Goal: Transaction & Acquisition: Book appointment/travel/reservation

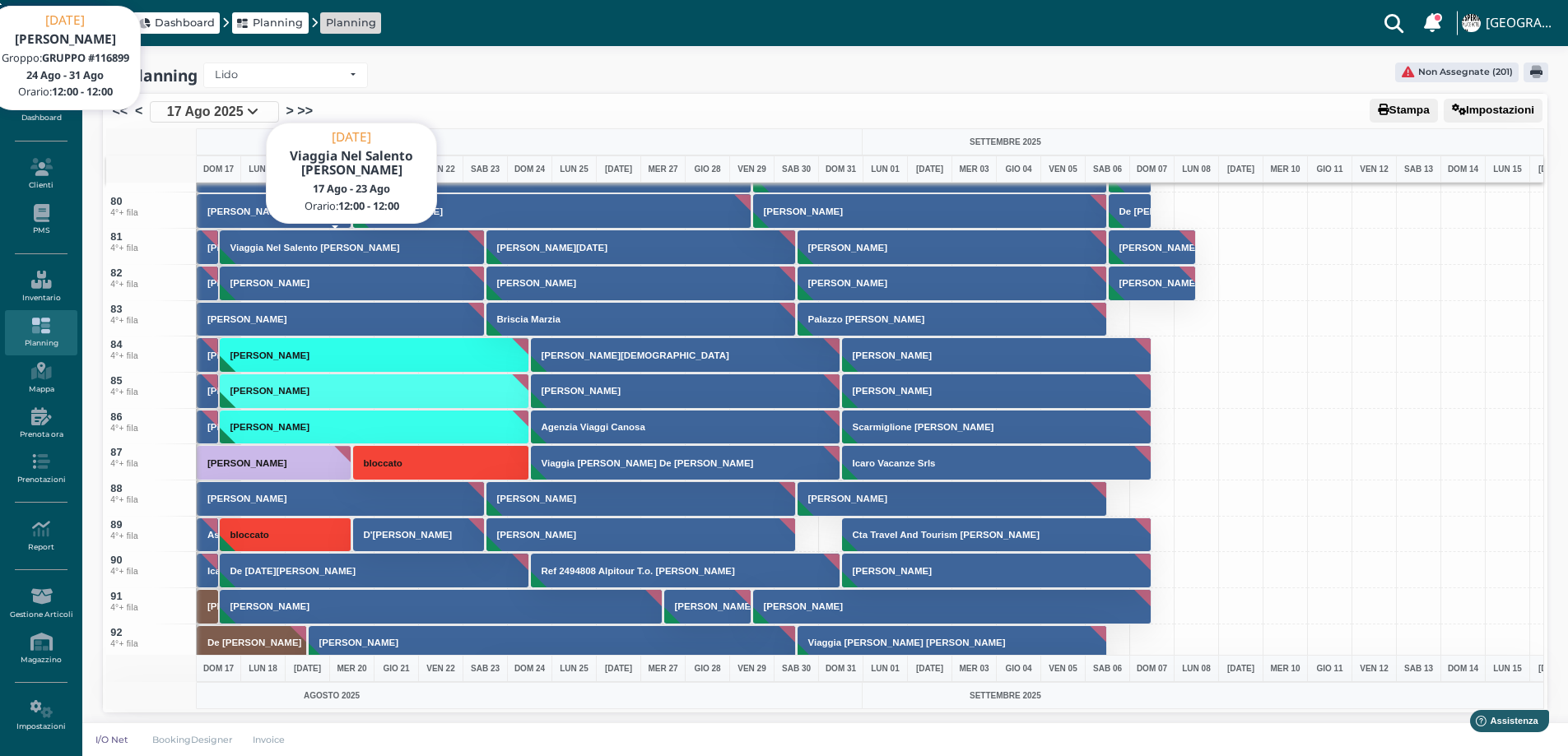
click at [353, 229] on button "Viaggia Nel Salento Mastrolonardo Michele" at bounding box center [353, 247] width 266 height 36
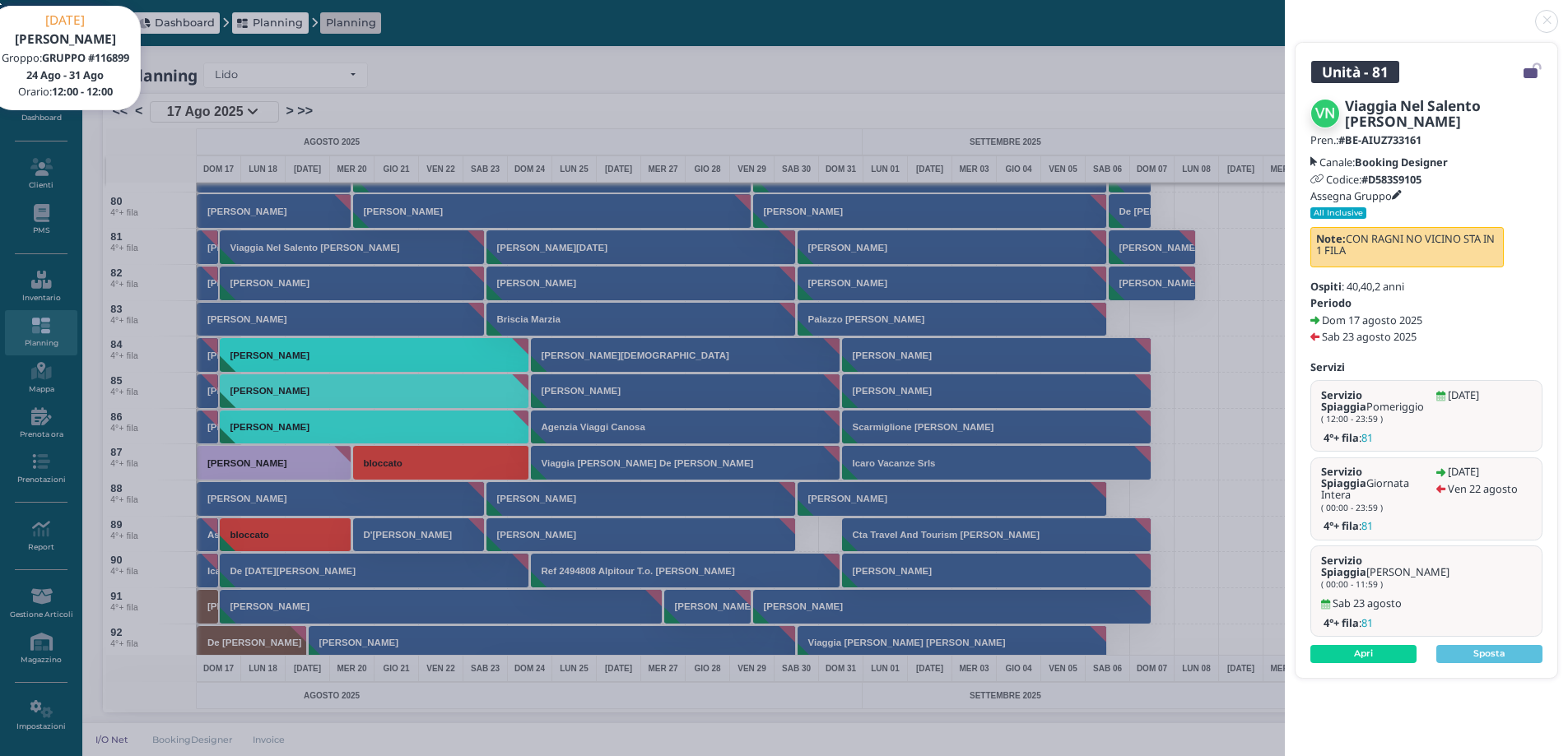
click at [1398, 194] on icon at bounding box center [1396, 195] width 10 height 10
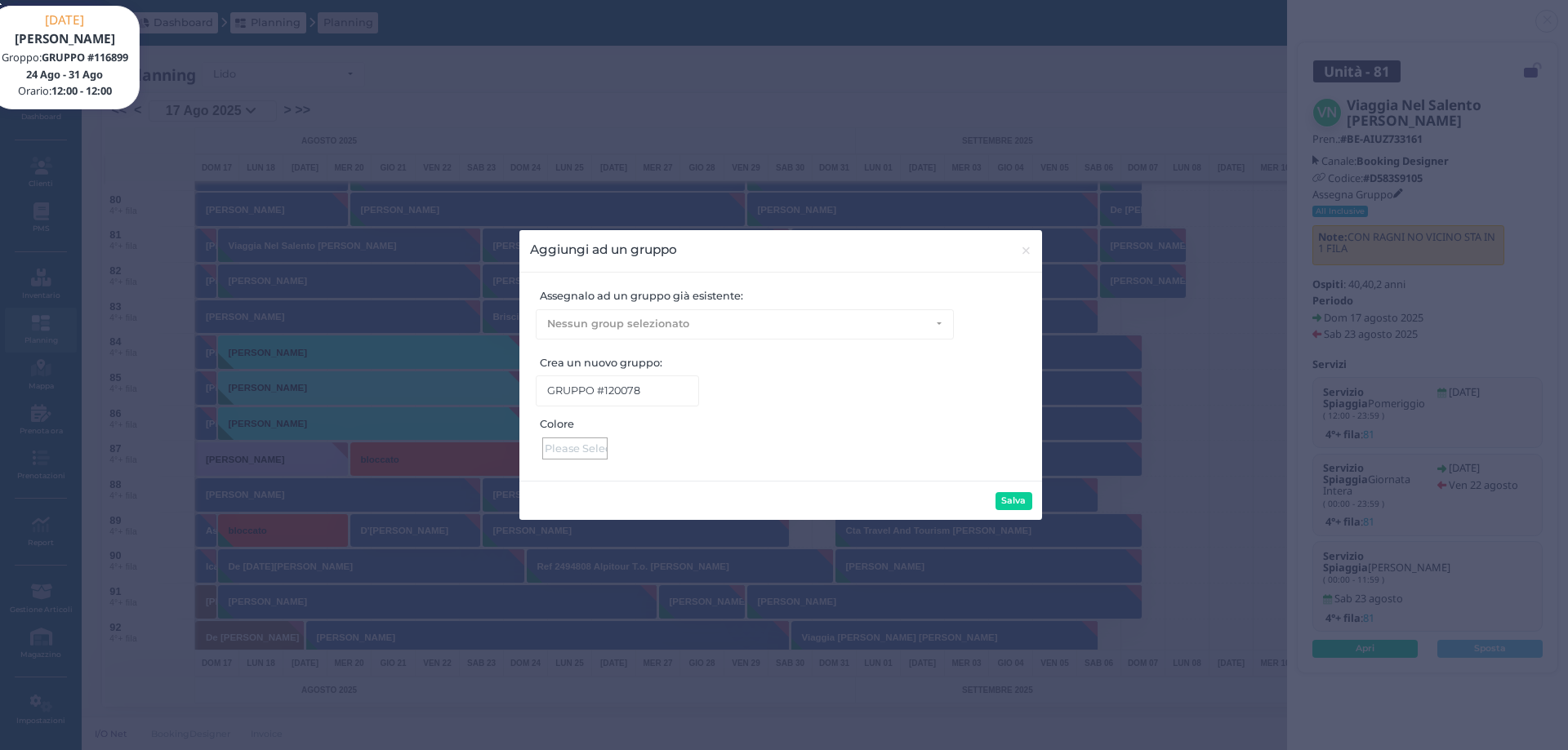
click at [1162, 95] on div "Aggiungi ad un gruppo × close Assegnalo ad un gruppo già esistente: Nessun grou…" at bounding box center [784, 375] width 1568 height 750
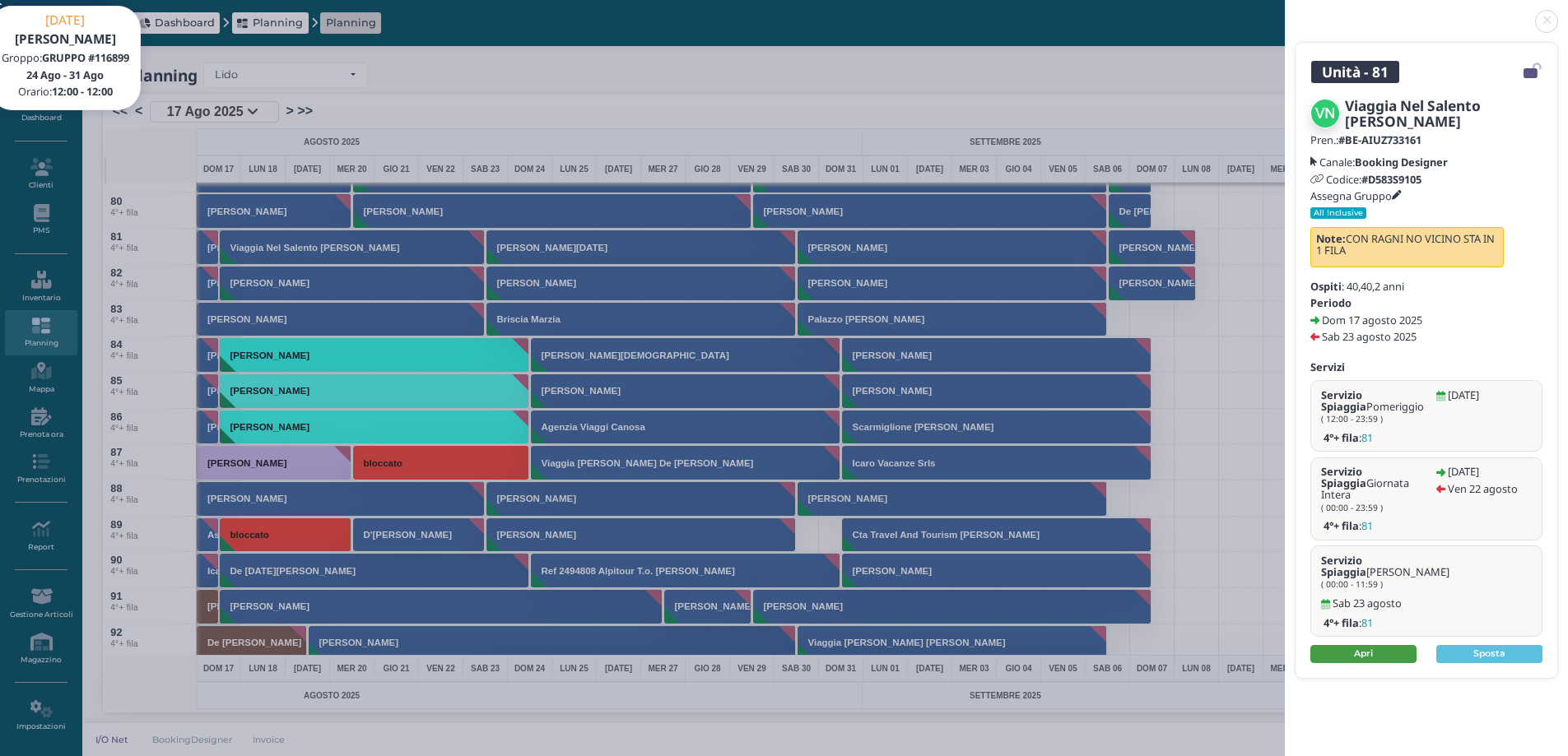
click at [1395, 645] on link "Apri" at bounding box center [1364, 654] width 107 height 18
click at [1285, 11] on link at bounding box center [1285, 11] width 0 height 0
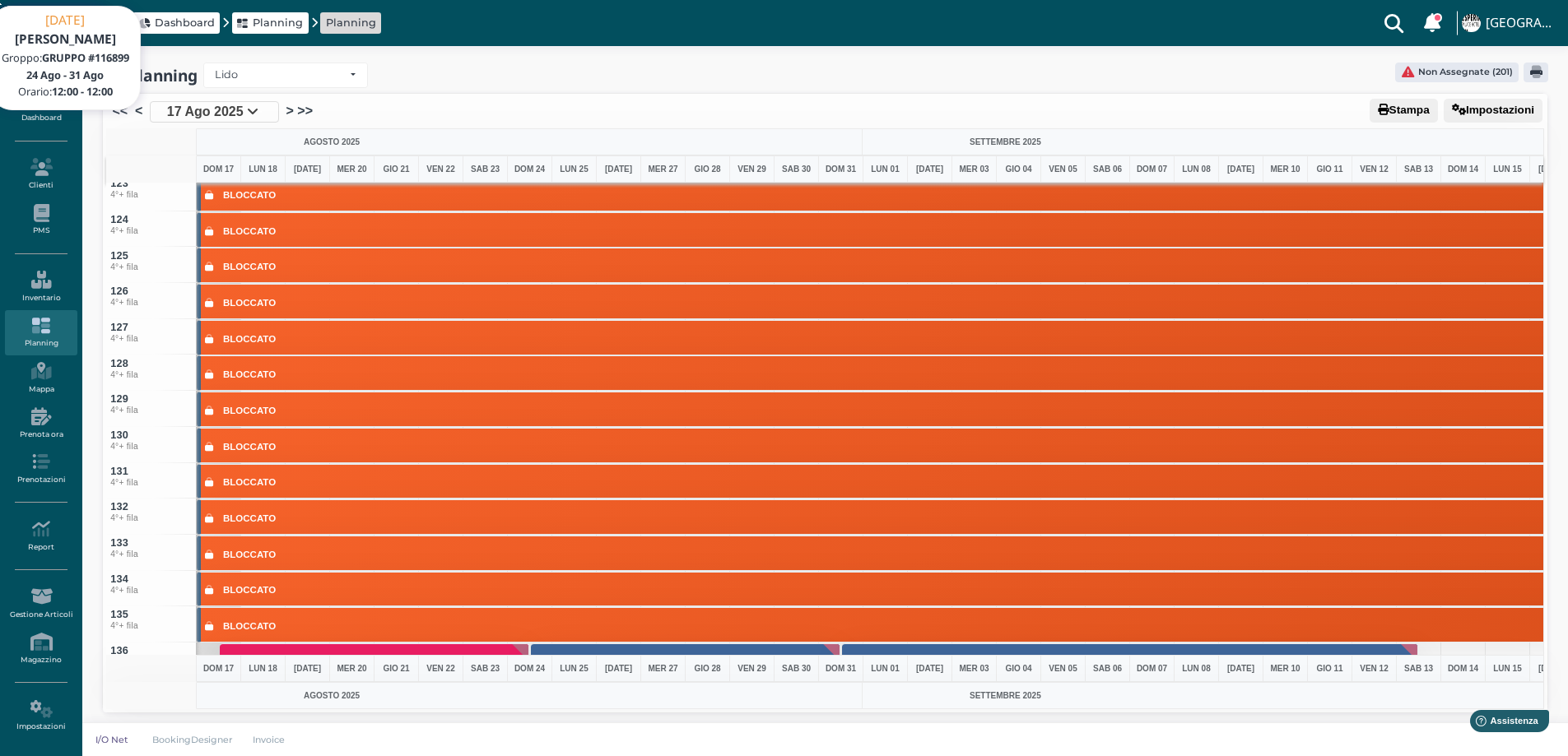
scroll to position [4065, 0]
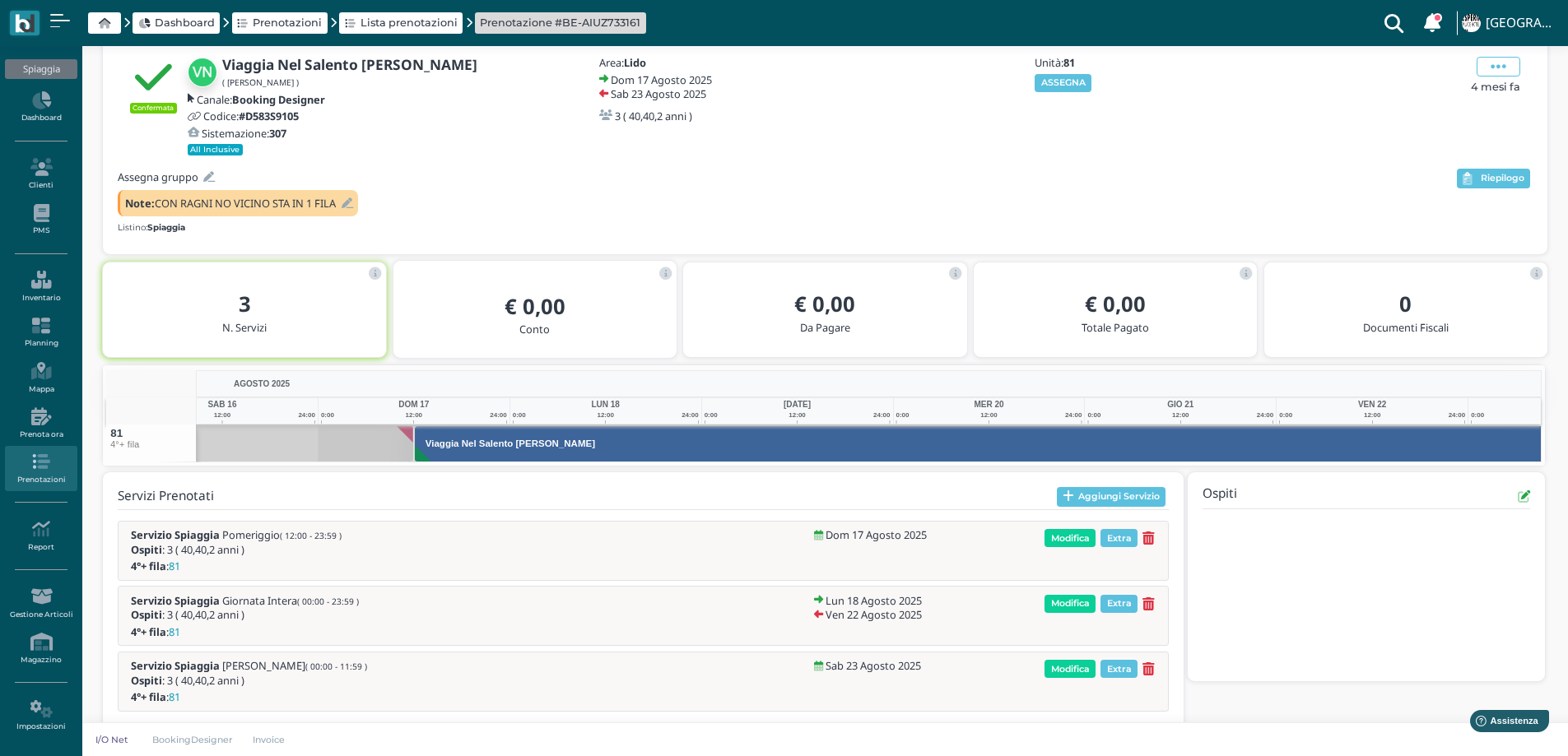
scroll to position [0, 92]
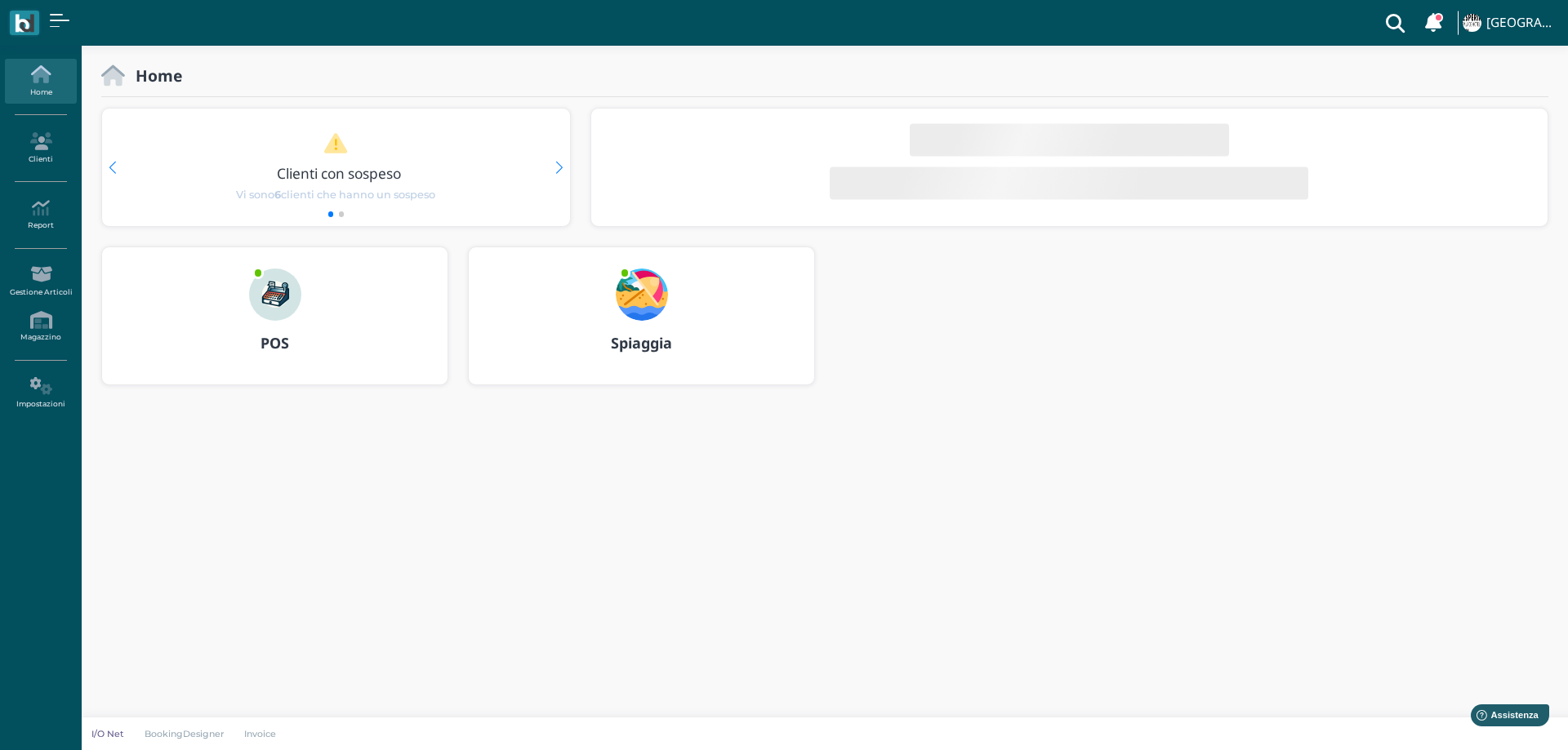
click at [651, 279] on img at bounding box center [642, 295] width 52 height 52
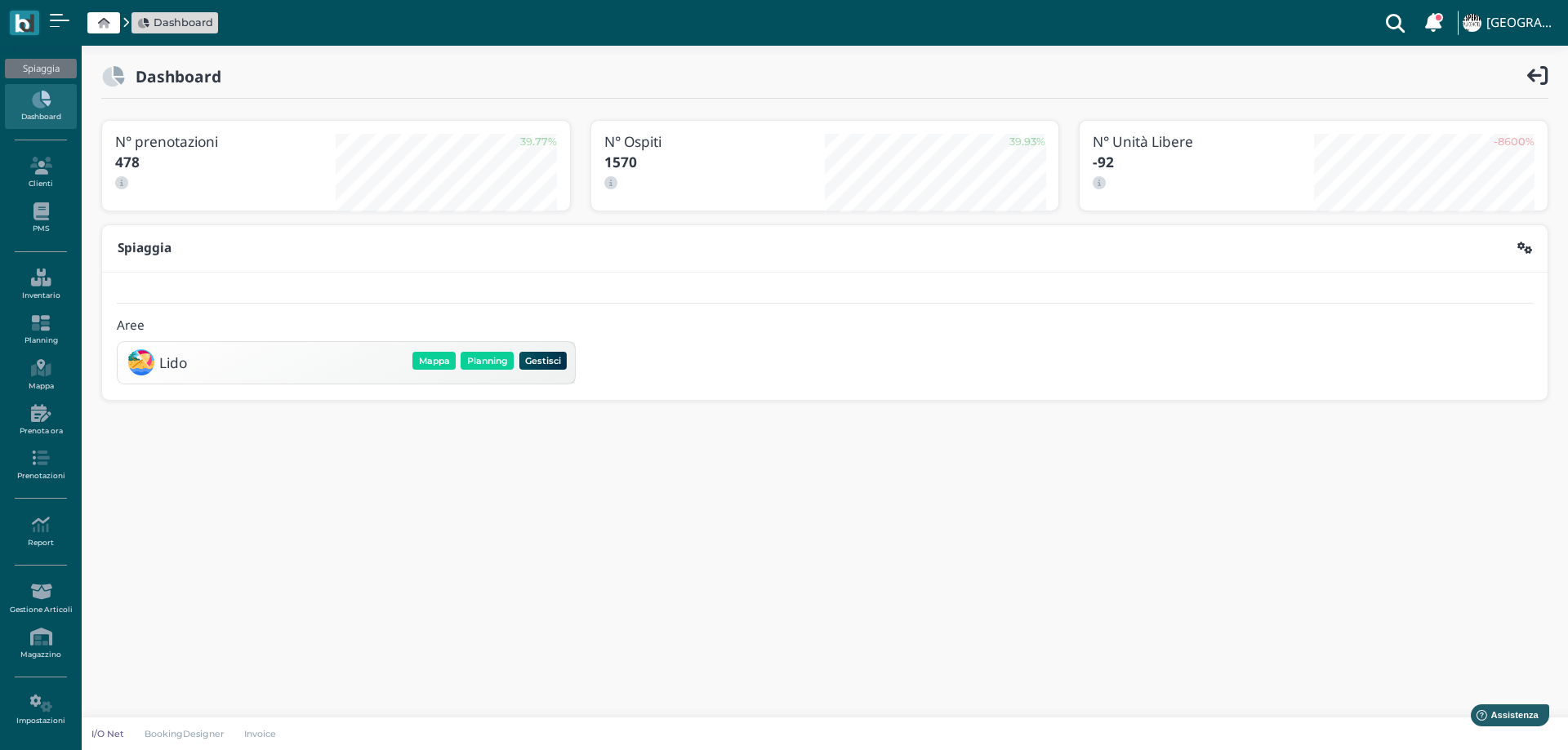
click at [488, 346] on div "Lido Mappa Planning Gestisci Elimina" at bounding box center [346, 363] width 457 height 41
click at [491, 357] on button "Planning" at bounding box center [487, 361] width 53 height 18
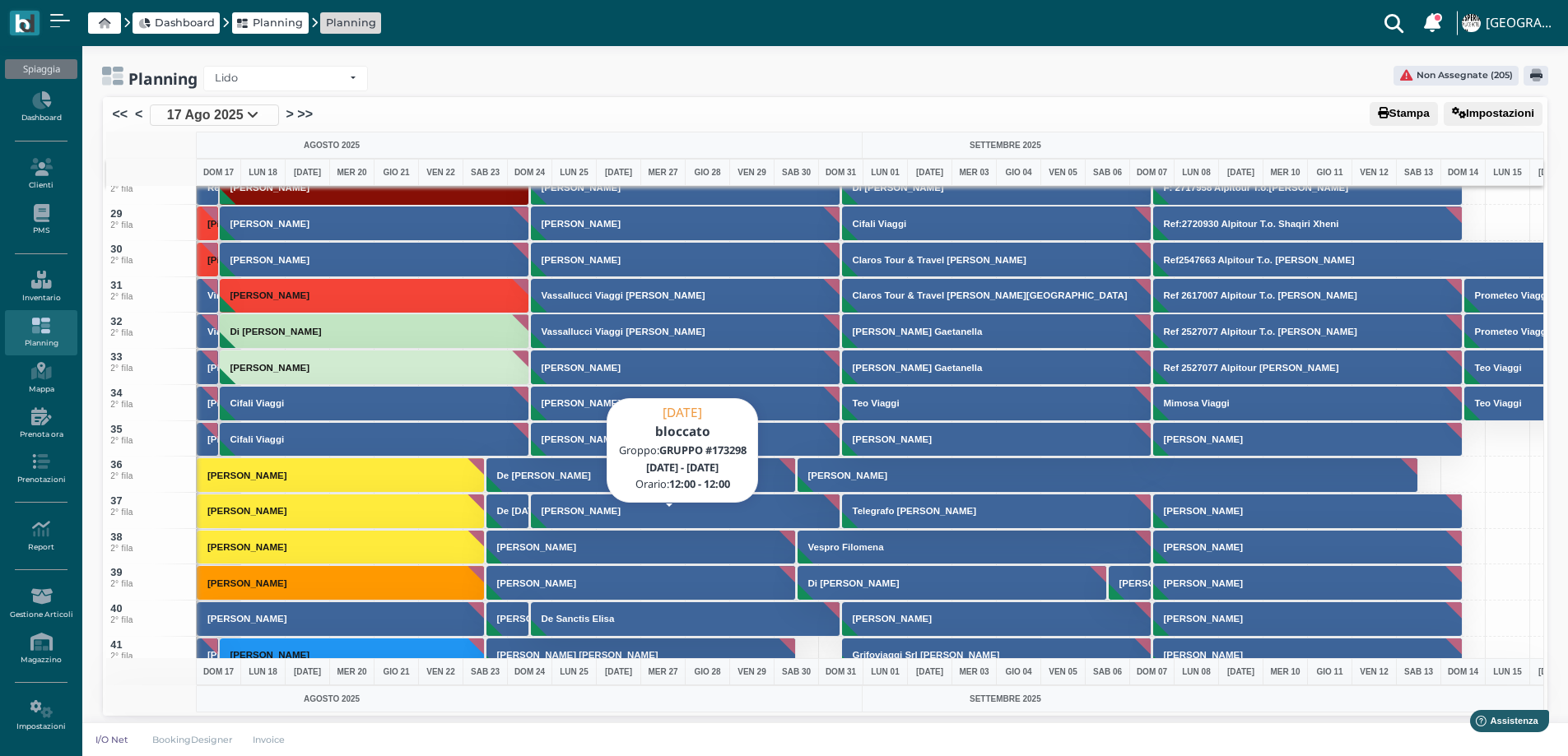
scroll to position [1235, 0]
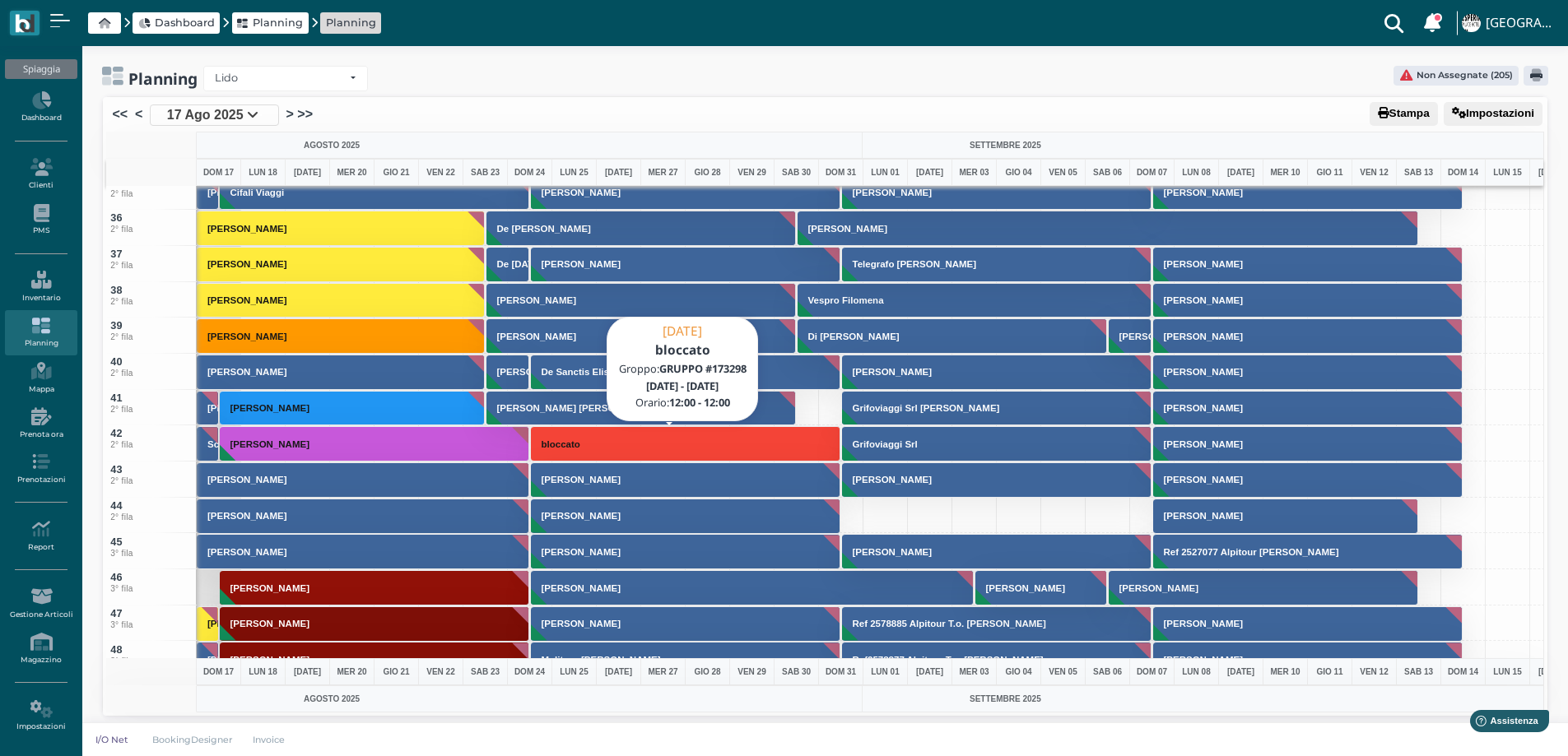
click at [565, 441] on h3 "bloccato" at bounding box center [561, 443] width 52 height 10
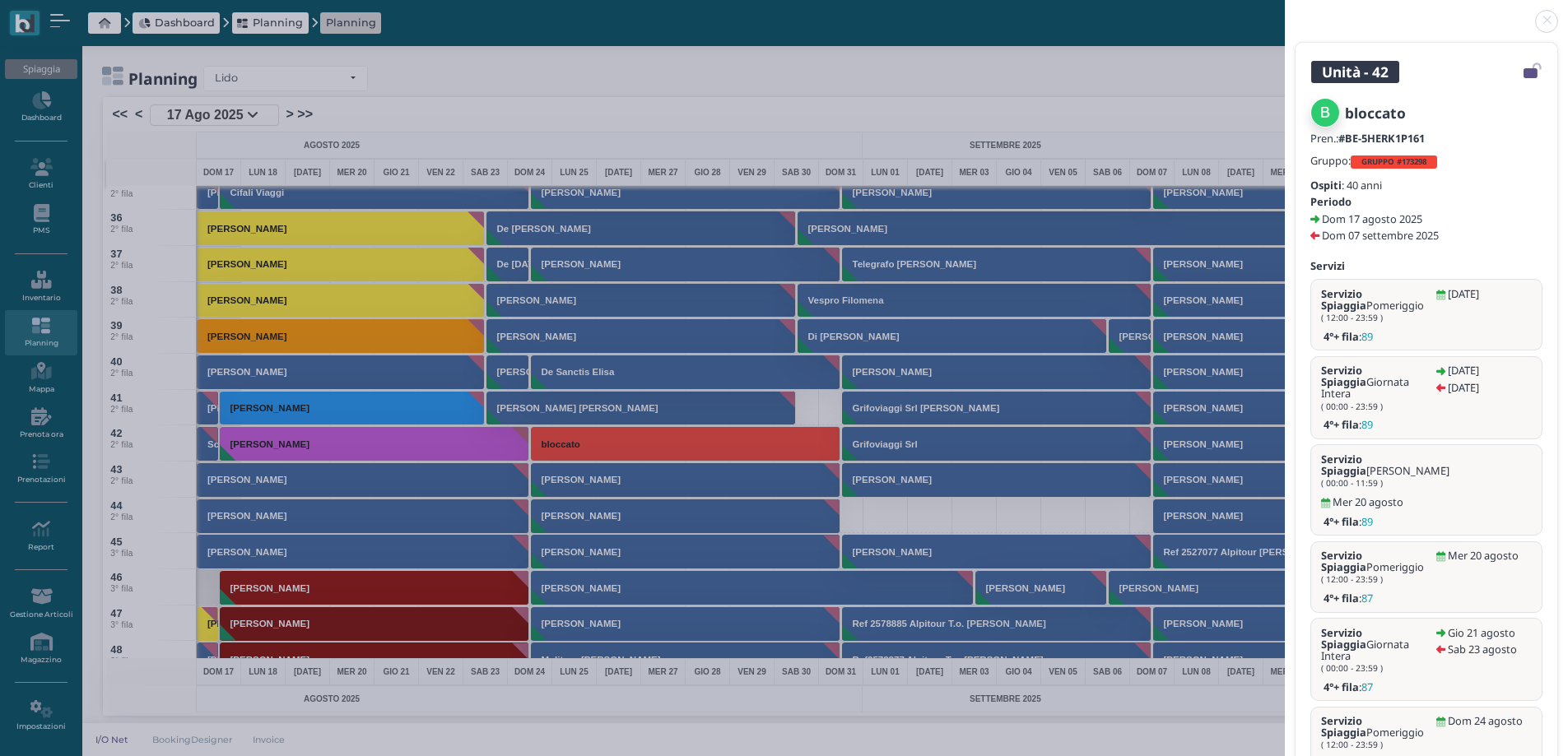
click at [1383, 159] on b "GRUPPO #173298" at bounding box center [1394, 162] width 65 height 10
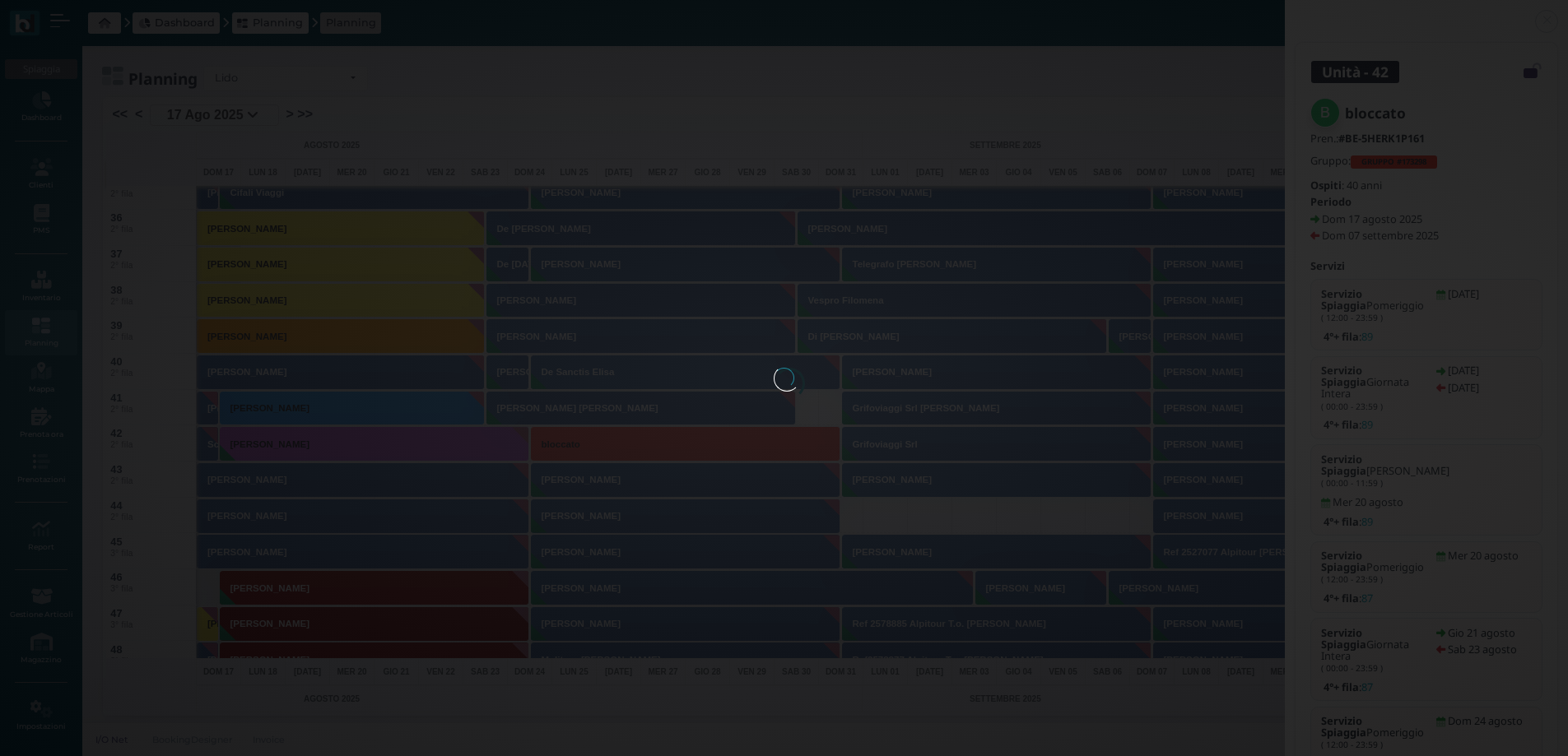
select select "861"
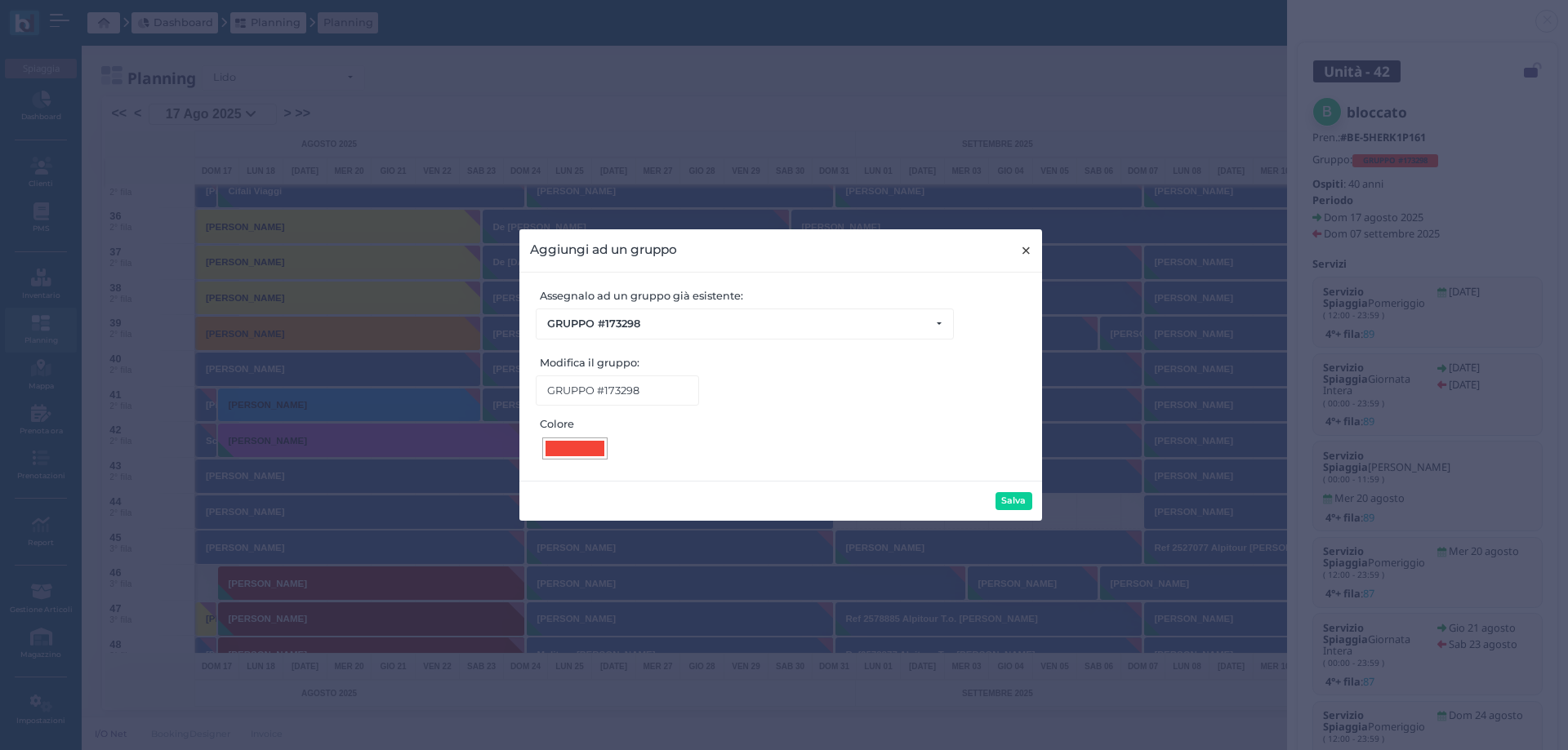
click at [1027, 248] on span "×" at bounding box center [1026, 250] width 12 height 21
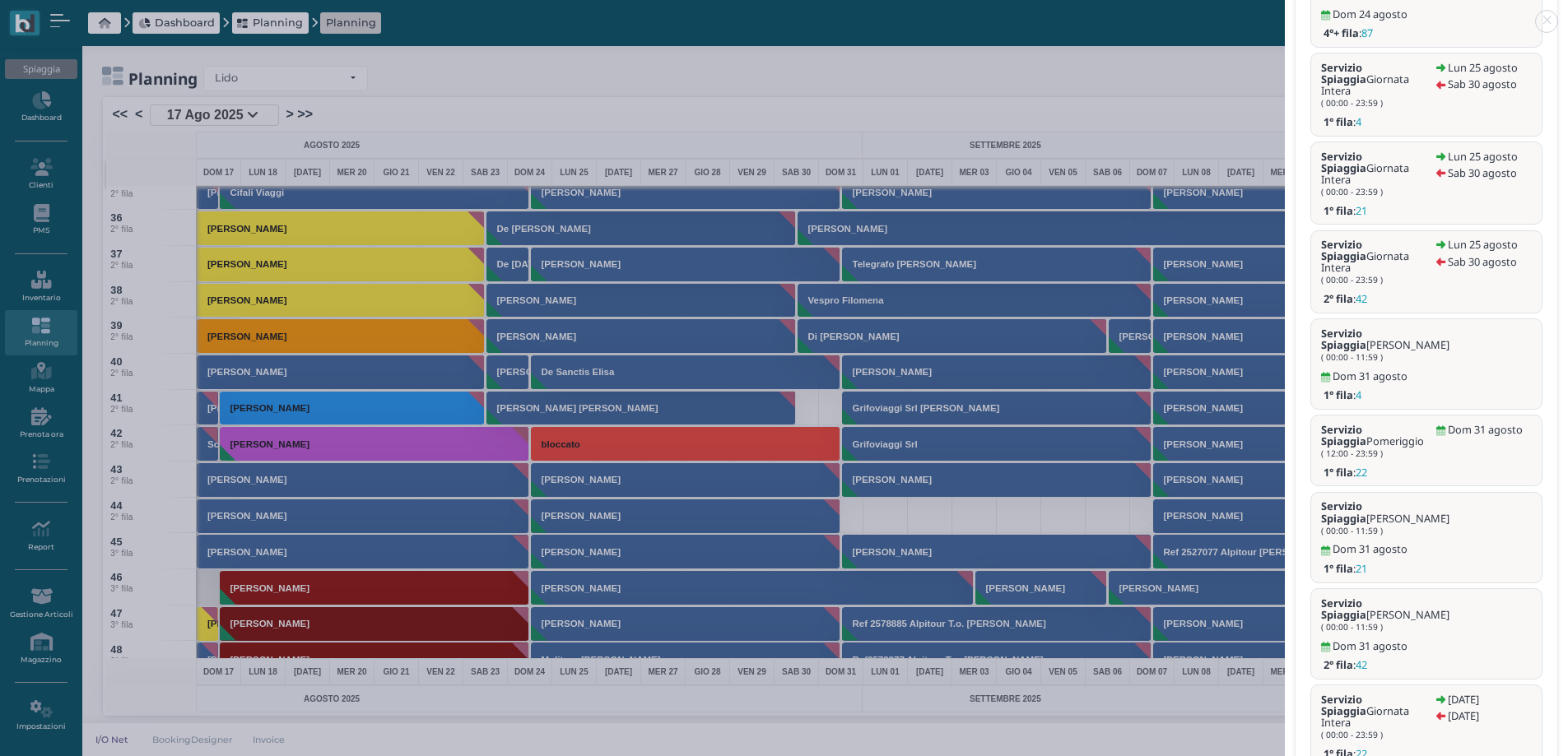
scroll to position [3, 0]
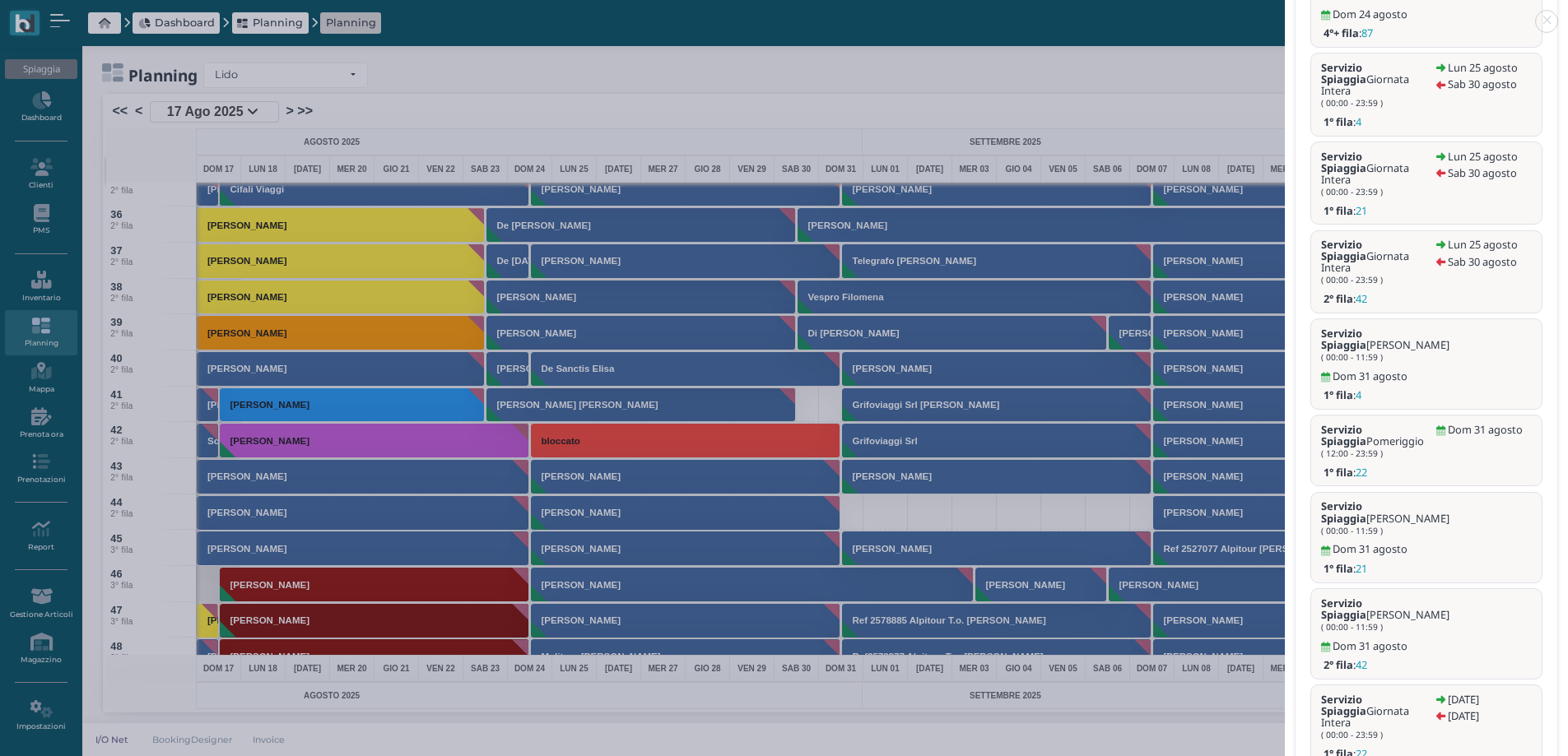
click at [1285, 11] on link at bounding box center [1285, 11] width 0 height 0
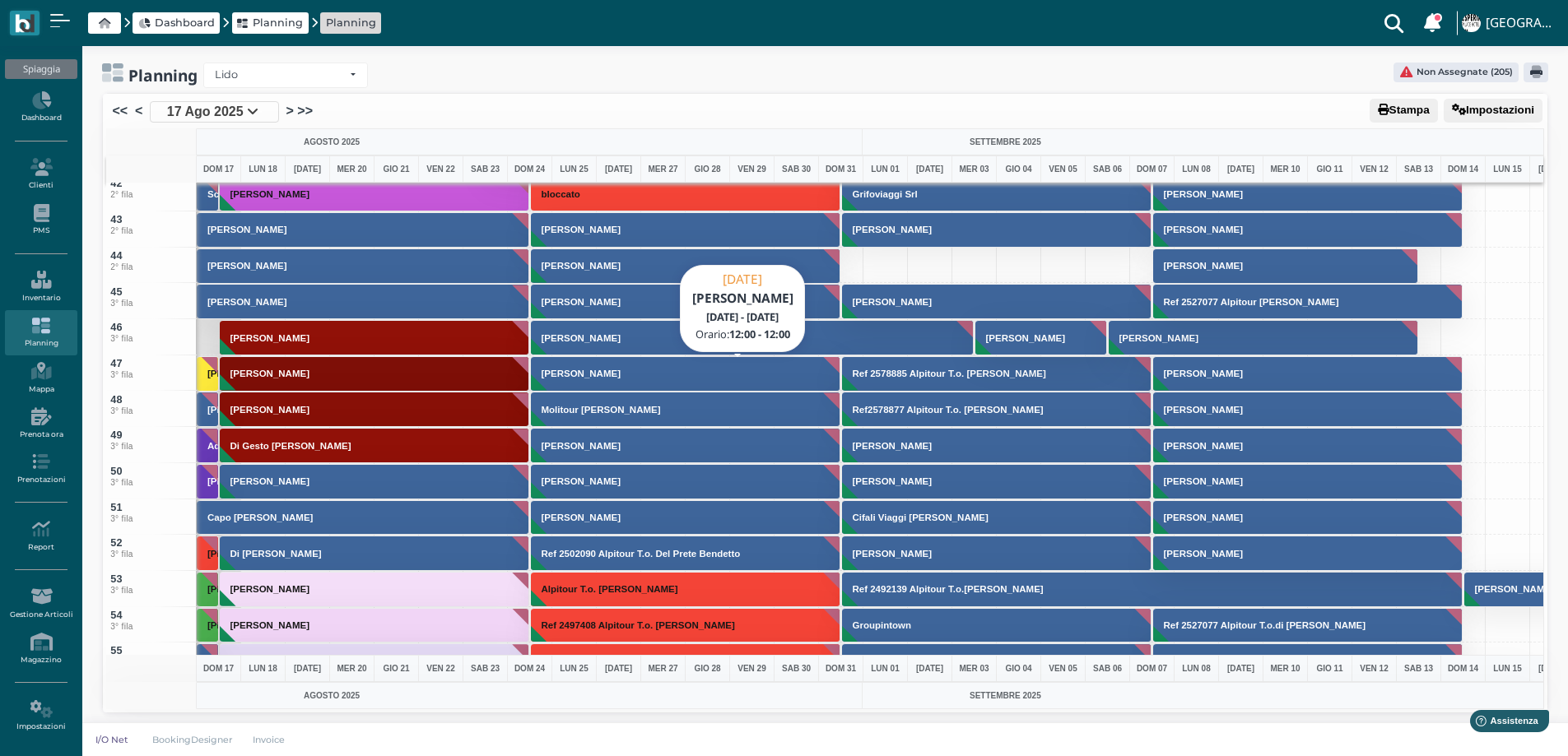
scroll to position [1235, 0]
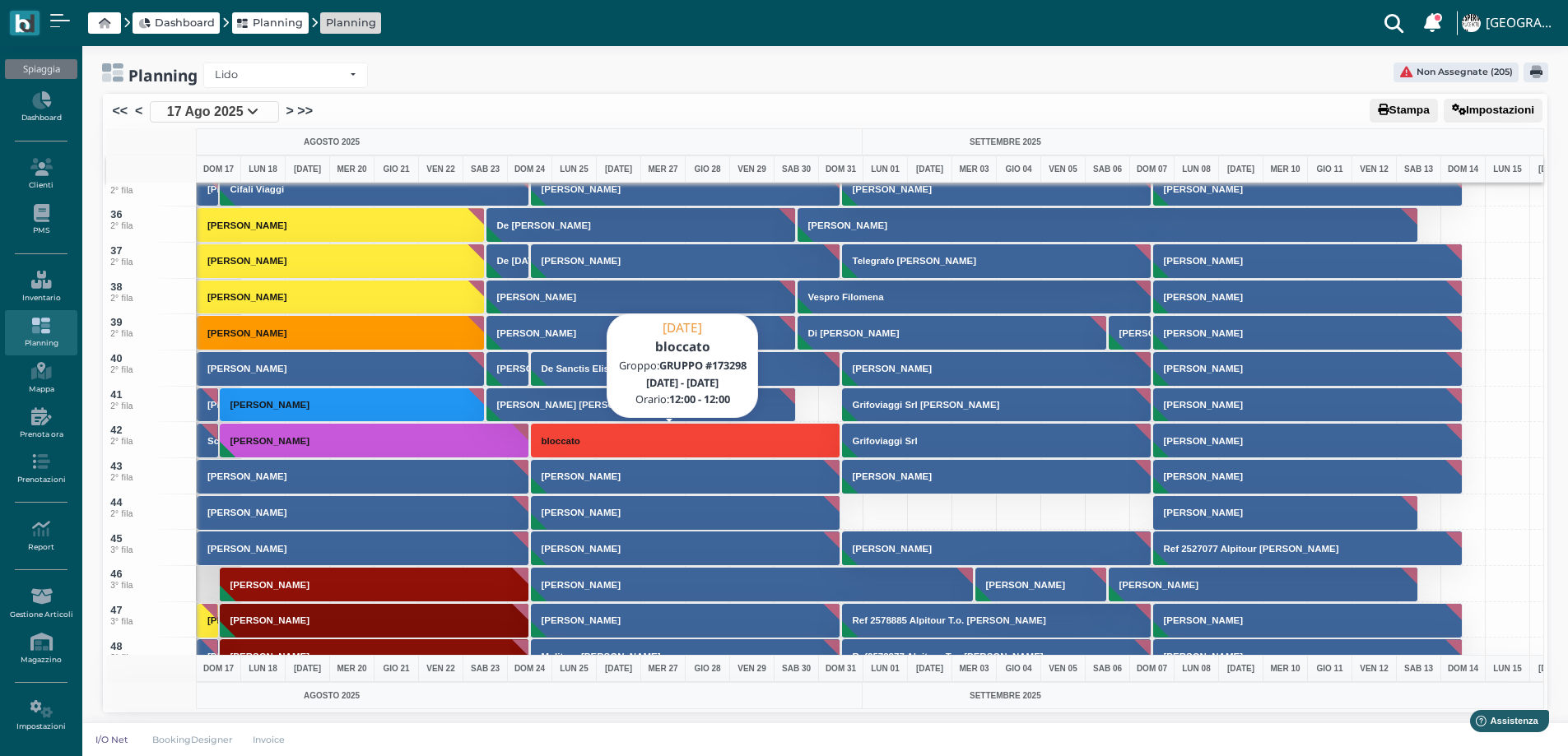
click at [593, 439] on button "bloccato" at bounding box center [686, 440] width 310 height 36
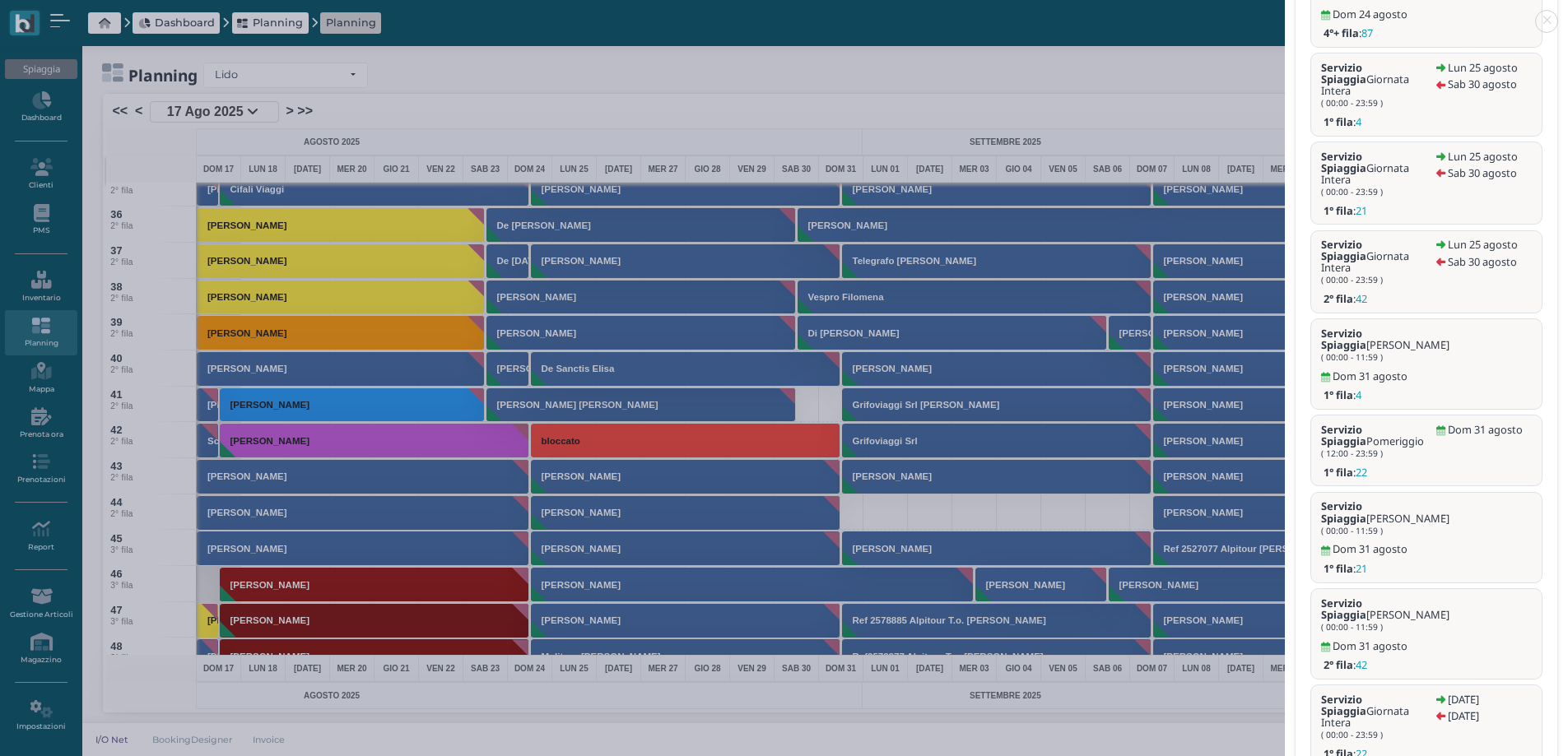
click at [1285, 11] on link at bounding box center [1285, 11] width 0 height 0
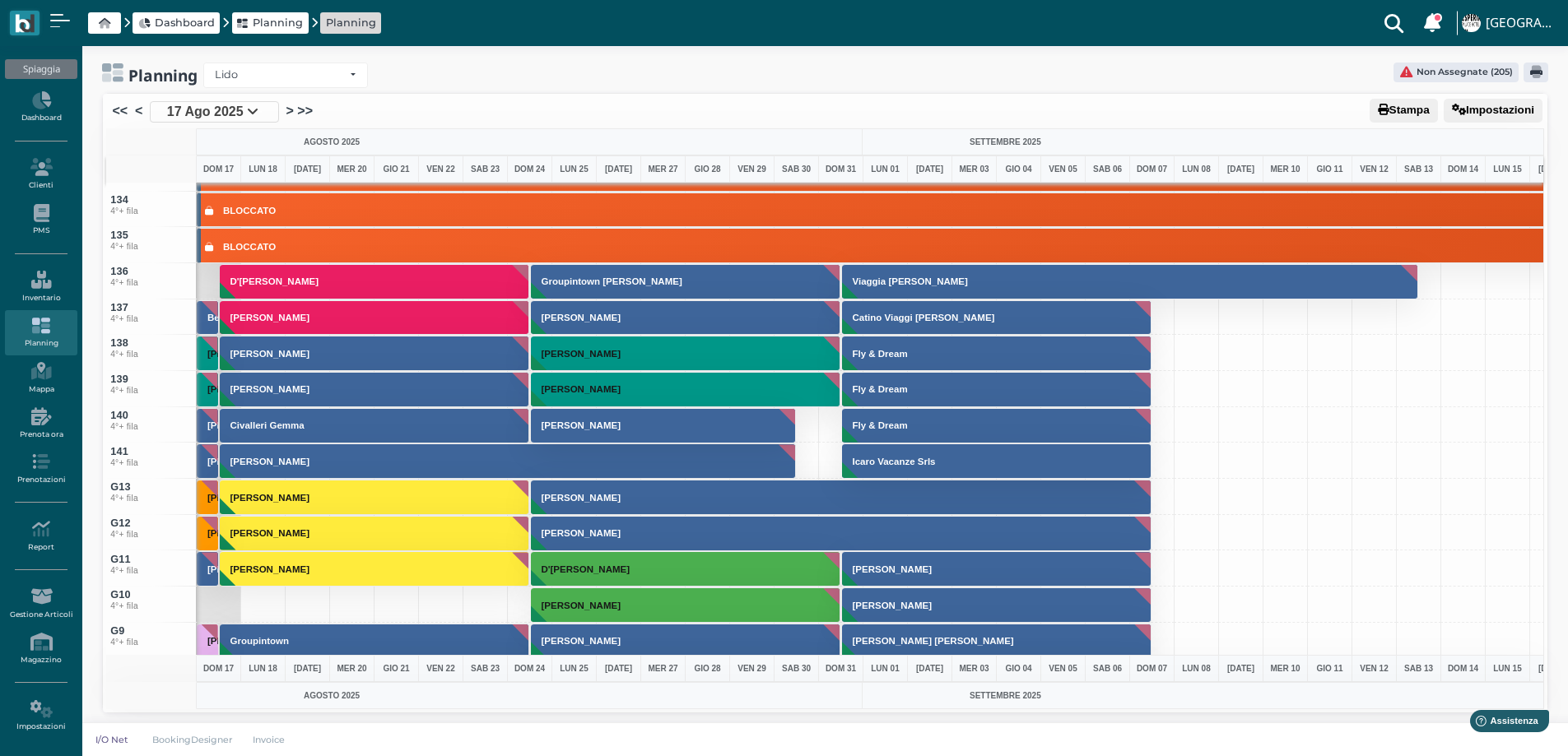
scroll to position [5020, 0]
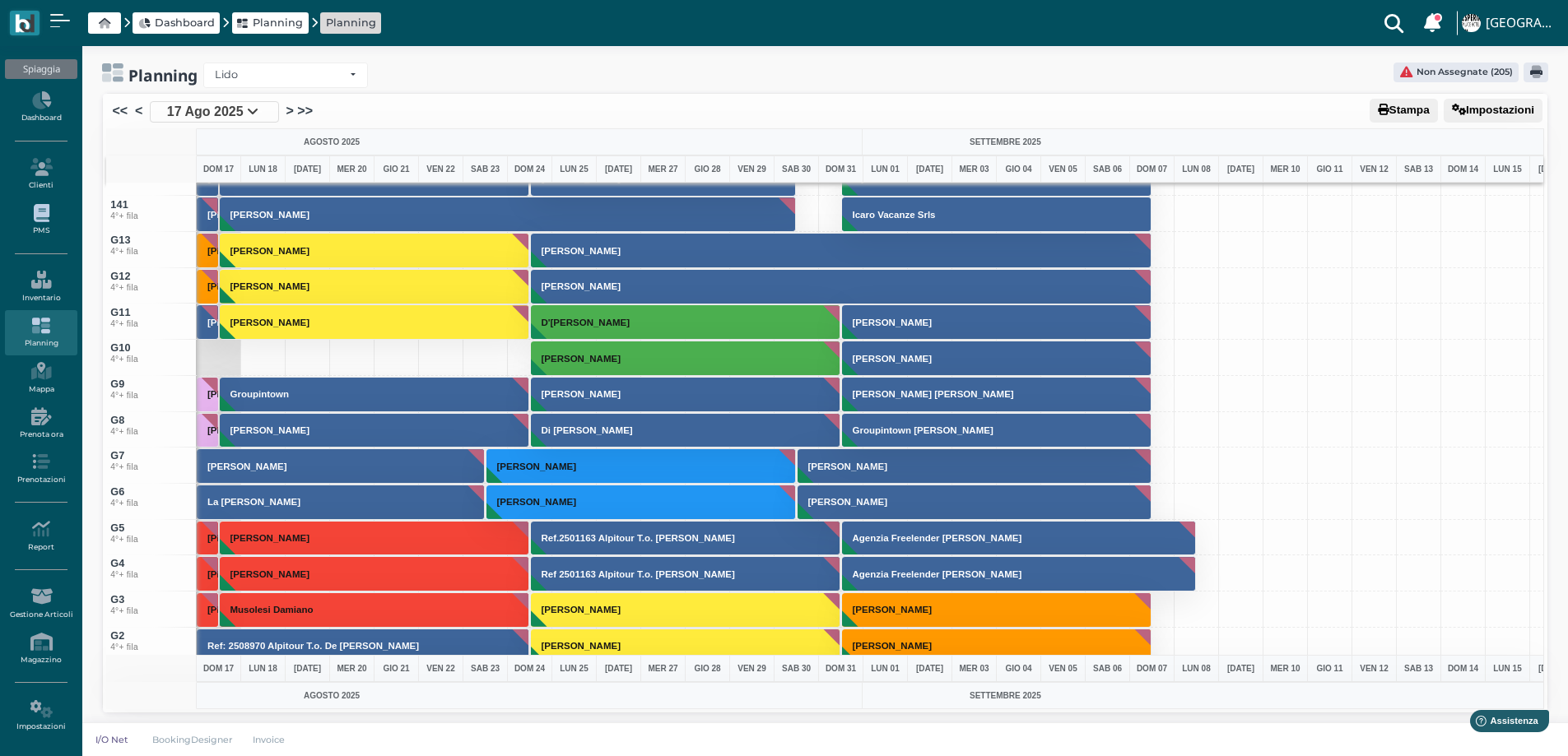
click at [35, 219] on icon at bounding box center [41, 213] width 72 height 18
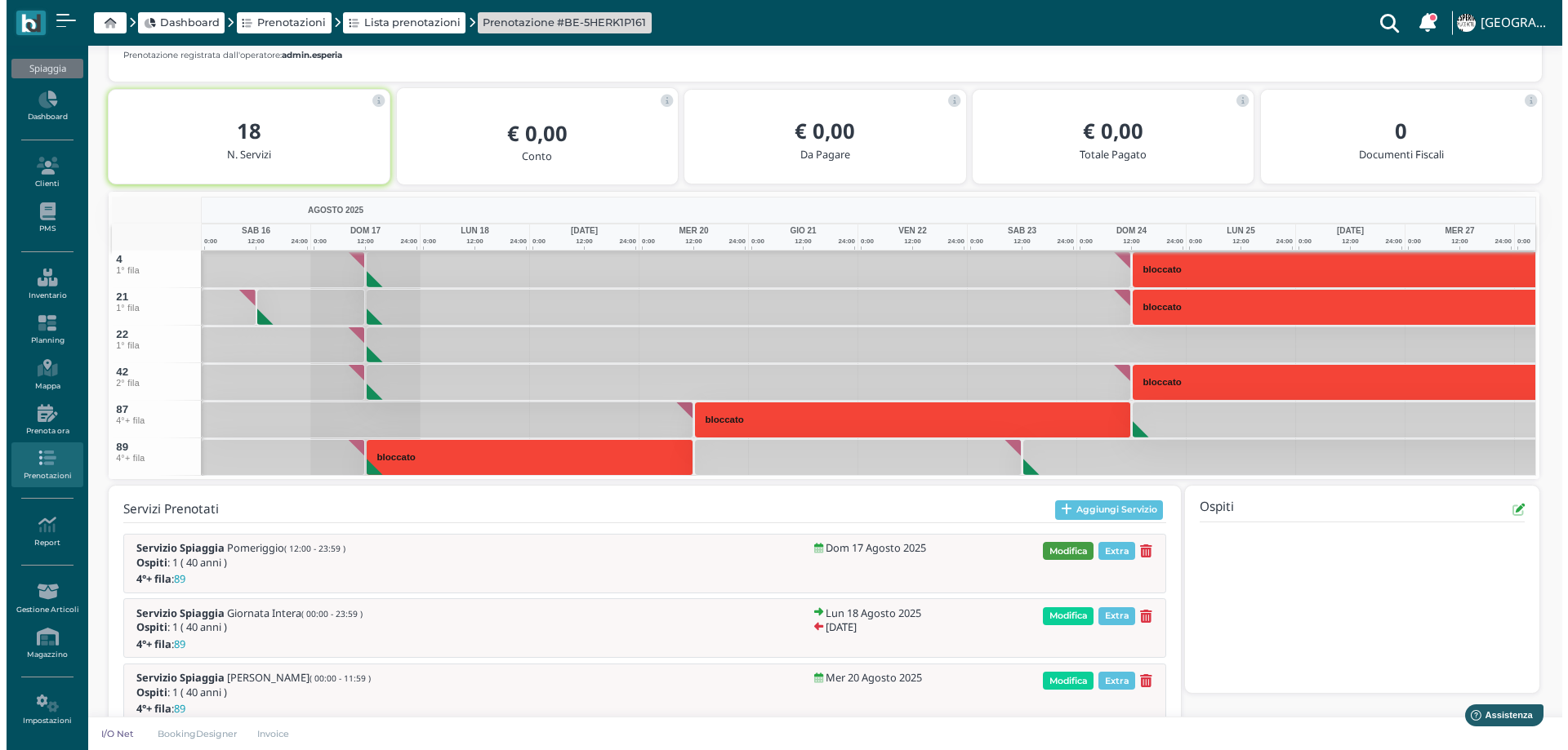
scroll to position [294, 0]
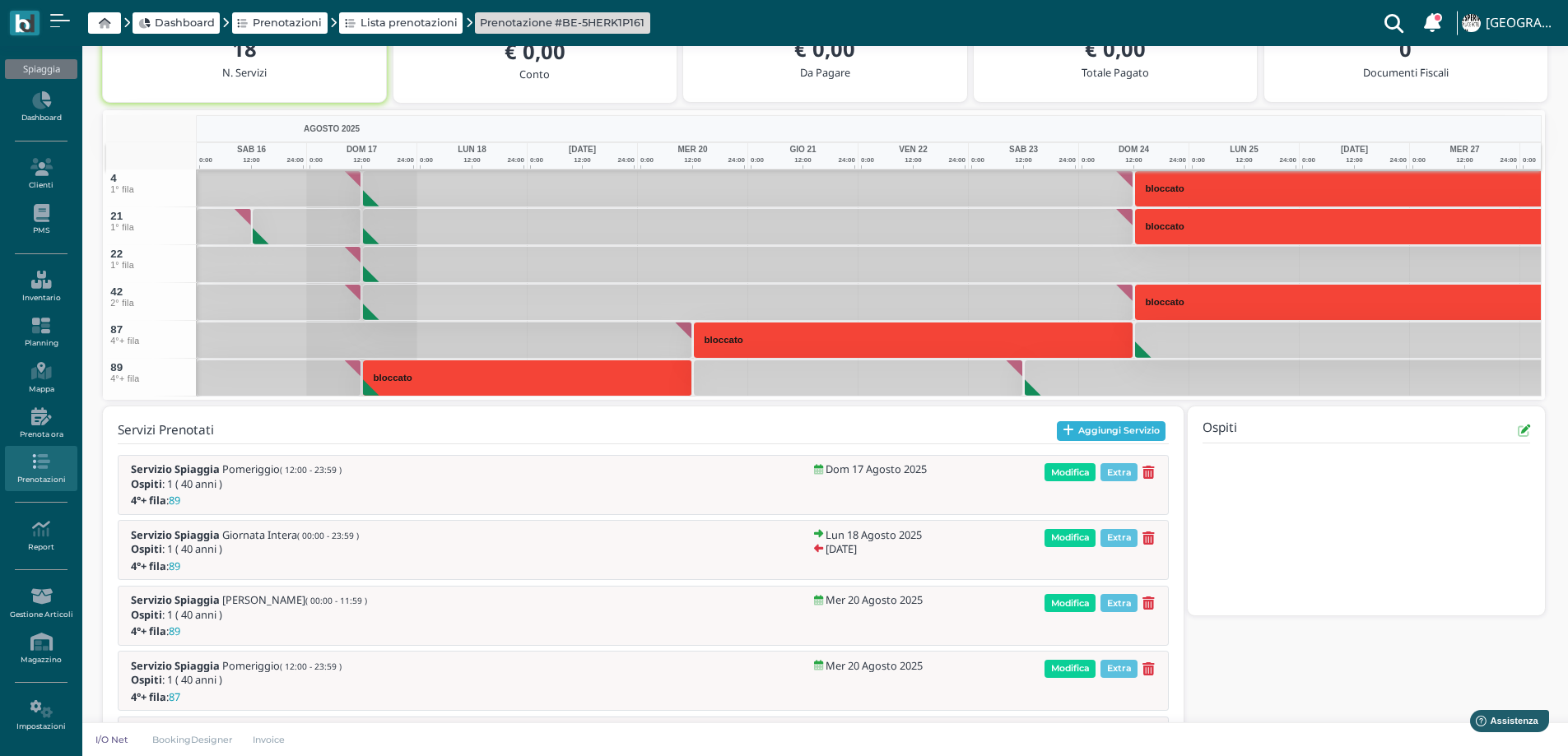
click at [1100, 429] on button "Aggiungi Servizio" at bounding box center [1111, 431] width 109 height 20
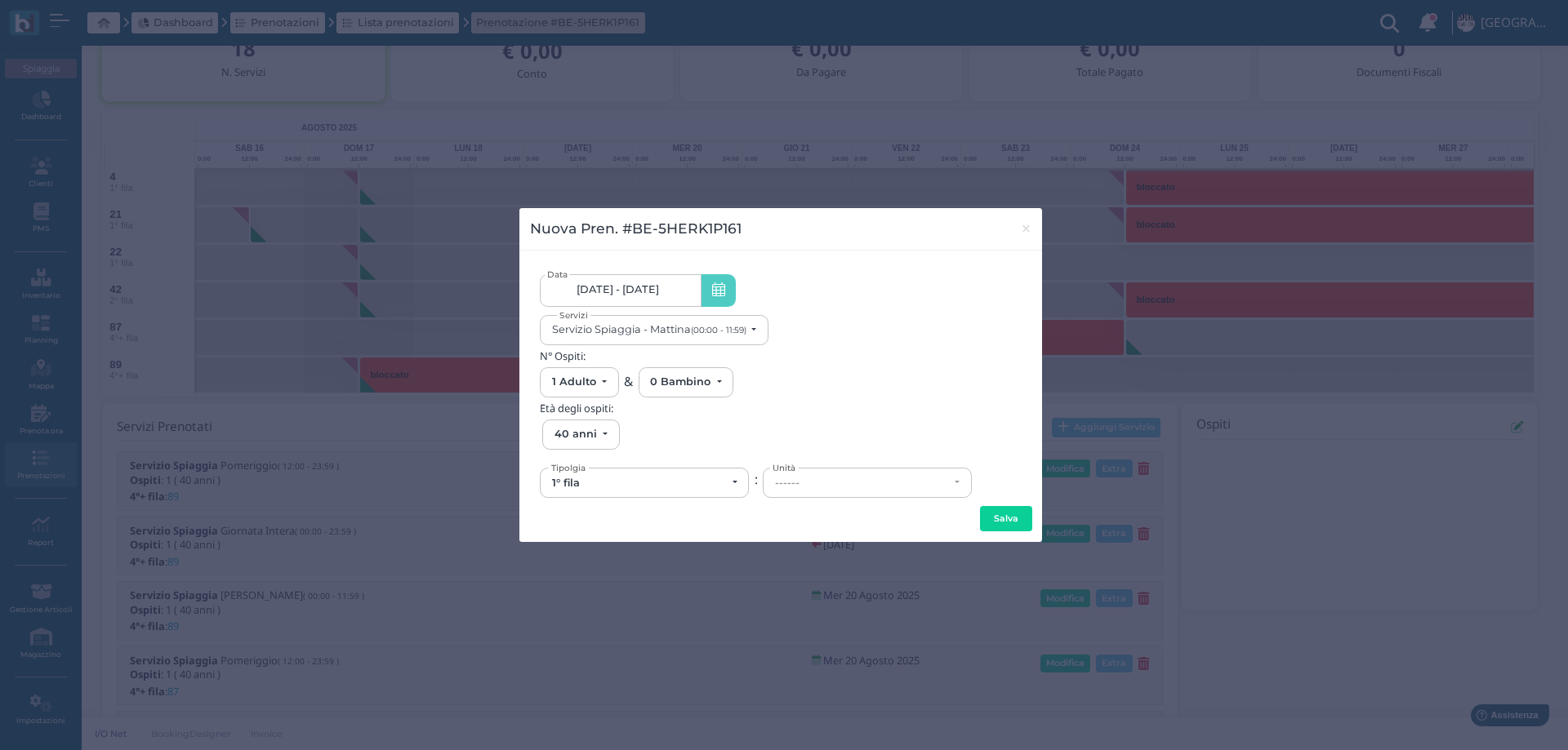
click at [659, 292] on span "[DATE] - [DATE]" at bounding box center [618, 290] width 82 height 13
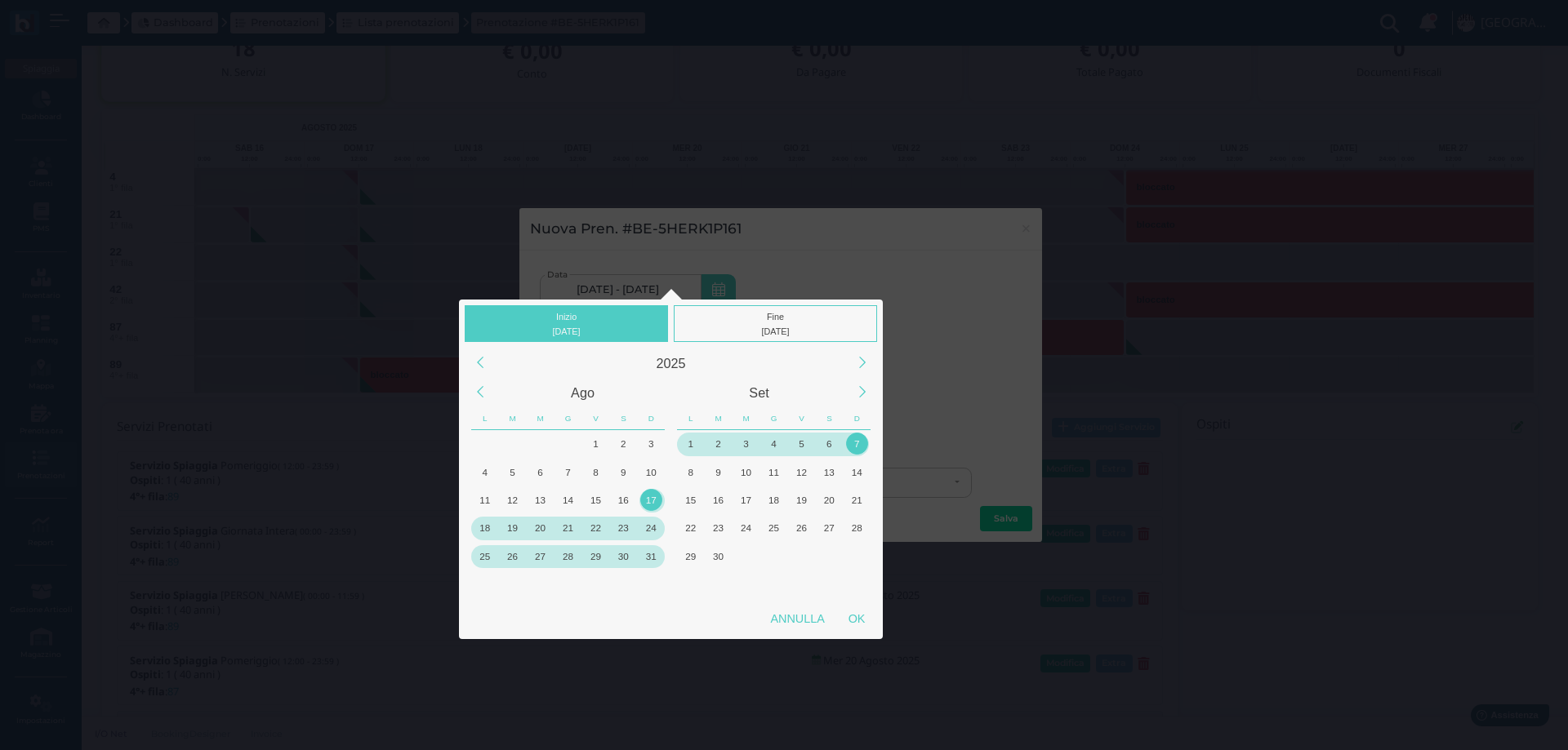
click at [651, 500] on div "17" at bounding box center [651, 500] width 22 height 22
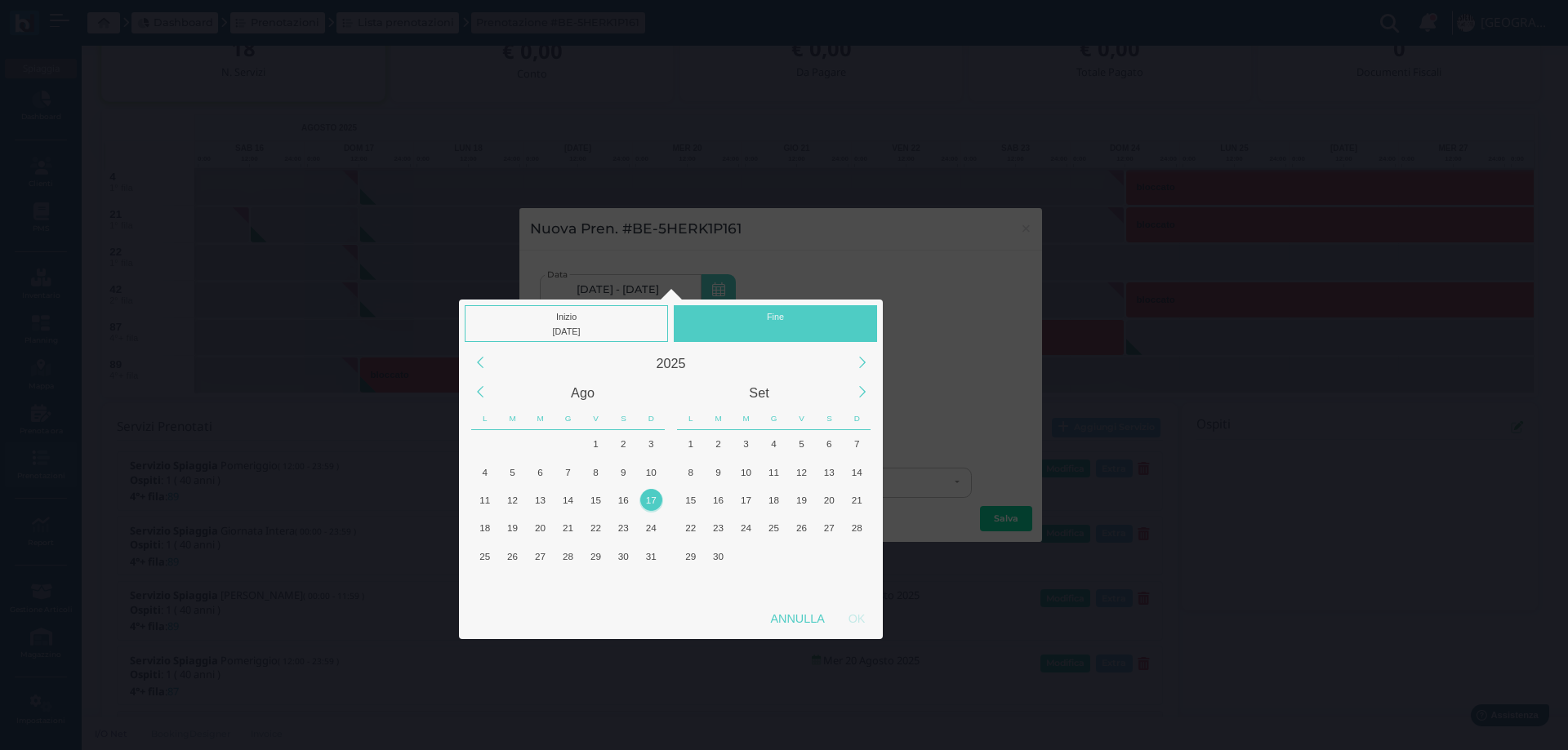
click at [651, 500] on div "17" at bounding box center [651, 500] width 22 height 22
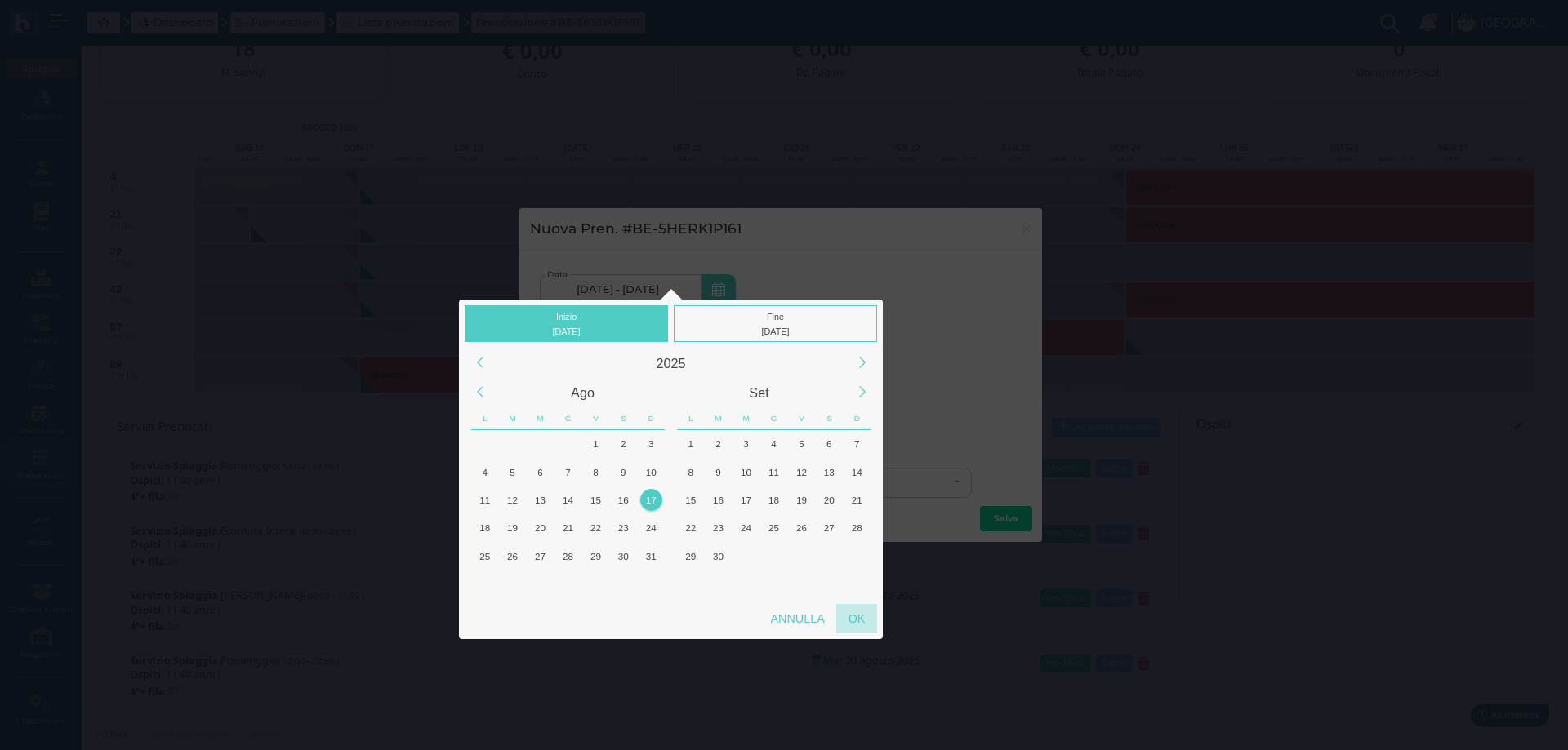
click at [859, 621] on div "OK" at bounding box center [857, 619] width 41 height 29
type input "17/08/2025 - 17/08/2025"
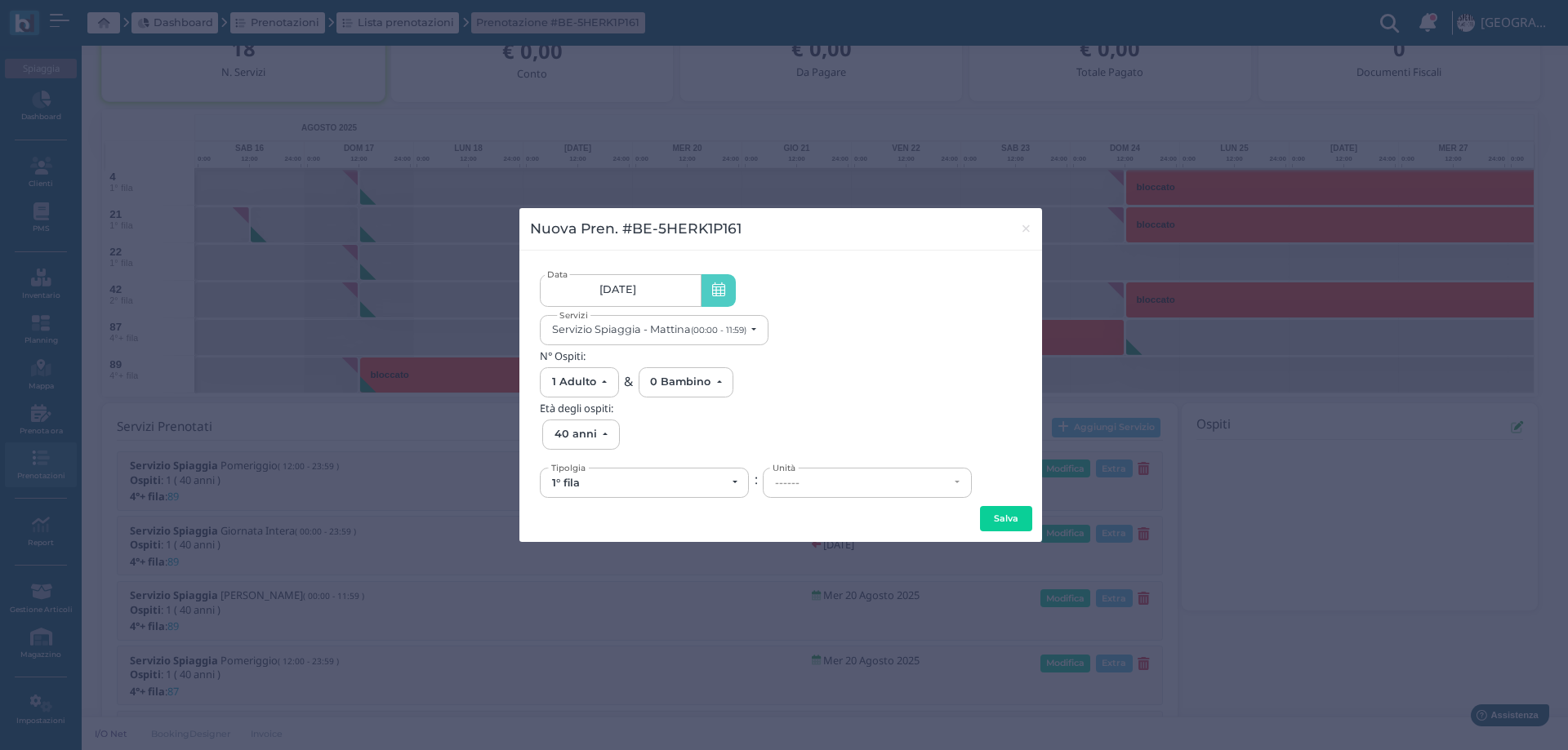
scroll to position [0, 147]
click at [681, 329] on div "Servizio Spiaggia - Mattina (00:00 - 11:59)" at bounding box center [649, 329] width 194 height 12
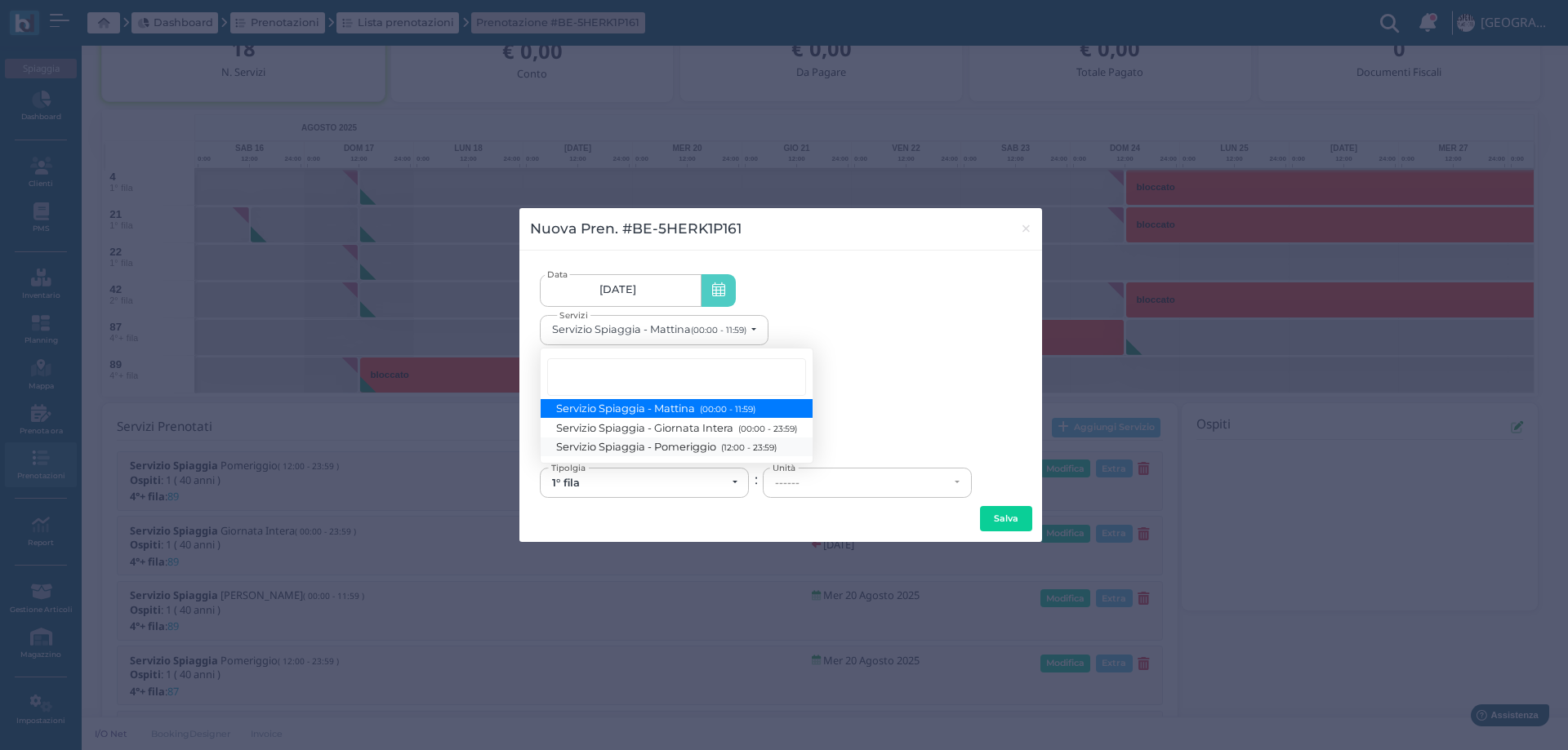
drag, startPoint x: 699, startPoint y: 449, endPoint x: 714, endPoint y: 460, distance: 18.6
click at [700, 449] on span "Servizio Spiaggia - Pomeriggio (12:00 - 23:59)" at bounding box center [667, 447] width 220 height 14
select select "1369"
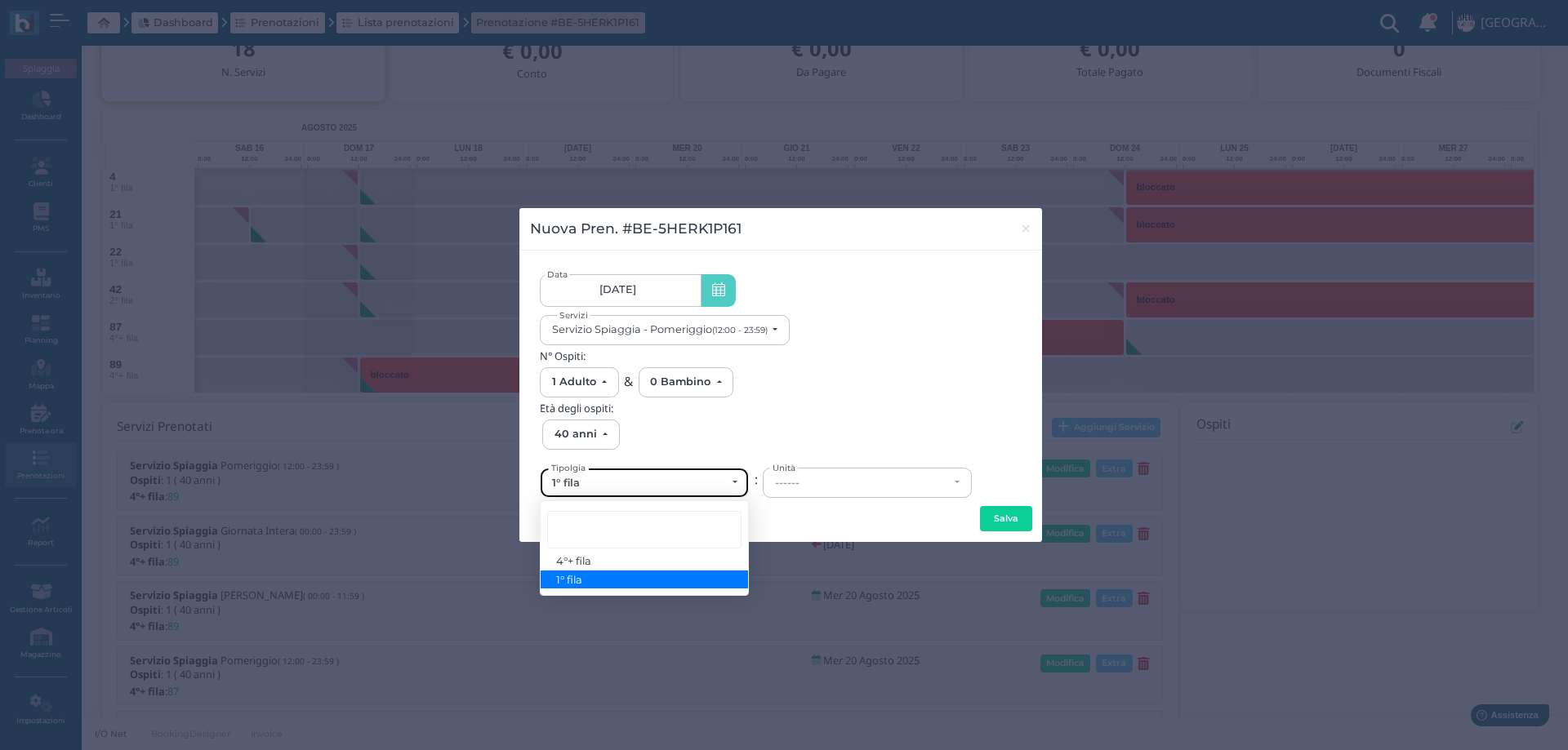
click at [583, 484] on div "1° fila" at bounding box center [638, 483] width 174 height 13
drag, startPoint x: 614, startPoint y: 485, endPoint x: 599, endPoint y: 508, distance: 27.5
click at [614, 484] on div "1° fila" at bounding box center [638, 483] width 174 height 13
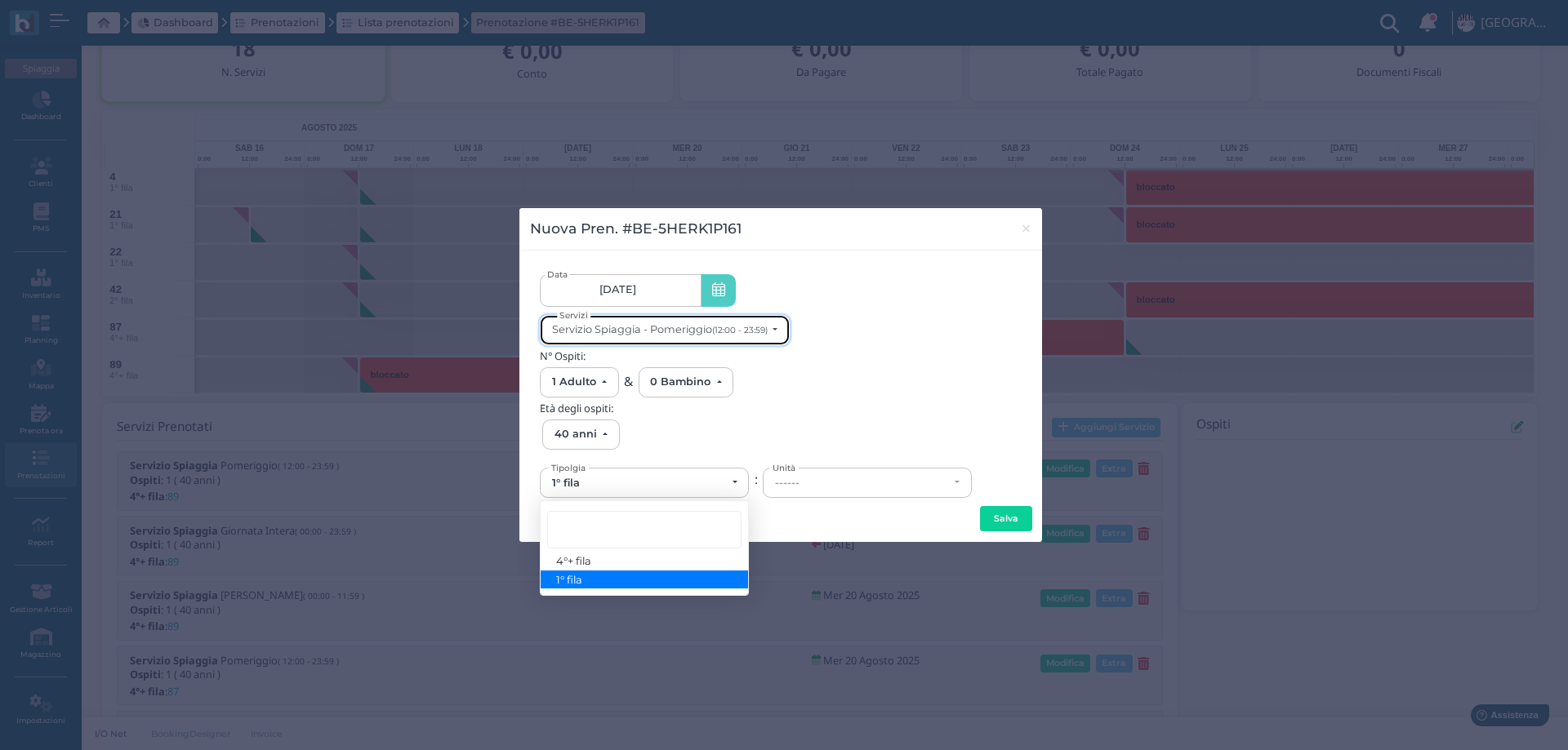
click at [656, 334] on div "Servizio Spiaggia - Pomeriggio (12:00 - 23:59)" at bounding box center [659, 329] width 216 height 12
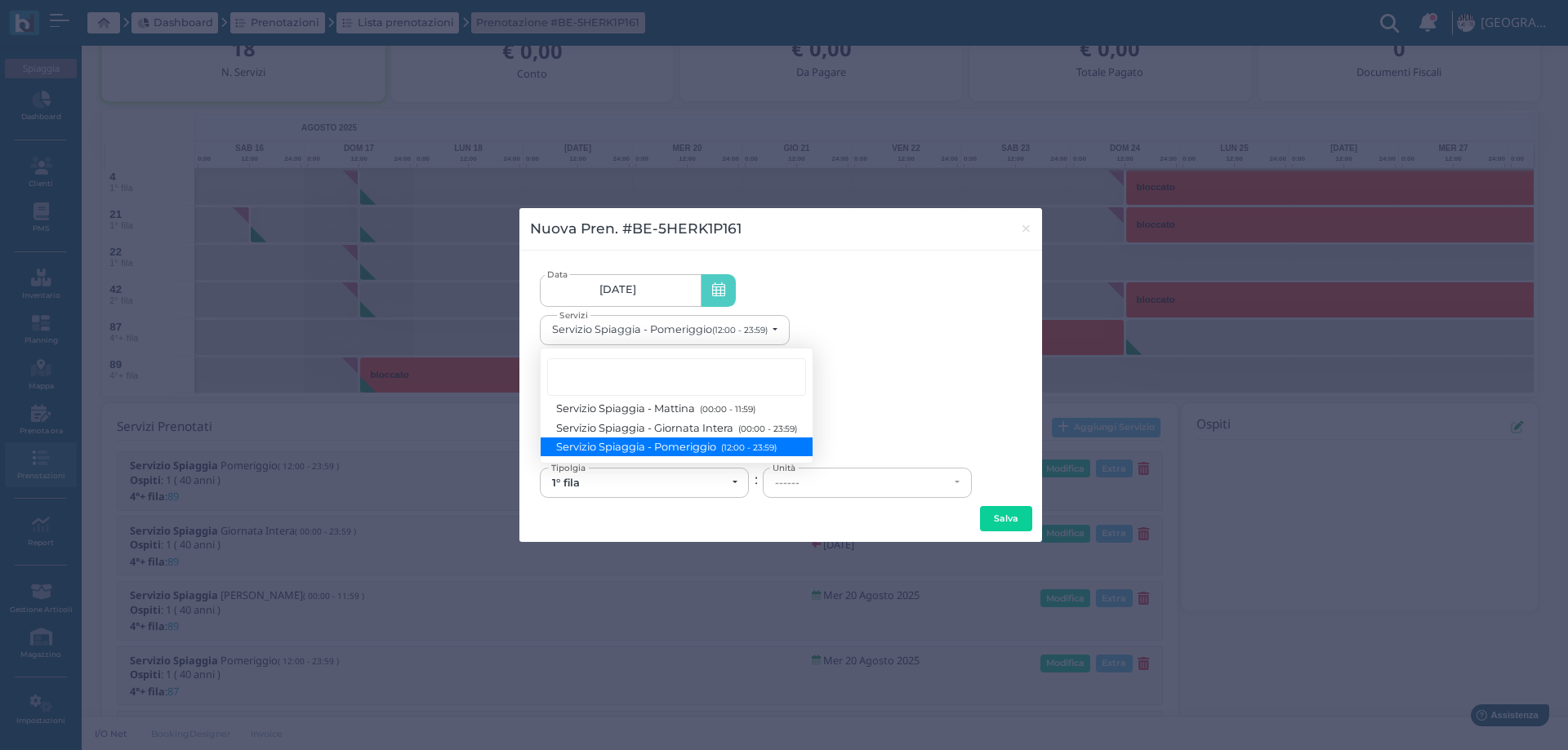
click at [650, 285] on link "[DATE] [DATE] - [DATE]" at bounding box center [619, 290] width 161 height 33
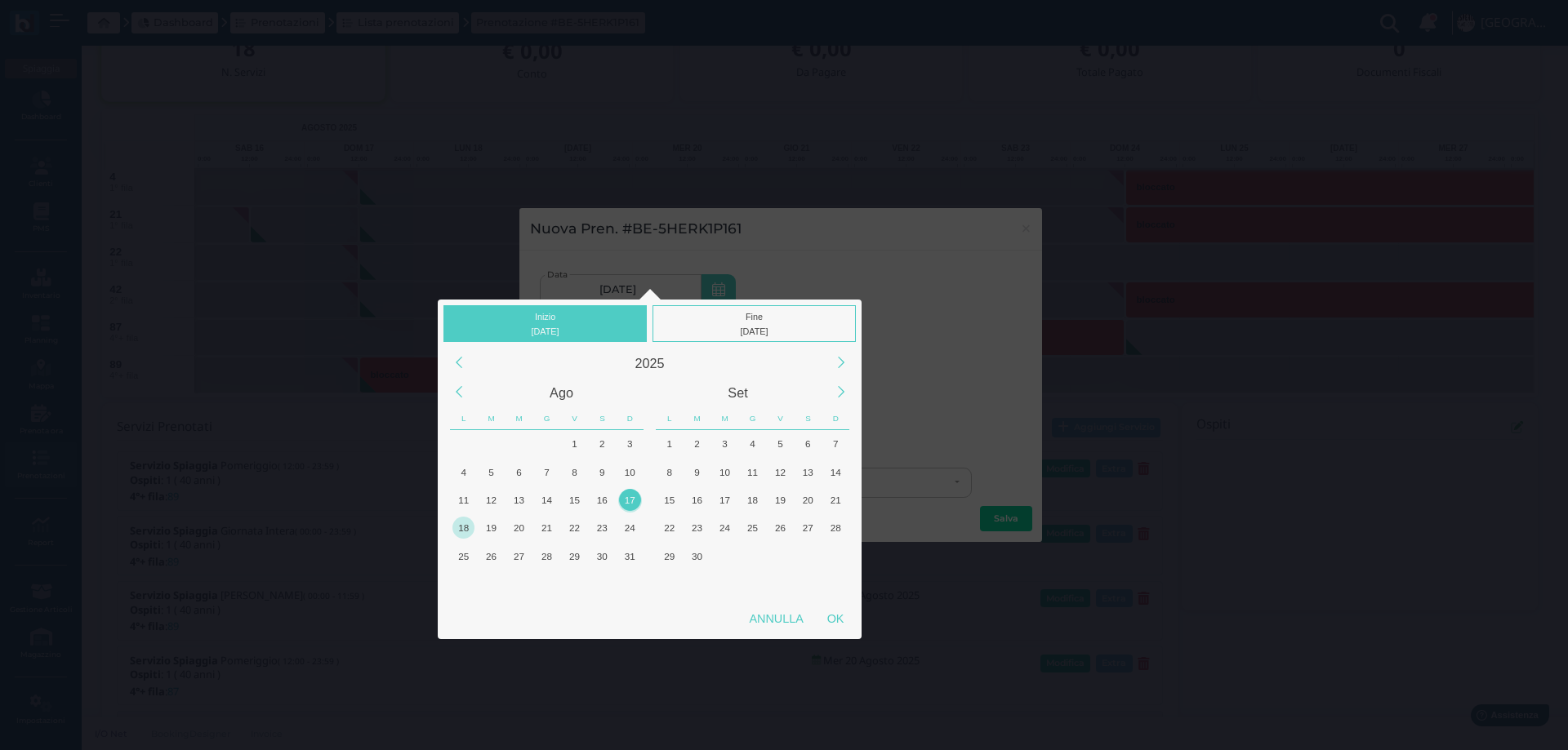
click at [461, 524] on div "18" at bounding box center [463, 528] width 22 height 22
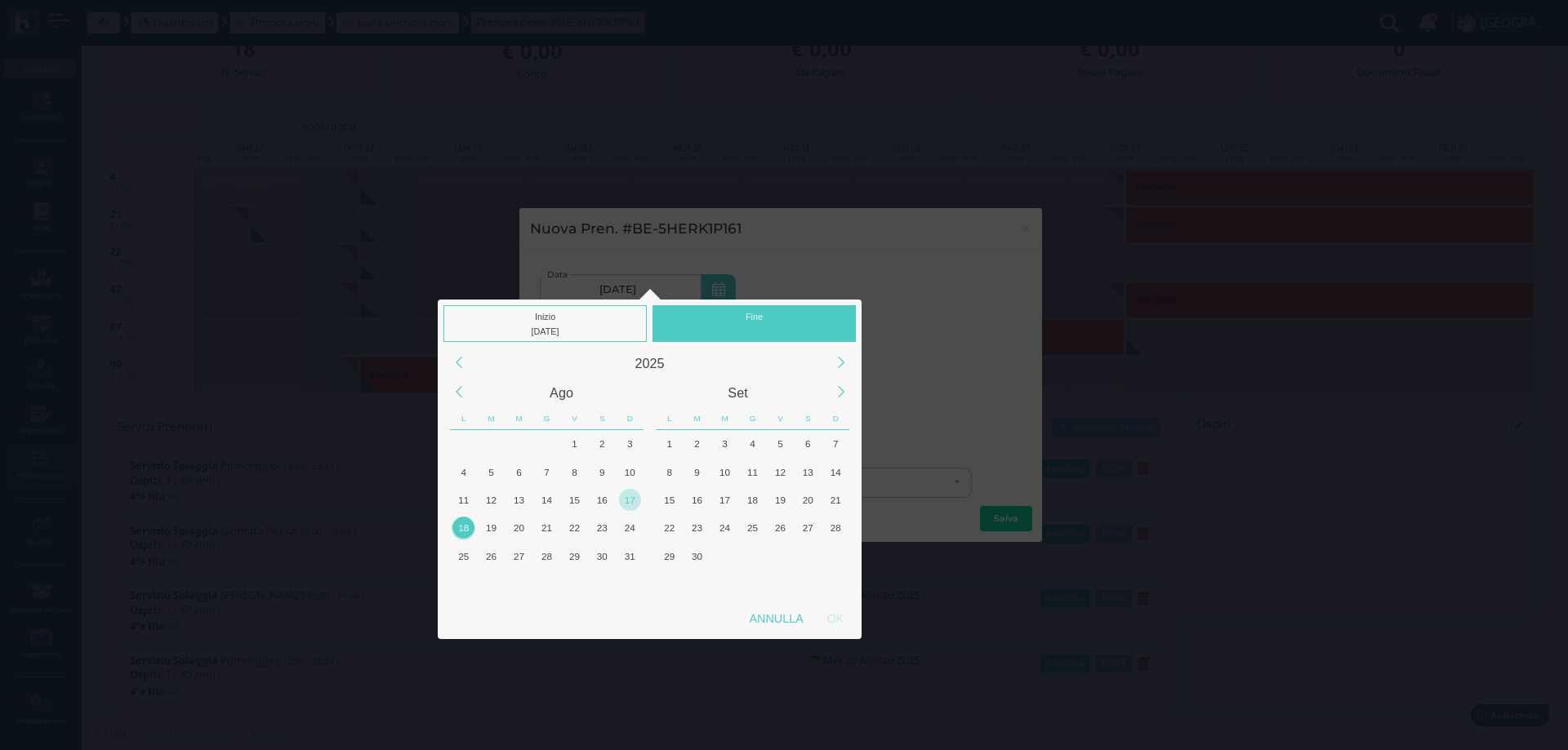
click at [461, 524] on div "18" at bounding box center [463, 528] width 22 height 22
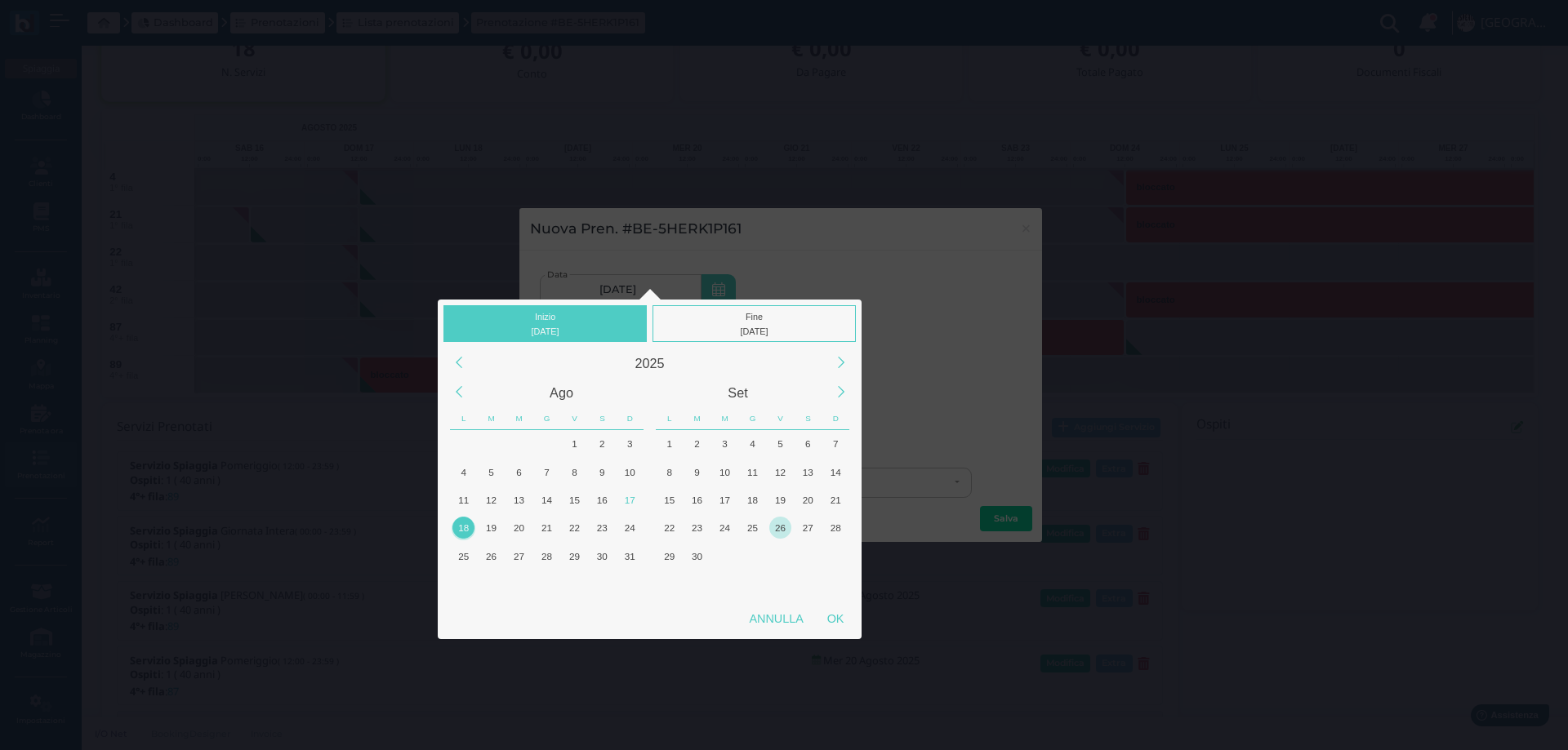
drag, startPoint x: 836, startPoint y: 618, endPoint x: 767, endPoint y: 520, distance: 119.9
click at [837, 615] on div "OK" at bounding box center [835, 619] width 41 height 29
type input "[DATE] - [DATE]"
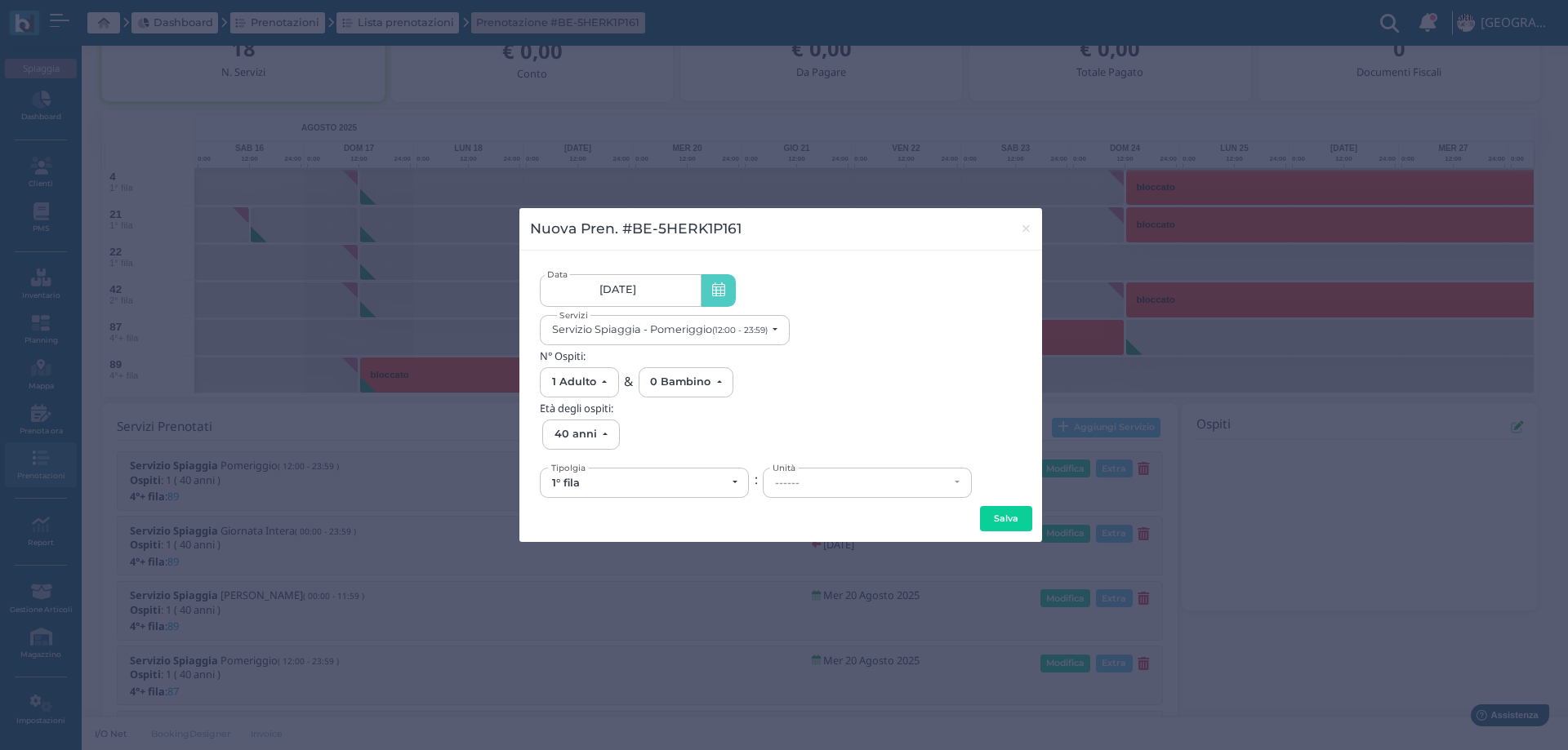
scroll to position [0, 149]
click at [654, 332] on div "Servizio Spiaggia - Pomeriggio (12:00 - 23:59)" at bounding box center [659, 329] width 216 height 12
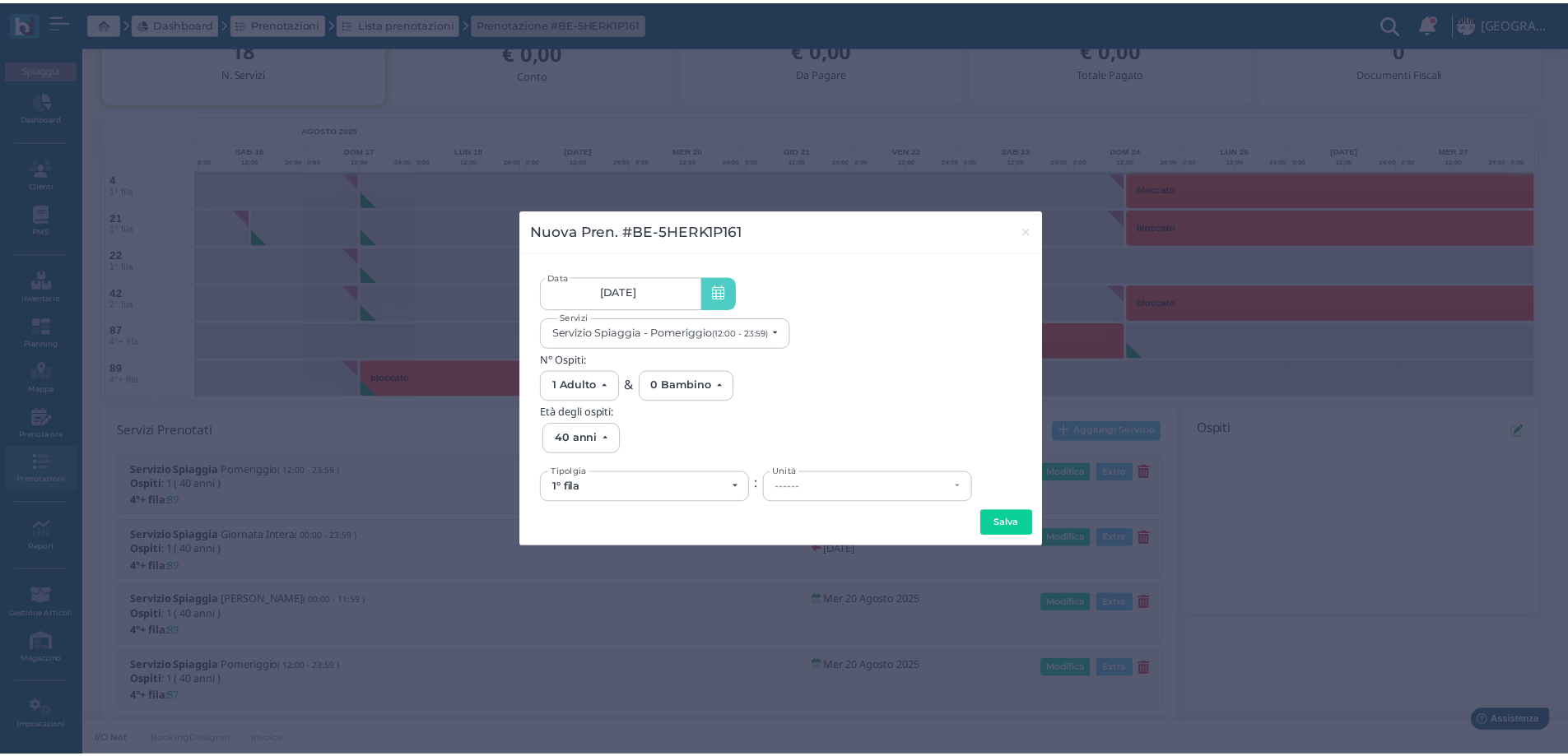
scroll to position [0, 0]
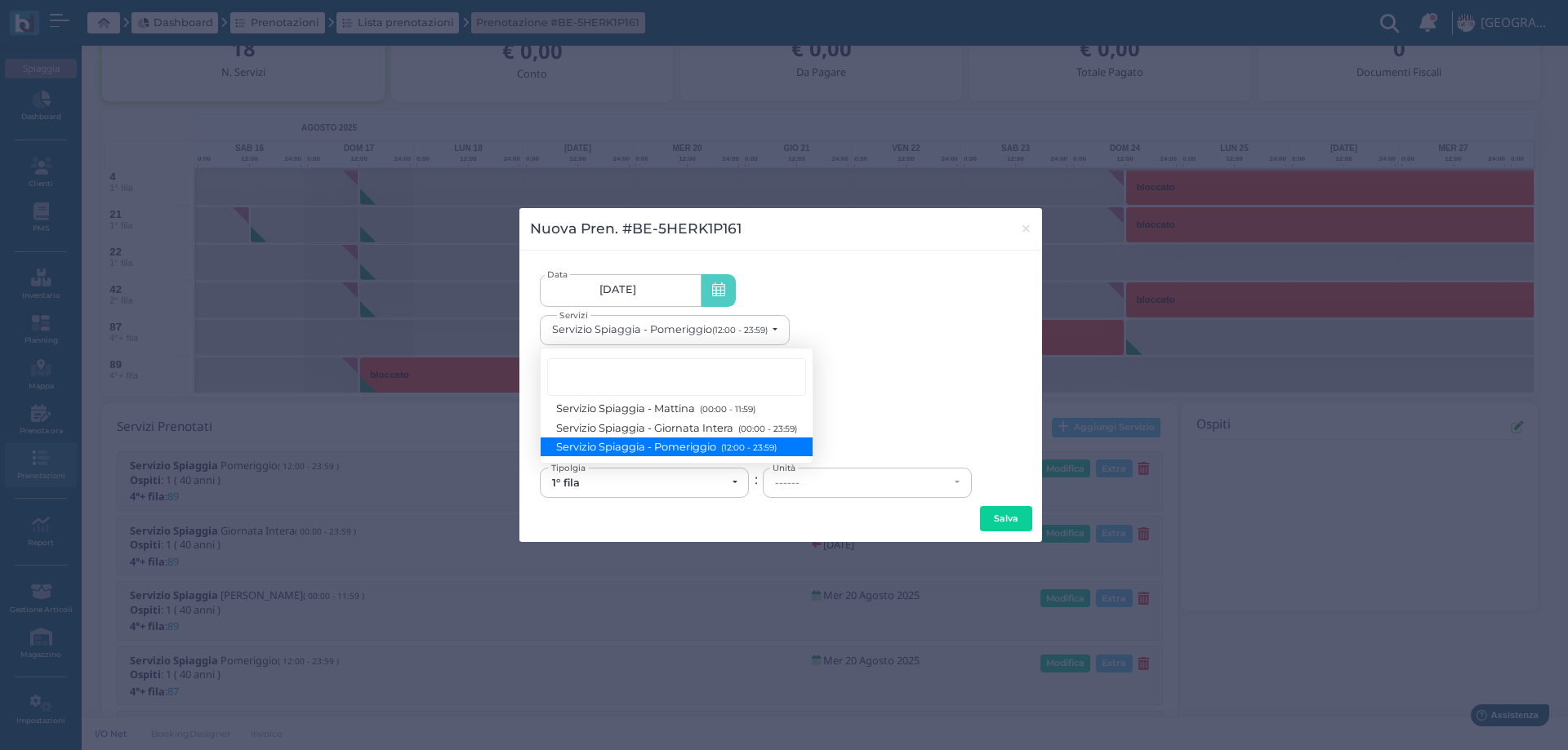
click at [686, 448] on span "Servizio Spiaggia - Pomeriggio (12:00 - 23:59)" at bounding box center [667, 447] width 220 height 14
select select "1369"
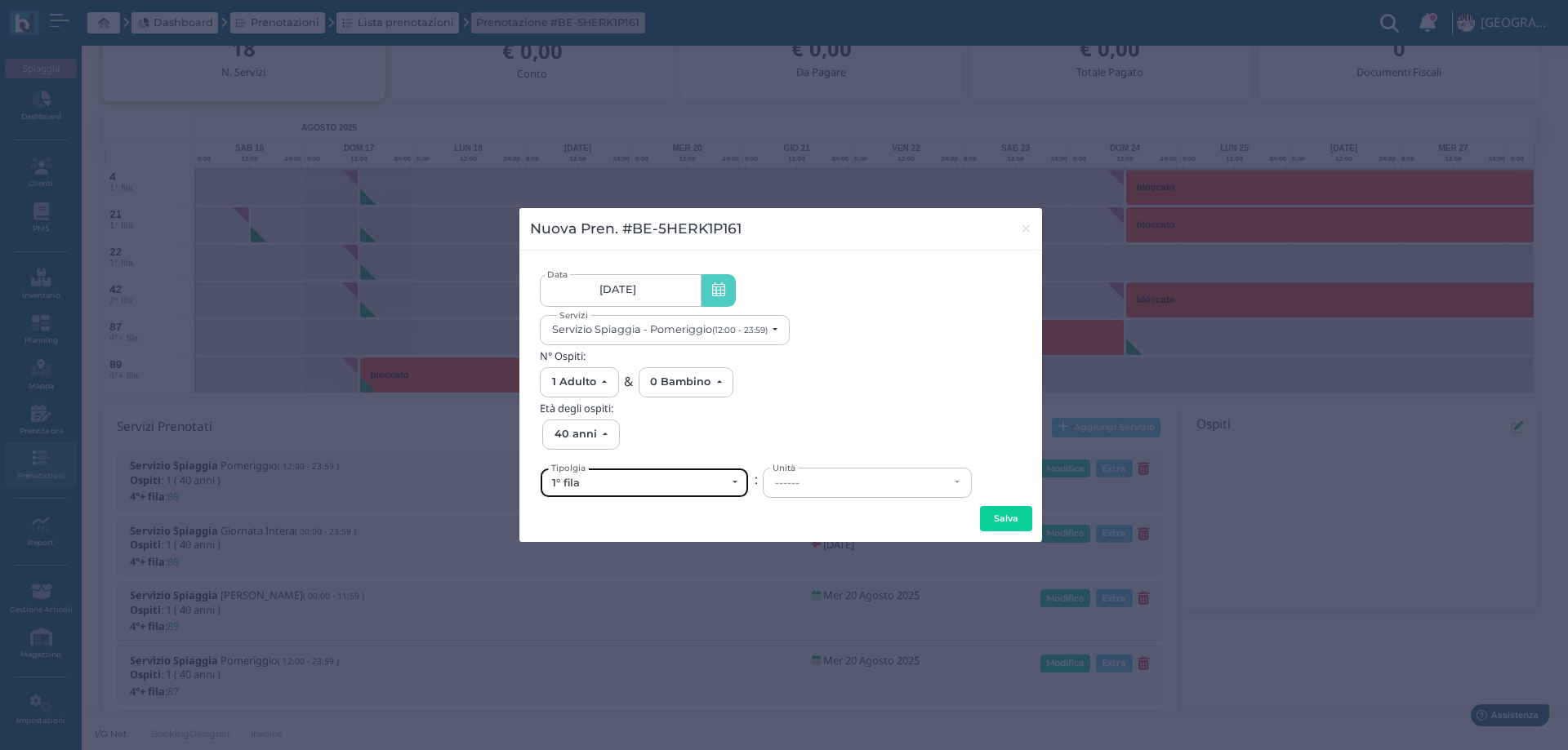
click at [680, 483] on div "1° fila" at bounding box center [638, 483] width 174 height 13
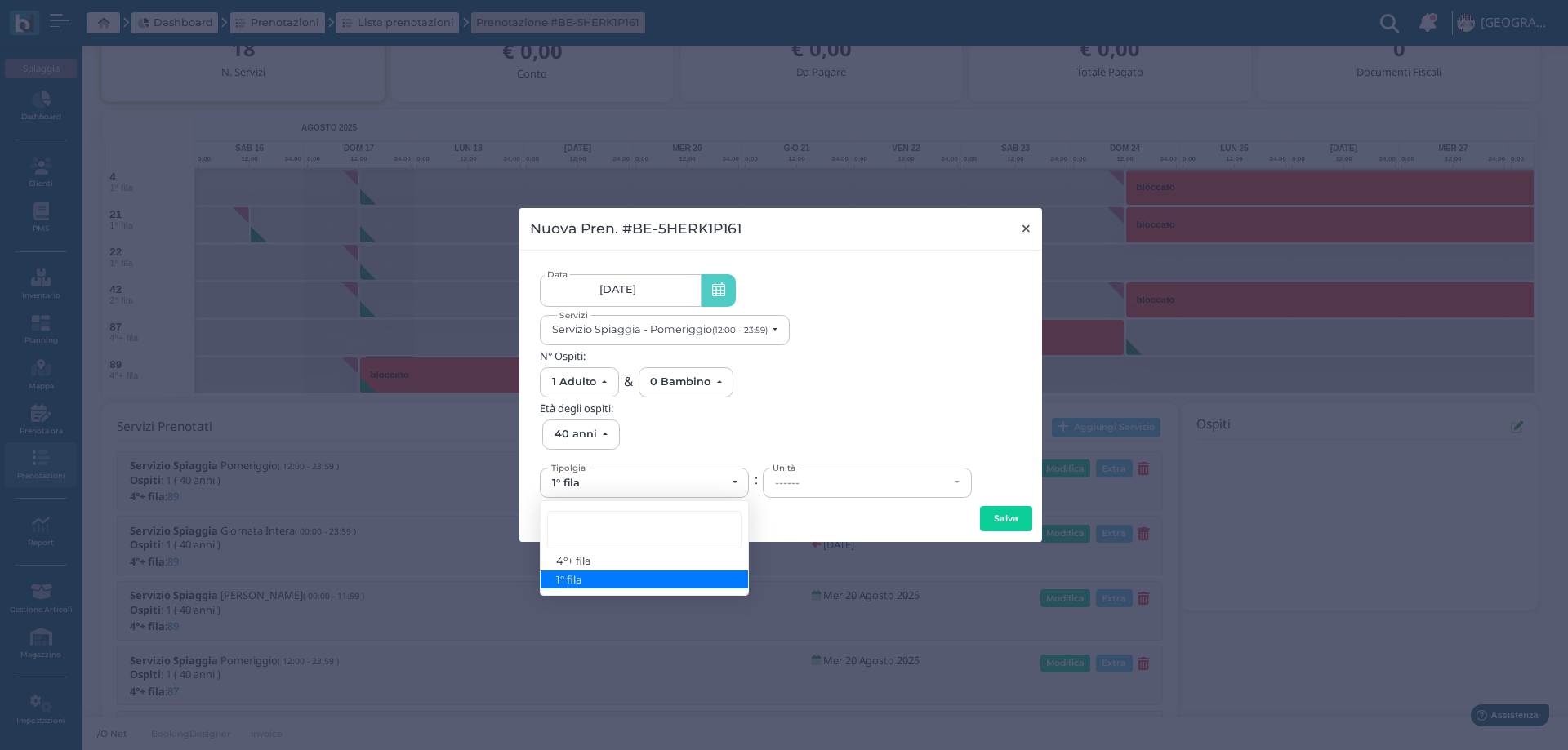
click at [1025, 228] on span "×" at bounding box center [1026, 229] width 12 height 21
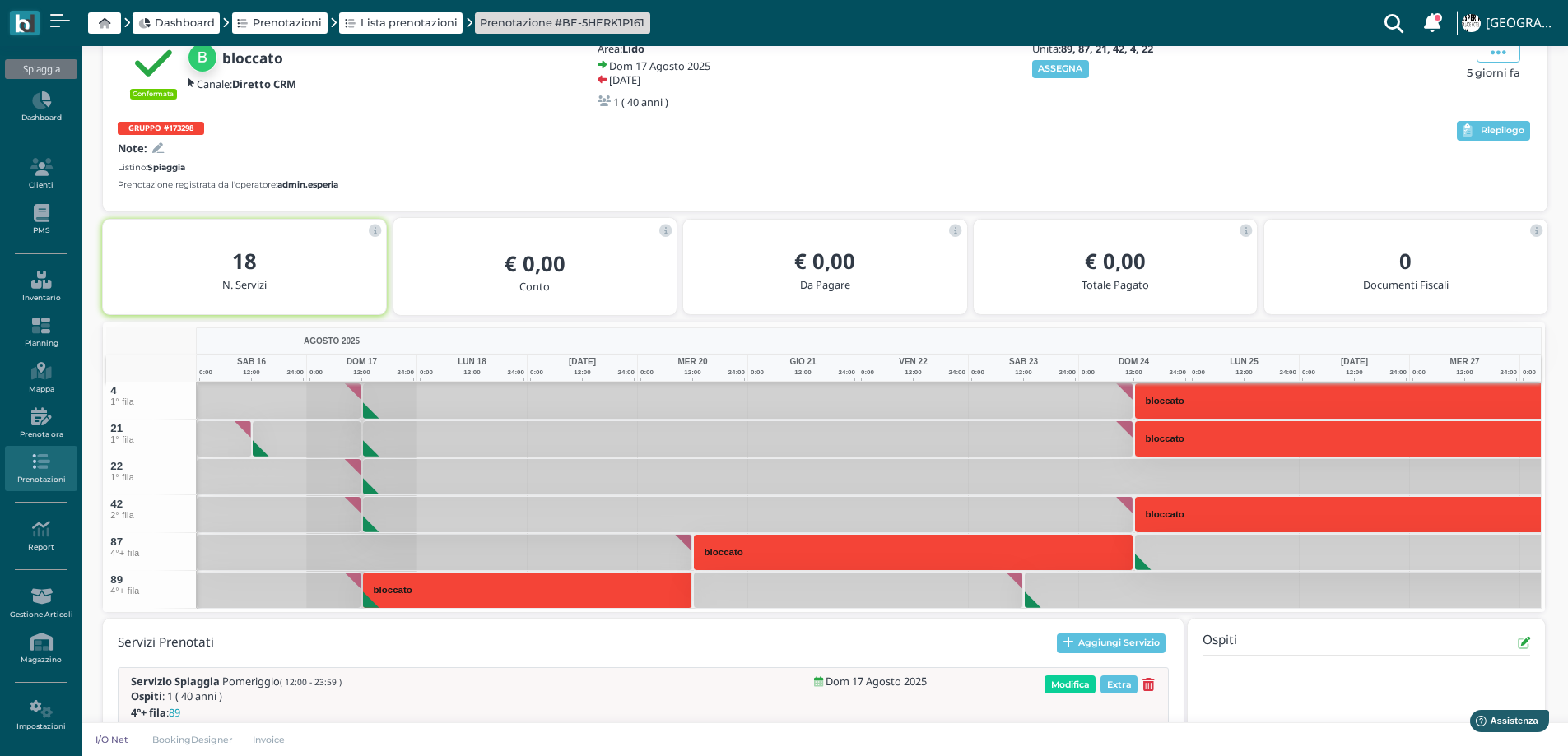
scroll to position [296, 0]
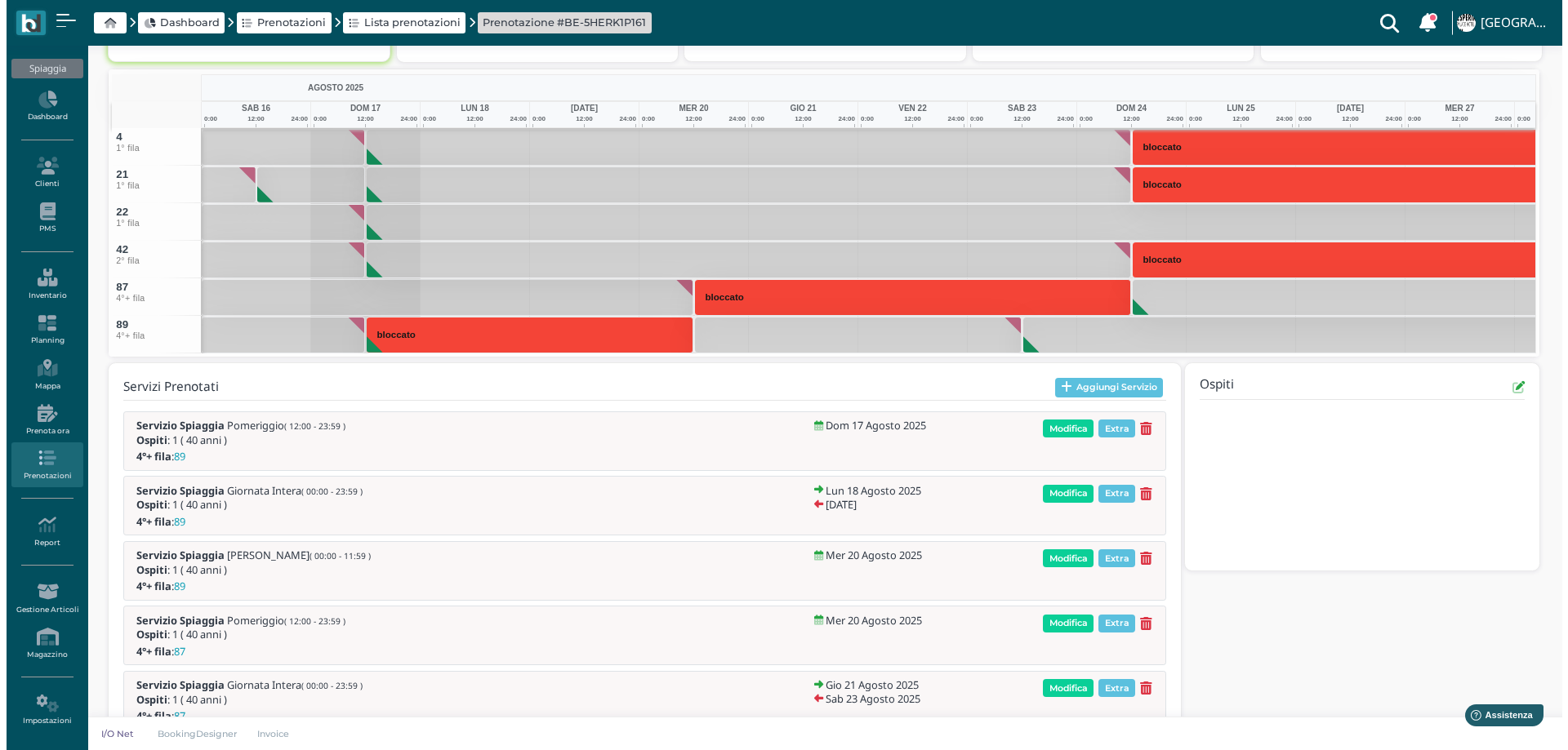
scroll to position [408, 0]
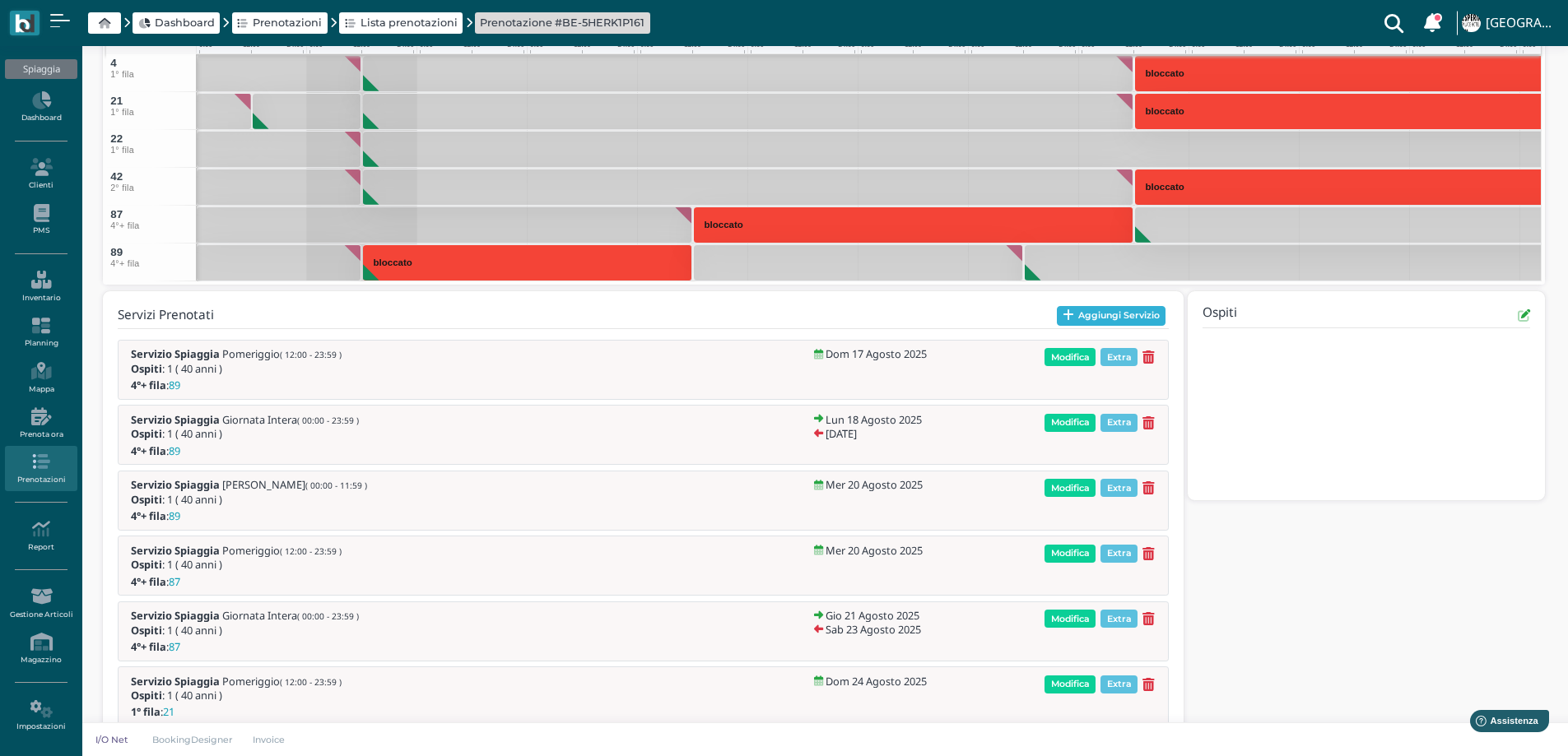
click at [1065, 318] on icon "button" at bounding box center [1068, 315] width 11 height 12
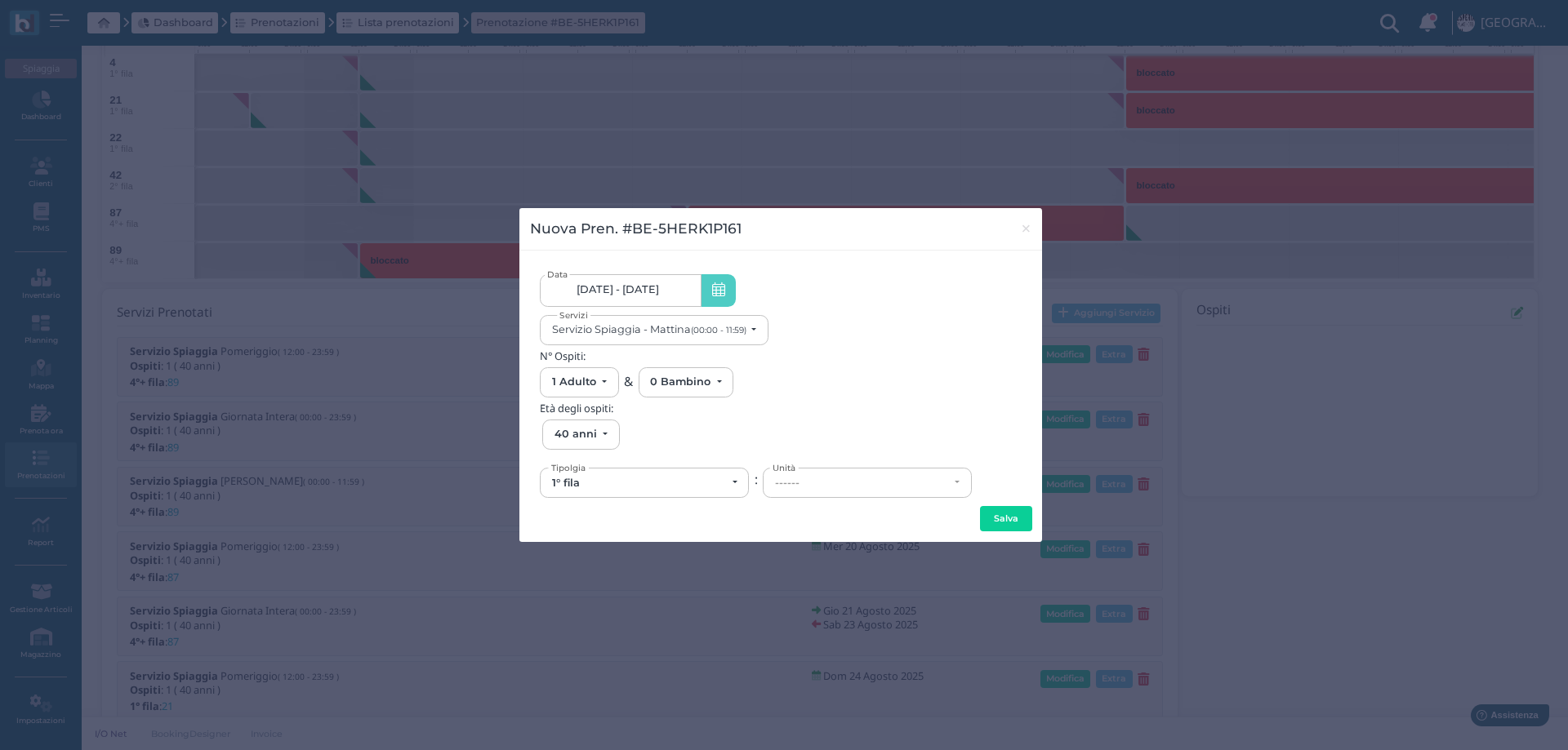
click at [656, 298] on link "[DATE] - [DATE]" at bounding box center [619, 290] width 161 height 33
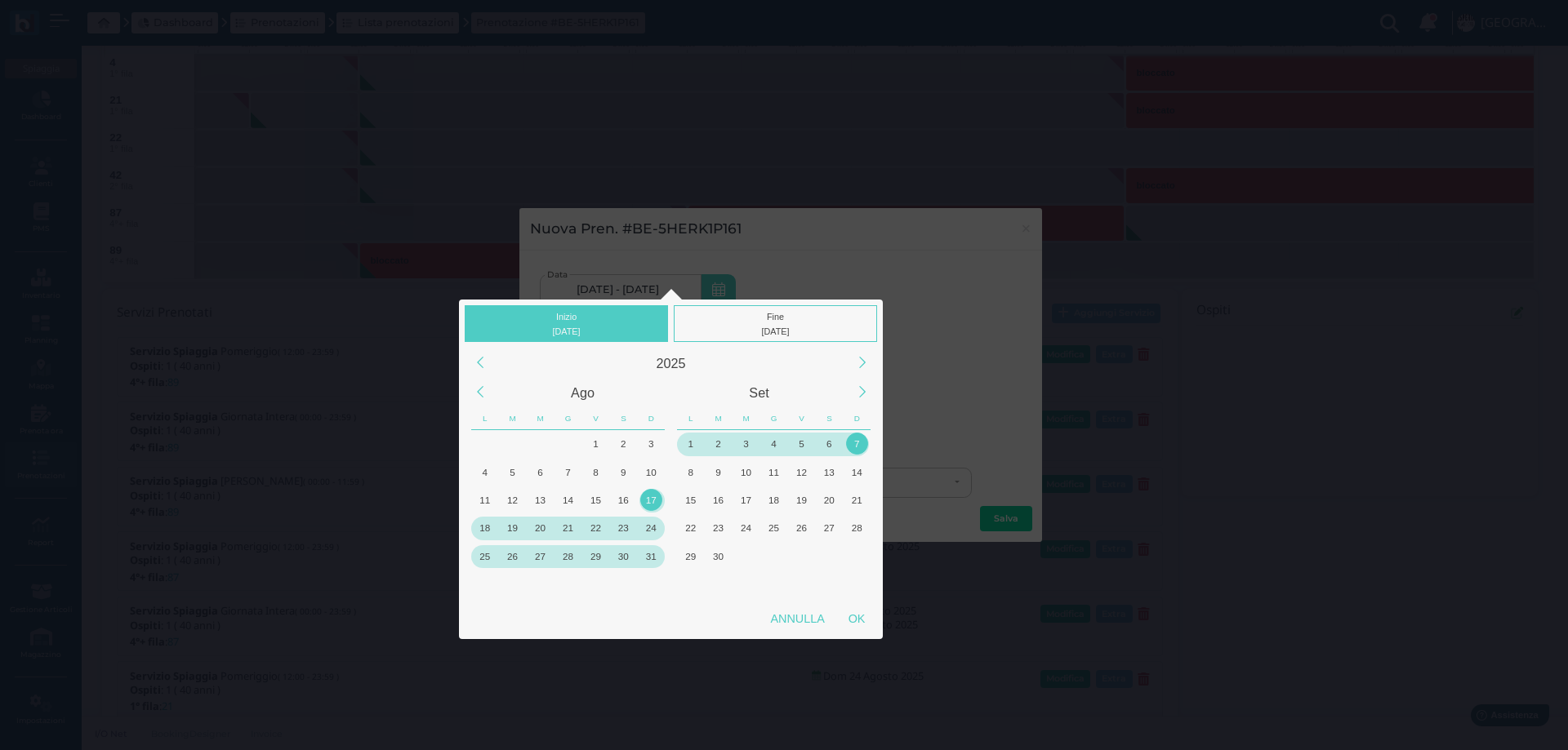
click at [650, 500] on div "17" at bounding box center [651, 500] width 22 height 22
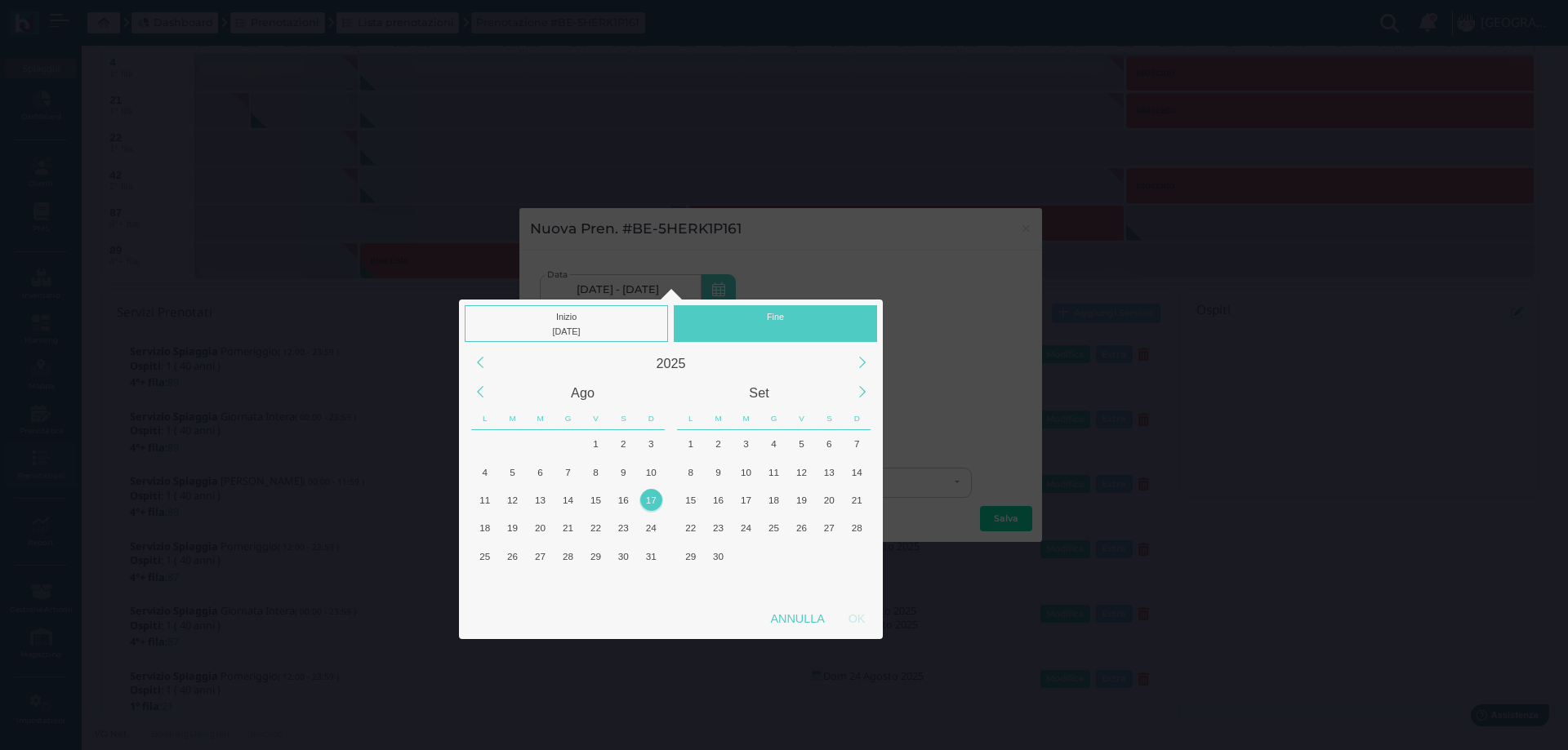
click at [653, 500] on div "17" at bounding box center [651, 500] width 22 height 22
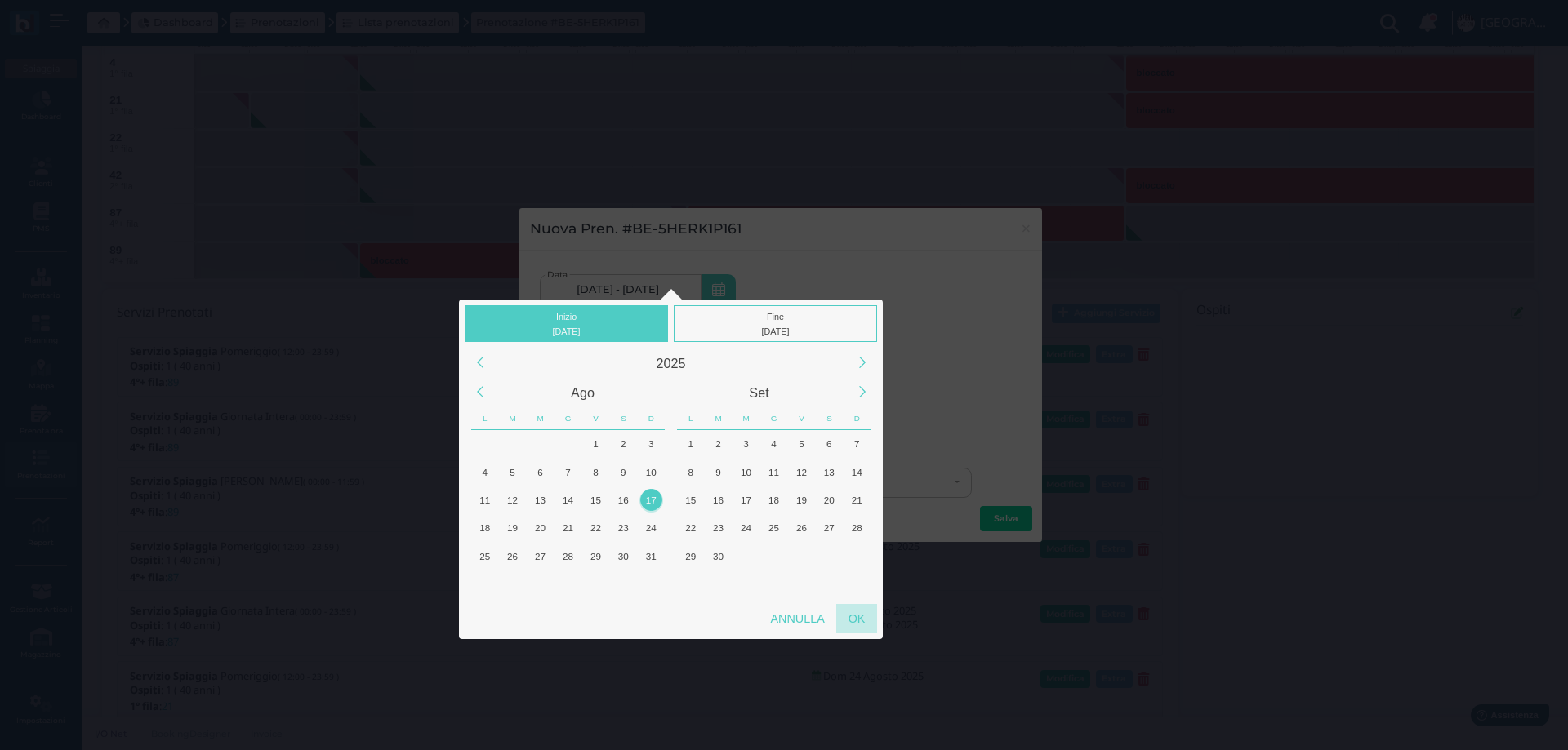
click at [851, 613] on div "OK" at bounding box center [857, 619] width 41 height 29
type input "[DATE] - [DATE]"
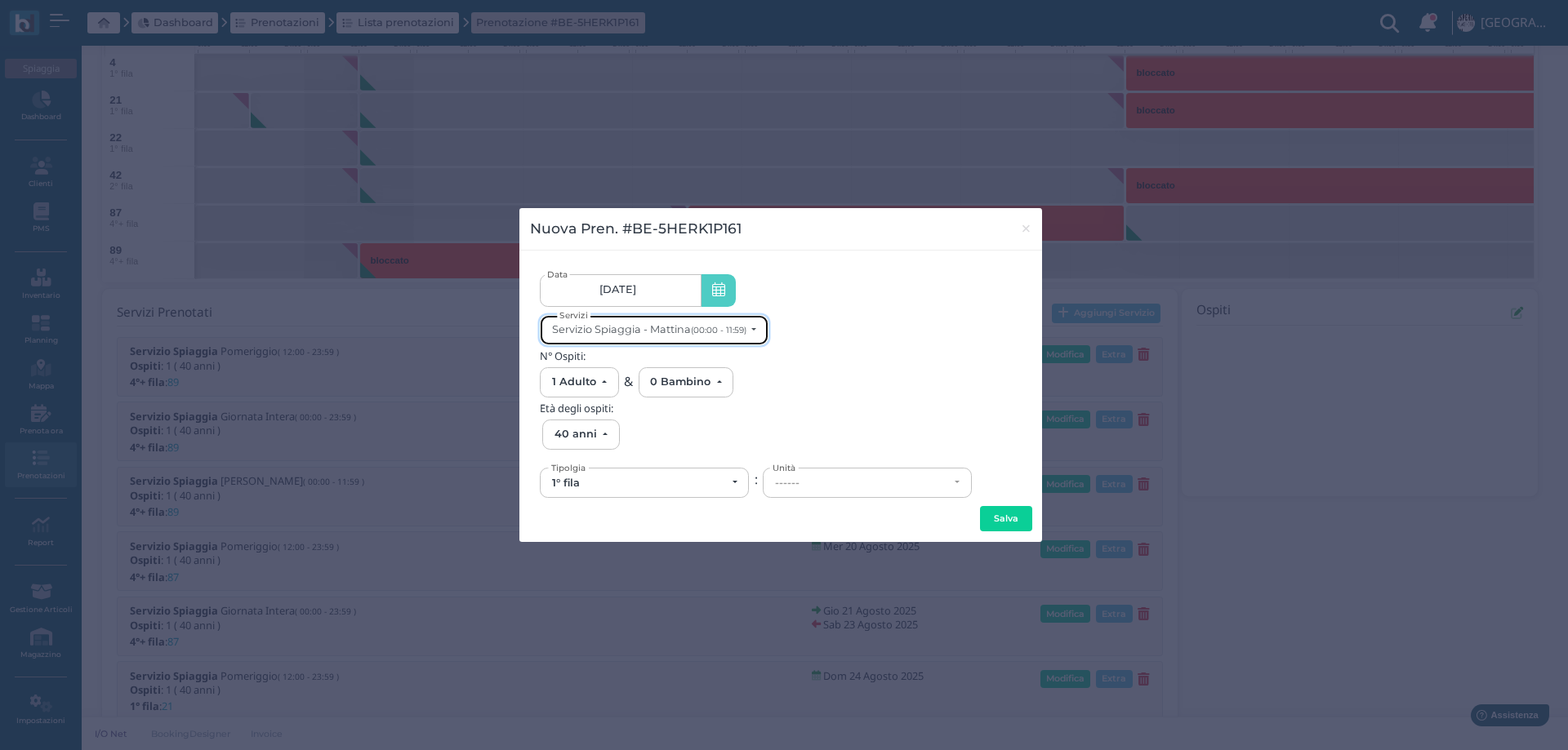
scroll to position [0, 0]
click at [680, 330] on div "Servizio Spiaggia - Mattina (00:00 - 11:59)" at bounding box center [649, 329] width 194 height 12
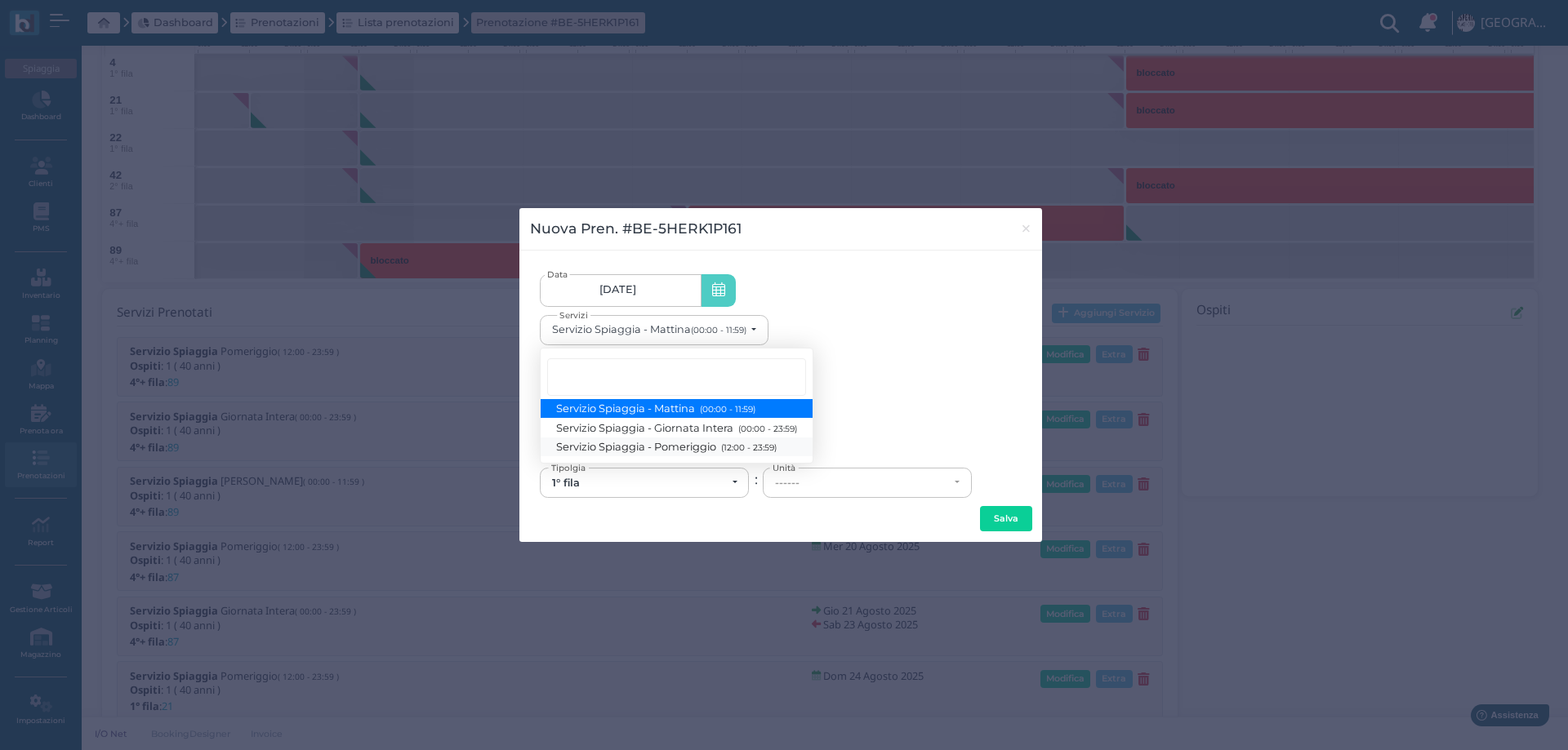
click at [677, 450] on span "Servizio Spiaggia - Pomeriggio (12:00 - 23:59)" at bounding box center [667, 447] width 220 height 14
select select "1369"
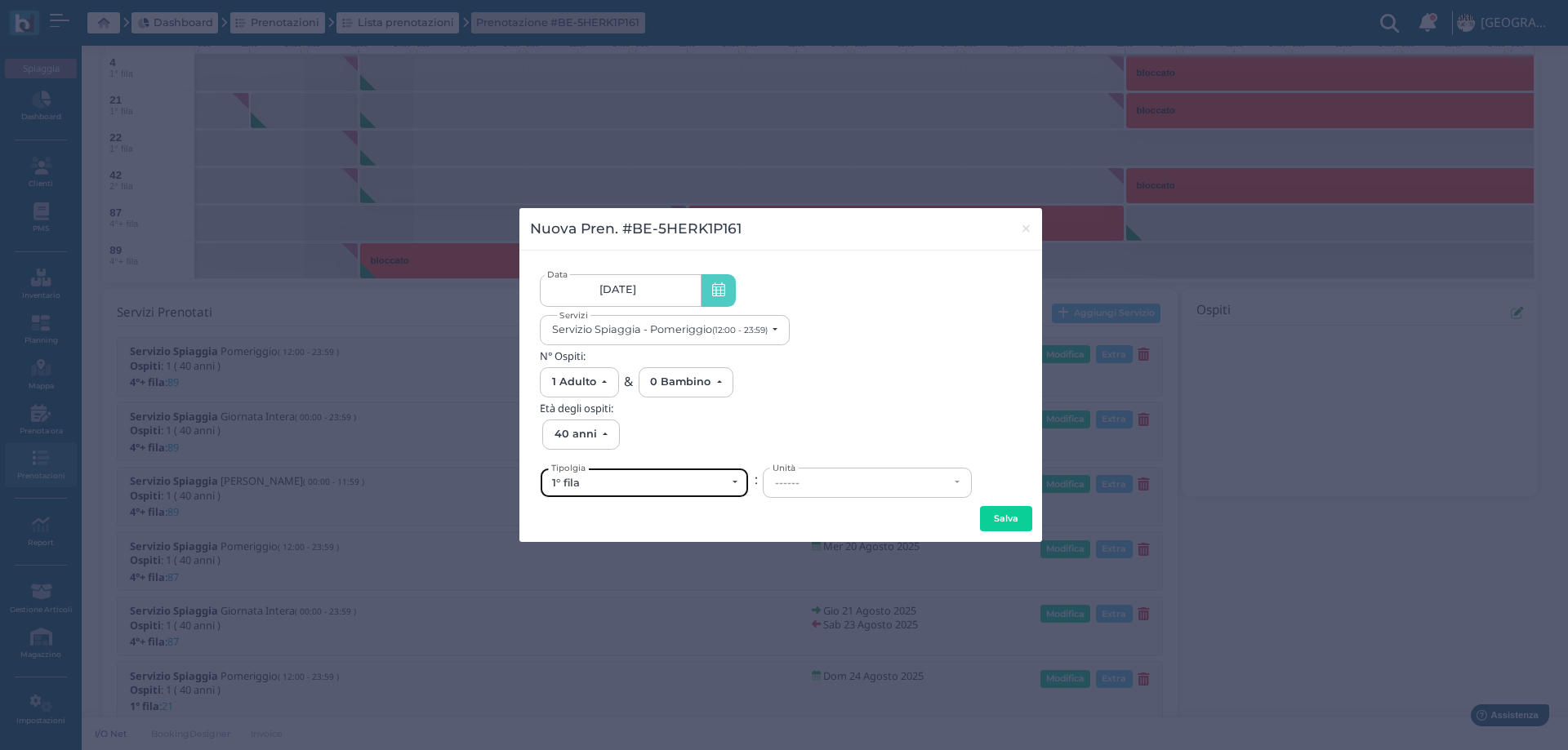
click at [607, 485] on div "1° fila" at bounding box center [638, 483] width 174 height 13
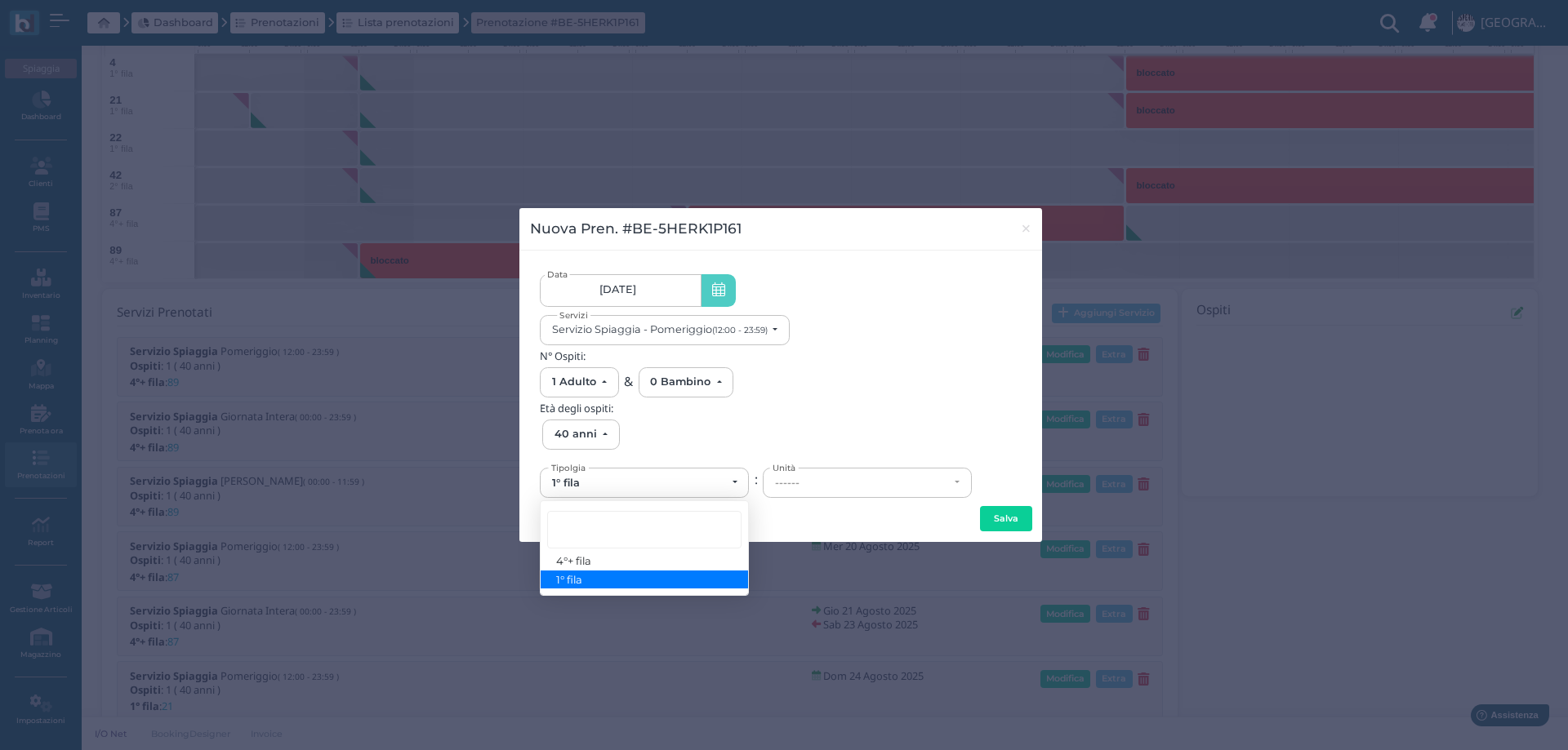
click at [726, 415] on div "Età degli ospiti: 0 anni 1 anni 2 anni 3 anni 4 anni 5 anni 6 anni 7 anni 8 ann…" at bounding box center [780, 426] width 482 height 47
click at [659, 296] on link "[DATE] [DATE] - [DATE]" at bounding box center [619, 290] width 161 height 33
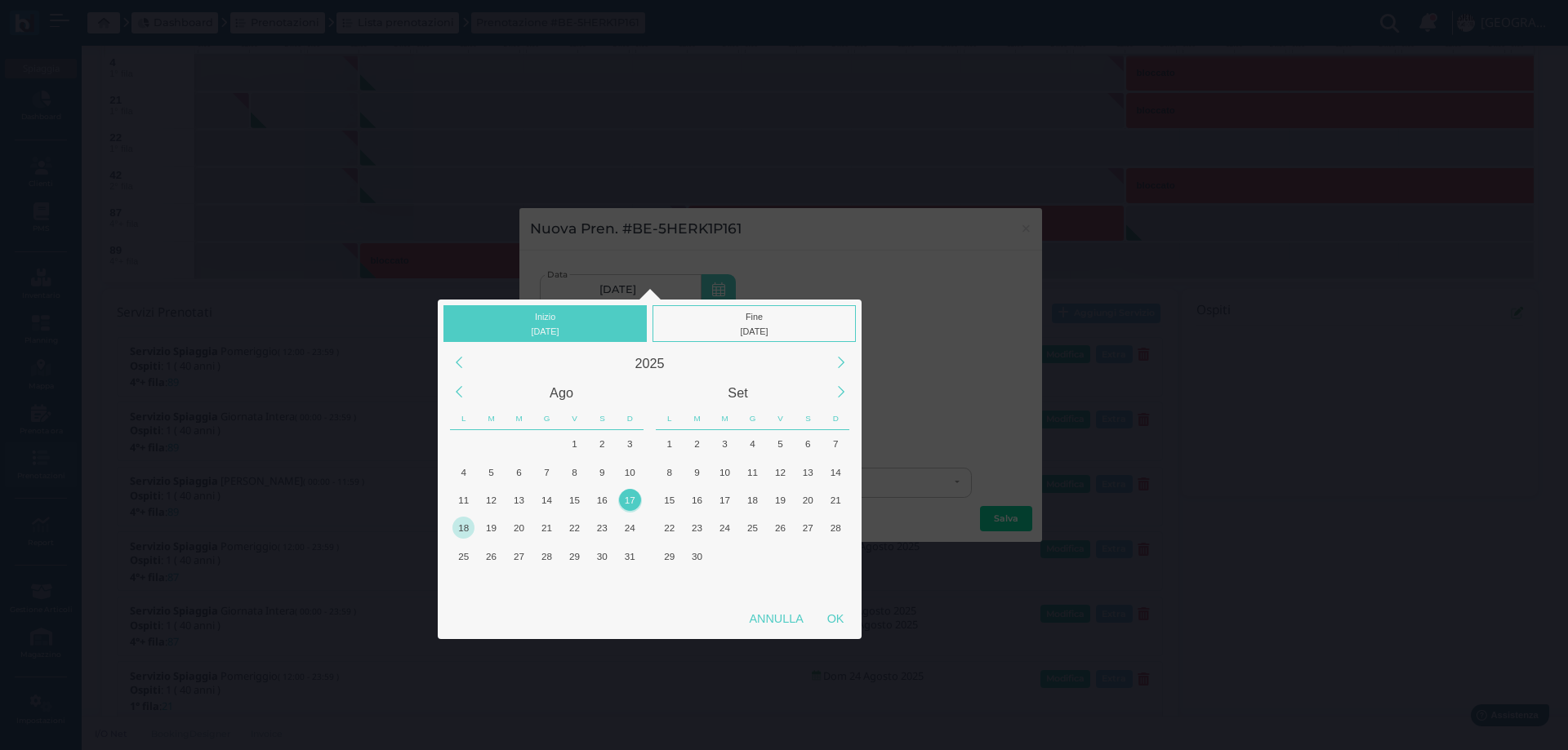
click at [468, 524] on div "18" at bounding box center [463, 528] width 22 height 22
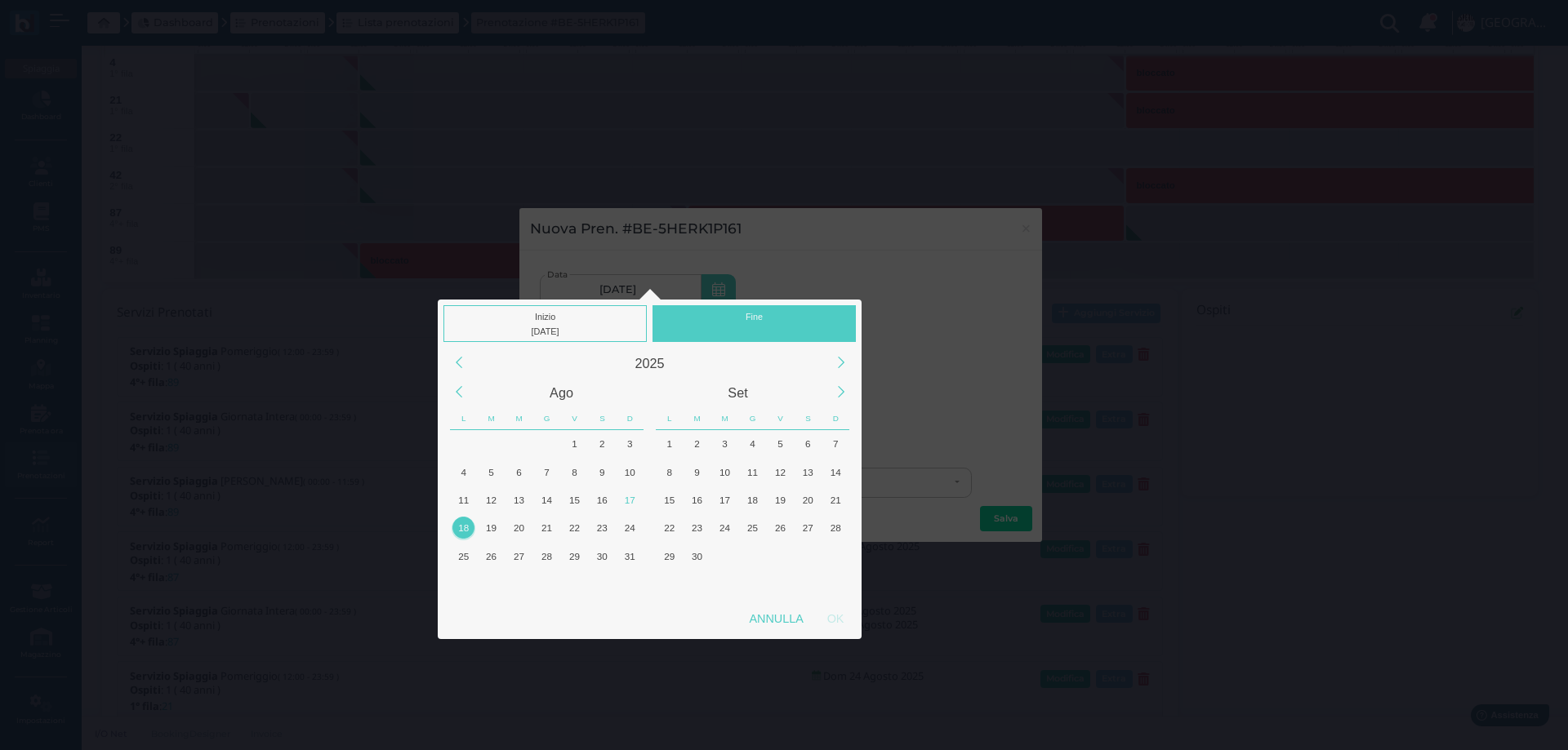
click at [463, 525] on div "18" at bounding box center [463, 528] width 22 height 22
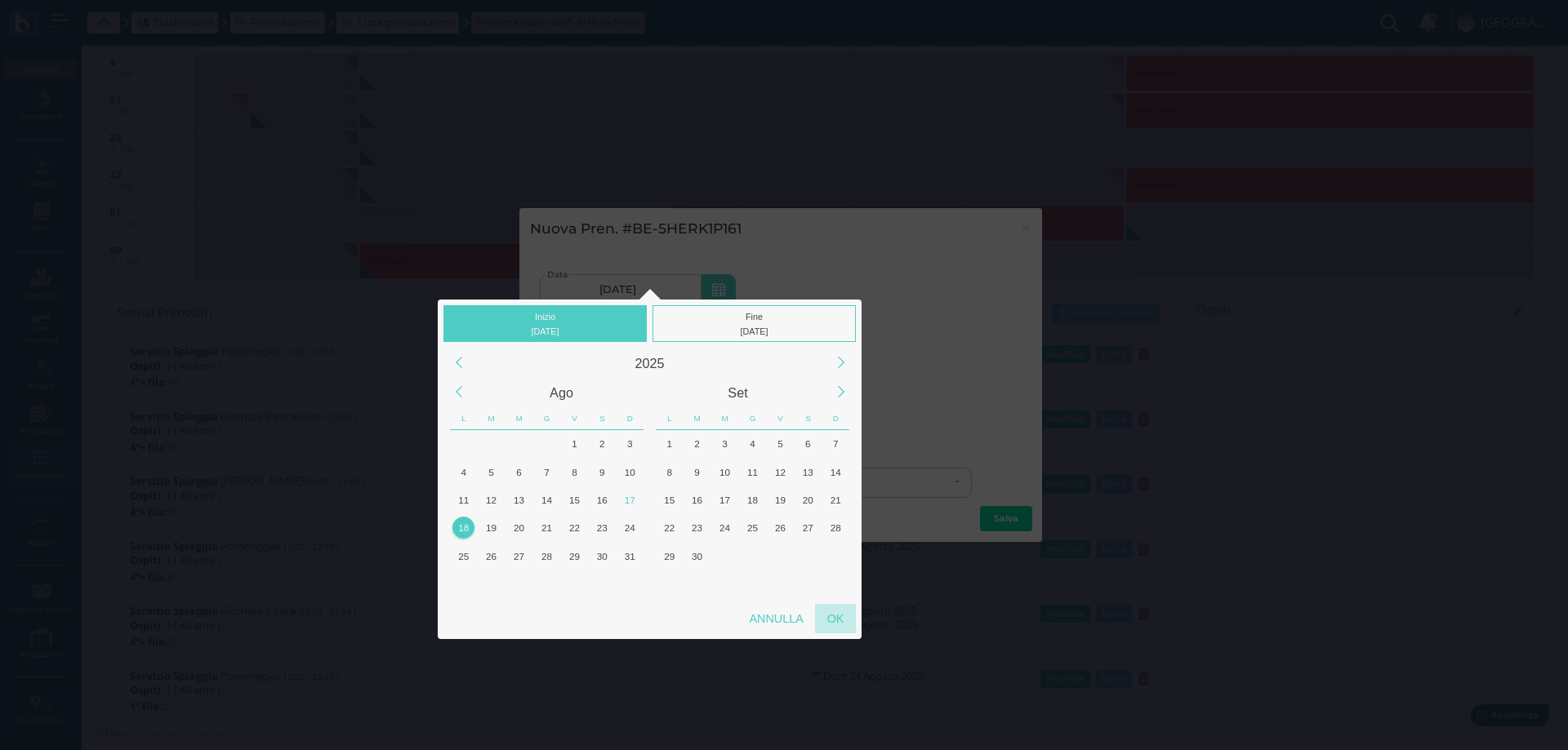
click at [837, 617] on div "OK" at bounding box center [835, 619] width 41 height 29
type input "[DATE] - [DATE]"
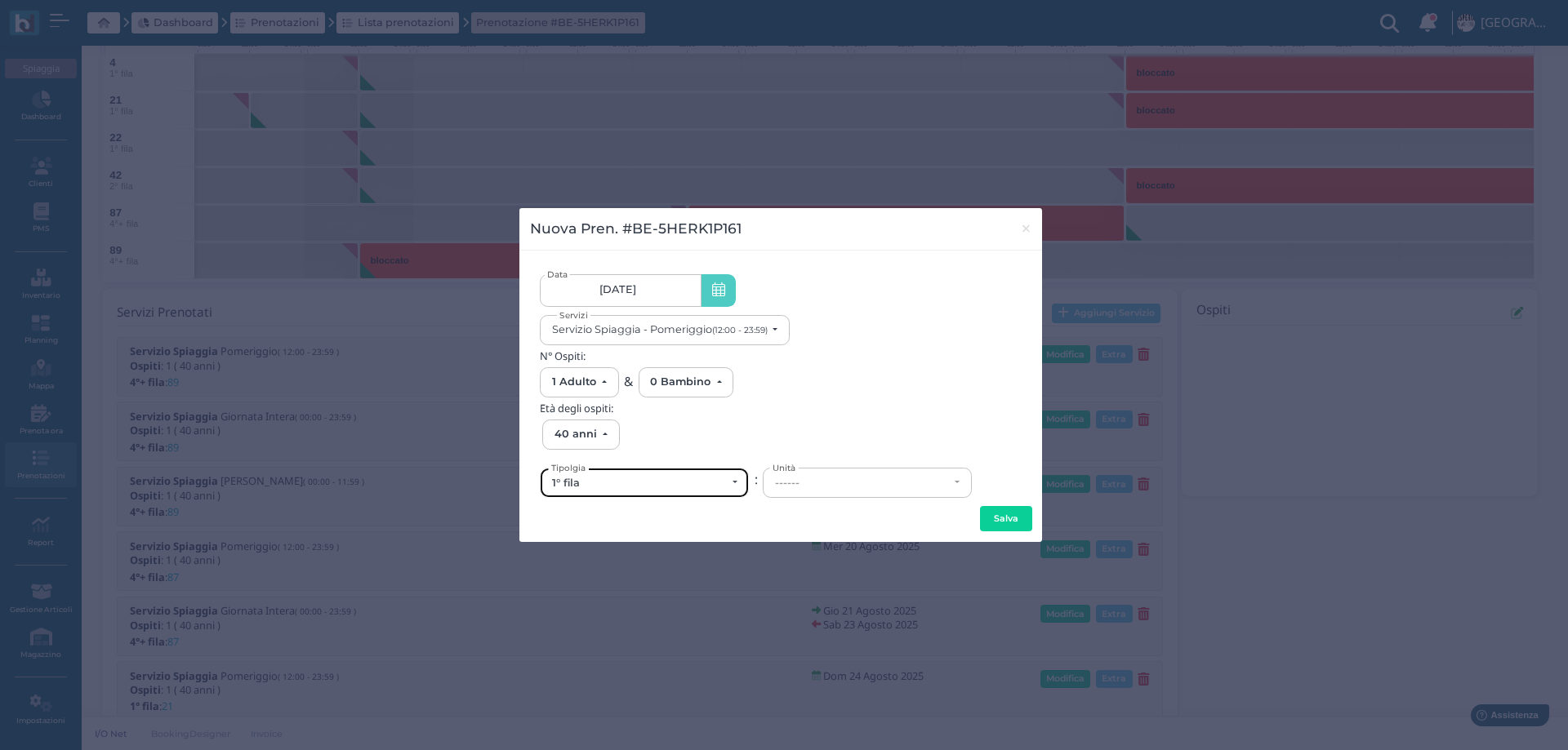
click at [662, 485] on div "1° fila" at bounding box center [638, 483] width 174 height 13
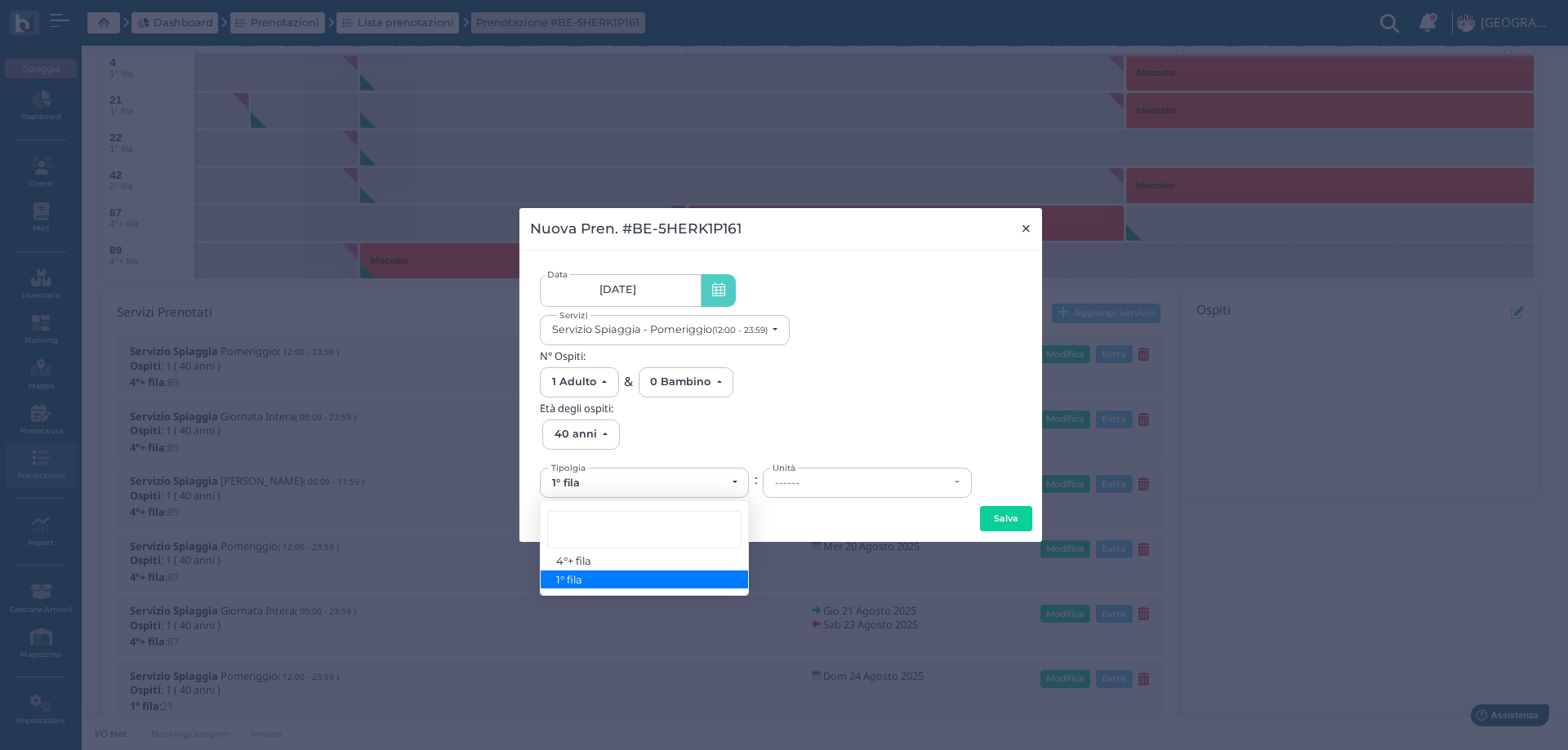
click at [1025, 227] on span "×" at bounding box center [1026, 229] width 12 height 21
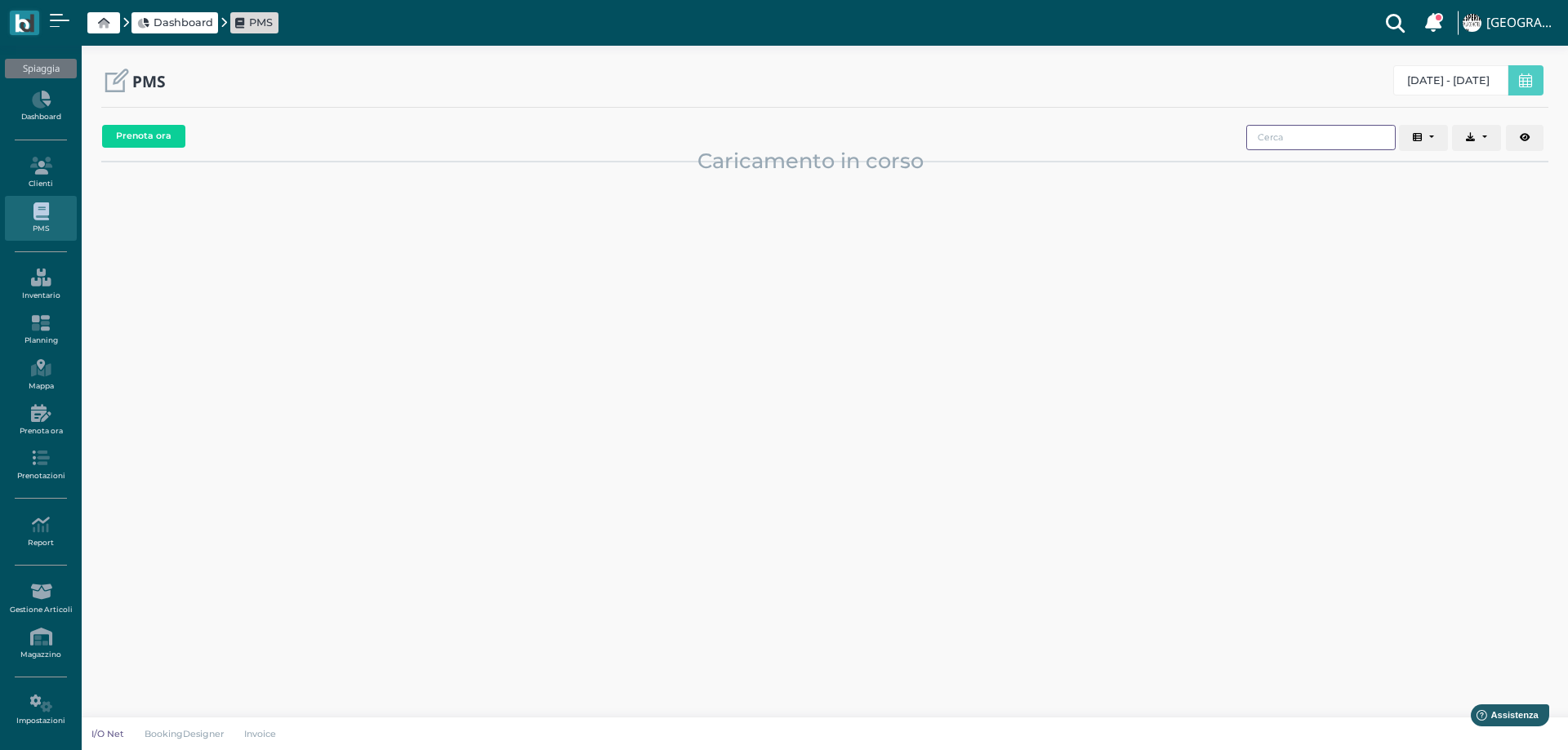
click at [1260, 141] on input "search" at bounding box center [1321, 137] width 149 height 25
type input "o"
type input "bloccato"
click at [168, 132] on button "Prenota ora" at bounding box center [143, 136] width 83 height 23
click at [134, 140] on button "Prenota ora" at bounding box center [143, 136] width 83 height 23
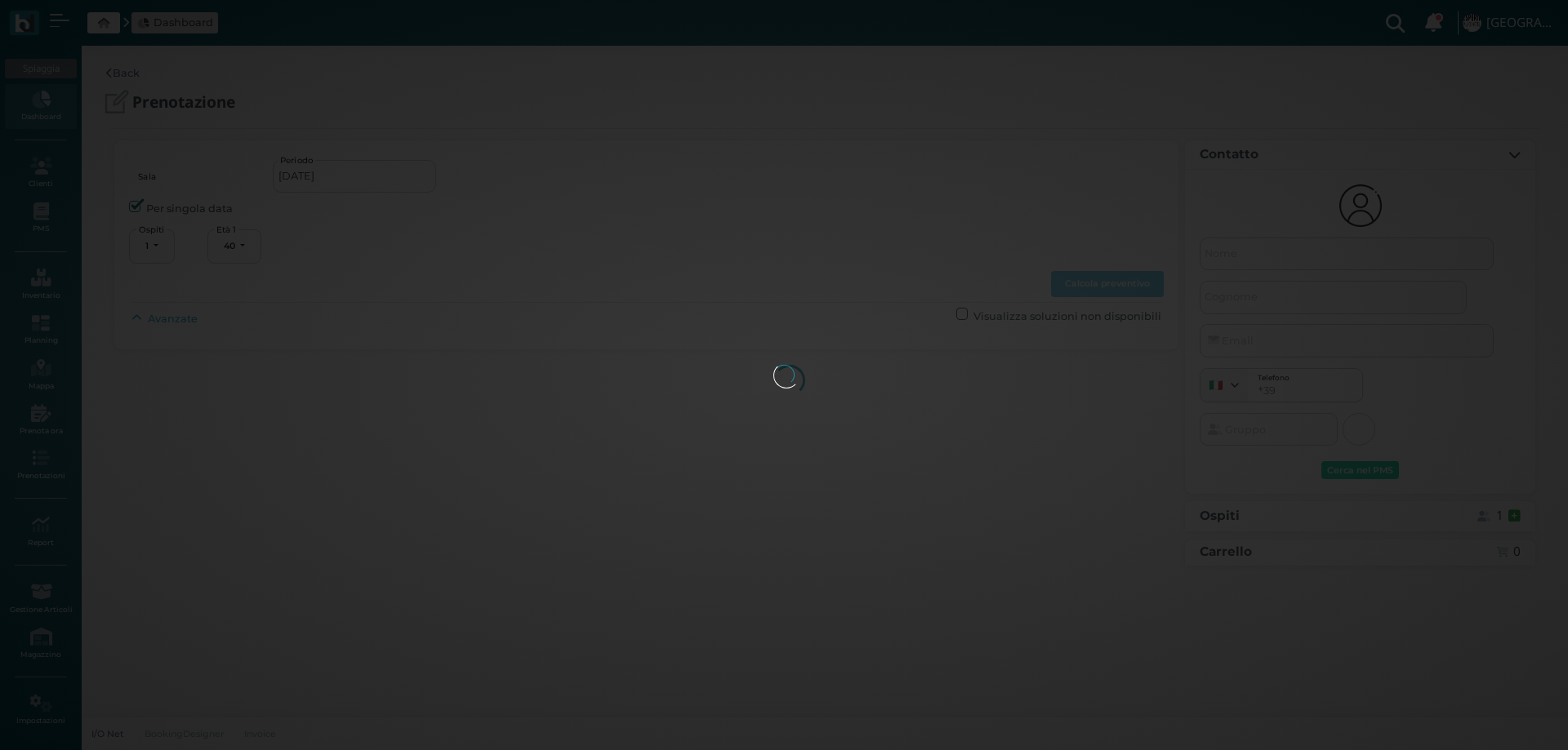
select select "40"
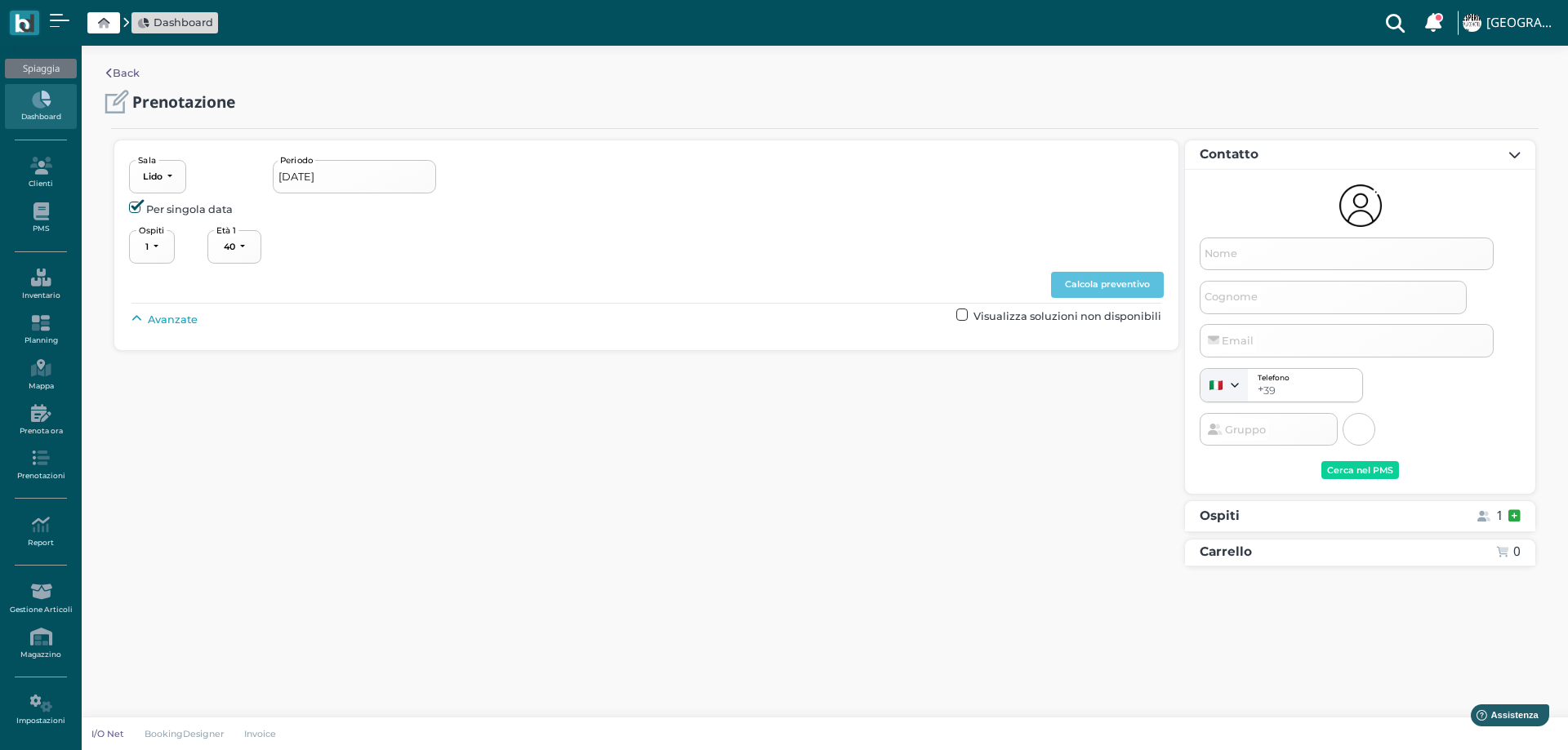
click at [180, 322] on span "Avanzate" at bounding box center [173, 320] width 50 height 15
click at [732, 357] on div "----------------------" at bounding box center [696, 357] width 72 height 11
drag, startPoint x: 701, startPoint y: 456, endPoint x: 731, endPoint y: 441, distance: 33.5
click at [705, 454] on link "3° fila" at bounding box center [715, 458] width 122 height 21
select select "239"
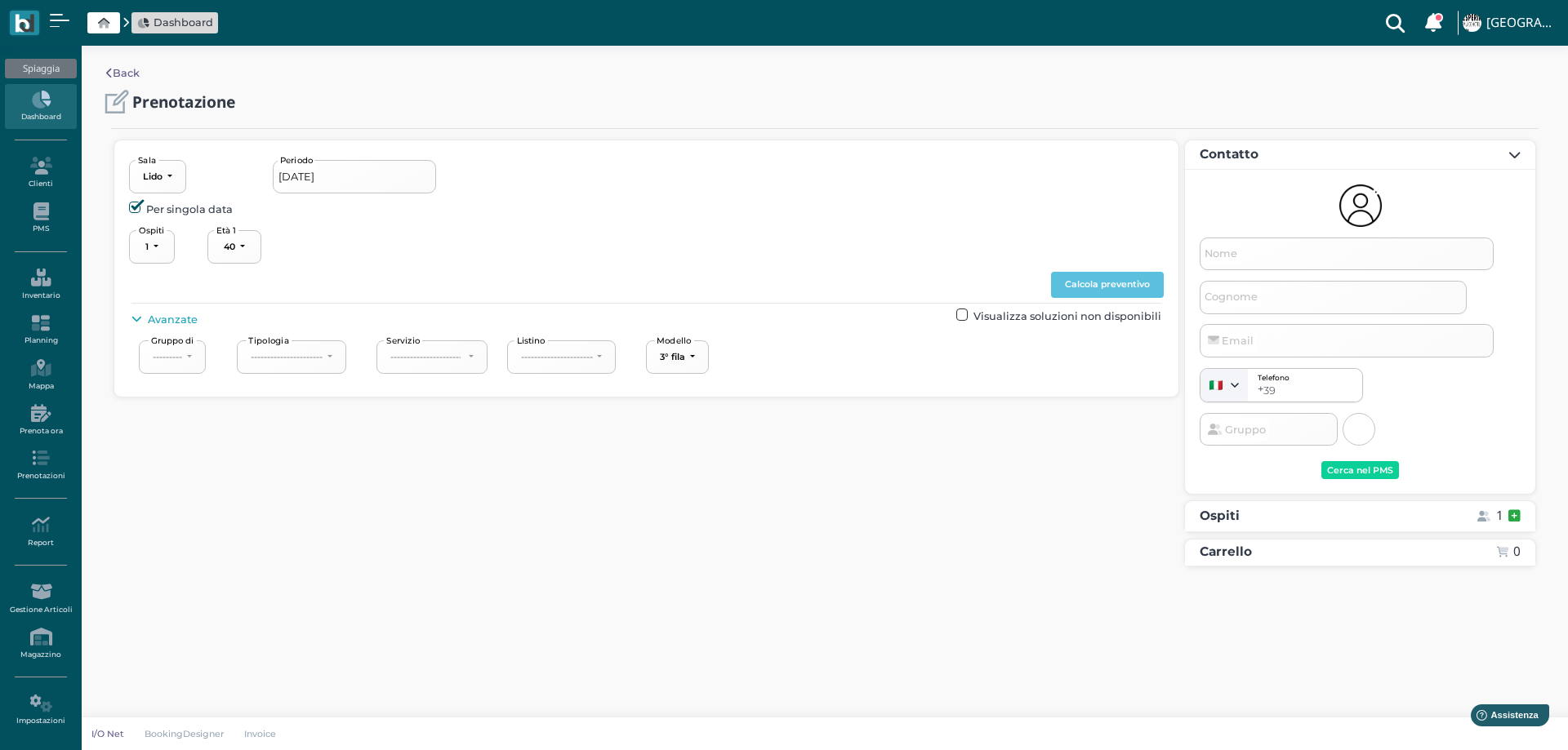
click at [1110, 266] on div "1 2 3 4 5 6 7 8 9 10 11 12 13 14 15 16 17 18 19 20 21 22 23 24 25 26 27 28 29 3…" at bounding box center [646, 247] width 1034 height 40
click at [1101, 289] on button "Calcola preventivo" at bounding box center [1107, 284] width 113 height 26
click at [378, 185] on input "17/08/2025" at bounding box center [354, 176] width 163 height 33
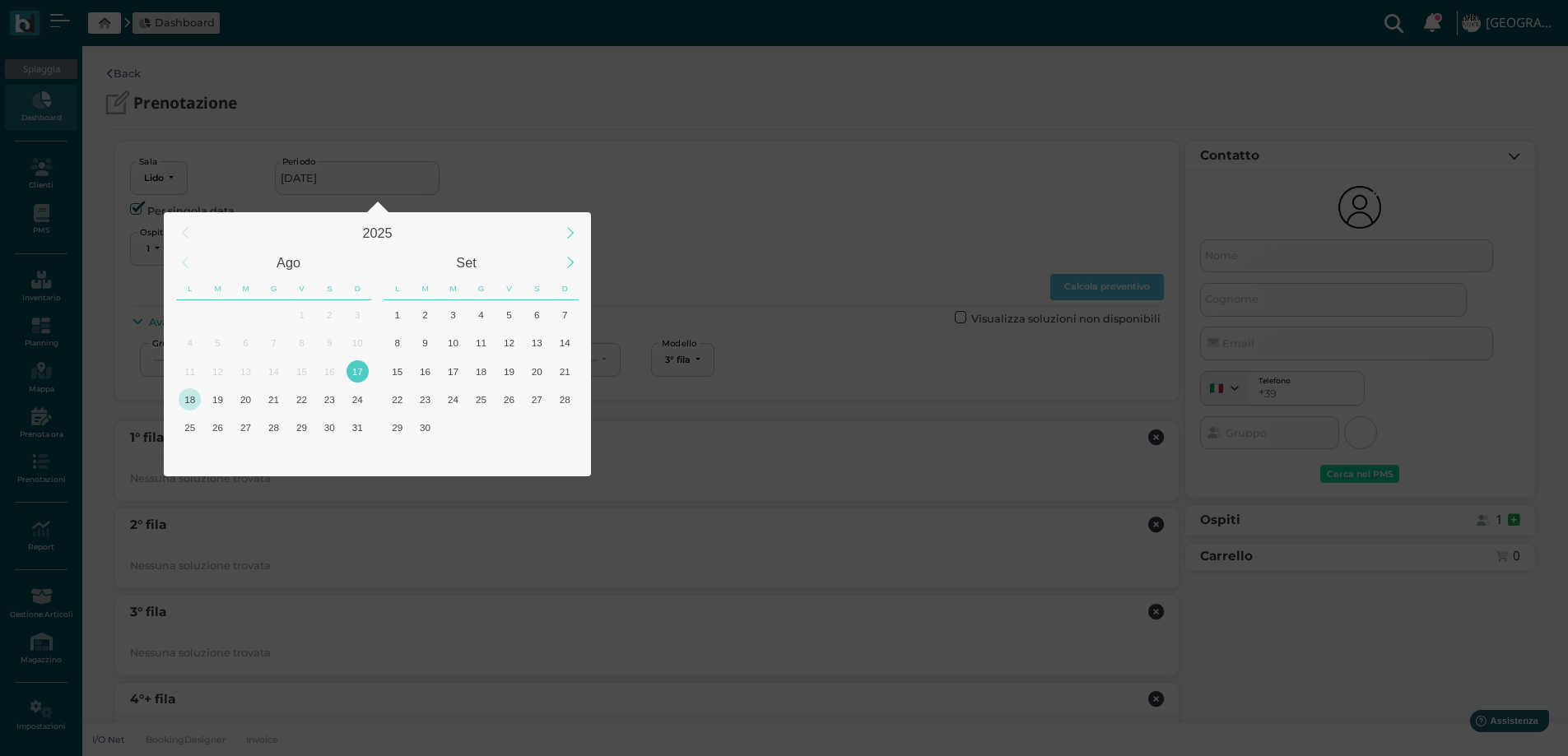
click at [190, 396] on div "18" at bounding box center [190, 400] width 23 height 23
type input "18/08/2025"
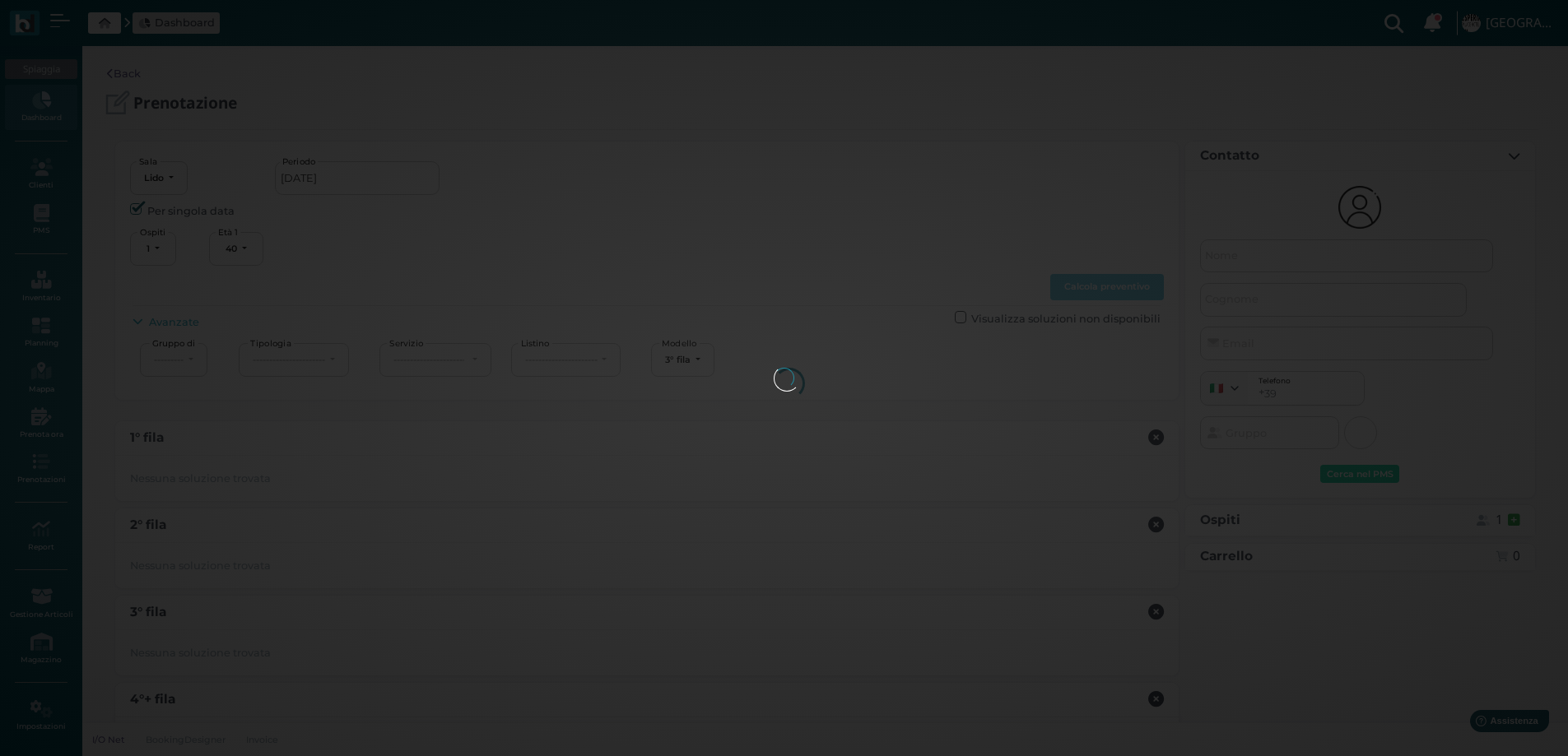
click at [774, 390] on div at bounding box center [784, 378] width 22 height 22
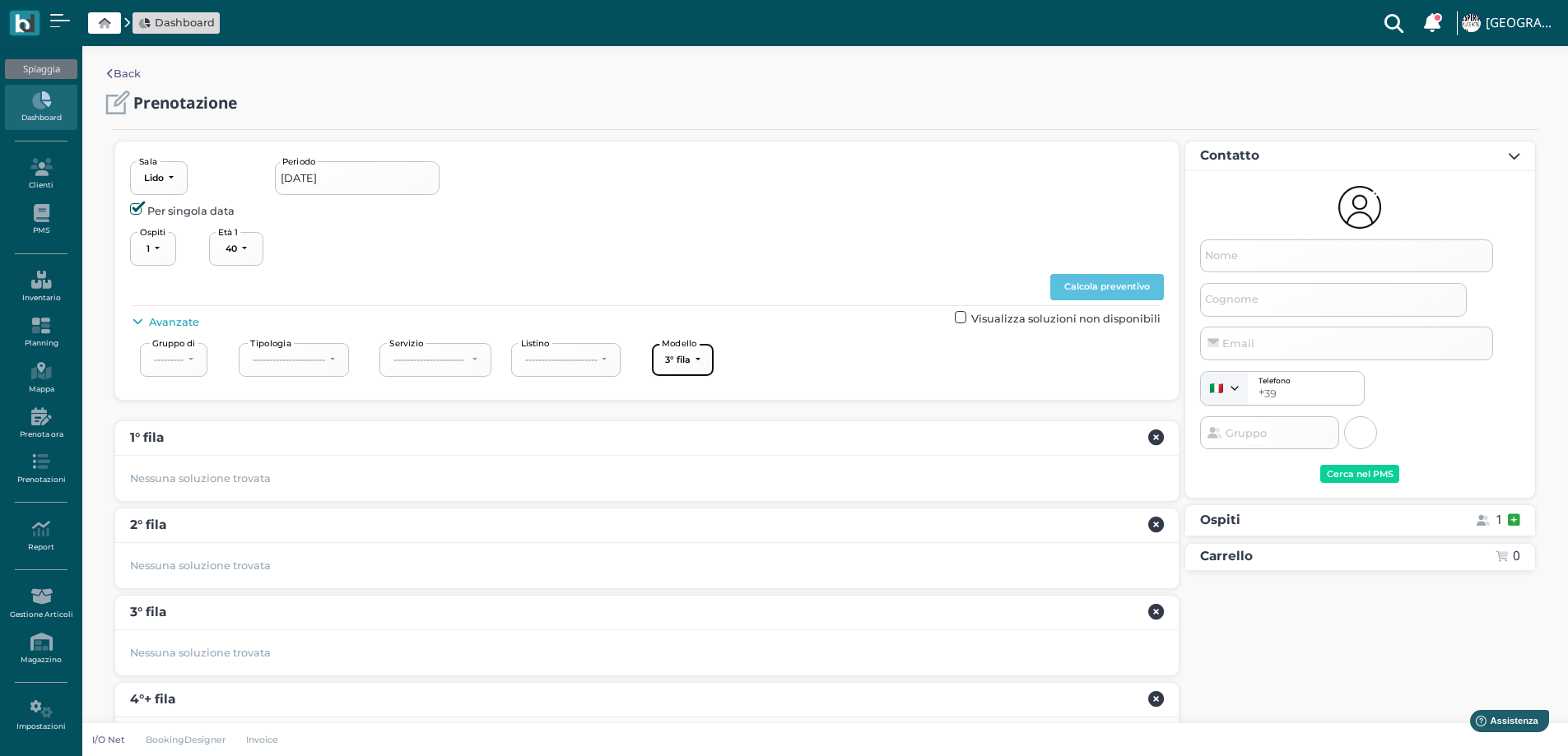
click at [683, 358] on div "3° fila" at bounding box center [677, 359] width 25 height 11
click at [687, 454] on span "3° fila" at bounding box center [689, 462] width 28 height 16
select select "239"
click at [1088, 282] on button "Calcola preventivo" at bounding box center [1107, 287] width 113 height 26
click at [1260, 258] on input "Nome" at bounding box center [1347, 256] width 294 height 33
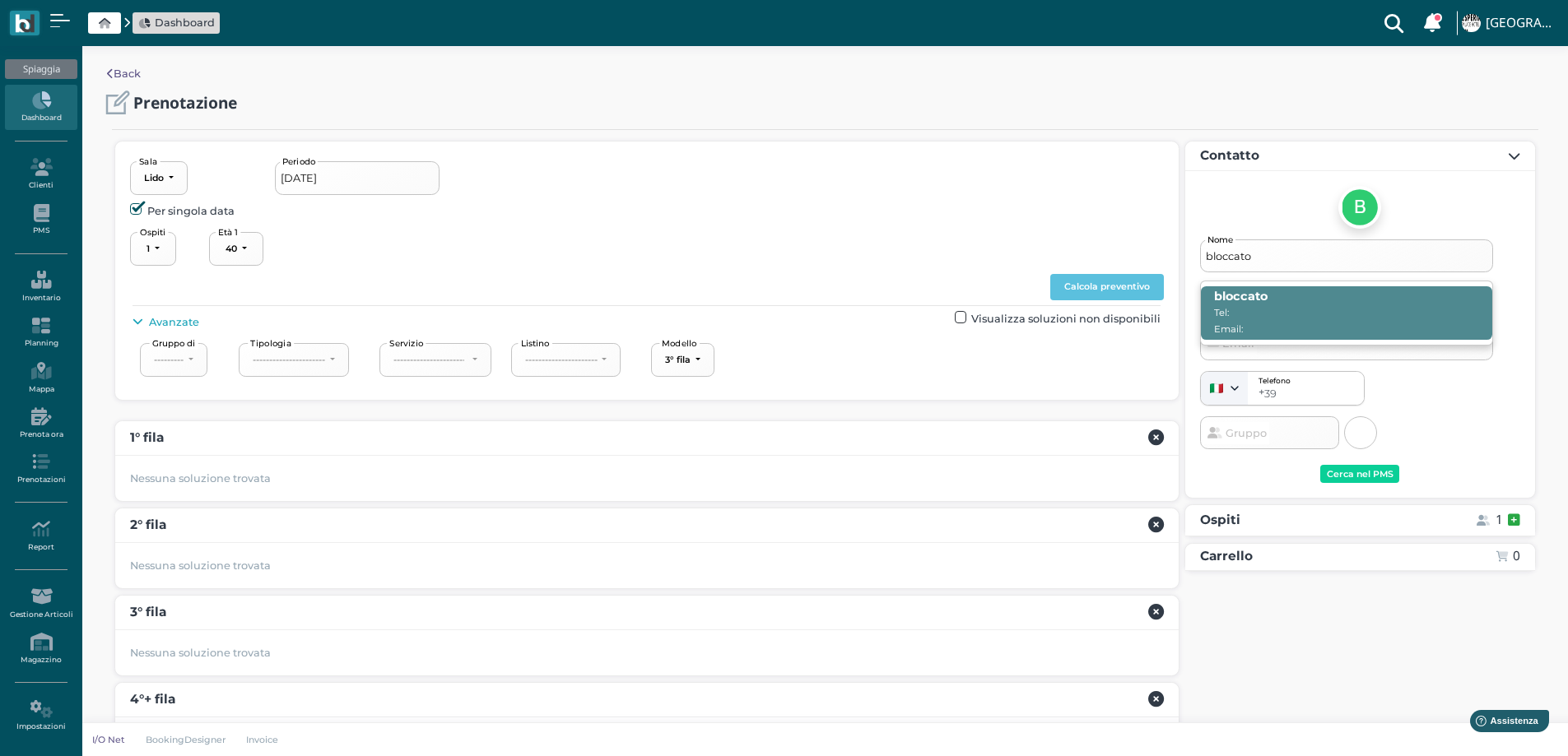
type input "bloccato"
click at [1272, 305] on span "bloccato Tel: Email:" at bounding box center [1347, 313] width 292 height 53
click at [1272, 273] on input "bloccato" at bounding box center [1347, 256] width 294 height 33
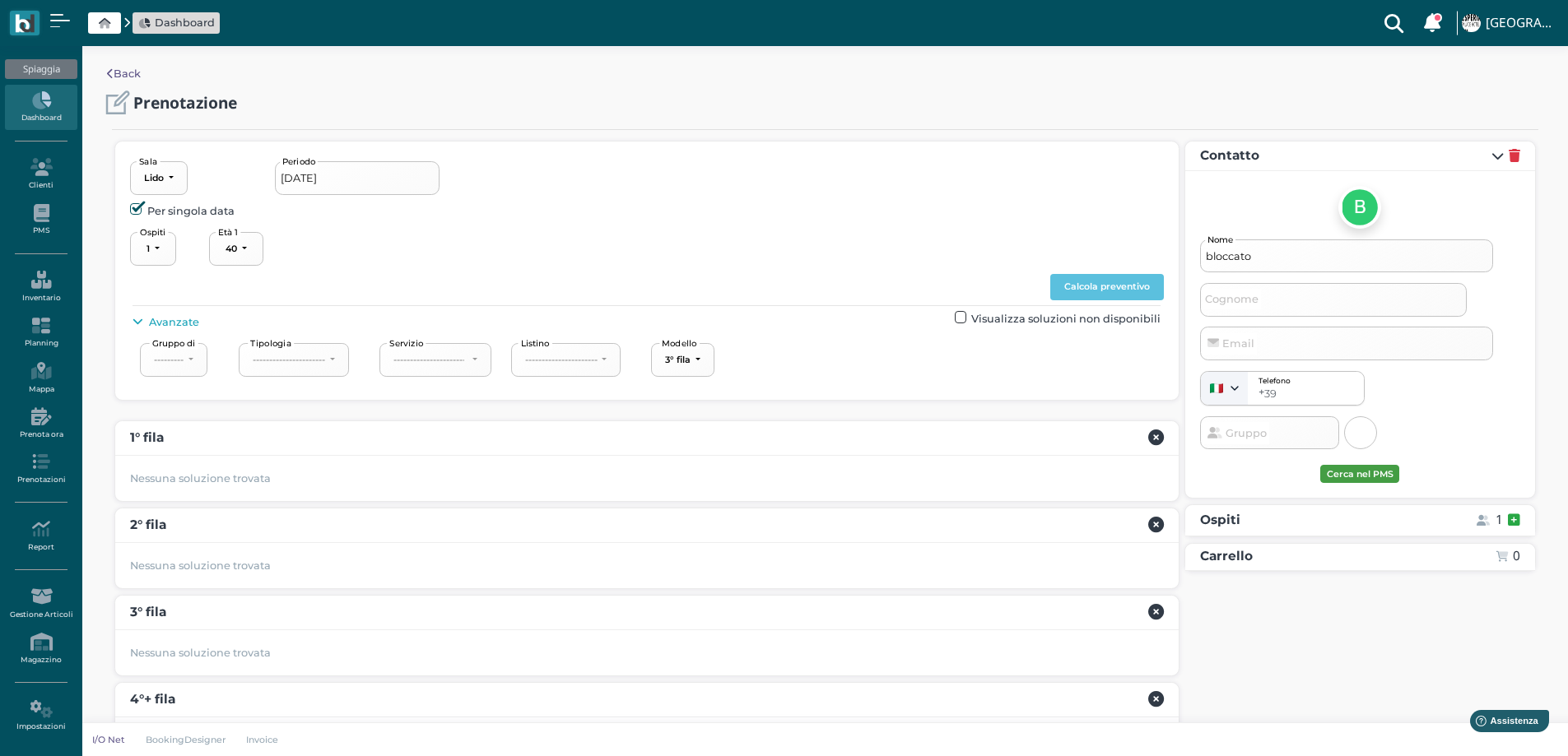
drag, startPoint x: 1362, startPoint y: 471, endPoint x: 1350, endPoint y: 469, distance: 12.2
click at [1361, 470] on div "Cerca nel PMS" at bounding box center [1360, 475] width 67 height 11
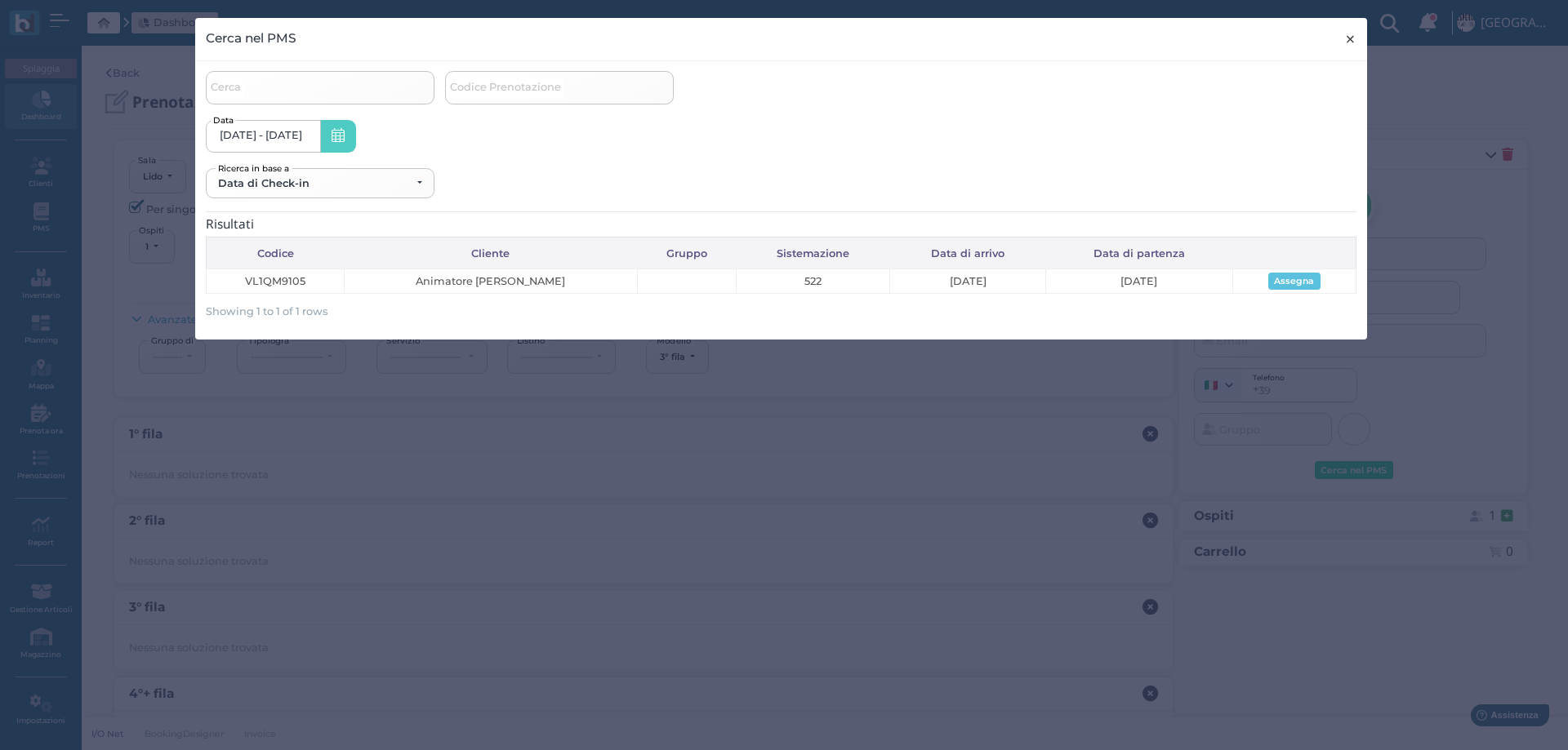
click at [1345, 37] on span "×" at bounding box center [1350, 39] width 12 height 21
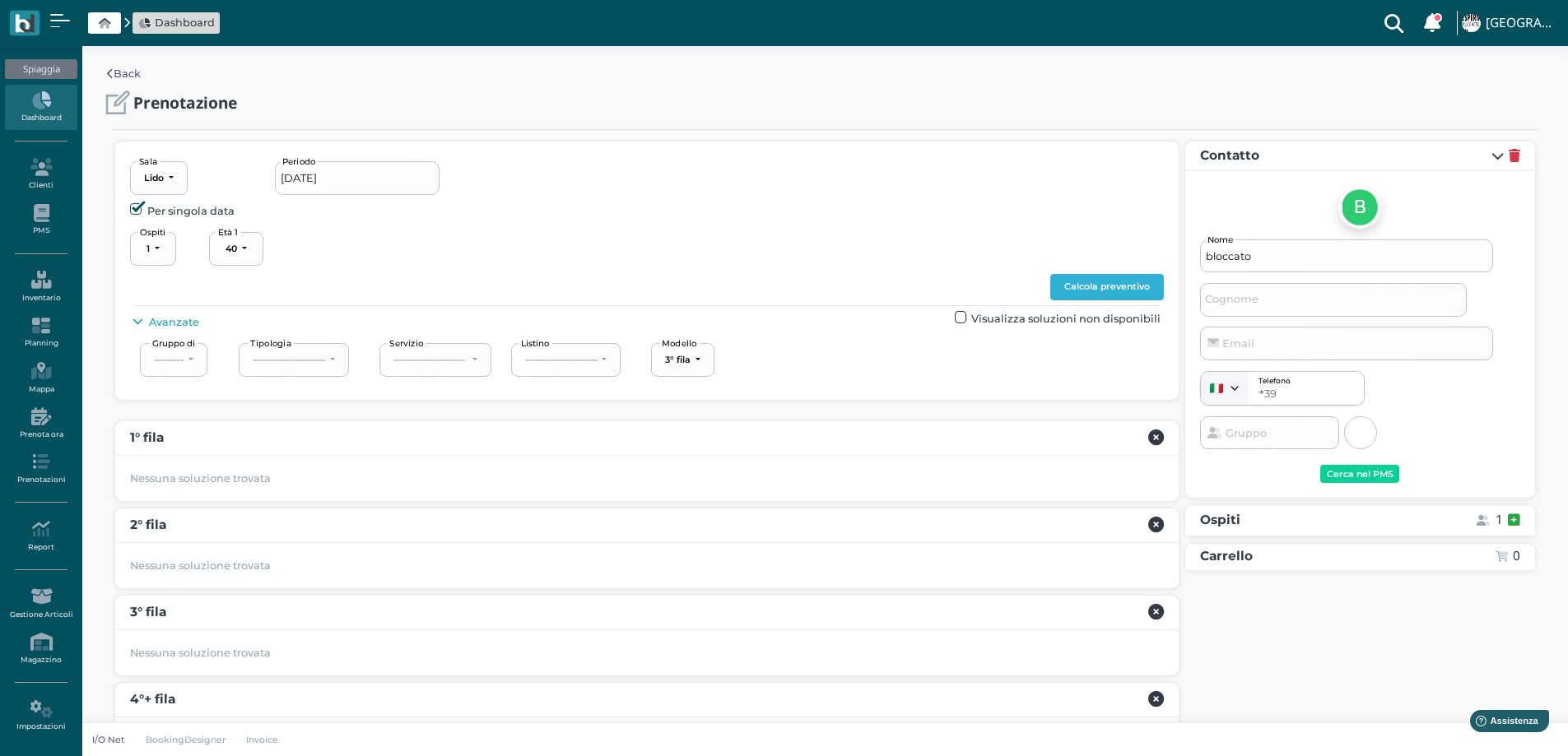
click at [1094, 294] on button "Calcola preventivo" at bounding box center [1107, 287] width 113 height 26
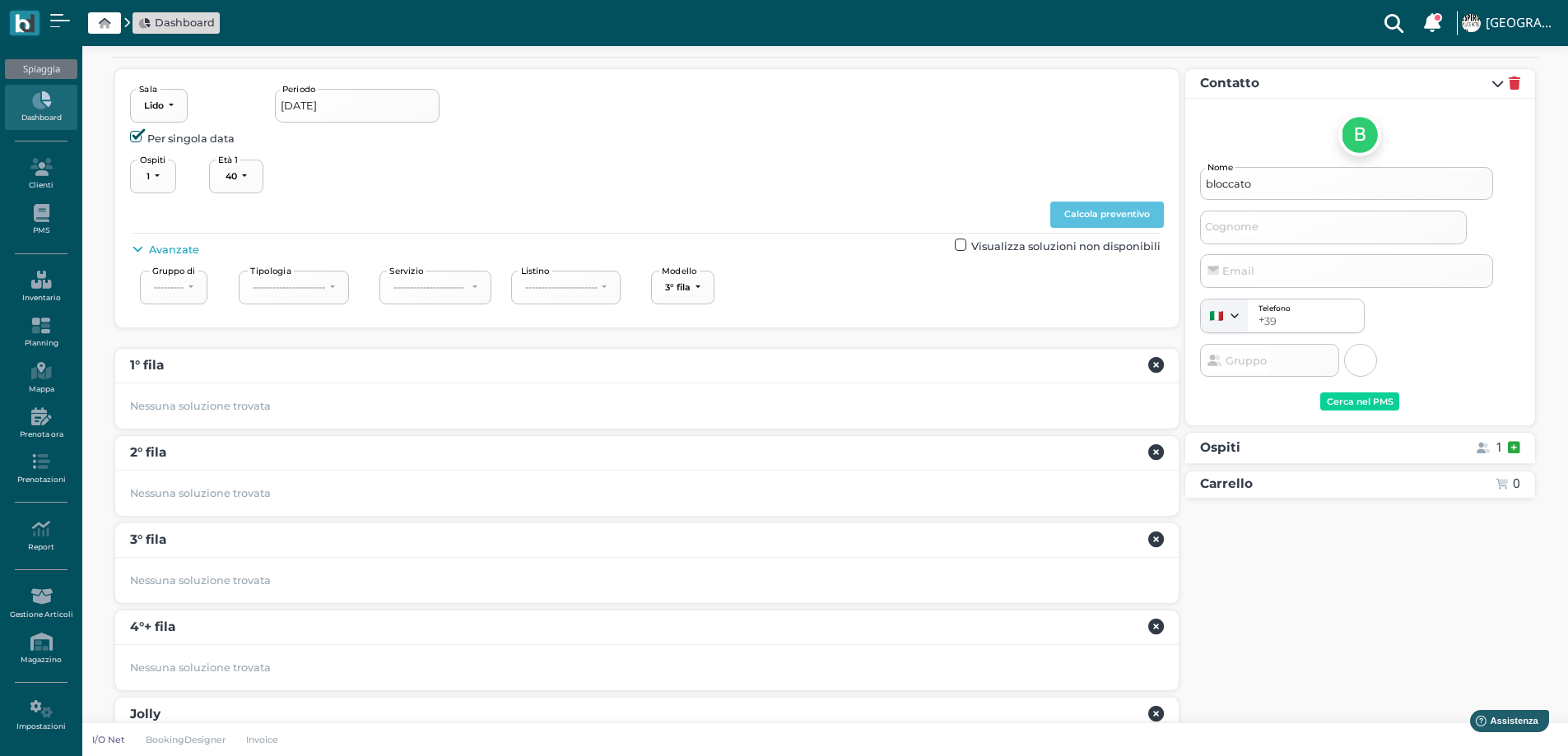
scroll to position [143, 0]
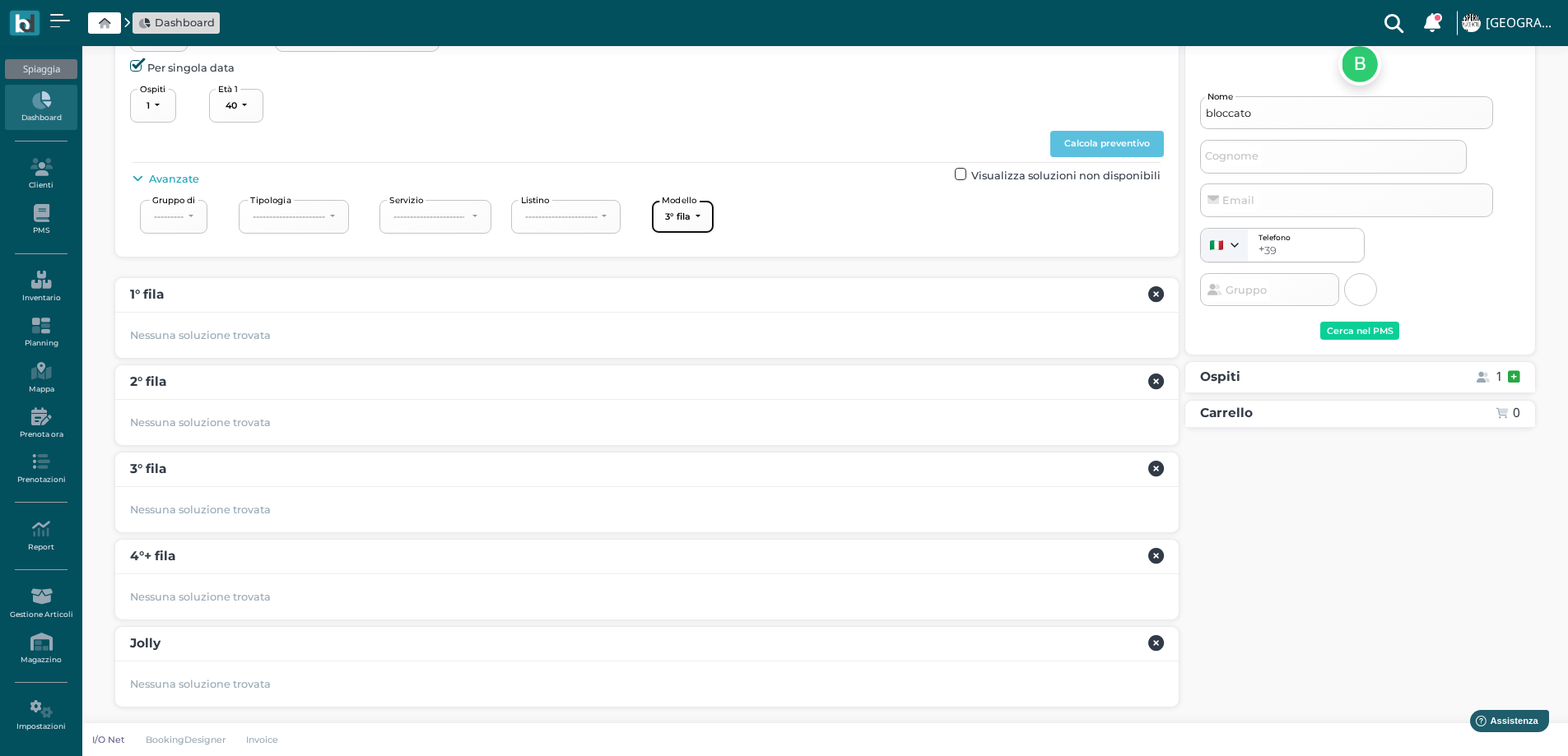
click at [686, 216] on div "3° fila" at bounding box center [677, 216] width 25 height 11
click at [687, 281] on span "1° fila" at bounding box center [688, 275] width 26 height 16
drag, startPoint x: 1111, startPoint y: 143, endPoint x: 887, endPoint y: 238, distance: 243.3
click at [1106, 142] on button "Calcola preventivo" at bounding box center [1107, 144] width 113 height 26
click at [688, 216] on div "1° fila" at bounding box center [677, 216] width 24 height 11
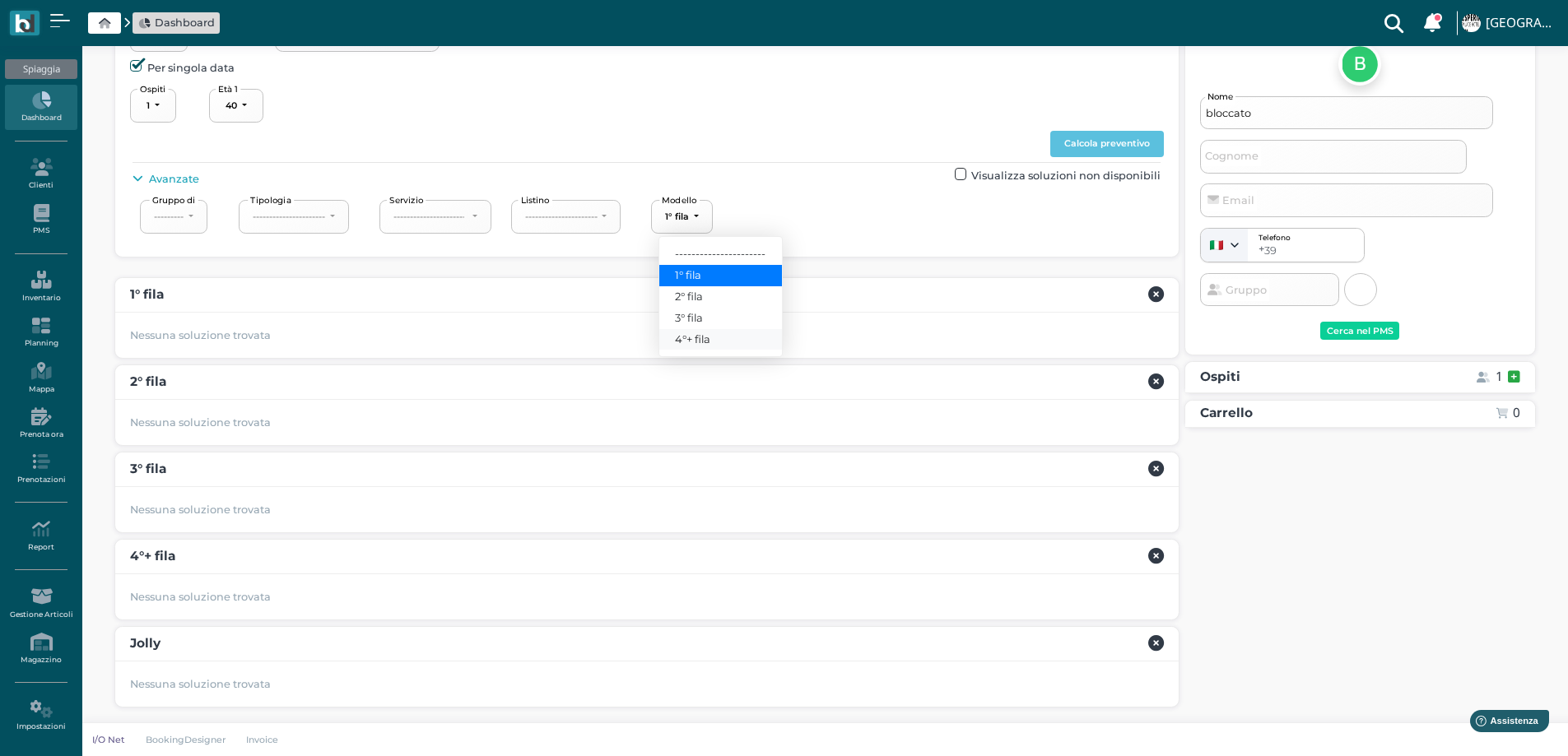
click at [715, 339] on link "4°+ fila" at bounding box center [721, 339] width 123 height 22
drag, startPoint x: 1133, startPoint y: 138, endPoint x: 1012, endPoint y: 183, distance: 129.1
click at [1132, 138] on button "Calcola preventivo" at bounding box center [1107, 144] width 113 height 26
click at [715, 209] on button "4°+ fila" at bounding box center [686, 216] width 69 height 34
click at [683, 296] on span "2° fila" at bounding box center [689, 297] width 28 height 16
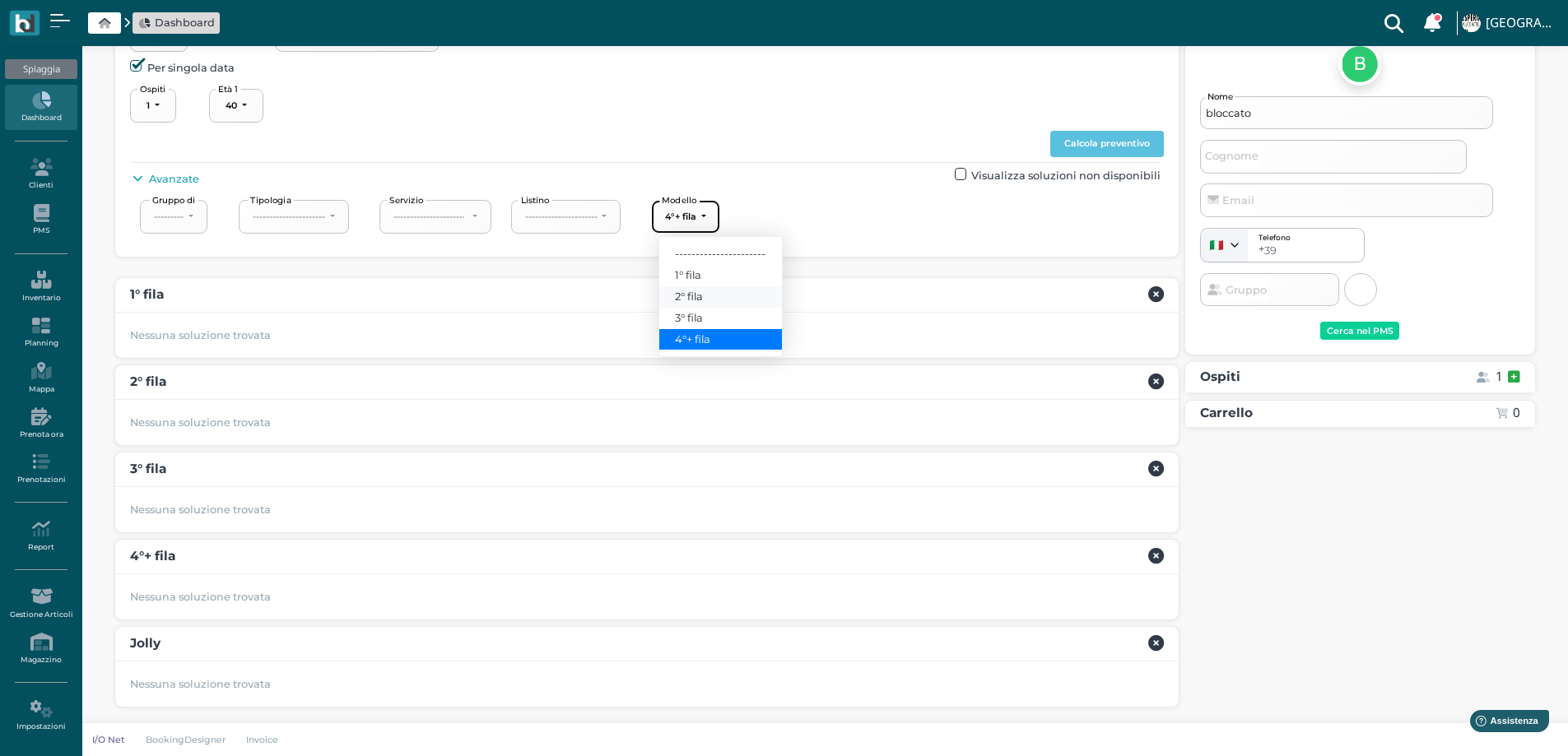
select select "238"
click at [1121, 136] on button "Calcola preventivo" at bounding box center [1107, 144] width 113 height 26
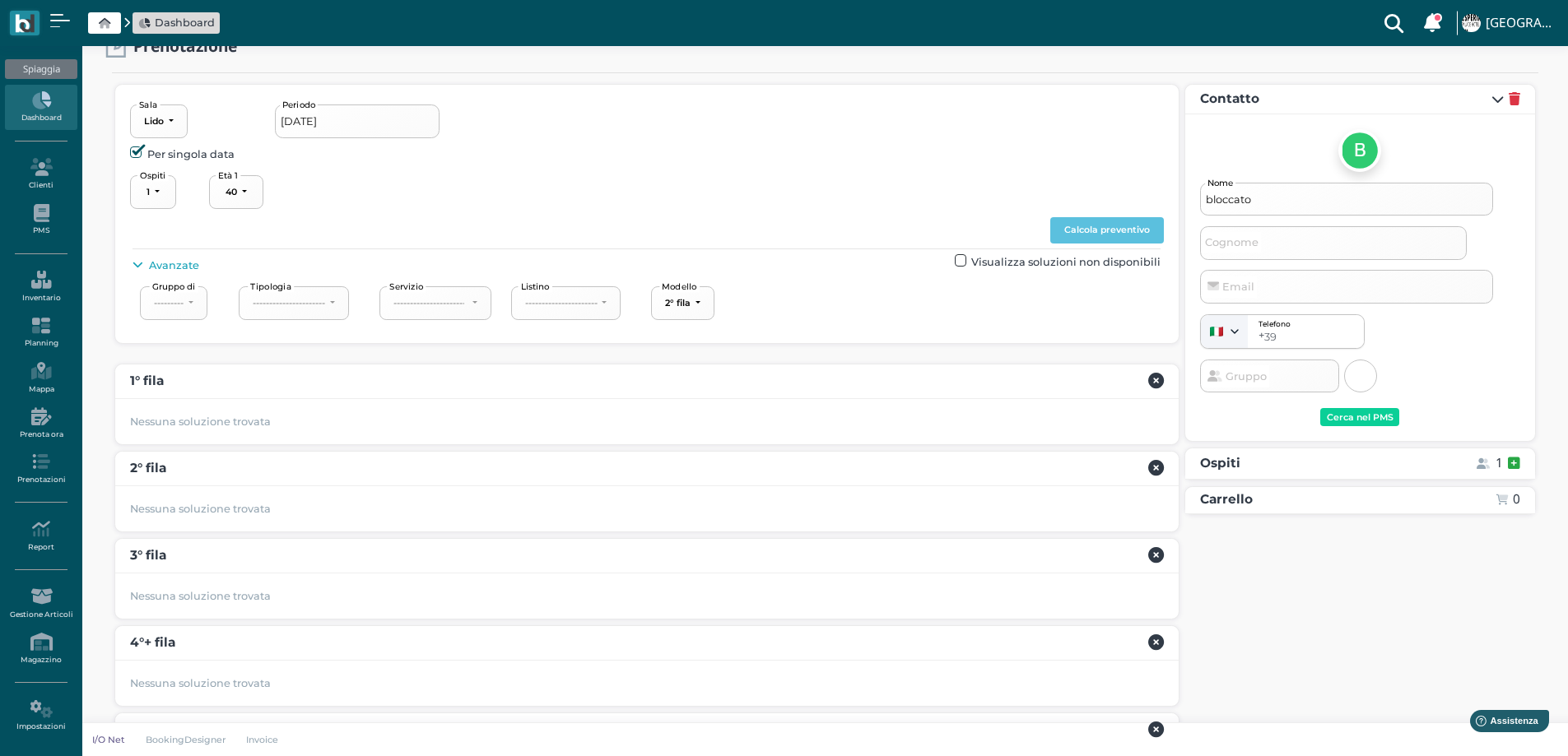
scroll to position [0, 0]
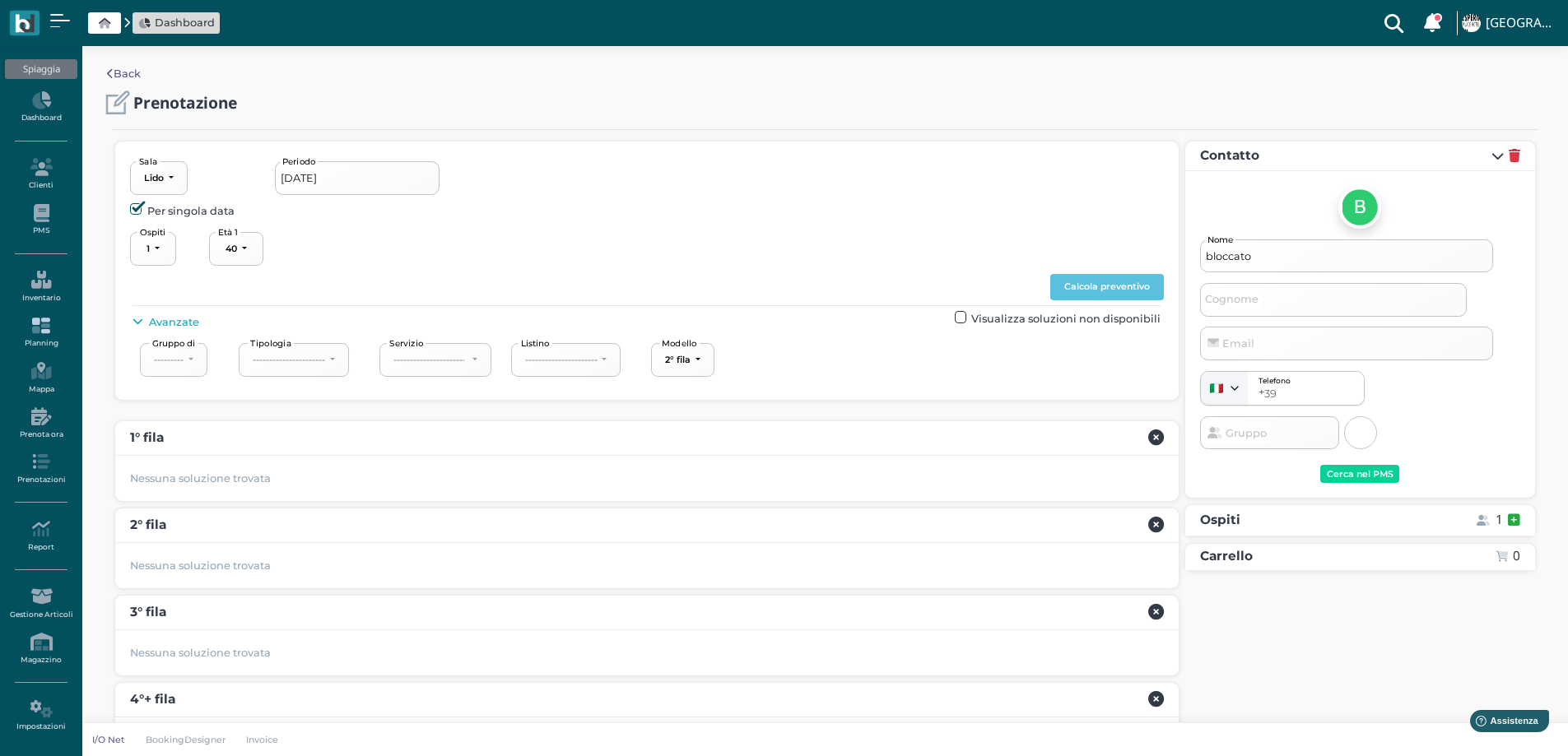
click at [42, 330] on icon at bounding box center [41, 326] width 72 height 18
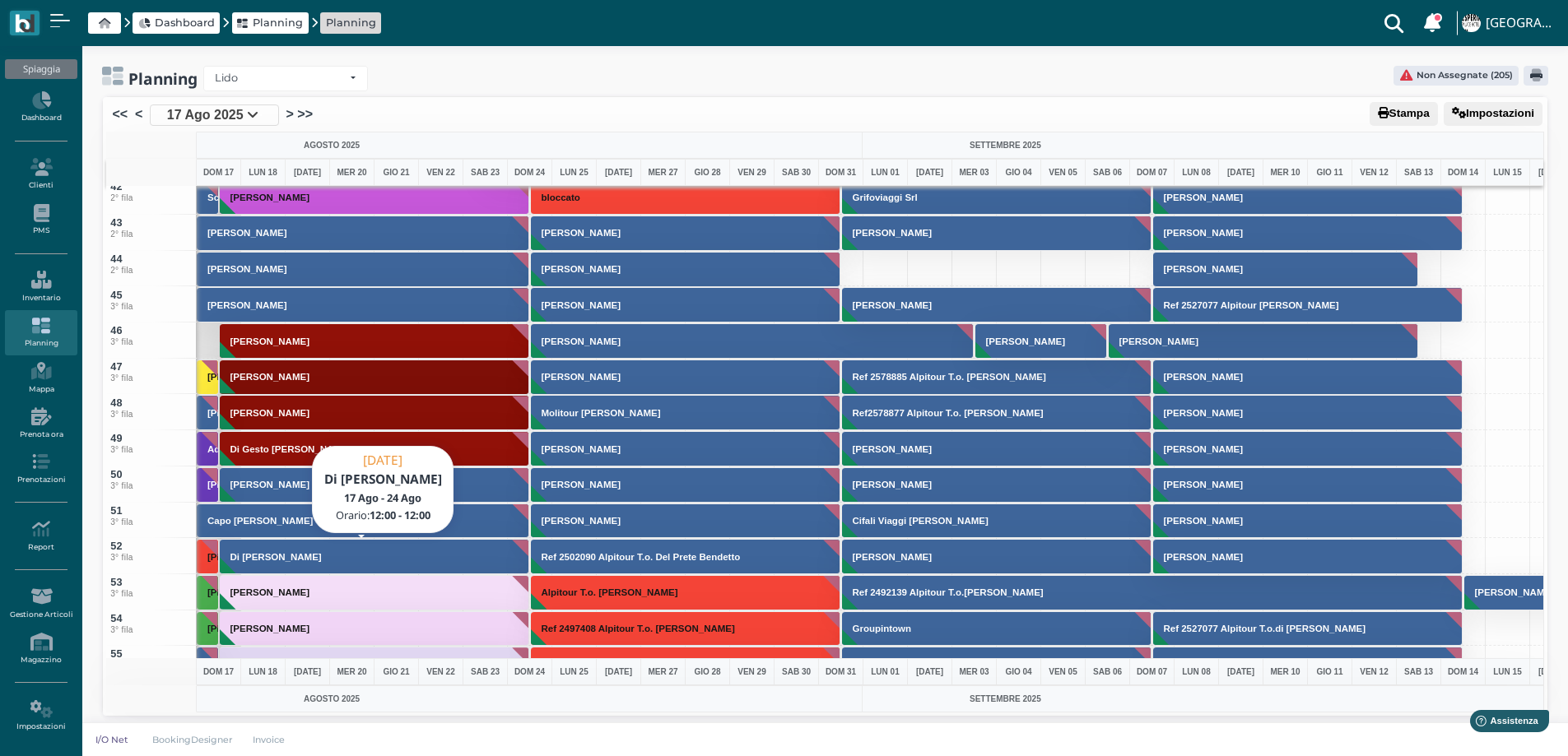
scroll to position [1811, 0]
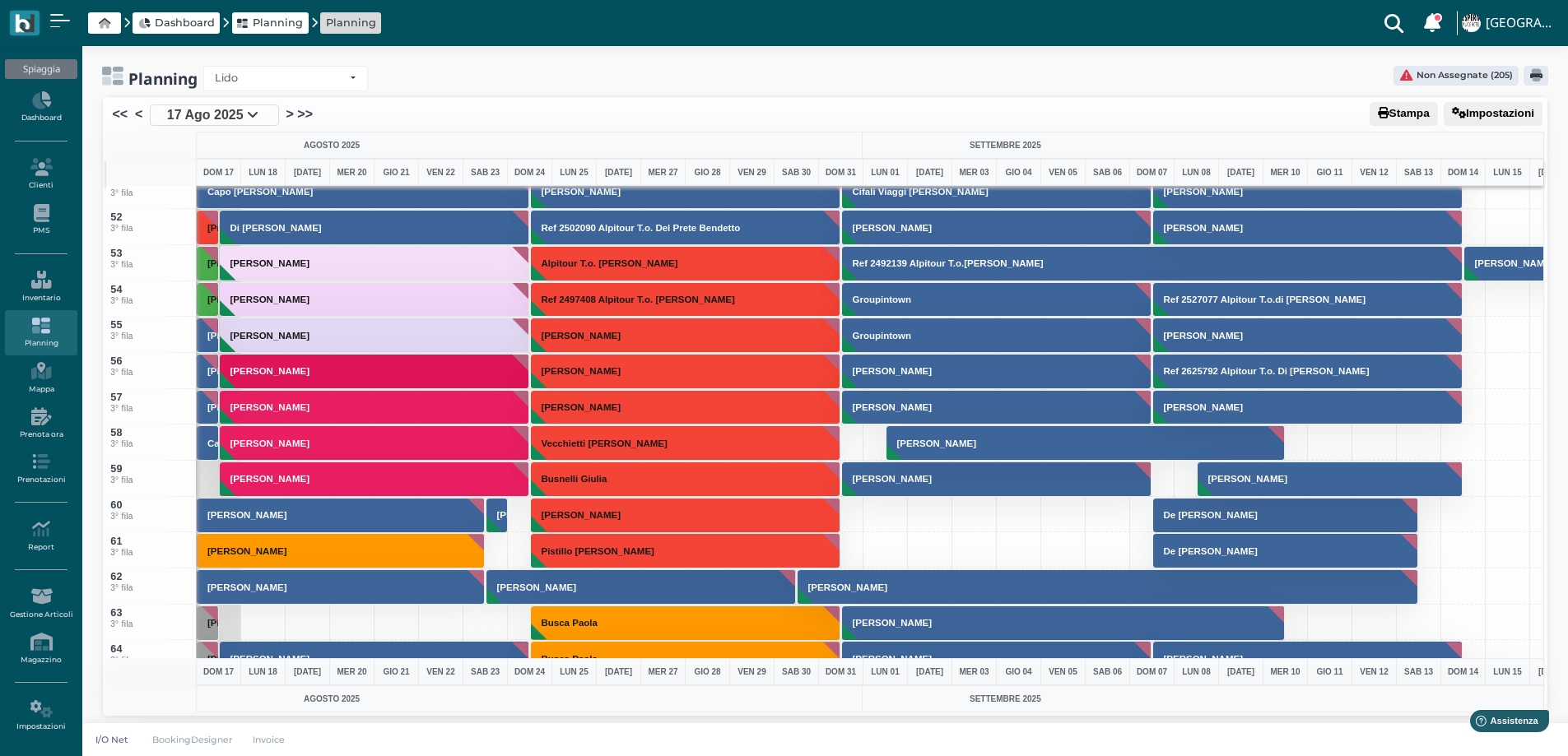
click at [238, 622] on div "[PERSON_NAME]" at bounding box center [218, 624] width 45 height 36
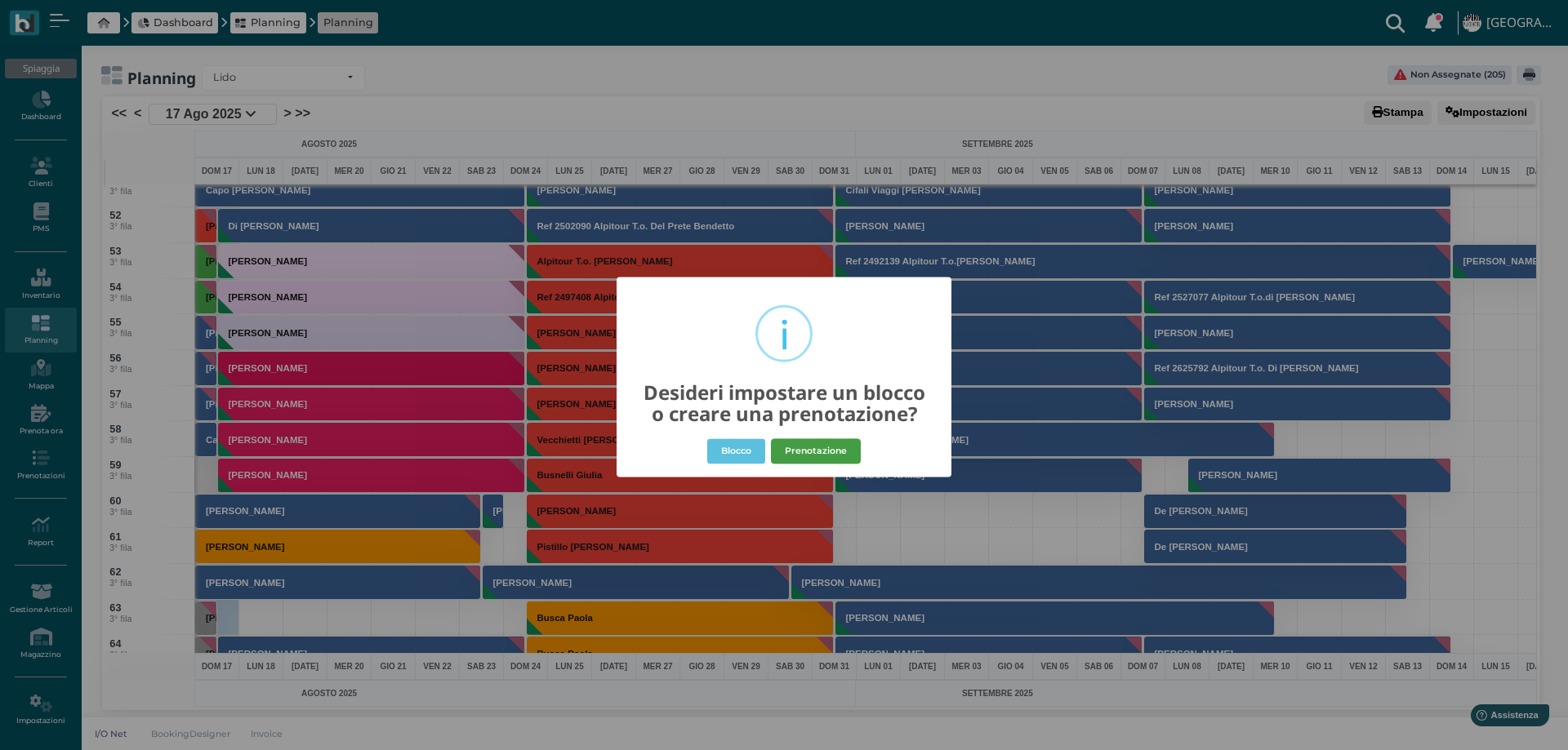
click at [810, 454] on button "Prenotazione" at bounding box center [815, 451] width 90 height 26
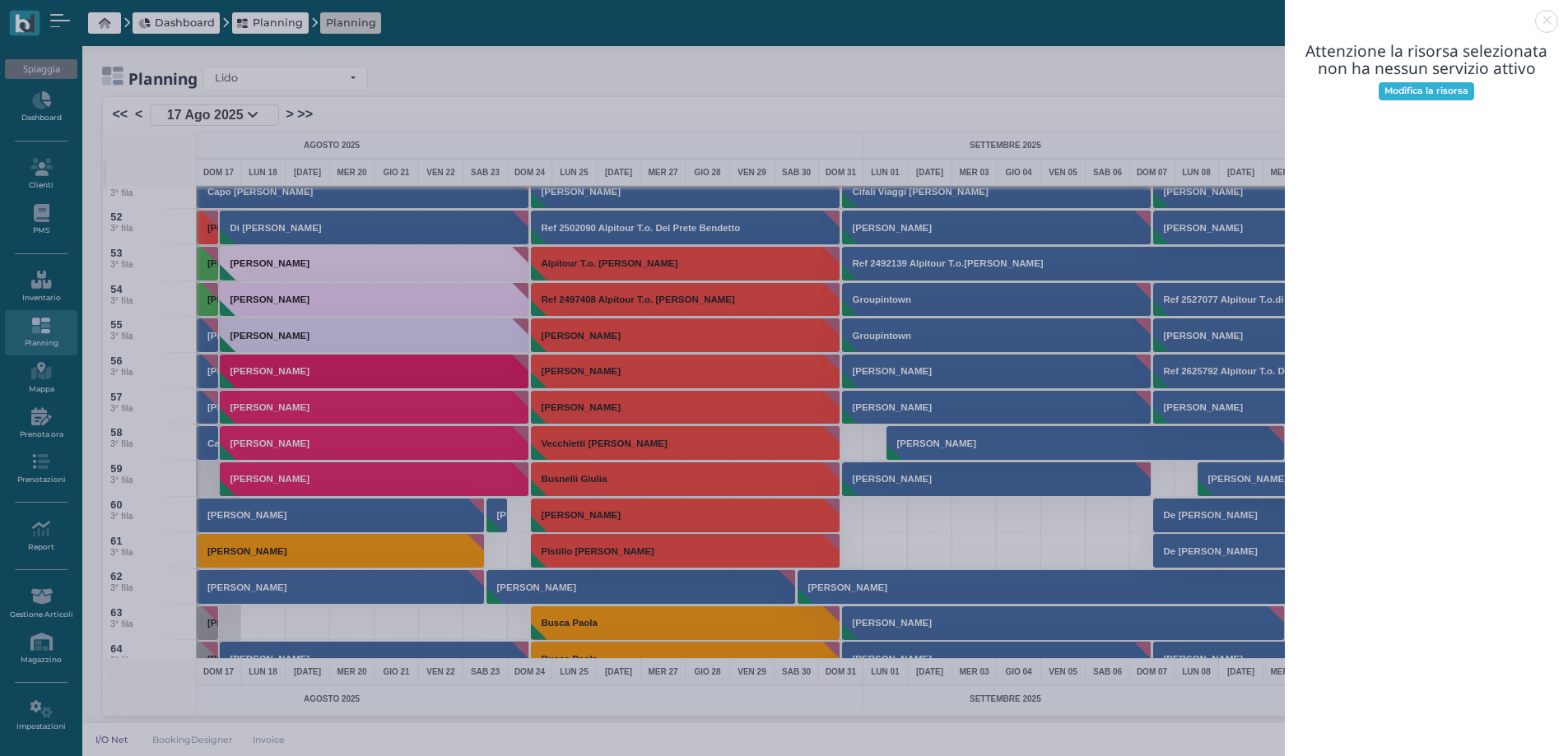
click at [1407, 99] on link "Modifica la risorsa" at bounding box center [1427, 91] width 96 height 18
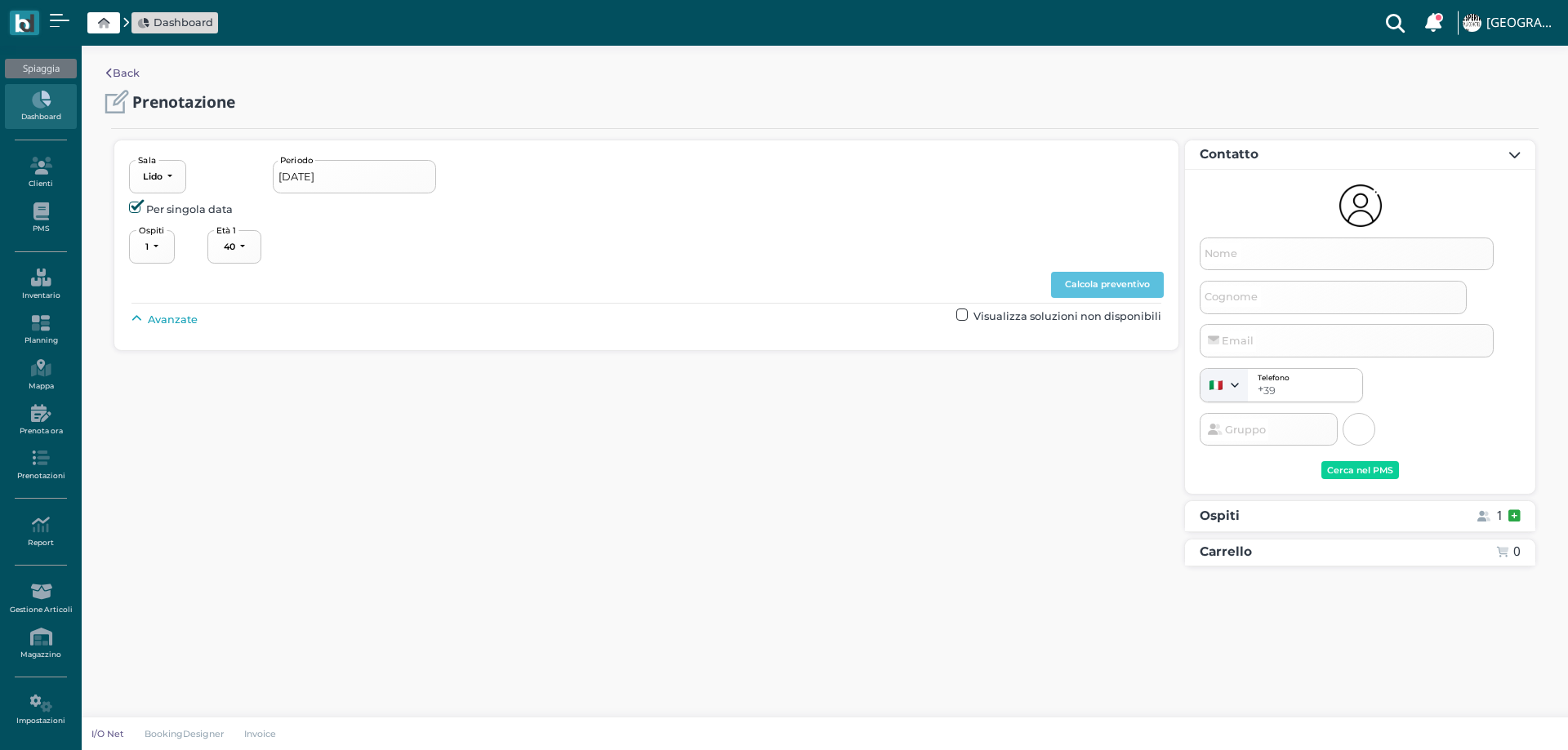
select select "40"
click at [339, 188] on input "17/08/2025" at bounding box center [354, 176] width 163 height 33
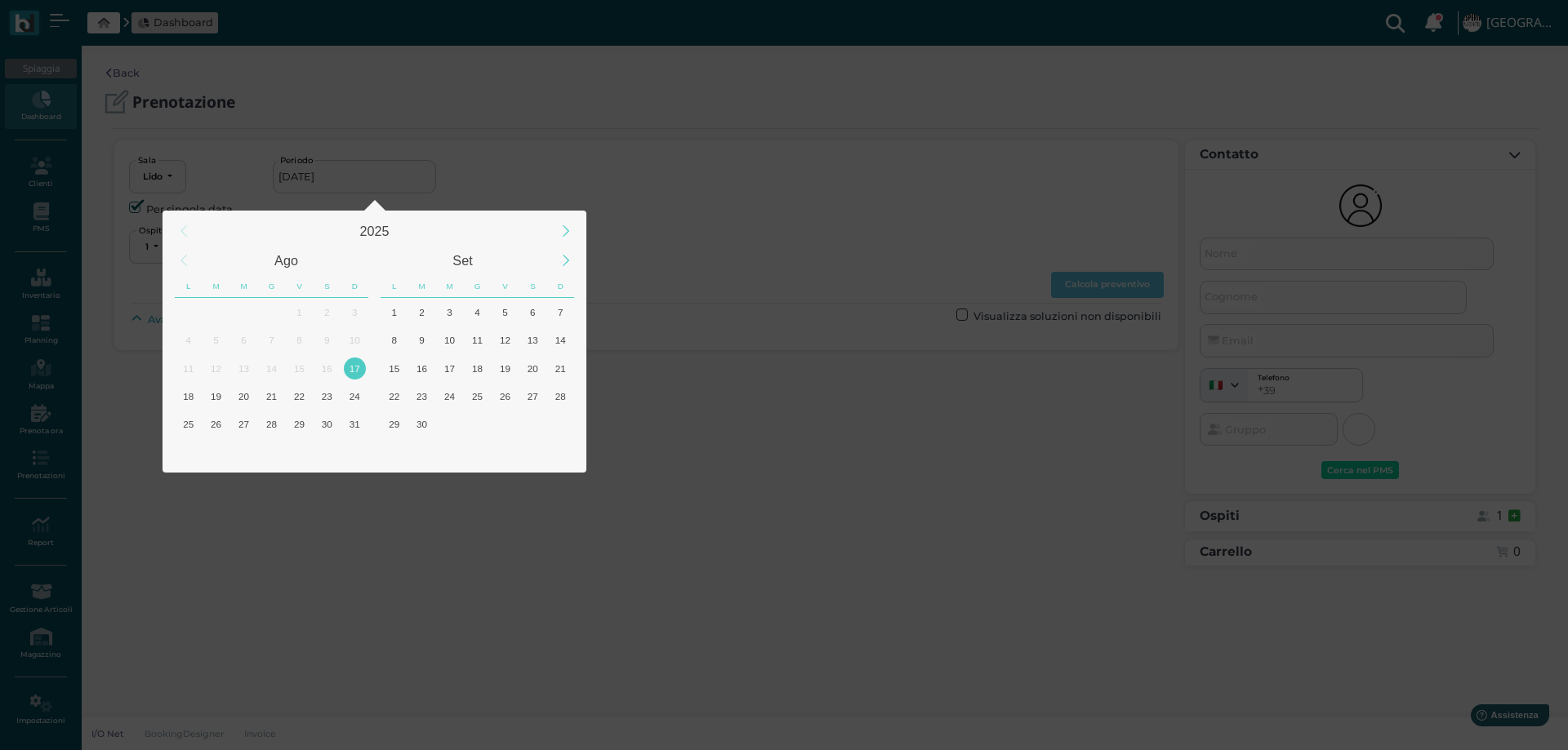
click at [356, 377] on div "17" at bounding box center [355, 369] width 22 height 22
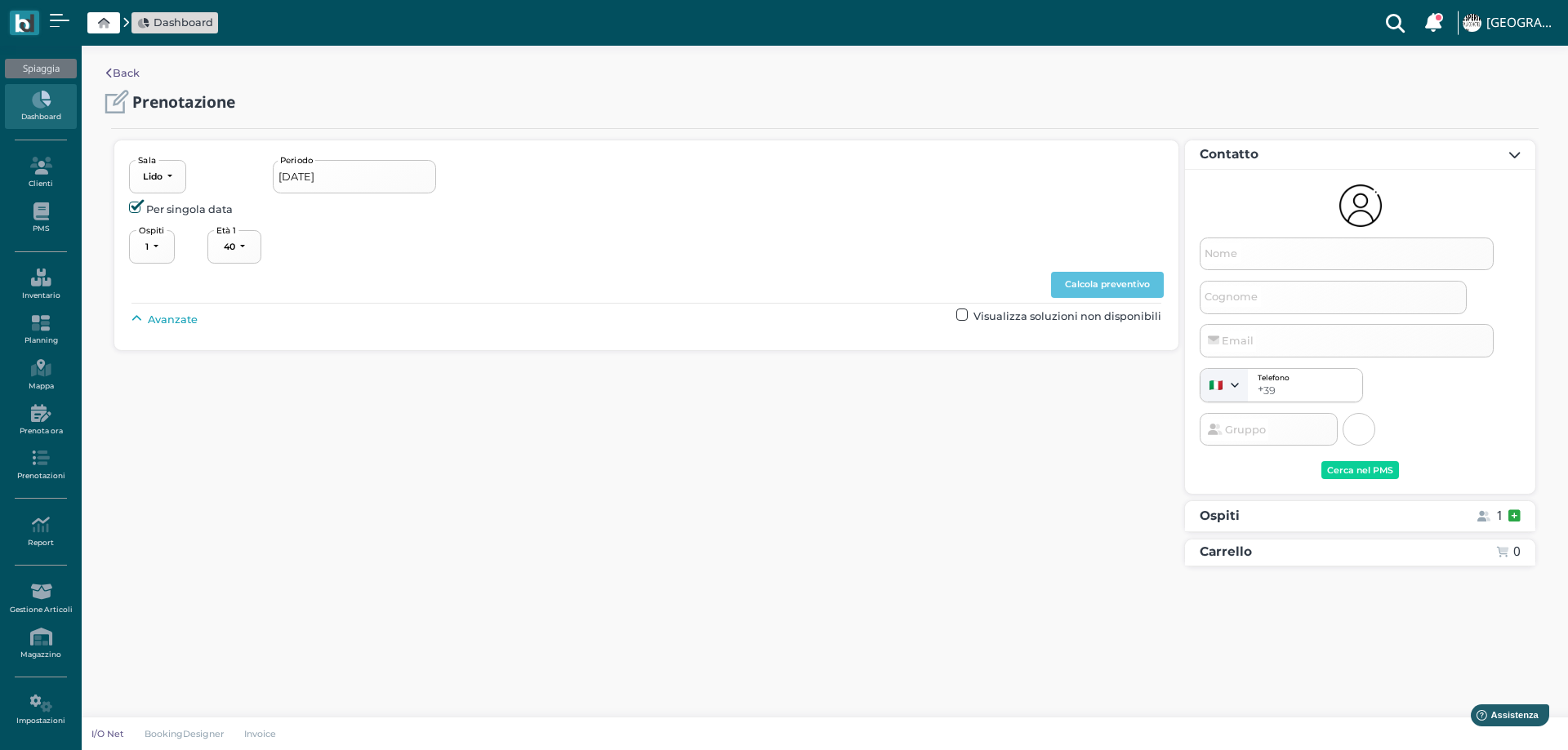
click at [172, 321] on span "Avanzate" at bounding box center [173, 320] width 50 height 15
click at [700, 357] on div "----------------------" at bounding box center [696, 357] width 72 height 11
click at [698, 433] on span "2° fila" at bounding box center [683, 436] width 27 height 15
click at [687, 359] on div "2° fila" at bounding box center [674, 357] width 27 height 11
click at [686, 449] on link "3° fila" at bounding box center [715, 458] width 122 height 21
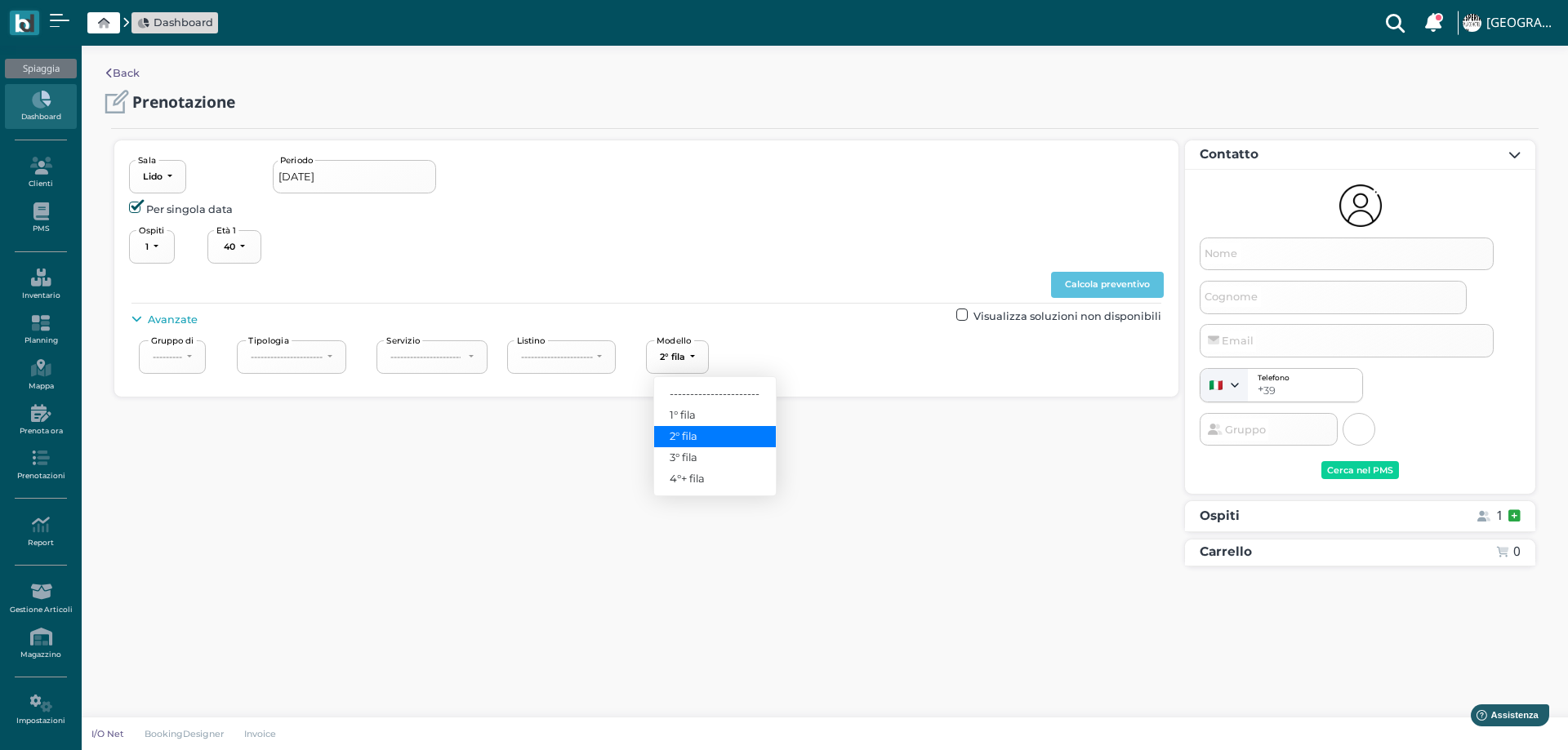
select select "239"
click at [1096, 276] on button "Calcola preventivo" at bounding box center [1107, 284] width 113 height 26
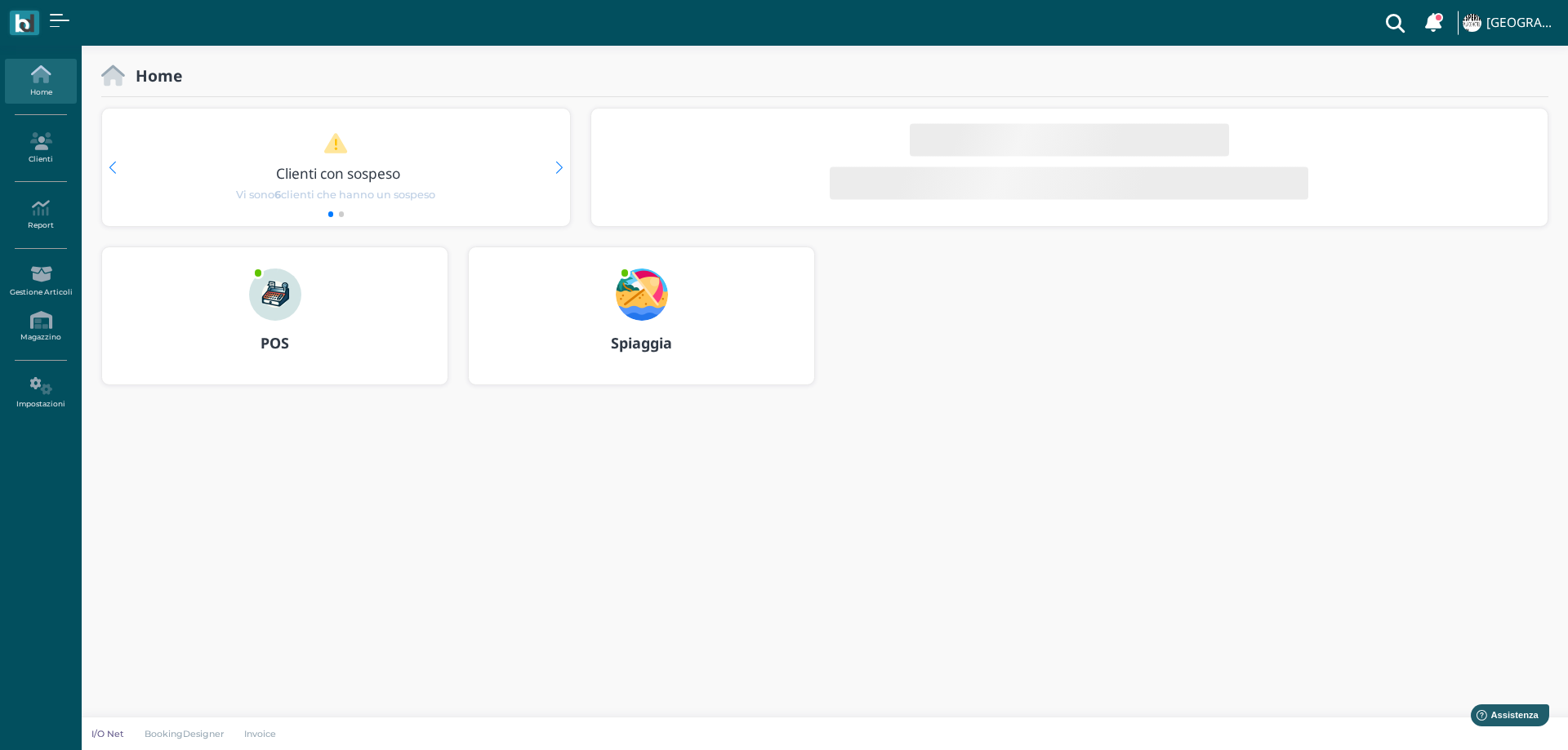
click at [673, 292] on div at bounding box center [641, 284] width 78 height 74
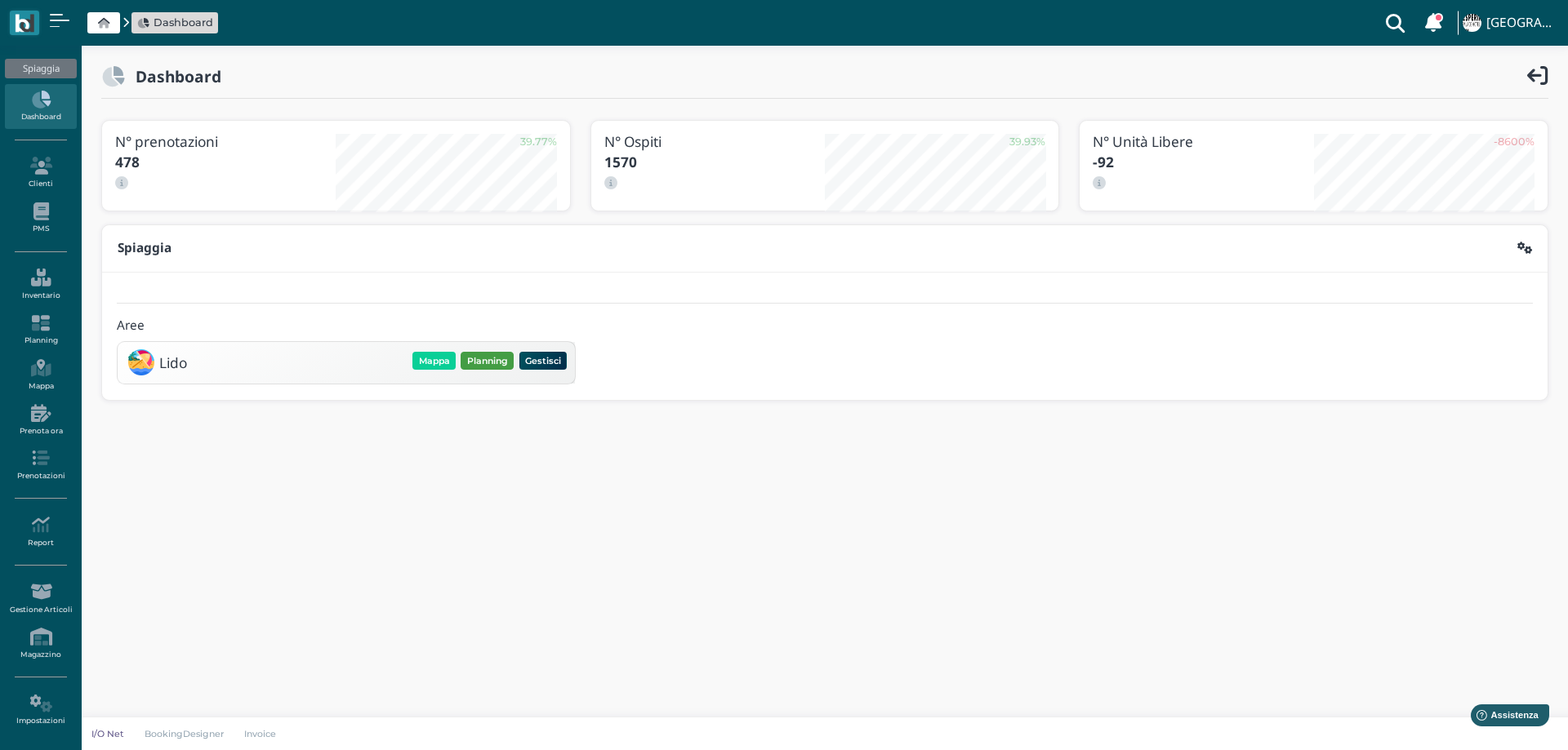
click at [473, 358] on button "Planning" at bounding box center [487, 361] width 53 height 18
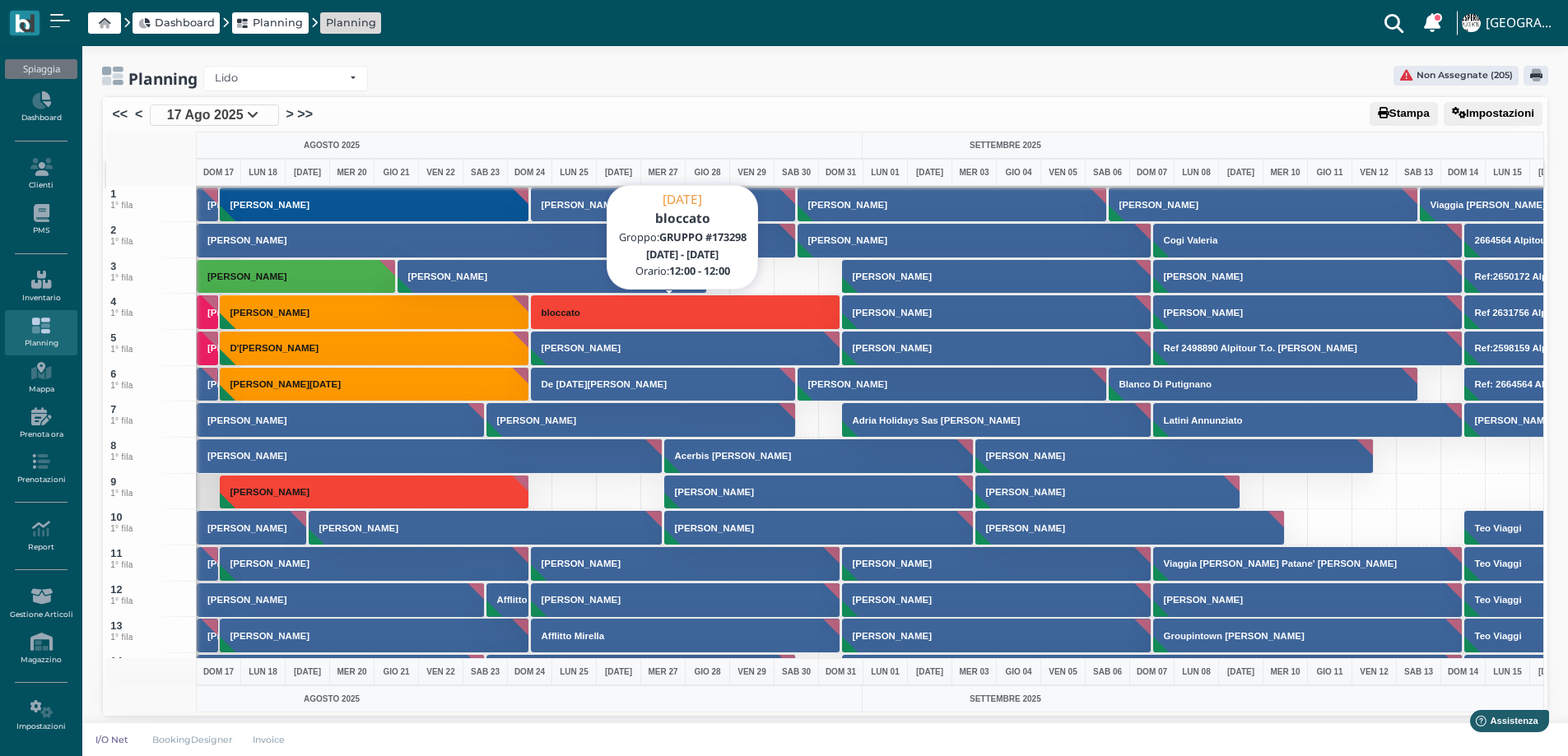
click at [586, 313] on h3 "bloccato" at bounding box center [561, 312] width 52 height 10
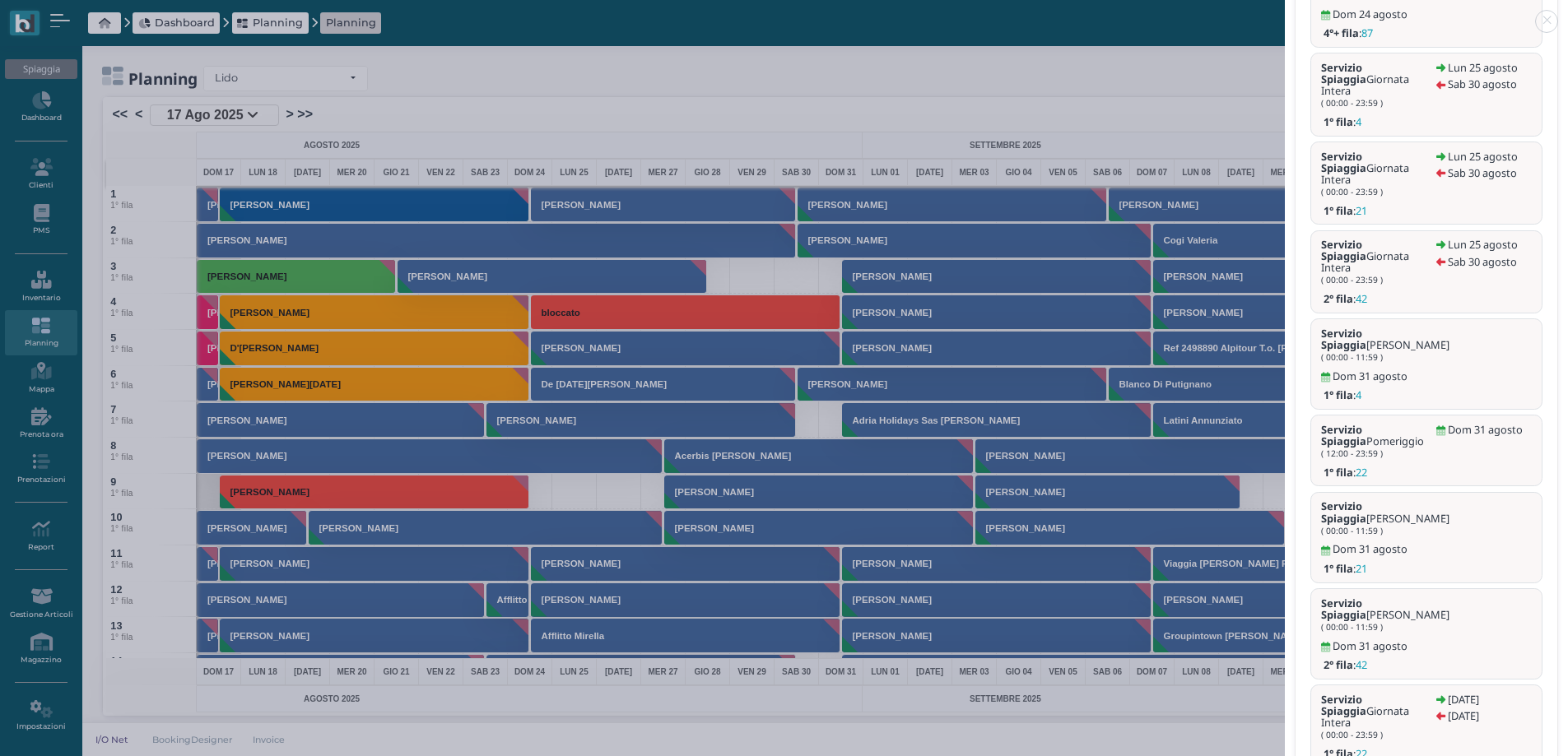
scroll to position [3, 0]
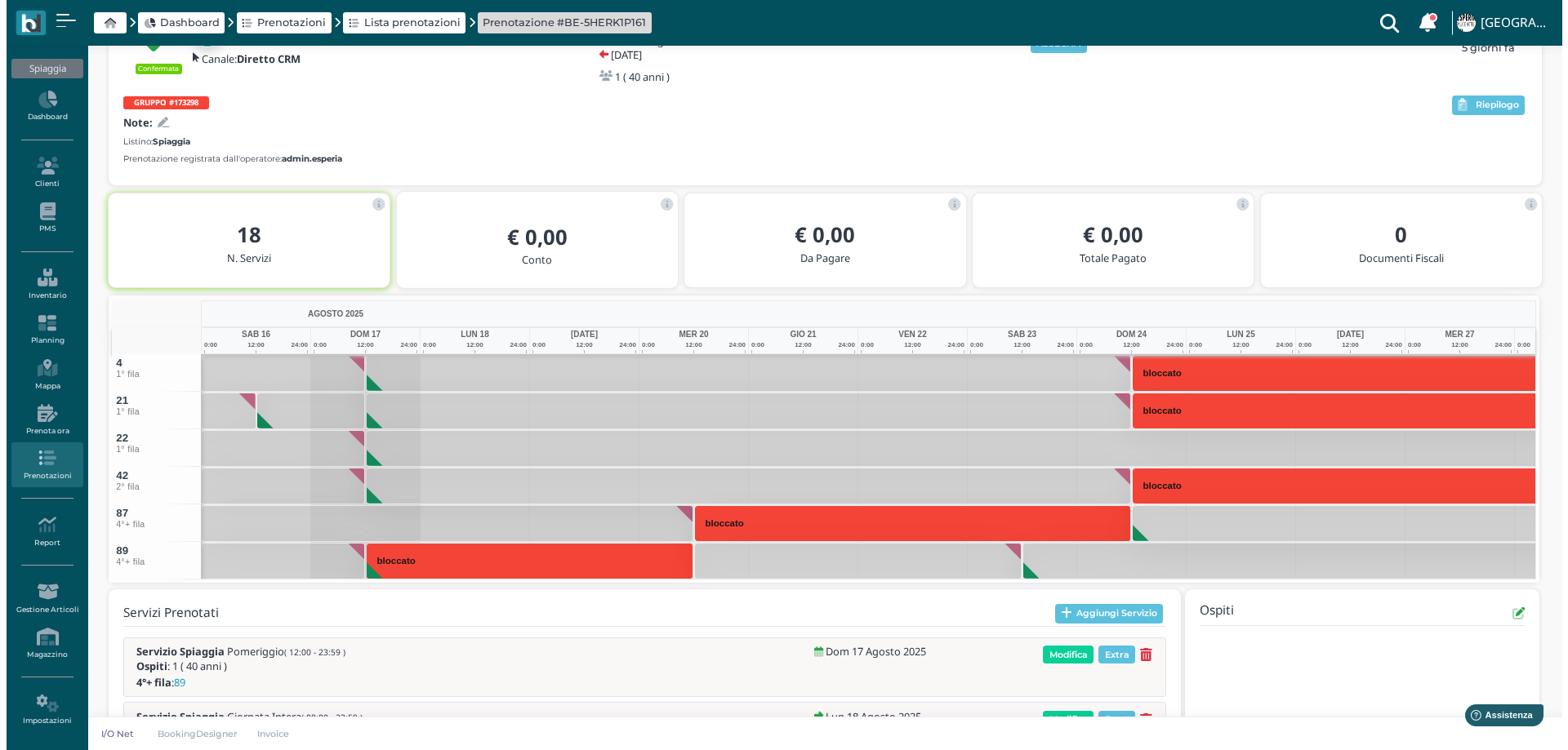
scroll to position [379, 0]
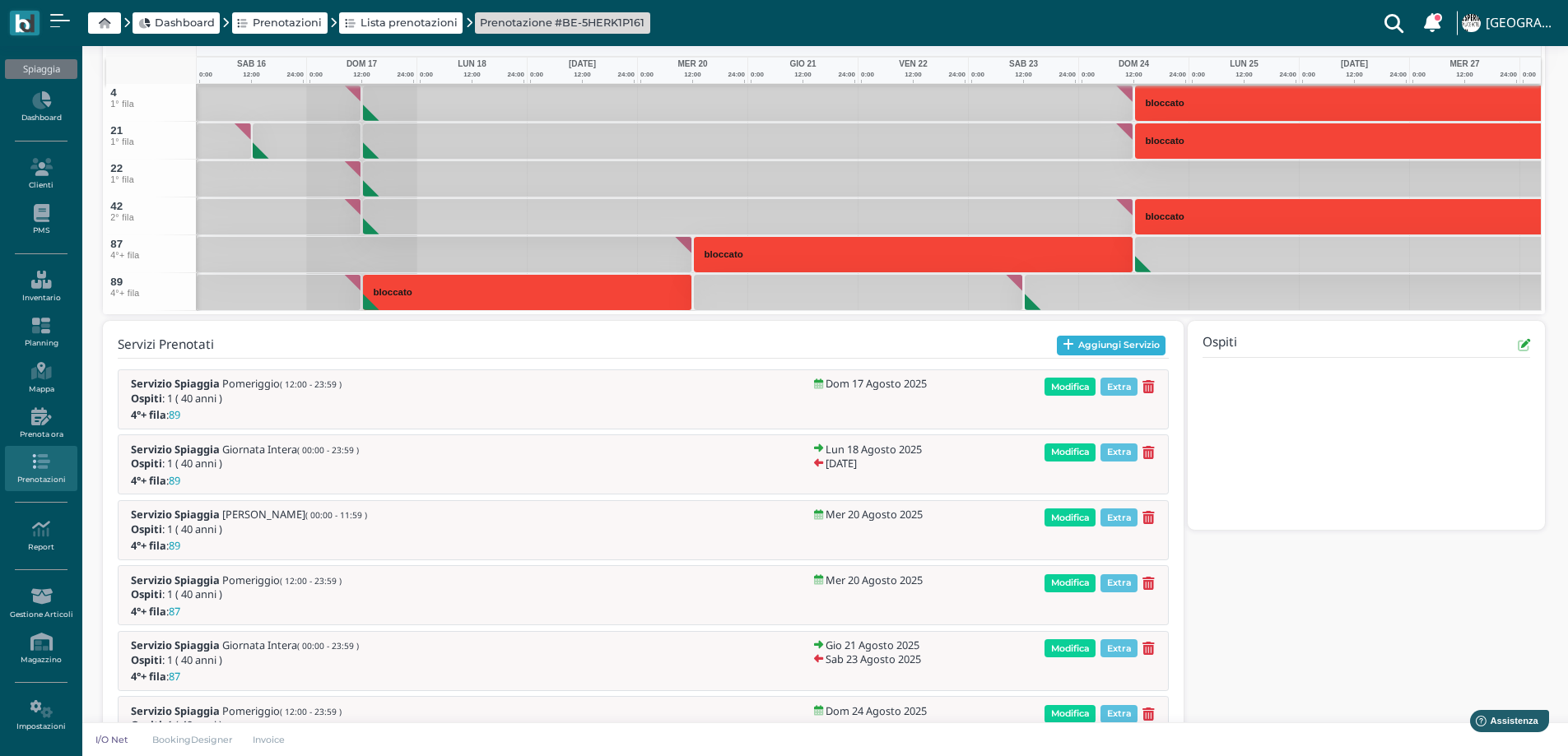
click at [1085, 344] on button "Aggiungi Servizio" at bounding box center [1111, 346] width 109 height 20
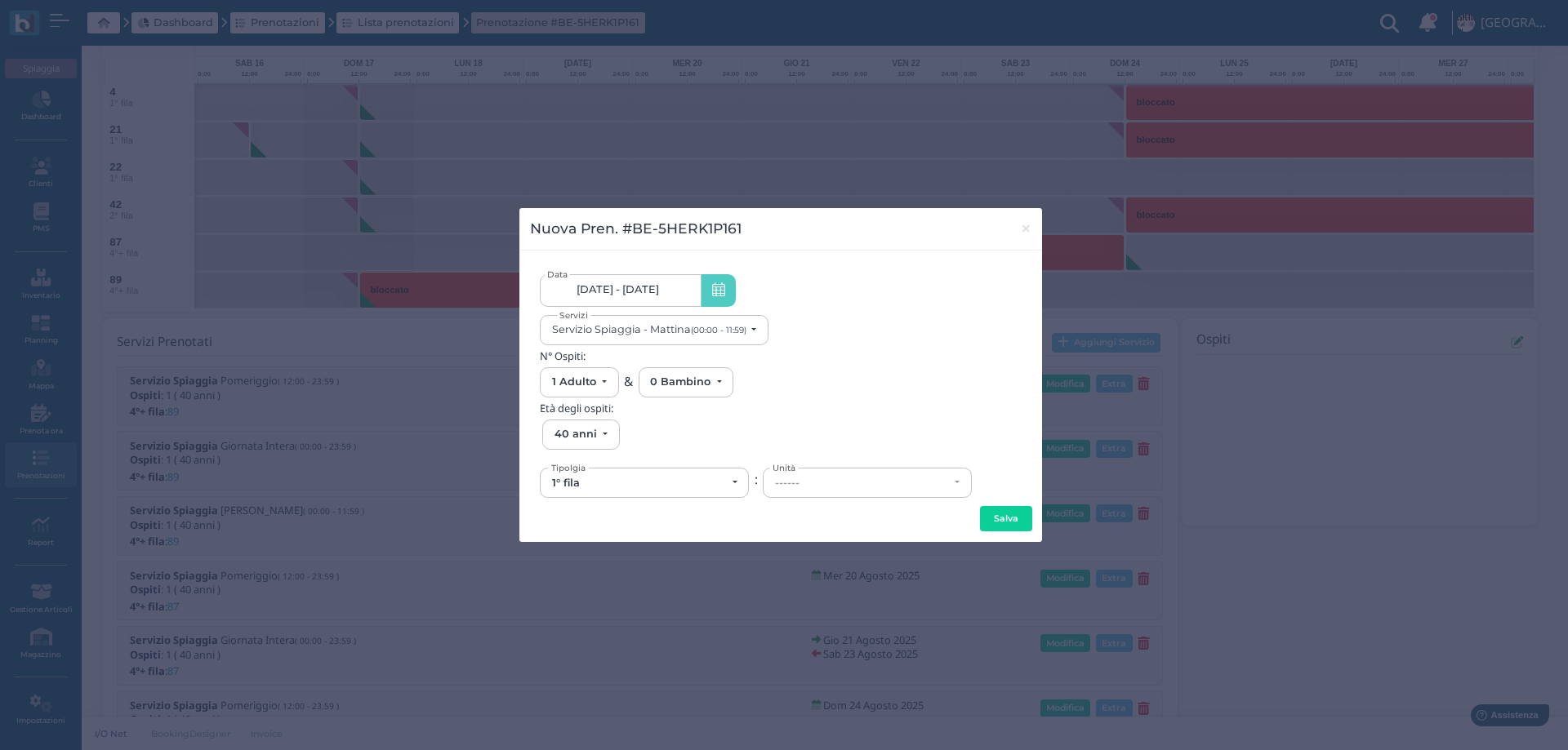
click at [670, 295] on link "[DATE] - [DATE]" at bounding box center [619, 290] width 161 height 33
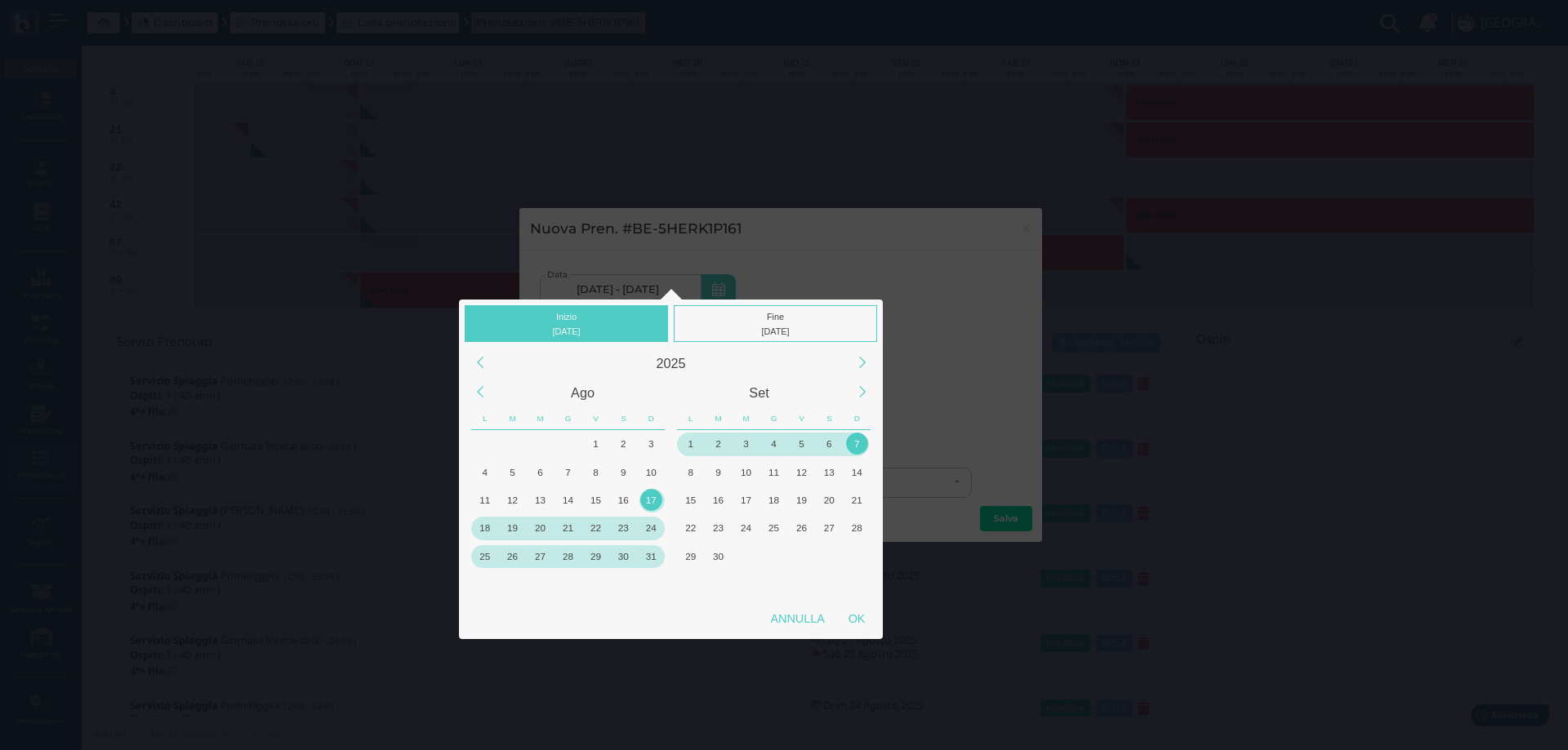
click at [649, 505] on div "17" at bounding box center [651, 500] width 22 height 22
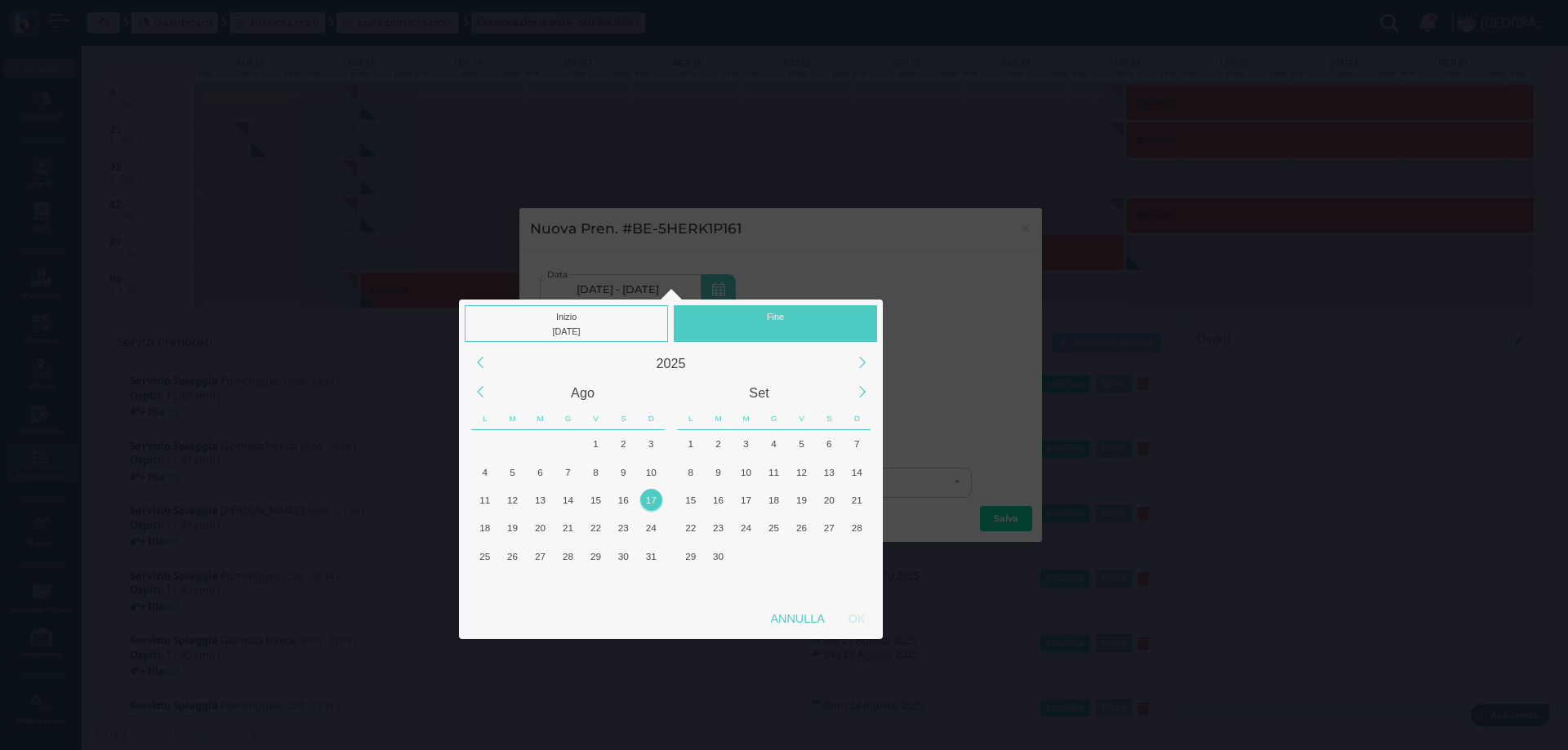
click at [649, 505] on div "17" at bounding box center [651, 500] width 22 height 22
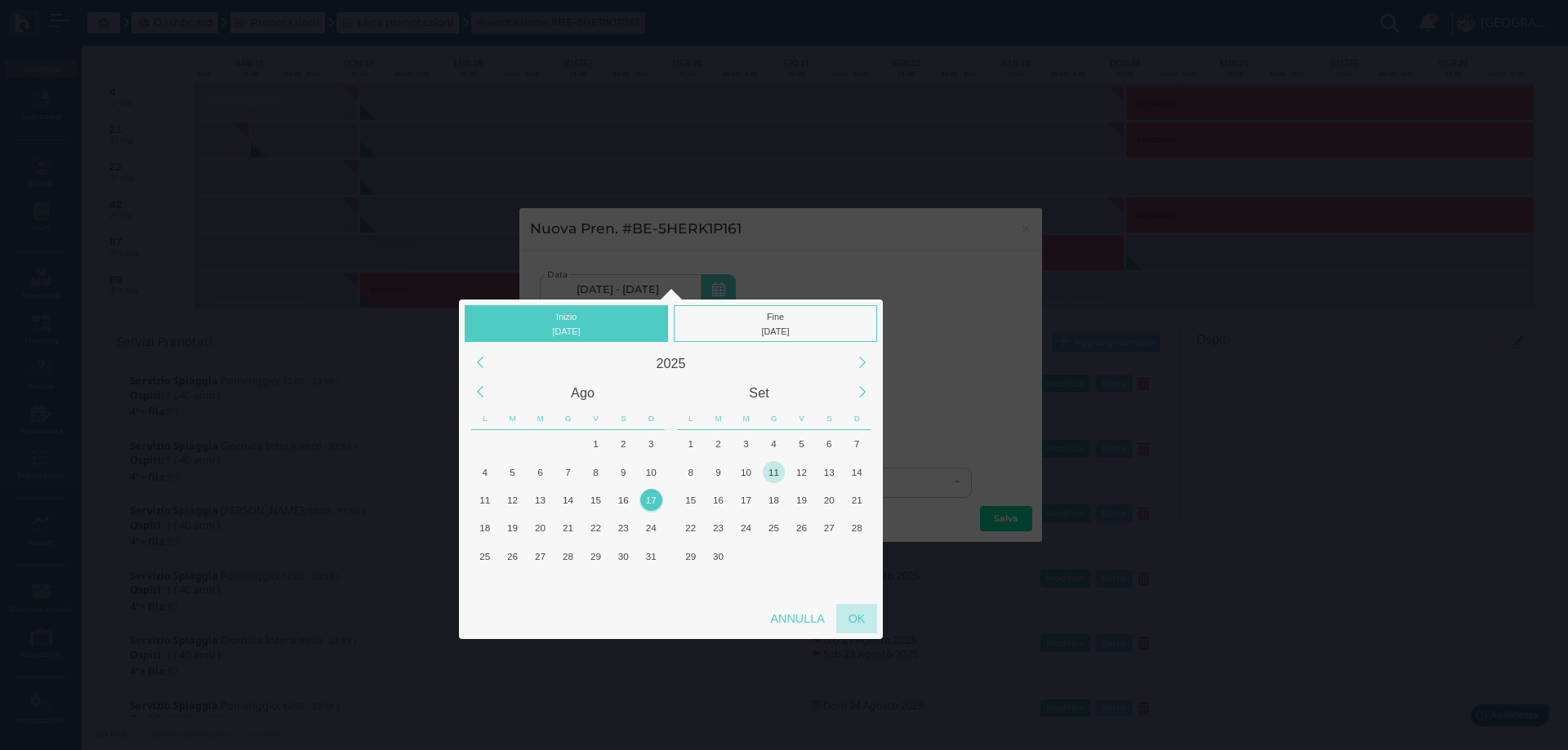
drag, startPoint x: 853, startPoint y: 622, endPoint x: 750, endPoint y: 467, distance: 186.1
click at [853, 619] on div "OK" at bounding box center [857, 619] width 41 height 29
type input "17/08/2025 - 17/08/2025"
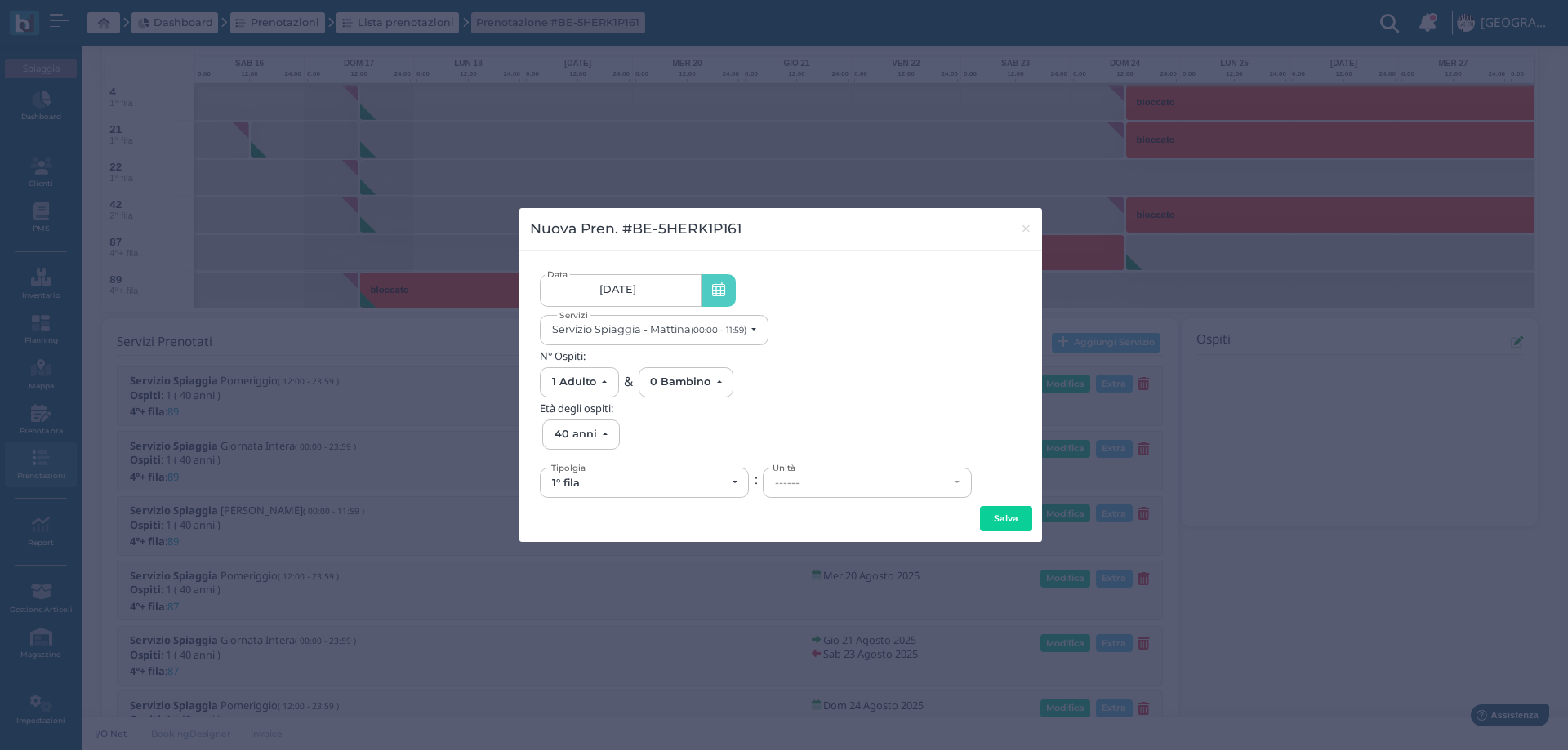
scroll to position [0, 147]
click at [677, 332] on div "Servizio Spiaggia - Mattina (00:00 - 11:59)" at bounding box center [649, 329] width 194 height 12
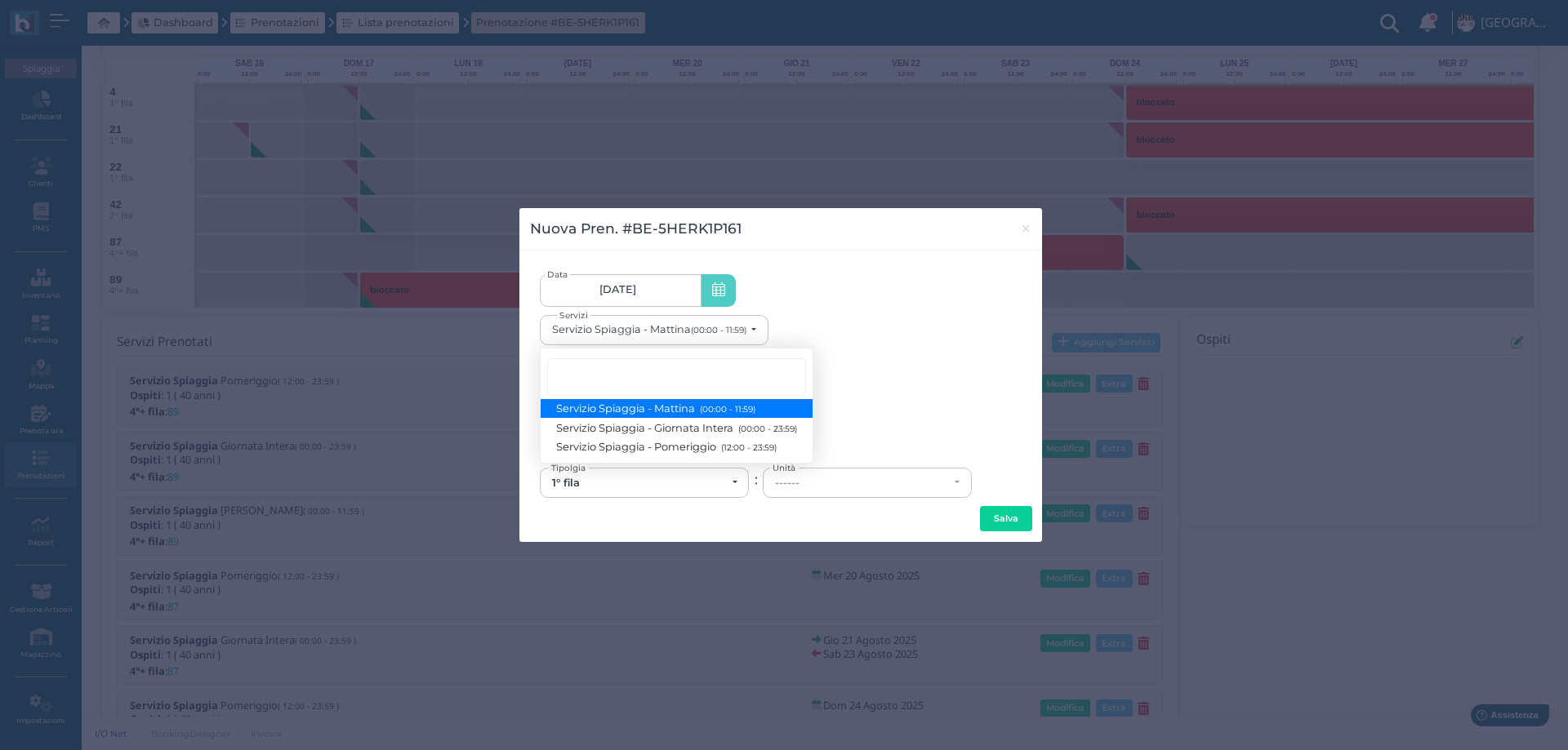
click at [689, 457] on div "Servizio Spiaggia - Mattina (00:00 - 11:59) Servizio Spiaggia - Giornata Intera…" at bounding box center [676, 405] width 273 height 116
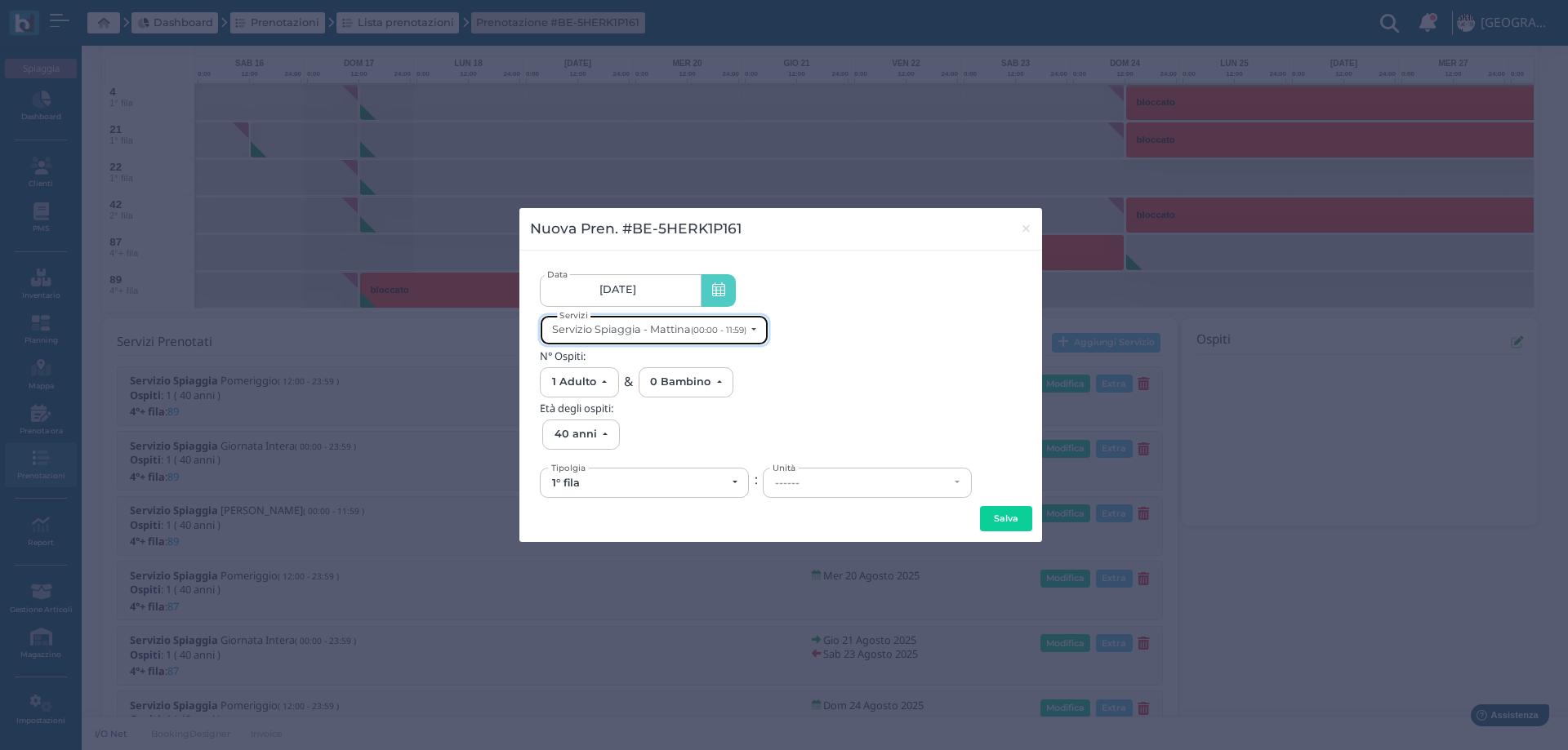
click at [668, 334] on div "Servizio Spiaggia - Mattina (00:00 - 11:59)" at bounding box center [649, 329] width 194 height 12
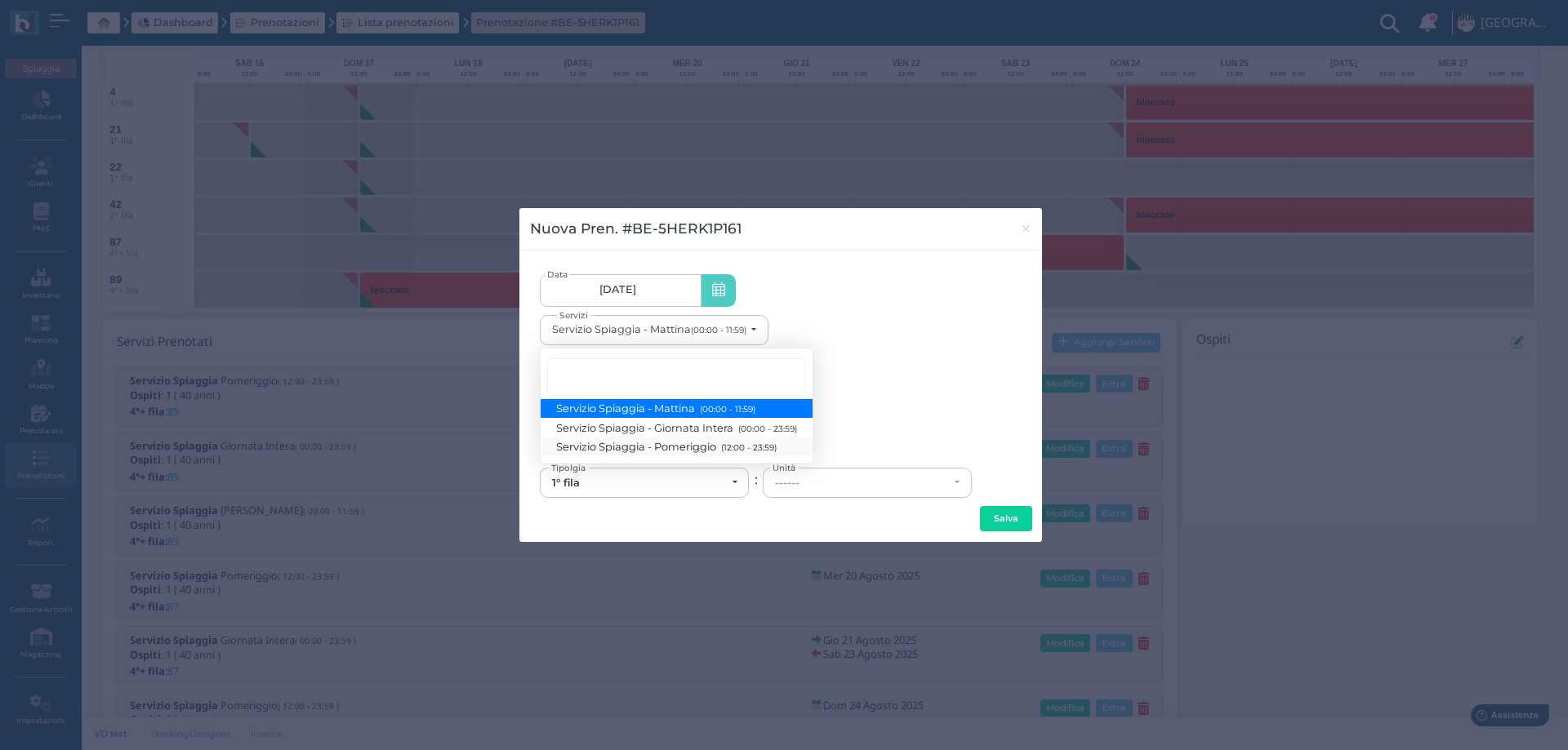
click at [676, 442] on span "Servizio Spiaggia - Pomeriggio (12:00 - 23:59)" at bounding box center [667, 447] width 220 height 14
select select "1369"
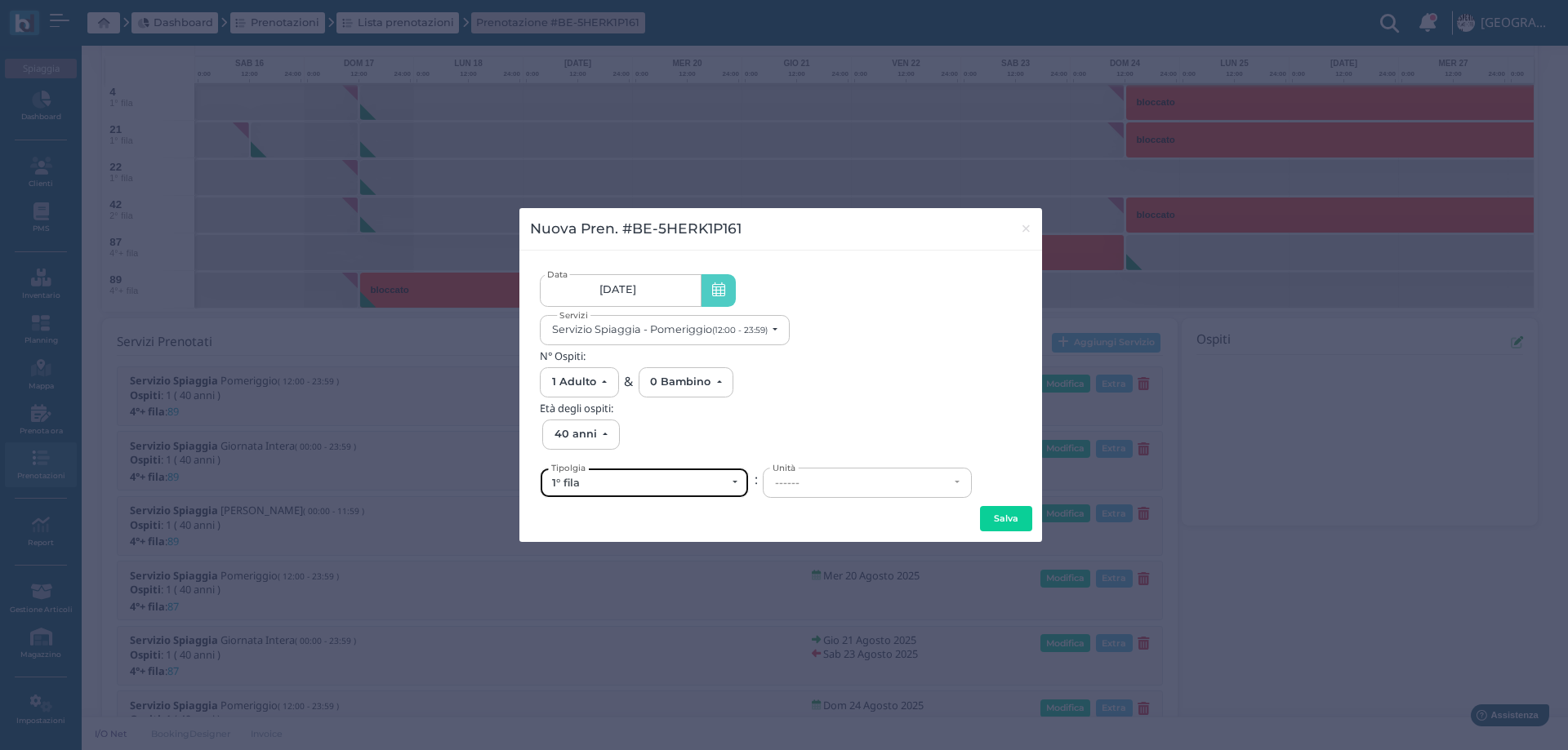
click at [724, 481] on div "1° fila" at bounding box center [638, 483] width 174 height 13
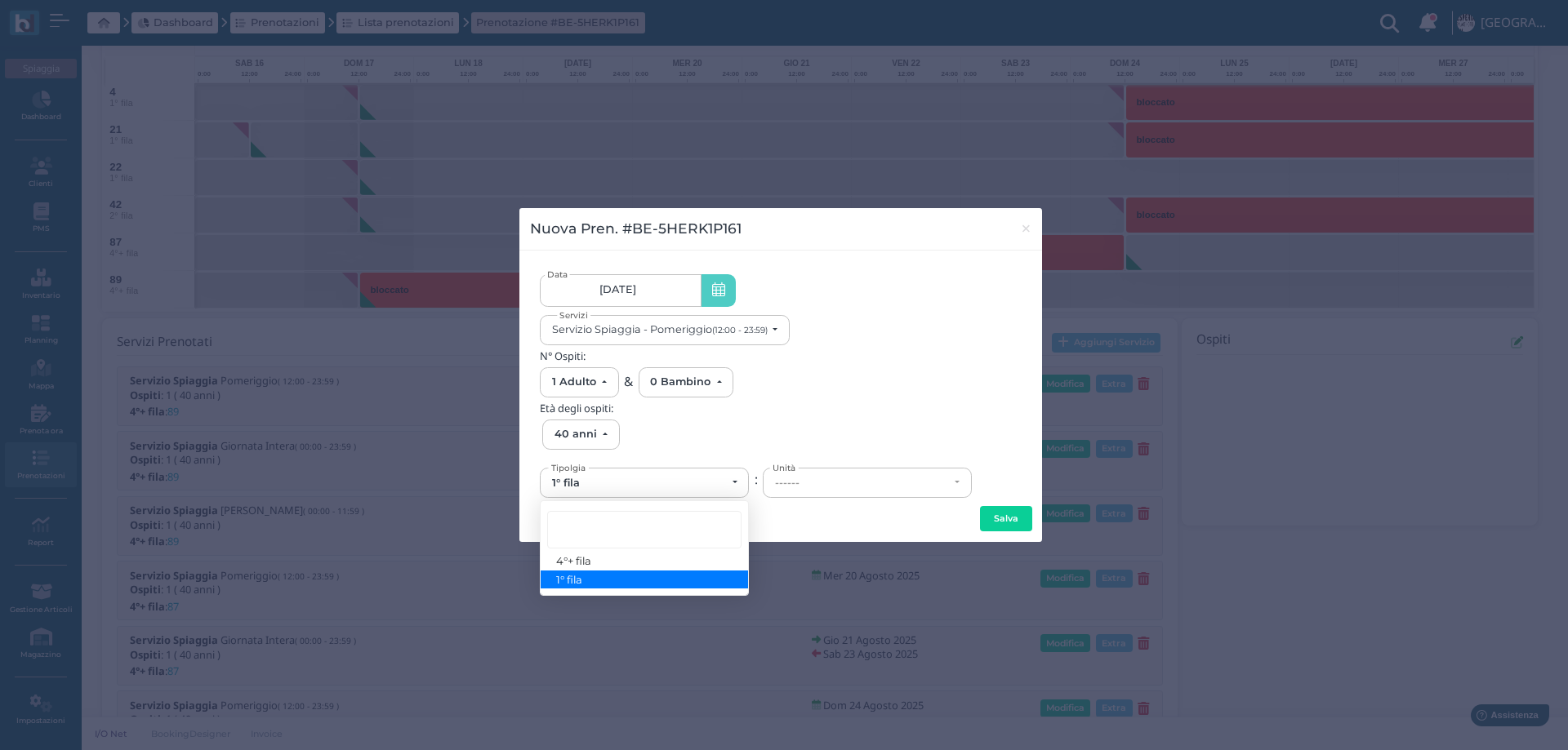
click at [682, 287] on link "17/08/2025 17/08/2025 - 17/08/2025" at bounding box center [619, 290] width 161 height 33
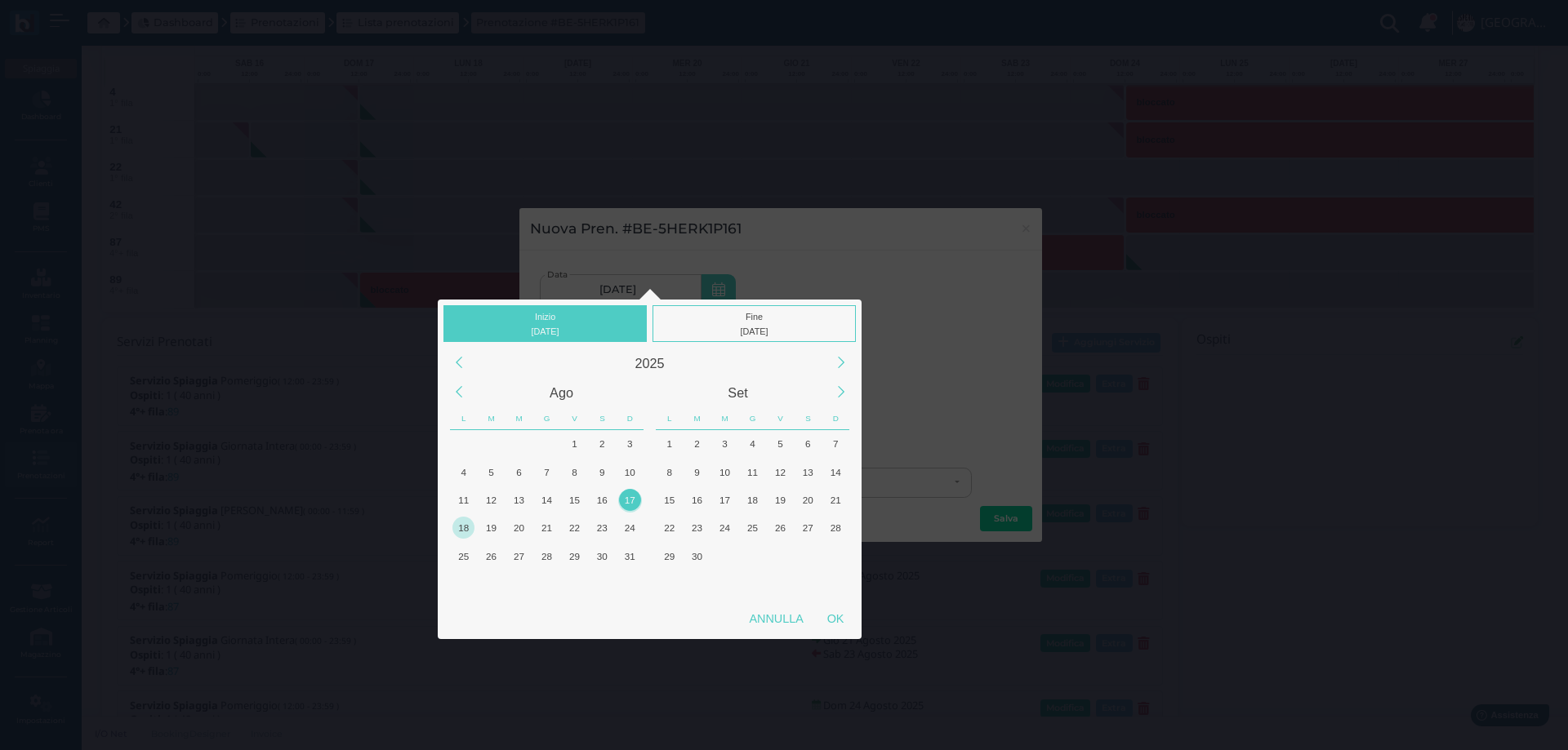
click at [468, 524] on div "18" at bounding box center [463, 528] width 22 height 22
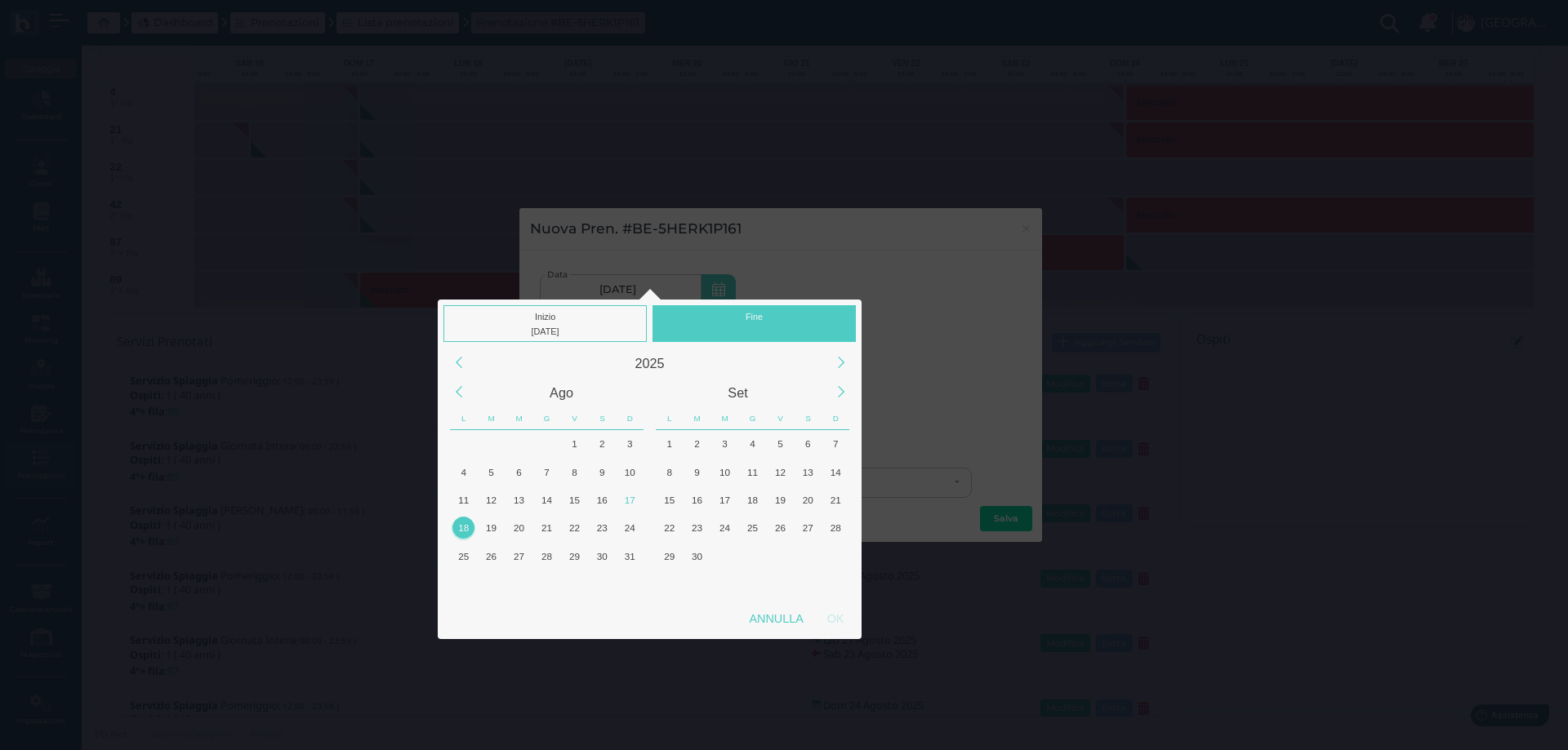
click at [469, 523] on div "18" at bounding box center [463, 528] width 22 height 22
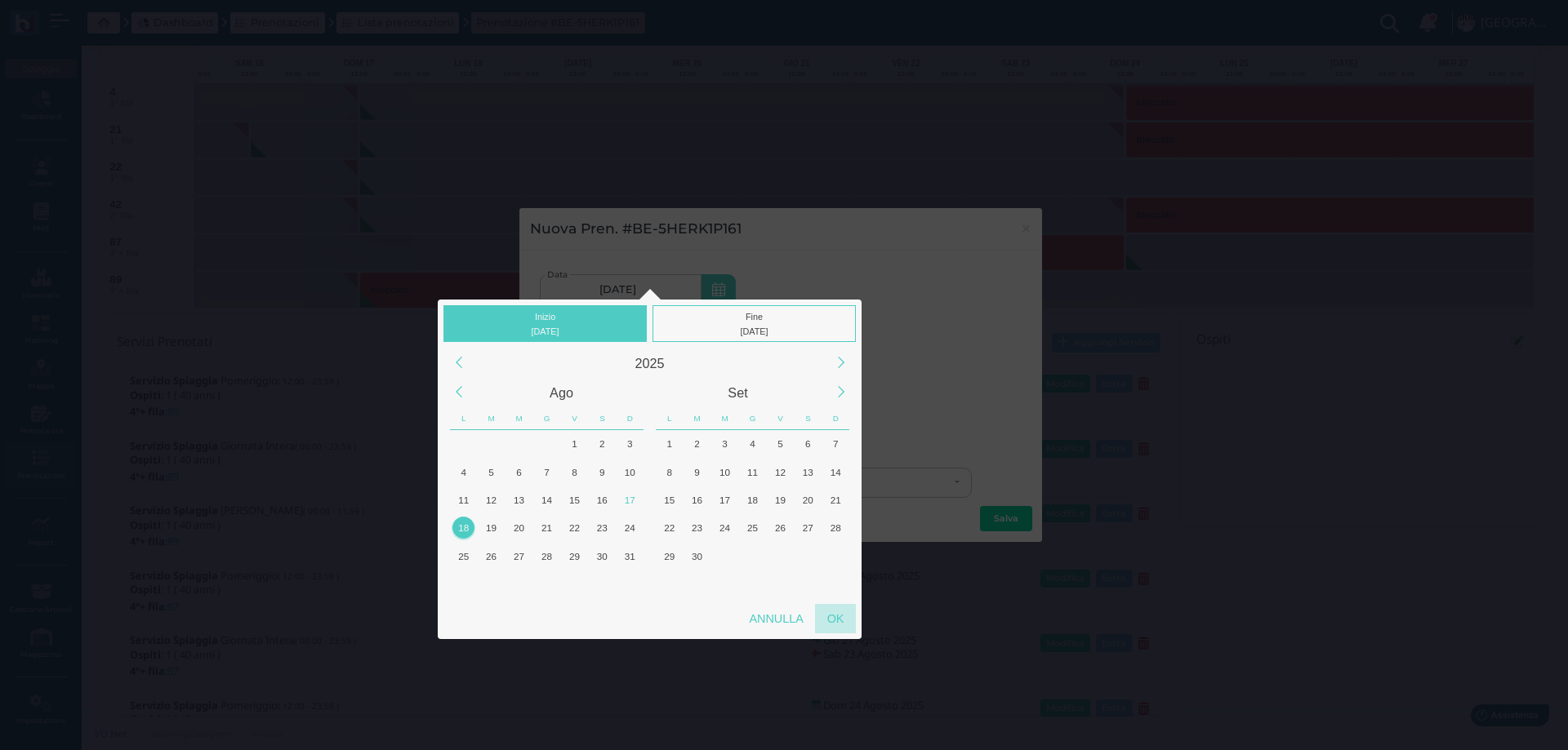
click at [832, 617] on div "OK" at bounding box center [835, 619] width 41 height 29
type input "[DATE] - [DATE]"
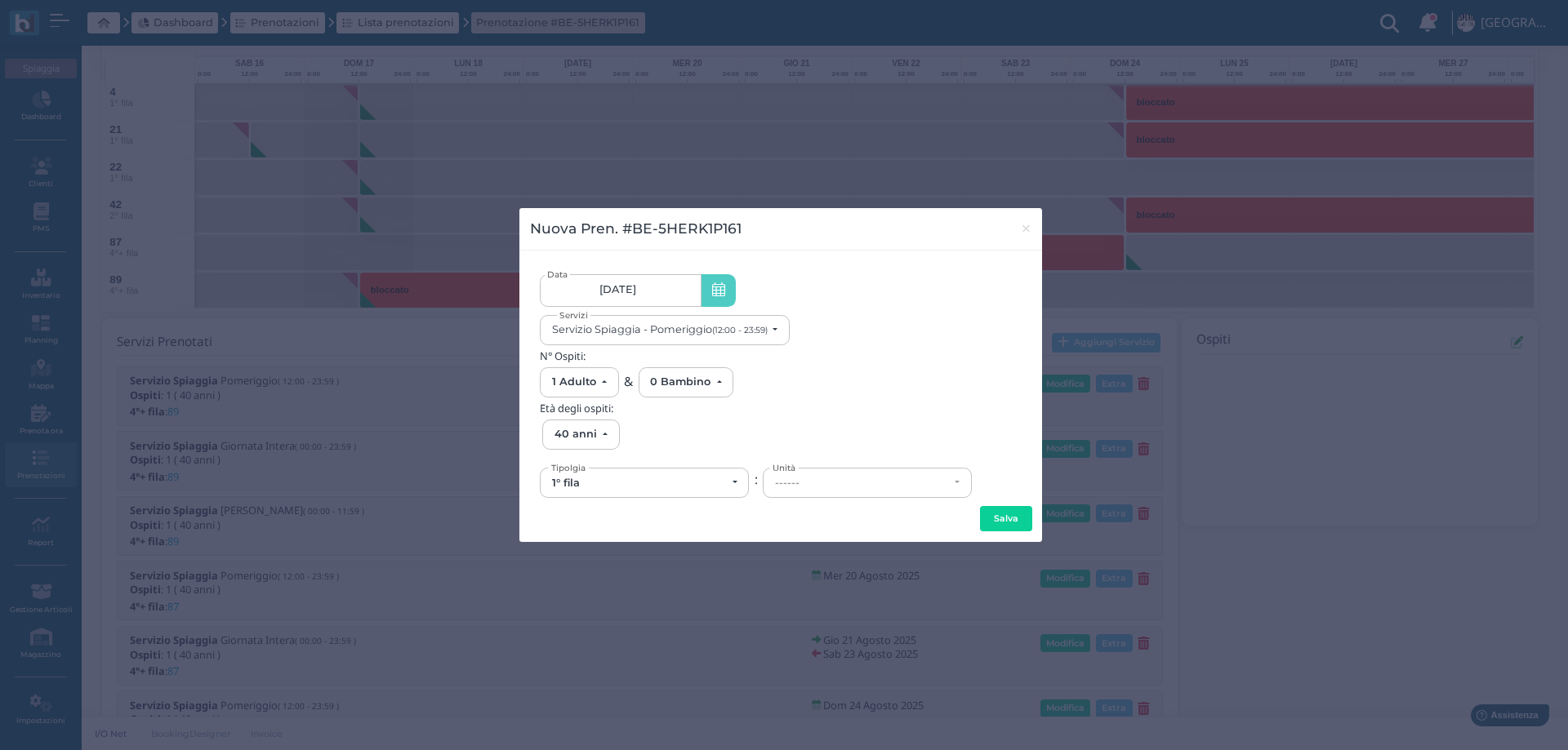
scroll to position [0, 149]
click at [716, 481] on div "1° fila" at bounding box center [638, 483] width 174 height 13
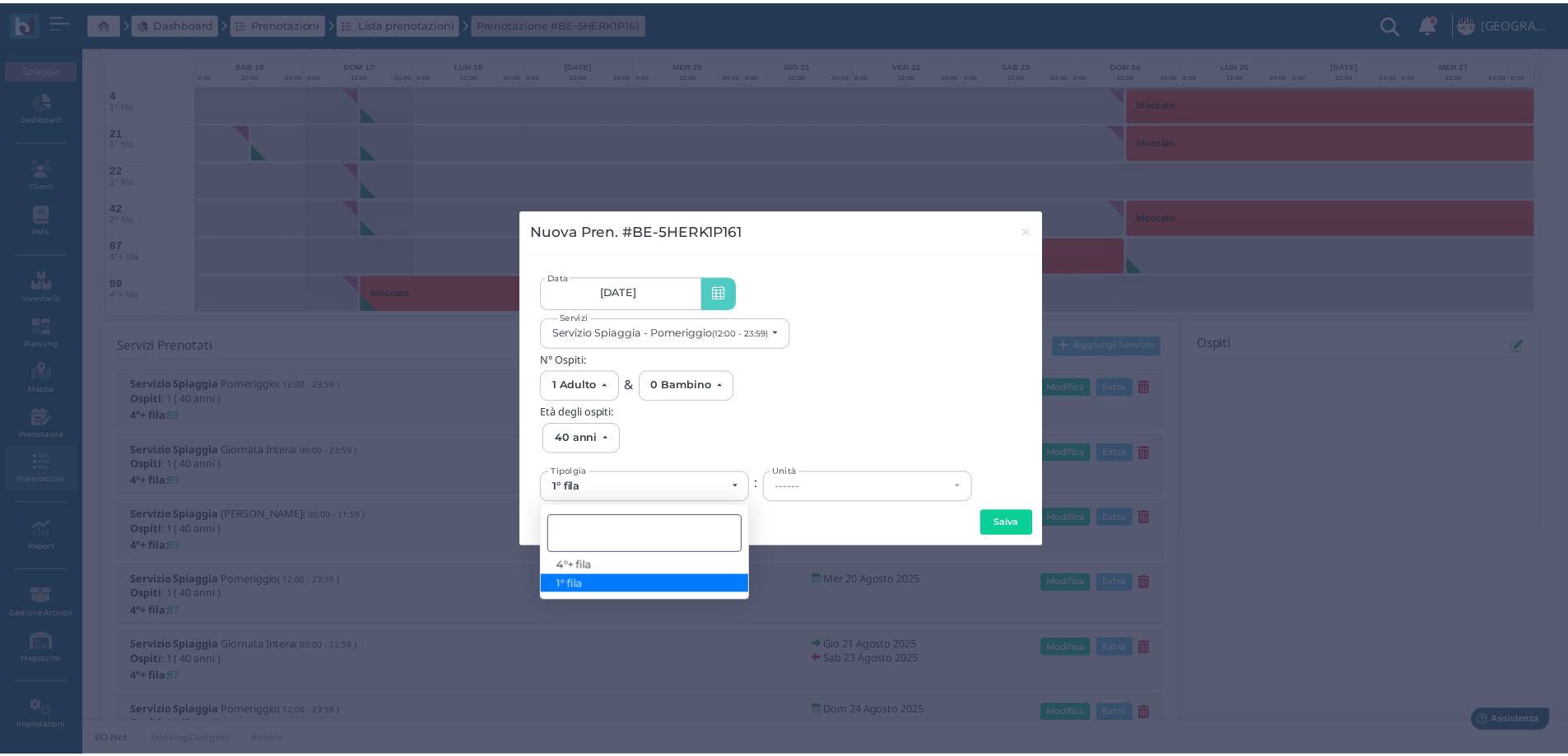
scroll to position [0, 0]
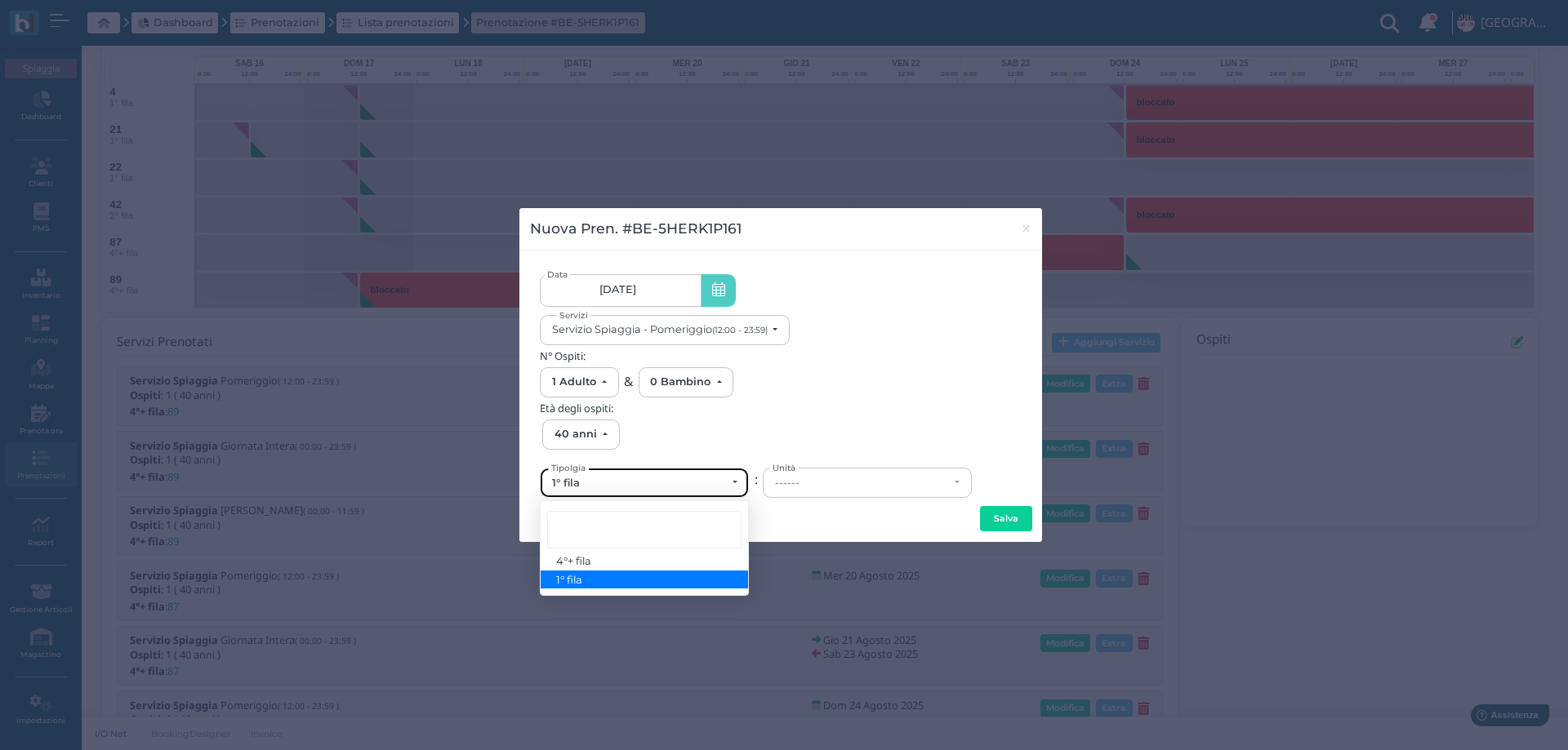
click at [667, 479] on div "1° fila" at bounding box center [638, 483] width 174 height 13
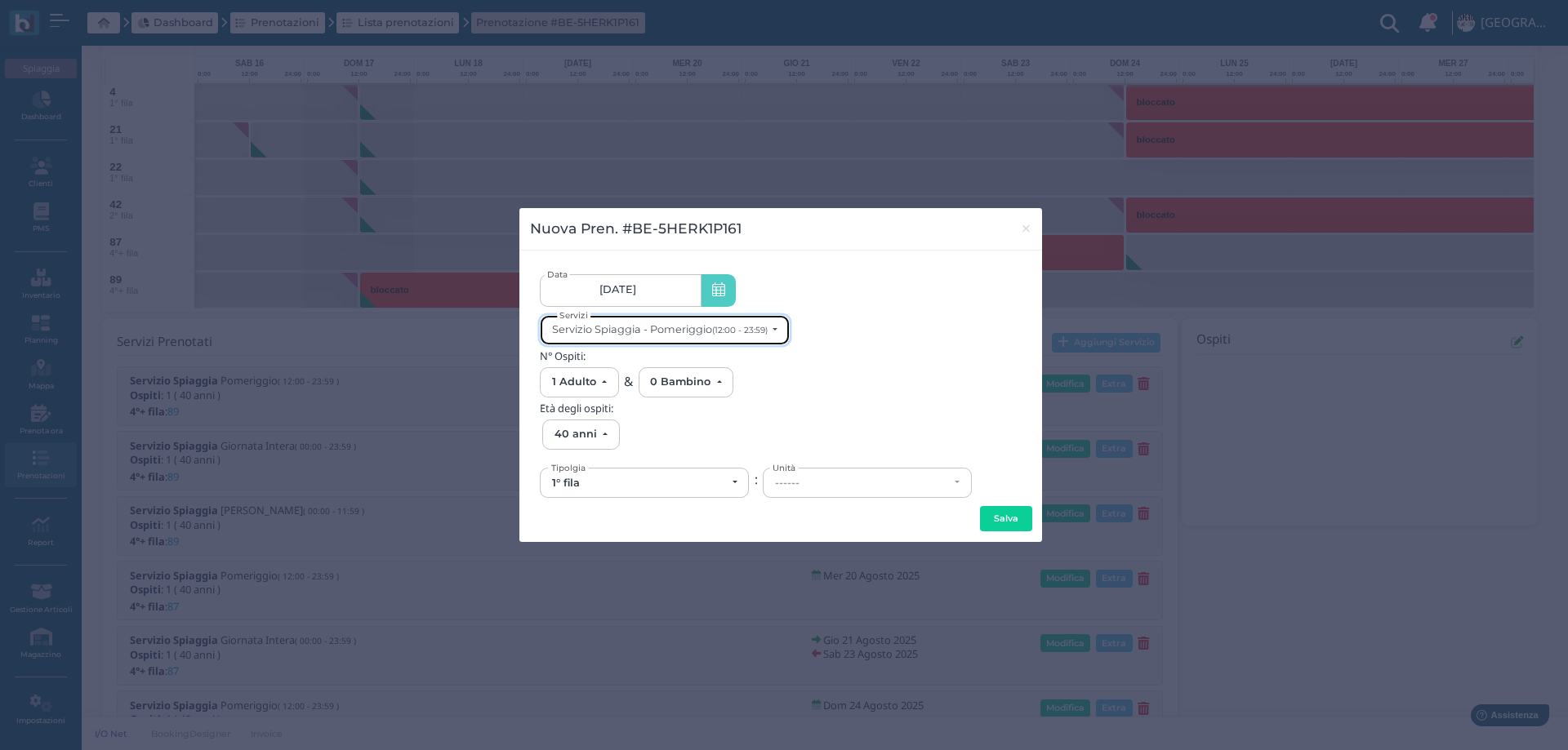
click at [674, 327] on div "Servizio Spiaggia - Pomeriggio (12:00 - 23:59)" at bounding box center [659, 329] width 216 height 12
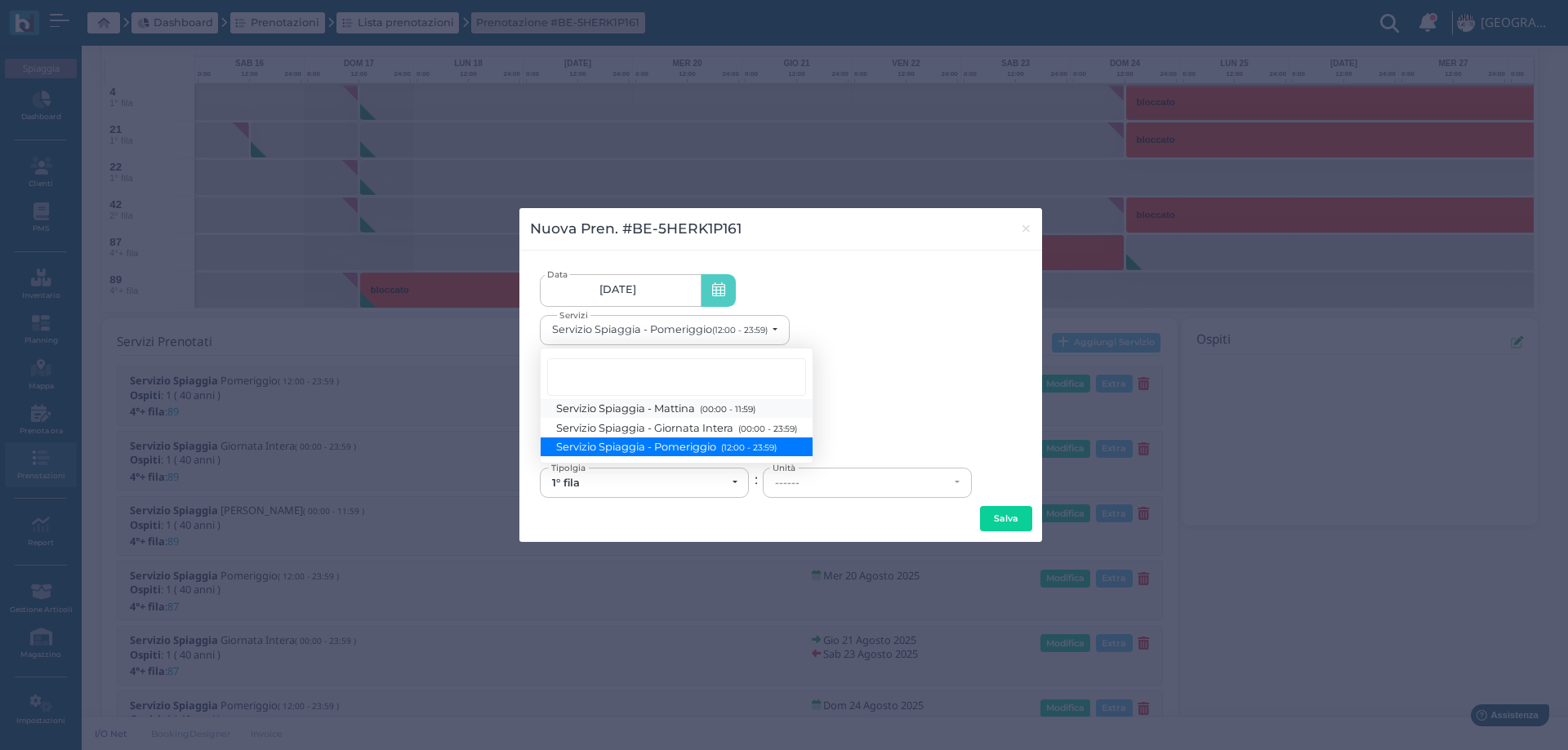
click at [635, 408] on span "Servizio Spiaggia - Mattina (00:00 - 11:59)" at bounding box center [656, 409] width 198 height 14
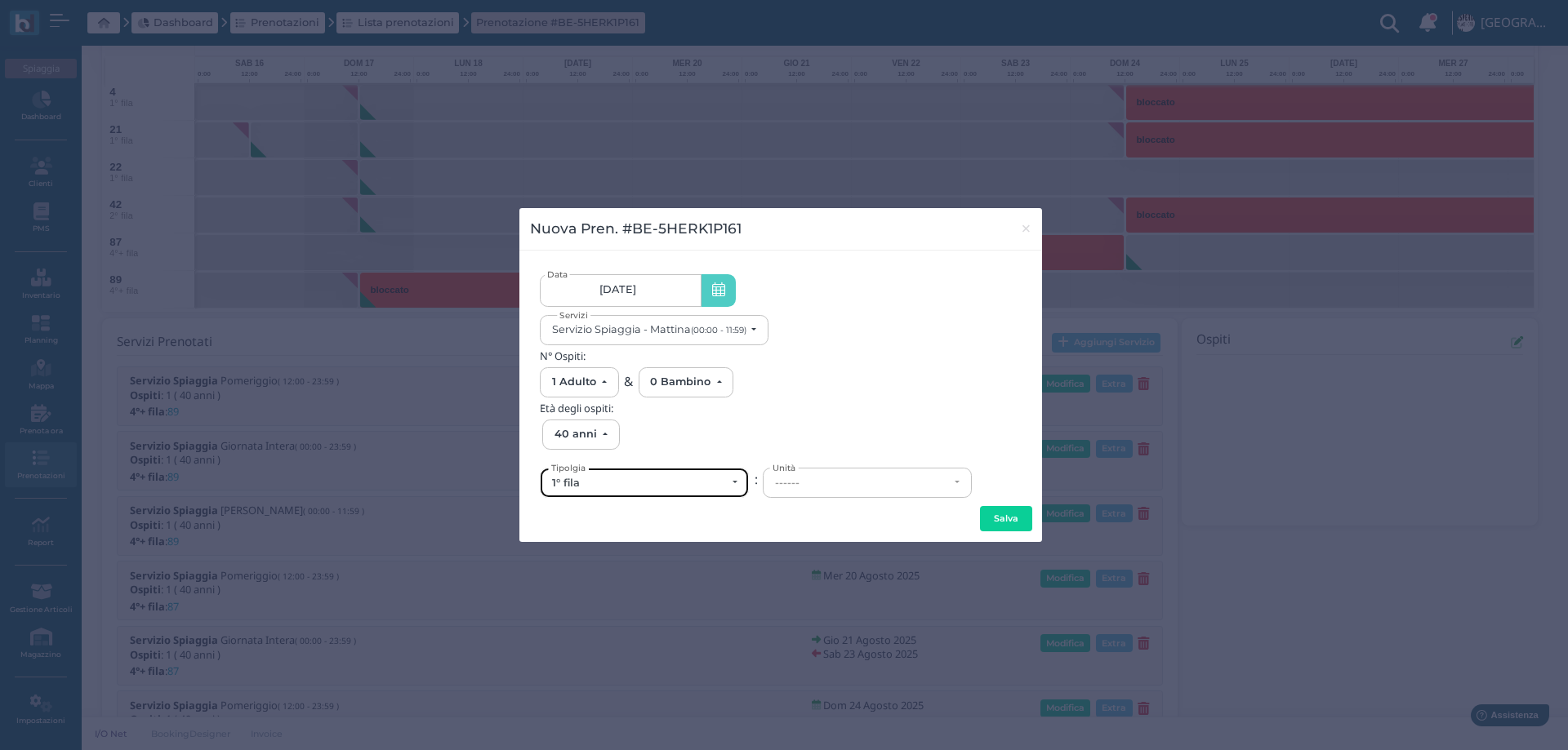
click at [629, 485] on div "1° fila" at bounding box center [638, 483] width 174 height 13
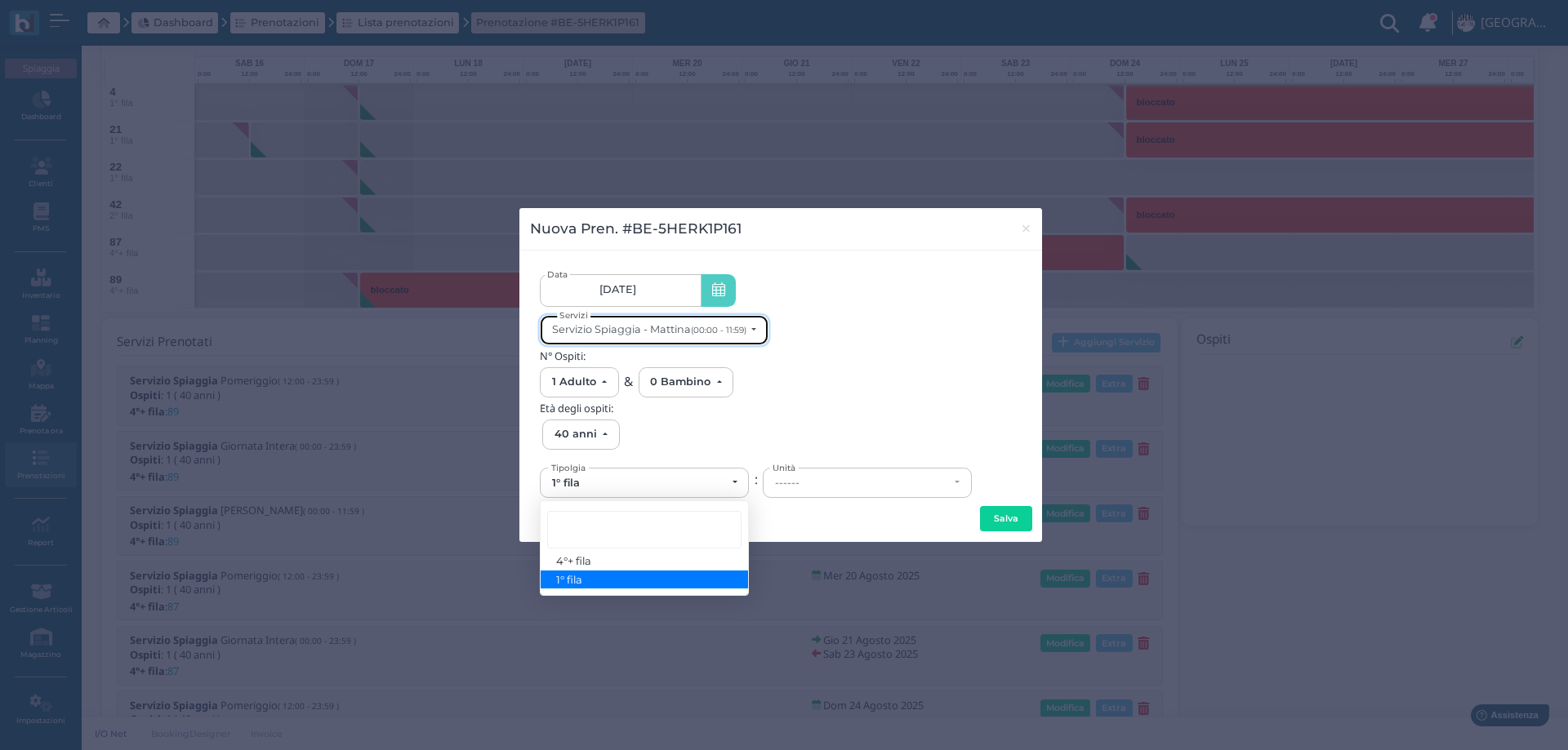
click at [673, 332] on div "Servizio Spiaggia - Mattina (00:00 - 11:59)" at bounding box center [649, 329] width 194 height 12
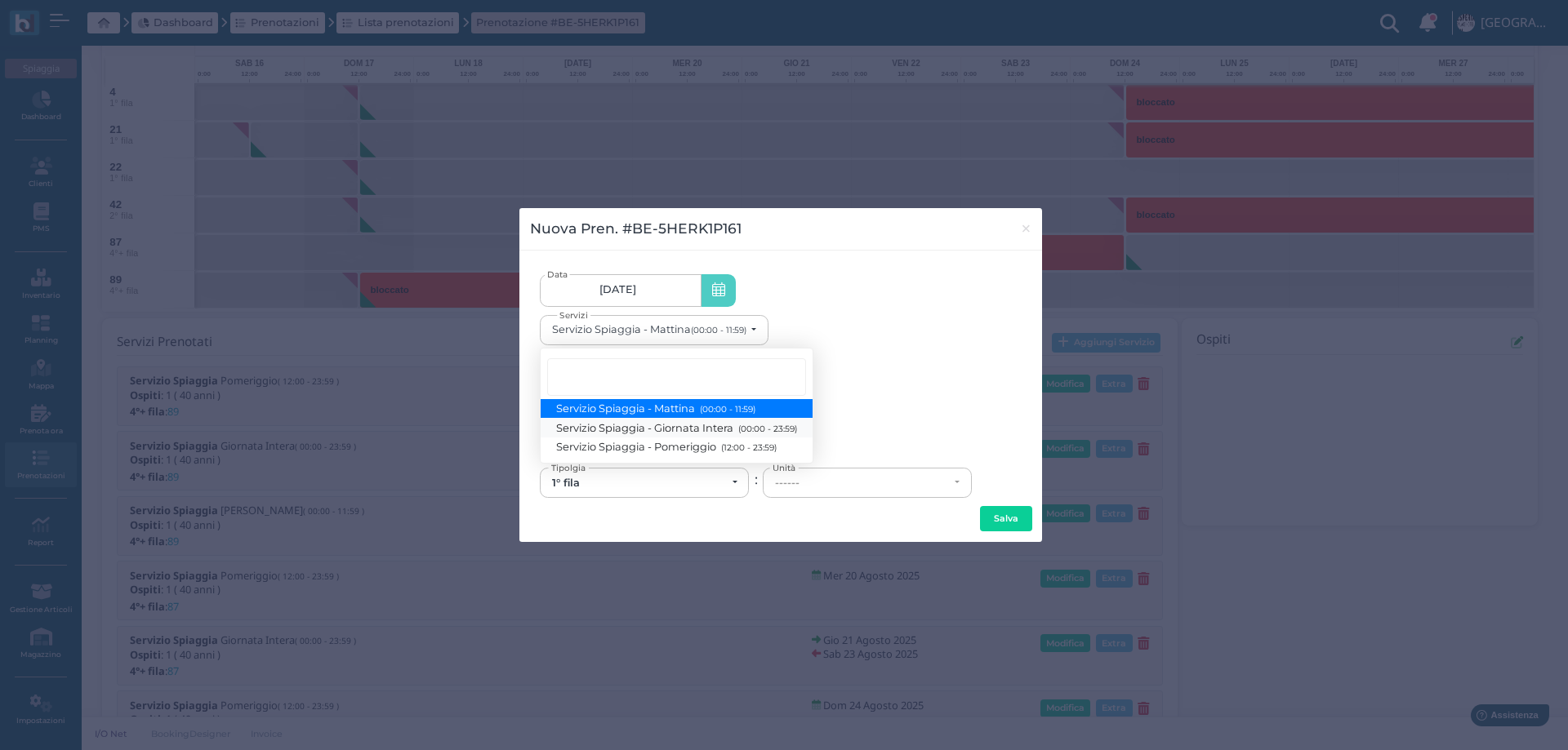
click at [677, 428] on span "Servizio Spiaggia - Giornata Intera (00:00 - 23:59)" at bounding box center [676, 427] width 240 height 14
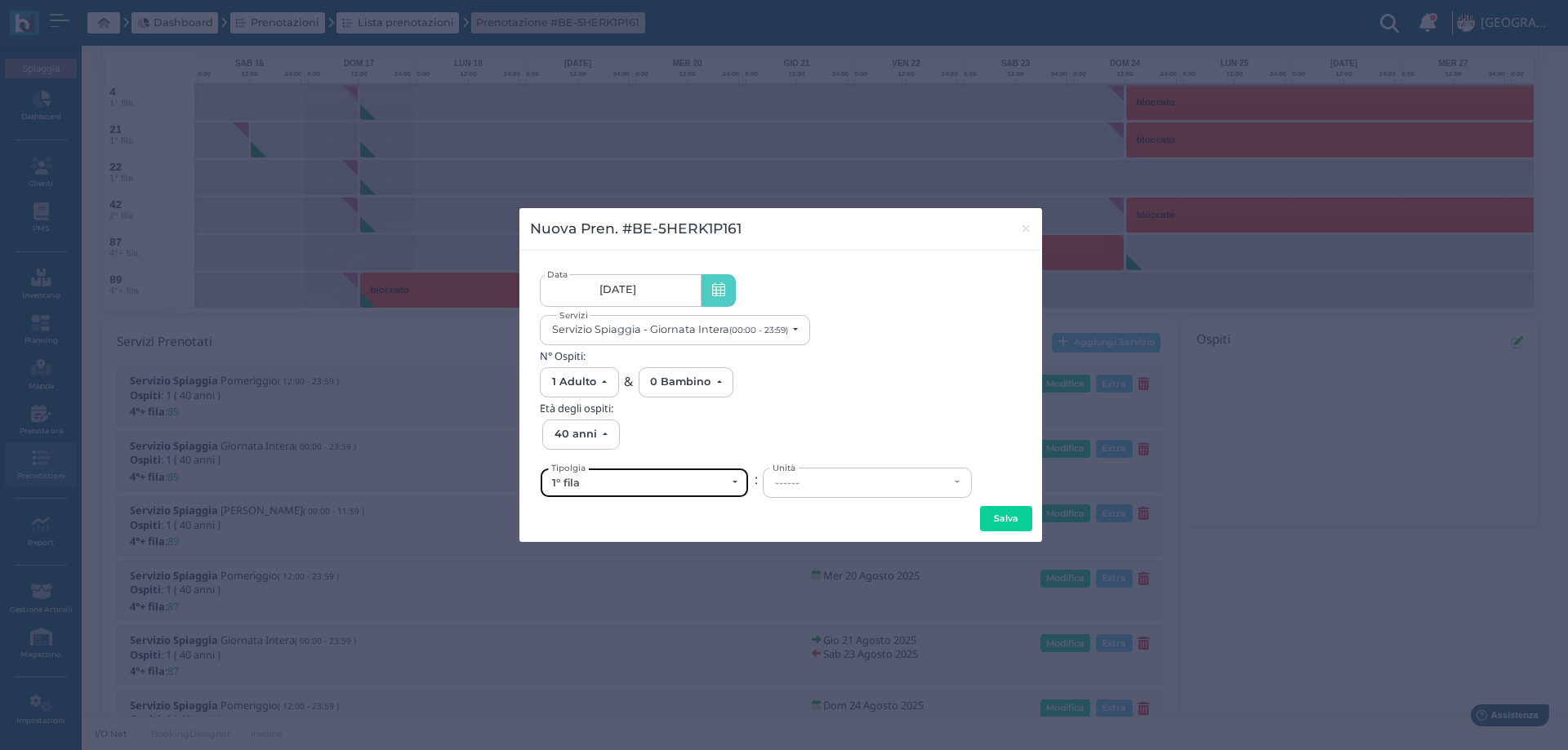
click at [630, 493] on div "1° fila" at bounding box center [644, 482] width 207 height 28
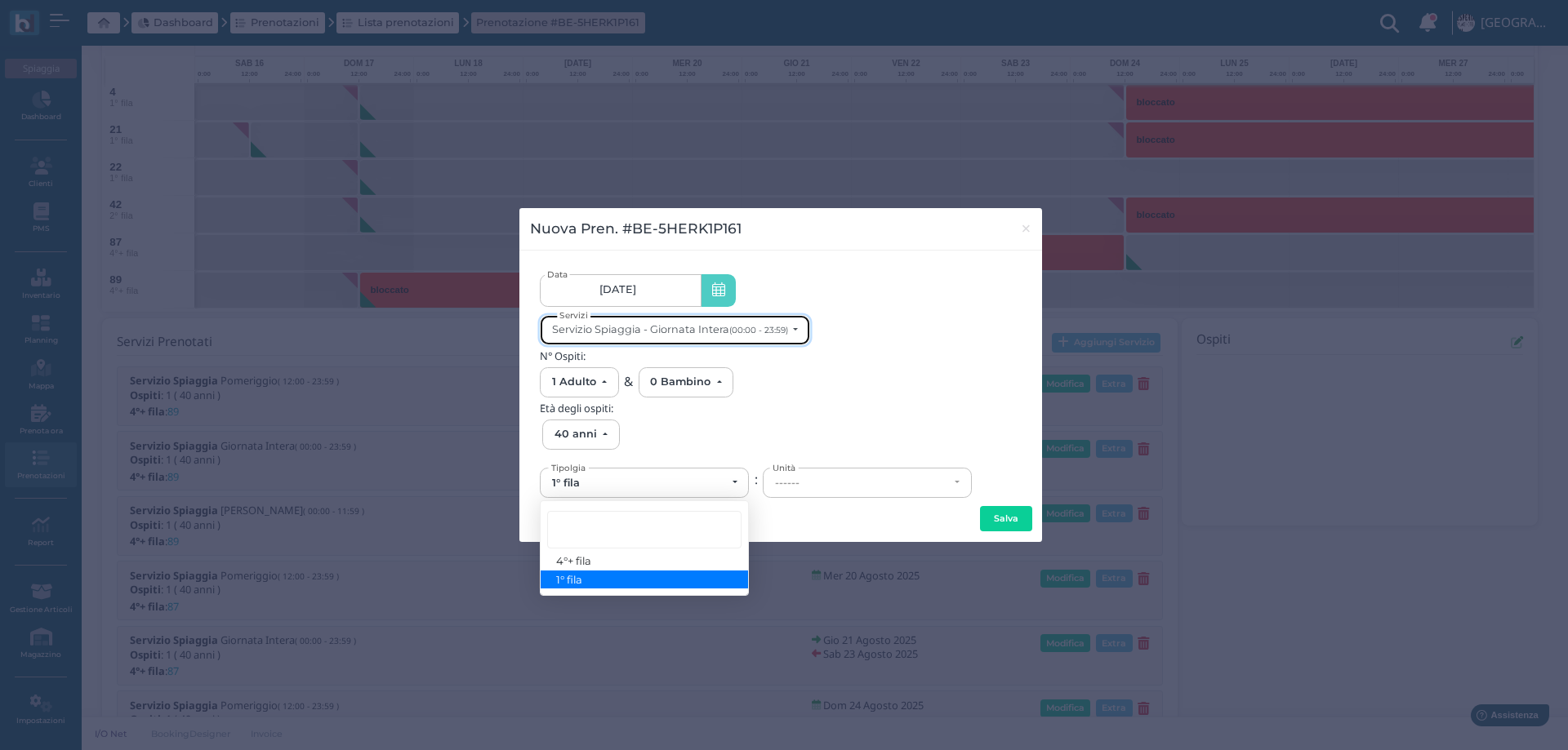
click at [699, 326] on div "Servizio Spiaggia - Giornata Intera (00:00 - 23:59)" at bounding box center [669, 329] width 236 height 12
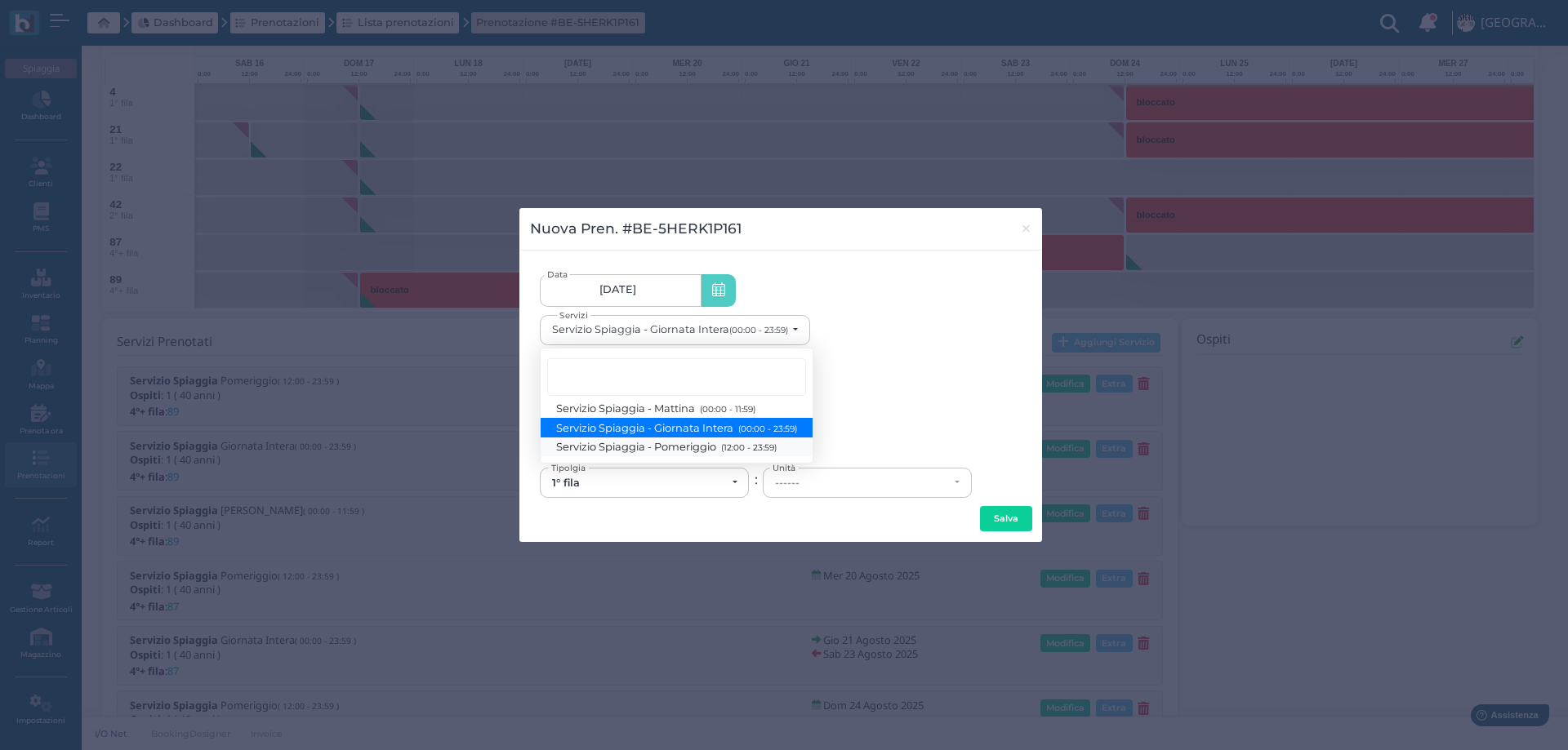
click at [686, 449] on span "Servizio Spiaggia - Pomeriggio (12:00 - 23:59)" at bounding box center [667, 447] width 220 height 14
select select "1369"
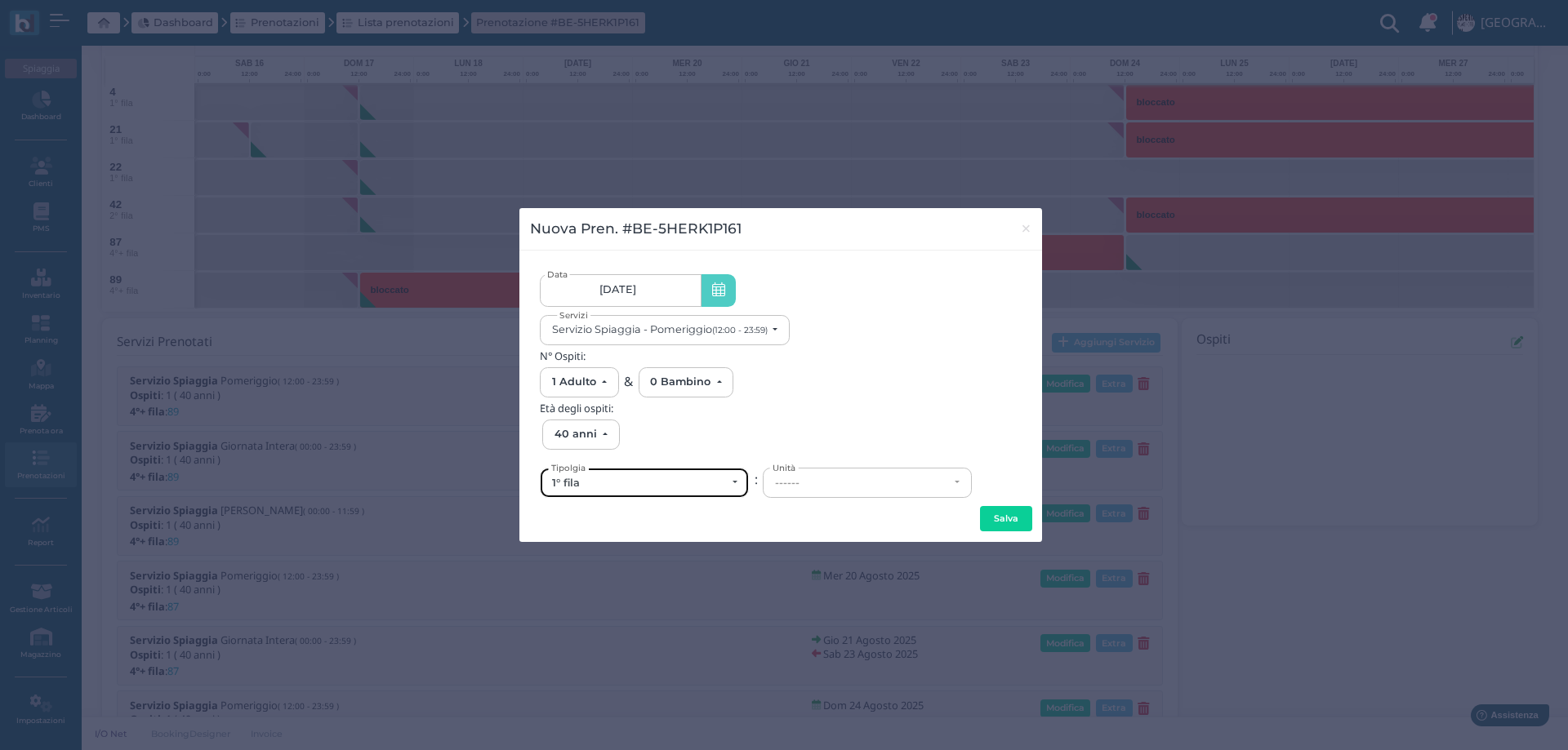
click at [657, 477] on div "1° fila" at bounding box center [638, 483] width 174 height 13
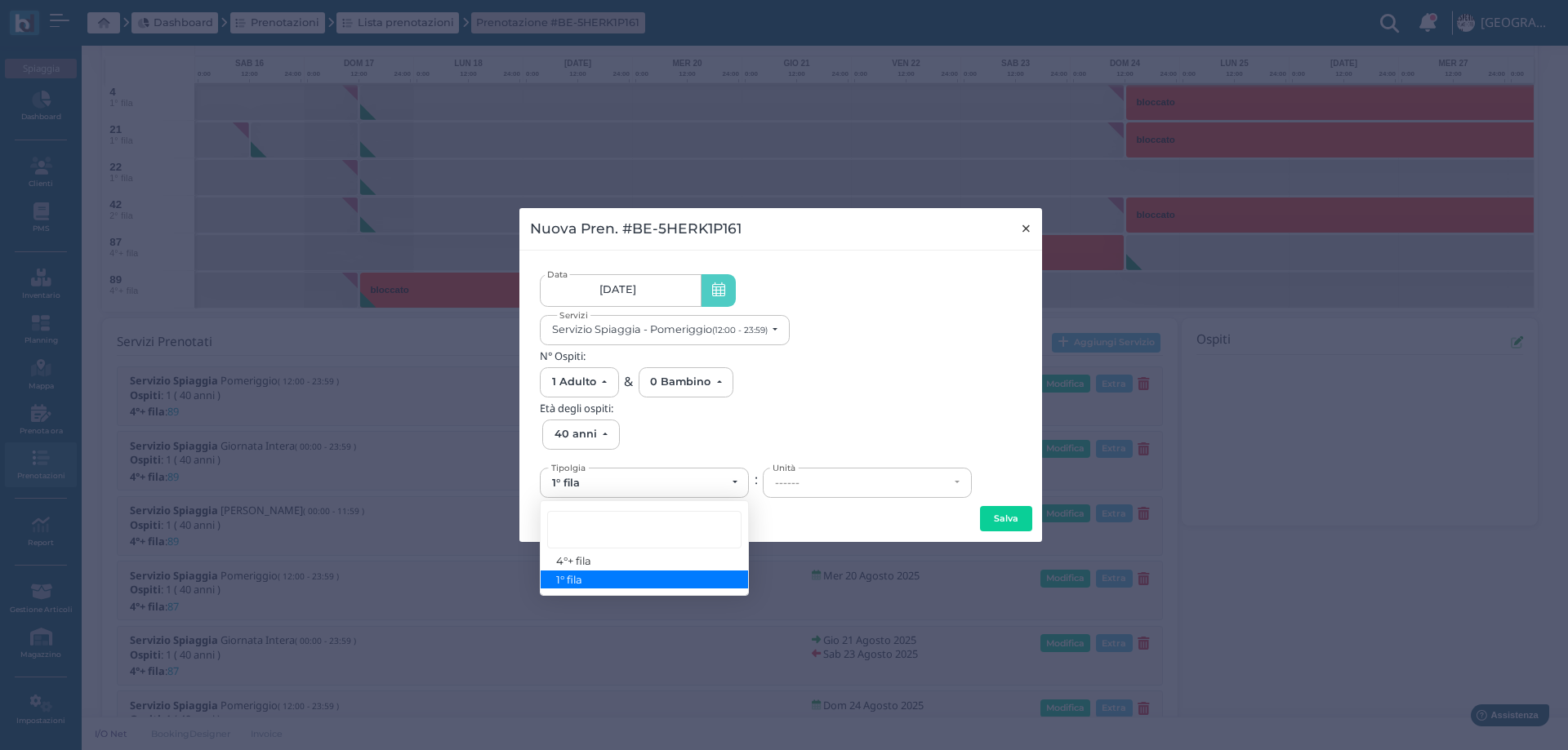
click at [1024, 228] on span "×" at bounding box center [1026, 229] width 12 height 21
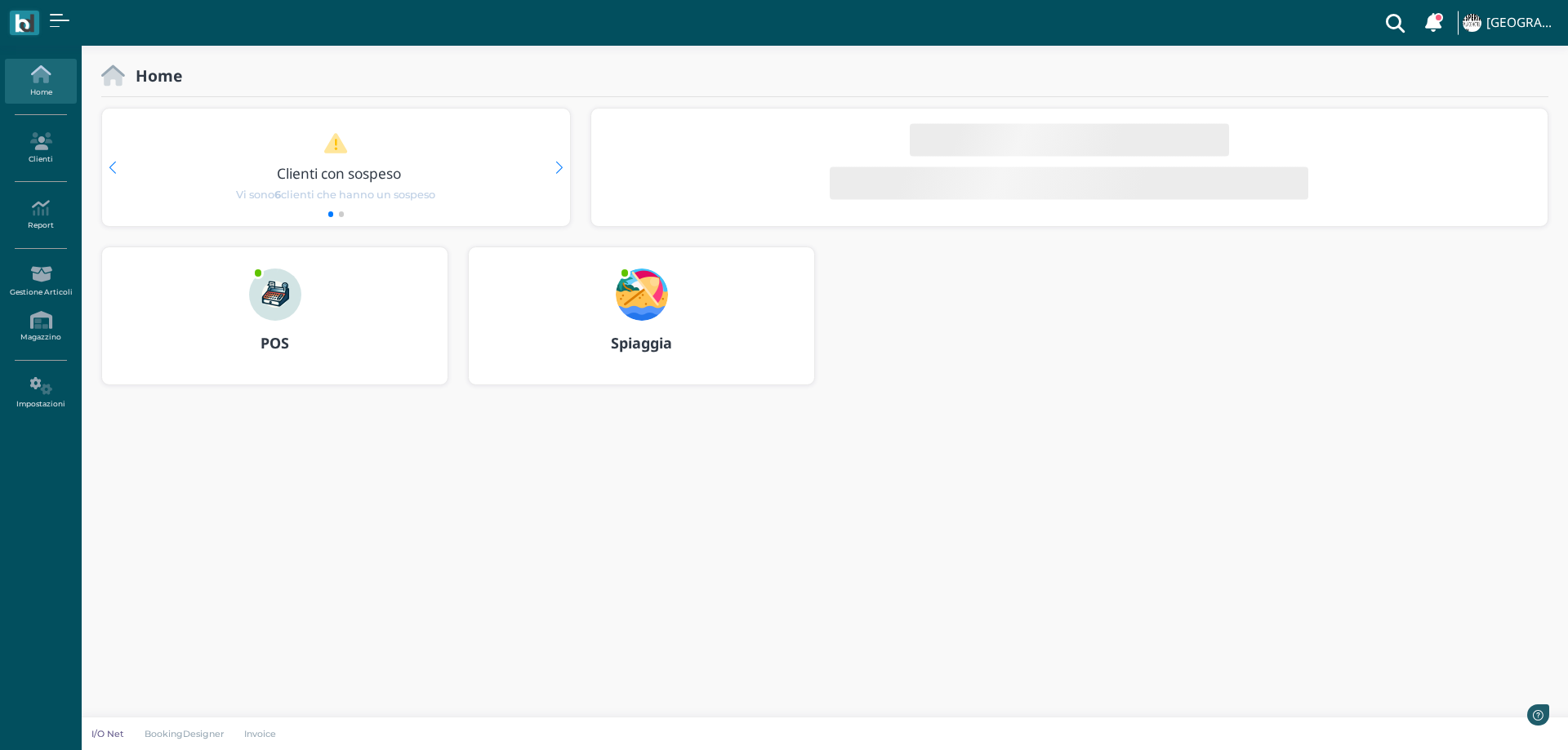
click at [638, 296] on img at bounding box center [642, 295] width 52 height 52
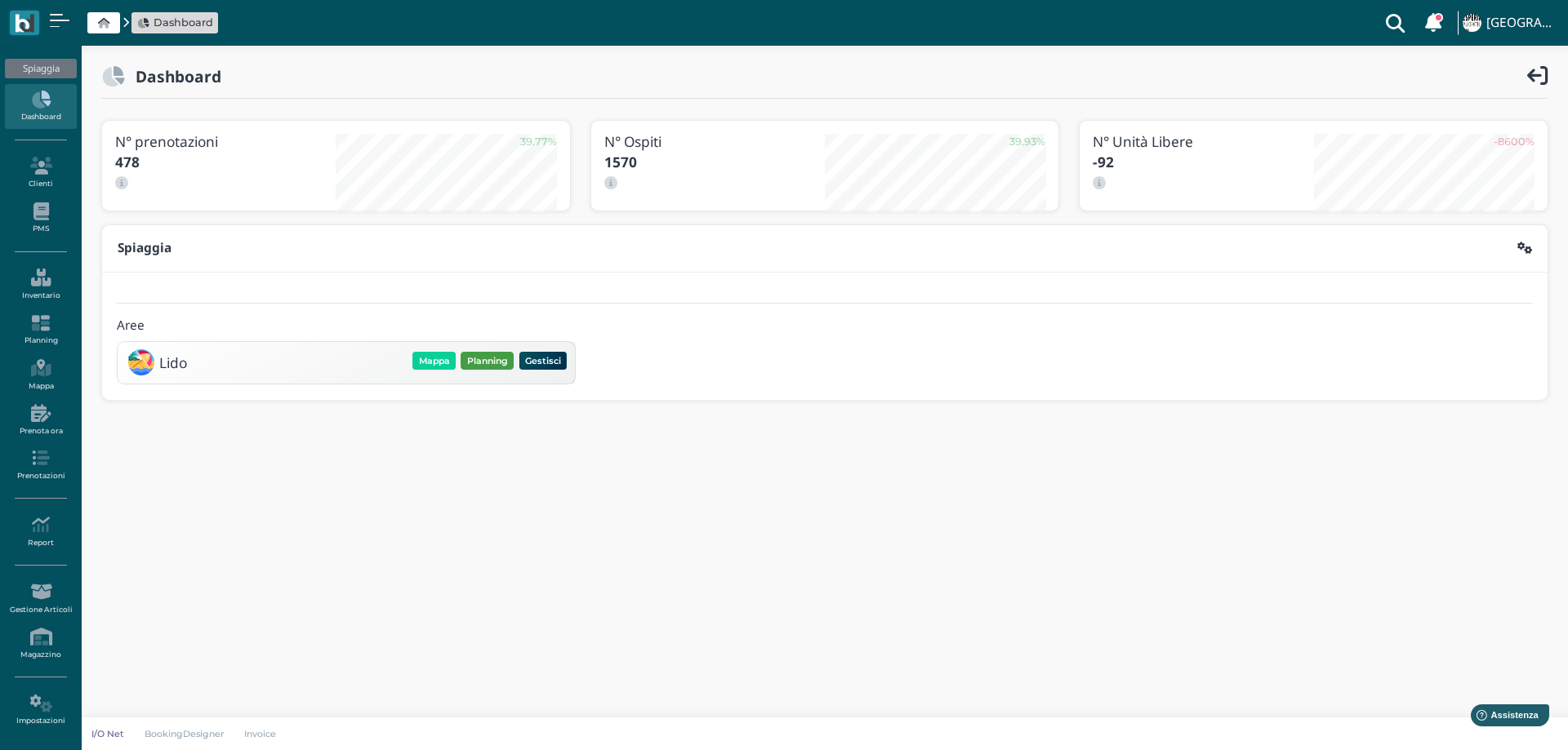
click at [485, 363] on button "Planning" at bounding box center [487, 361] width 53 height 18
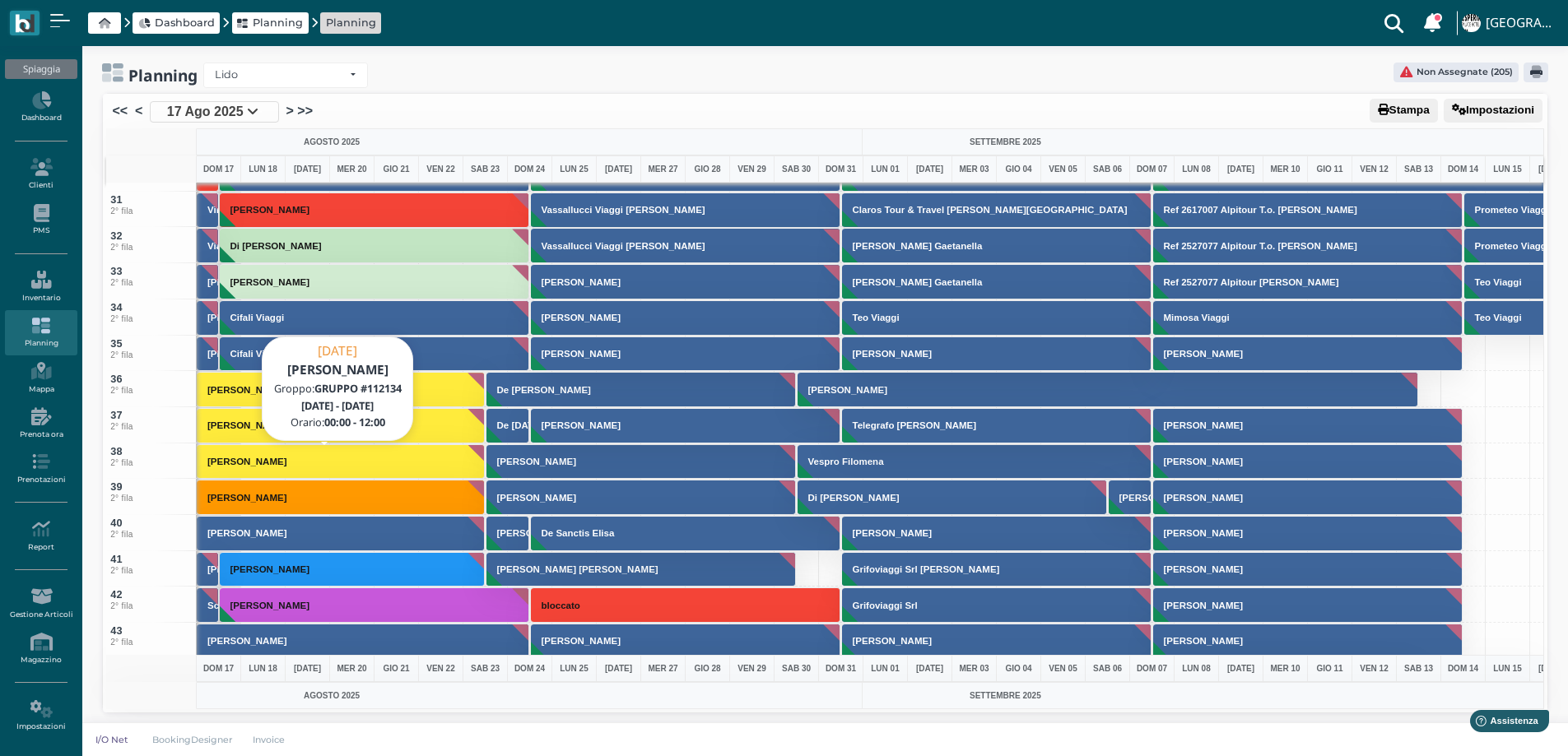
scroll to position [1564, 0]
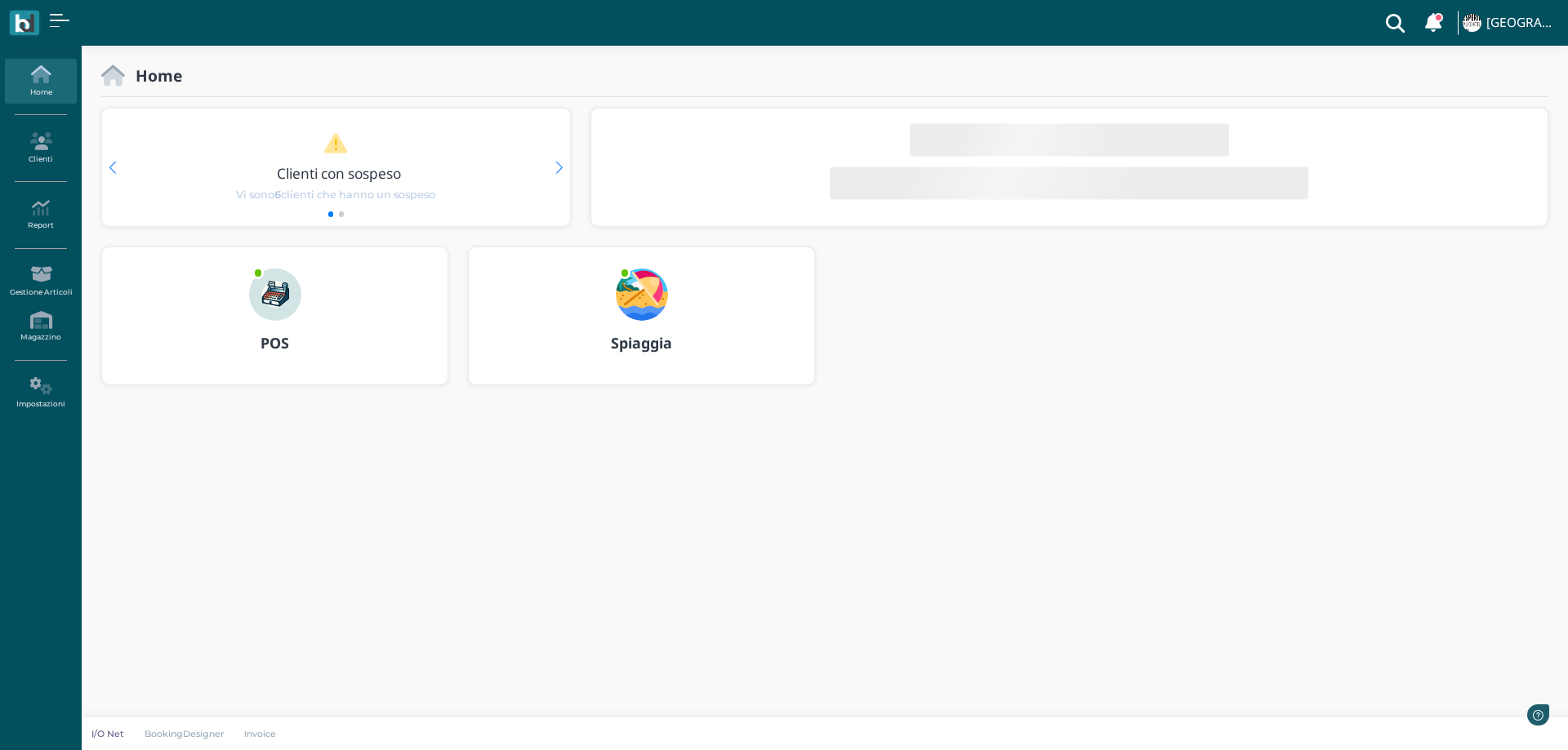
click at [644, 296] on img at bounding box center [642, 295] width 52 height 52
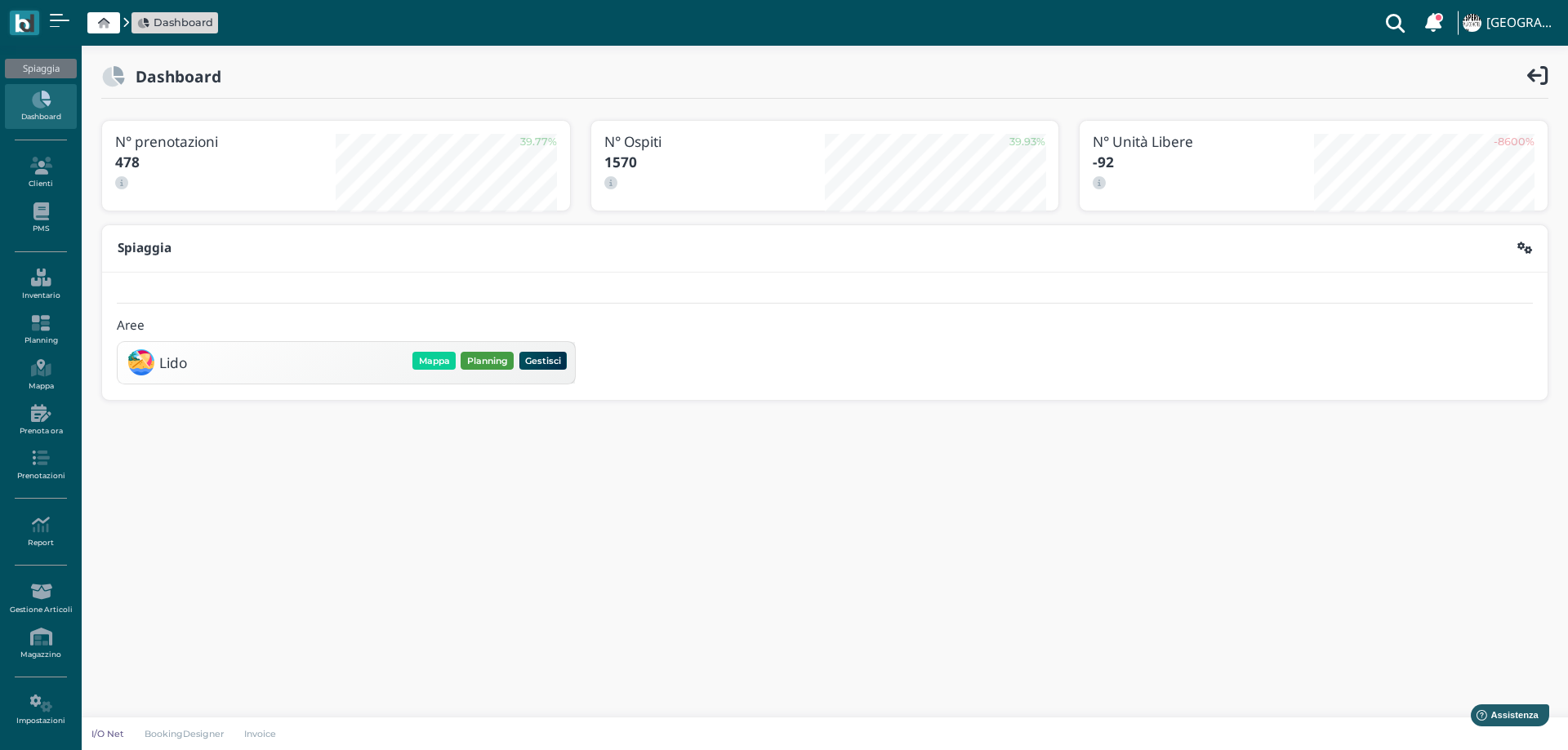
click at [488, 361] on button "Planning" at bounding box center [487, 361] width 53 height 18
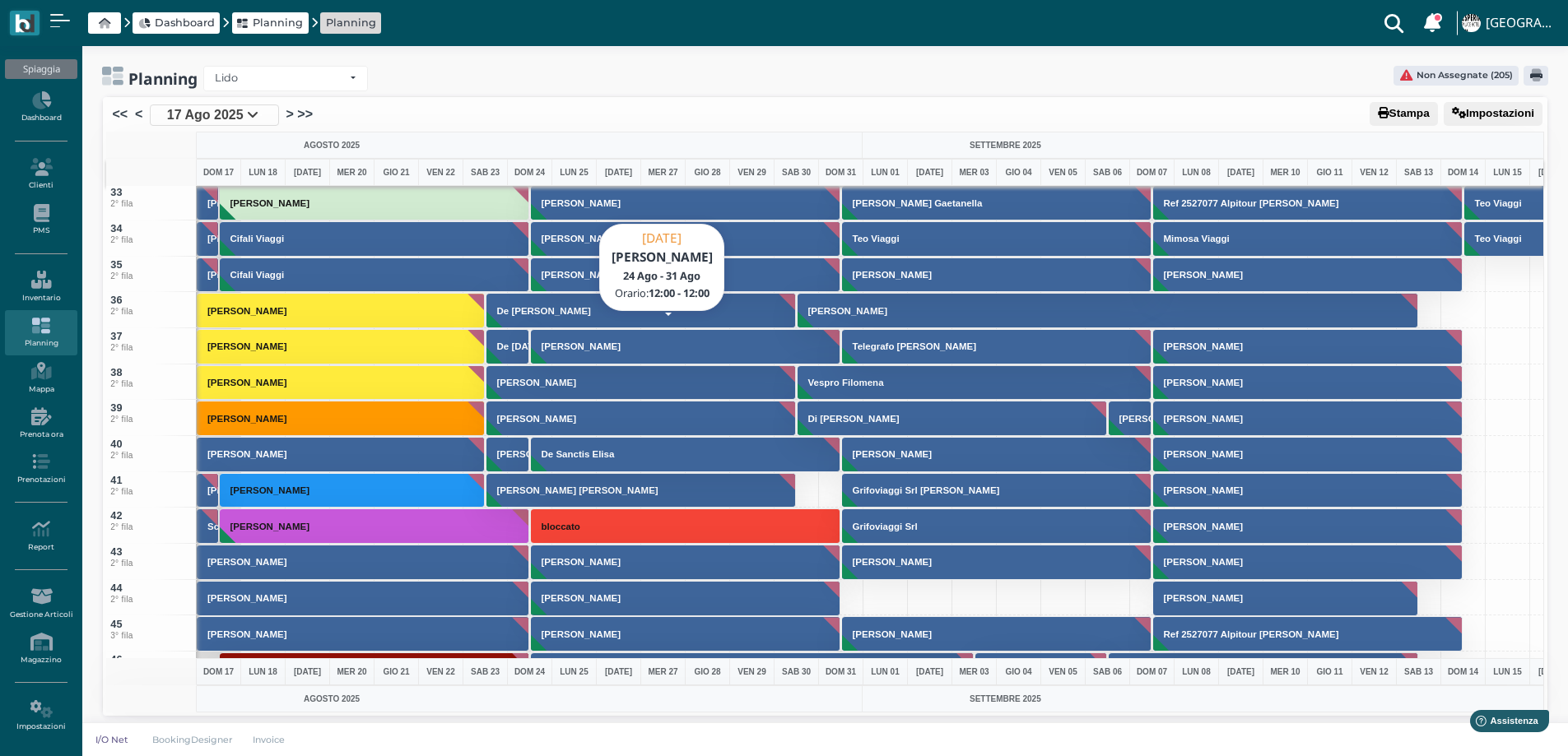
scroll to position [1069, 0]
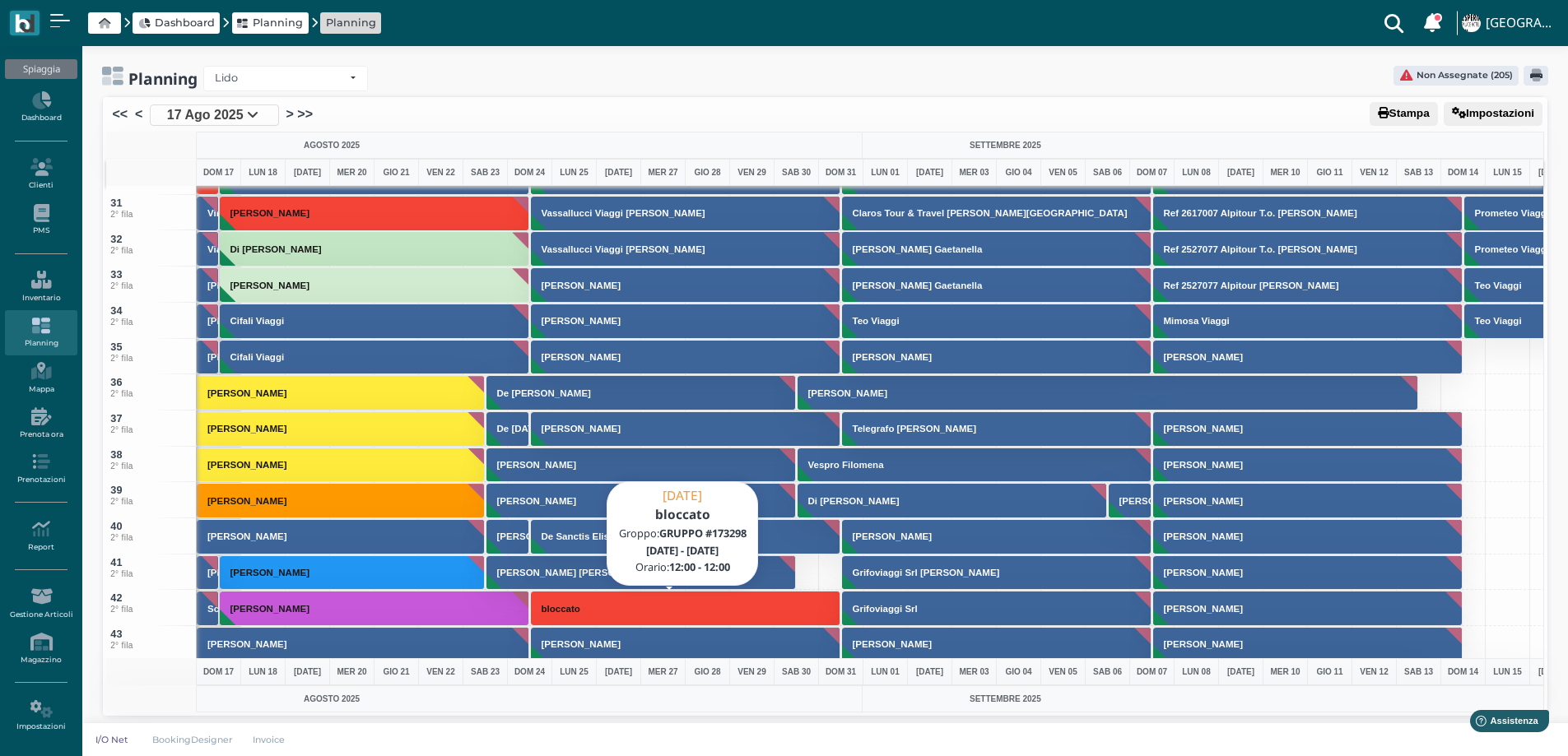
click at [576, 616] on button "bloccato" at bounding box center [686, 608] width 310 height 36
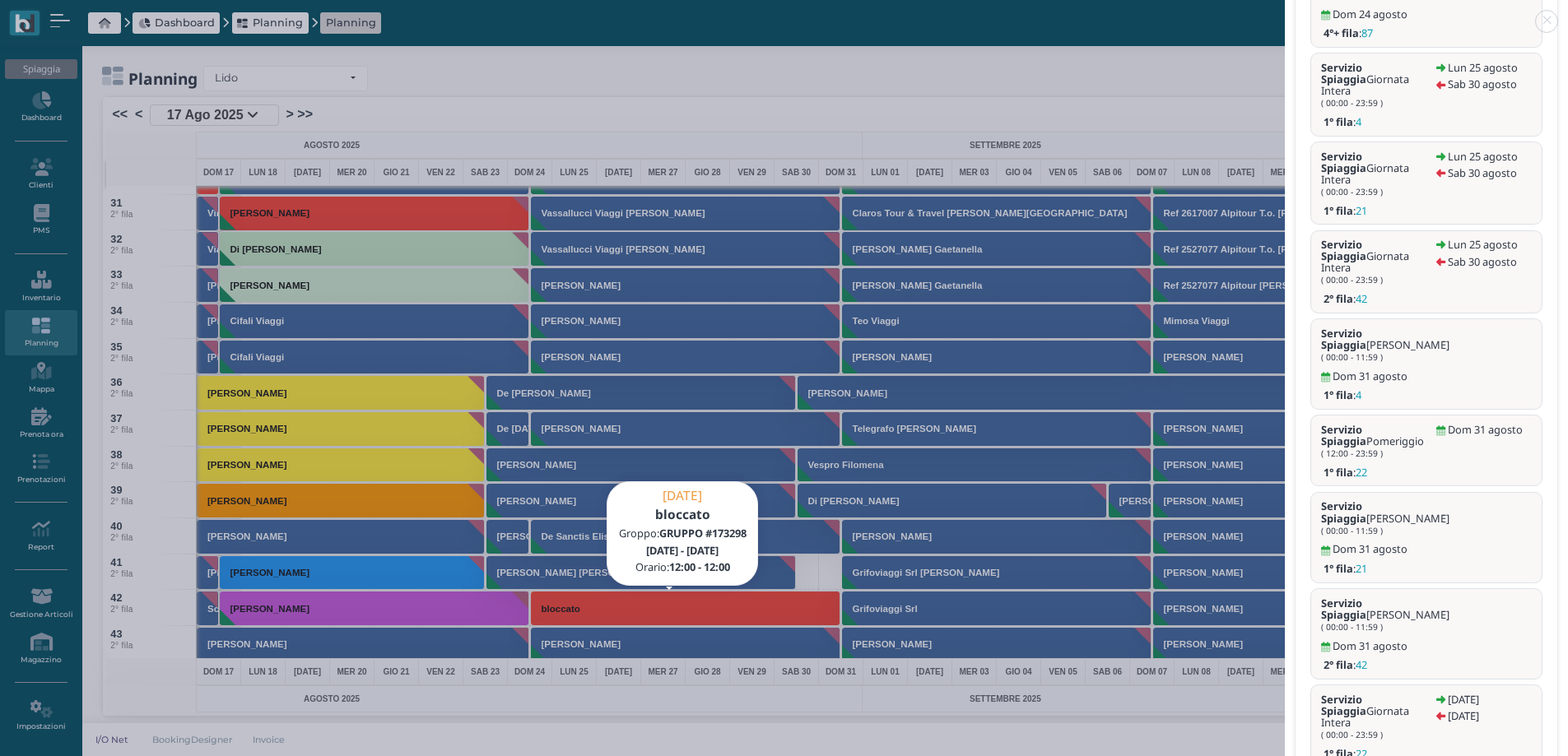
scroll to position [3, 0]
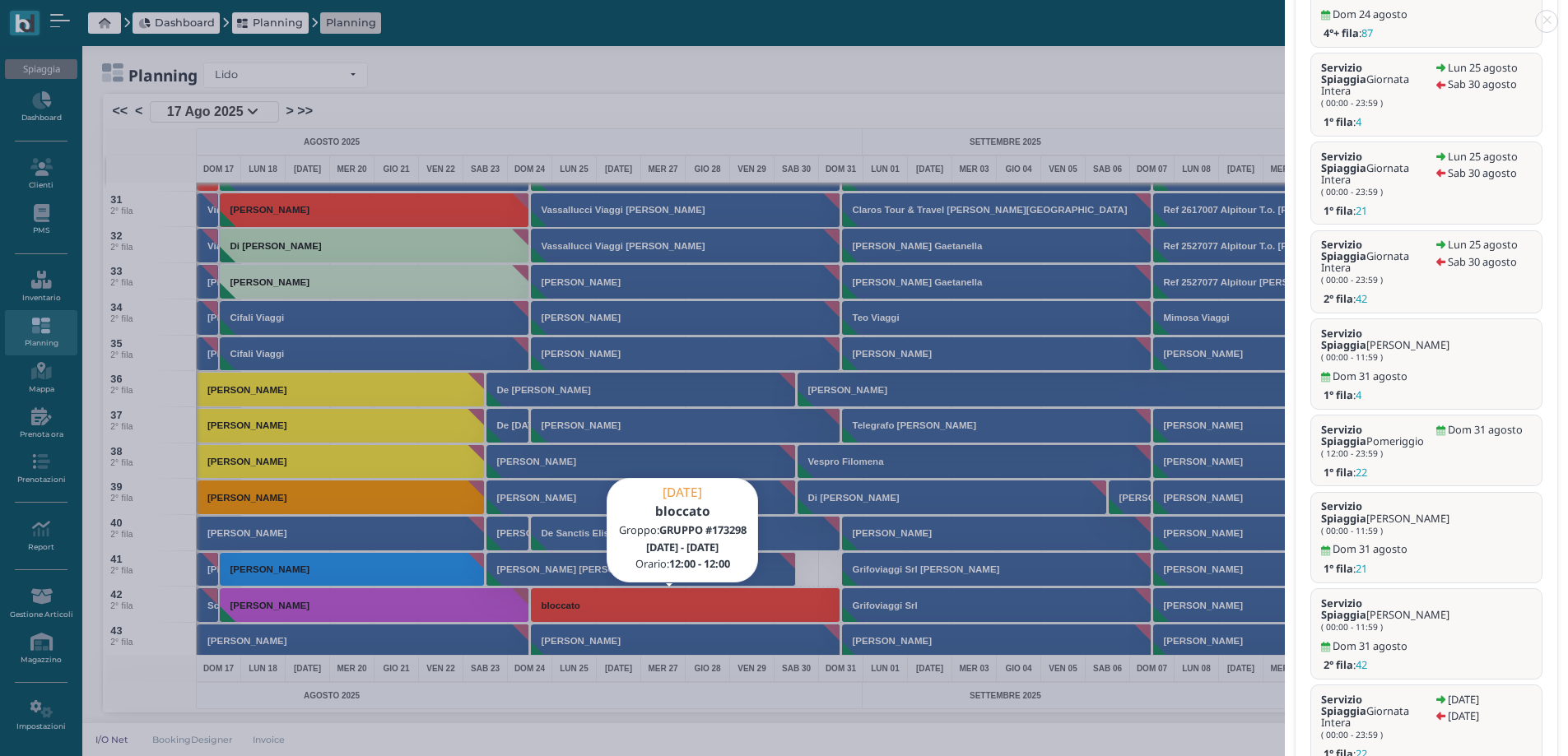
click at [1388, 720] on div "bloccato Pren.: #BE-5HERK1P161 Gruppo: GRUPPO #173298 Ospiti : 40 anni Periodo …" at bounding box center [1427, 3] width 262 height 1803
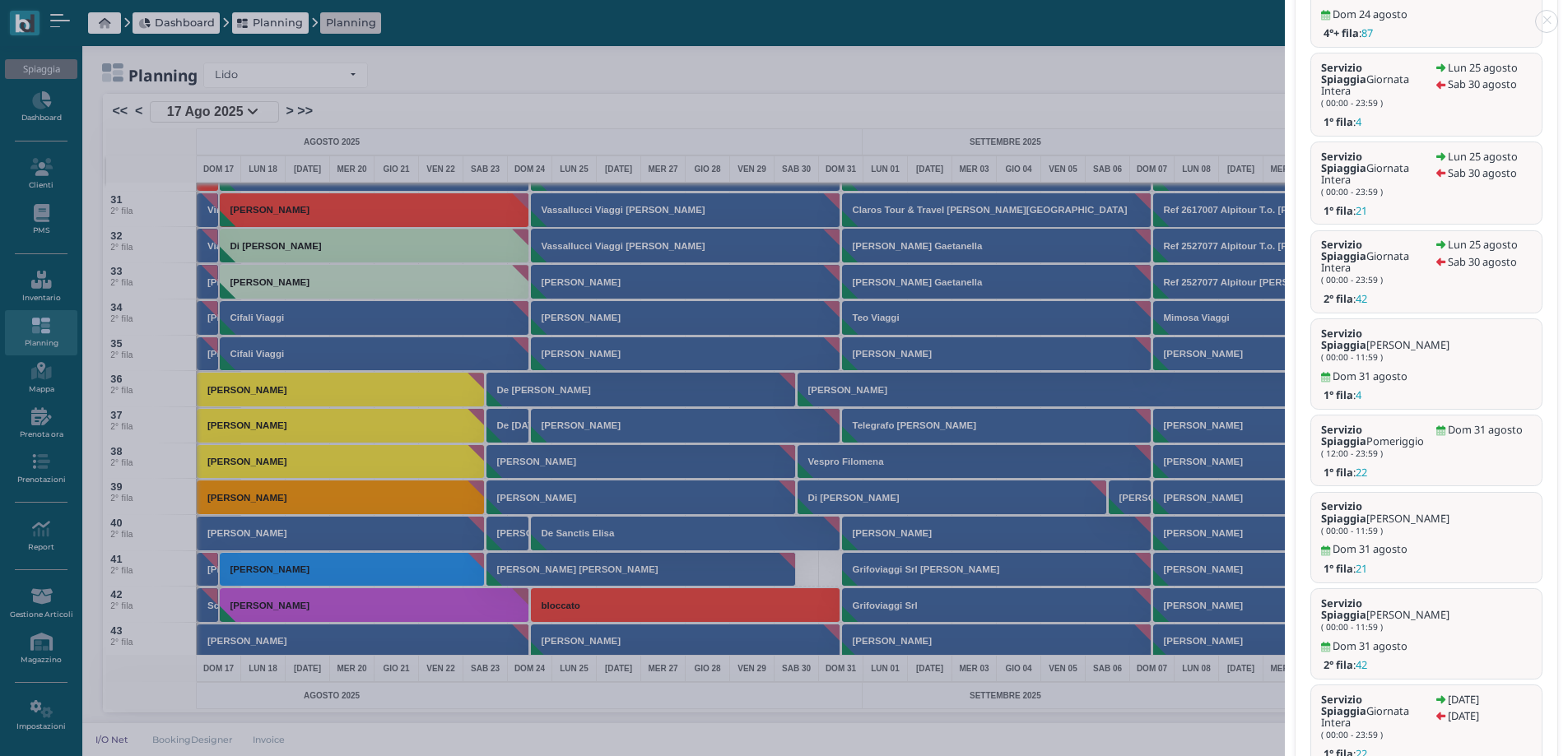
click at [1285, 11] on link at bounding box center [1285, 11] width 0 height 0
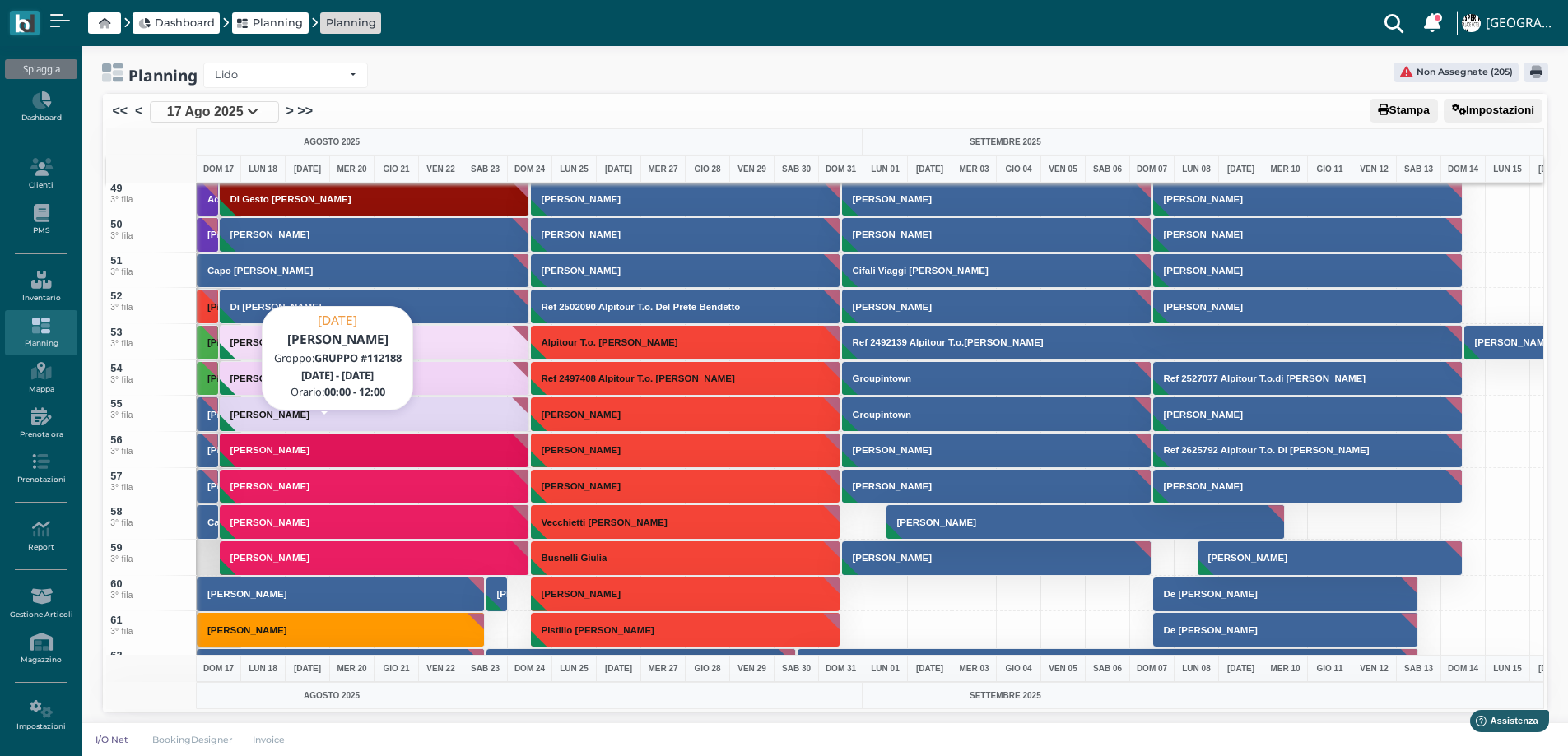
scroll to position [1975, 0]
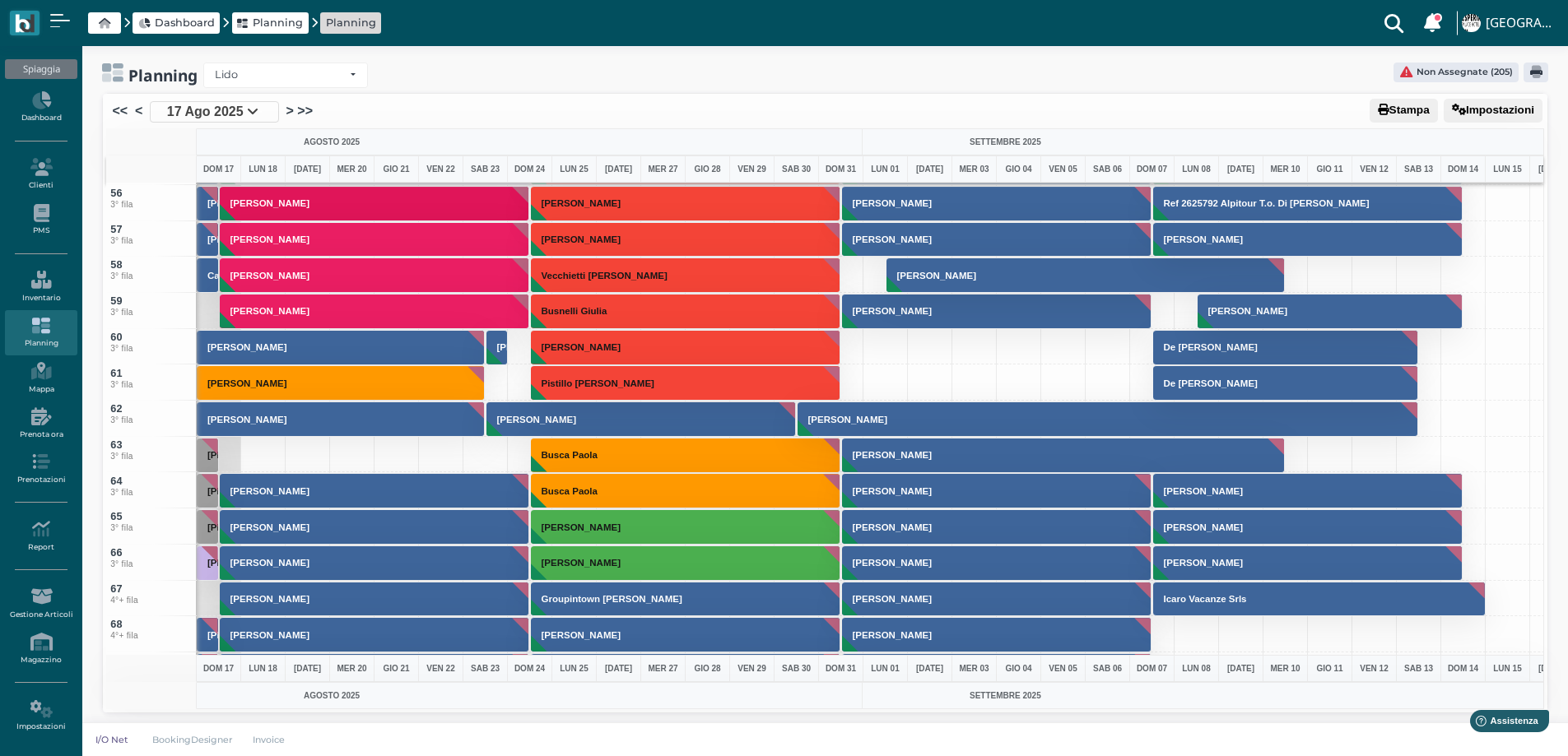
click at [265, 460] on div at bounding box center [262, 456] width 45 height 36
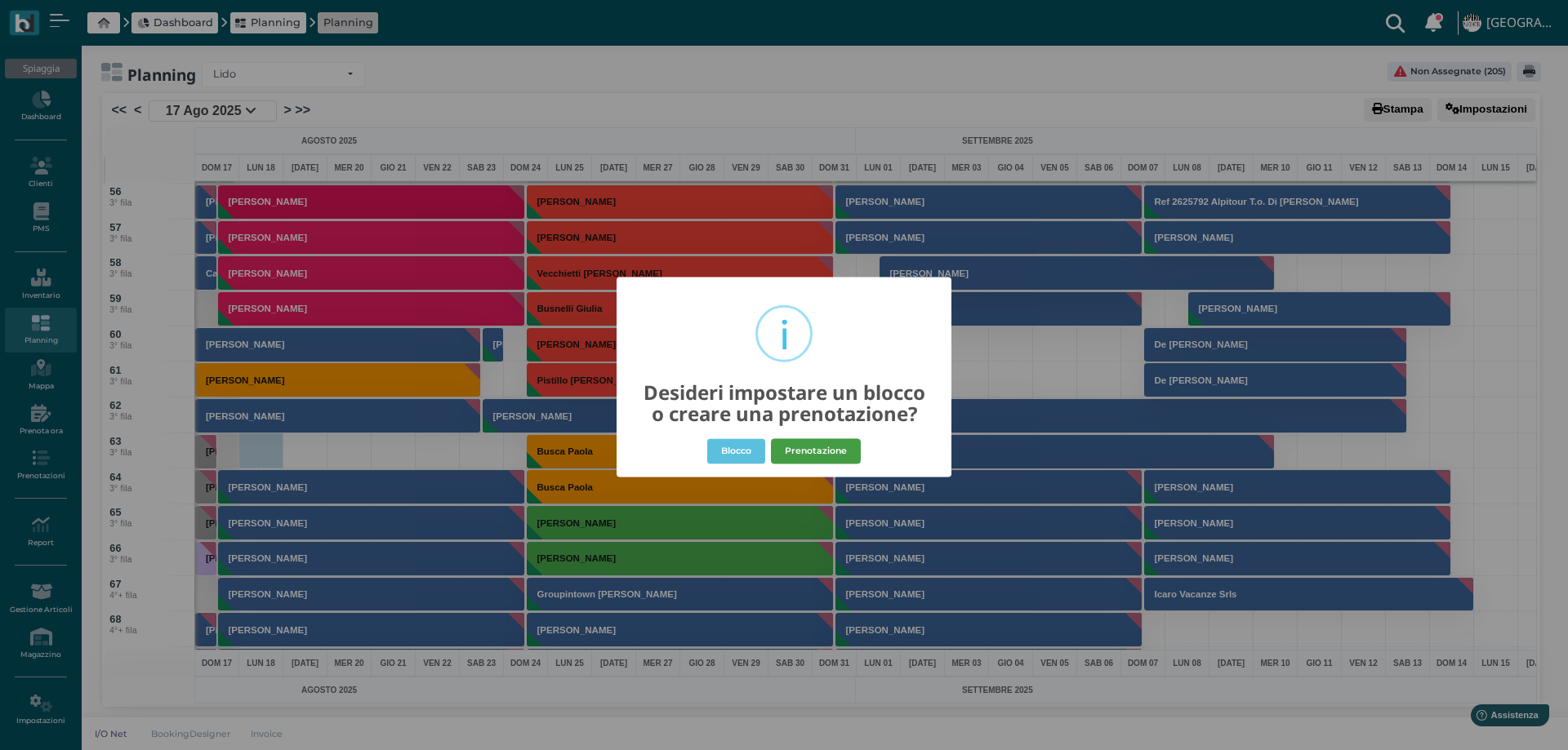
click at [790, 448] on button "Prenotazione" at bounding box center [815, 451] width 90 height 26
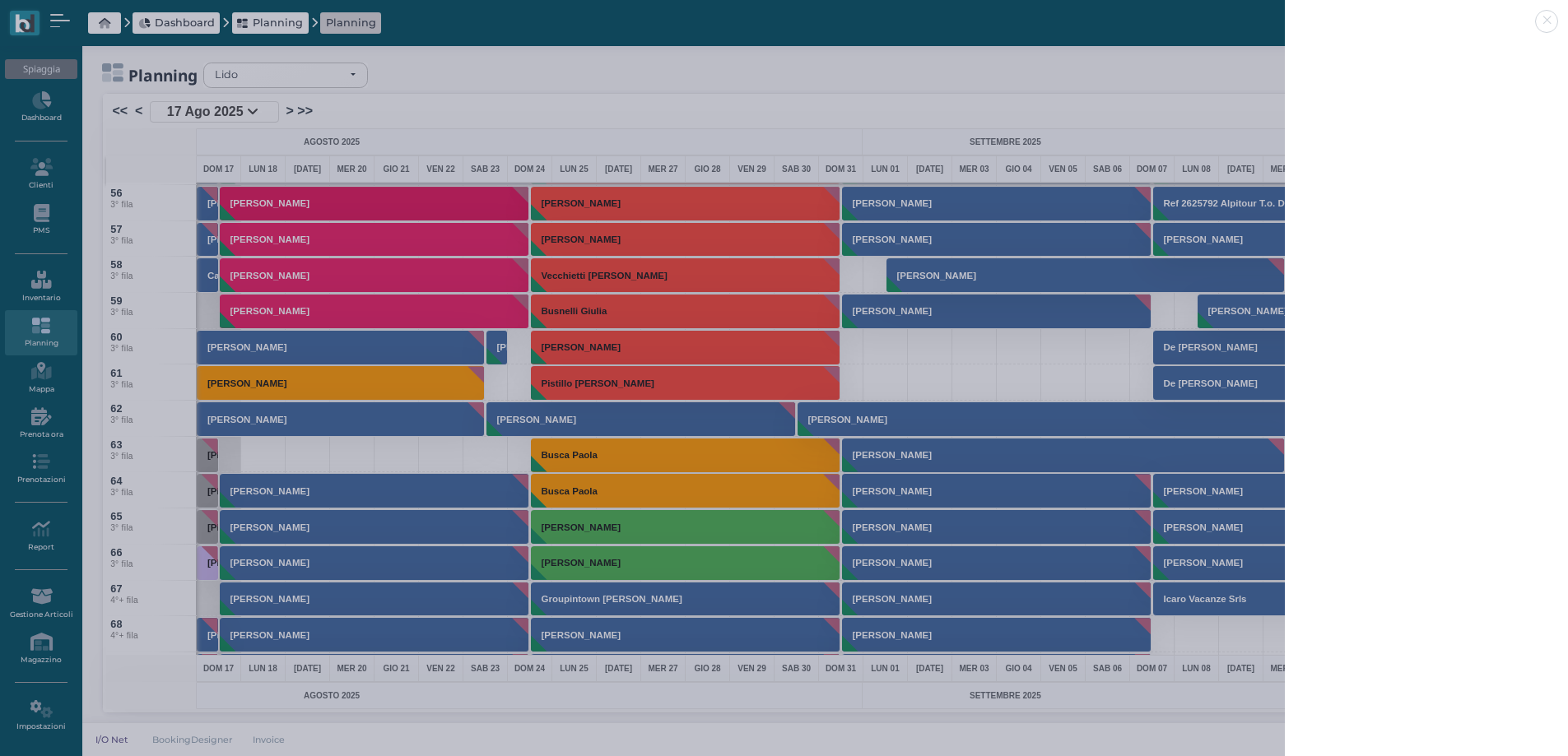
scroll to position [0, 0]
select select "40"
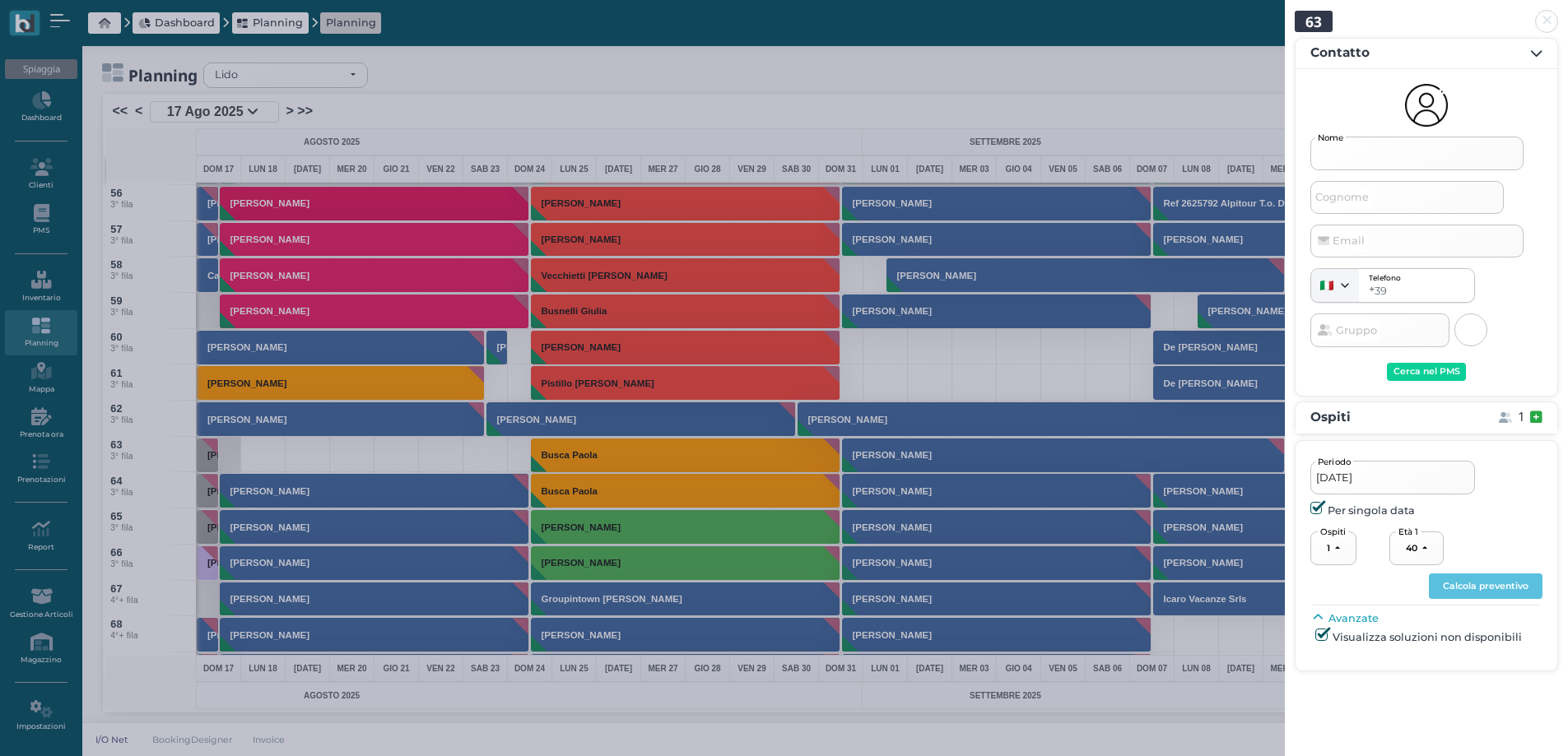
click at [1399, 159] on input "Nome" at bounding box center [1417, 153] width 213 height 33
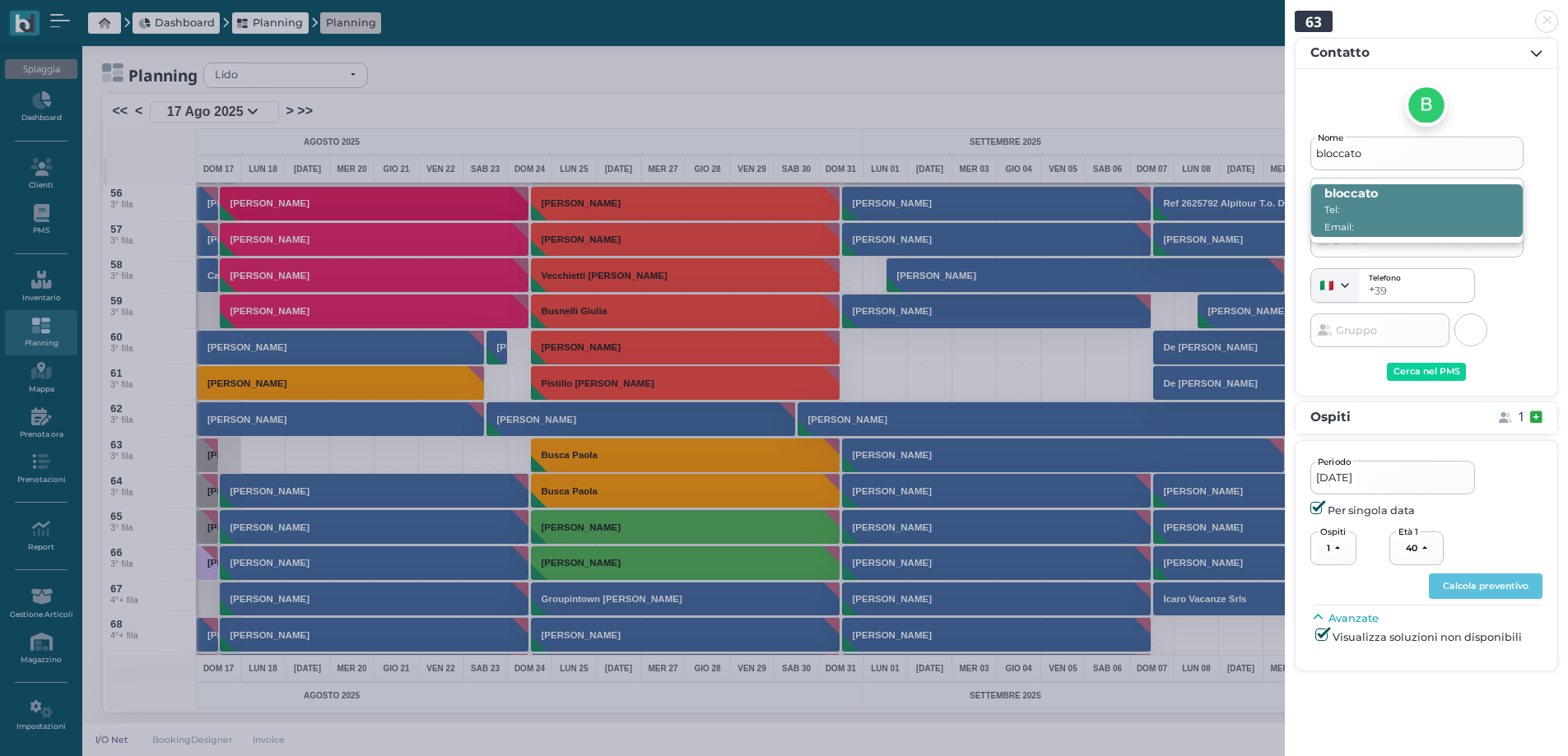
type input "bloccato"
click at [1428, 209] on span "bloccato Tel: Email:" at bounding box center [1417, 210] width 211 height 53
click at [1428, 170] on input "bloccato" at bounding box center [1417, 153] width 213 height 33
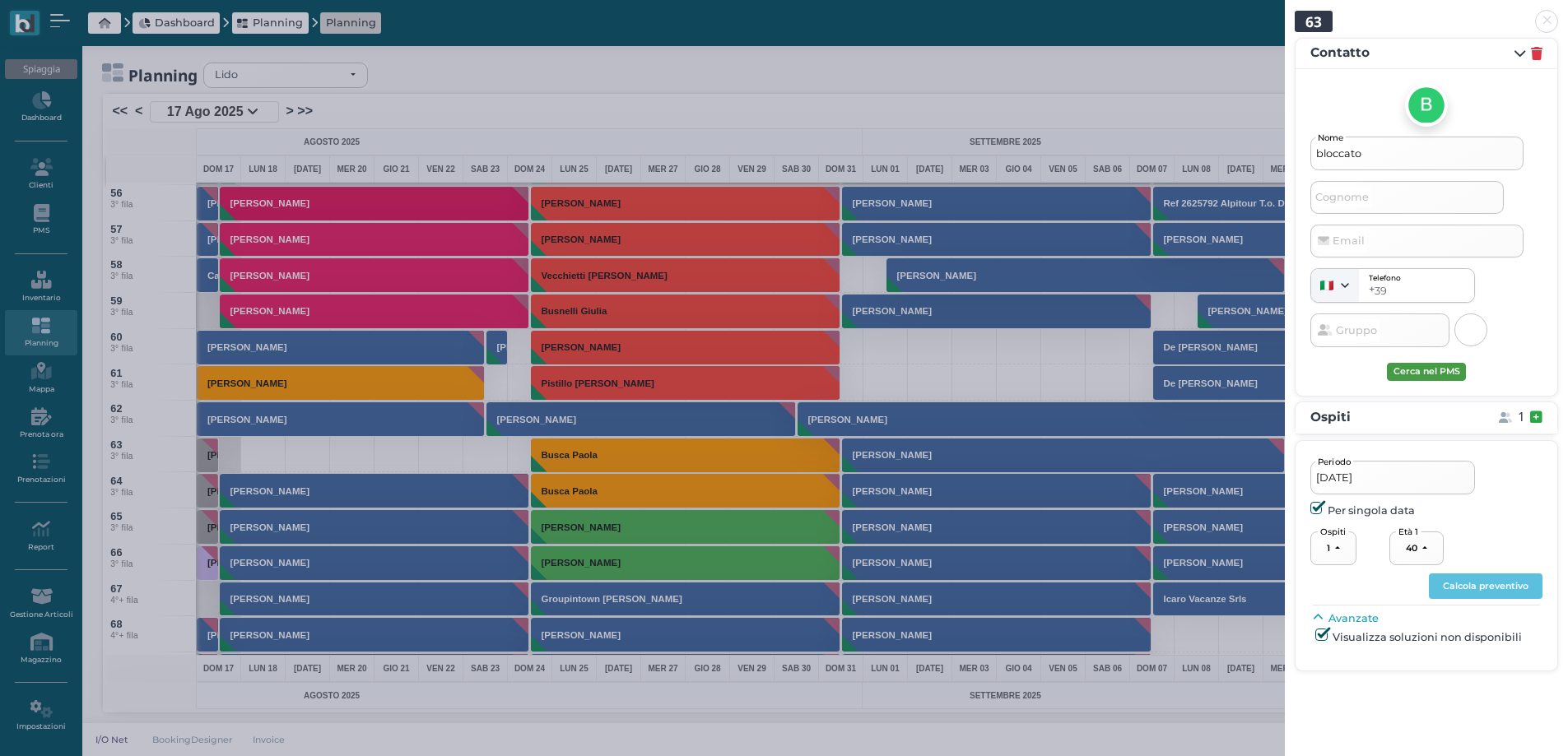
click at [1426, 372] on div "Cerca nel PMS" at bounding box center [1427, 372] width 67 height 11
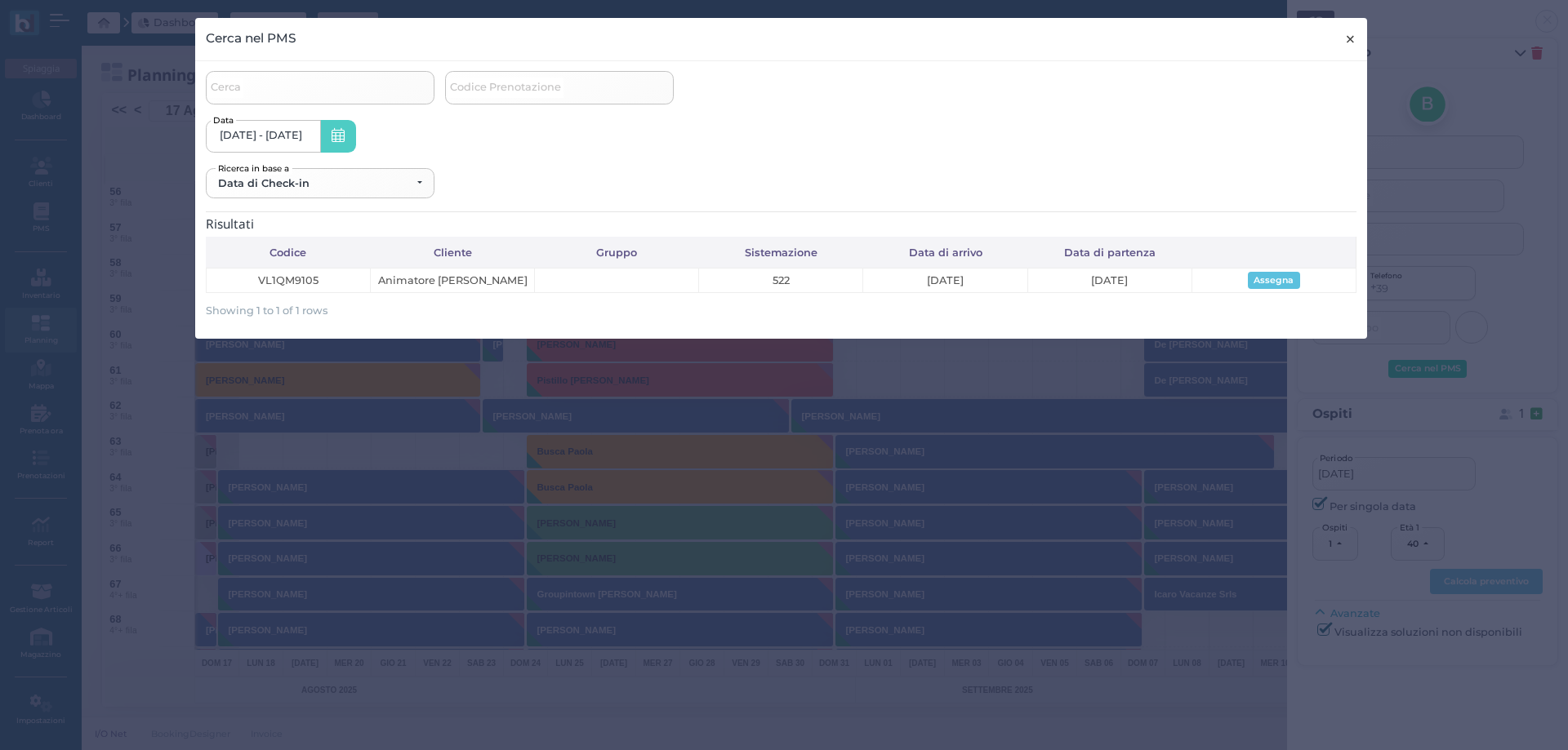
click at [1351, 42] on span "×" at bounding box center [1350, 39] width 12 height 21
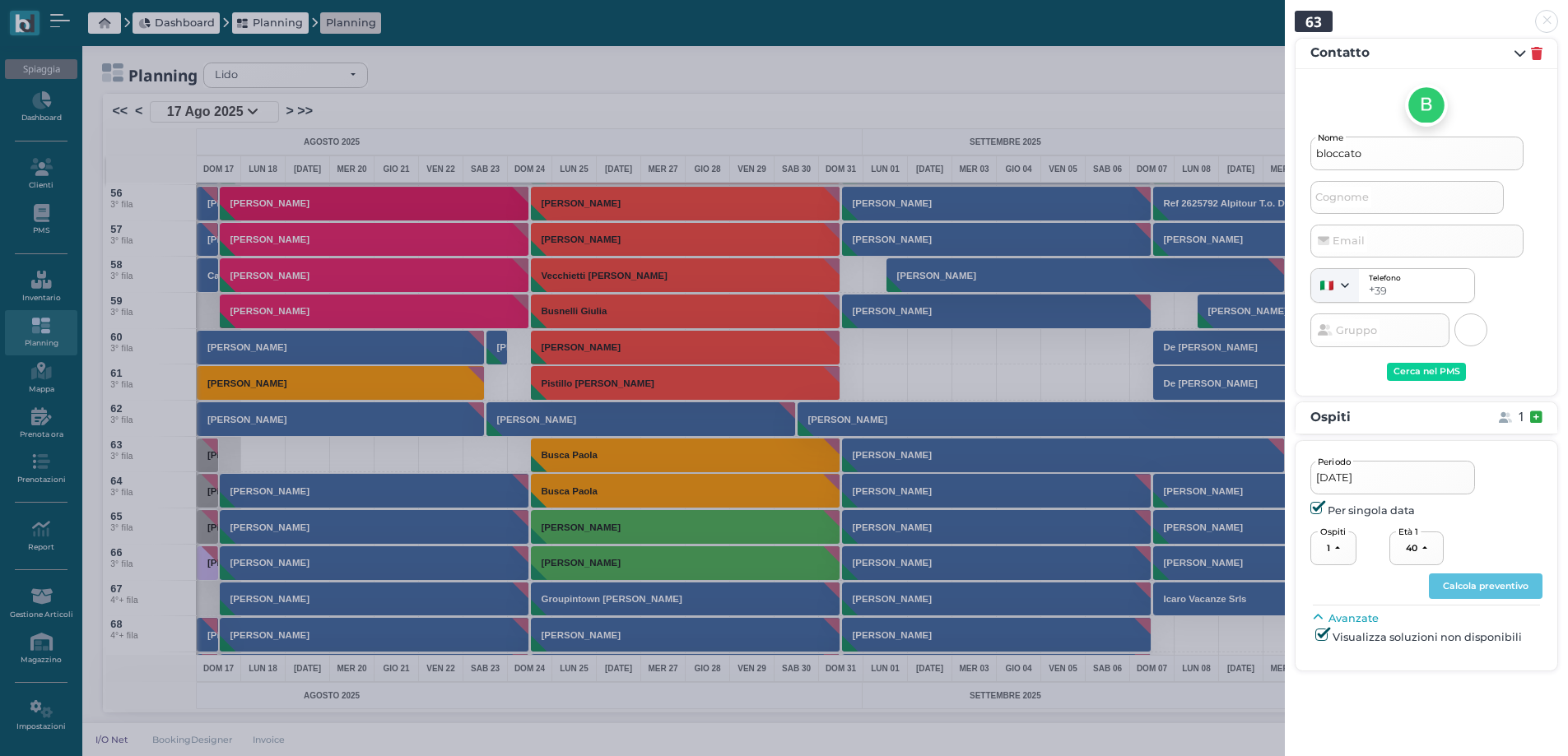
drag, startPoint x: 1376, startPoint y: 152, endPoint x: 1232, endPoint y: 157, distance: 144.1
click at [1229, 154] on div "63 Contatto bloccato Nome Cognome Email Telefono + 39 Austria (+43) Belgium (+3…" at bounding box center [784, 378] width 1568 height 756
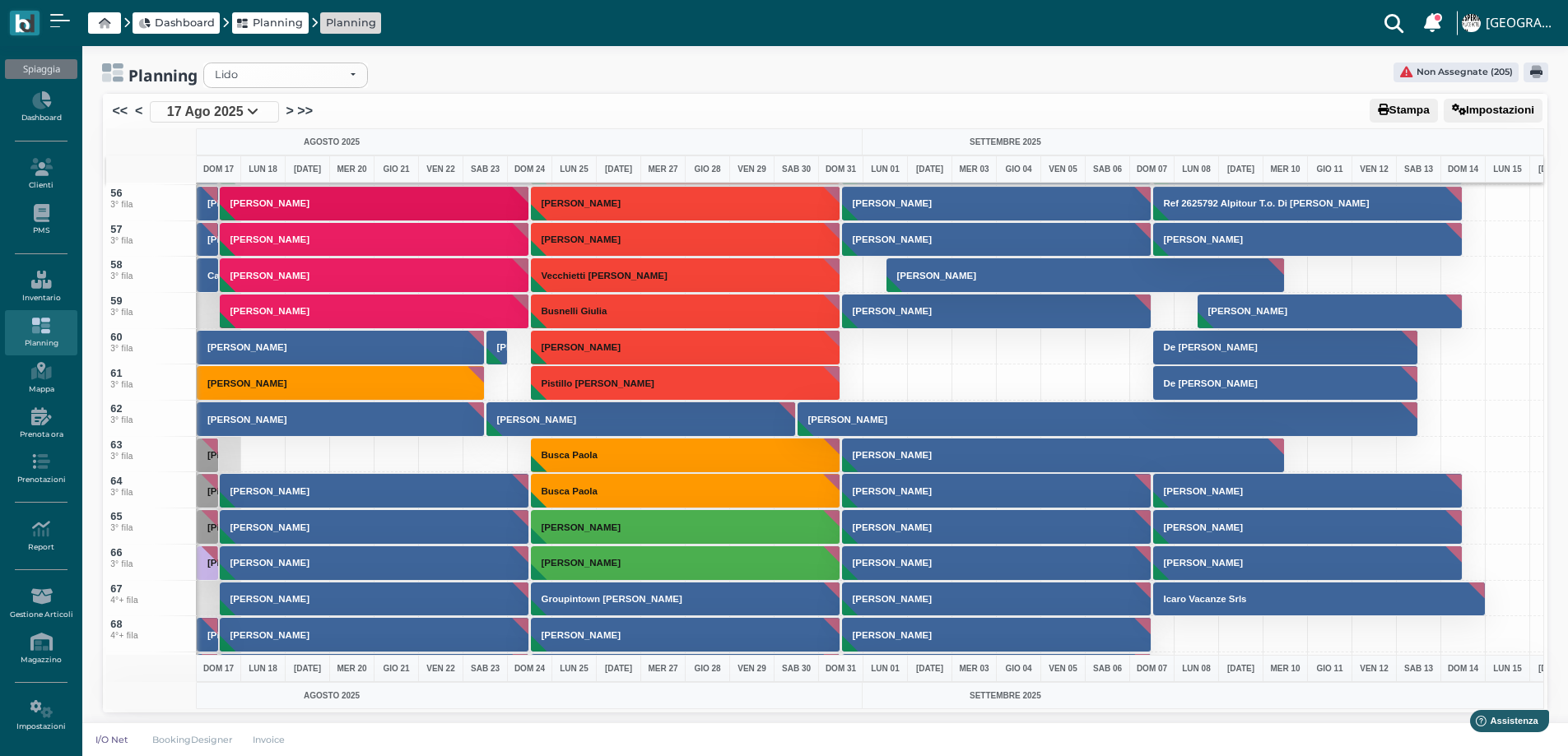
click at [262, 460] on div at bounding box center [262, 456] width 45 height 36
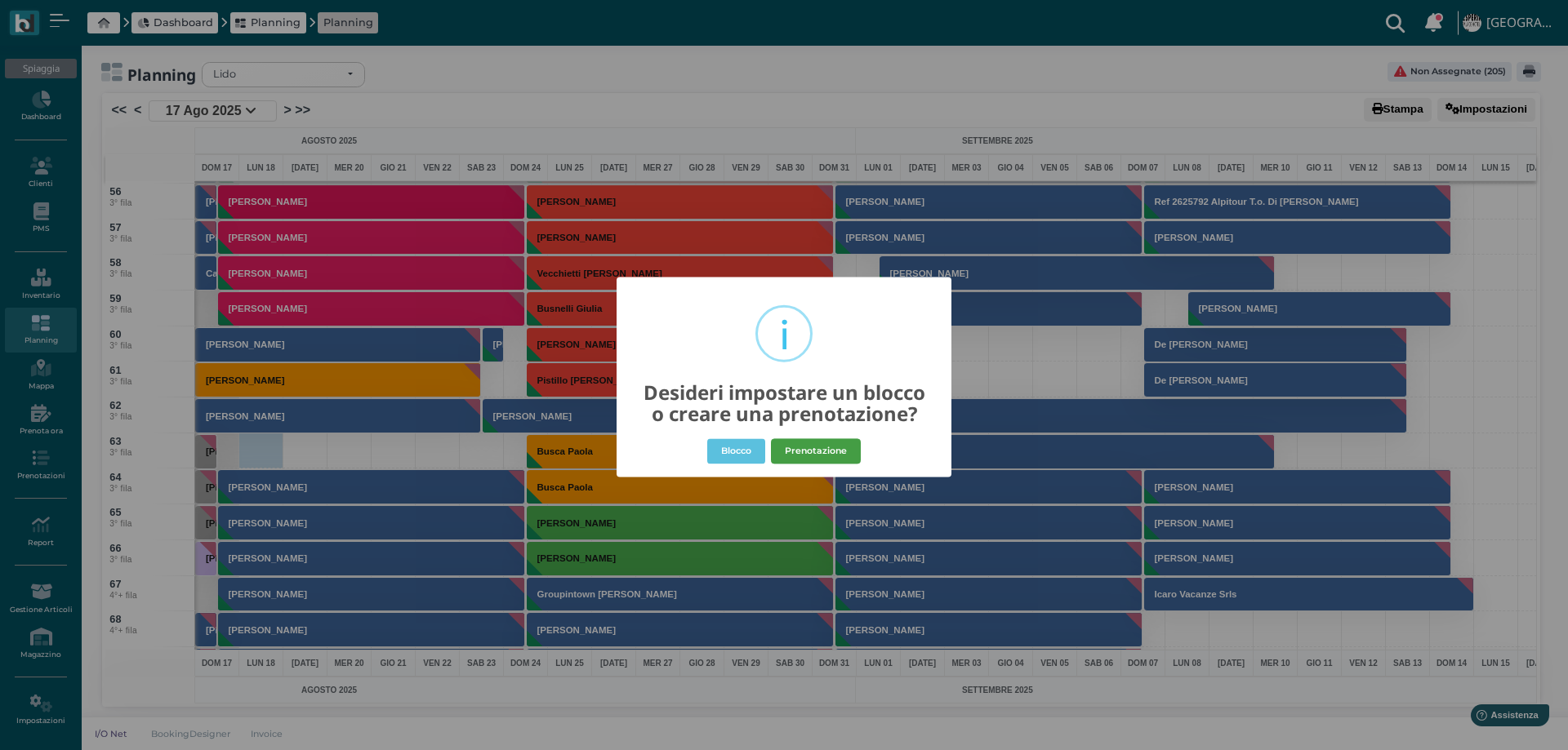
click at [829, 454] on button "Prenotazione" at bounding box center [815, 451] width 90 height 26
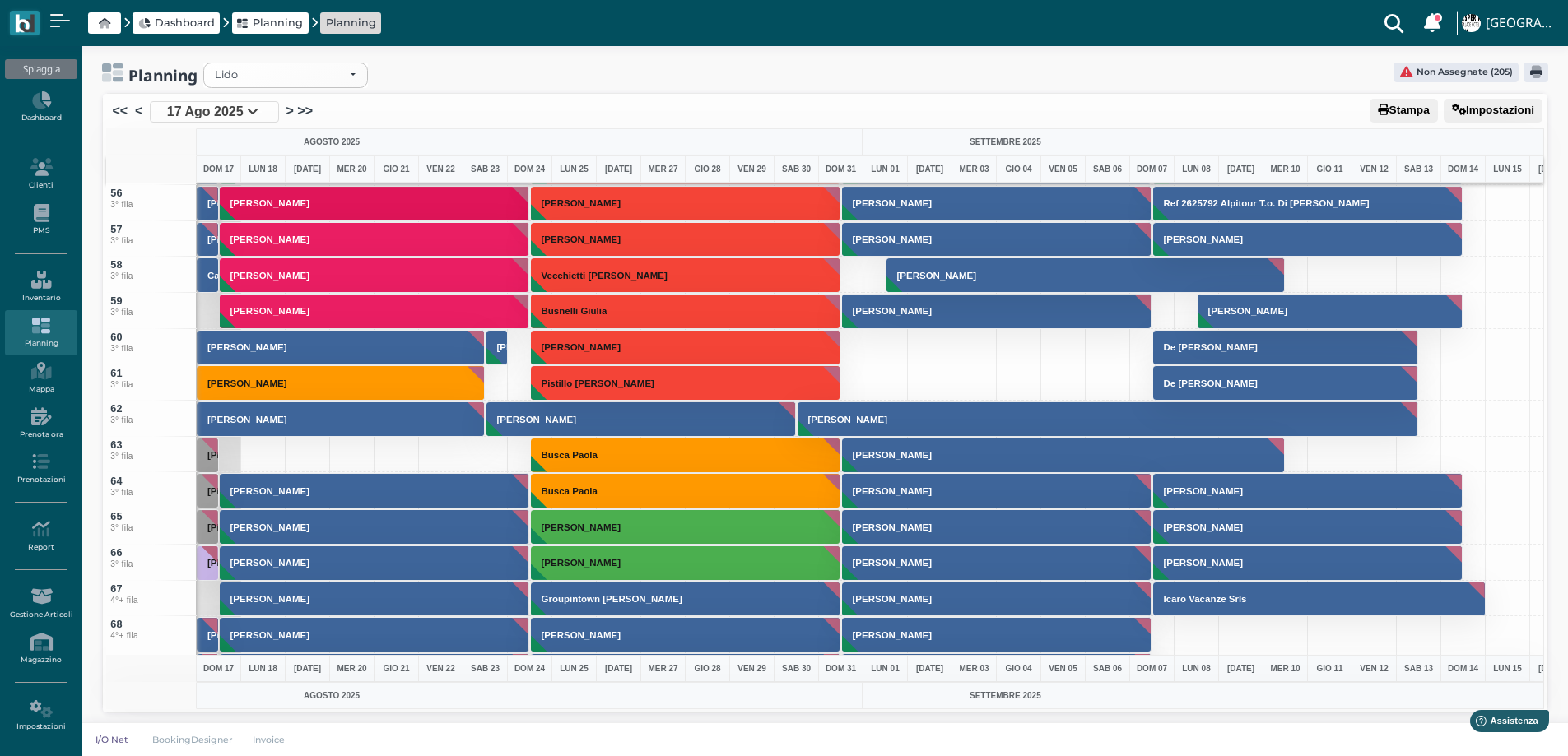
select select "40"
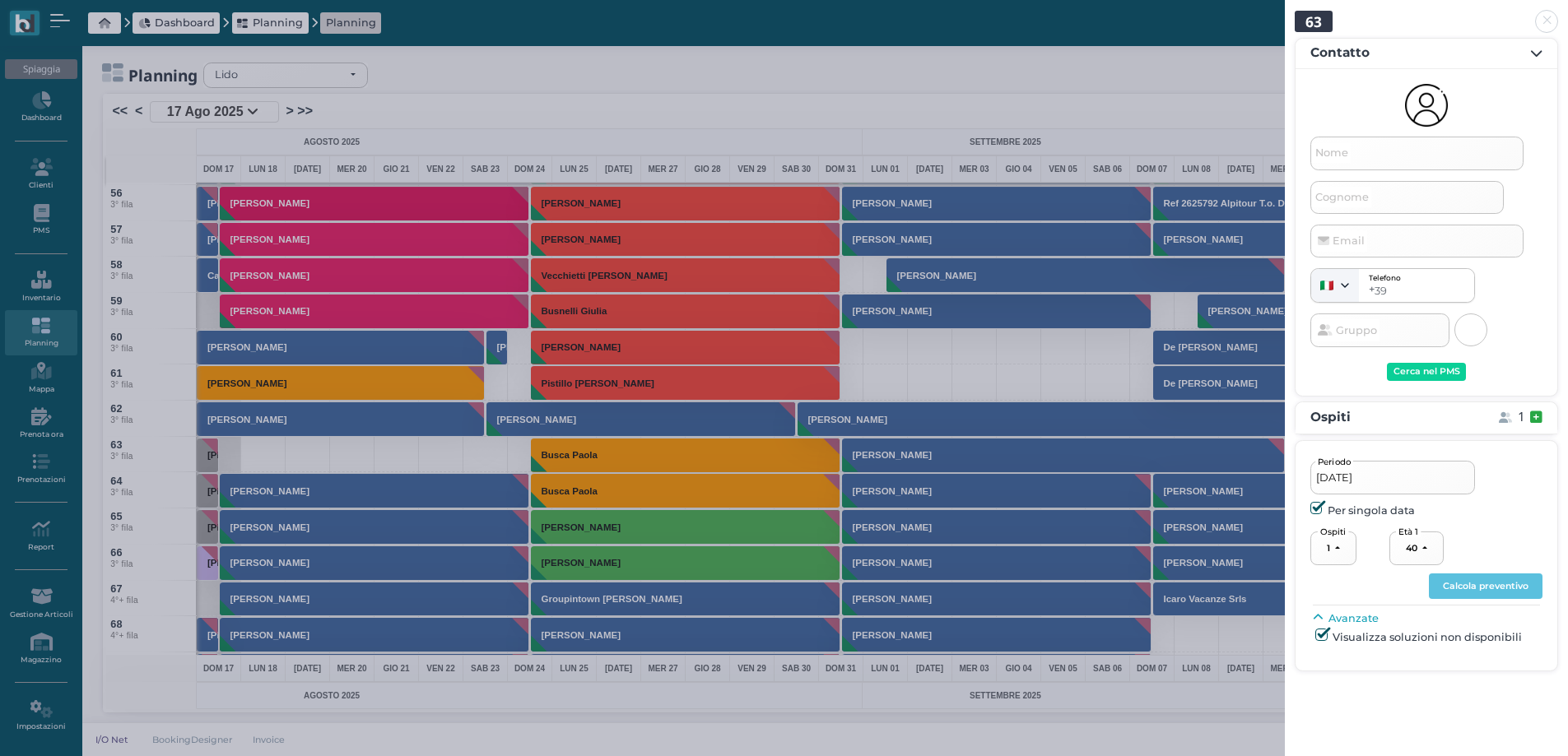
click at [1285, 11] on link at bounding box center [1285, 11] width 0 height 0
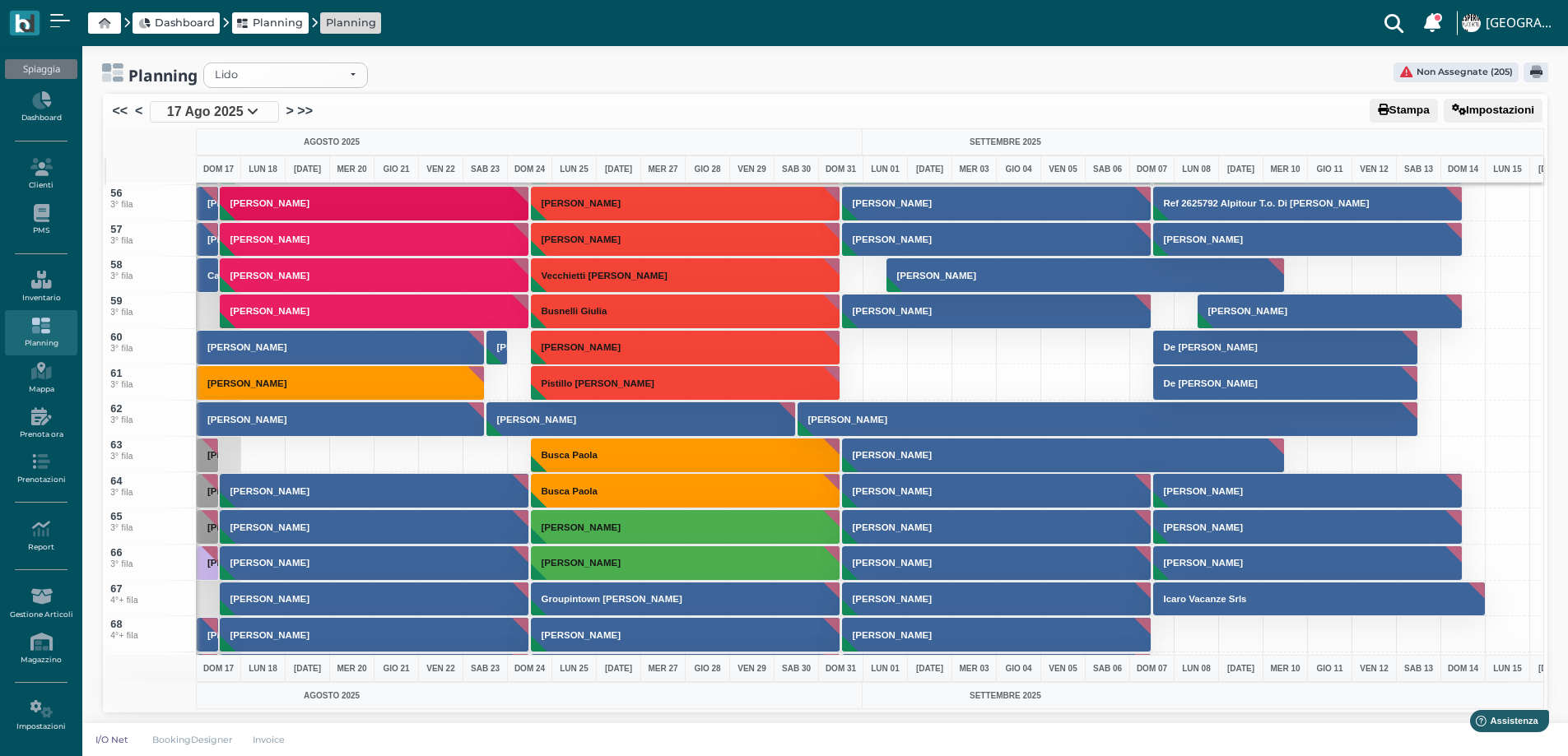
click at [228, 456] on div "[PERSON_NAME]" at bounding box center [218, 456] width 45 height 36
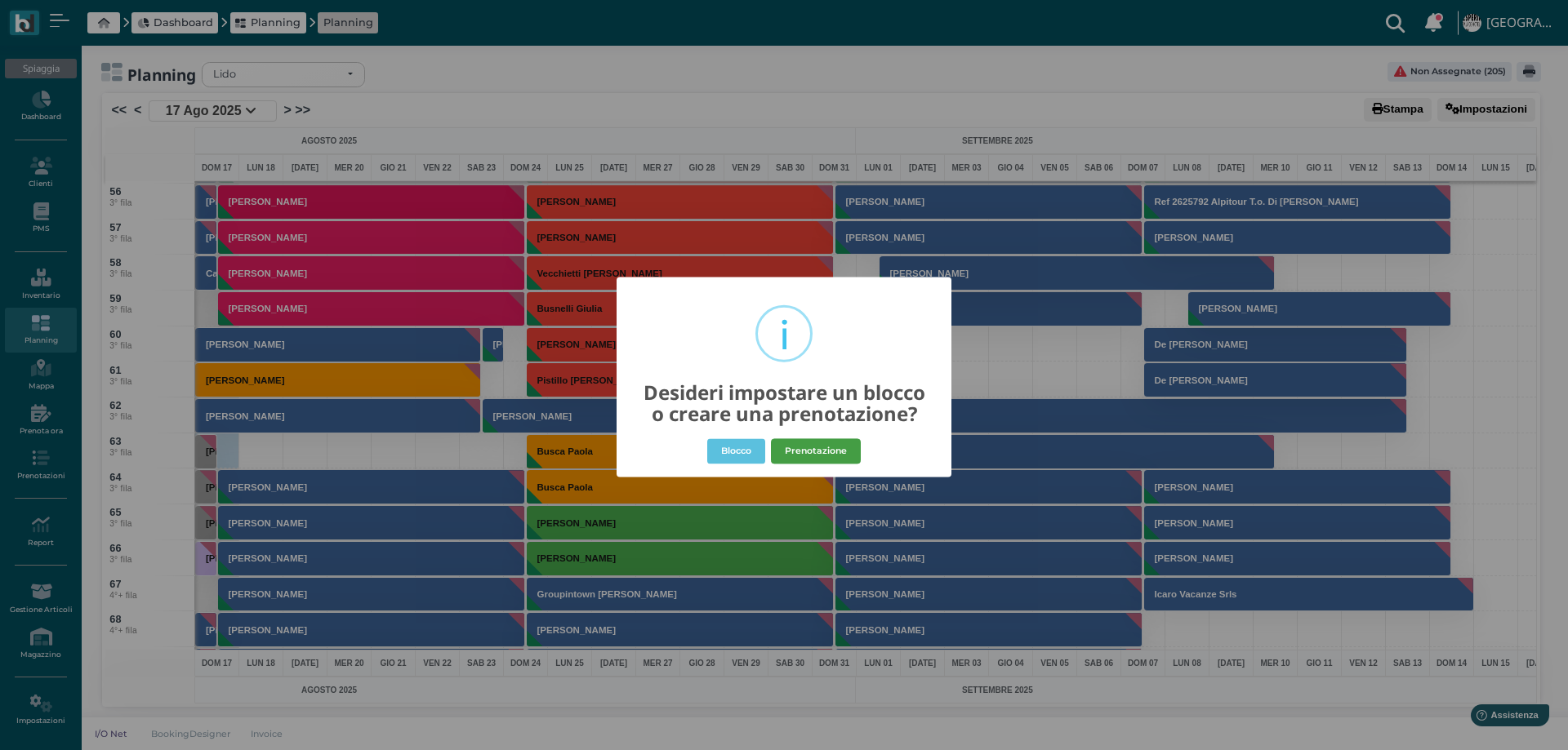
click at [809, 442] on button "Prenotazione" at bounding box center [815, 451] width 90 height 26
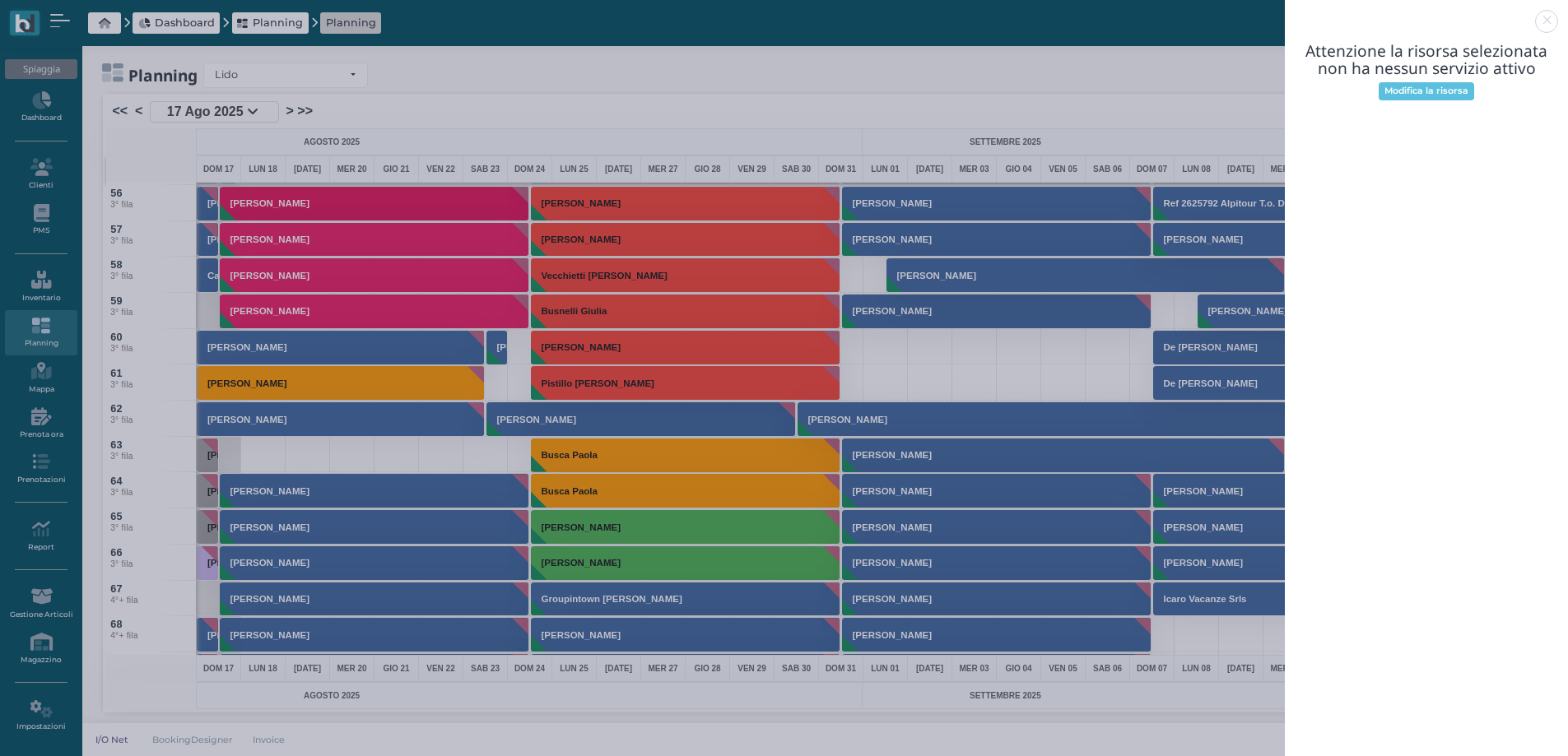
click at [1285, 11] on link at bounding box center [1285, 11] width 0 height 0
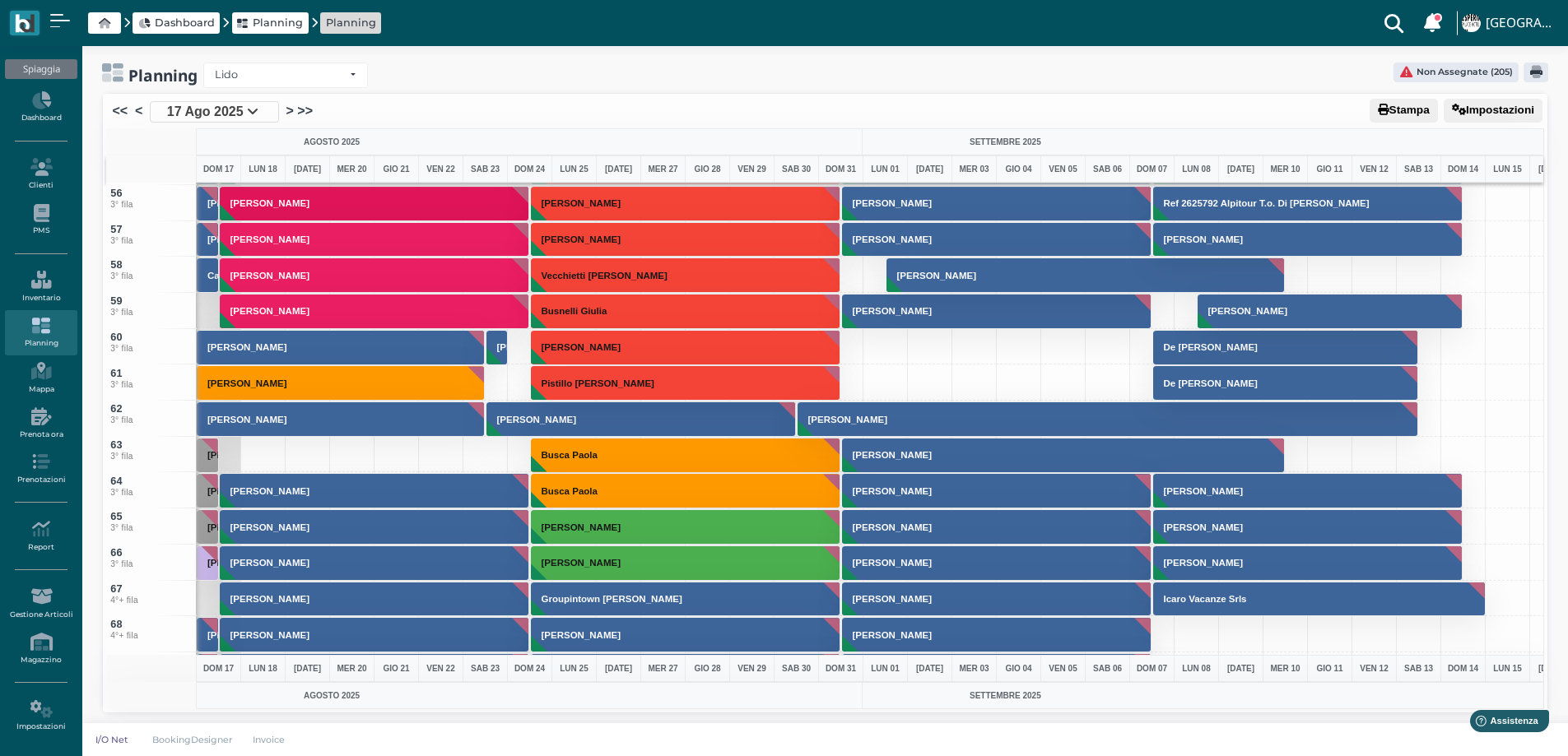
click at [269, 455] on div at bounding box center [262, 456] width 45 height 36
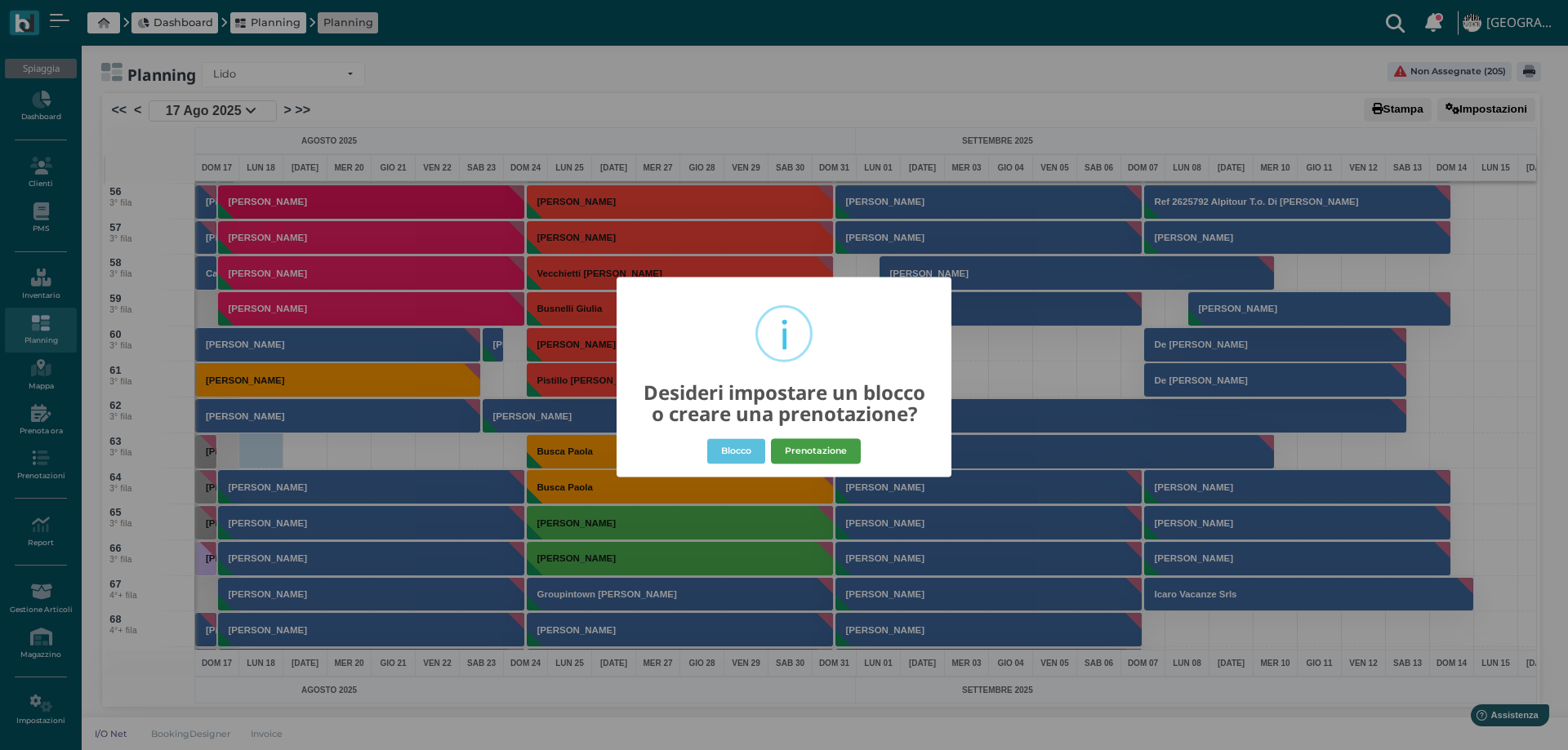
click at [810, 450] on button "Prenotazione" at bounding box center [815, 451] width 90 height 26
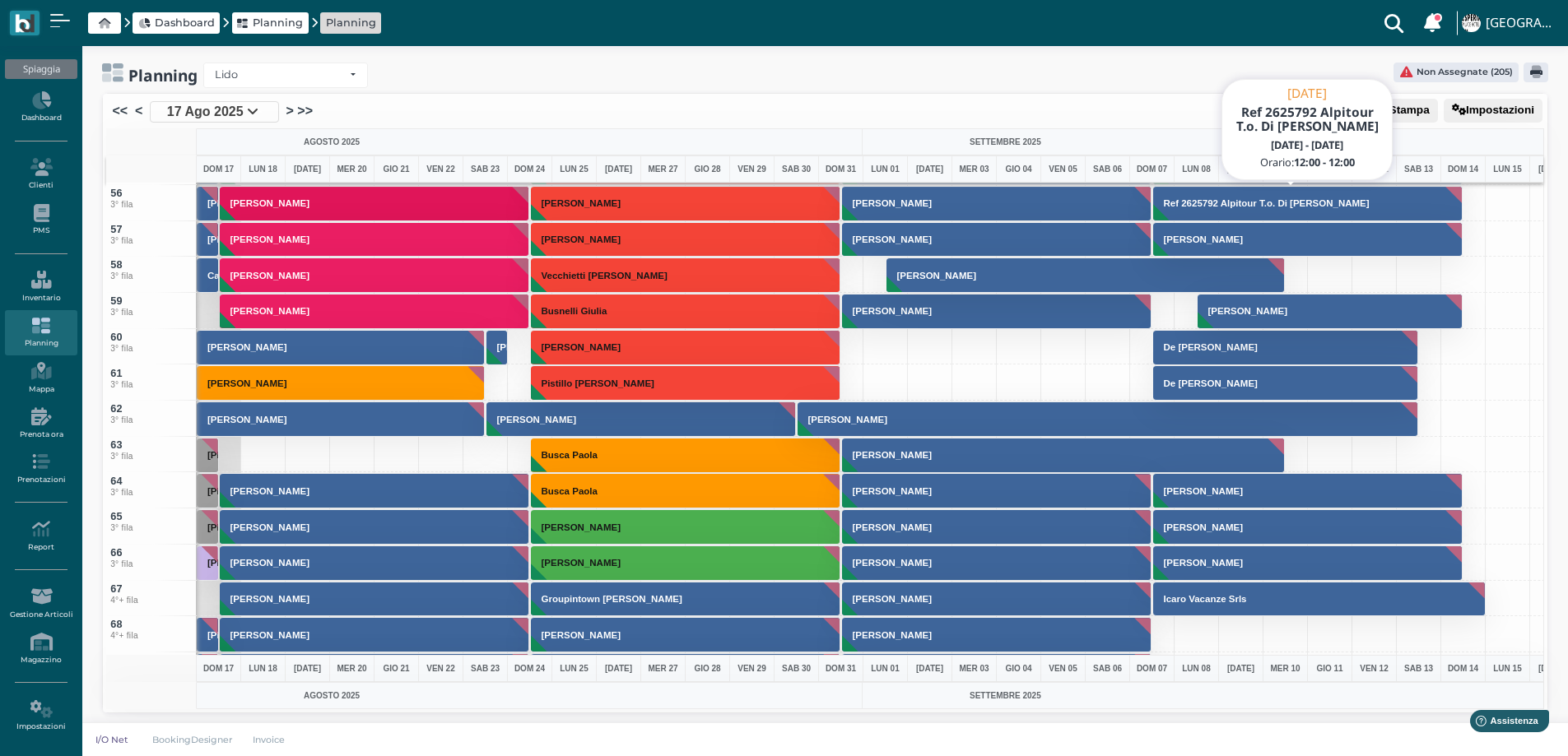
select select "40"
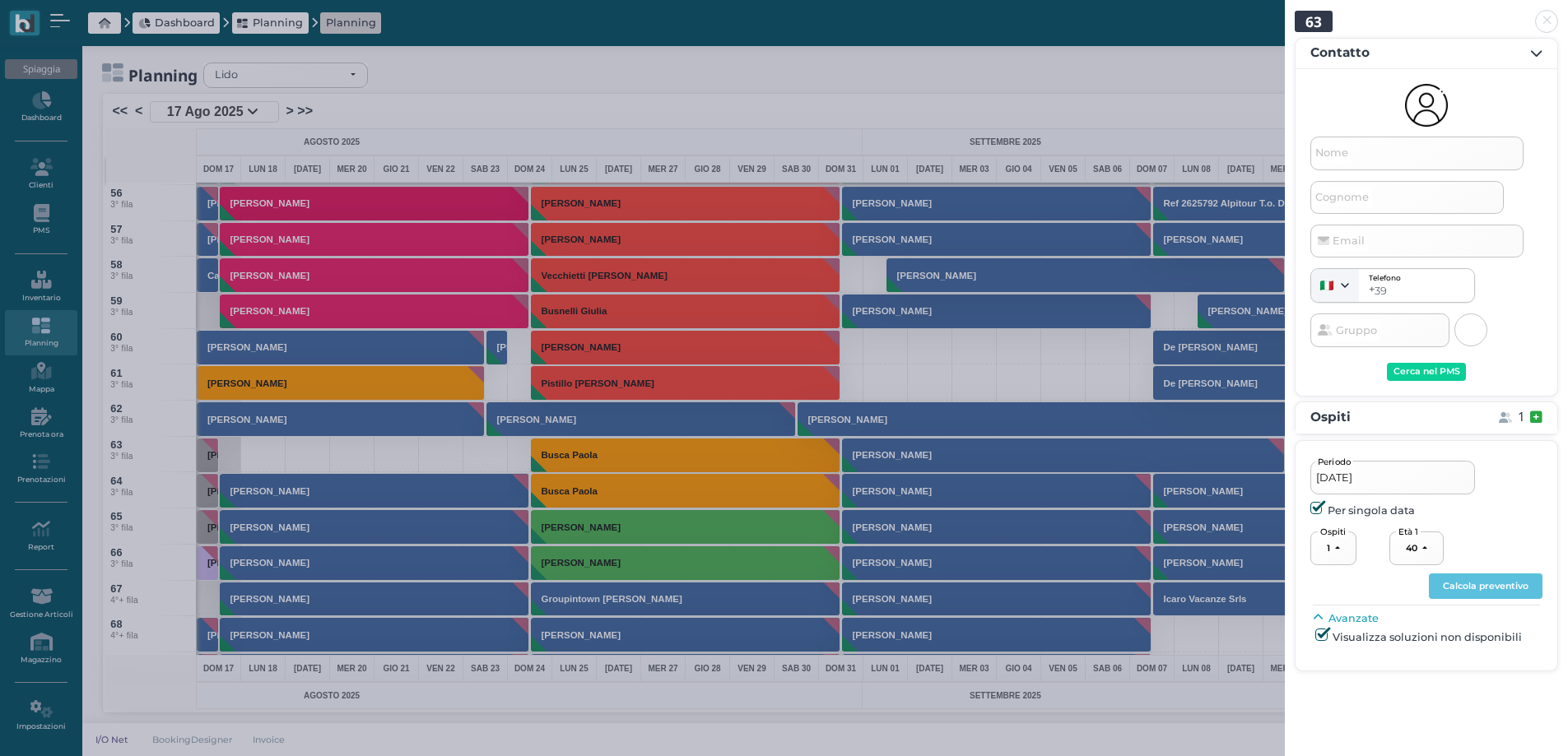
click at [1349, 153] on span "Nome" at bounding box center [1332, 153] width 38 height 21
click at [1349, 153] on input "Nome" at bounding box center [1417, 153] width 213 height 33
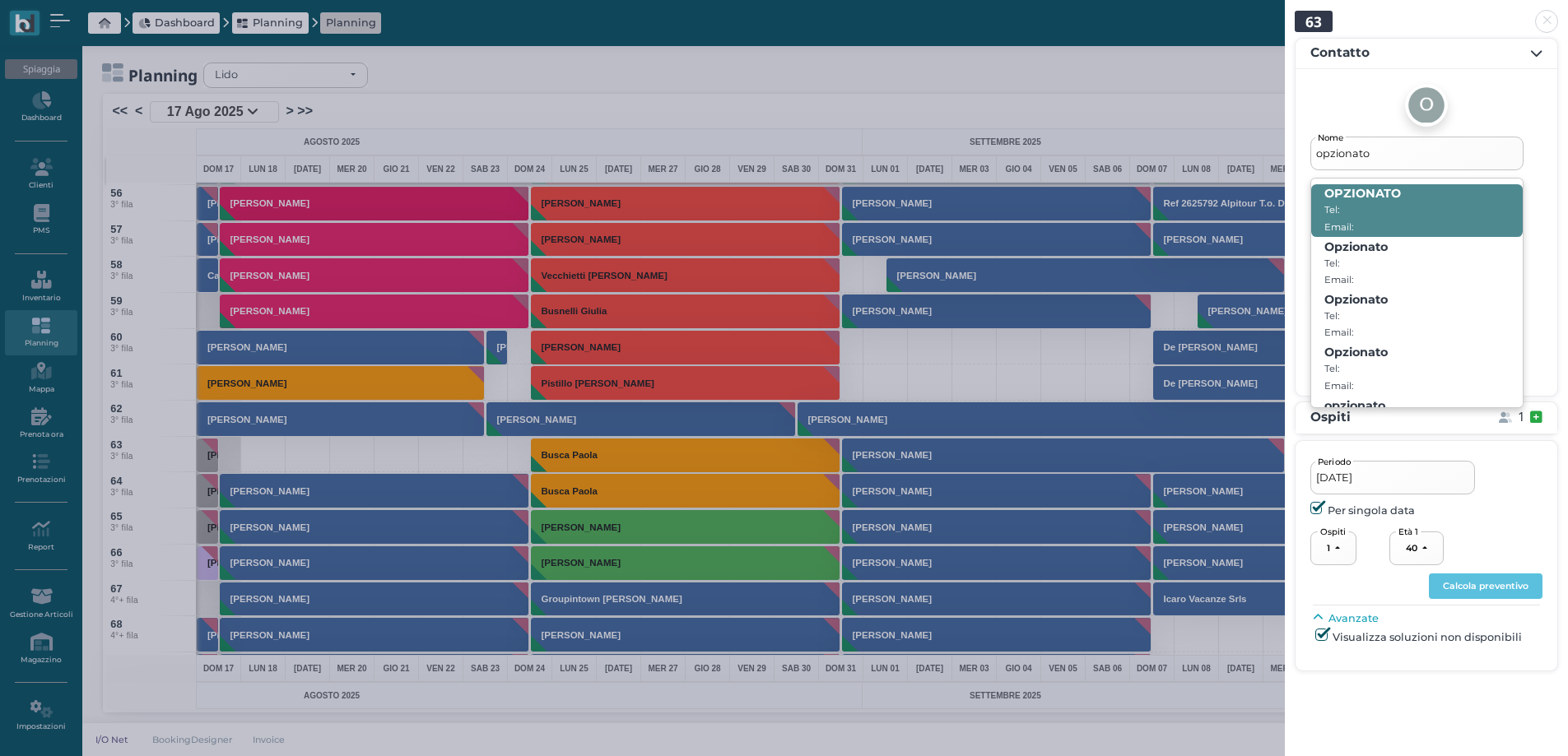
type input "opzionato"
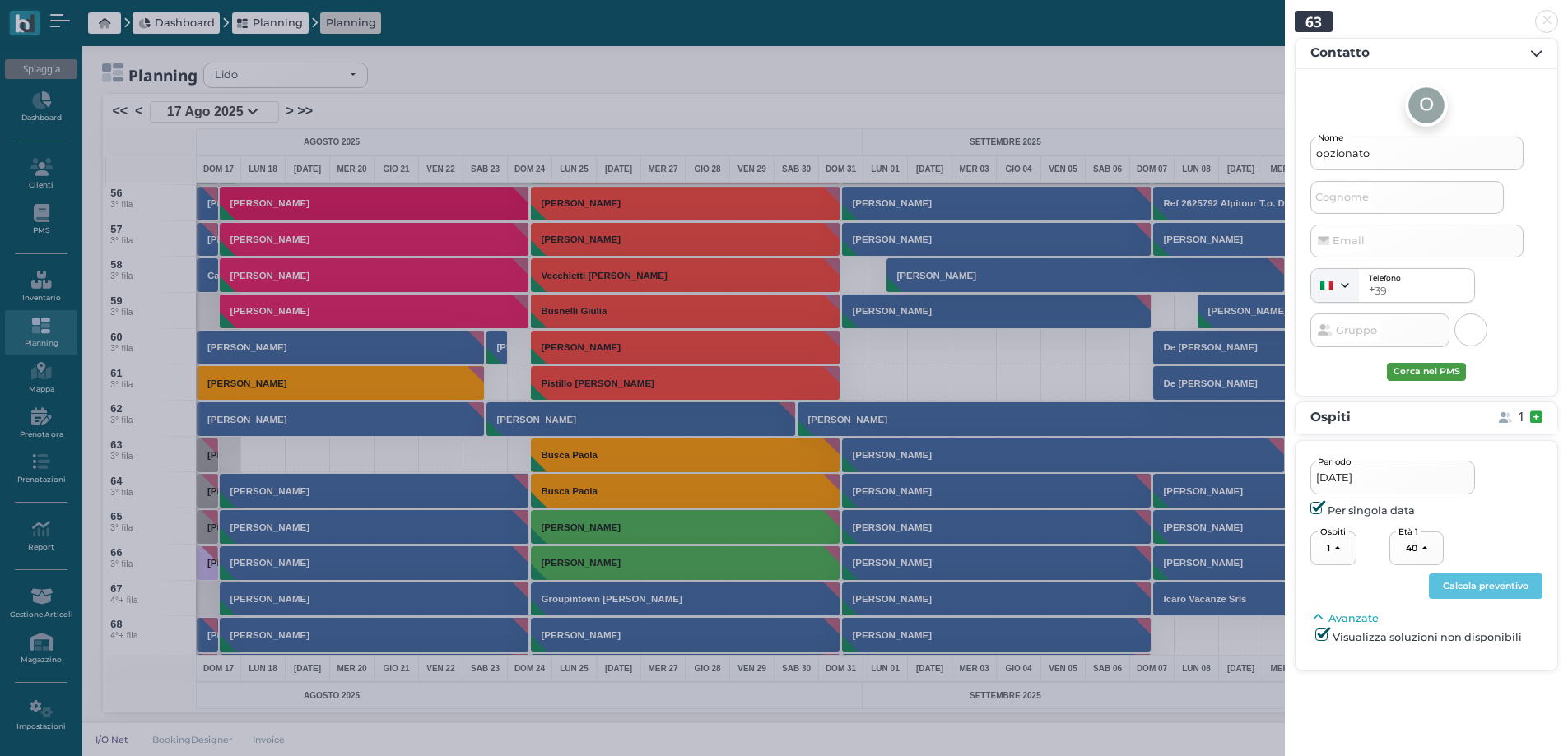
click at [1404, 374] on div "Cerca nel PMS" at bounding box center [1427, 372] width 67 height 11
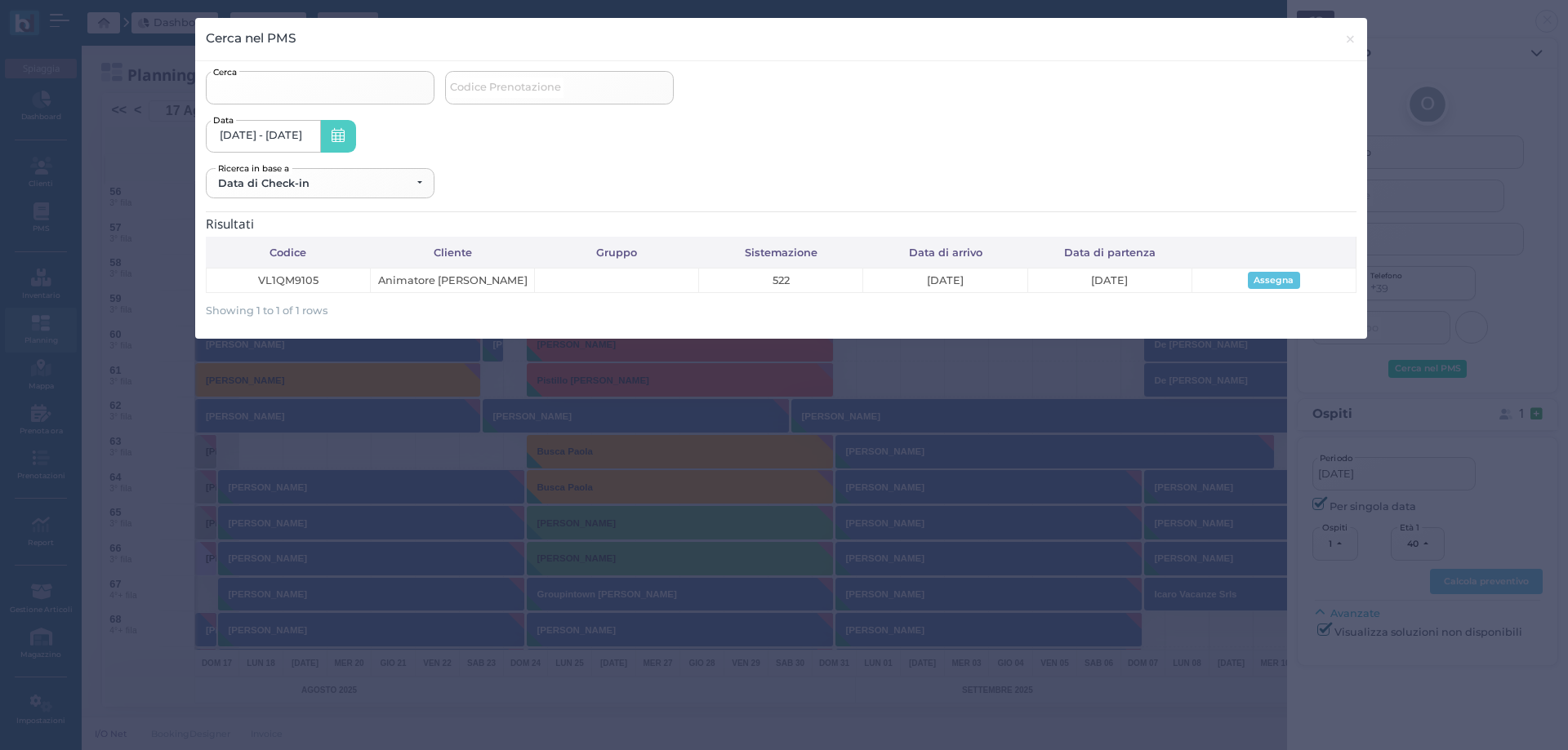
click at [363, 87] on input "Cerca" at bounding box center [320, 88] width 229 height 33
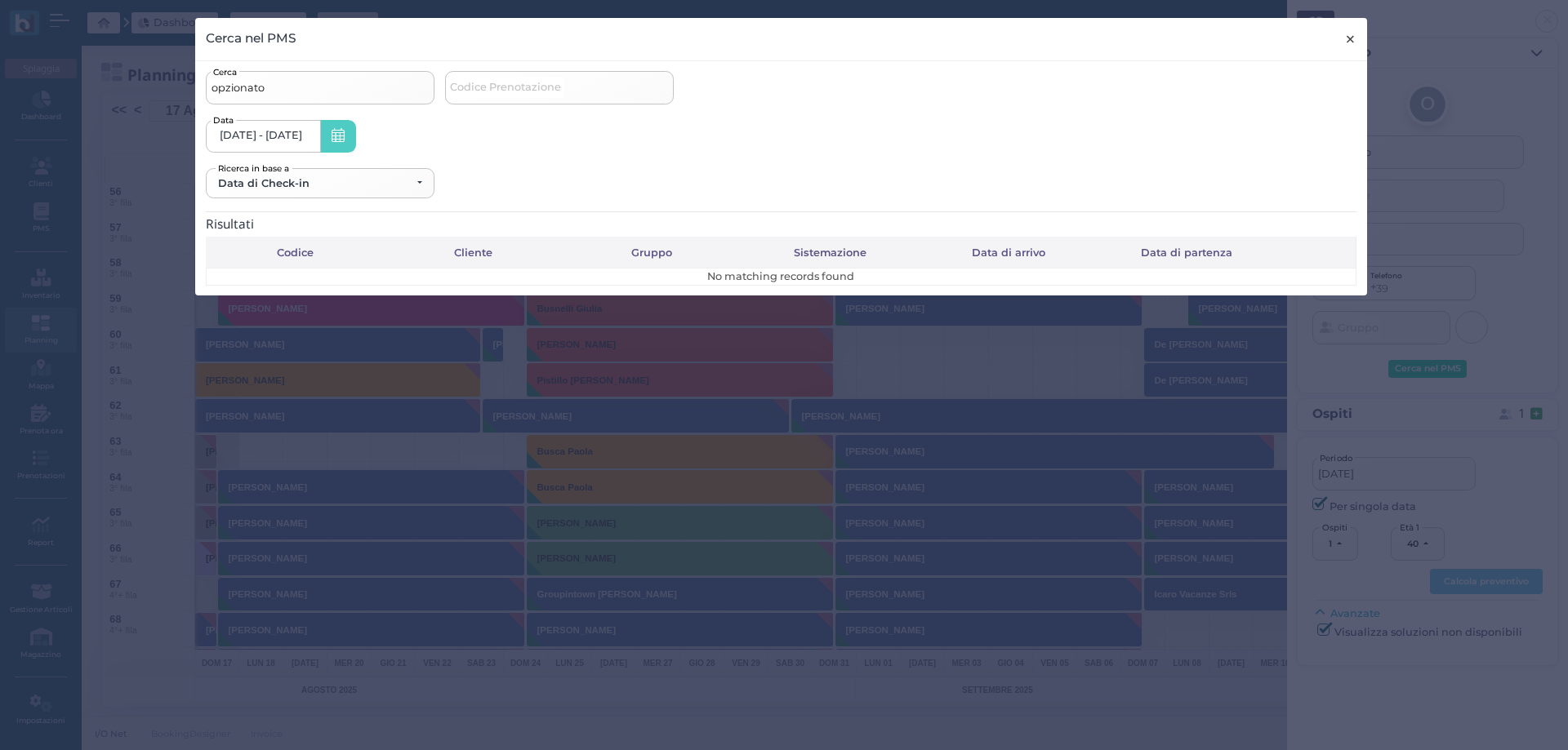
type input "opzionato"
click at [1349, 40] on span "×" at bounding box center [1350, 39] width 12 height 21
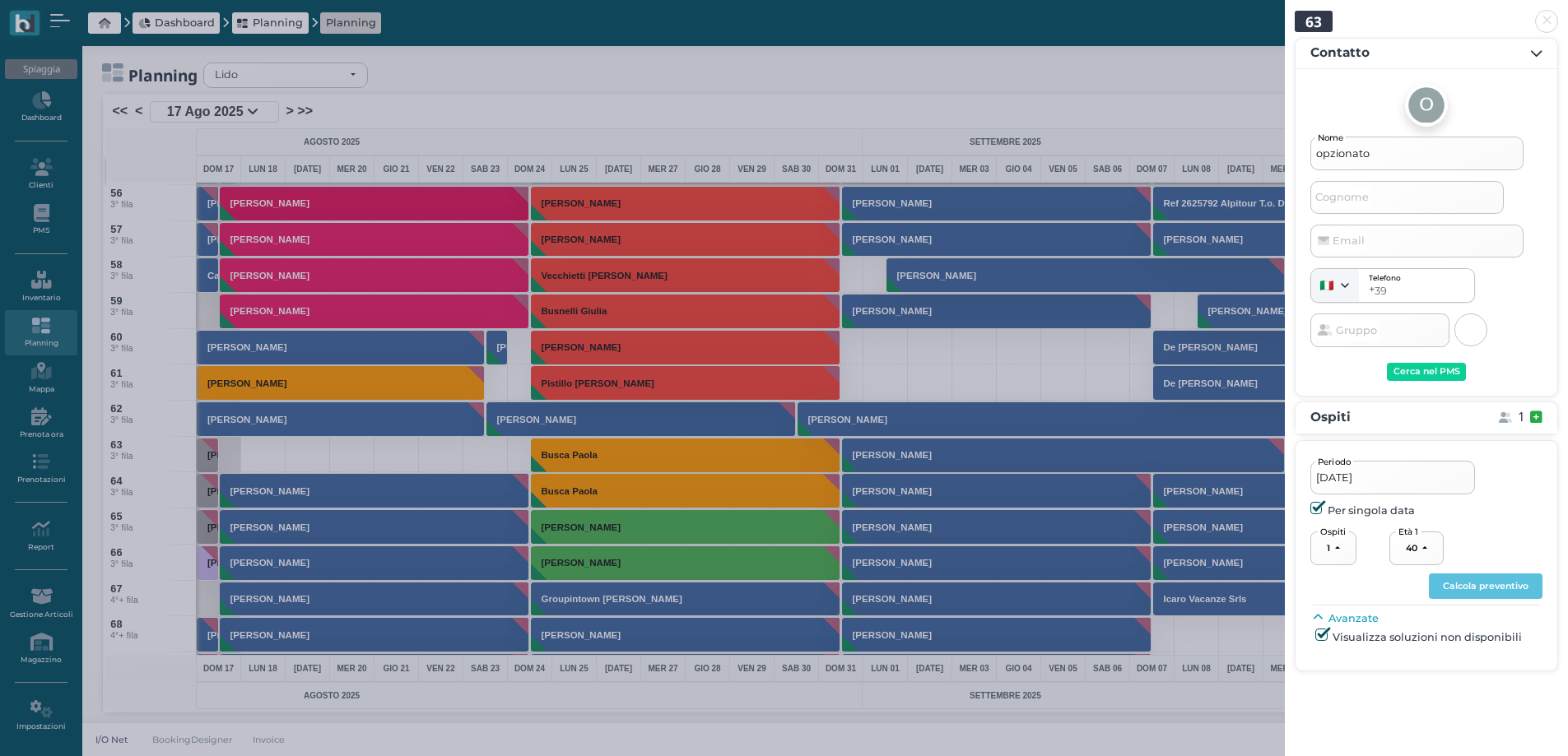
drag, startPoint x: 1398, startPoint y: 152, endPoint x: 1242, endPoint y: 150, distance: 156.0
click at [1242, 150] on div "63 Contatto opzionato Nome Cognome Email Telefono + 39 Austria (+43) Belgium (+…" at bounding box center [784, 378] width 1568 height 756
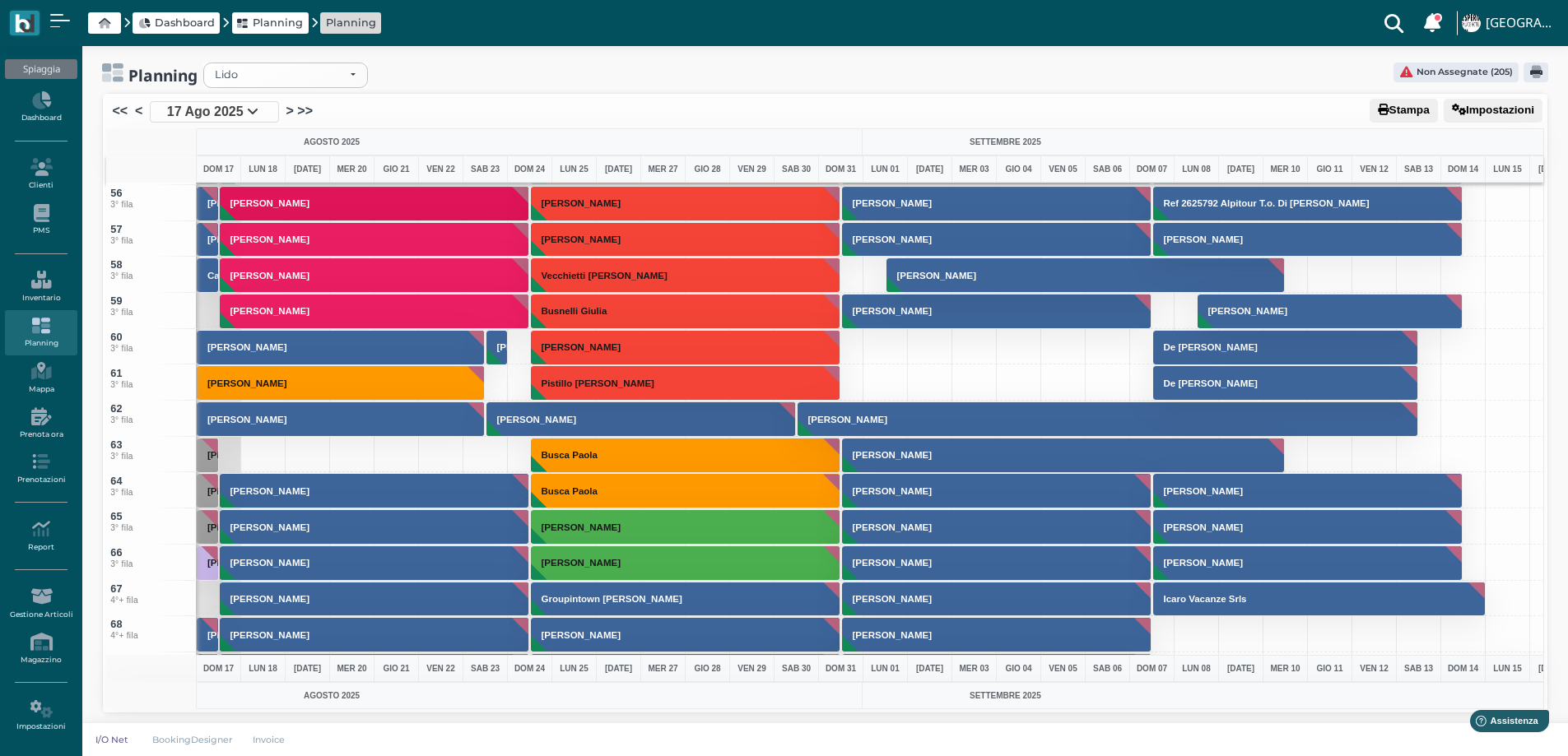
click at [257, 456] on div at bounding box center [262, 456] width 45 height 36
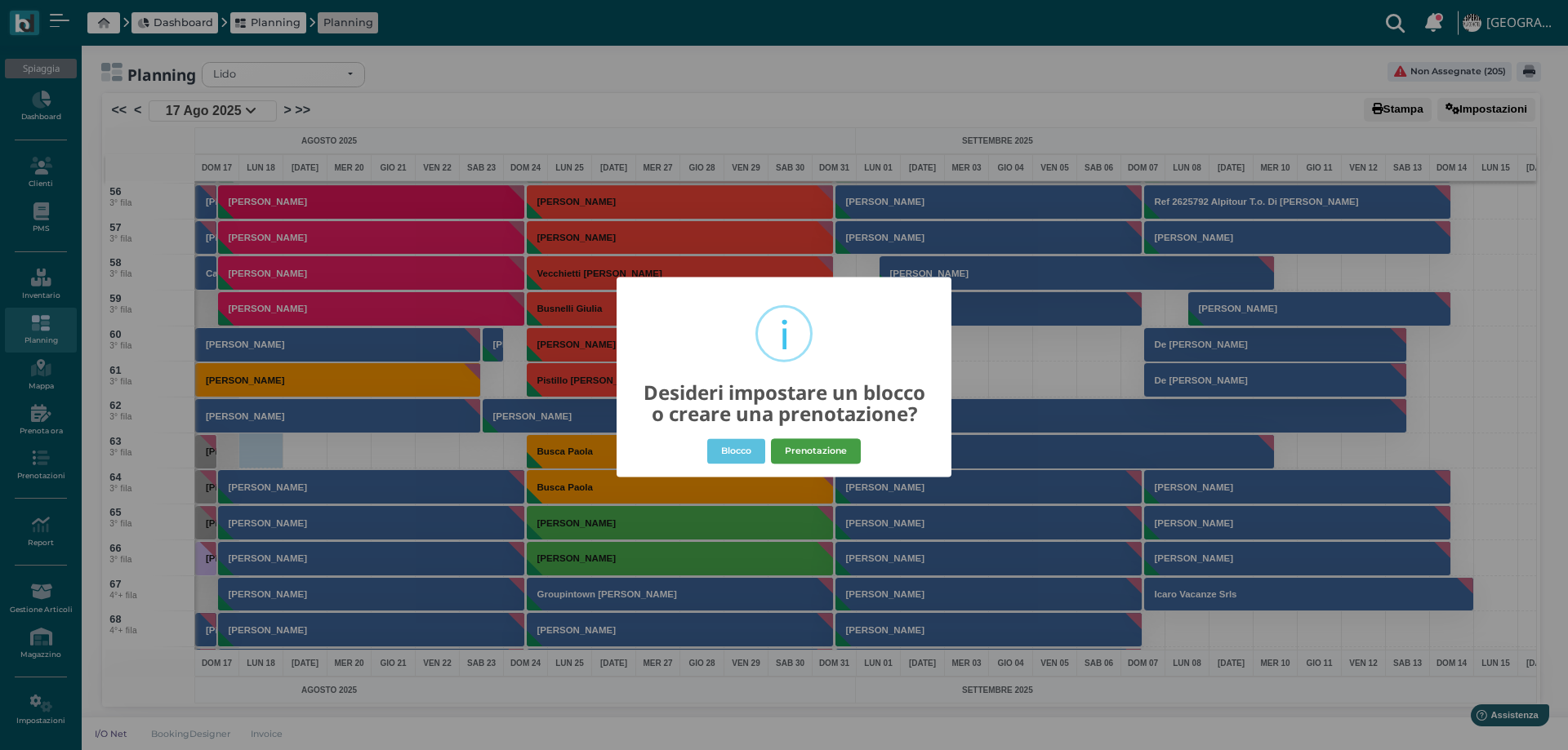
click at [806, 450] on button "Prenotazione" at bounding box center [815, 451] width 90 height 26
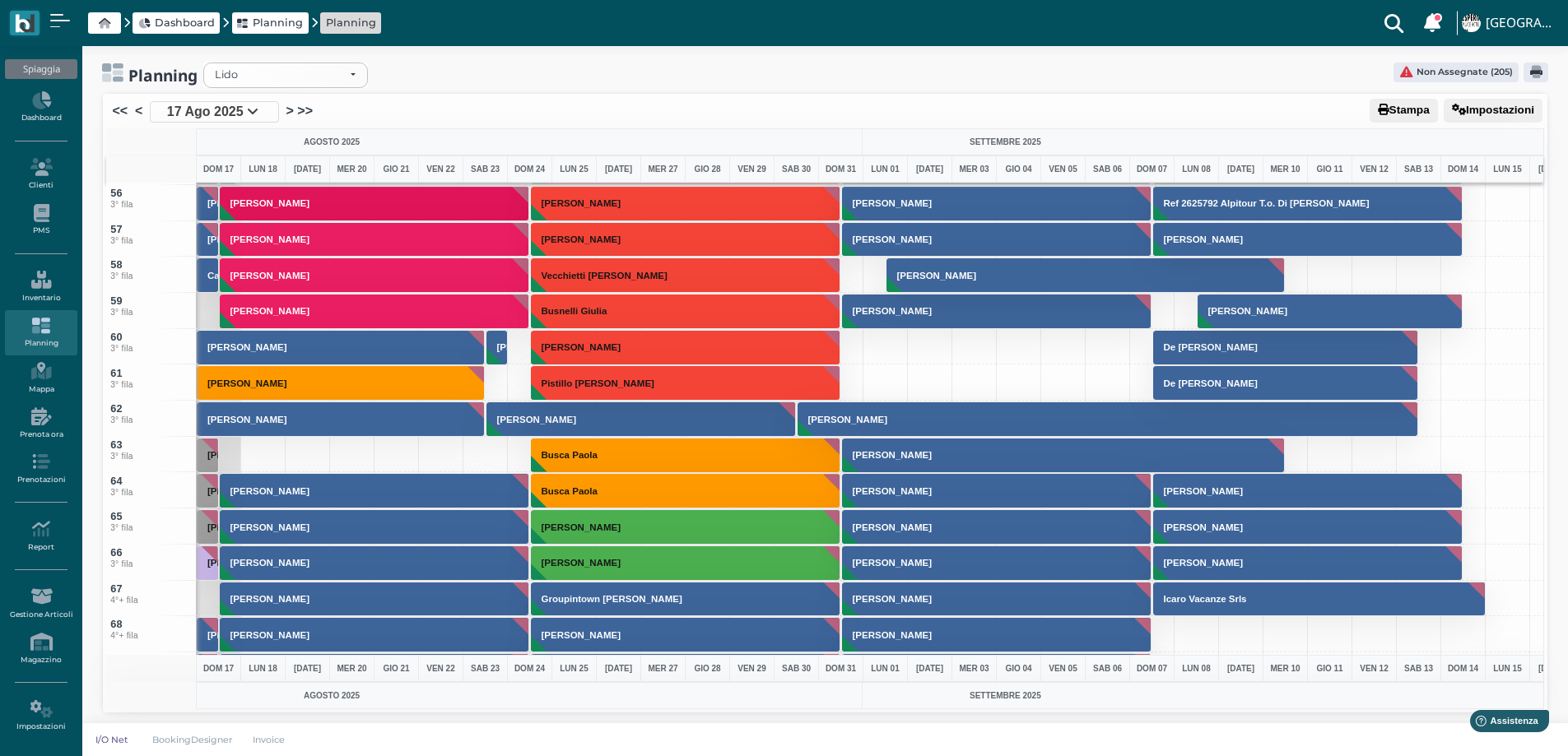
select select "40"
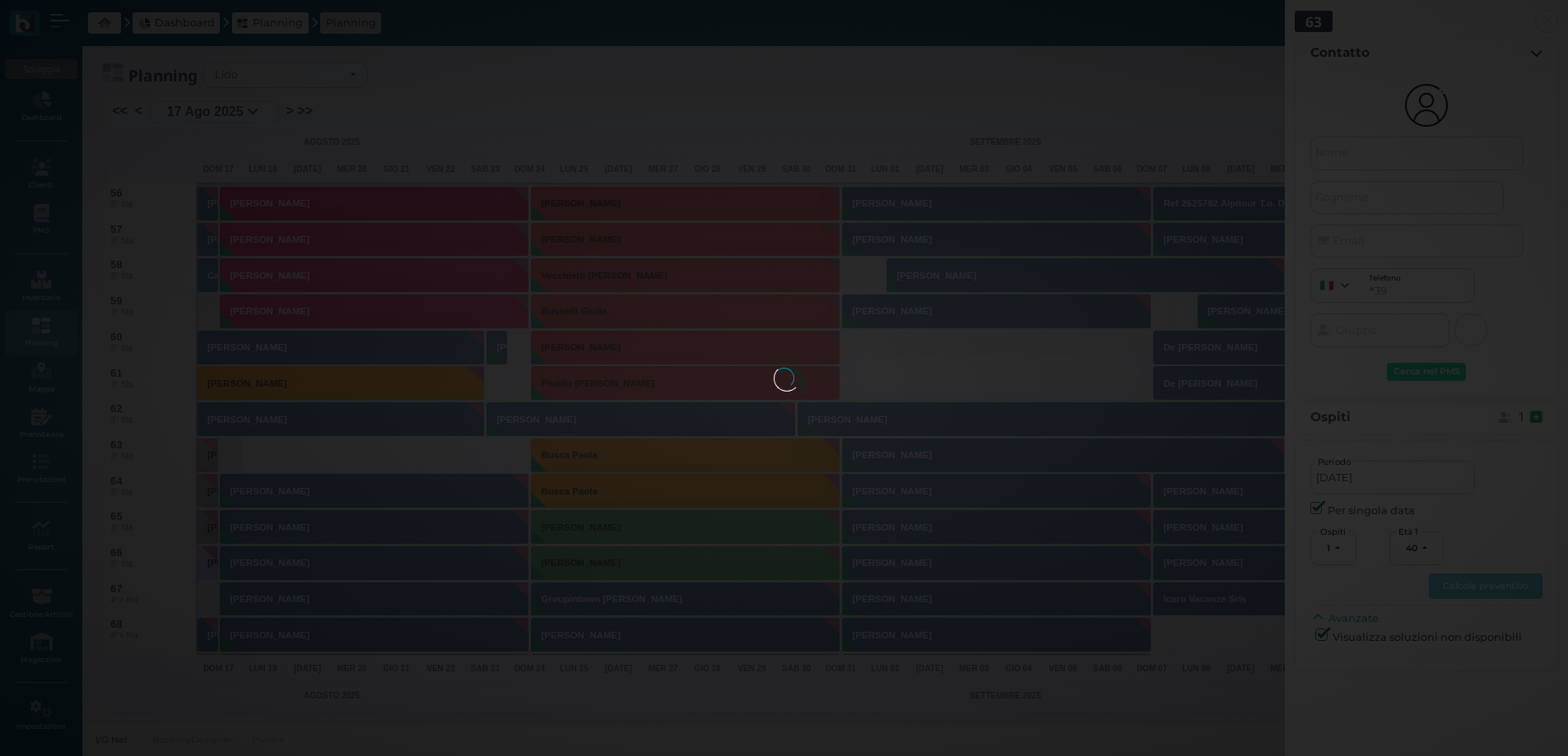
click at [774, 390] on div at bounding box center [784, 378] width 22 height 22
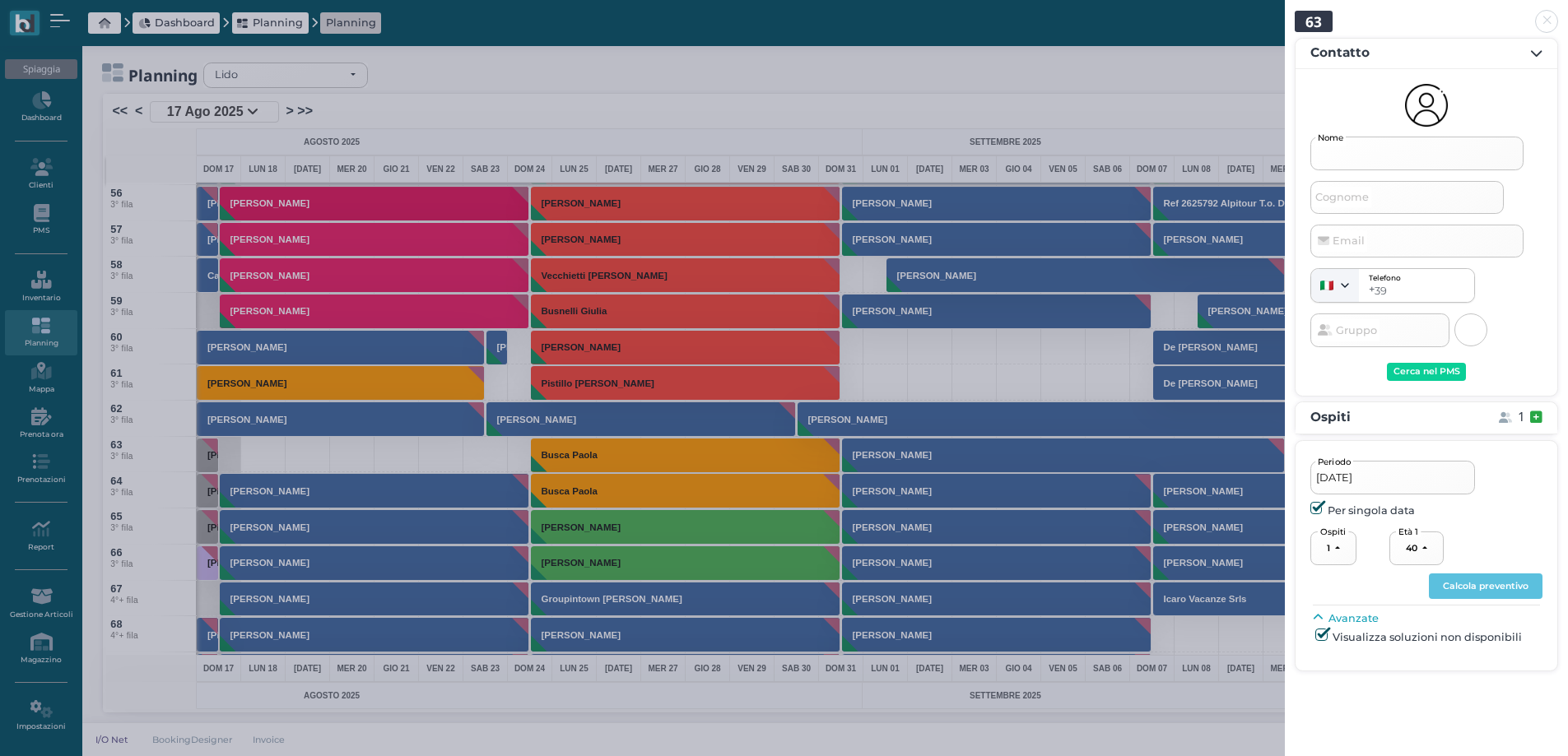
click at [1376, 158] on input "Nome" at bounding box center [1417, 153] width 213 height 33
type input "booking"
click at [1435, 371] on div "Cerca nel PMS" at bounding box center [1427, 372] width 67 height 11
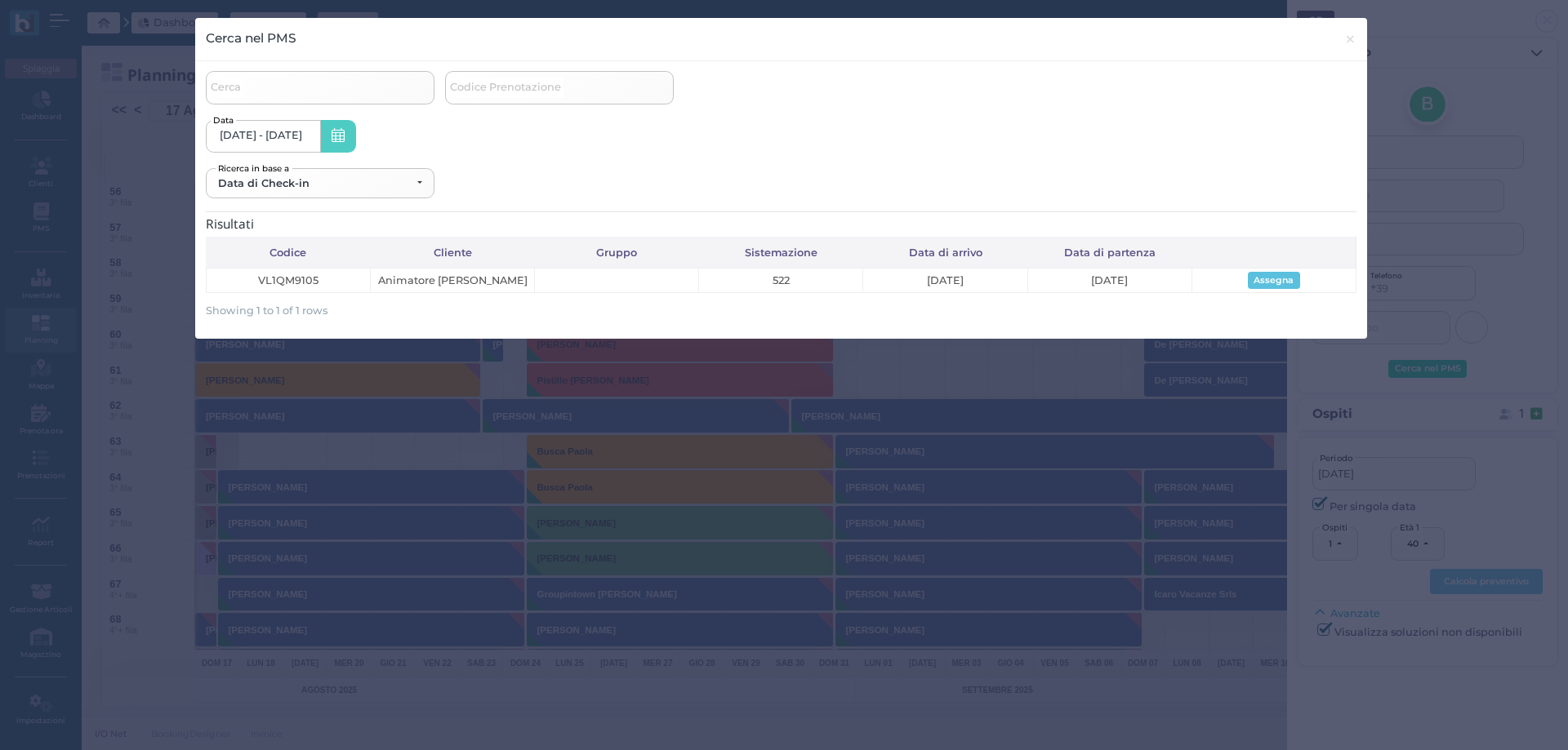
click at [345, 139] on span at bounding box center [338, 137] width 35 height 33
drag, startPoint x: 1348, startPoint y: 42, endPoint x: 1373, endPoint y: 64, distance: 33.3
click at [1349, 41] on span "×" at bounding box center [1350, 39] width 12 height 21
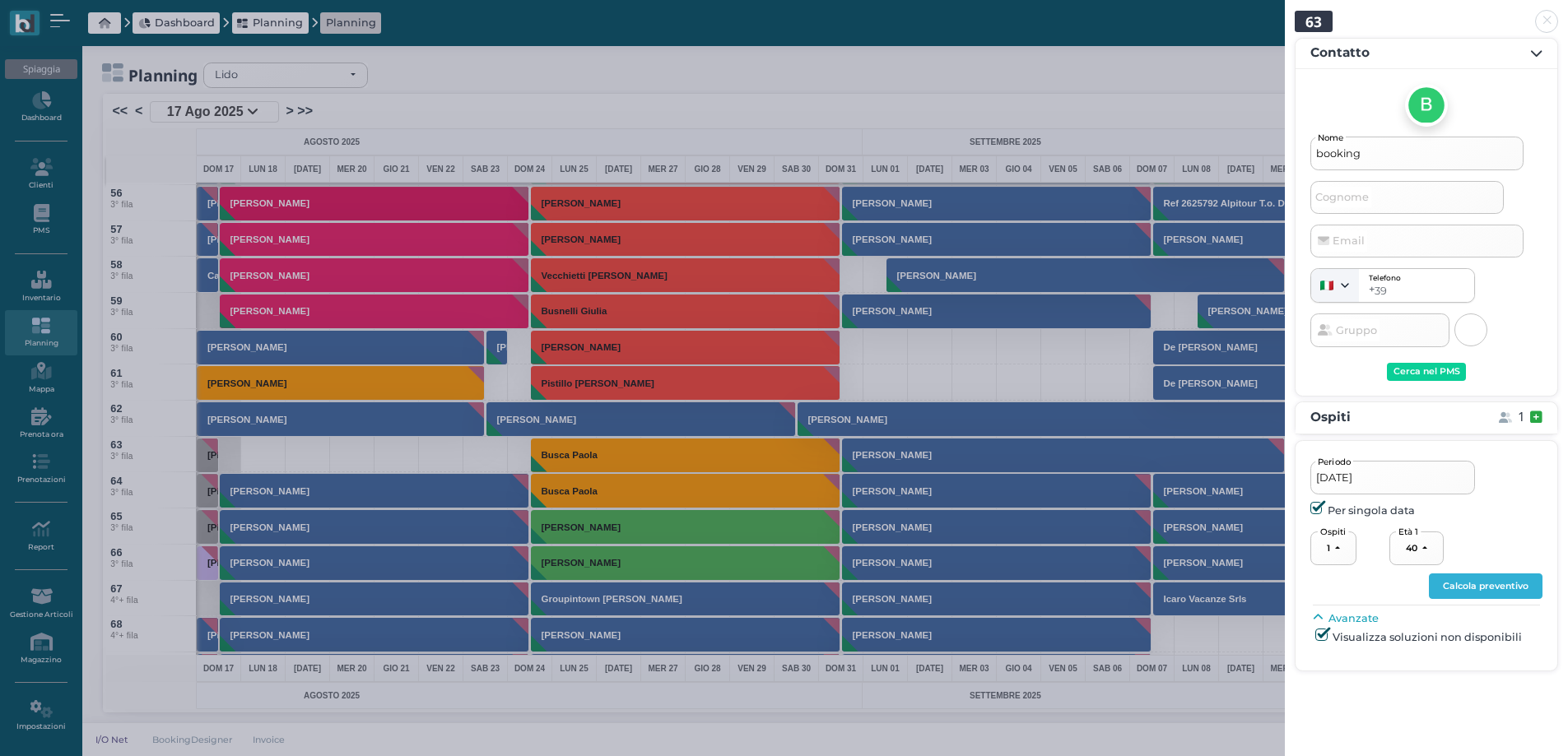
click at [1461, 585] on button "Calcola preventivo" at bounding box center [1486, 586] width 113 height 26
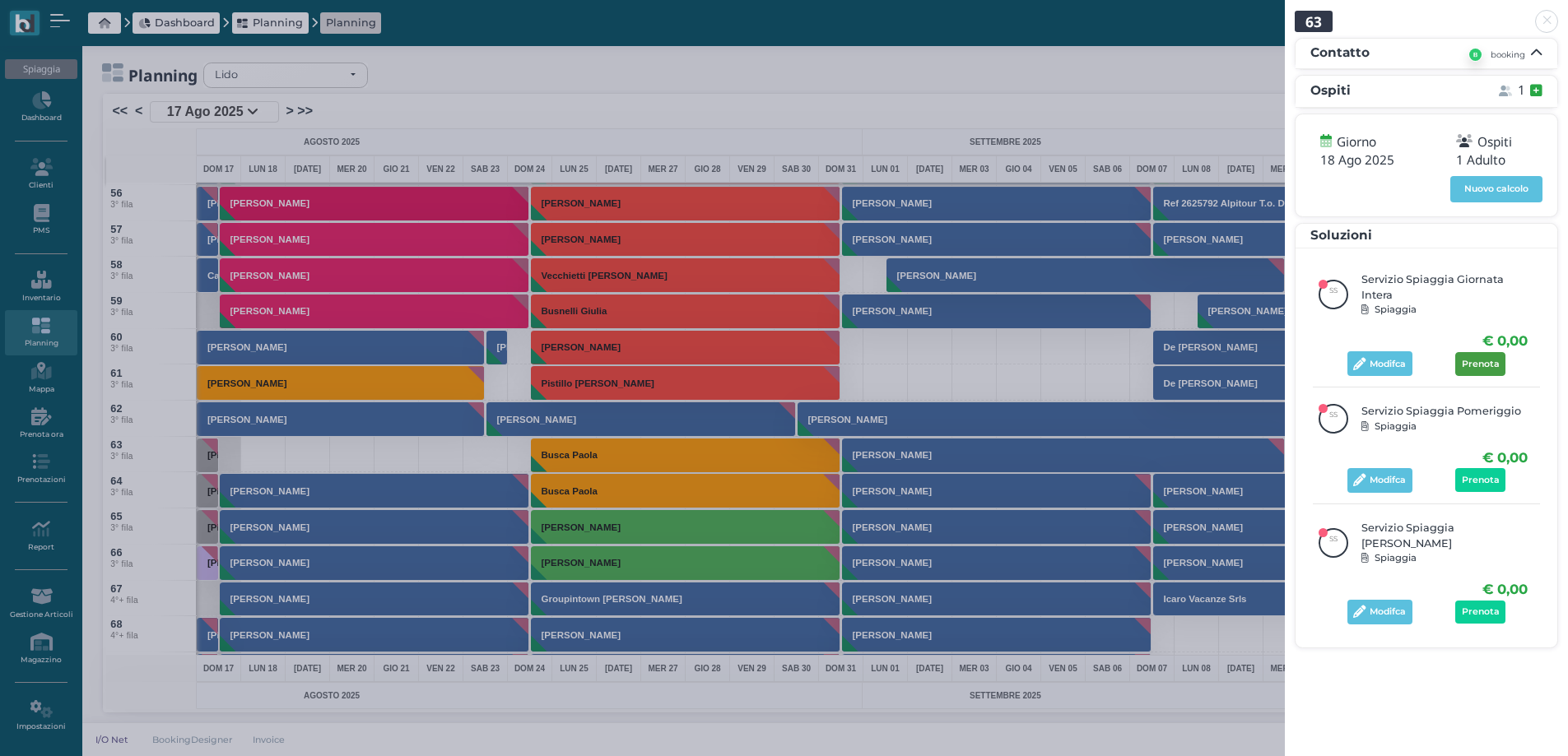
click at [1484, 359] on span "Prenota" at bounding box center [1481, 364] width 38 height 11
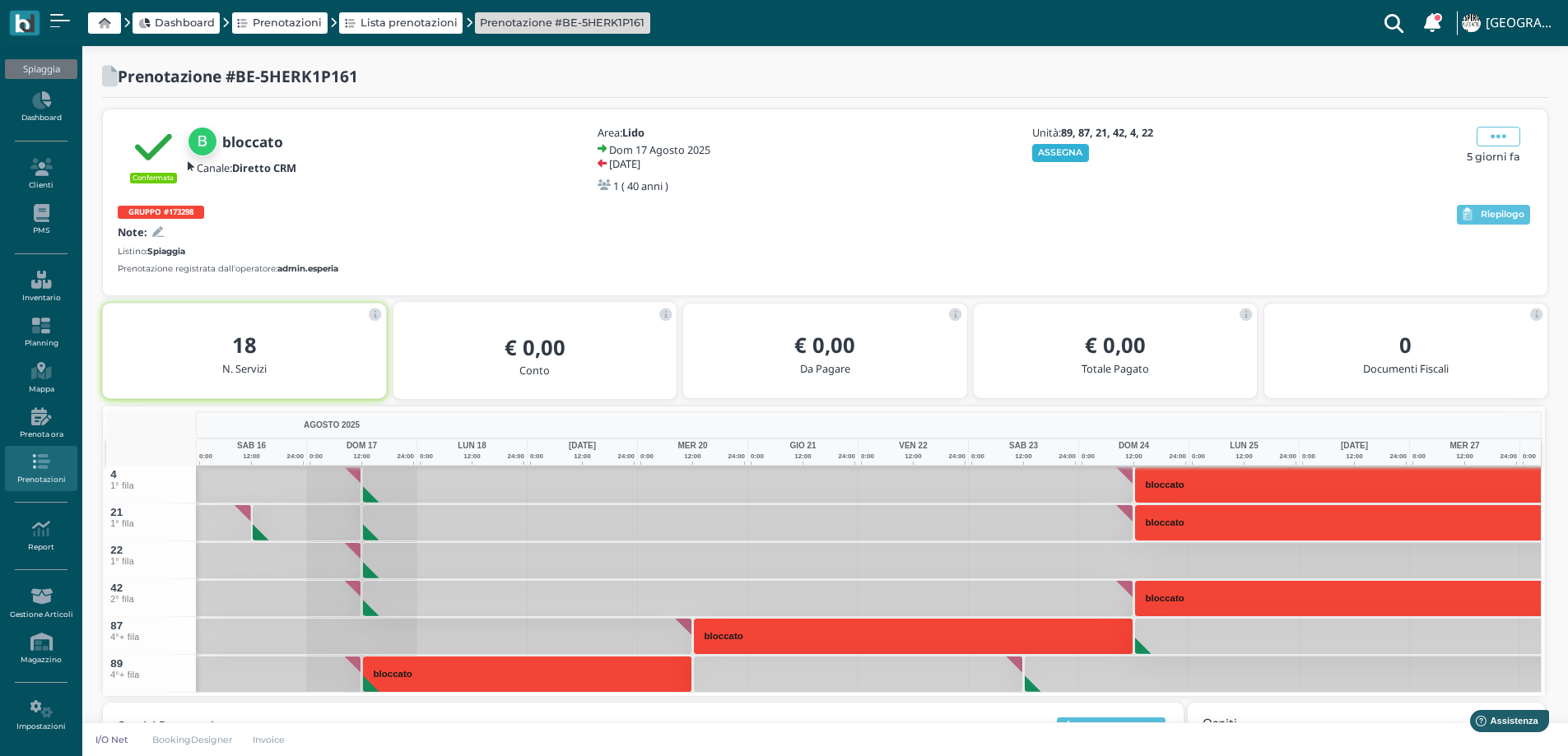
click at [1054, 153] on button "ASSEGNA" at bounding box center [1061, 152] width 57 height 18
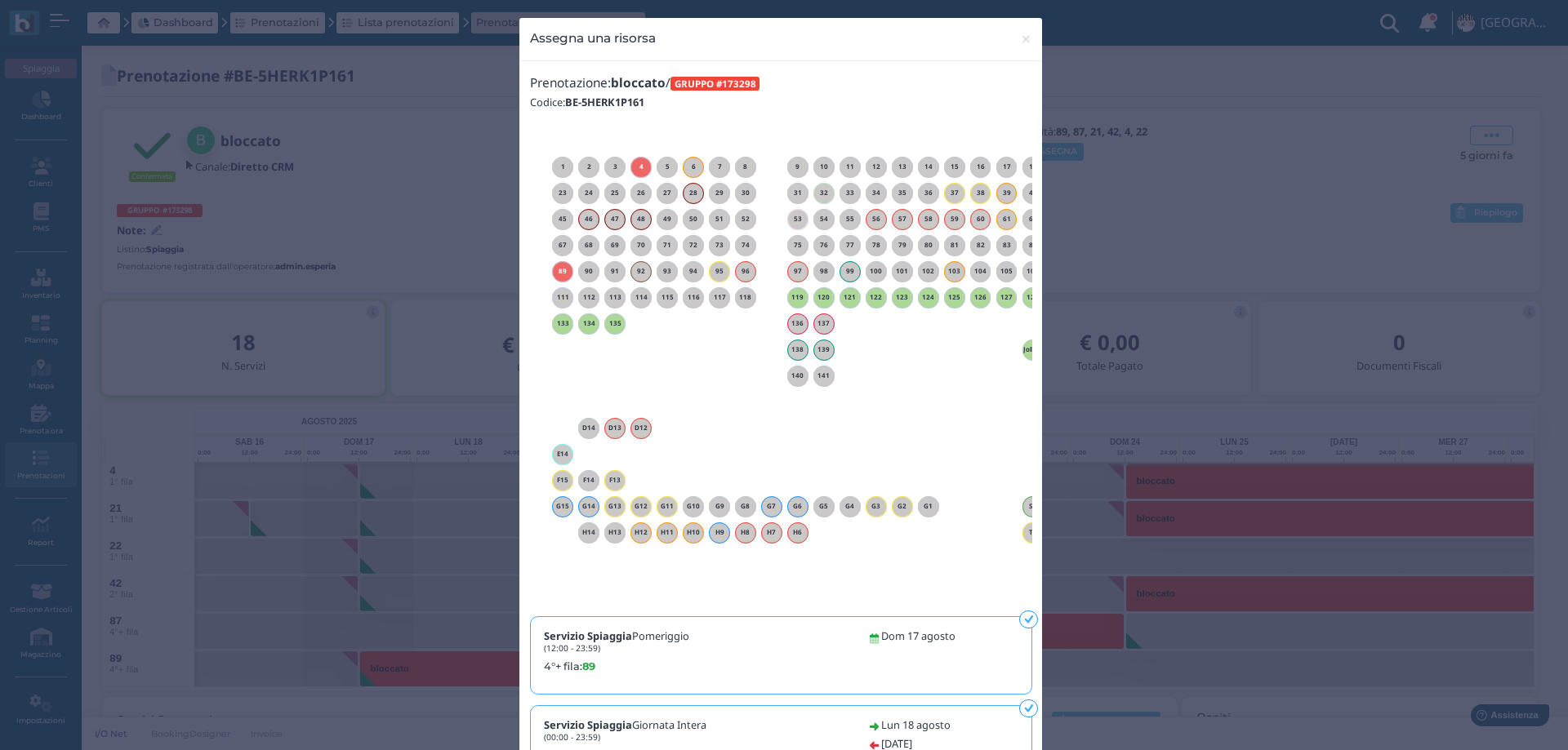
drag, startPoint x: 937, startPoint y: 607, endPoint x: 968, endPoint y: 609, distance: 31.1
click at [973, 603] on div "1 2 3 4 5 6 7 8 9 10 11 12 13 14 15 16 17 18" at bounding box center [781, 363] width 502 height 480
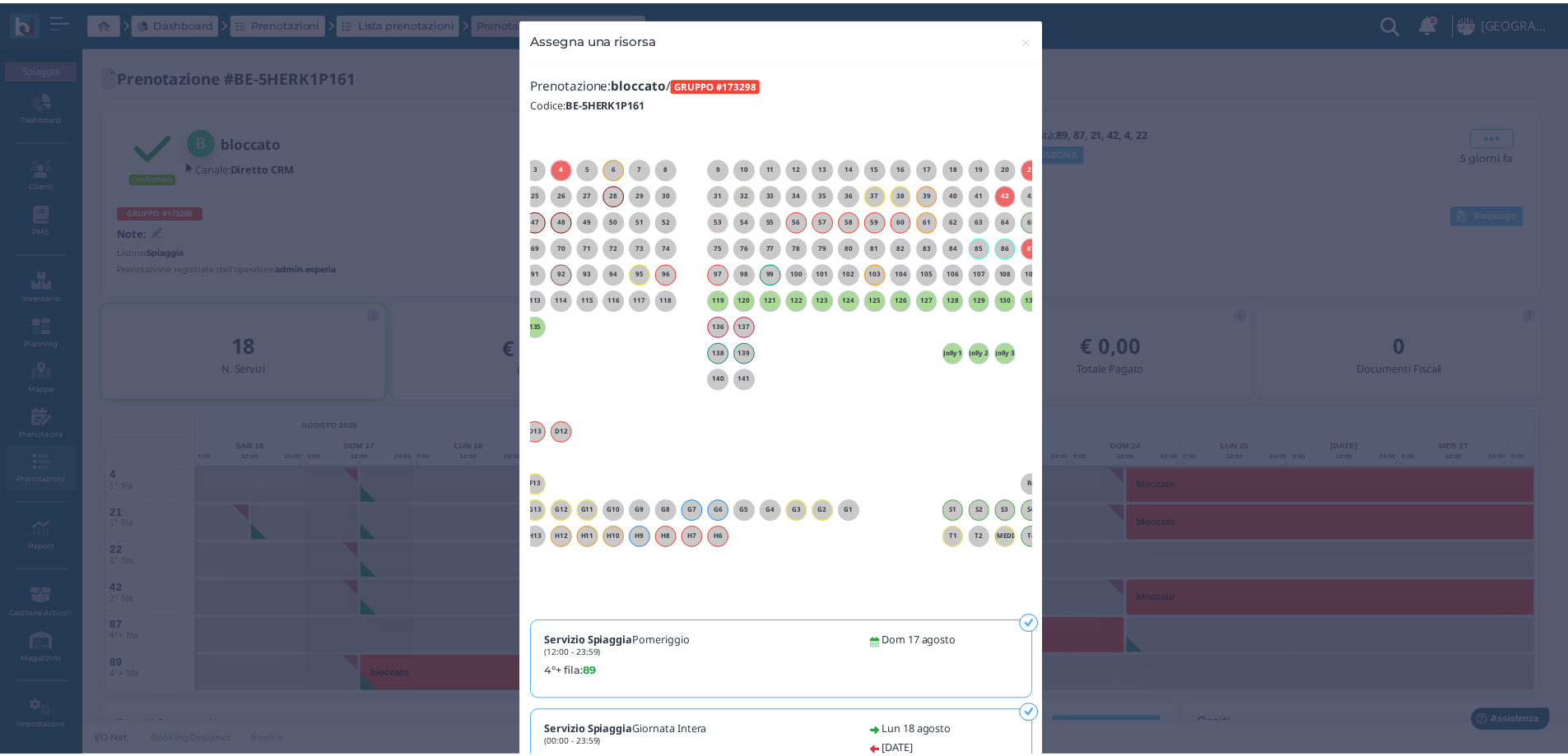
scroll to position [0, 140]
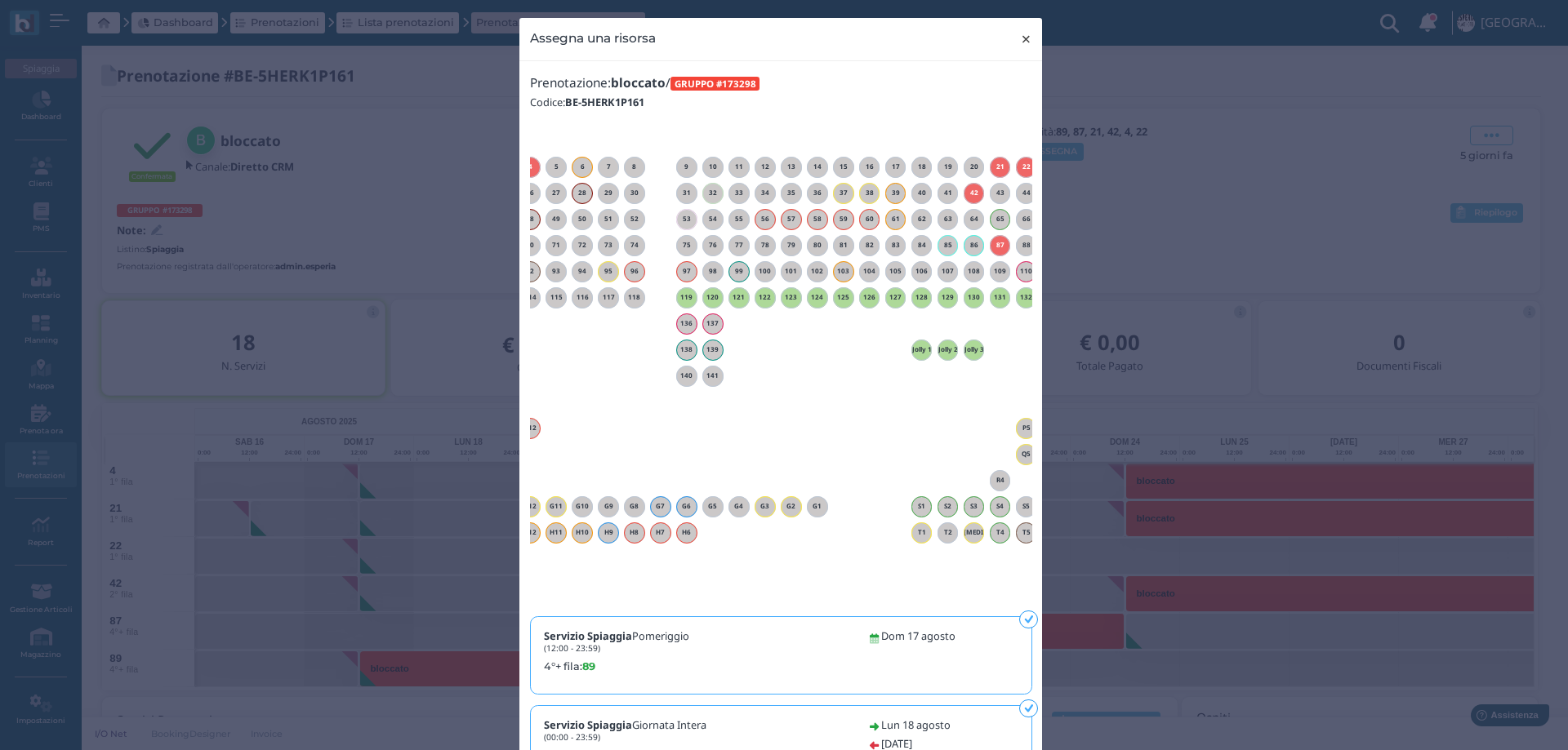
click at [1022, 40] on span "×" at bounding box center [1026, 39] width 12 height 21
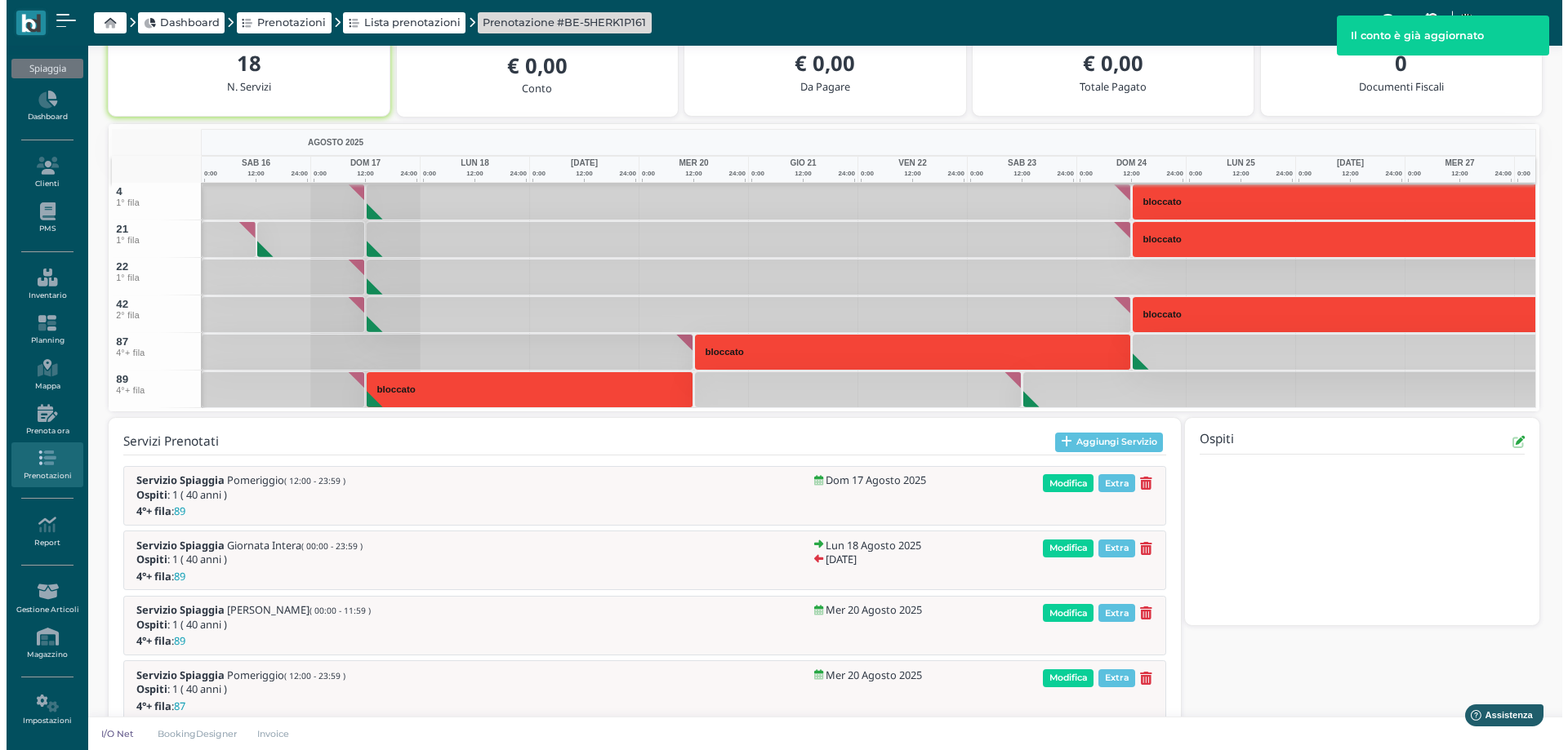
scroll to position [294, 0]
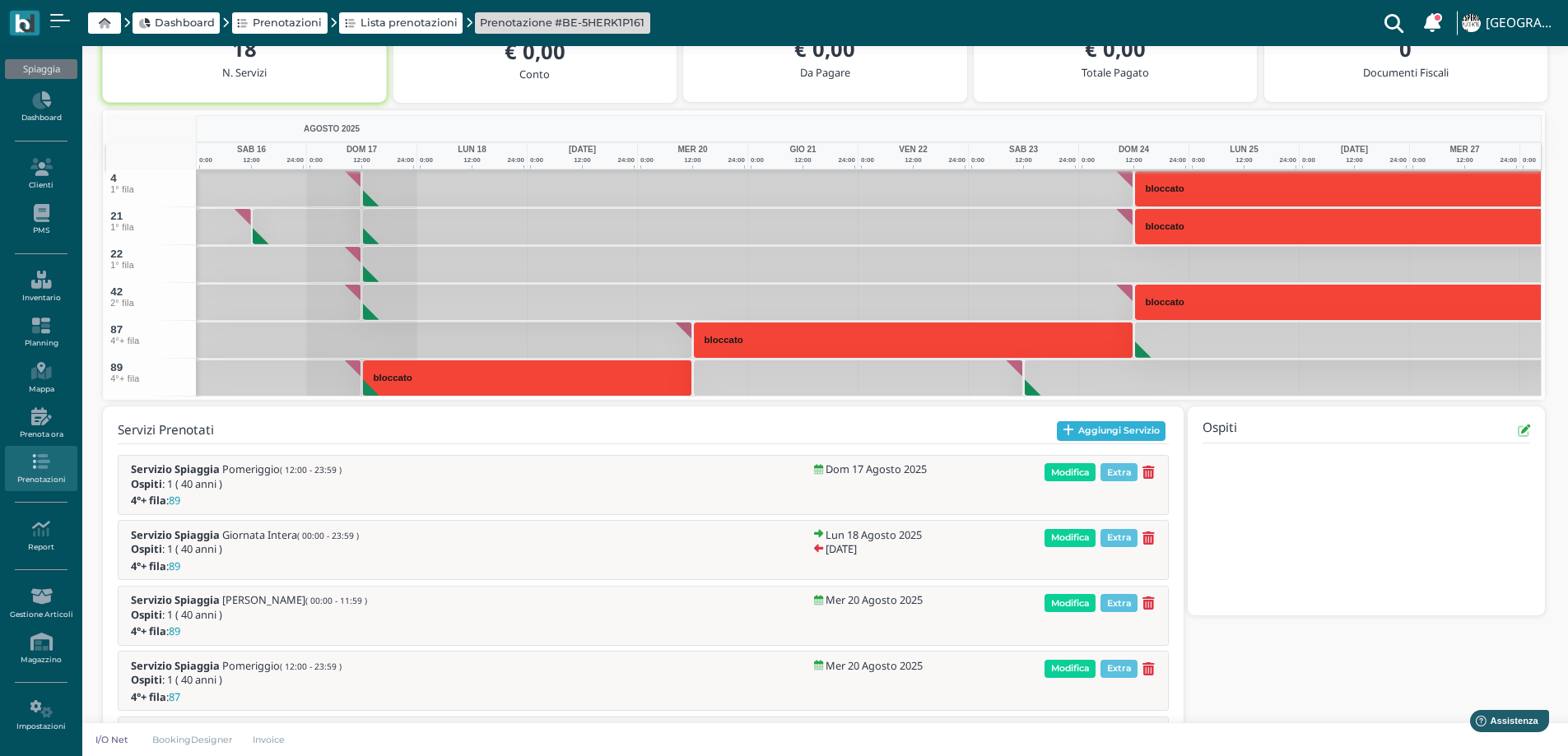
click at [1106, 430] on button "Aggiungi Servizio" at bounding box center [1111, 431] width 109 height 20
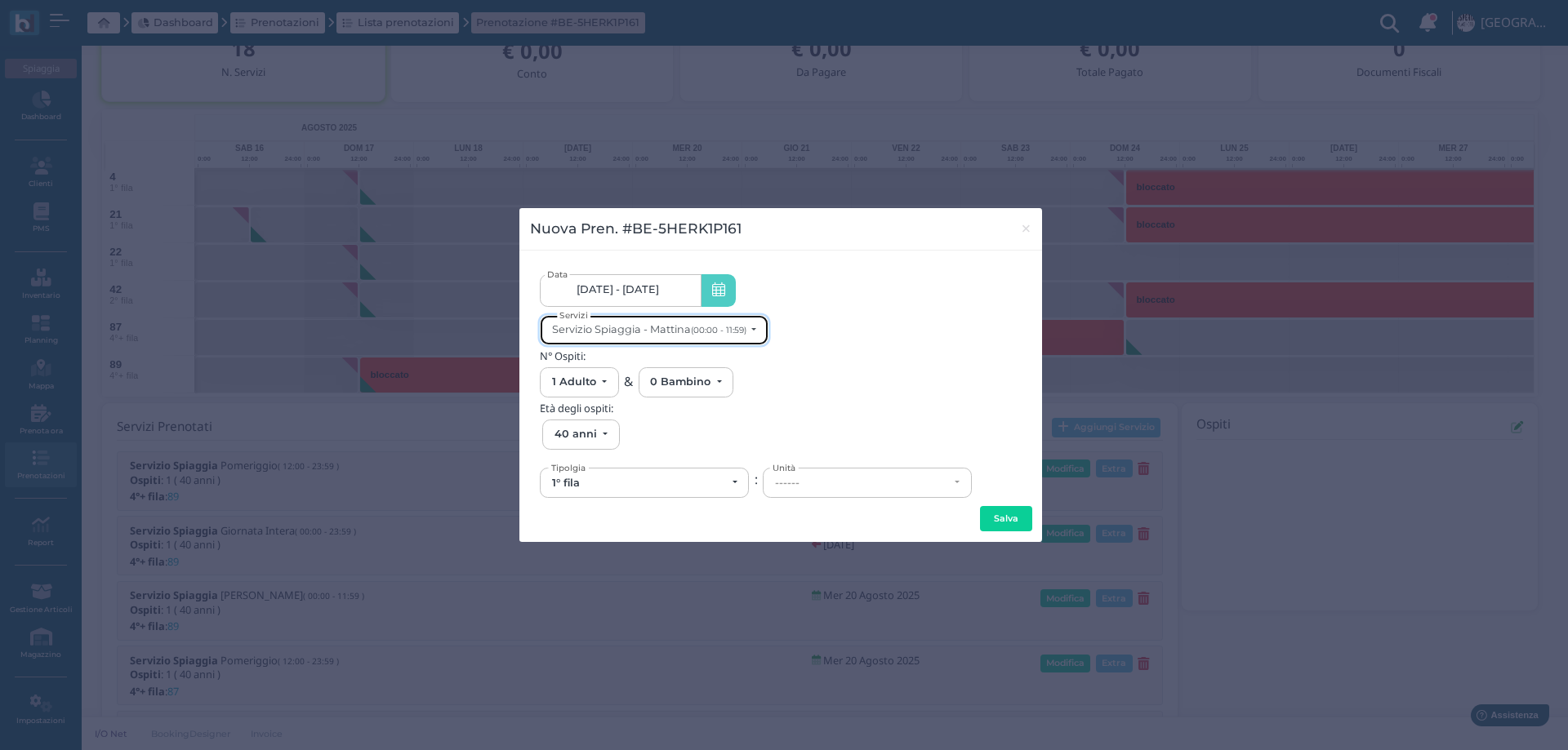
click at [675, 335] on div "Servizio Spiaggia - Mattina (00:00 - 11:59)" at bounding box center [649, 329] width 194 height 12
click at [674, 295] on link "[DATE] - [DATE]" at bounding box center [619, 290] width 161 height 33
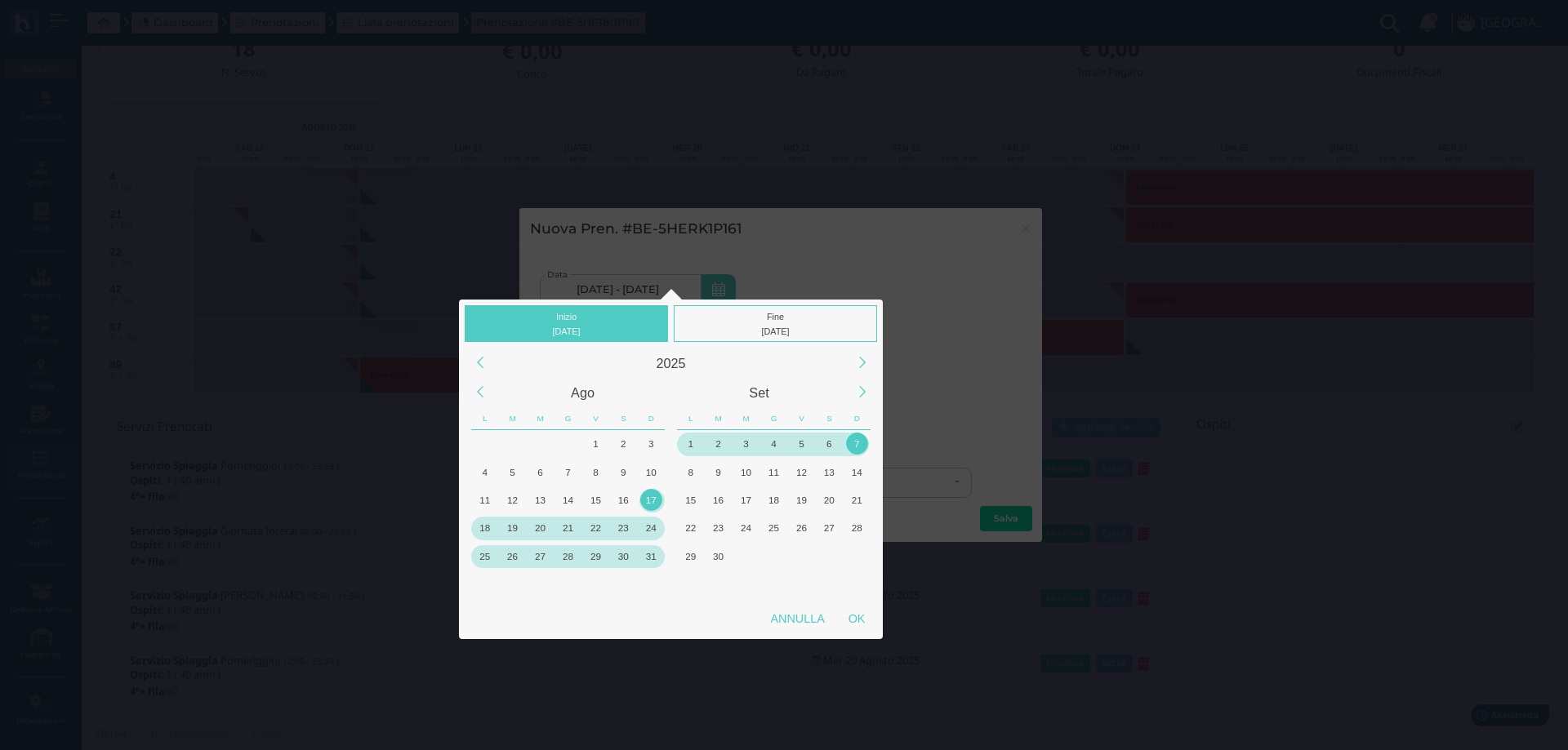
click at [485, 529] on div "18" at bounding box center [485, 528] width 22 height 22
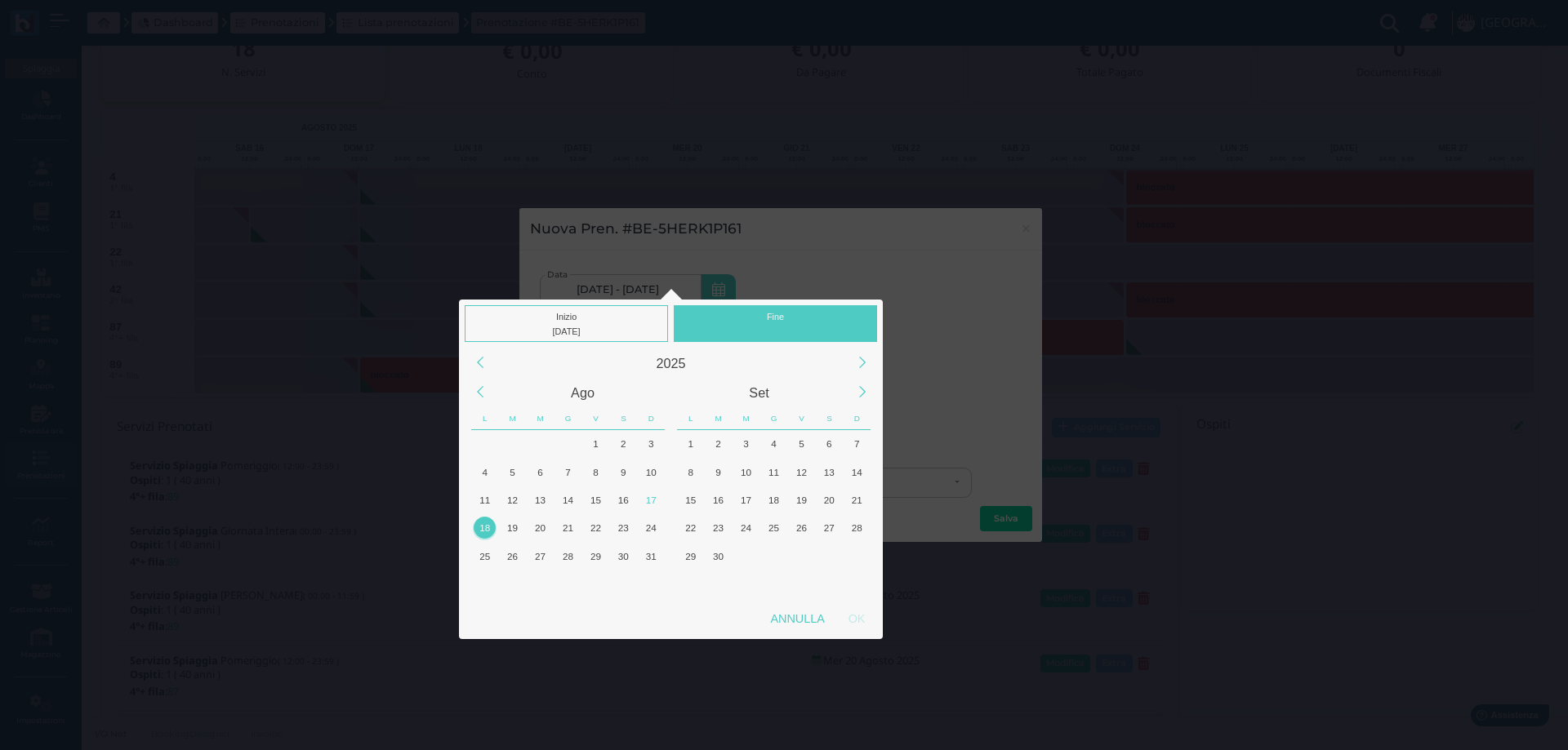
click at [485, 529] on div "18" at bounding box center [485, 528] width 22 height 22
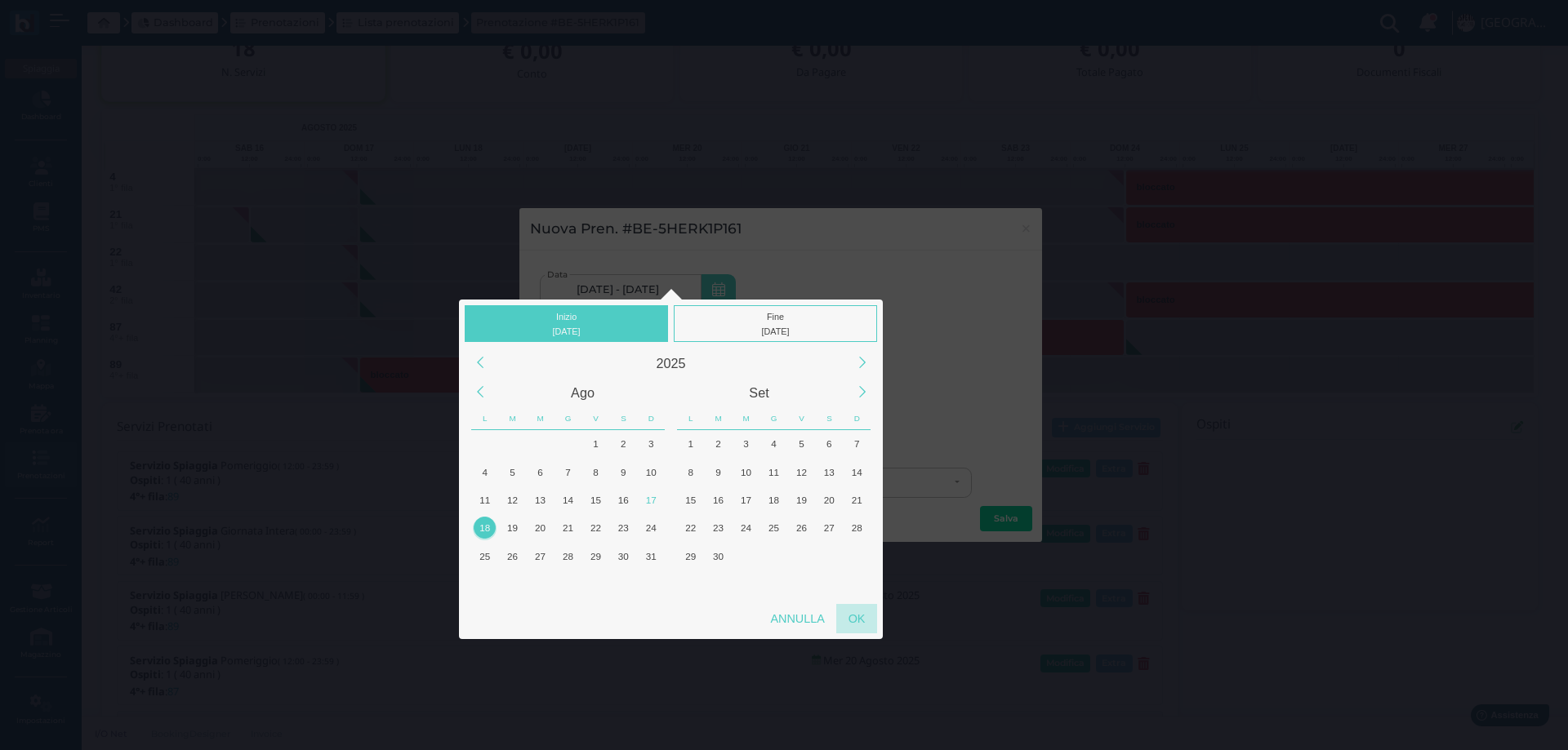
click at [857, 619] on div "OK" at bounding box center [857, 619] width 41 height 29
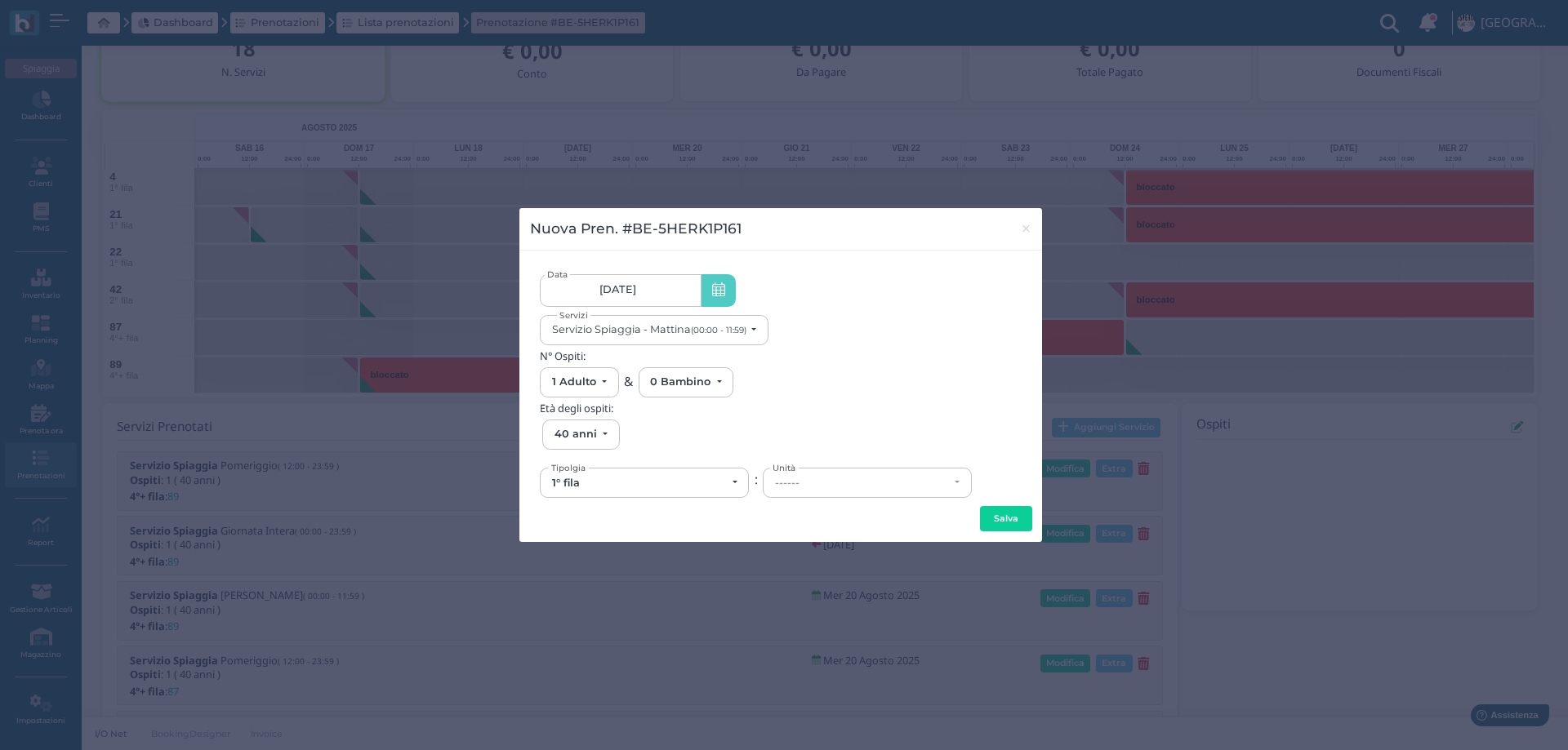
type input "18/08/2025 - 18/08/2025"
click at [695, 328] on small "(00:00 - 11:59)" at bounding box center [718, 330] width 56 height 10
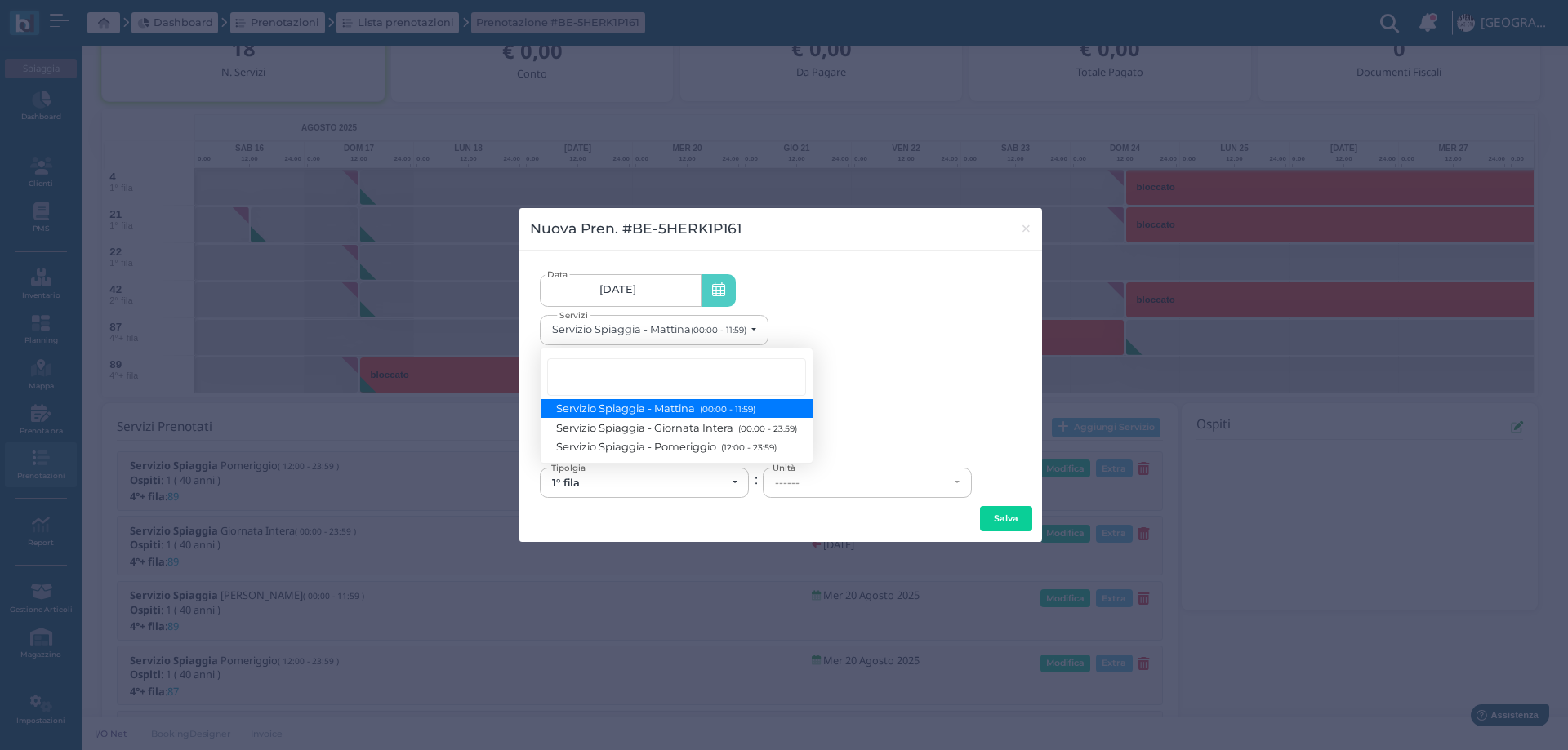
click at [699, 448] on span "Servizio Spiaggia - Pomeriggio (12:00 - 23:59)" at bounding box center [667, 447] width 220 height 14
select select "1369"
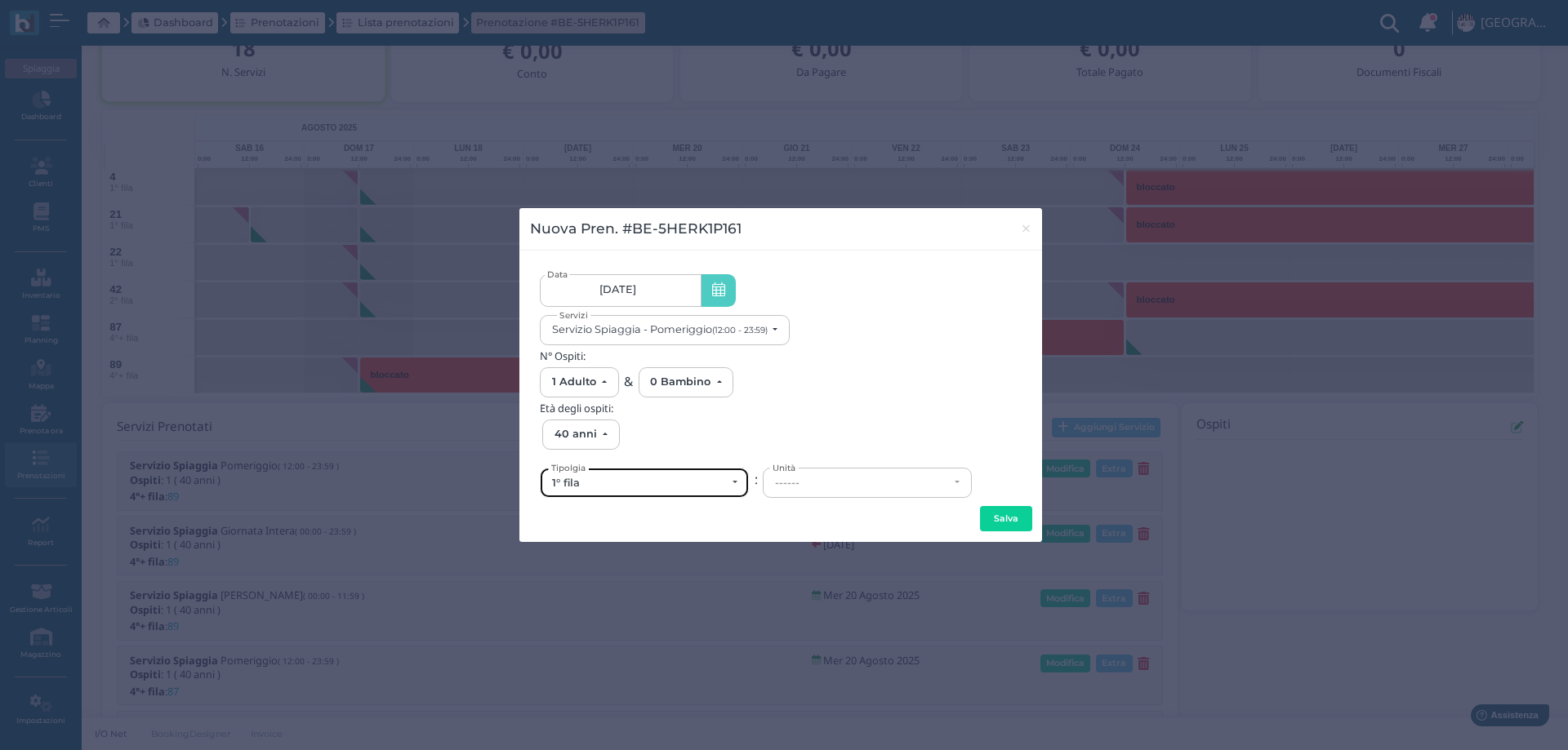
click at [717, 482] on div "1° fila" at bounding box center [638, 483] width 174 height 13
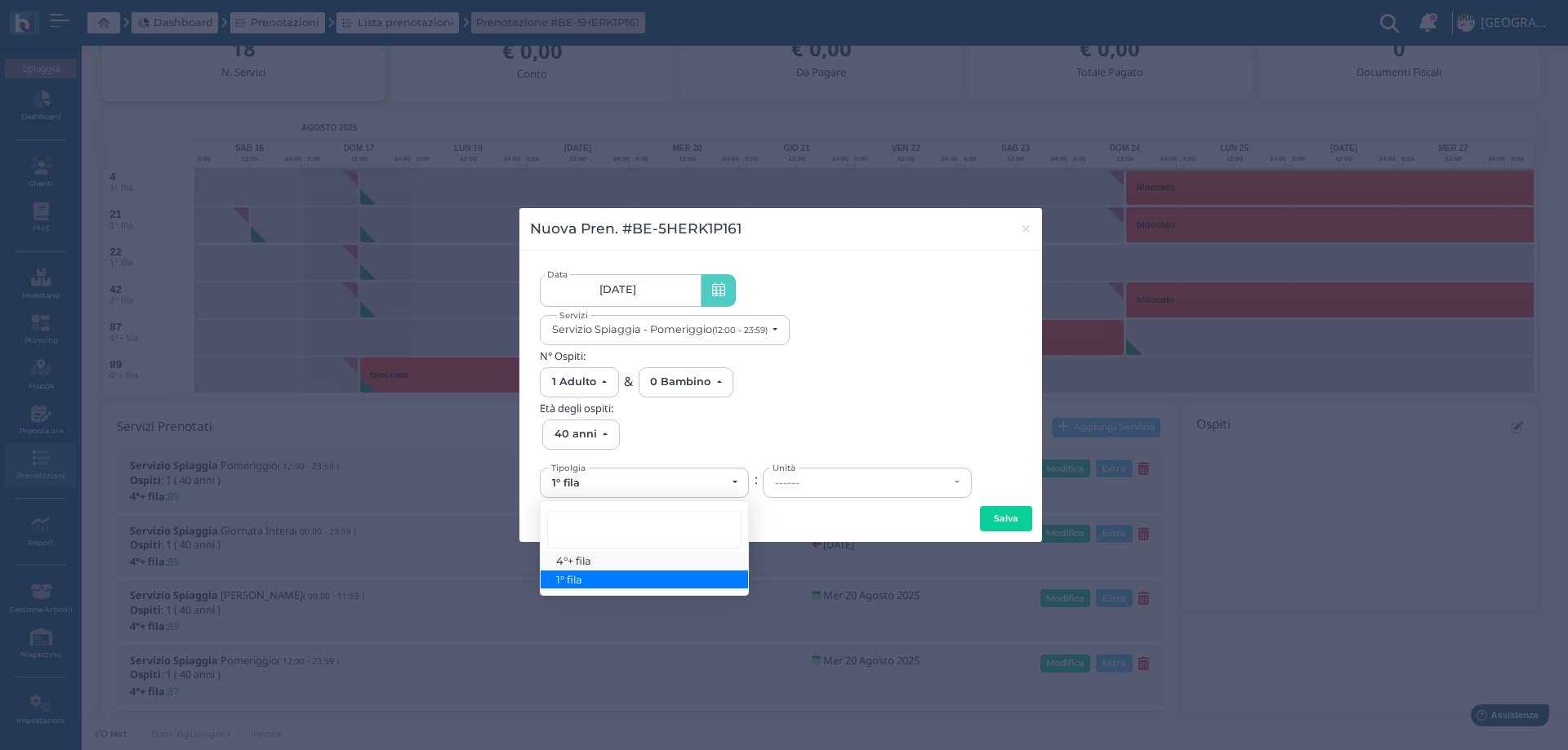
click at [633, 559] on link "4°+ fila" at bounding box center [644, 561] width 207 height 19
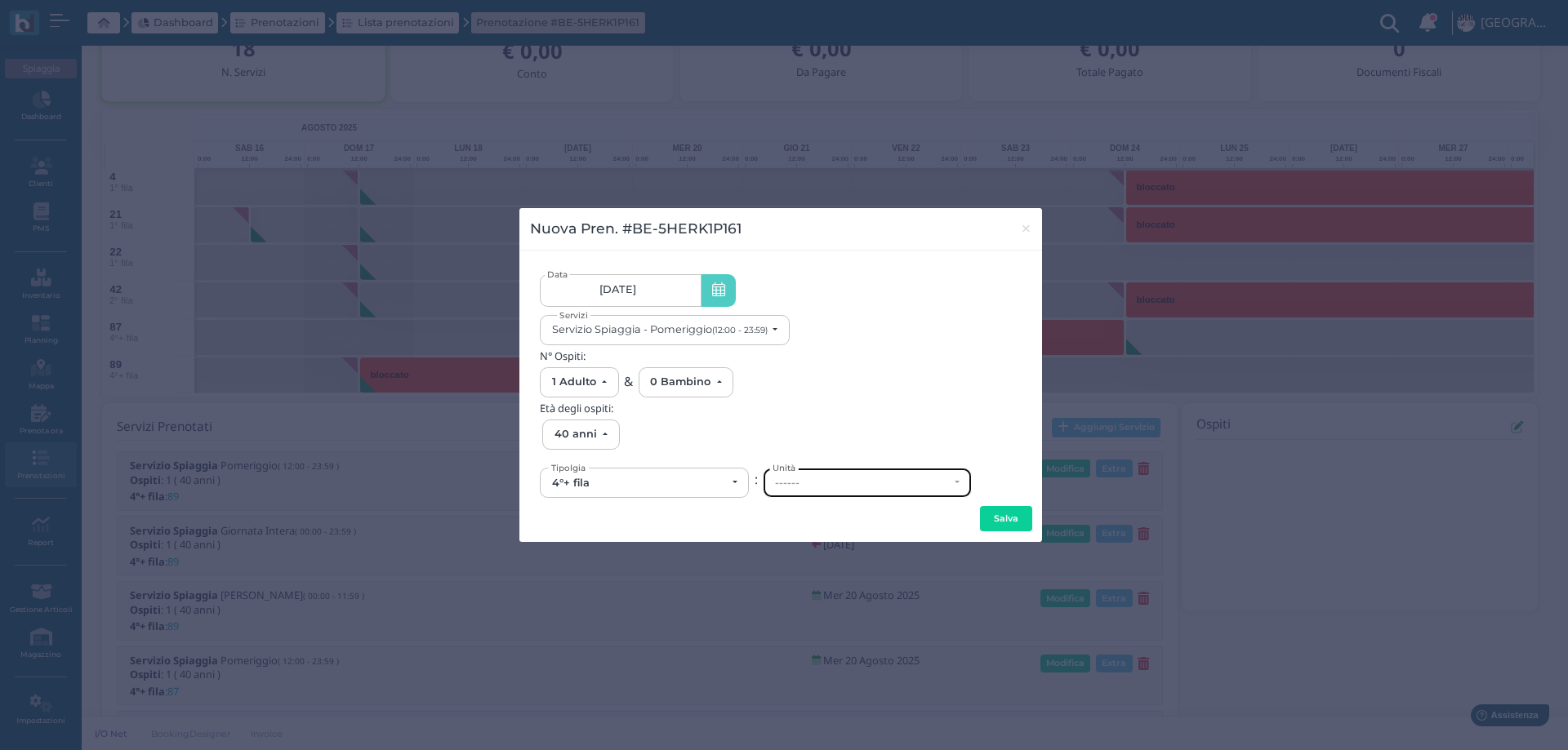
click at [797, 483] on div "------" at bounding box center [862, 483] width 174 height 13
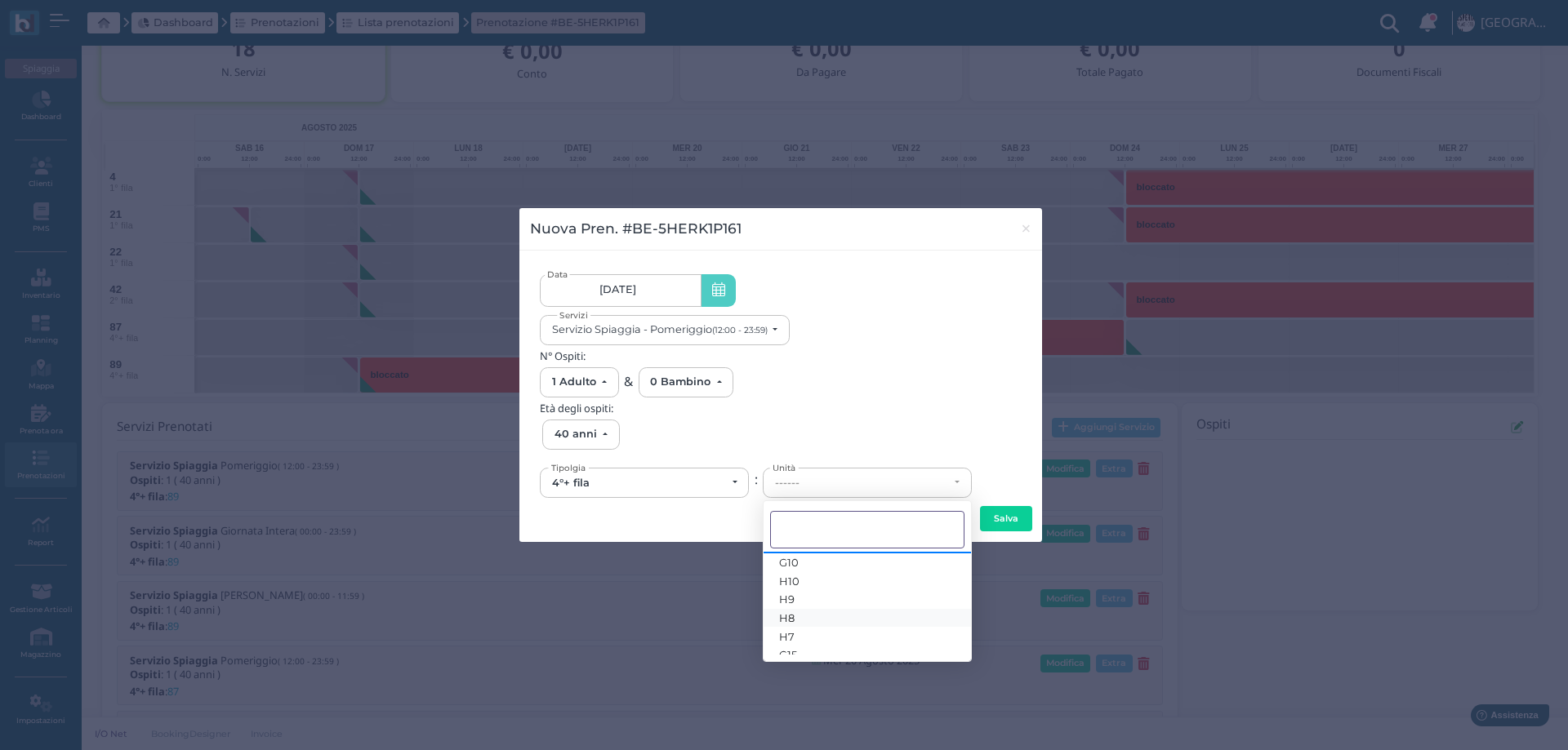
scroll to position [29, 0]
drag, startPoint x: 630, startPoint y: 477, endPoint x: 623, endPoint y: 485, distance: 10.6
click at [630, 475] on div "4°+ fila" at bounding box center [644, 482] width 207 height 28
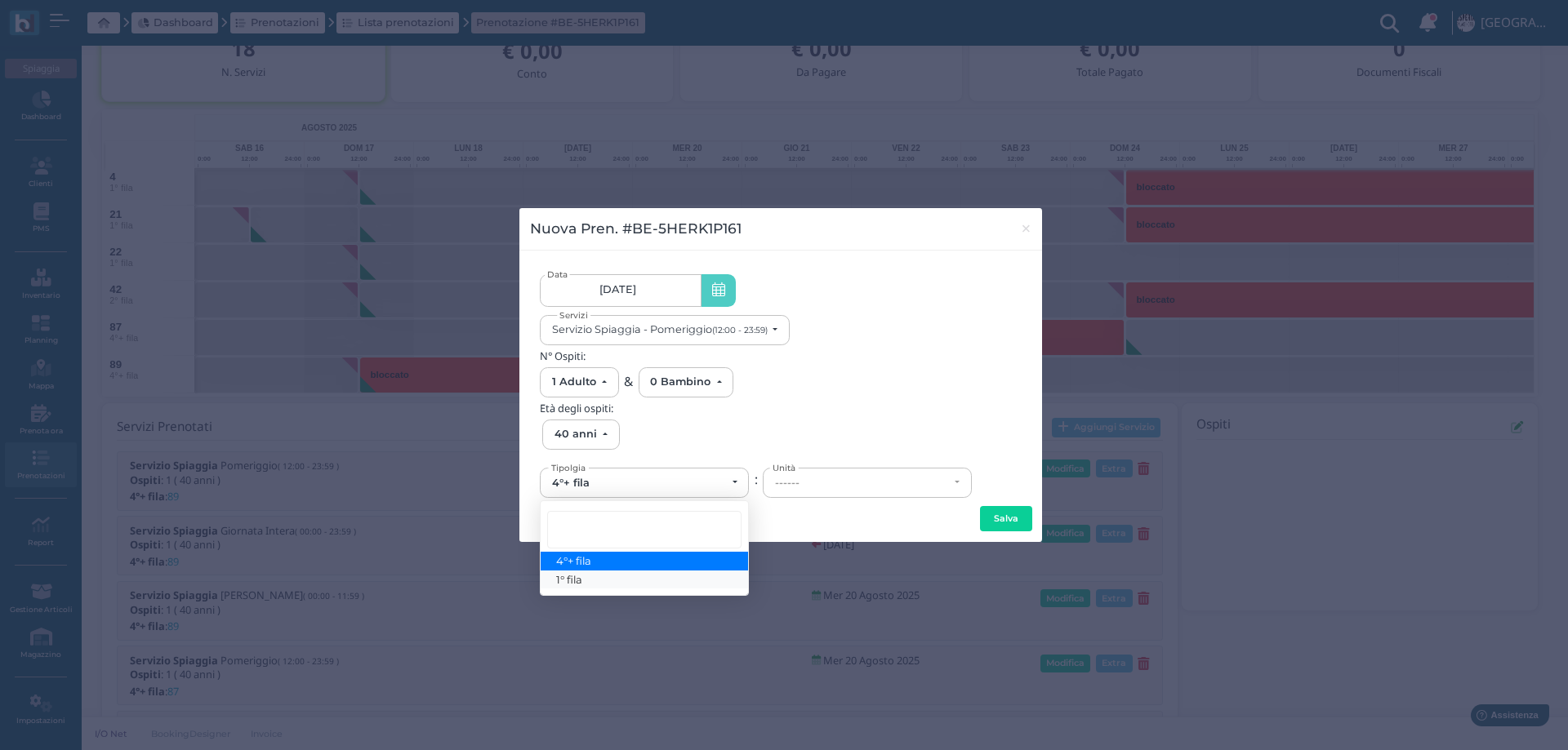
click at [600, 584] on link "1° fila" at bounding box center [644, 580] width 207 height 19
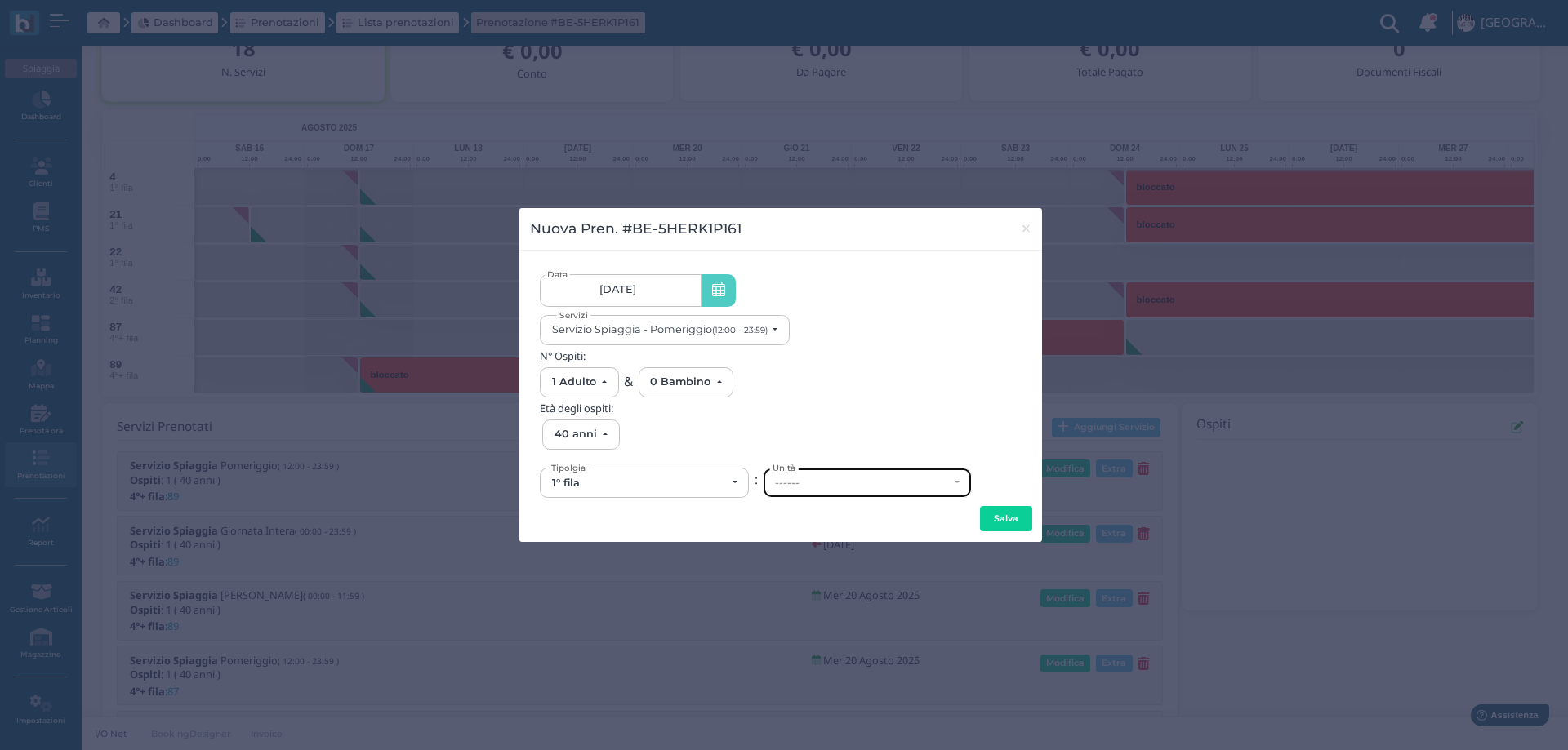
click at [886, 488] on div "------" at bounding box center [862, 483] width 174 height 13
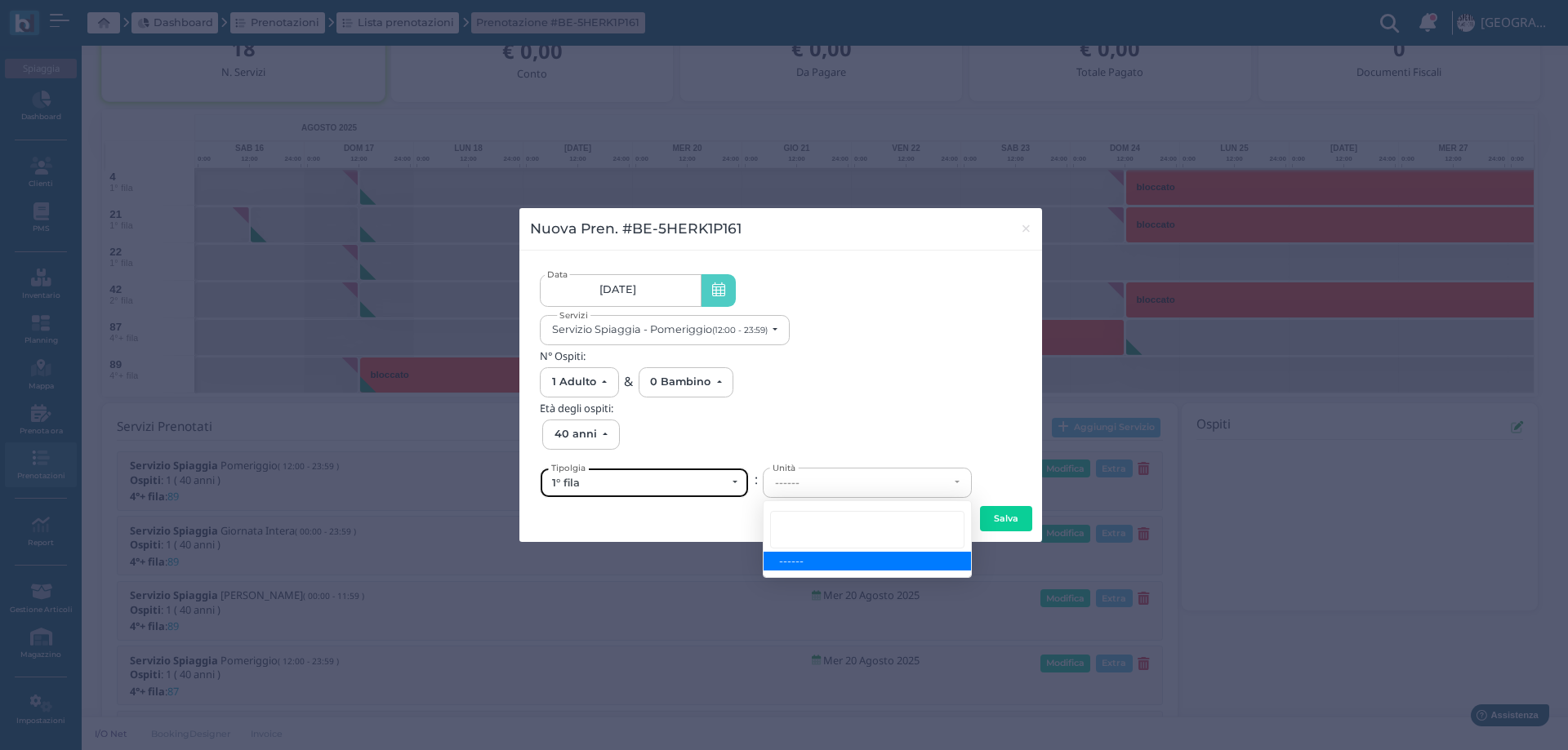
click at [657, 471] on div "1° fila" at bounding box center [644, 482] width 207 height 28
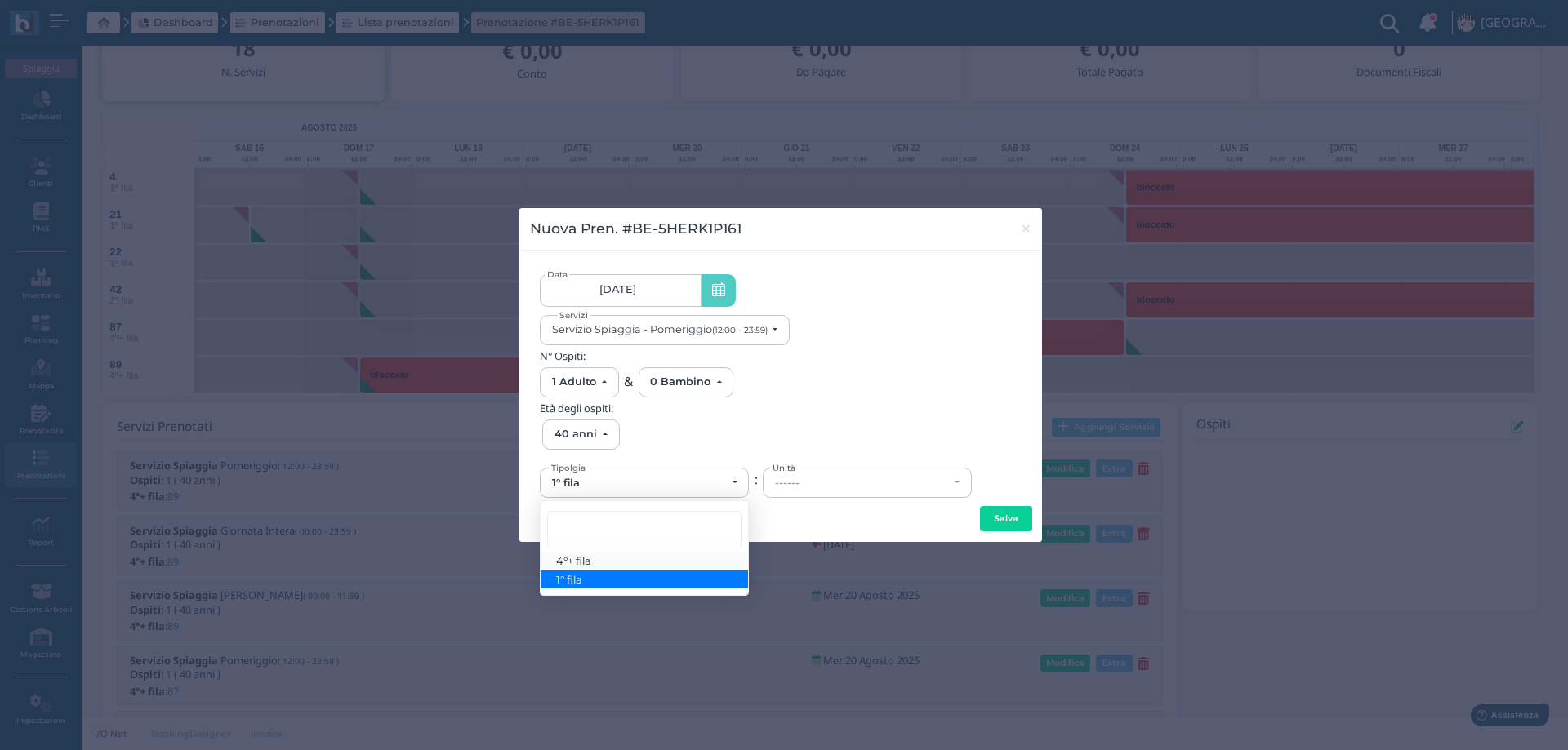
click at [576, 553] on link "4°+ fila" at bounding box center [644, 561] width 207 height 19
select select "434"
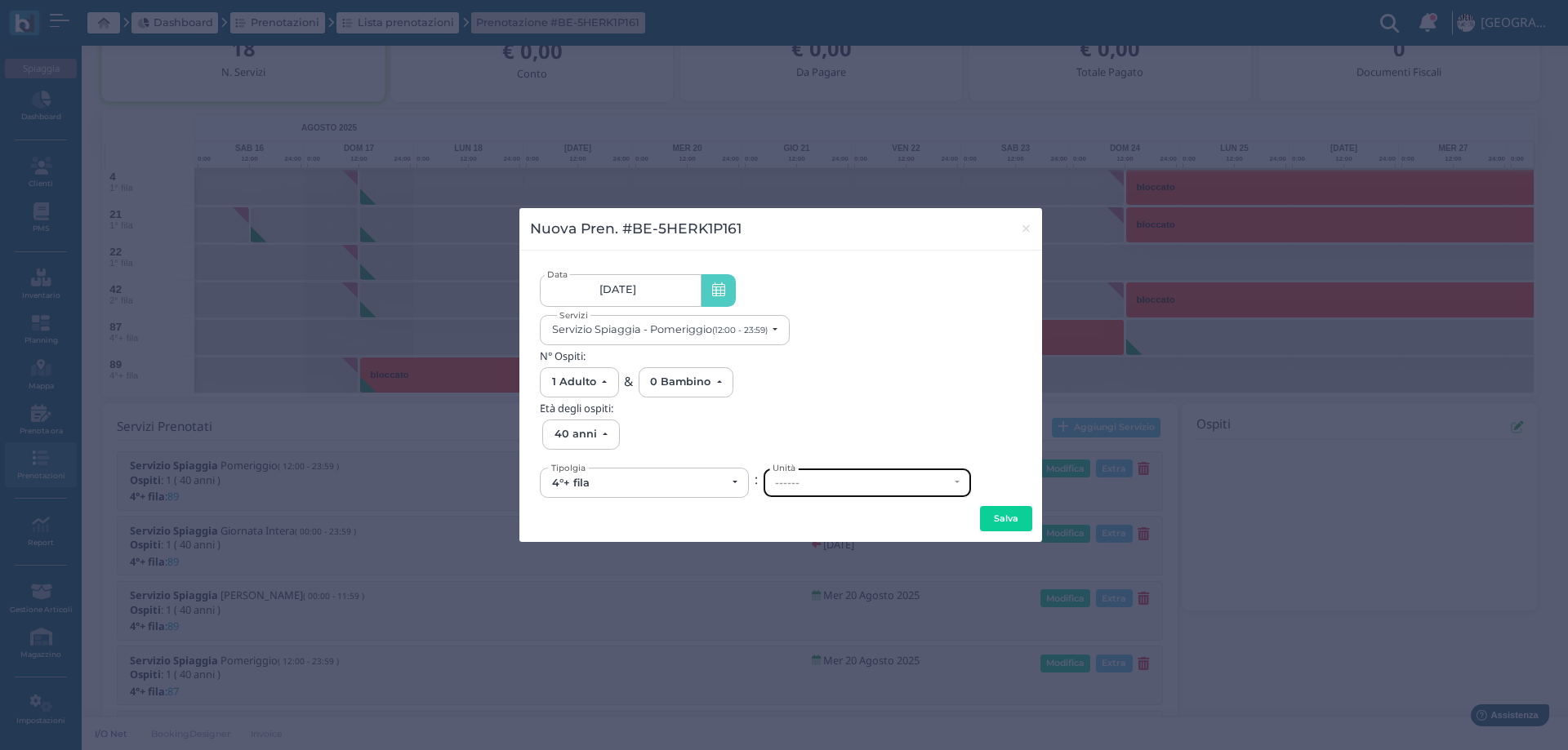
click at [836, 491] on div "------" at bounding box center [867, 482] width 207 height 28
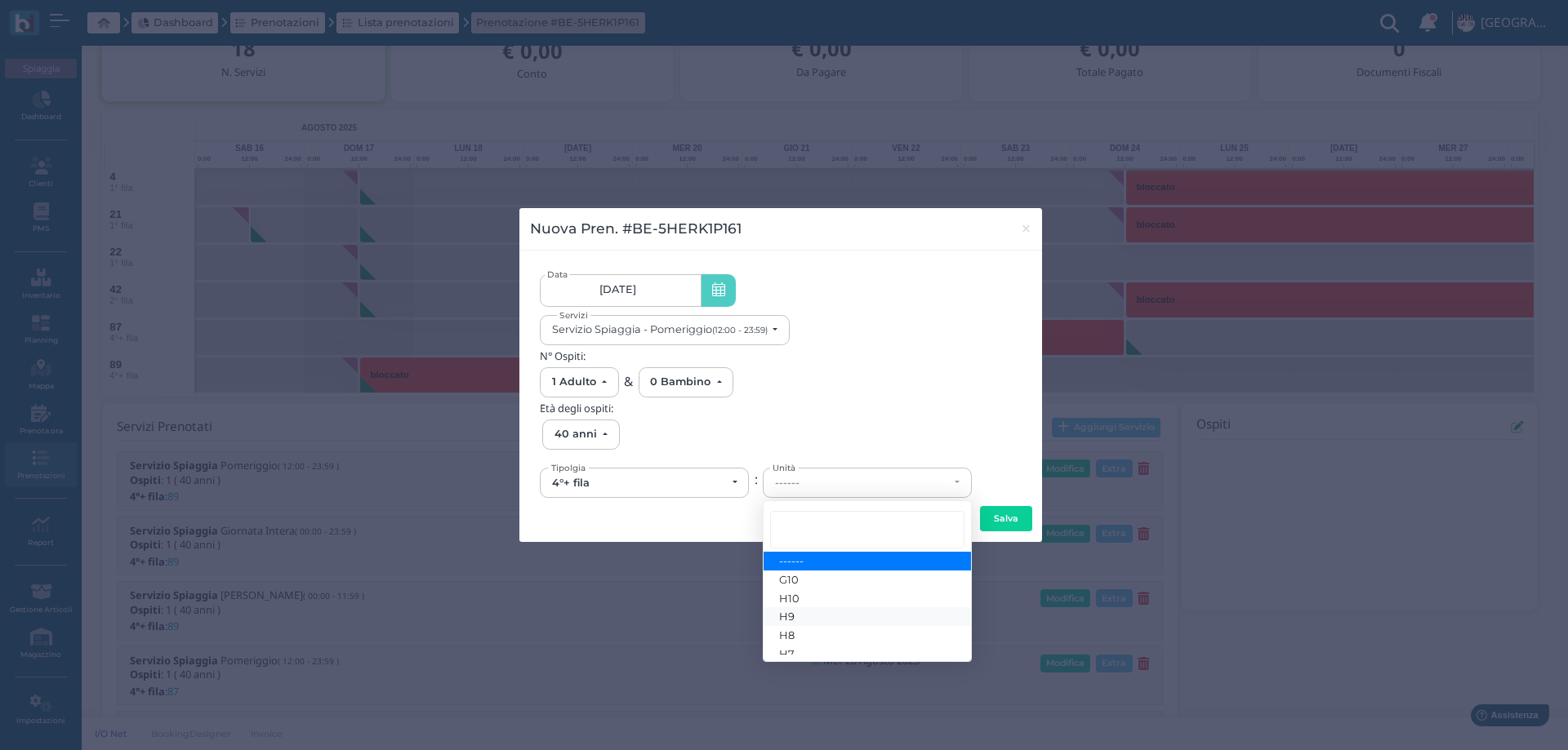
drag, startPoint x: 791, startPoint y: 617, endPoint x: 807, endPoint y: 615, distance: 16.1
click at [791, 616] on span "H9" at bounding box center [787, 616] width 15 height 13
select select "6288"
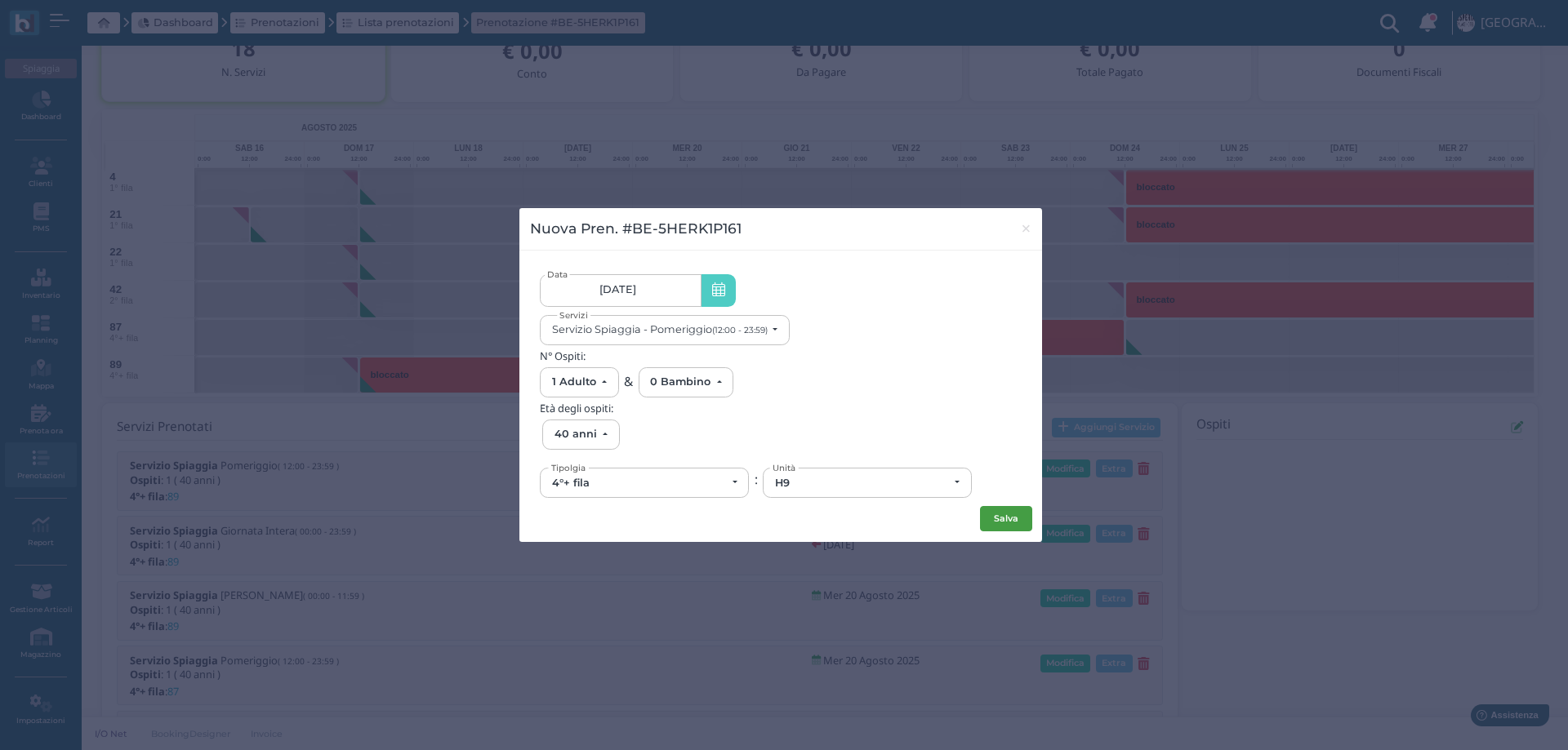
click at [1005, 524] on button "Salva" at bounding box center [1005, 519] width 52 height 26
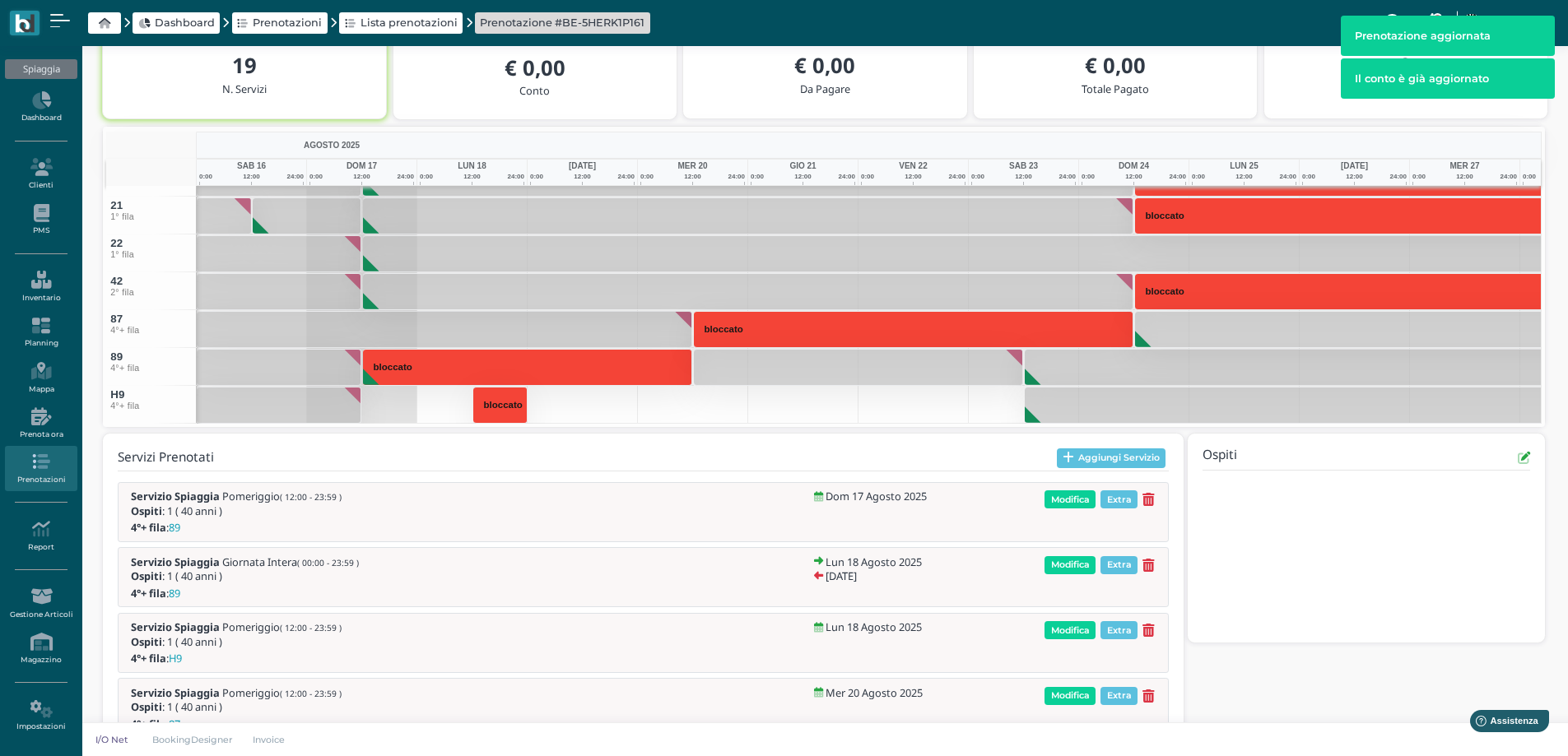
scroll to position [269, 0]
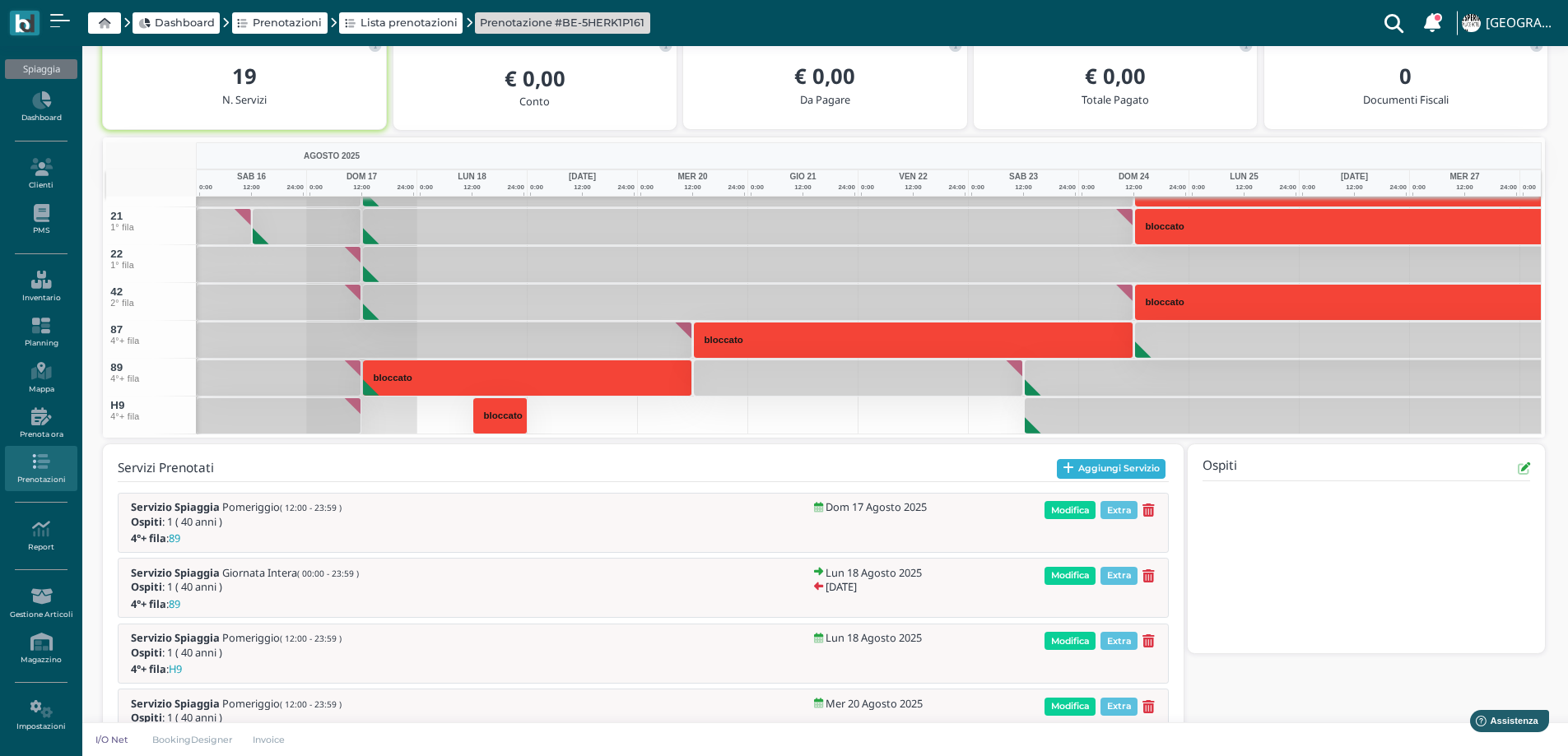
click at [1079, 472] on button "Aggiungi Servizio" at bounding box center [1111, 468] width 109 height 20
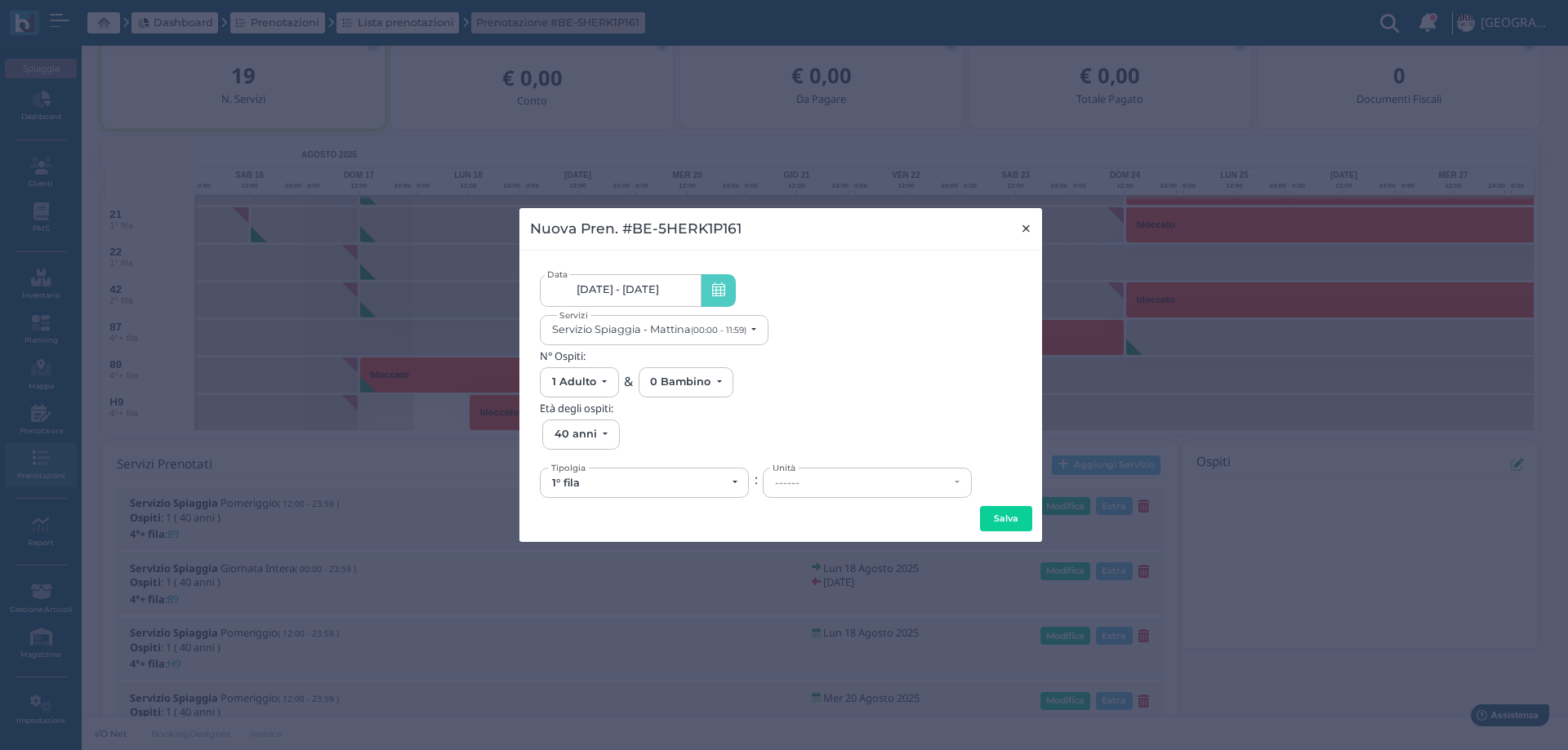
click at [1024, 224] on span "×" at bounding box center [1026, 229] width 12 height 21
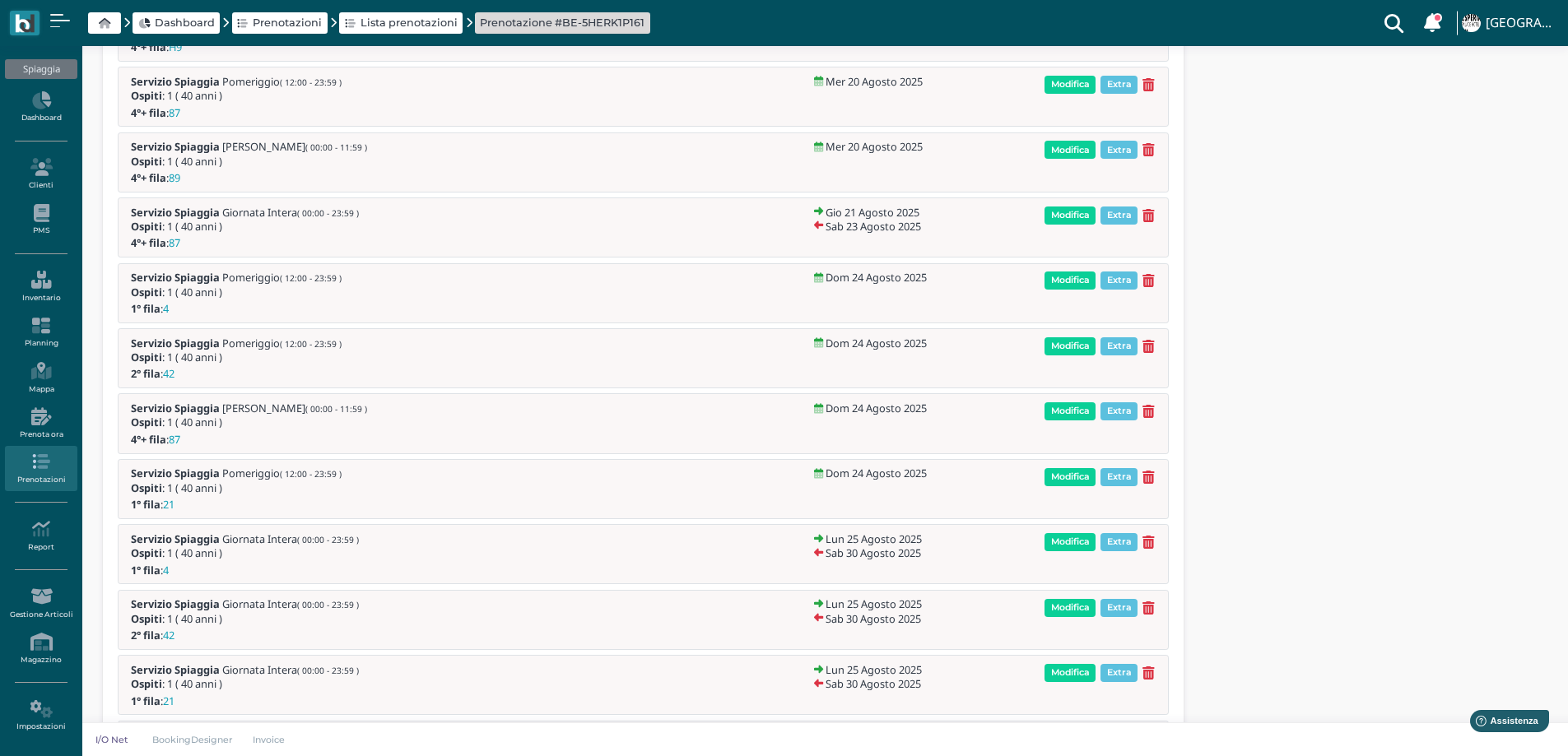
scroll to position [734, 0]
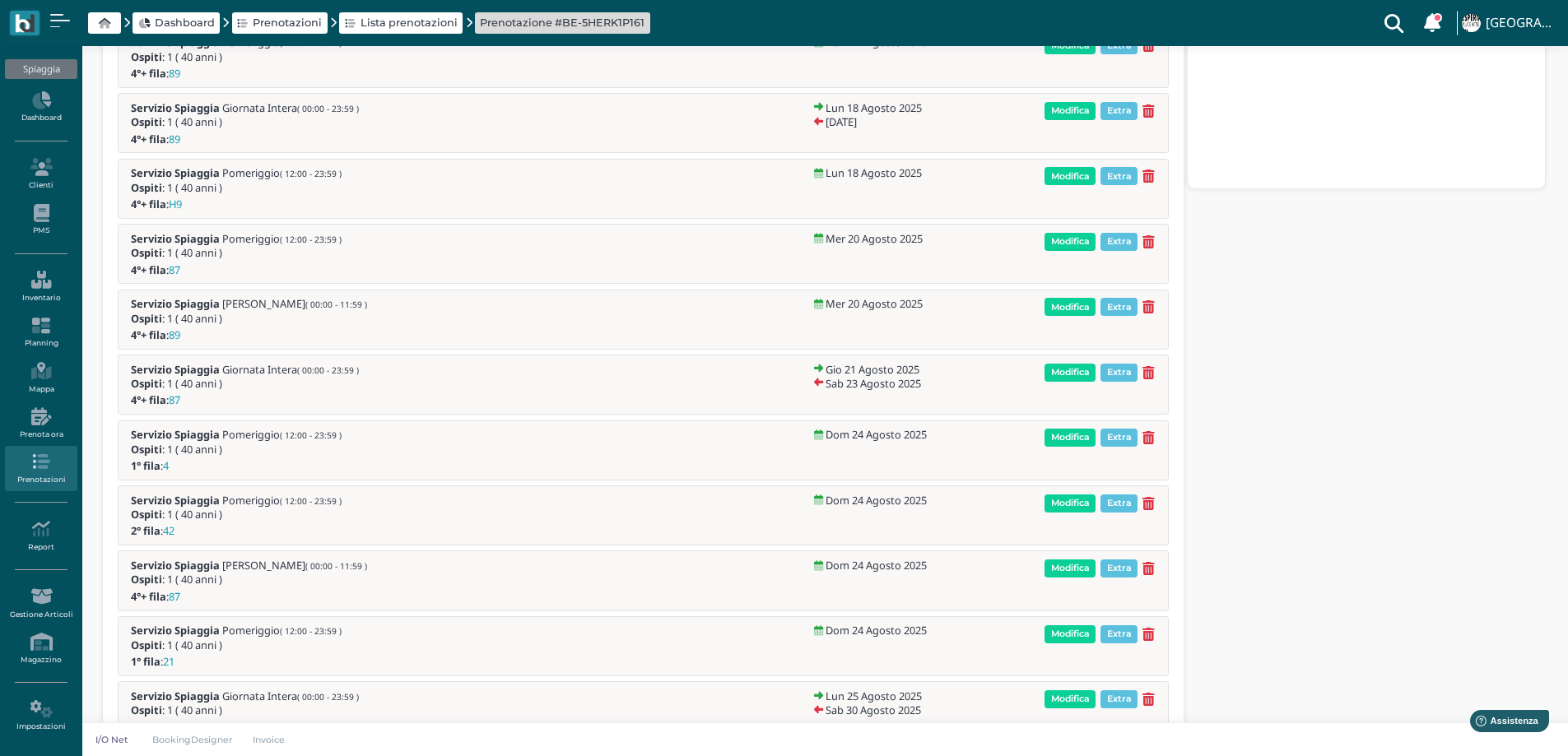
click at [1149, 174] on icon at bounding box center [1149, 177] width 12 height 14
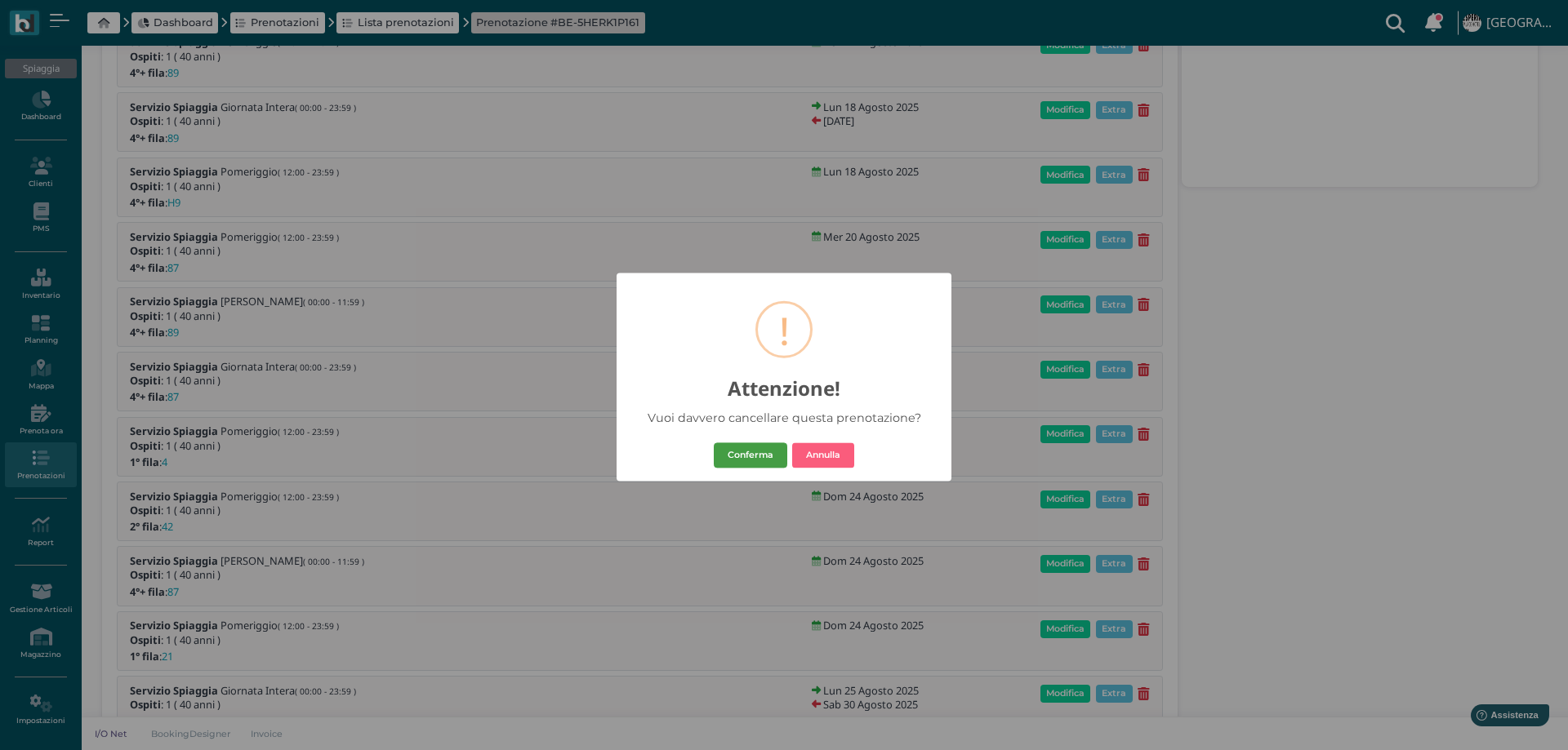
click at [738, 456] on button "Conferma" at bounding box center [751, 455] width 74 height 26
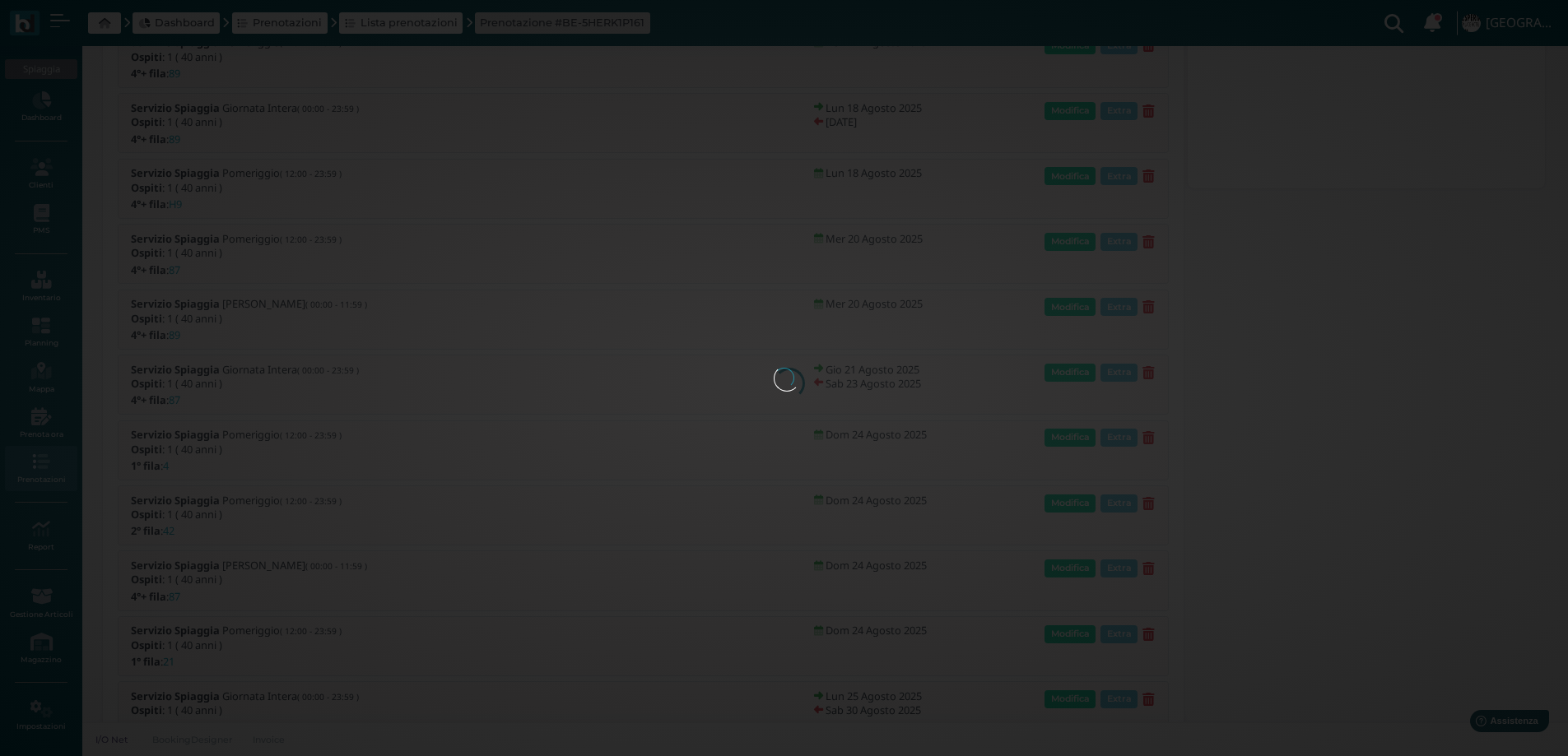
scroll to position [0, 0]
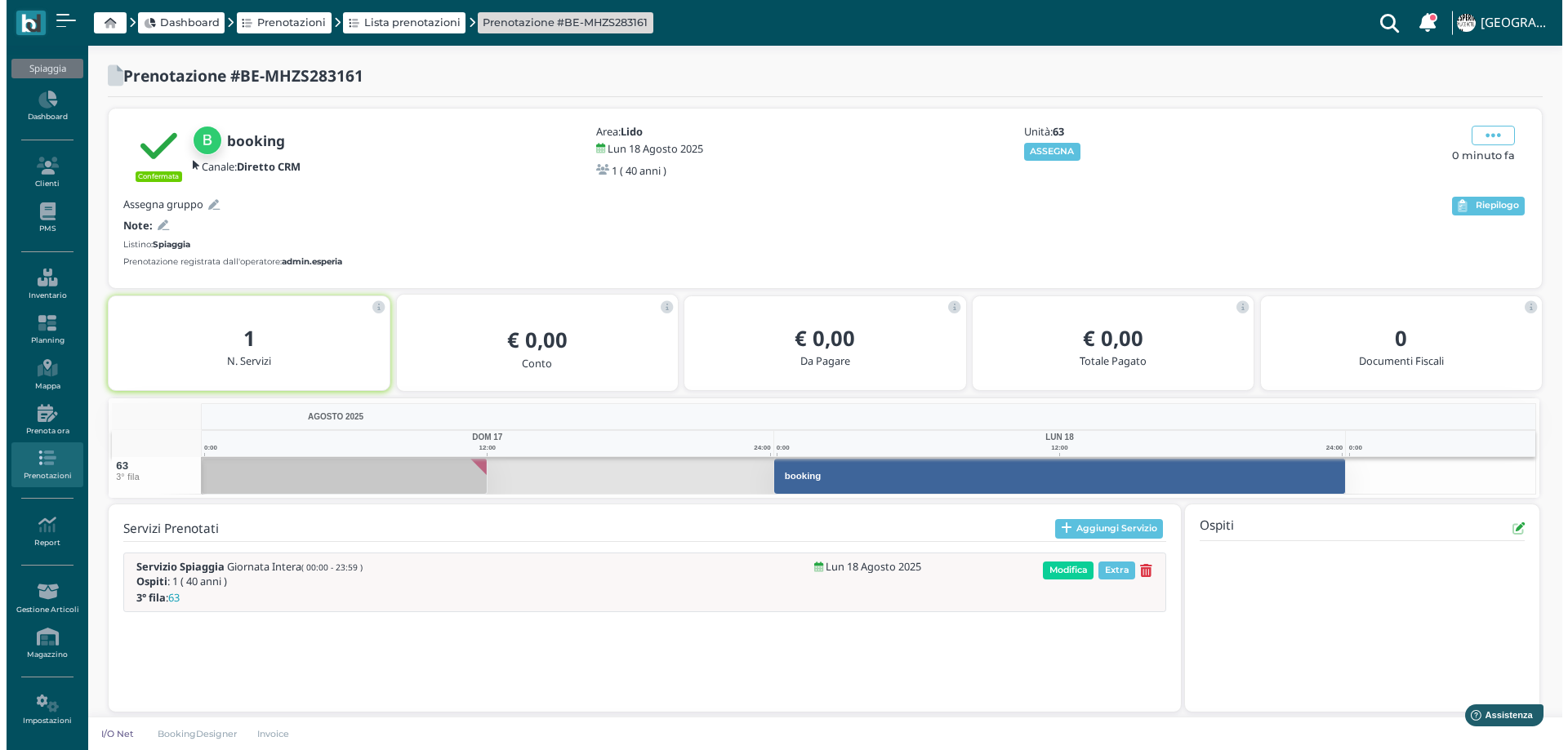
scroll to position [10, 0]
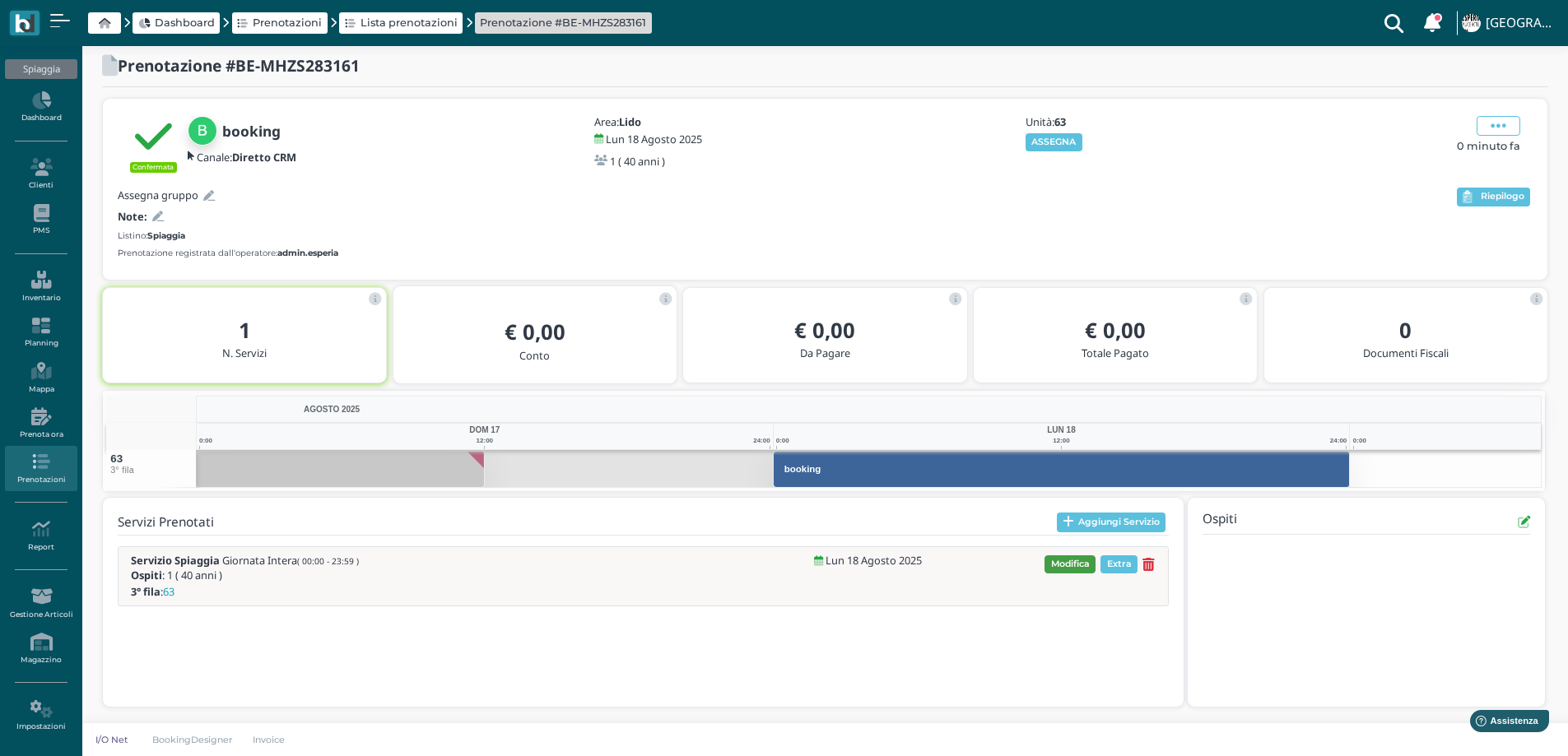
click at [1083, 565] on span "Modifica" at bounding box center [1070, 564] width 51 height 18
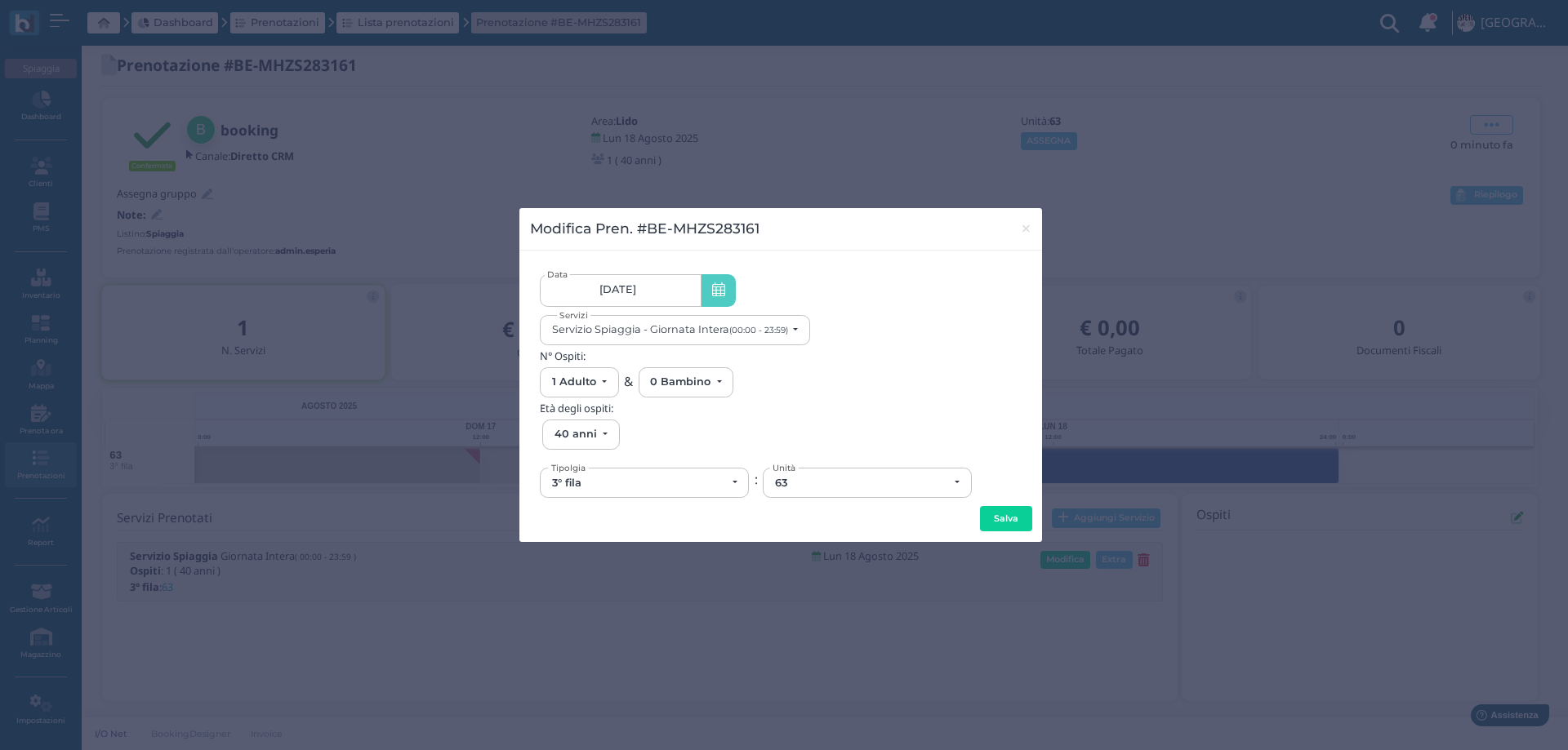
click at [639, 290] on link "18/08/25" at bounding box center [619, 290] width 161 height 33
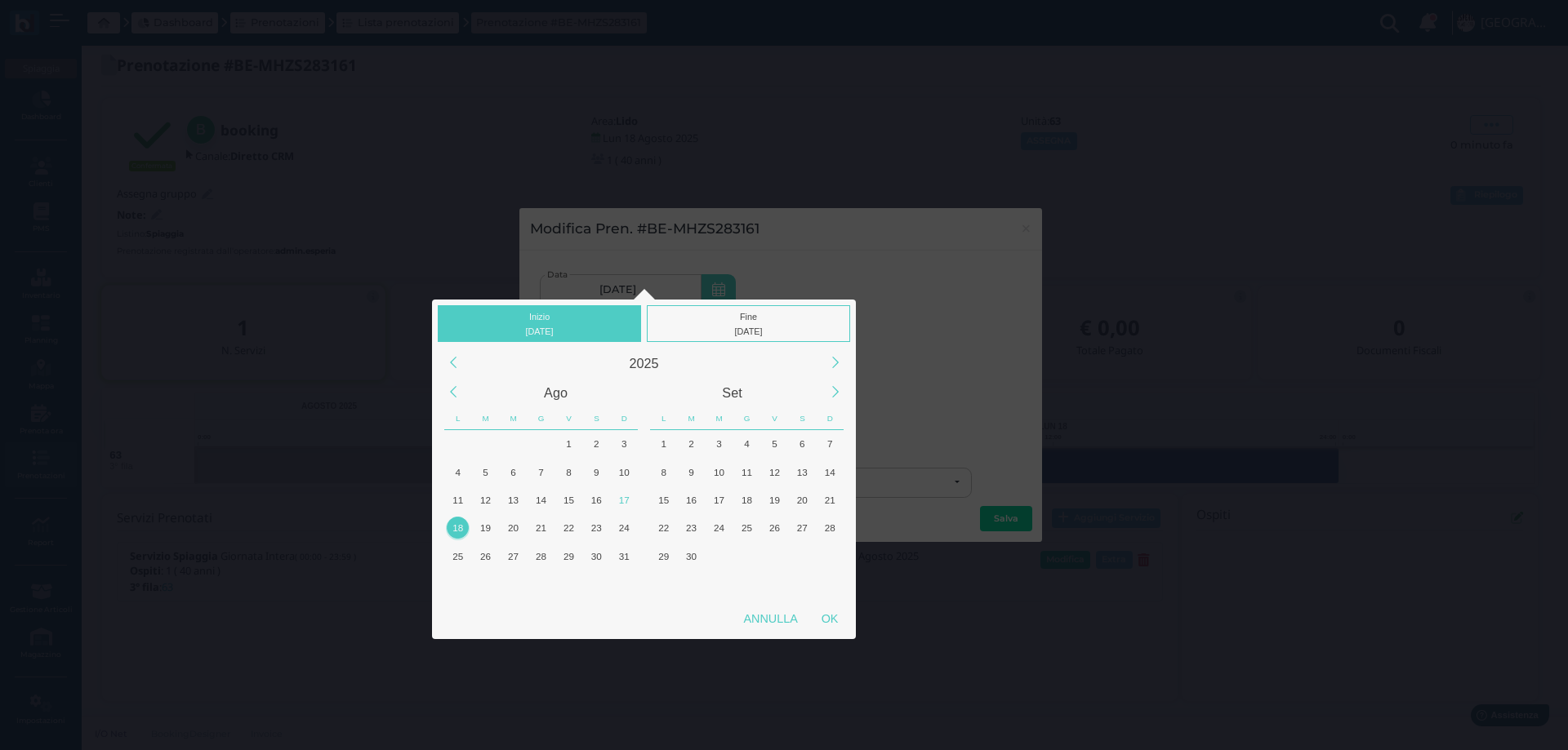
click at [1023, 231] on div "Inizio 18/08/2025 Fine 18/08/2025 2025 Ago Set L M M G V S D L M M G V S D 30 1…" at bounding box center [784, 370] width 1568 height 761
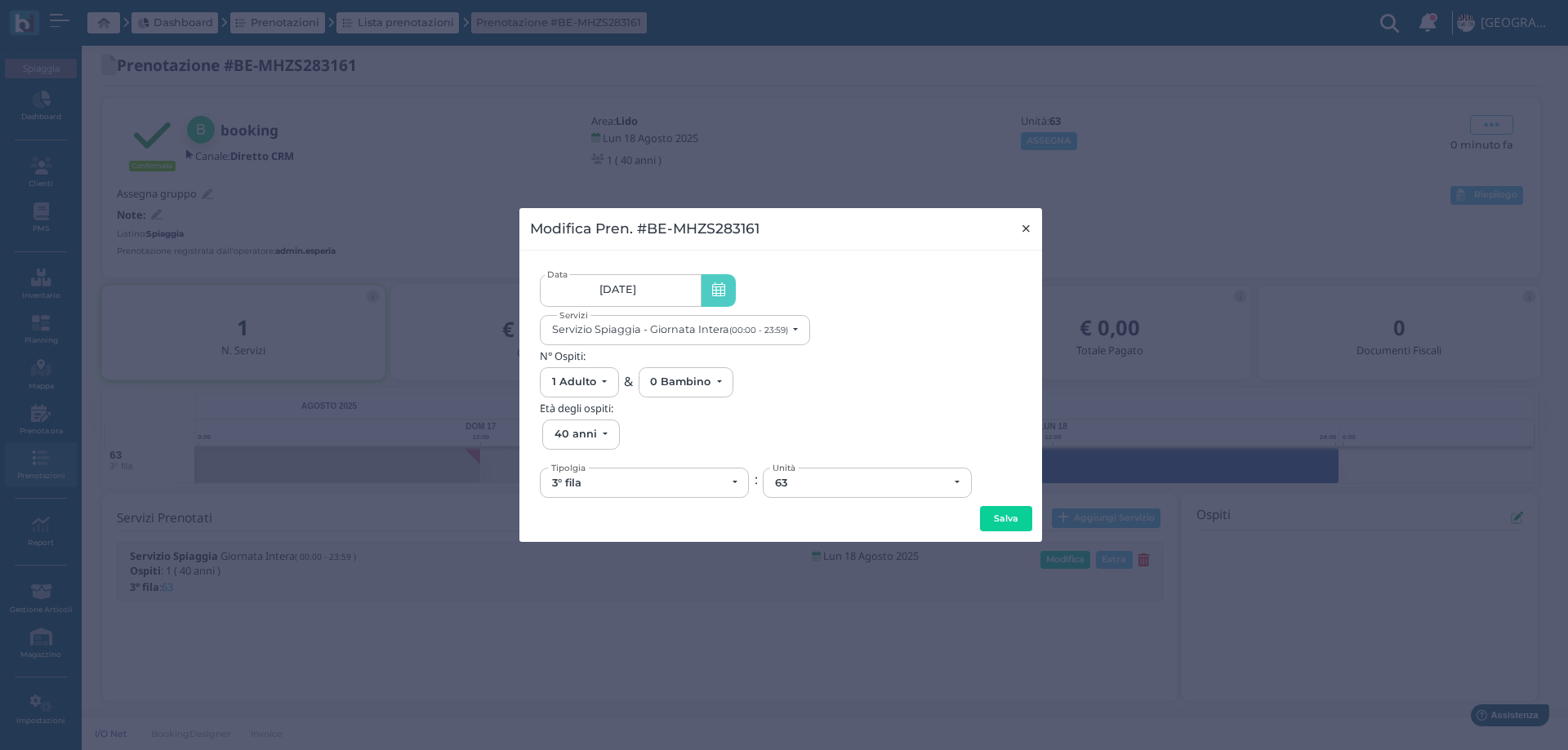
click at [1025, 231] on span "×" at bounding box center [1026, 229] width 12 height 21
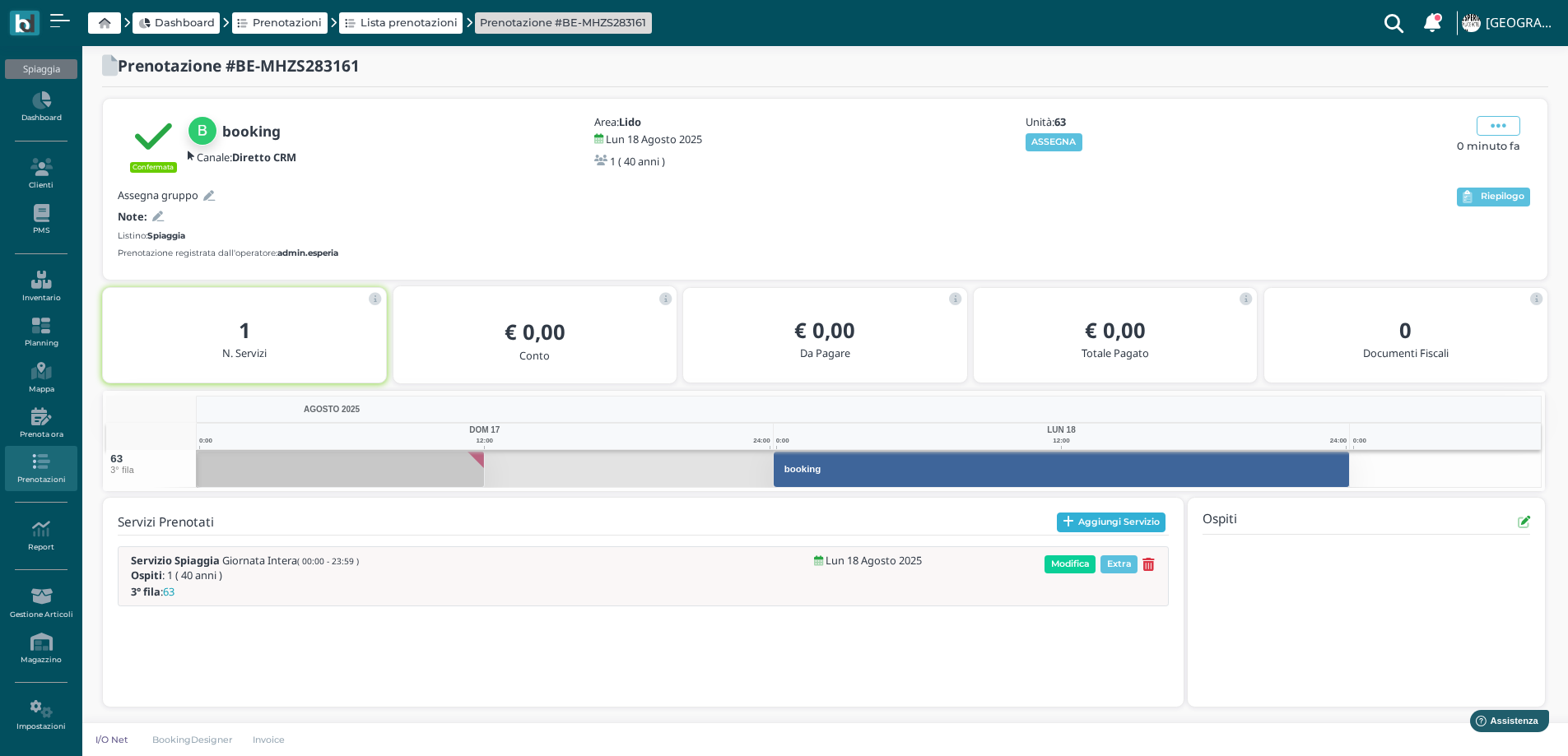
click at [1102, 526] on button "Aggiungi Servizio" at bounding box center [1111, 522] width 109 height 20
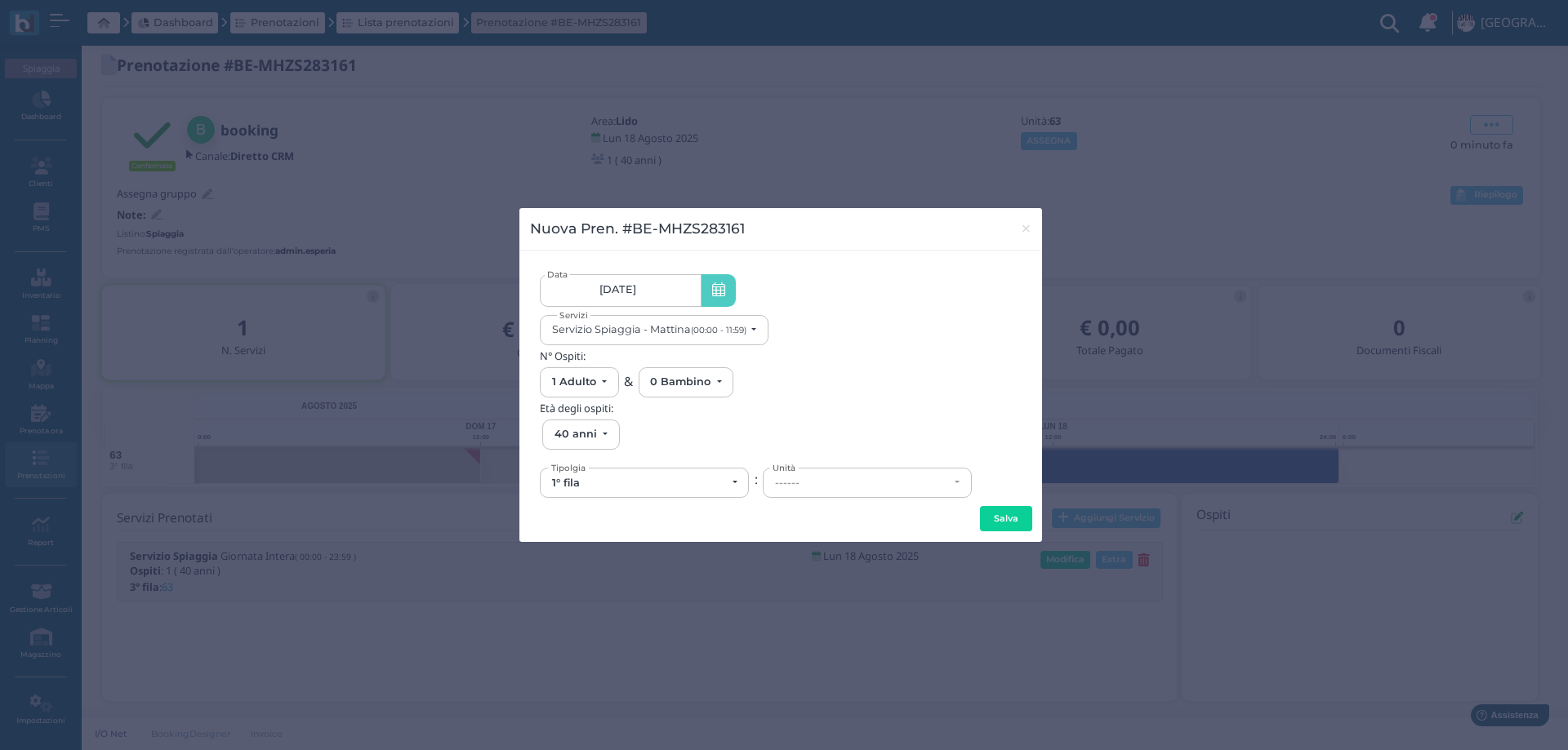
click at [643, 291] on link "18/08/25" at bounding box center [619, 290] width 161 height 33
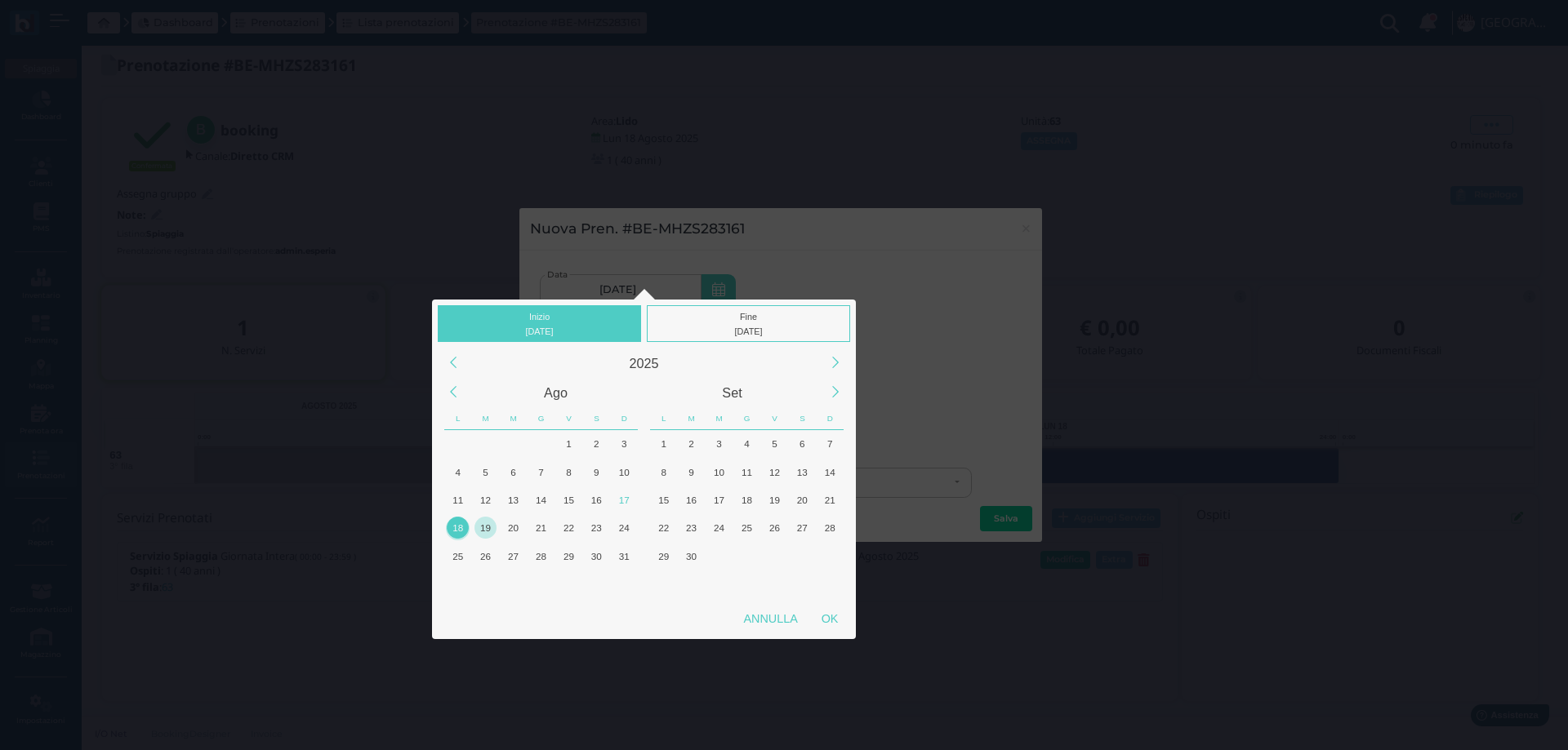
click at [489, 527] on div "19" at bounding box center [485, 528] width 22 height 22
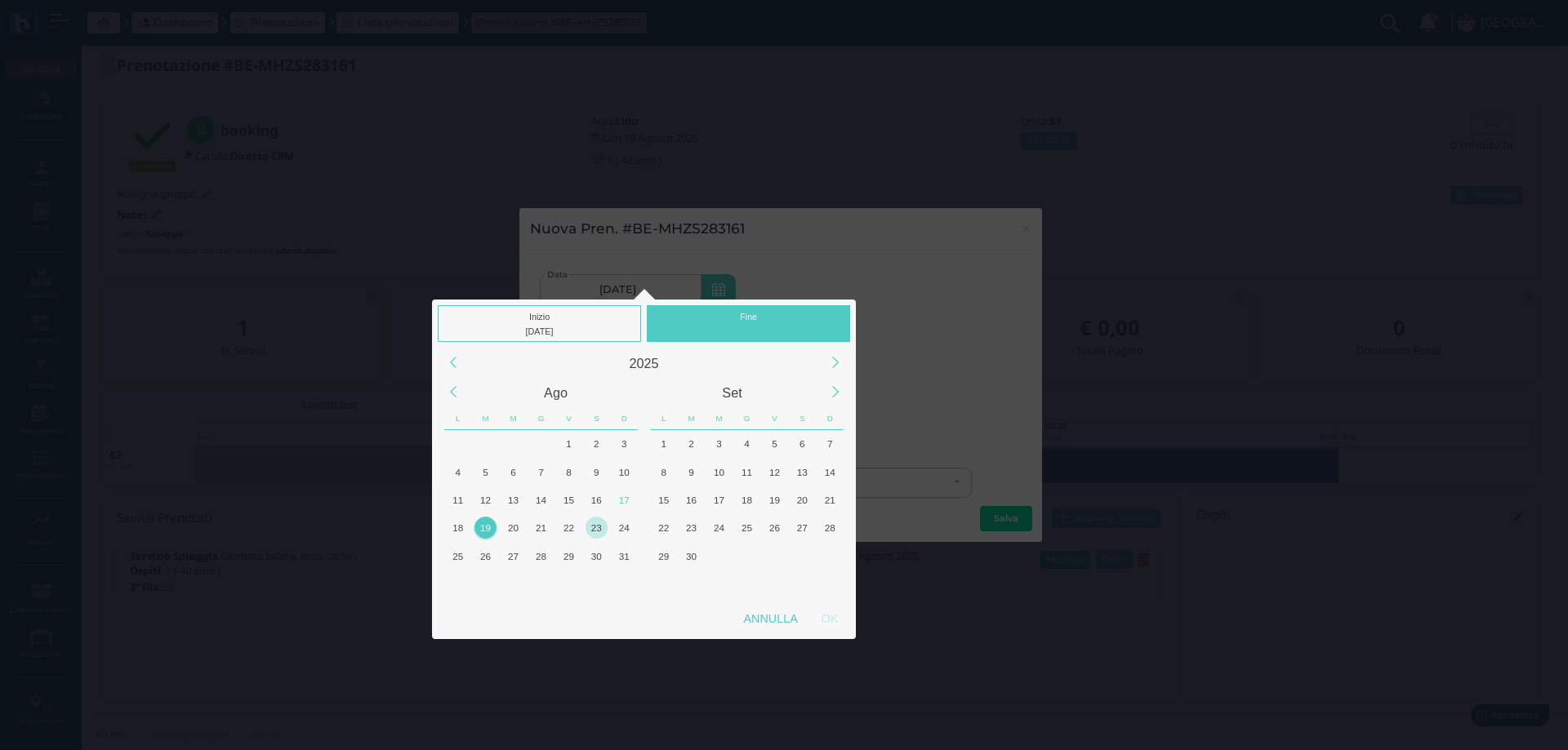
click at [590, 527] on div "23" at bounding box center [596, 528] width 22 height 22
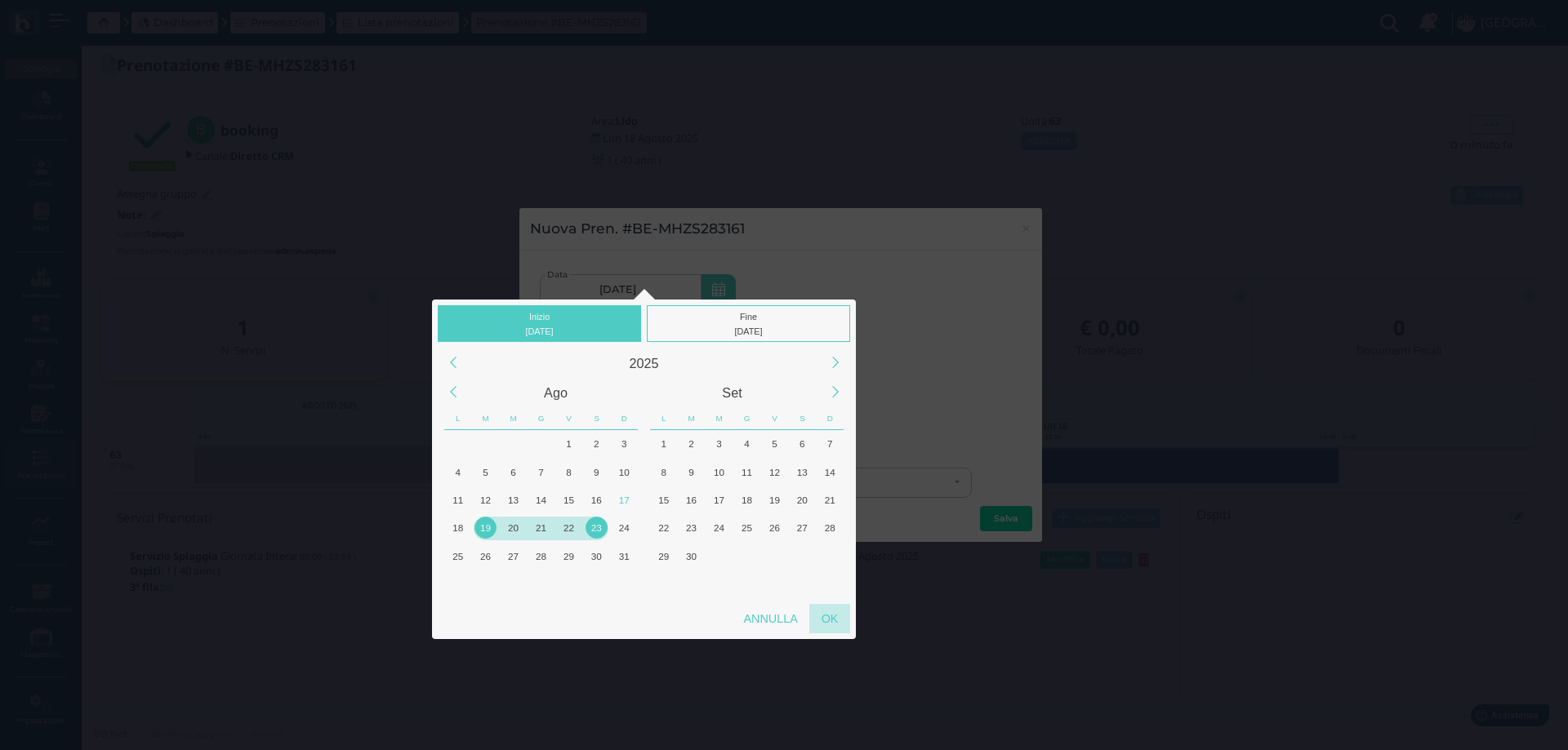
click at [826, 623] on div "OK" at bounding box center [830, 619] width 41 height 29
type input "19/08/2025 - 23/08/2025"
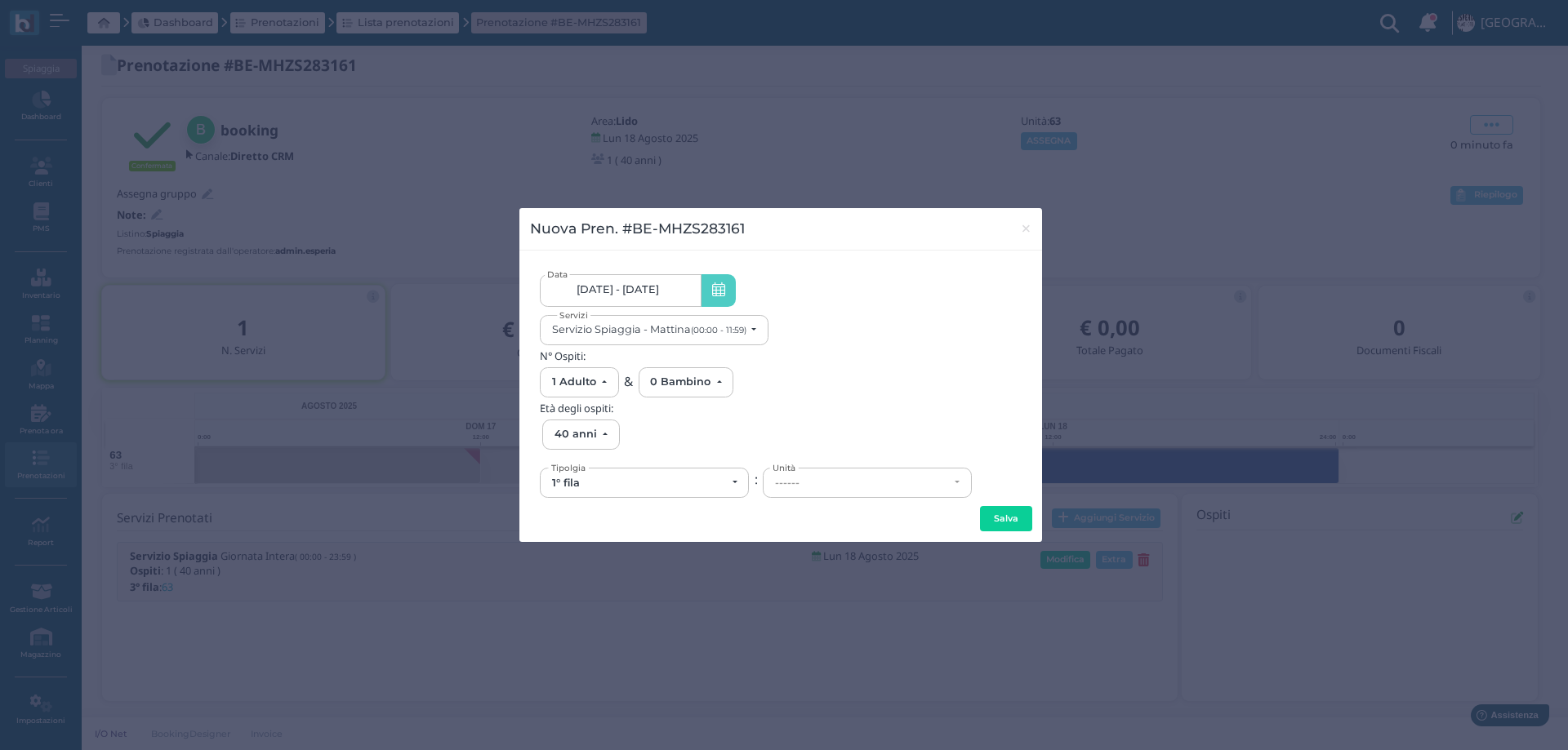
scroll to position [0, 151]
click at [667, 330] on div "Servizio Spiaggia - Mattina (00:00 - 11:59)" at bounding box center [649, 329] width 194 height 12
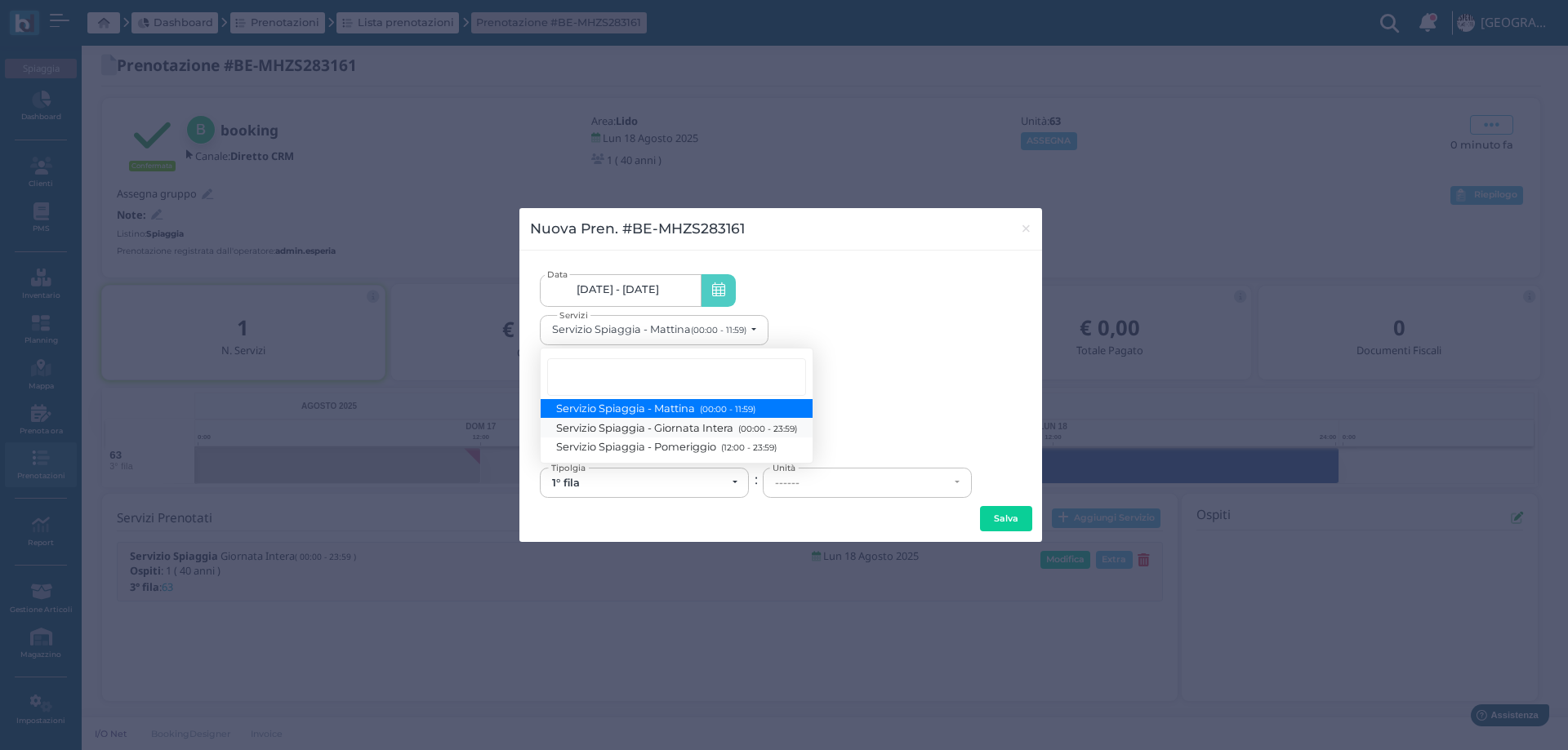
click at [689, 430] on span "Servizio Spiaggia - Giornata Intera (00:00 - 23:59)" at bounding box center [676, 427] width 240 height 14
select select "1368"
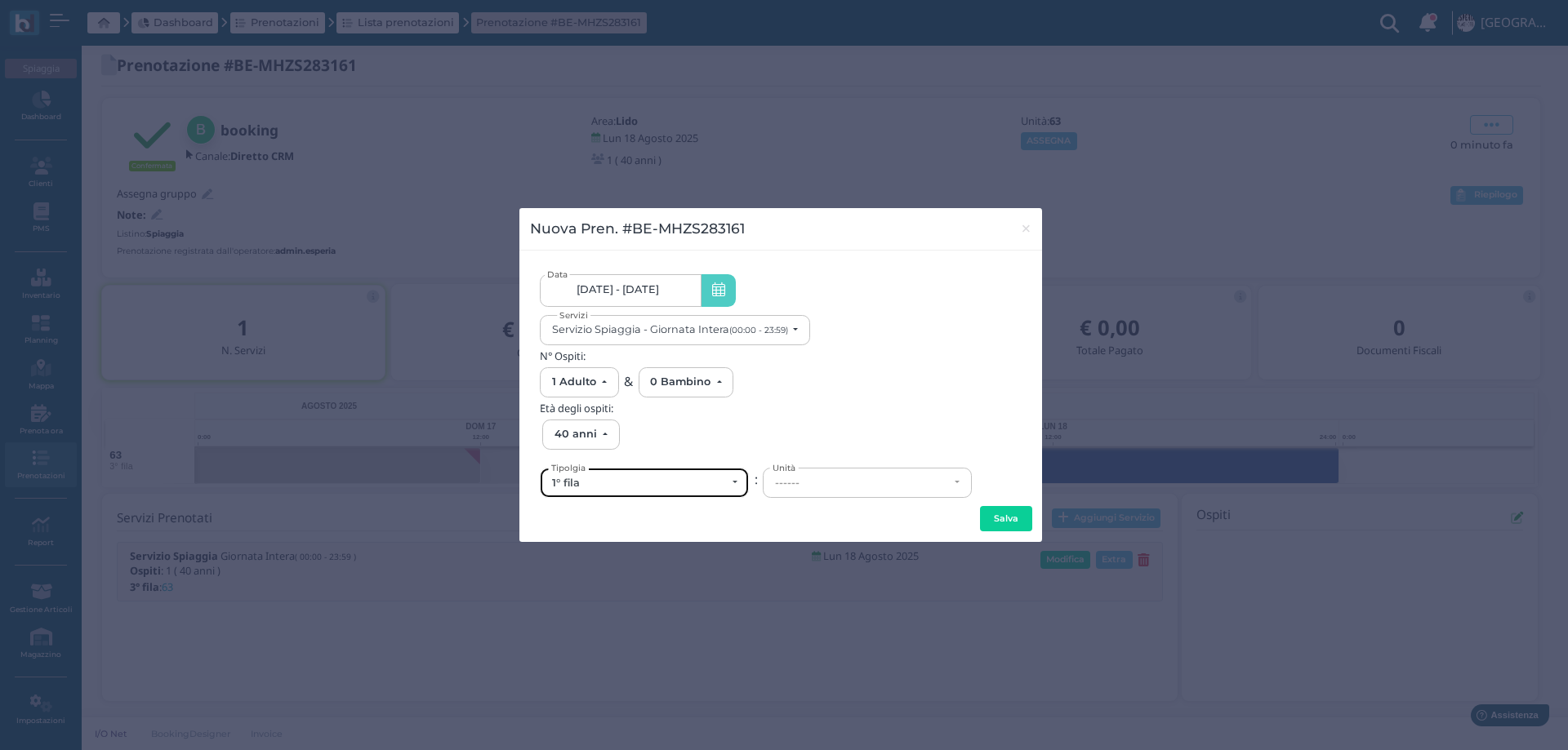
click at [699, 490] on div "1° fila" at bounding box center [644, 482] width 207 height 28
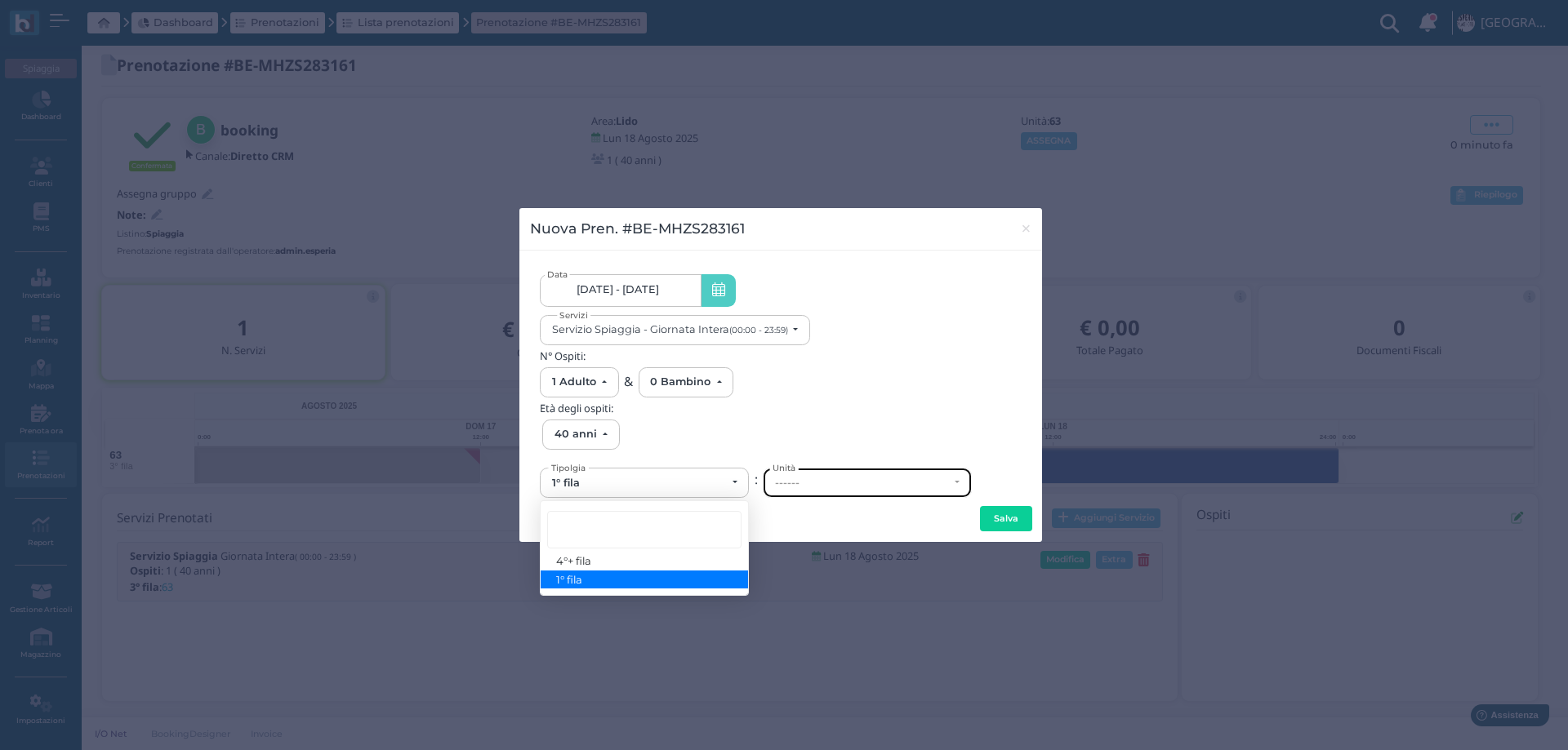
click at [803, 487] on div "------" at bounding box center [862, 483] width 174 height 13
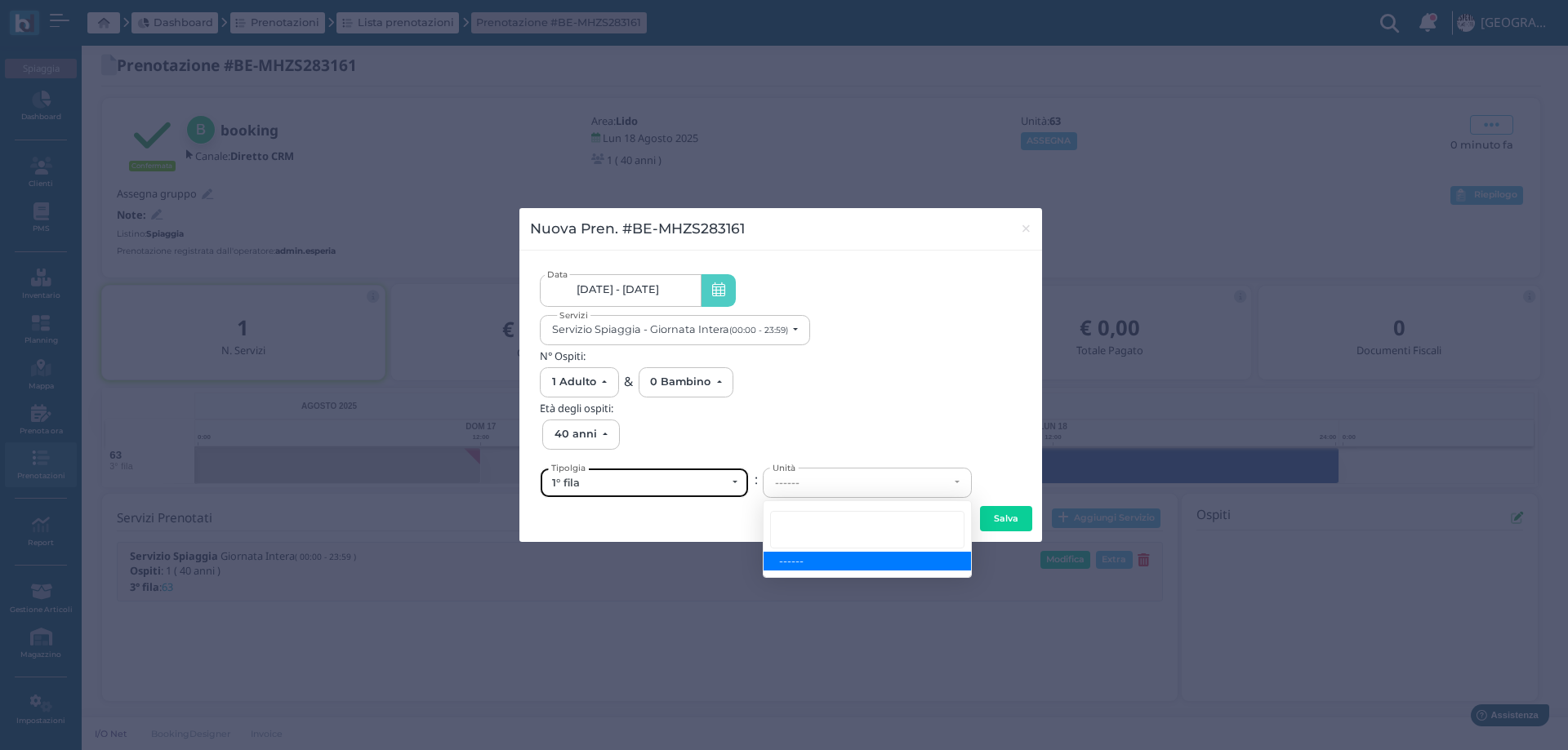
click at [625, 485] on div "1° fila" at bounding box center [638, 483] width 174 height 13
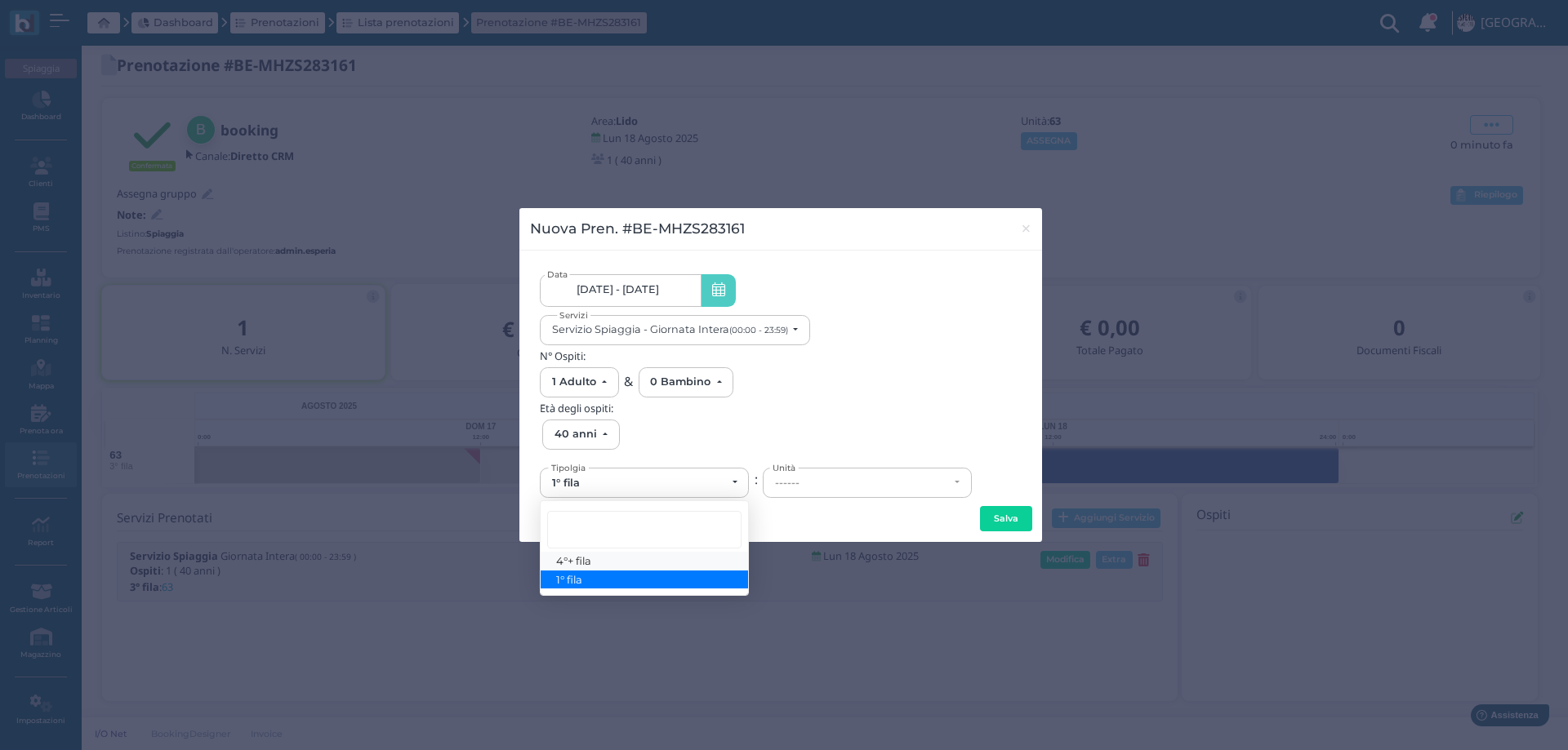
drag, startPoint x: 601, startPoint y: 558, endPoint x: 609, endPoint y: 553, distance: 9.4
click at [601, 558] on link "4°+ fila" at bounding box center [644, 561] width 207 height 19
select select "434"
click at [823, 466] on div "4°+ fila 4°+ fila 1° fila Tipolgia : ------ G10 H10 H8 H7 ------ ------ G10 H10…" at bounding box center [780, 481] width 482 height 36
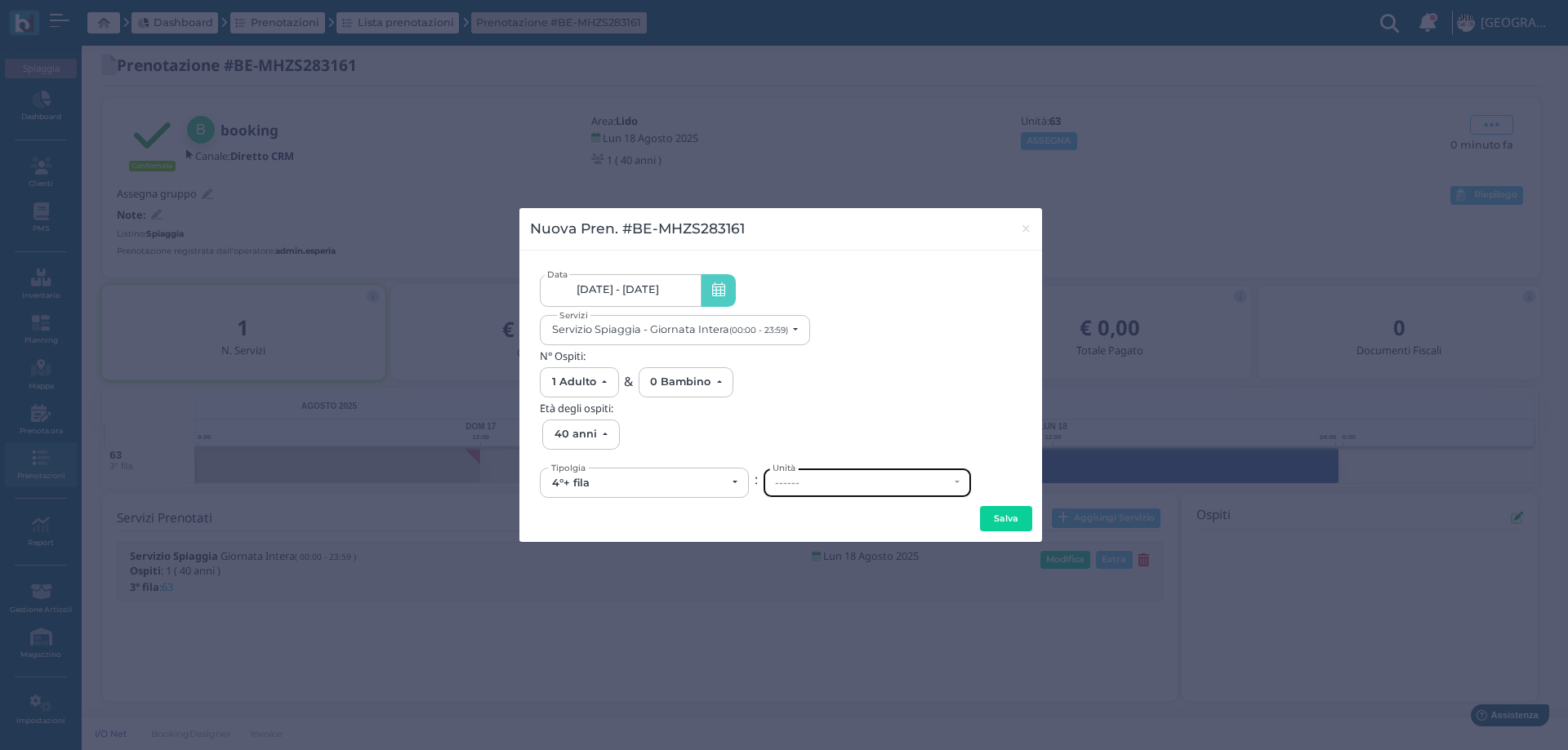
click at [827, 485] on div "------" at bounding box center [862, 483] width 174 height 13
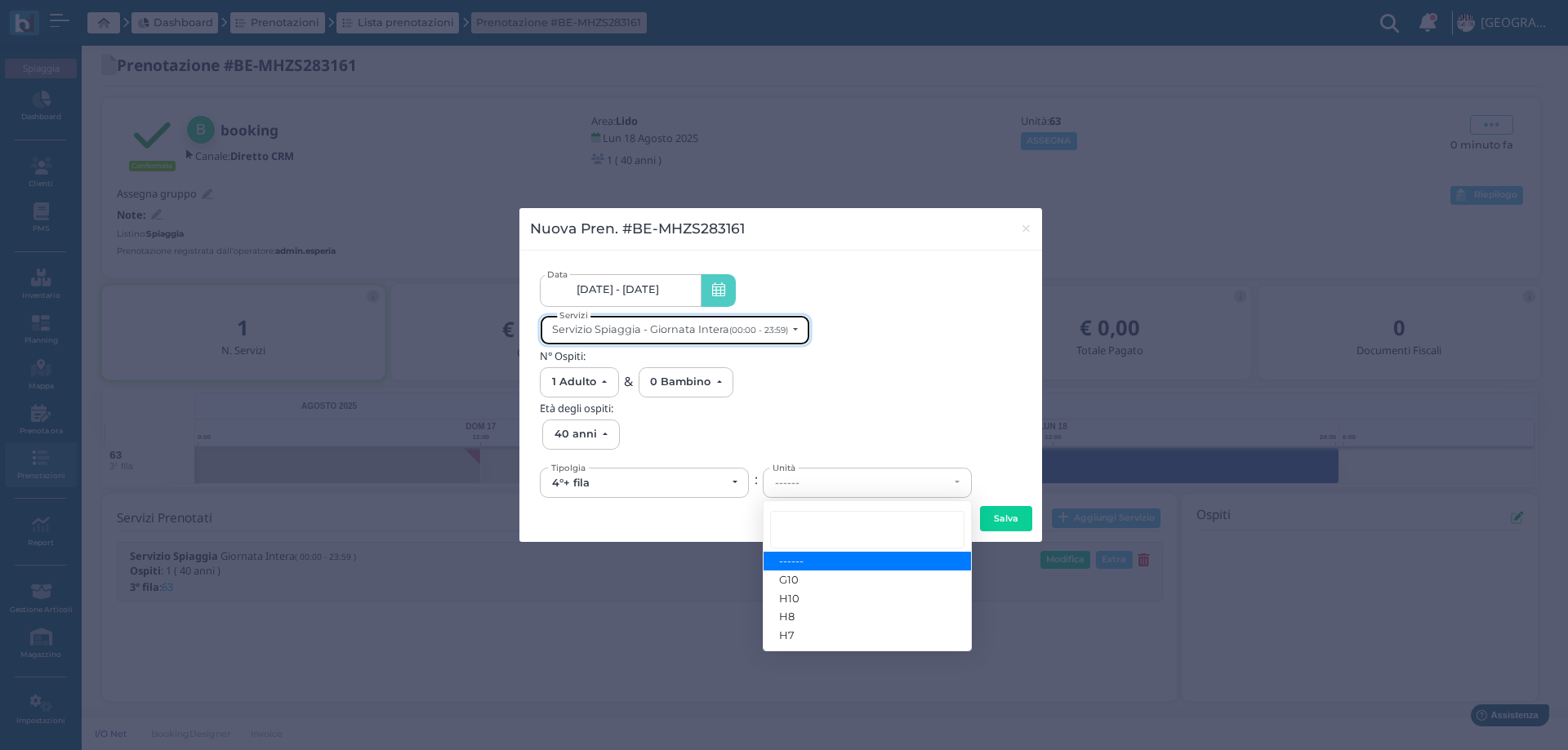
click at [724, 330] on div "Servizio Spiaggia - Giornata Intera (00:00 - 23:59)" at bounding box center [669, 329] width 236 height 12
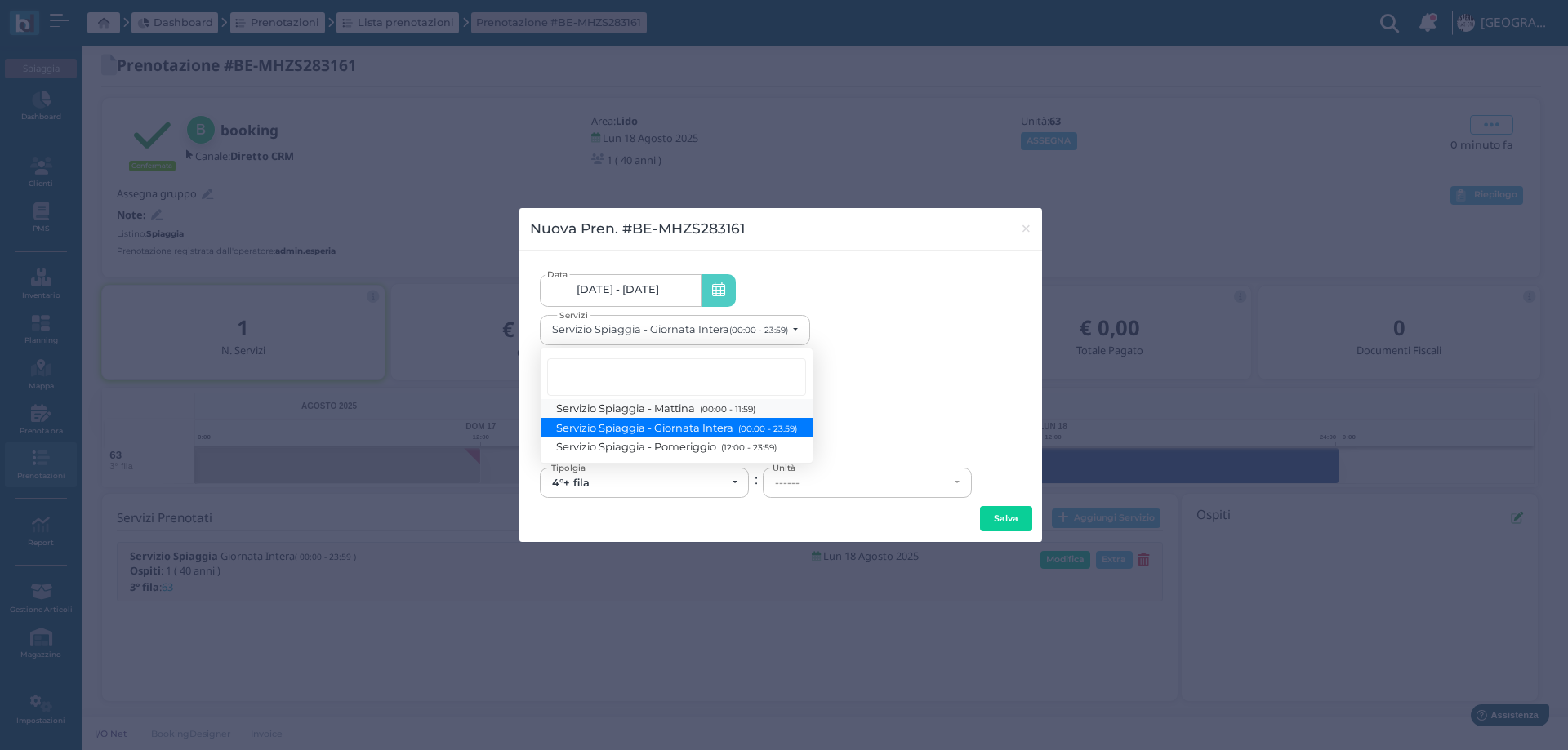
click at [715, 412] on small "(00:00 - 11:59)" at bounding box center [725, 409] width 59 height 10
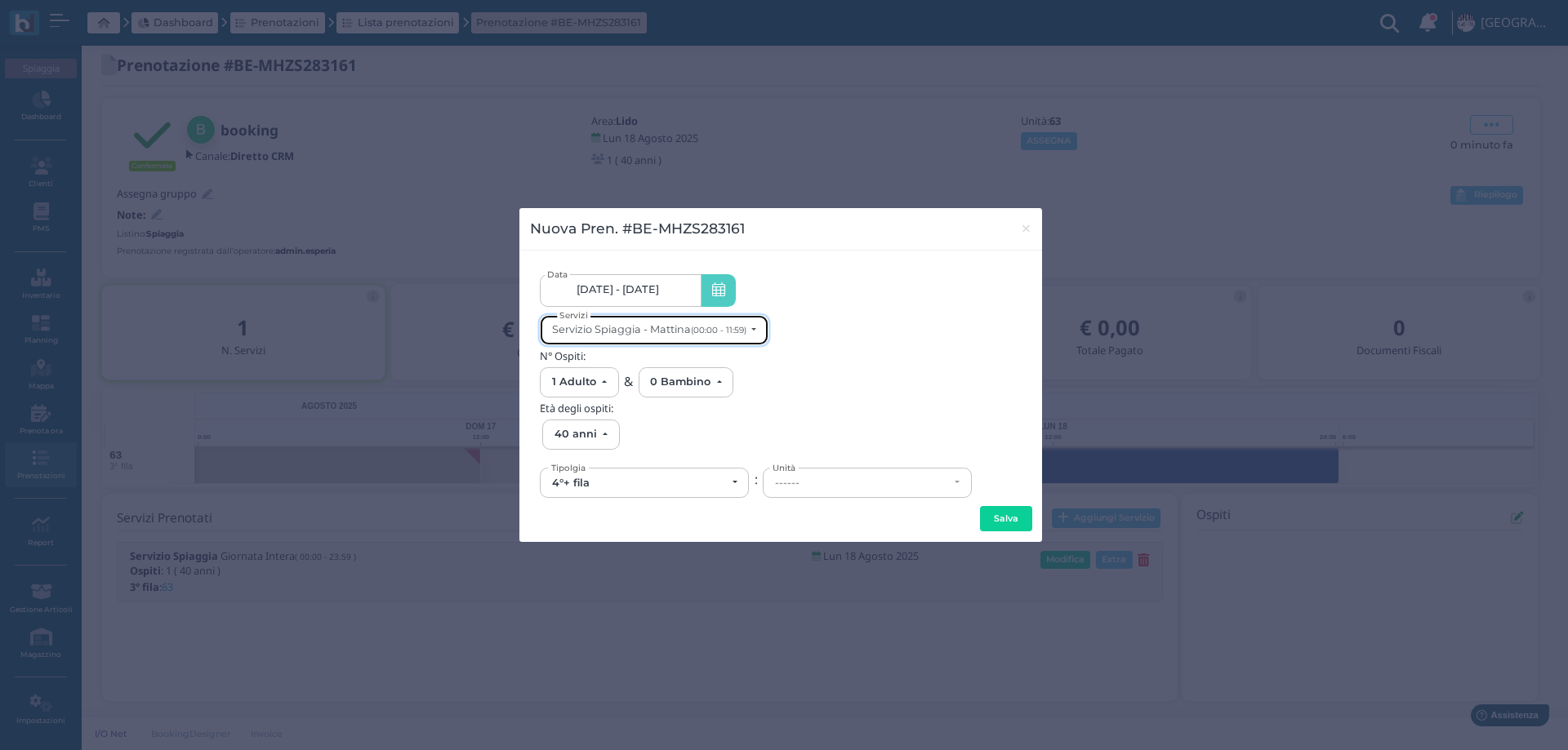
click at [682, 337] on button "Servizio Spiaggia - Mattina (00:00 - 11:59)" at bounding box center [654, 330] width 229 height 30
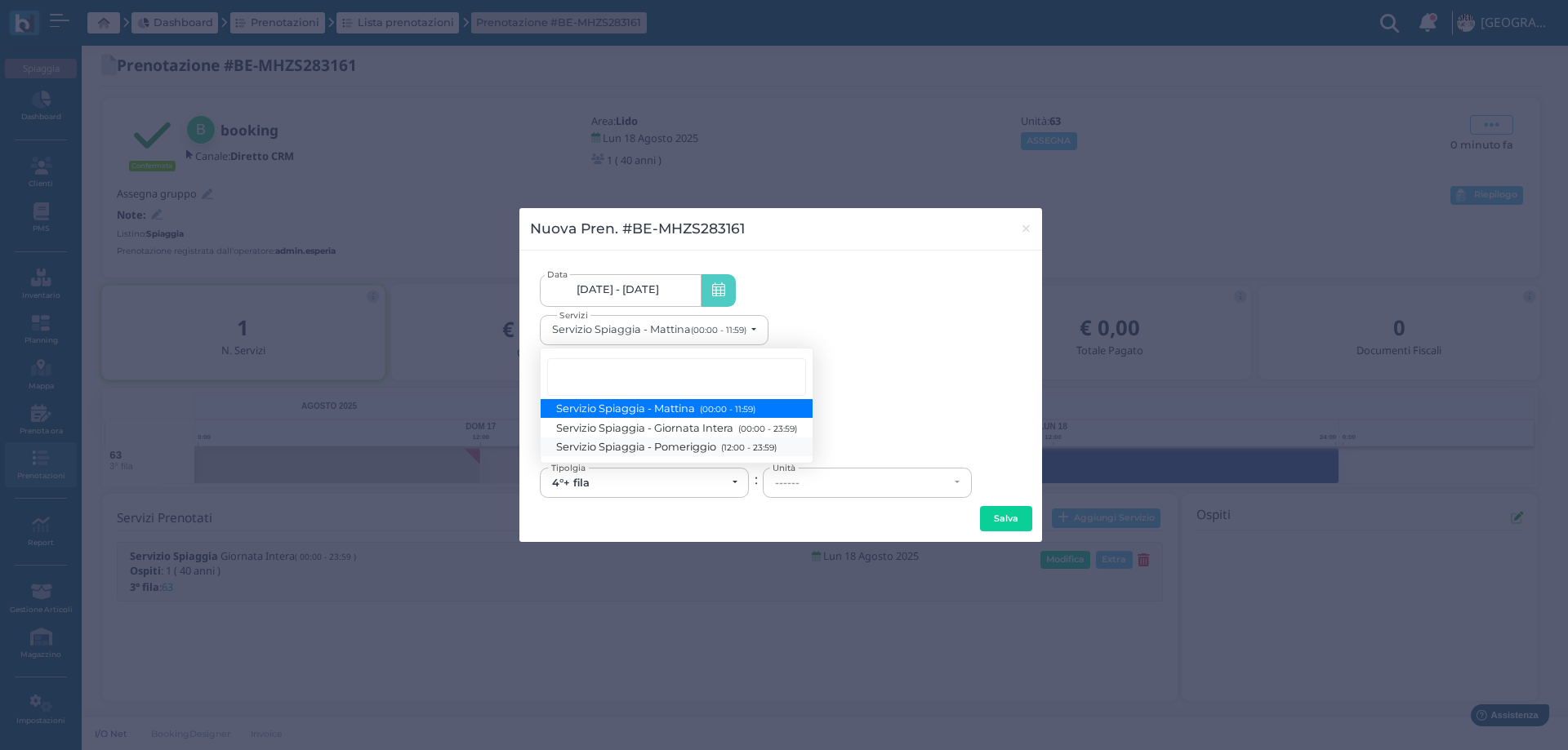
click at [706, 444] on span "Servizio Spiaggia - Pomeriggio (12:00 - 23:59)" at bounding box center [667, 447] width 220 height 14
select select "1369"
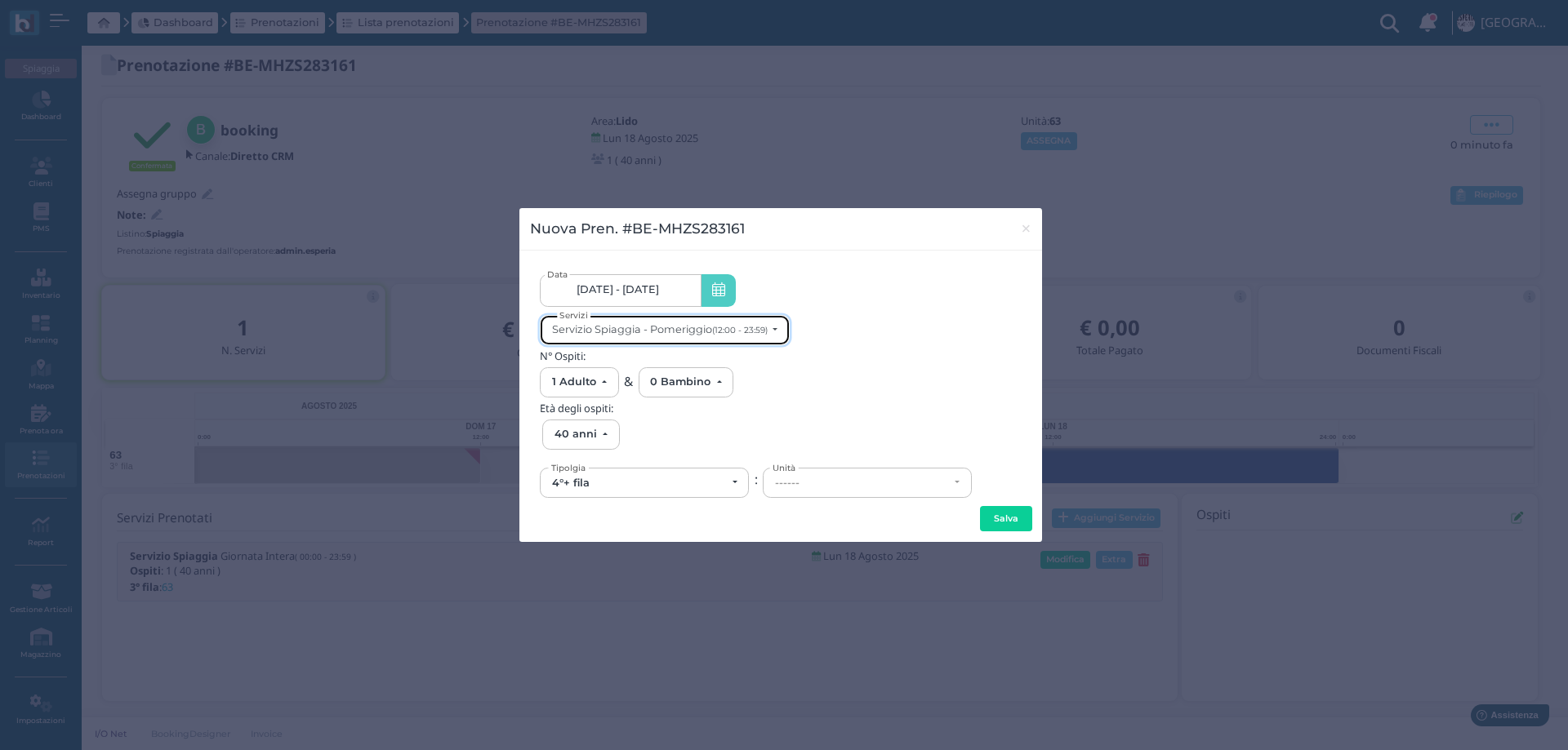
click at [699, 327] on div "Servizio Spiaggia - Pomeriggio (12:00 - 23:59)" at bounding box center [659, 329] width 216 height 12
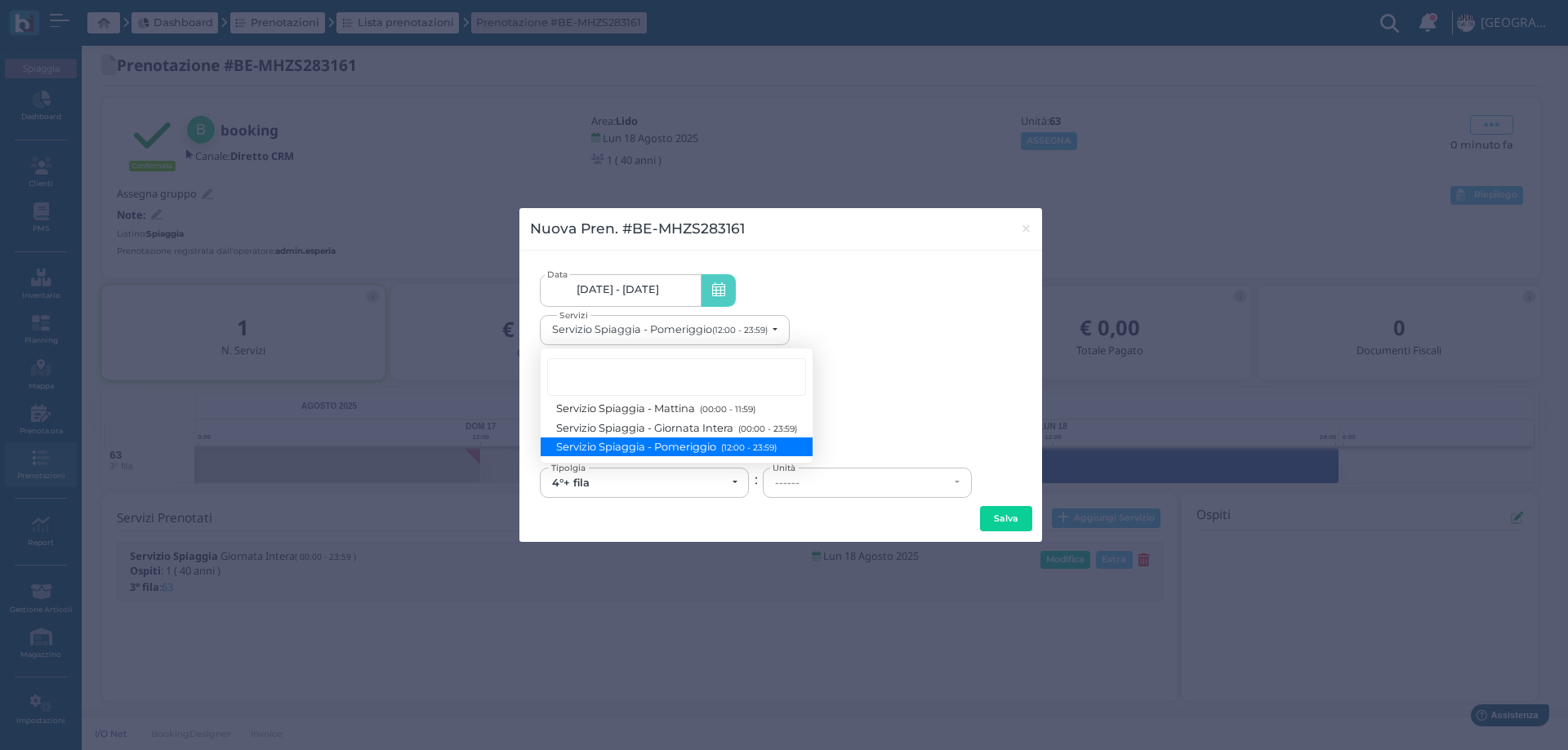
click at [628, 291] on span "19/08/2025 - 23/08/2025" at bounding box center [618, 290] width 82 height 13
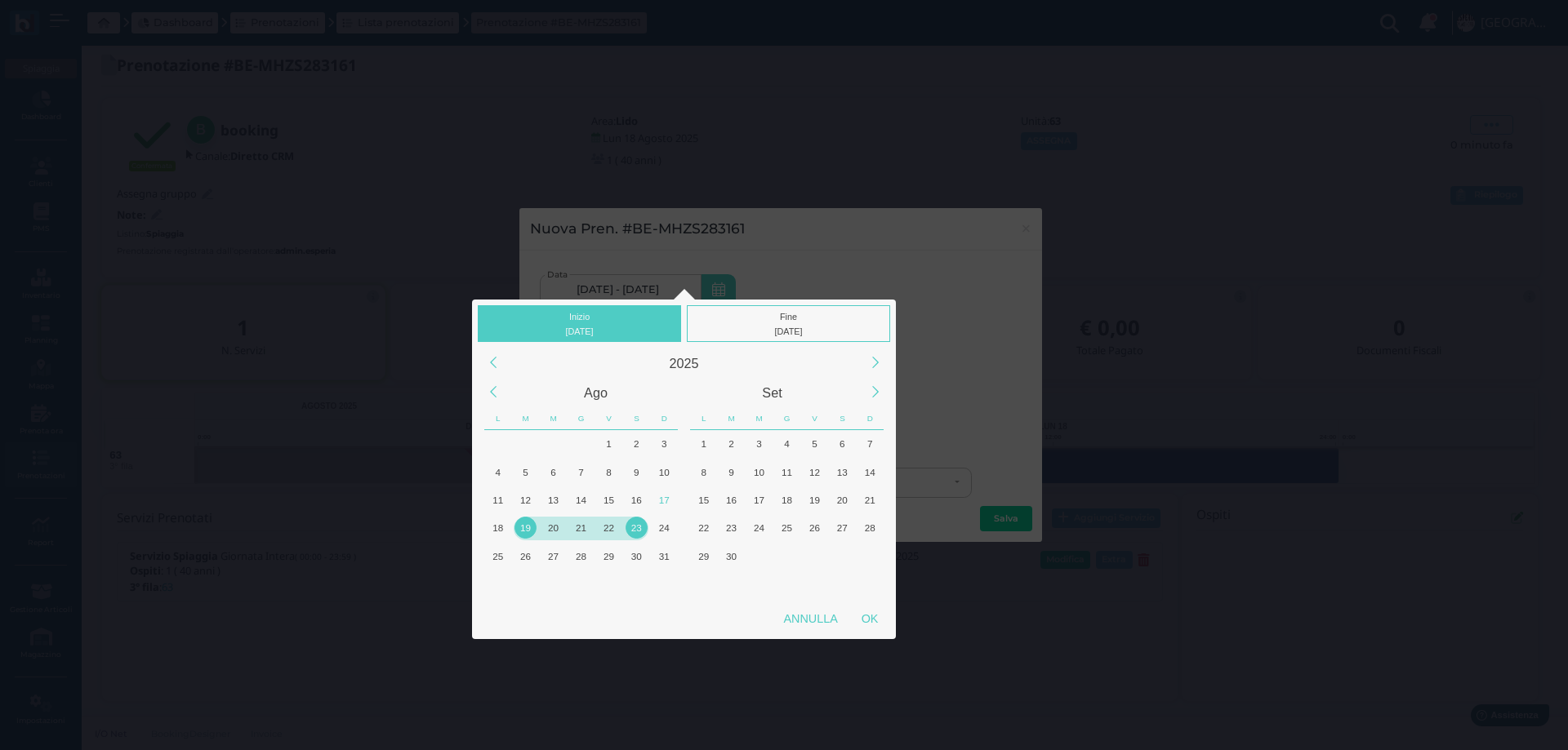
click at [529, 526] on div "19" at bounding box center [526, 528] width 22 height 22
click at [864, 611] on div "OK" at bounding box center [869, 619] width 41 height 29
type input "19/08/2025 - 19/08/2025"
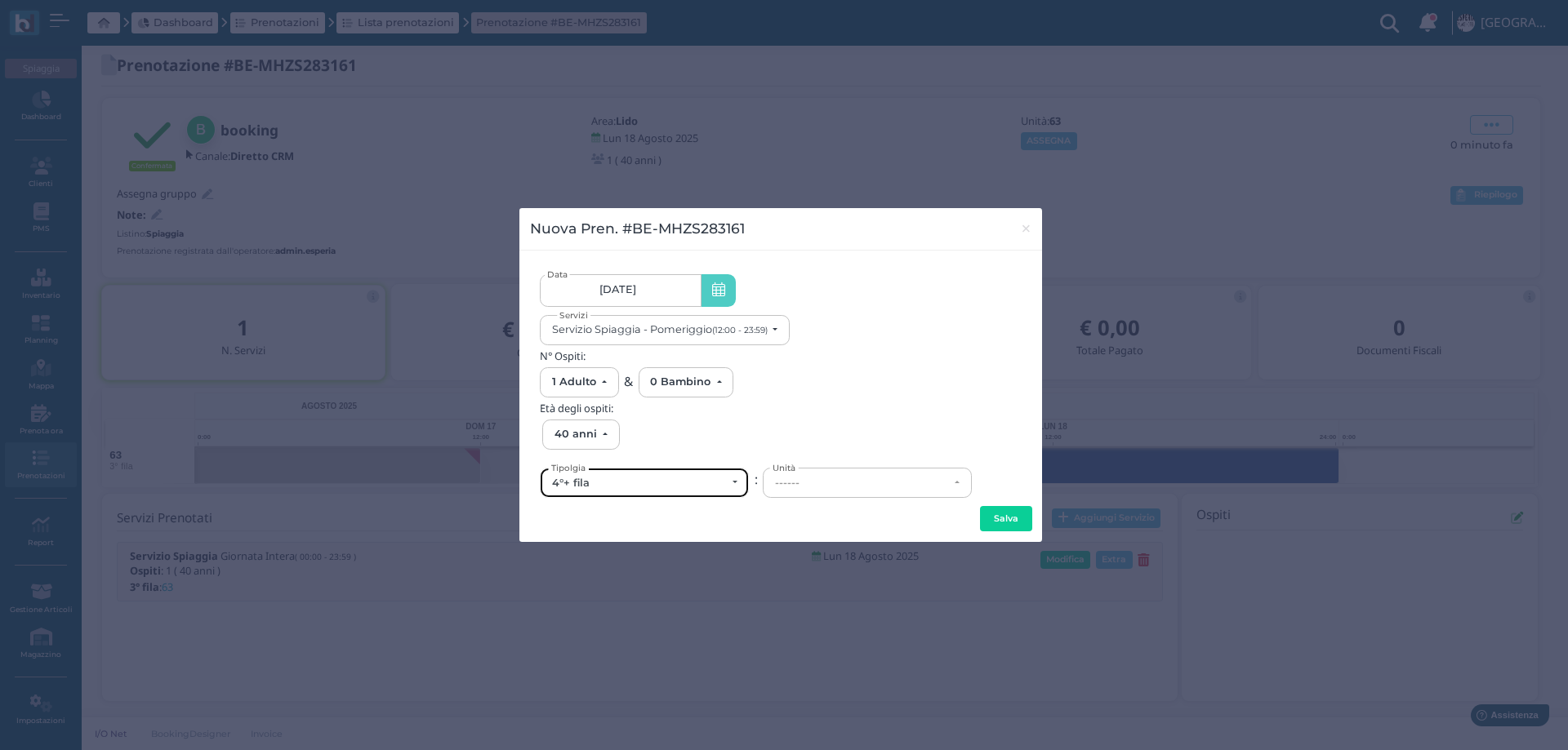
click at [680, 481] on div "4°+ fila" at bounding box center [638, 483] width 174 height 13
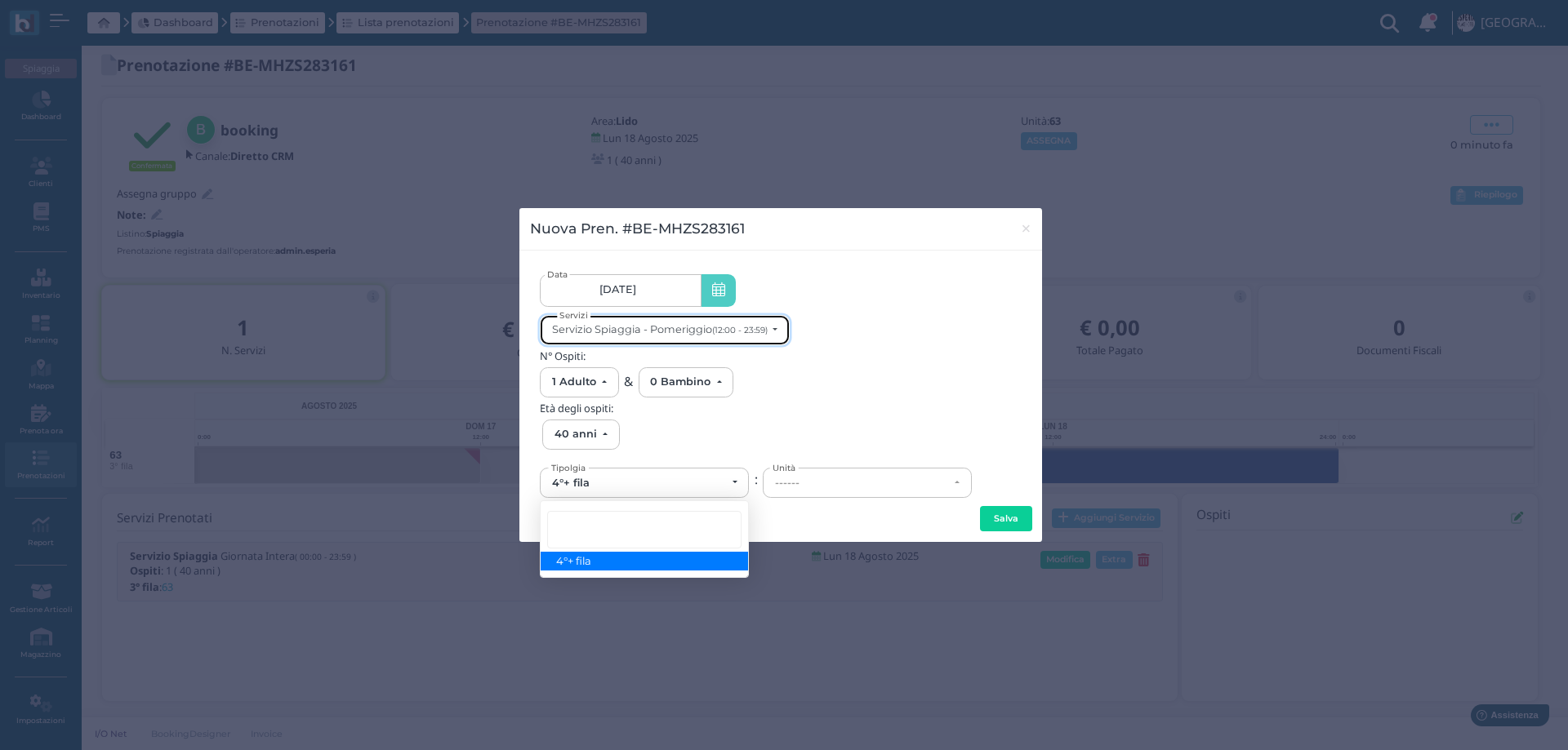
click at [674, 337] on button "Servizio Spiaggia - Pomeriggio (12:00 - 23:59)" at bounding box center [664, 330] width 250 height 30
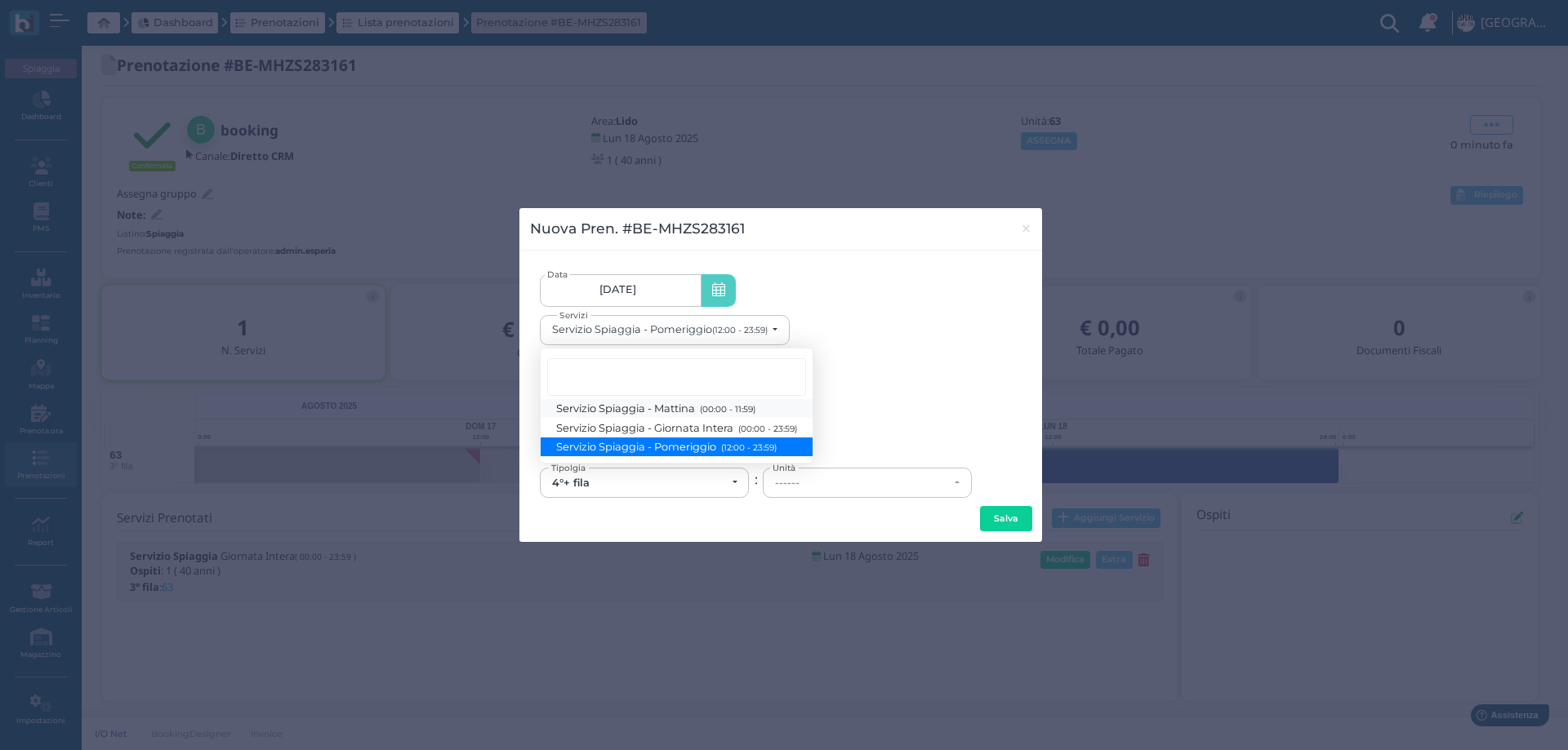
click at [688, 405] on span "Servizio Spiaggia - Mattina (00:00 - 11:59)" at bounding box center [656, 409] width 198 height 14
select select "1370"
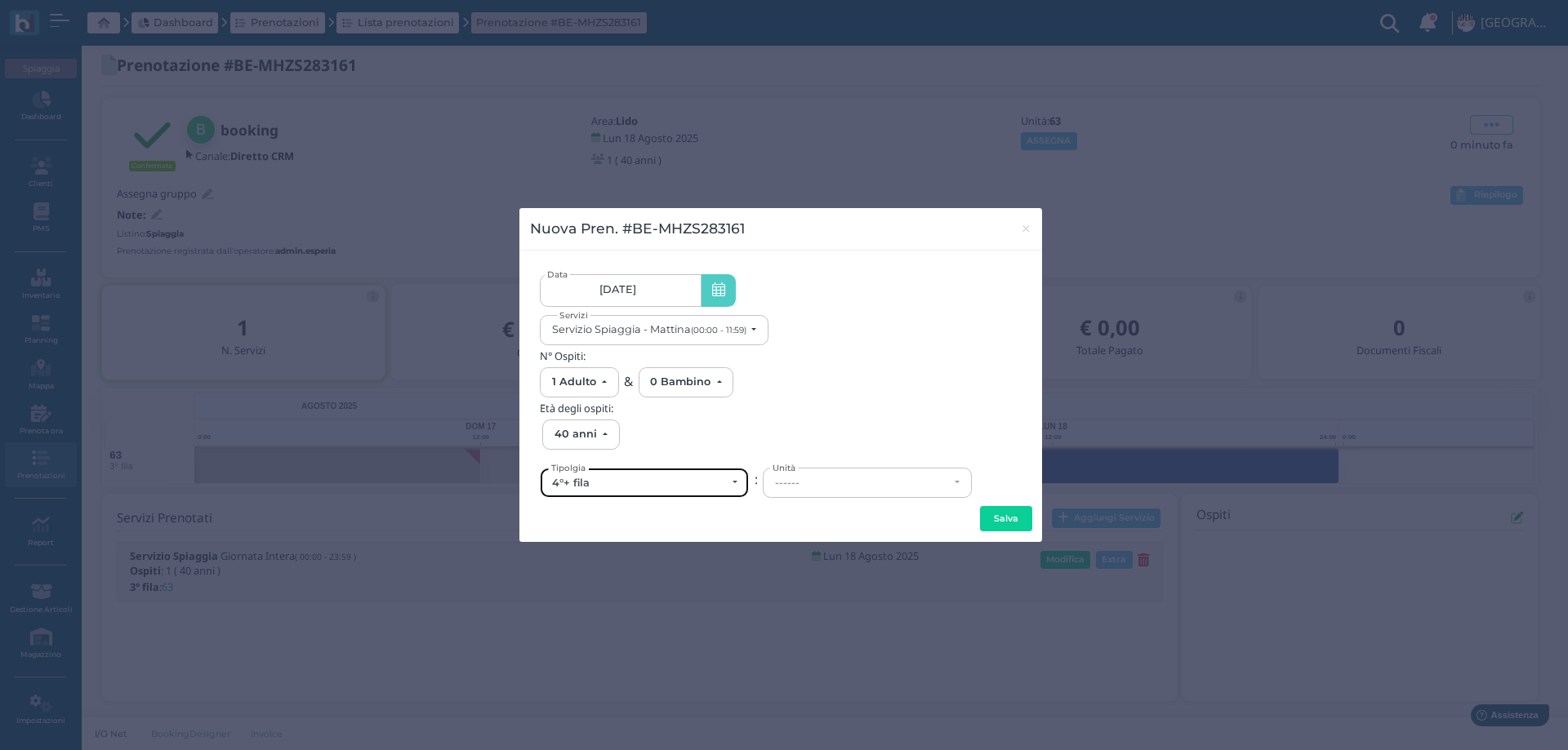
click at [646, 485] on div "4°+ fila" at bounding box center [638, 483] width 174 height 13
click at [609, 481] on div "4°+ fila" at bounding box center [638, 483] width 174 height 13
click at [655, 484] on div "4°+ fila" at bounding box center [638, 483] width 174 height 13
click at [660, 515] on div "Salva" at bounding box center [781, 519] width 502 height 26
click at [1022, 230] on span "×" at bounding box center [1026, 229] width 12 height 21
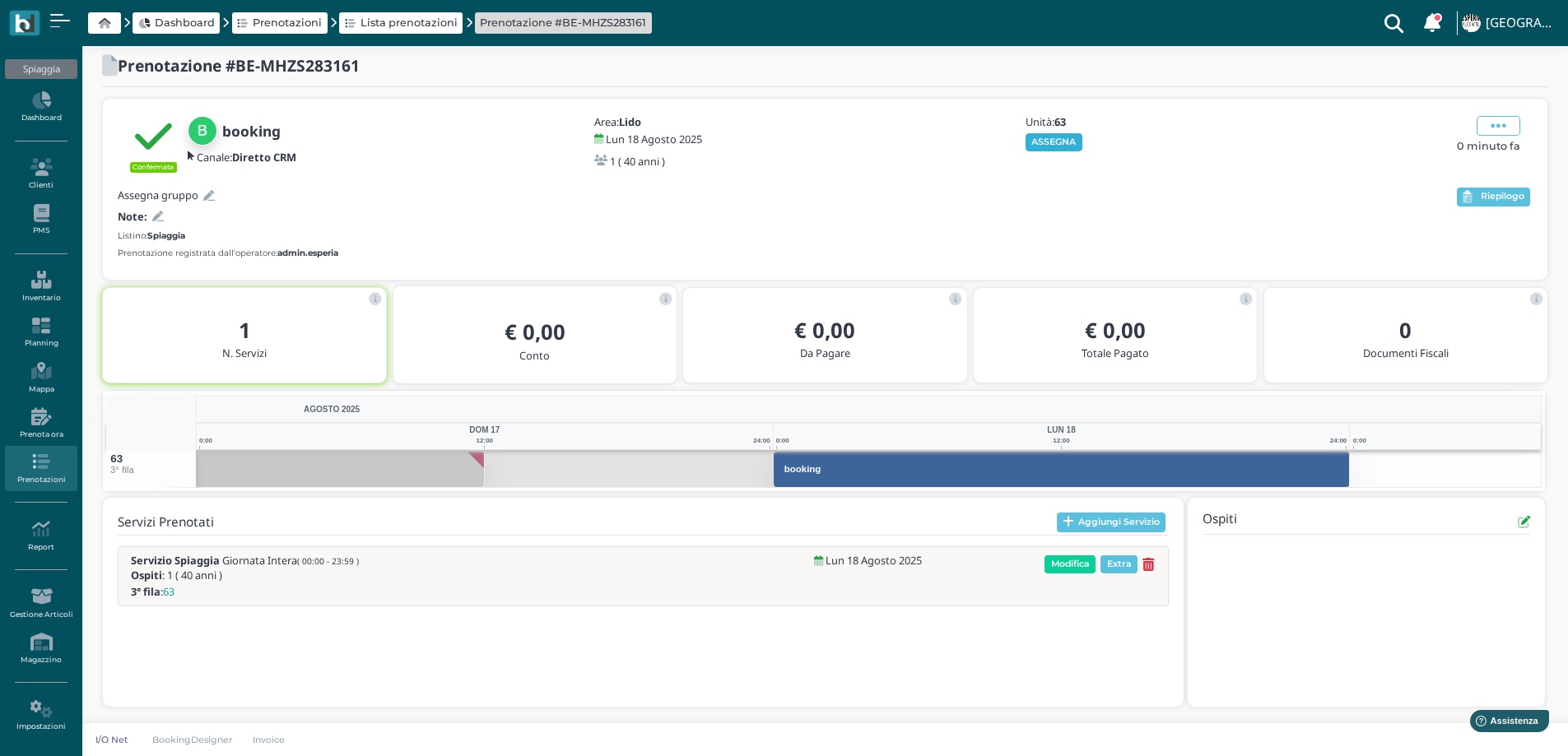
click at [1054, 147] on button "ASSEGNA" at bounding box center [1054, 142] width 57 height 18
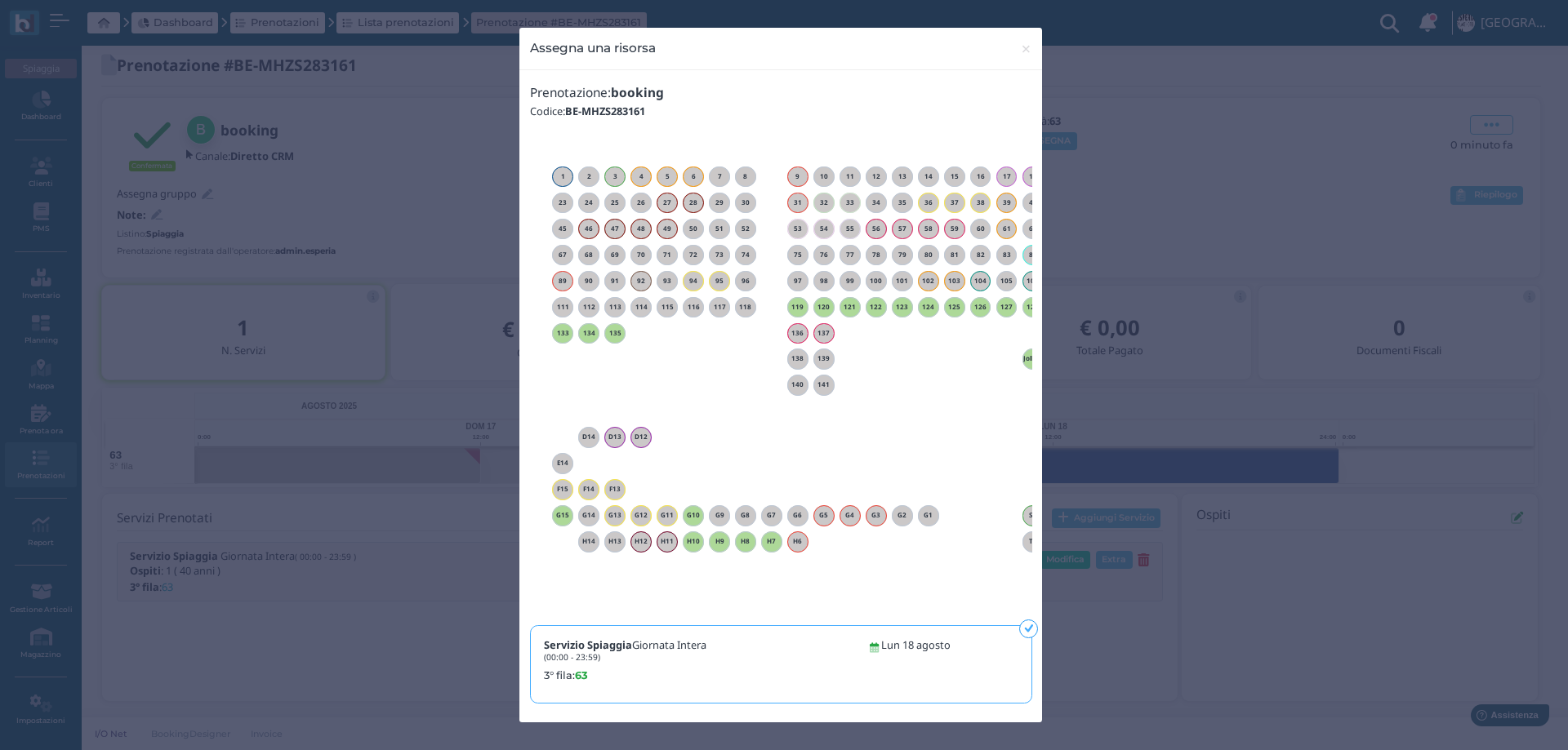
drag, startPoint x: 924, startPoint y: 615, endPoint x: 903, endPoint y: 613, distance: 21.1
click at [941, 613] on div "Prenotazione: booking Codice: BE-MHZS283161 1 2 3 4 5 6 7 8 9 10 11 12 13 14 15" at bounding box center [780, 396] width 521 height 631
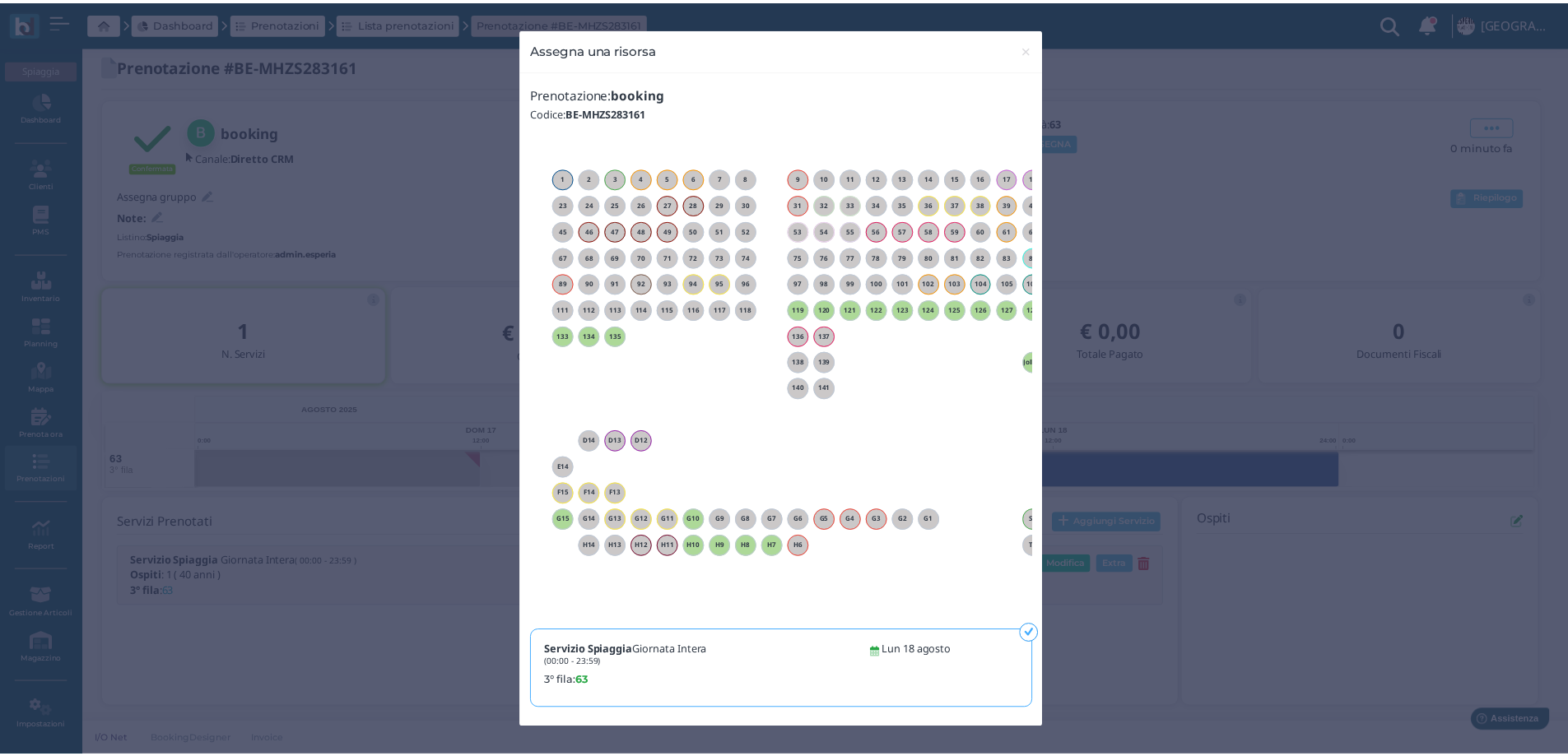
scroll to position [0, 120]
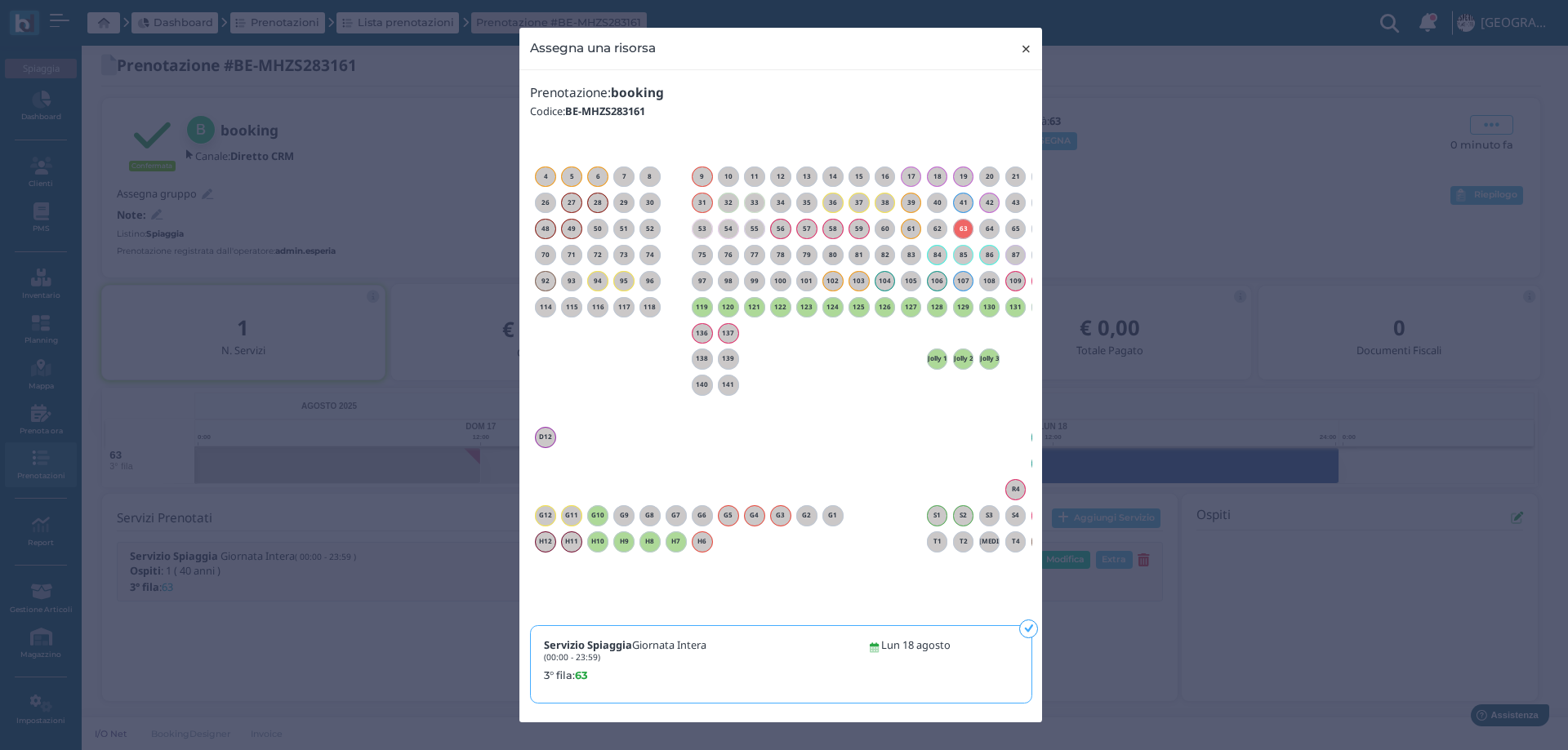
click at [1028, 42] on span "×" at bounding box center [1026, 49] width 12 height 21
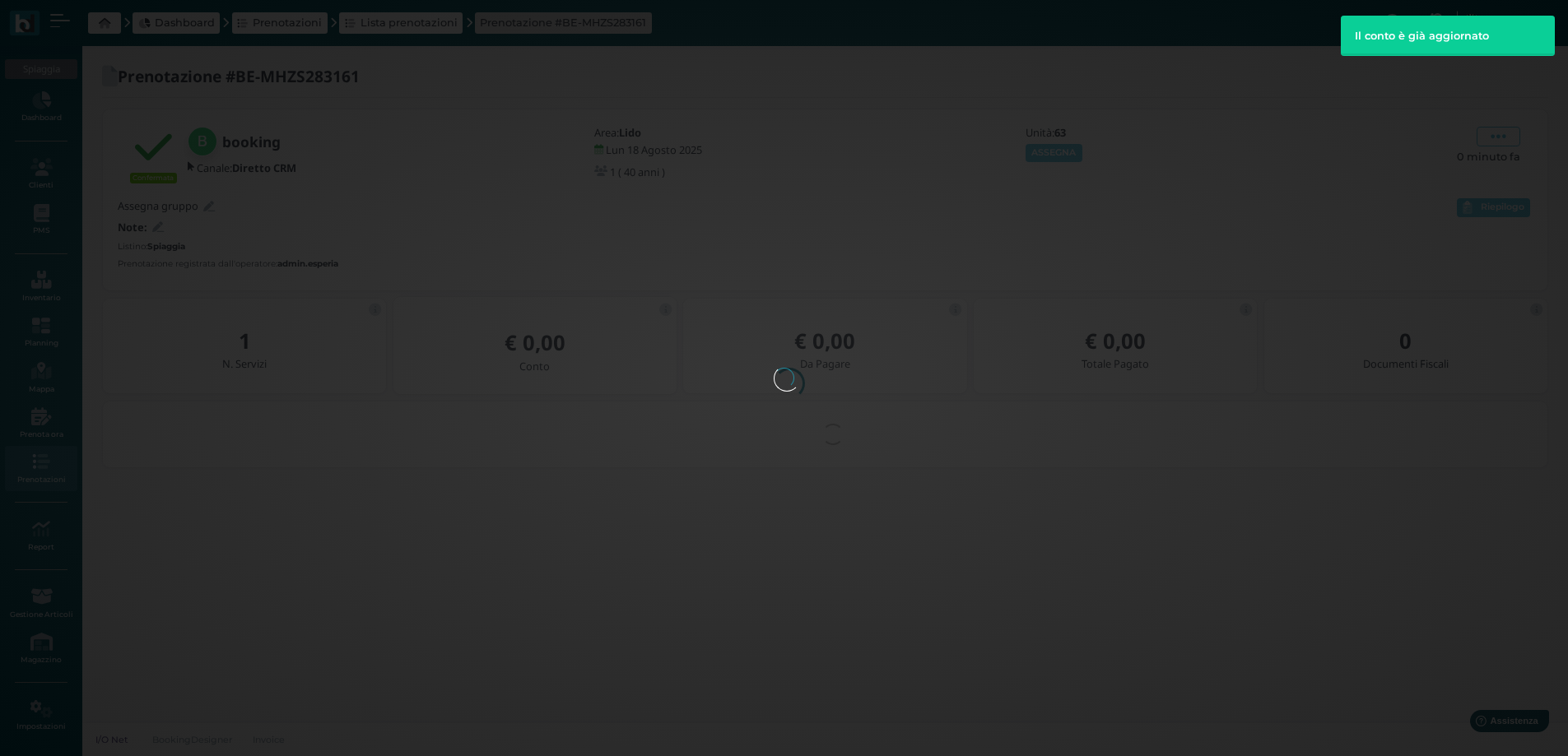
scroll to position [0, 0]
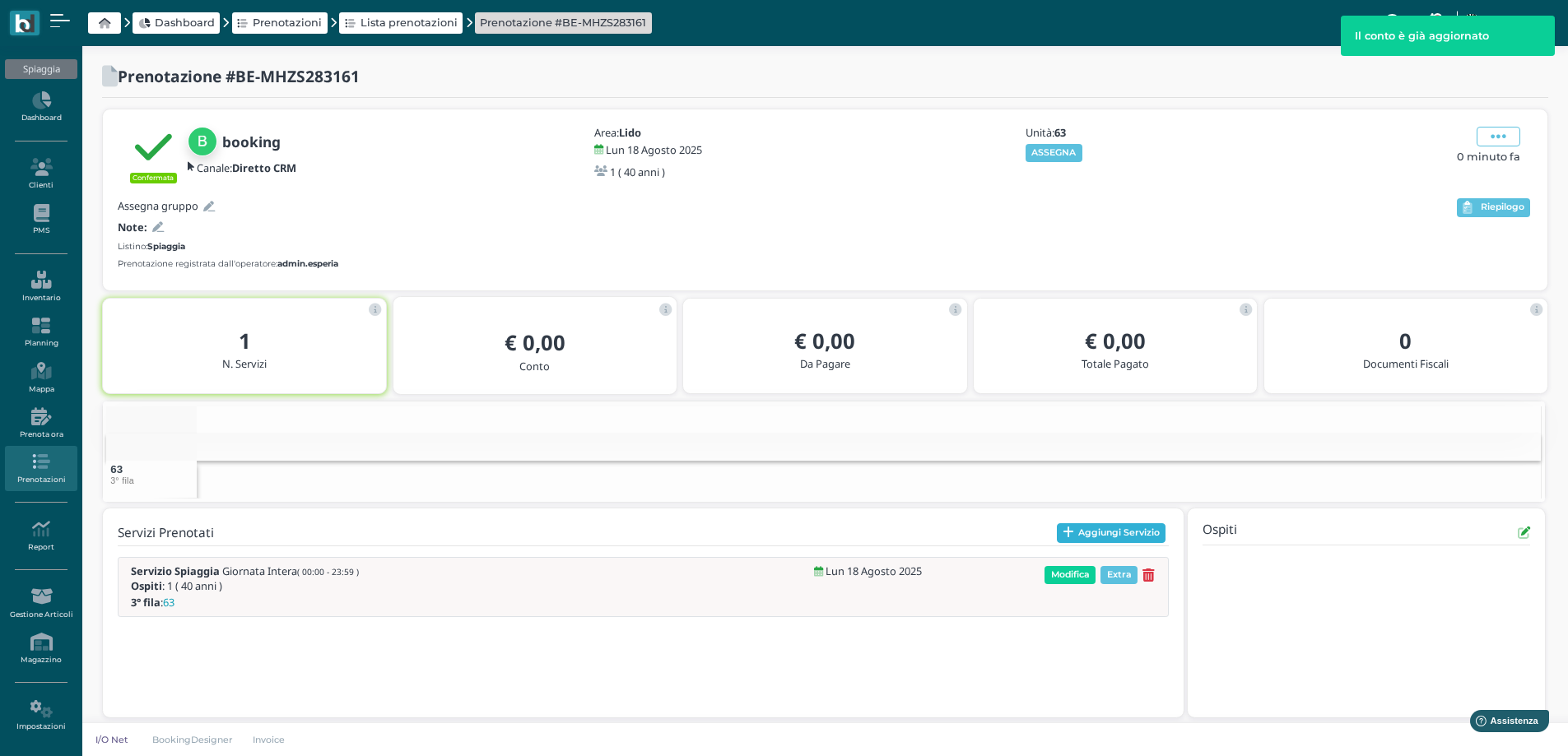
click at [1093, 531] on button "Aggiungi Servizio" at bounding box center [1111, 533] width 109 height 20
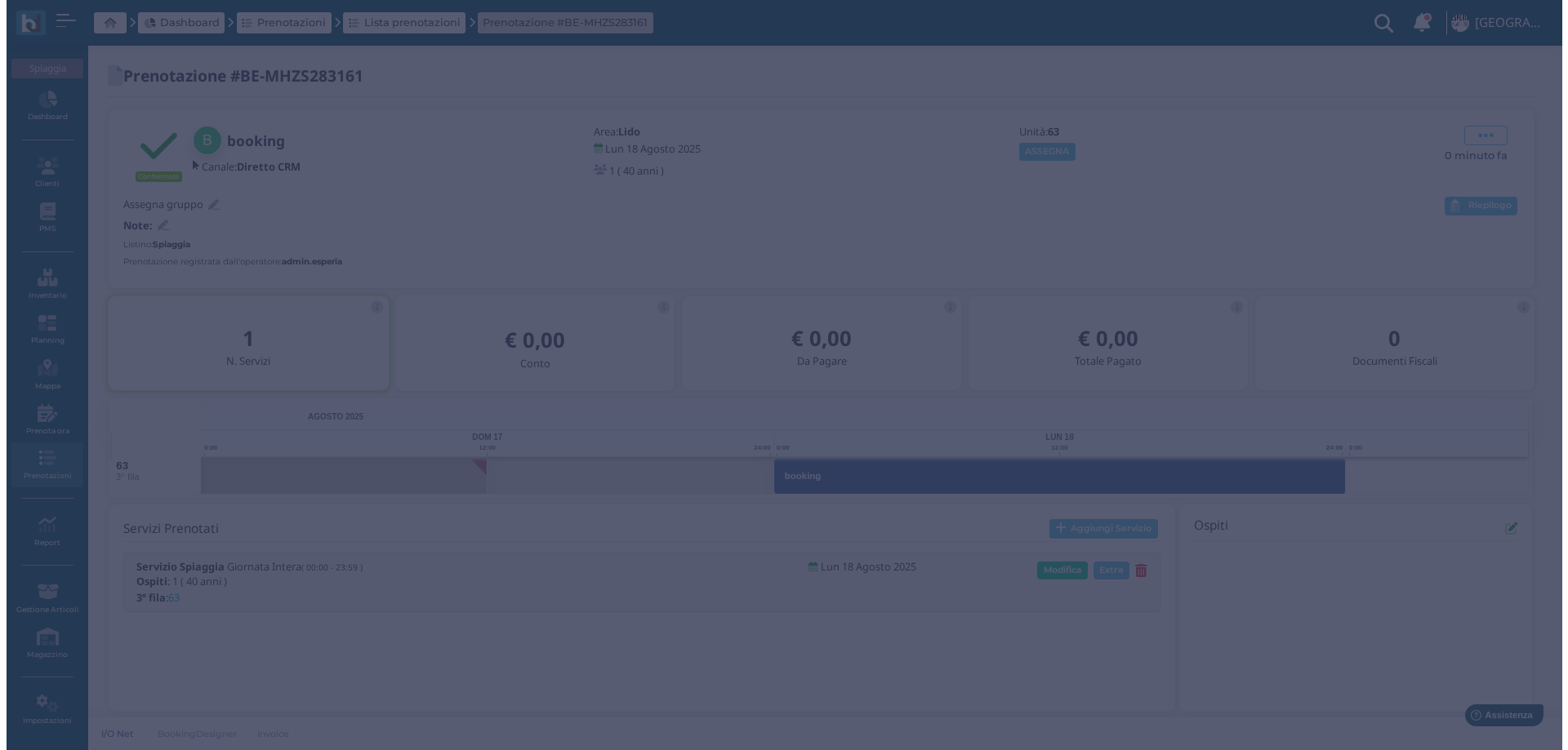
scroll to position [10, 0]
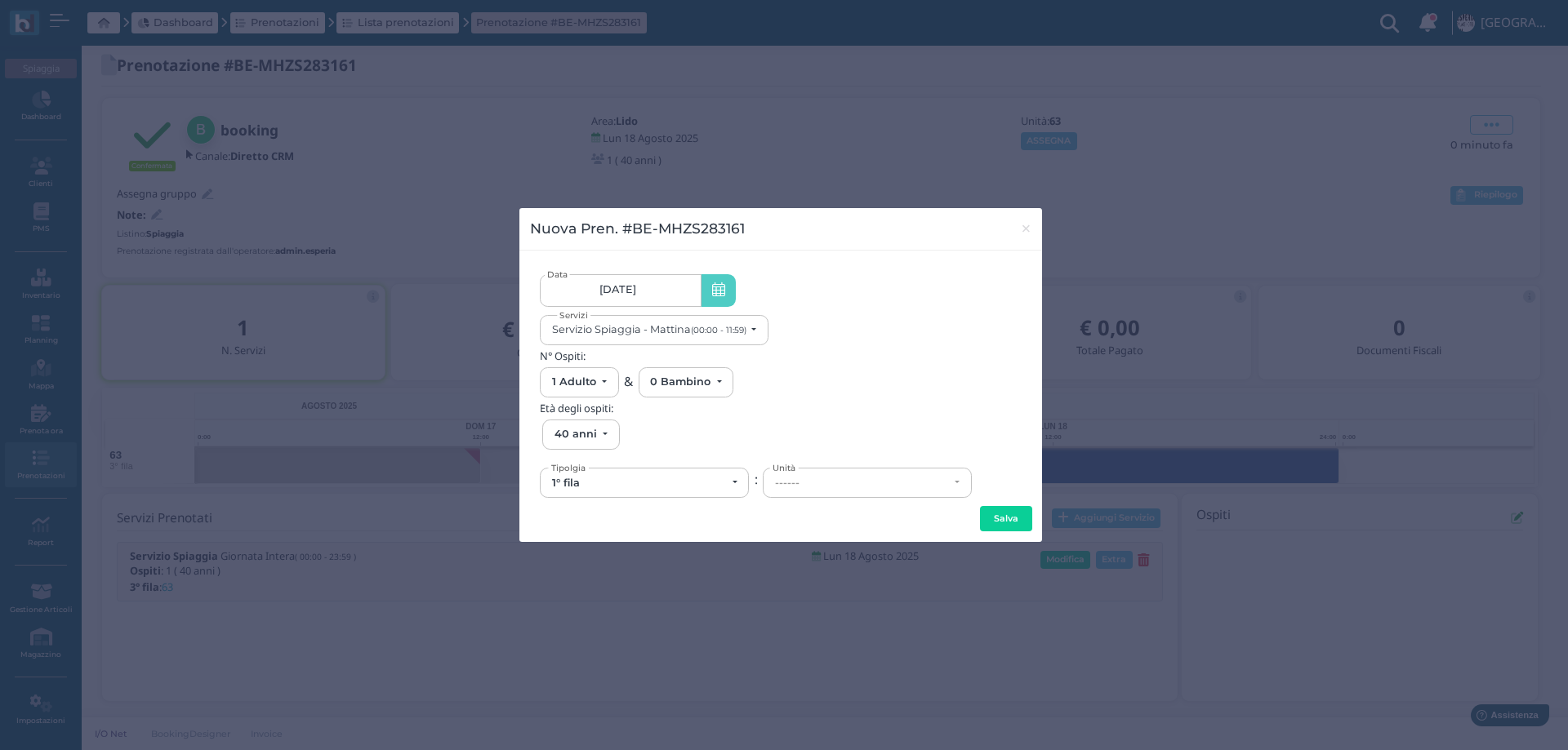
click at [622, 288] on span "18/08/25" at bounding box center [618, 290] width 37 height 13
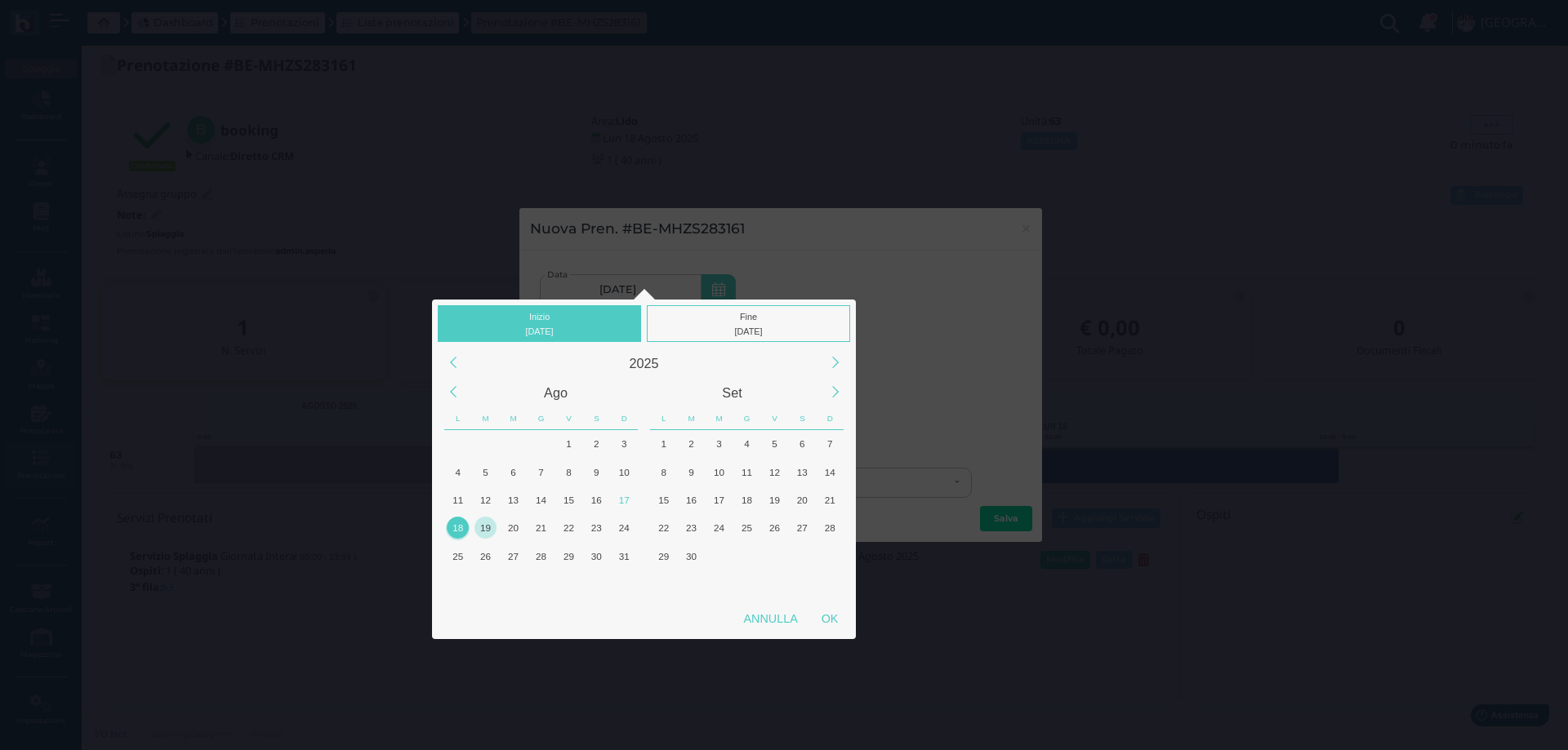
click at [484, 529] on div "19" at bounding box center [485, 528] width 22 height 22
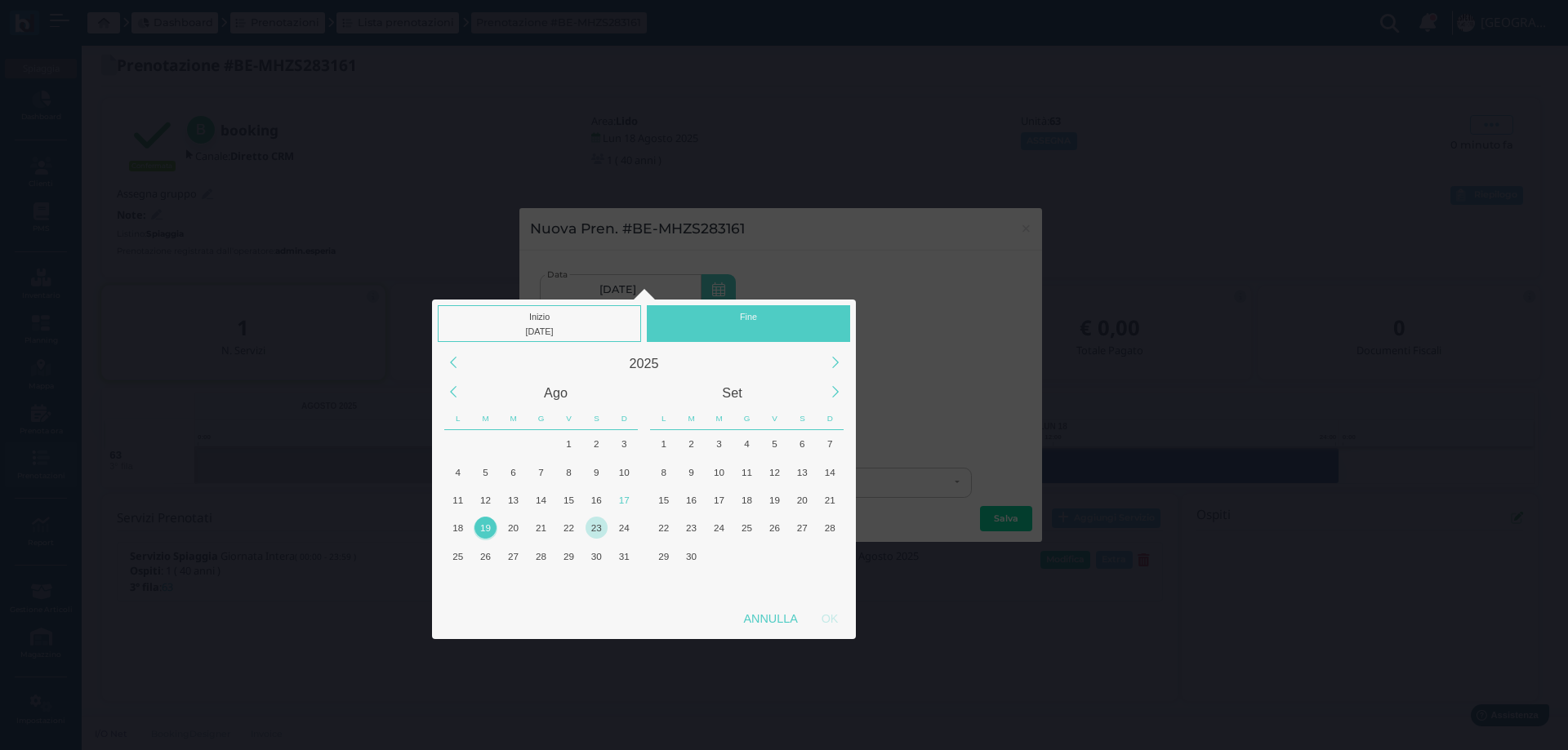
click at [598, 531] on div "23" at bounding box center [596, 528] width 22 height 22
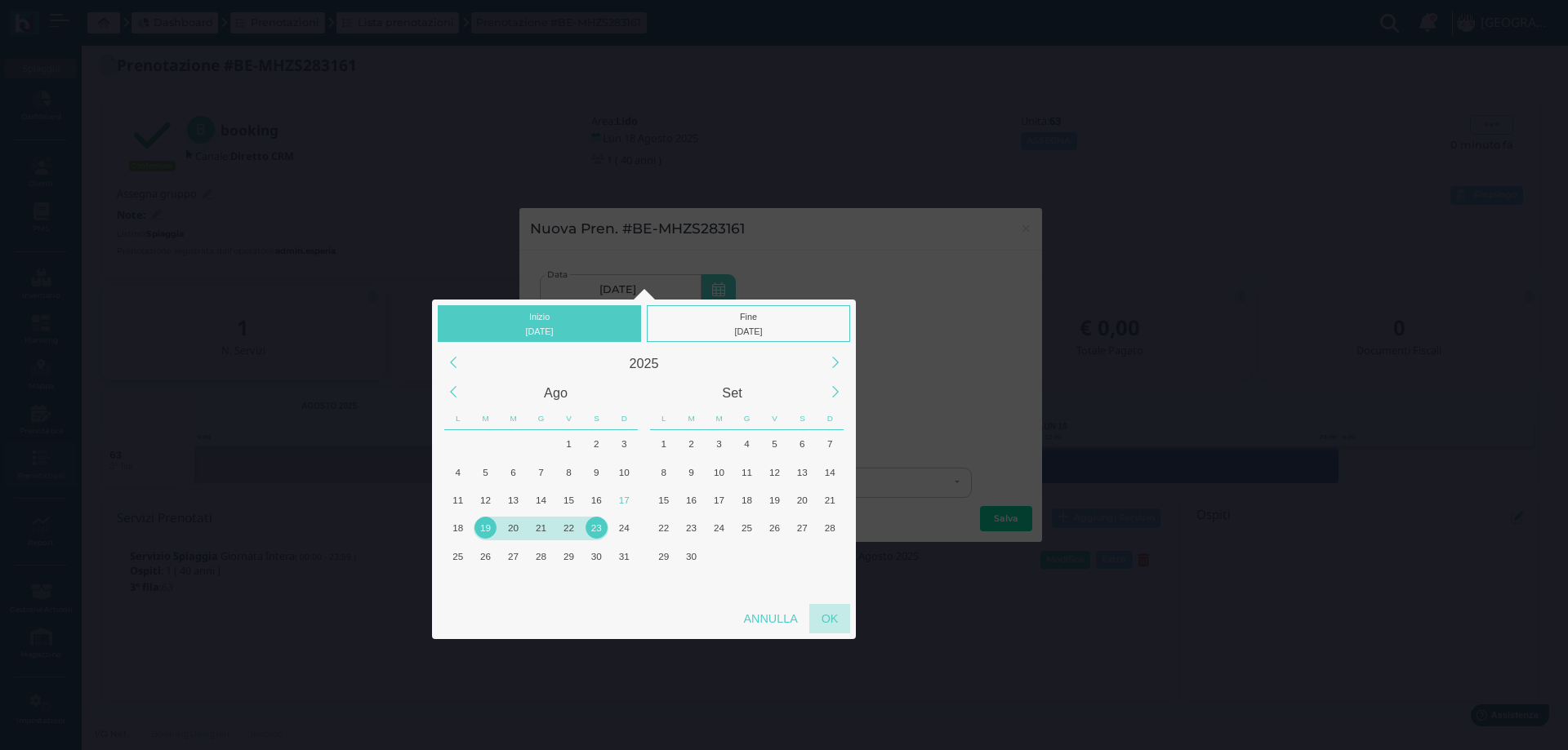
click at [824, 618] on div "OK" at bounding box center [830, 619] width 41 height 29
type input "19/08/2025 - 23/08/2025"
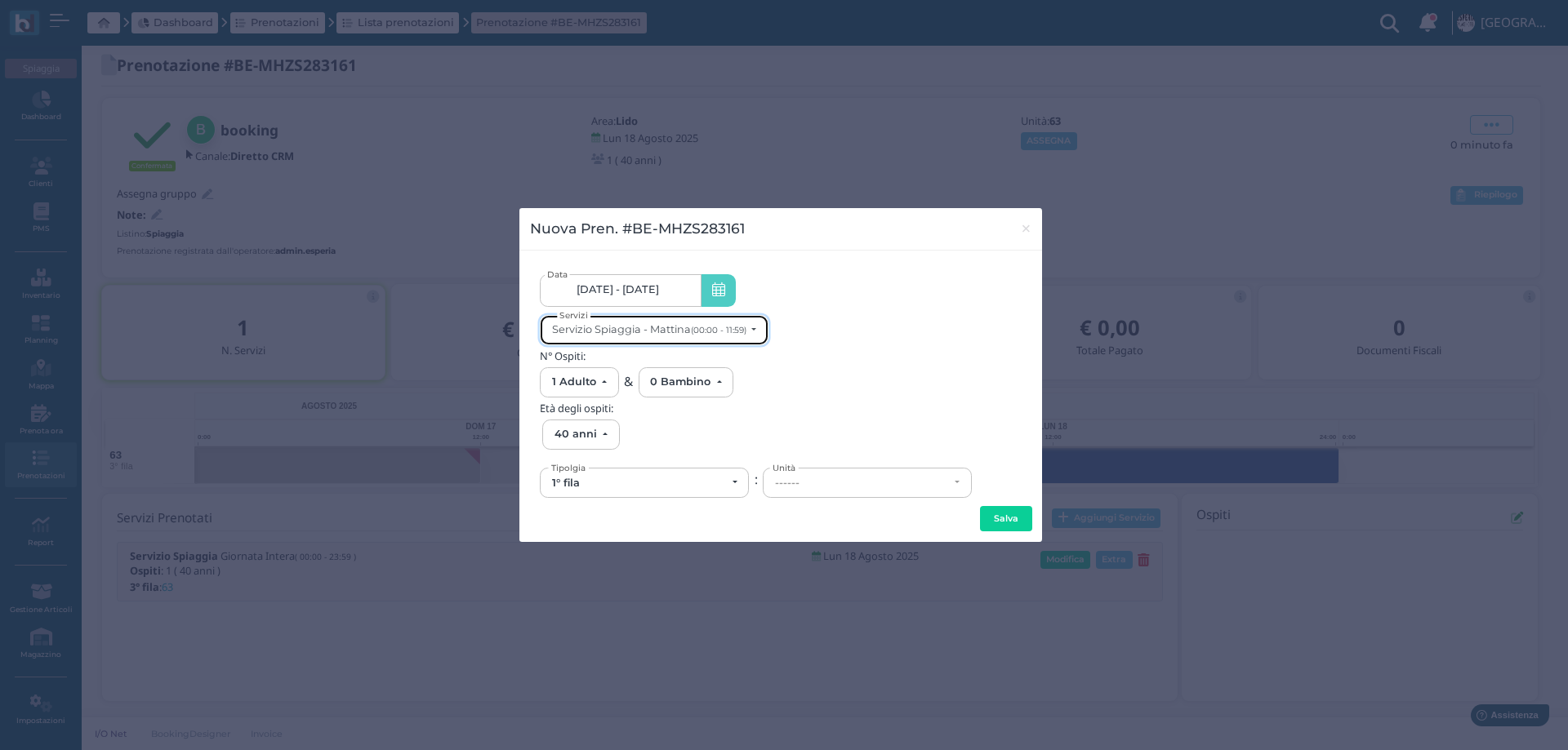
scroll to position [0, 0]
click at [675, 335] on div "Servizio Spiaggia - Mattina (00:00 - 11:59)" at bounding box center [649, 329] width 194 height 12
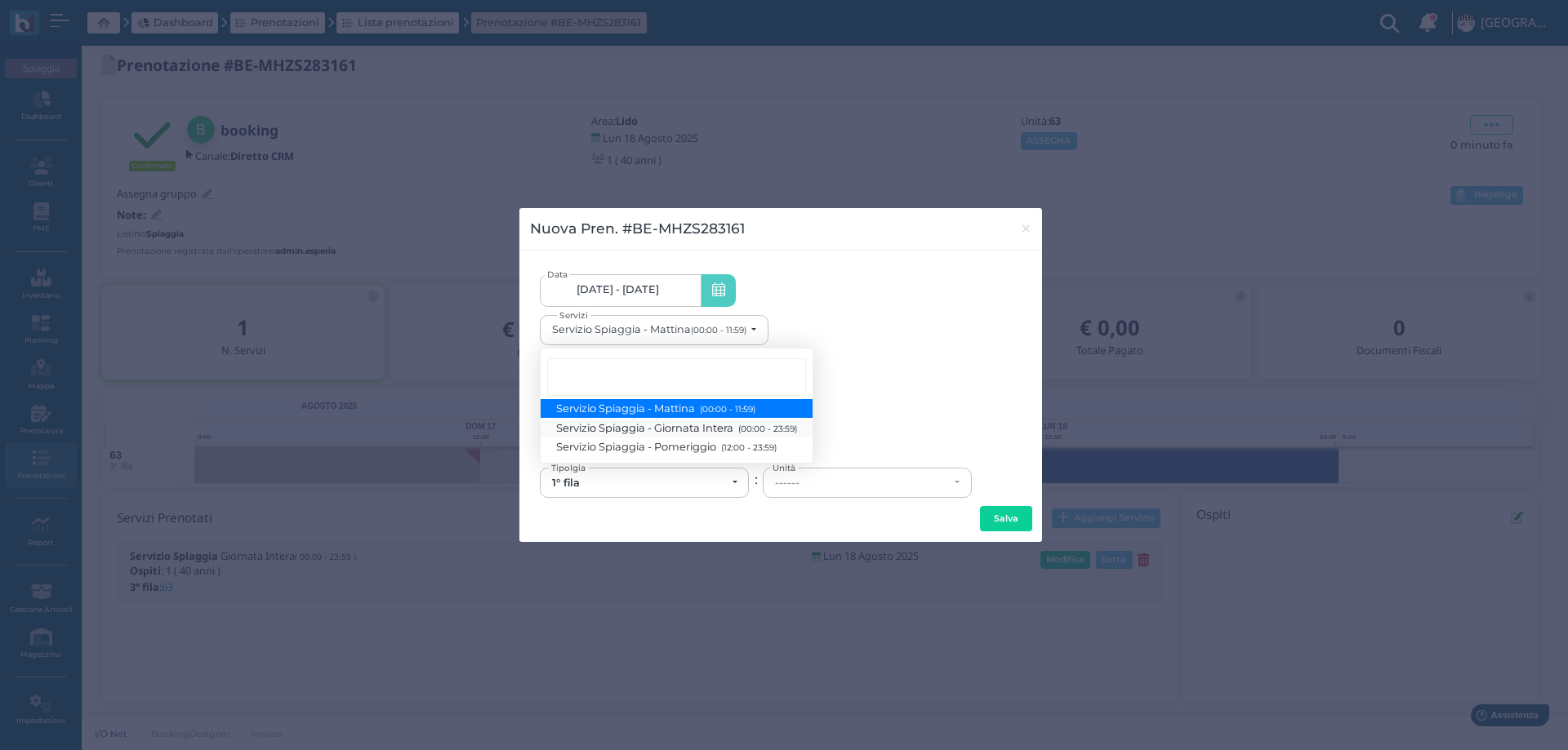
click at [684, 425] on span "Servizio Spiaggia - Giornata Intera (00:00 - 23:59)" at bounding box center [676, 427] width 240 height 14
select select "1368"
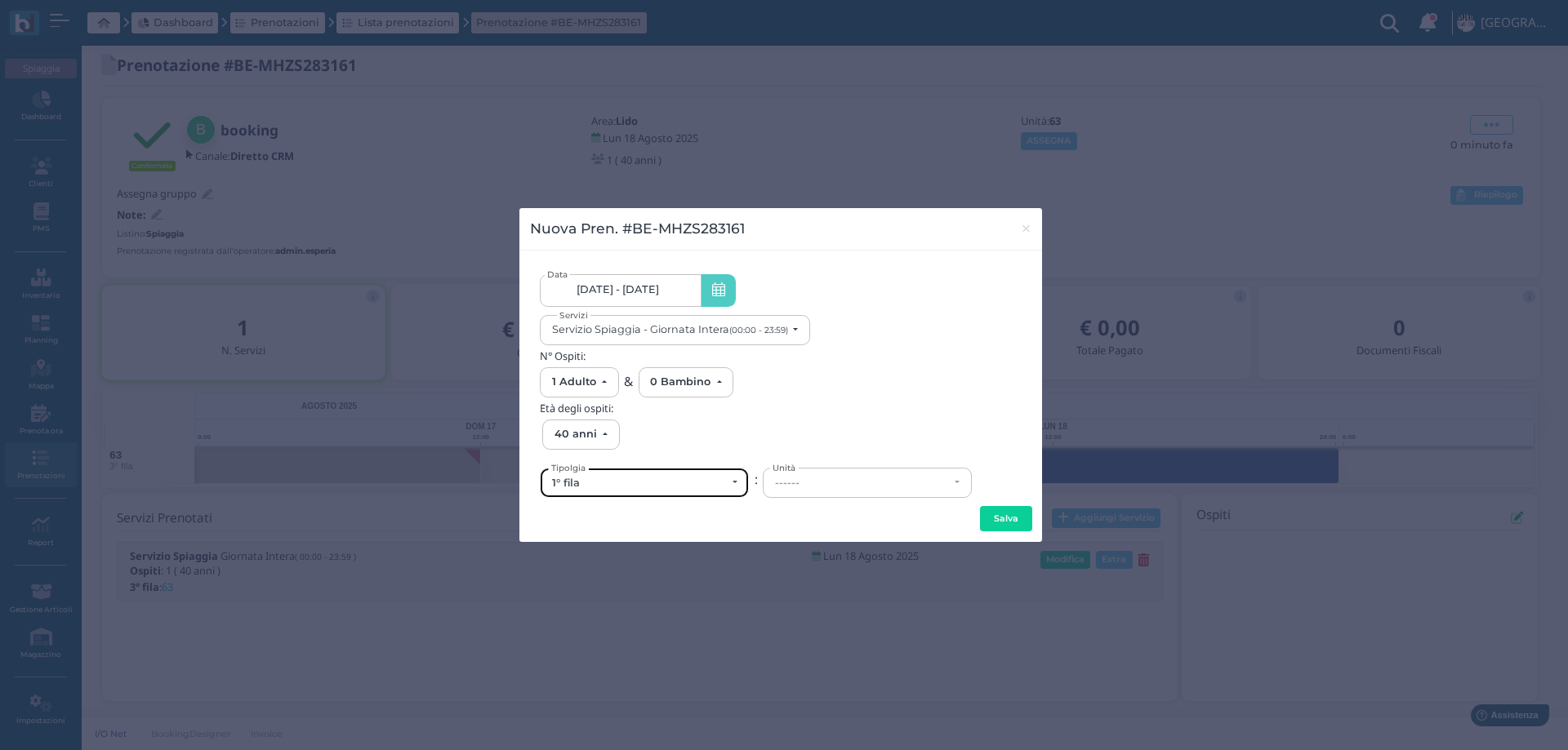
click at [632, 479] on div "1° fila" at bounding box center [638, 483] width 174 height 13
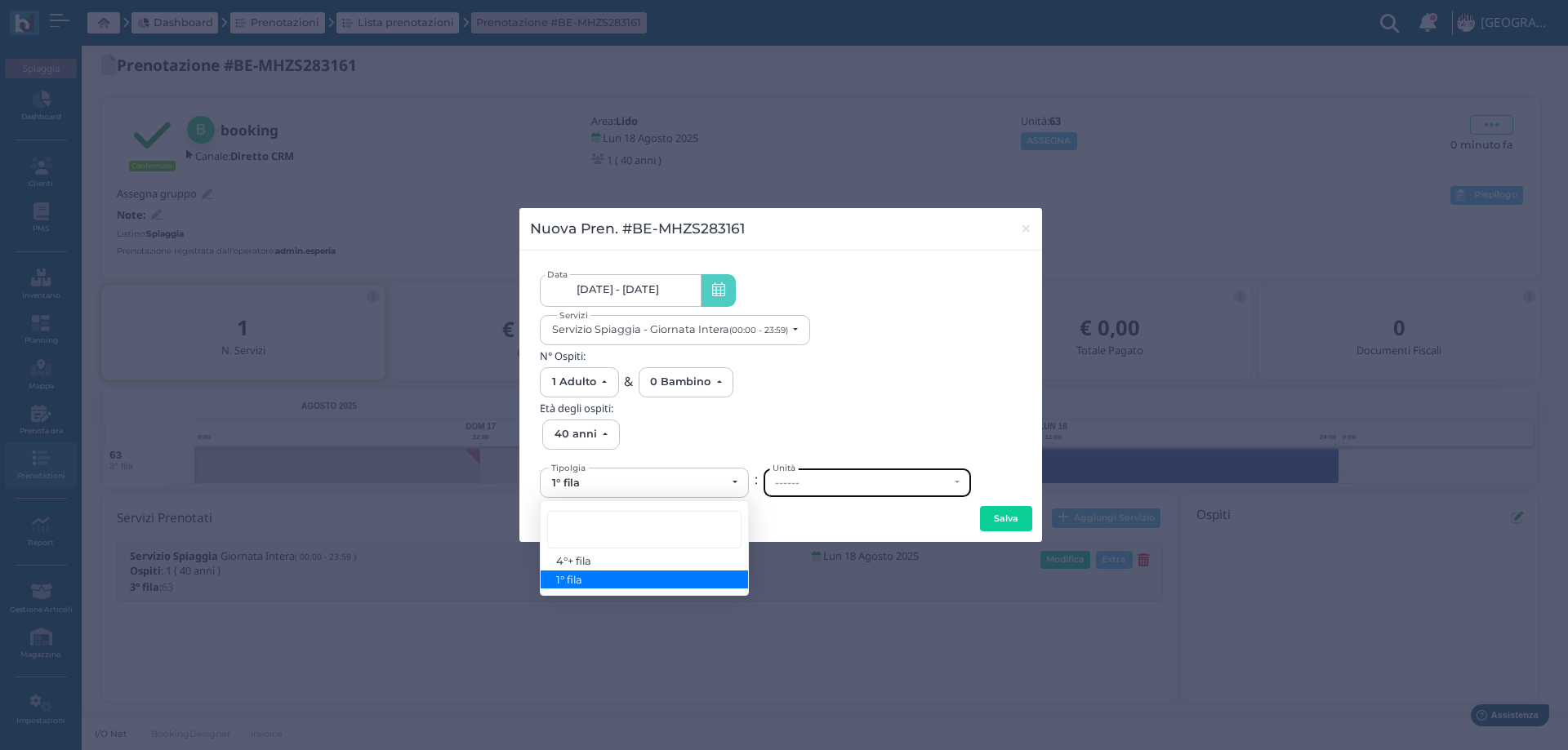
click at [867, 497] on div "------" at bounding box center [867, 482] width 207 height 28
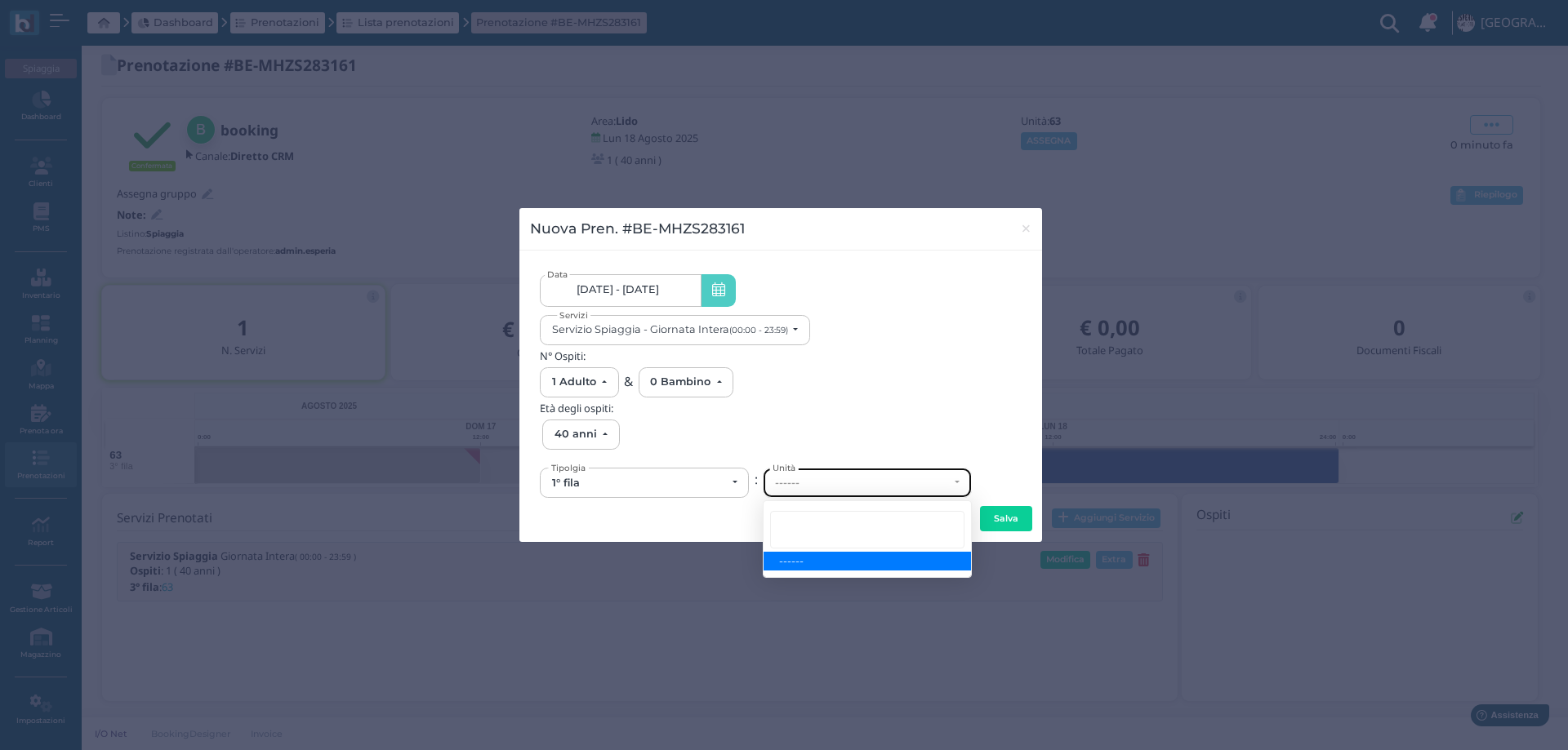
click at [864, 493] on div "------" at bounding box center [867, 482] width 207 height 28
click at [857, 487] on div "------" at bounding box center [862, 483] width 174 height 13
click at [1028, 224] on span "×" at bounding box center [1026, 229] width 12 height 21
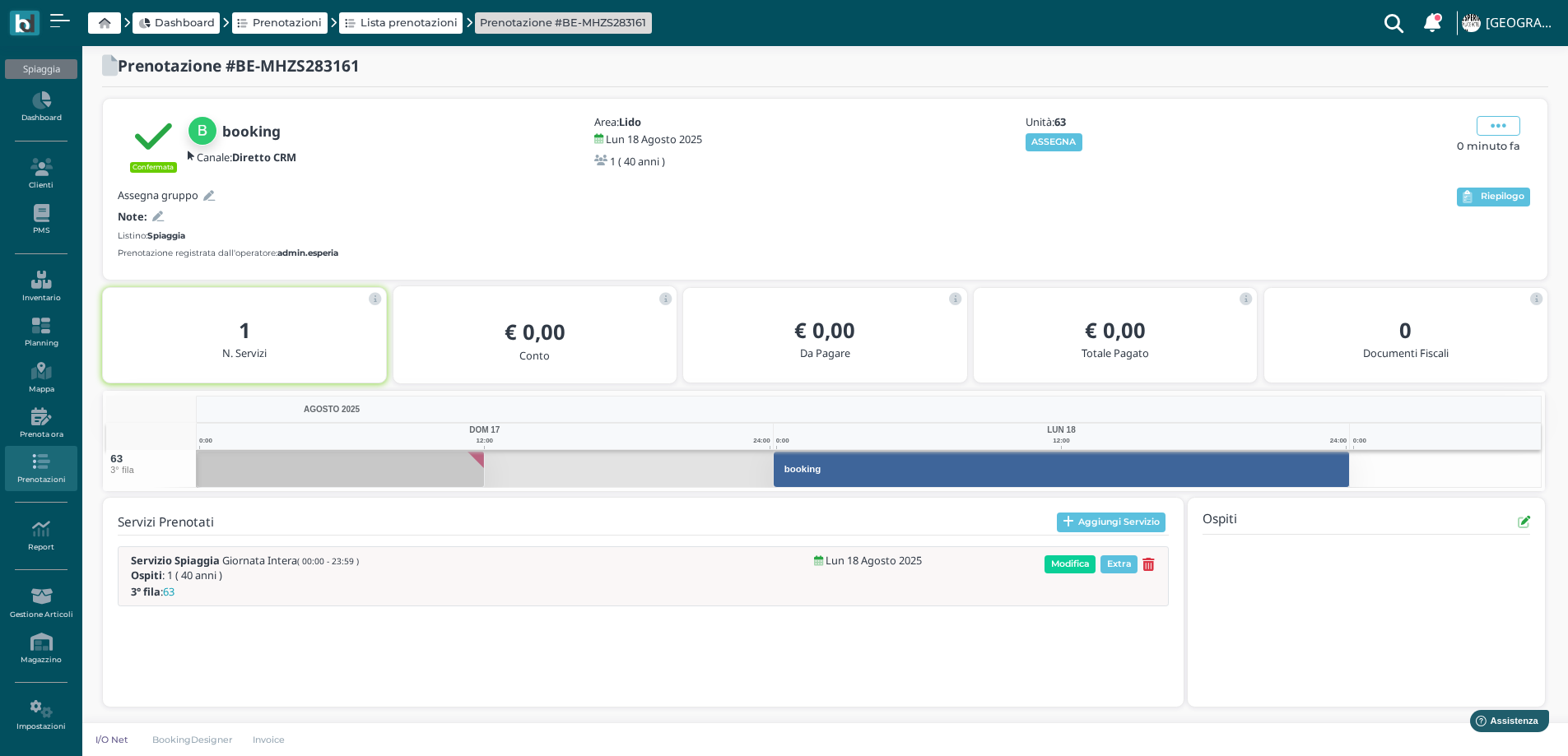
click at [1143, 561] on icon at bounding box center [1149, 565] width 12 height 14
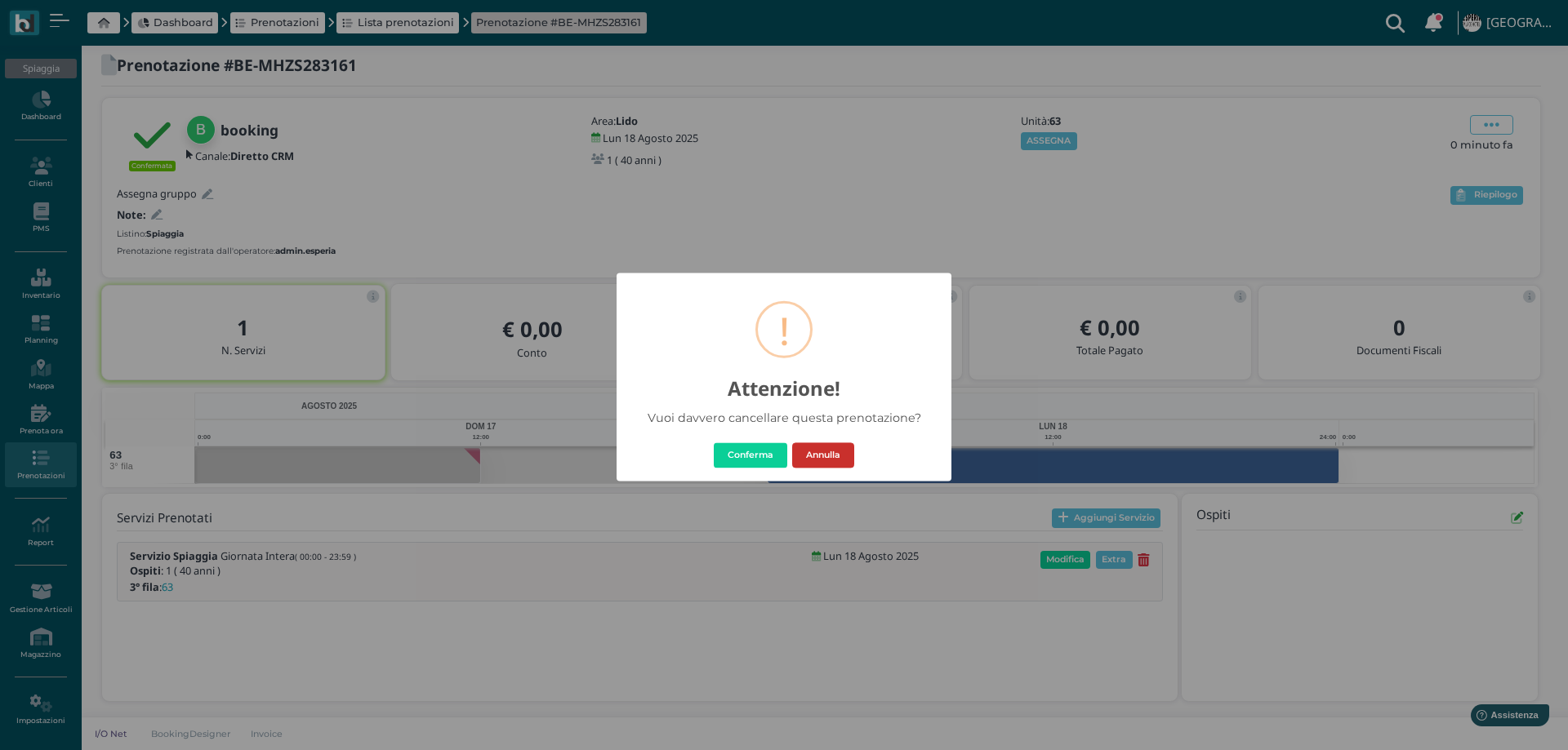
click at [827, 459] on button "Annulla" at bounding box center [823, 455] width 62 height 26
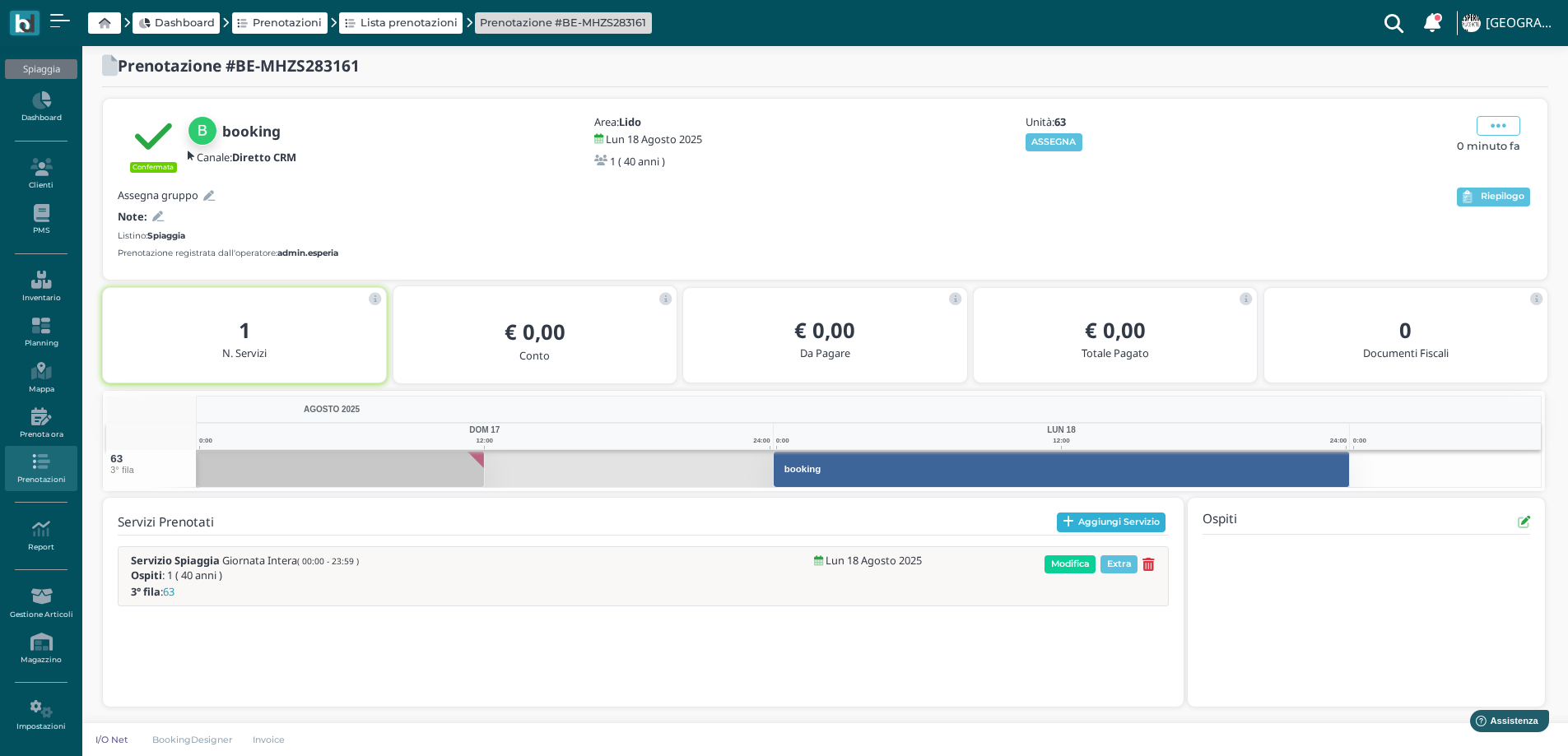
click at [1102, 526] on button "Aggiungi Servizio" at bounding box center [1111, 522] width 109 height 20
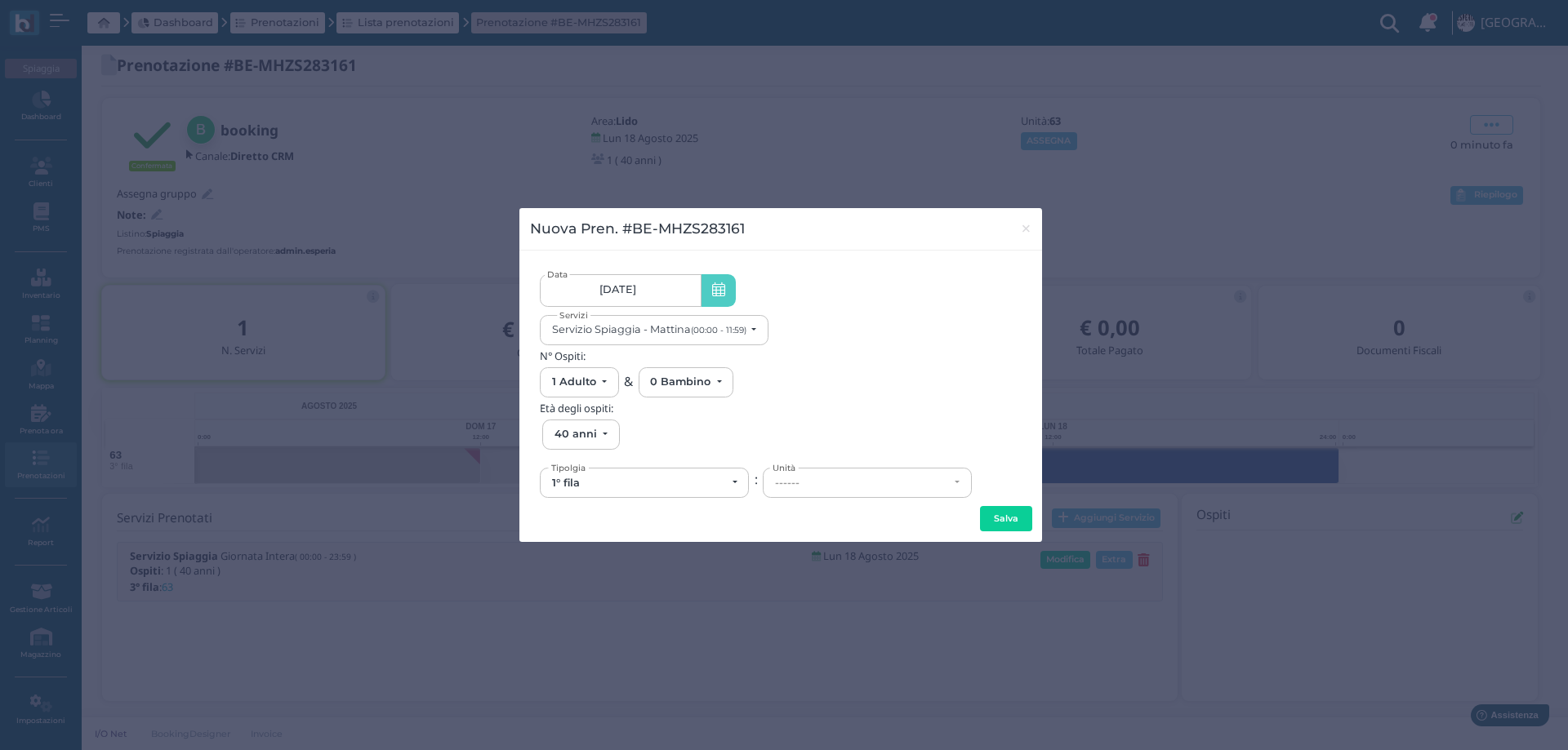
click at [617, 286] on span "18/08/25" at bounding box center [618, 290] width 37 height 13
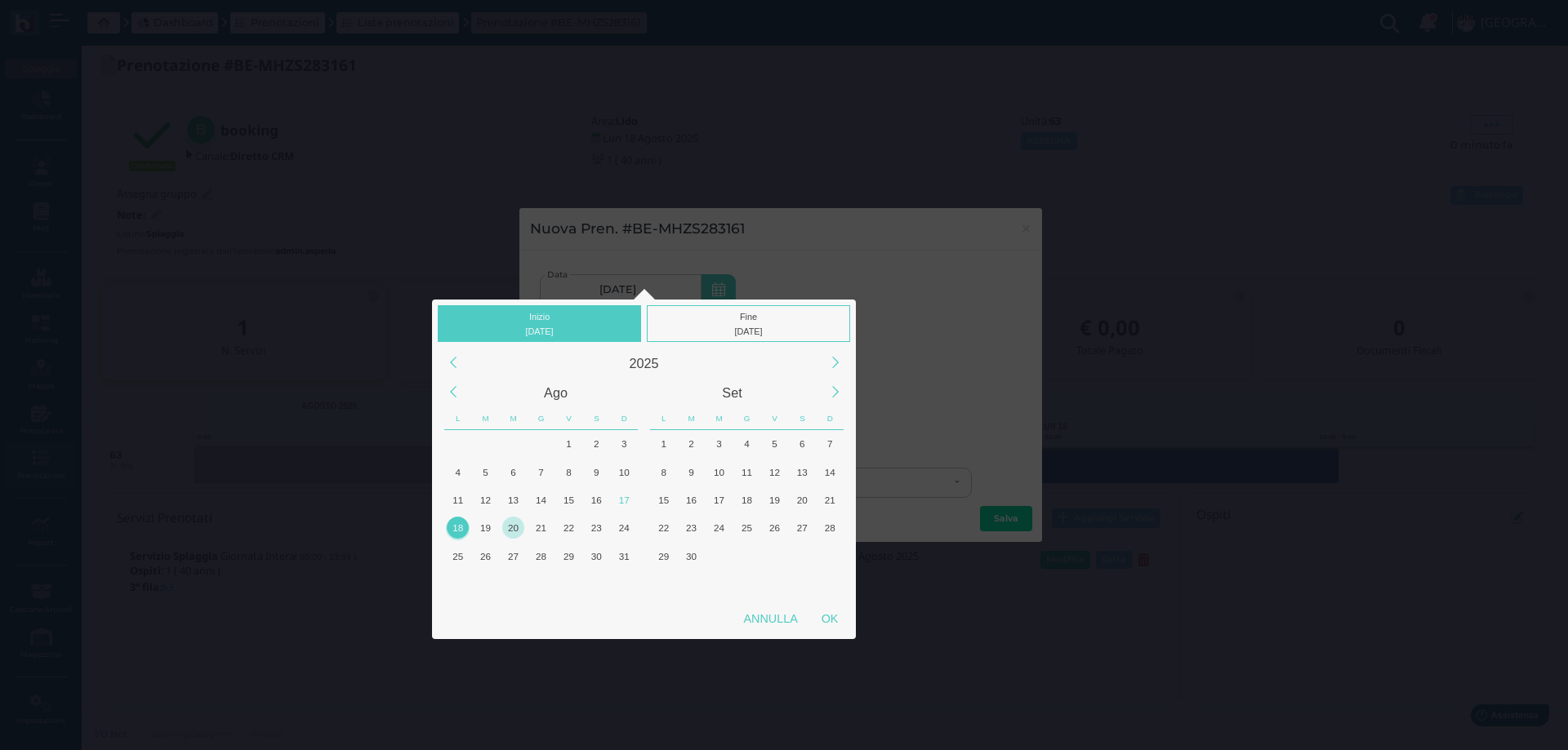
click at [514, 526] on div "20" at bounding box center [513, 528] width 22 height 22
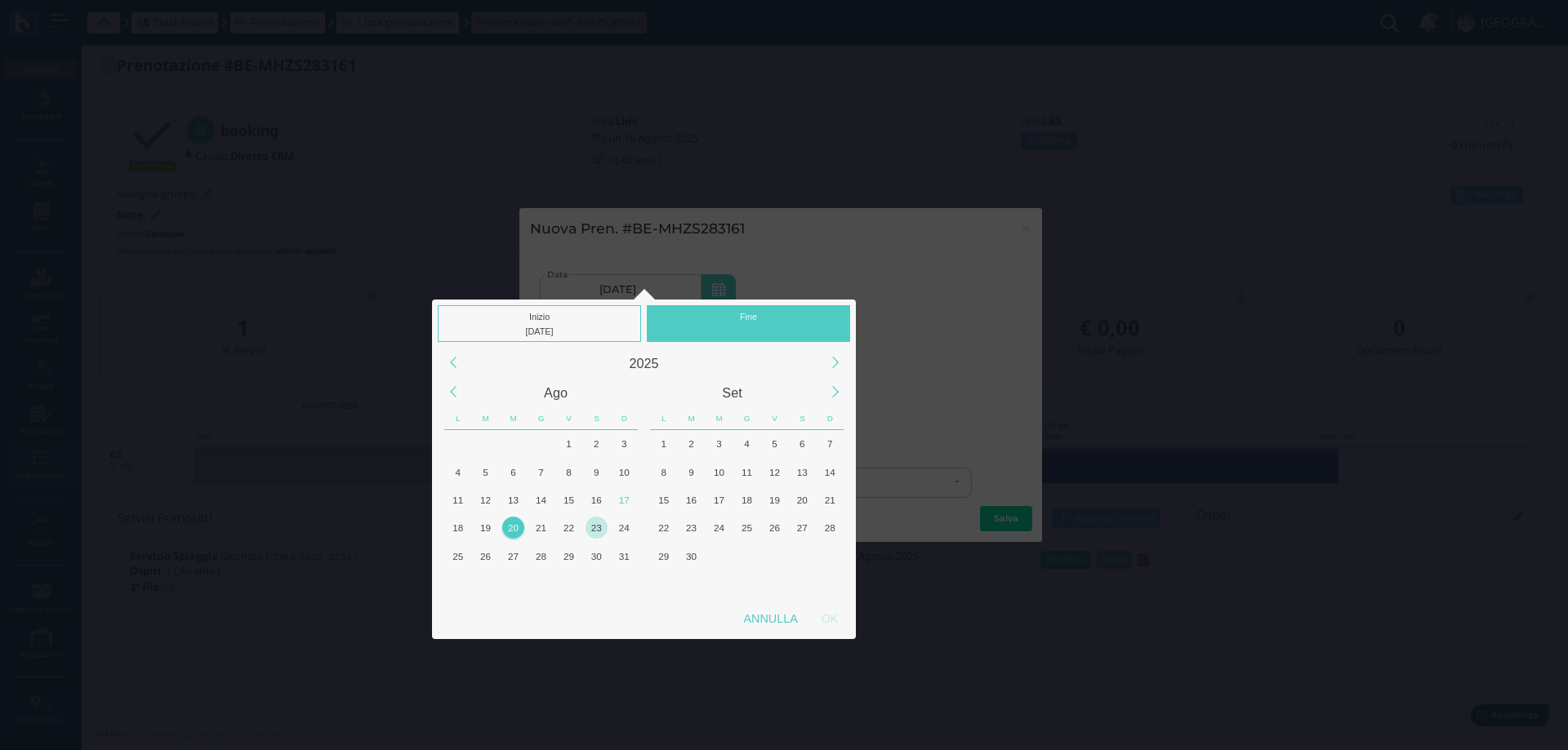
click at [595, 534] on div "23" at bounding box center [596, 528] width 22 height 22
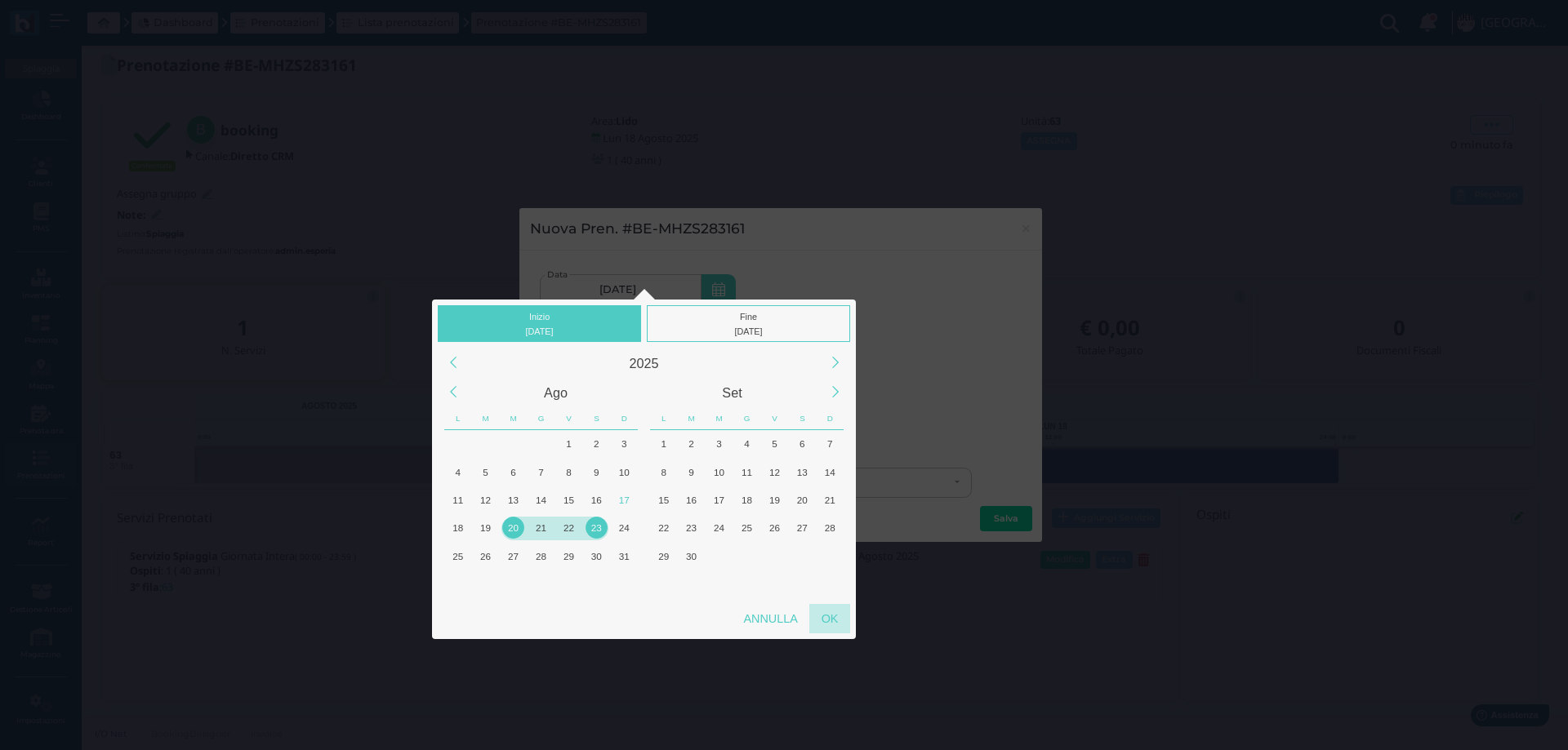
click at [829, 613] on div "OK" at bounding box center [830, 619] width 41 height 29
type input "20/08/2025 - 23/08/2025"
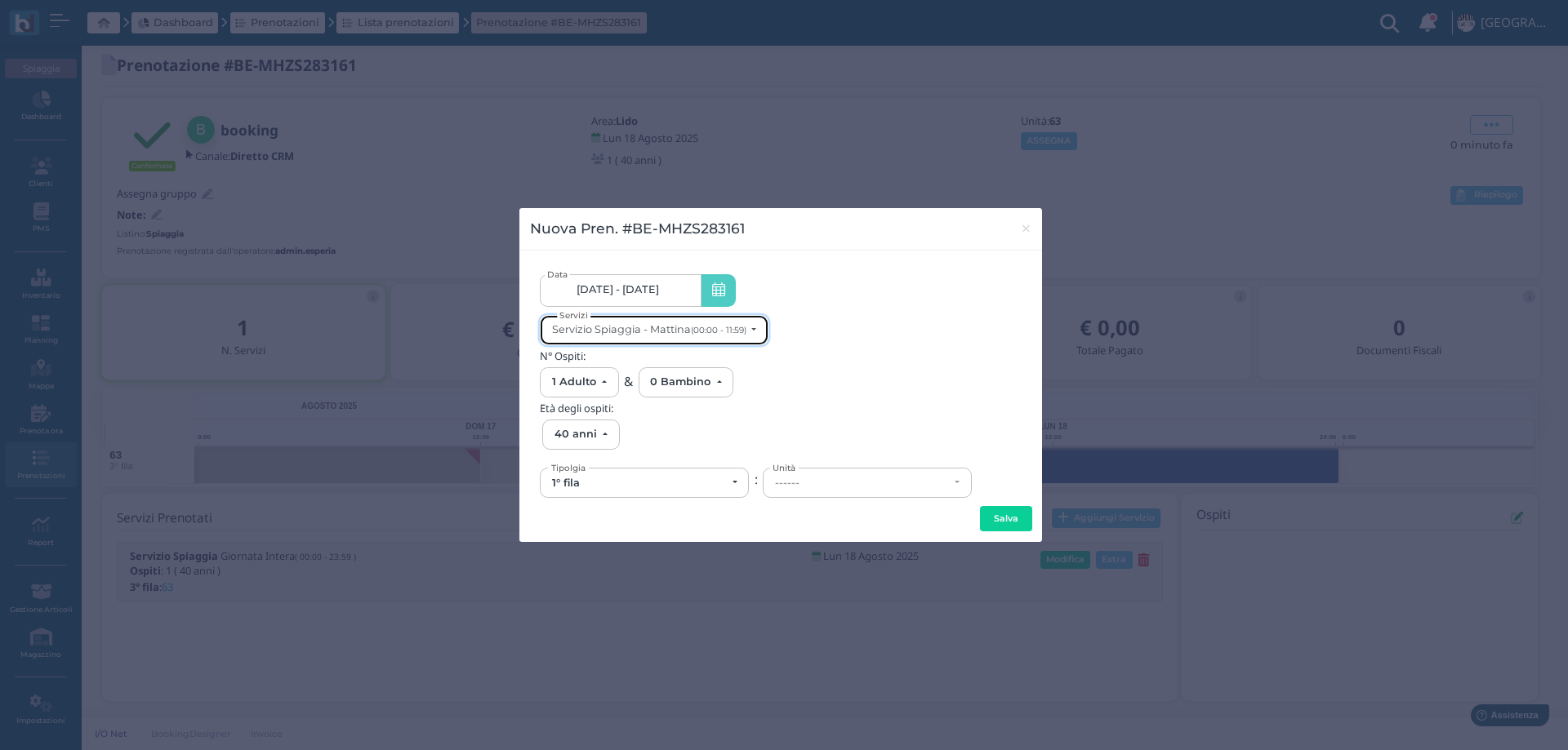
click at [721, 324] on div "Servizio Spiaggia - Mattina (00:00 - 11:59)" at bounding box center [649, 329] width 194 height 12
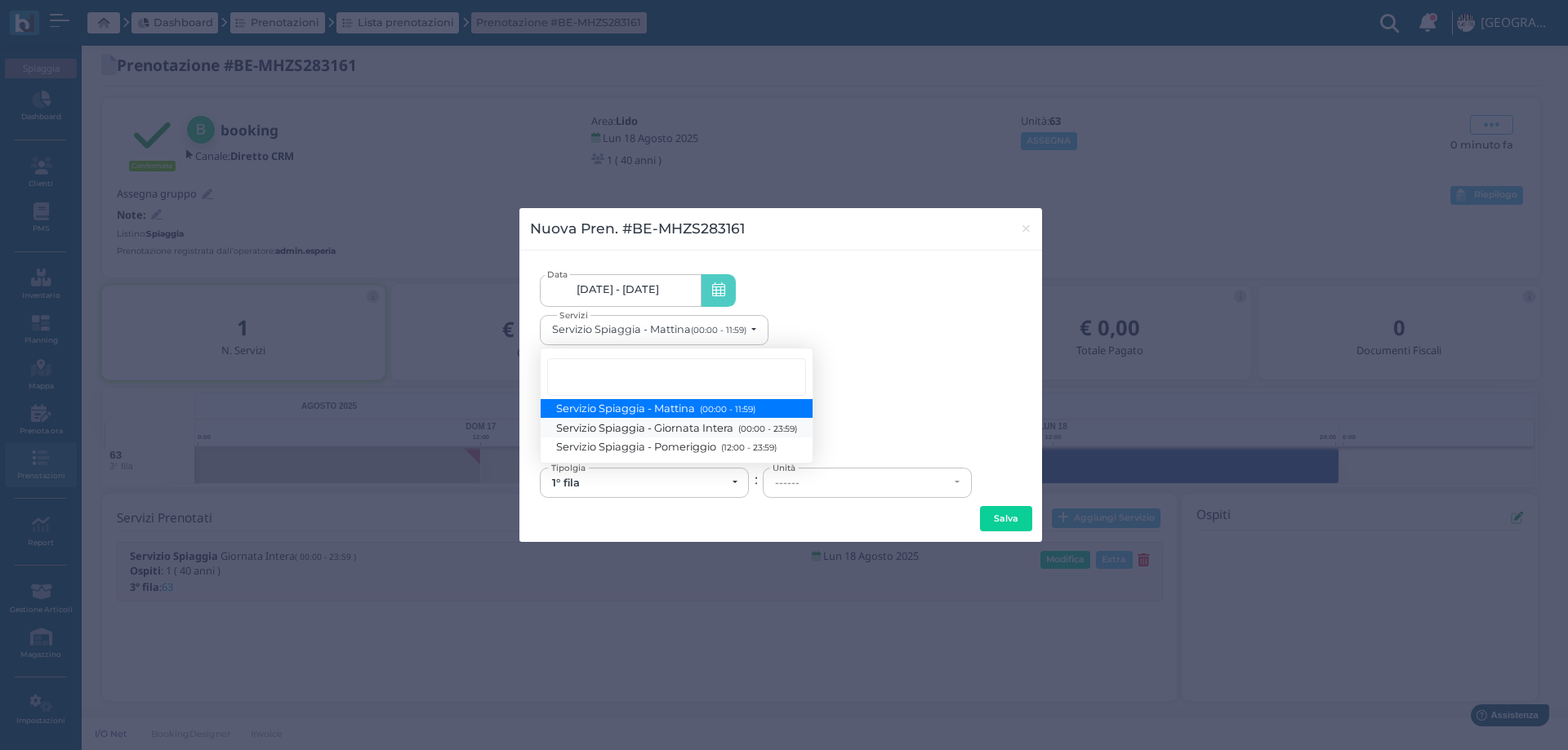
click at [692, 435] on span "Servizio Spiaggia - Giornata Intera (00:00 - 23:59)" at bounding box center [676, 427] width 240 height 14
select select "1368"
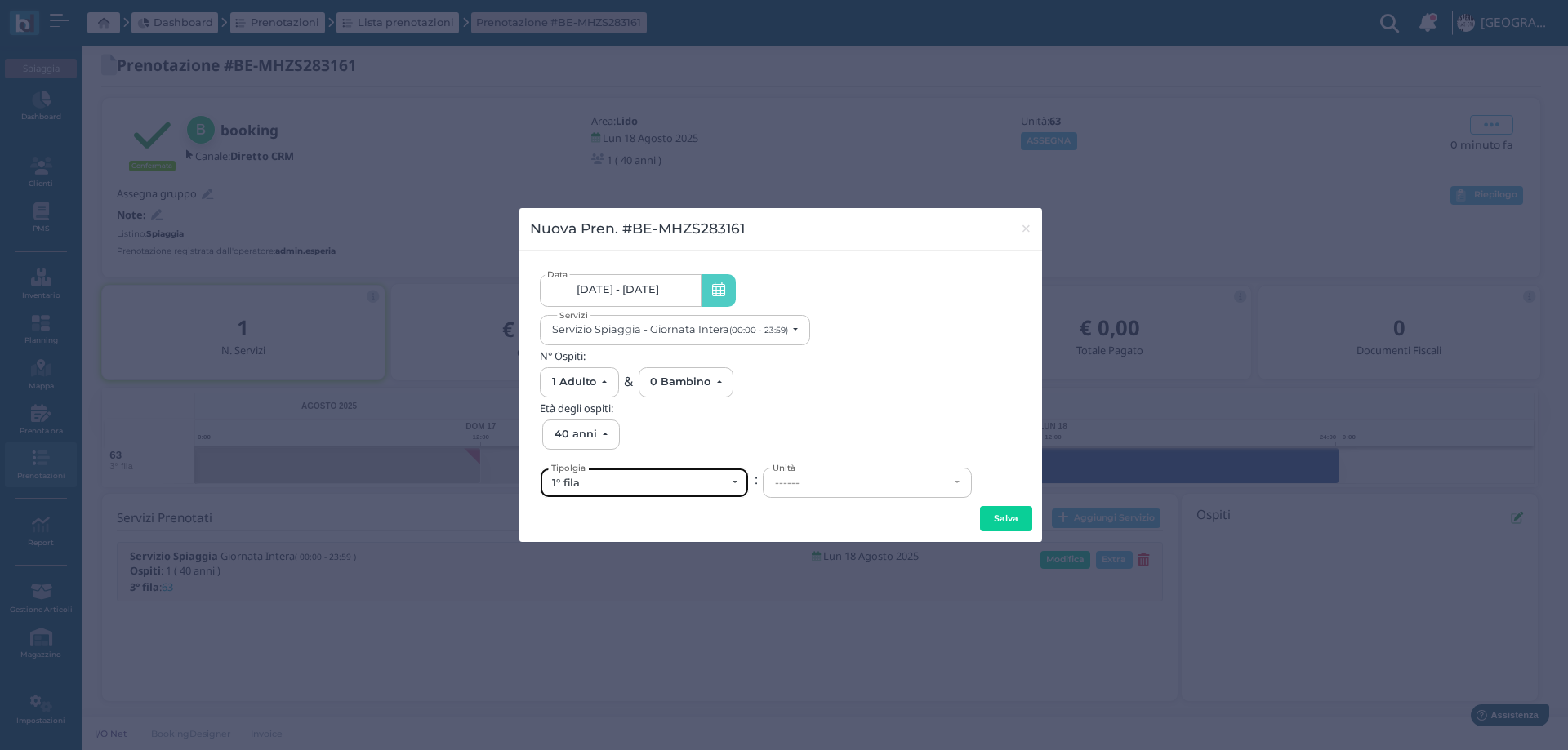
drag, startPoint x: 692, startPoint y: 466, endPoint x: 691, endPoint y: 486, distance: 20.0
click at [691, 486] on div "1° fila" at bounding box center [638, 483] width 174 height 13
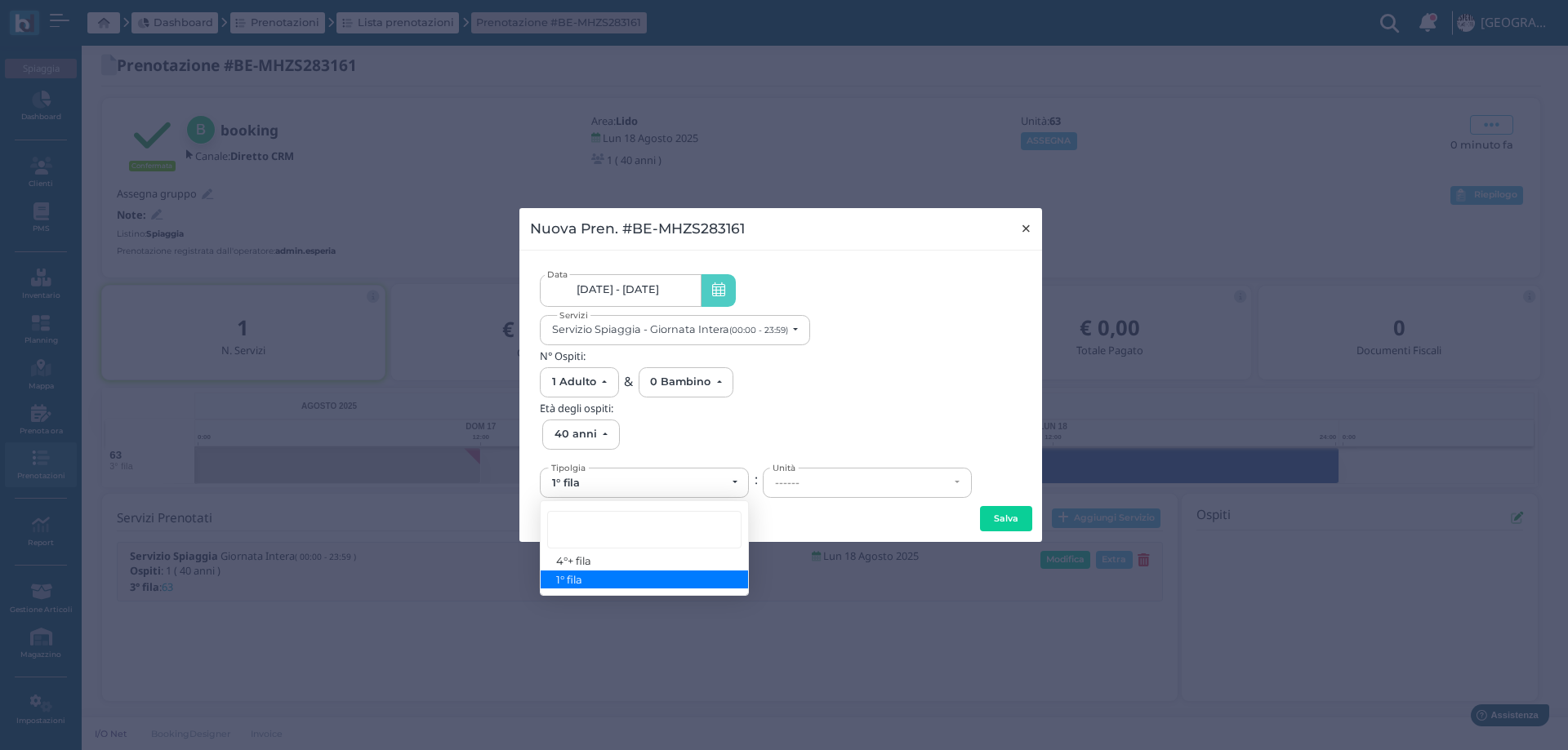
drag, startPoint x: 1016, startPoint y: 219, endPoint x: 1020, endPoint y: 229, distance: 10.8
click at [1018, 222] on button "×" at bounding box center [1026, 229] width 34 height 41
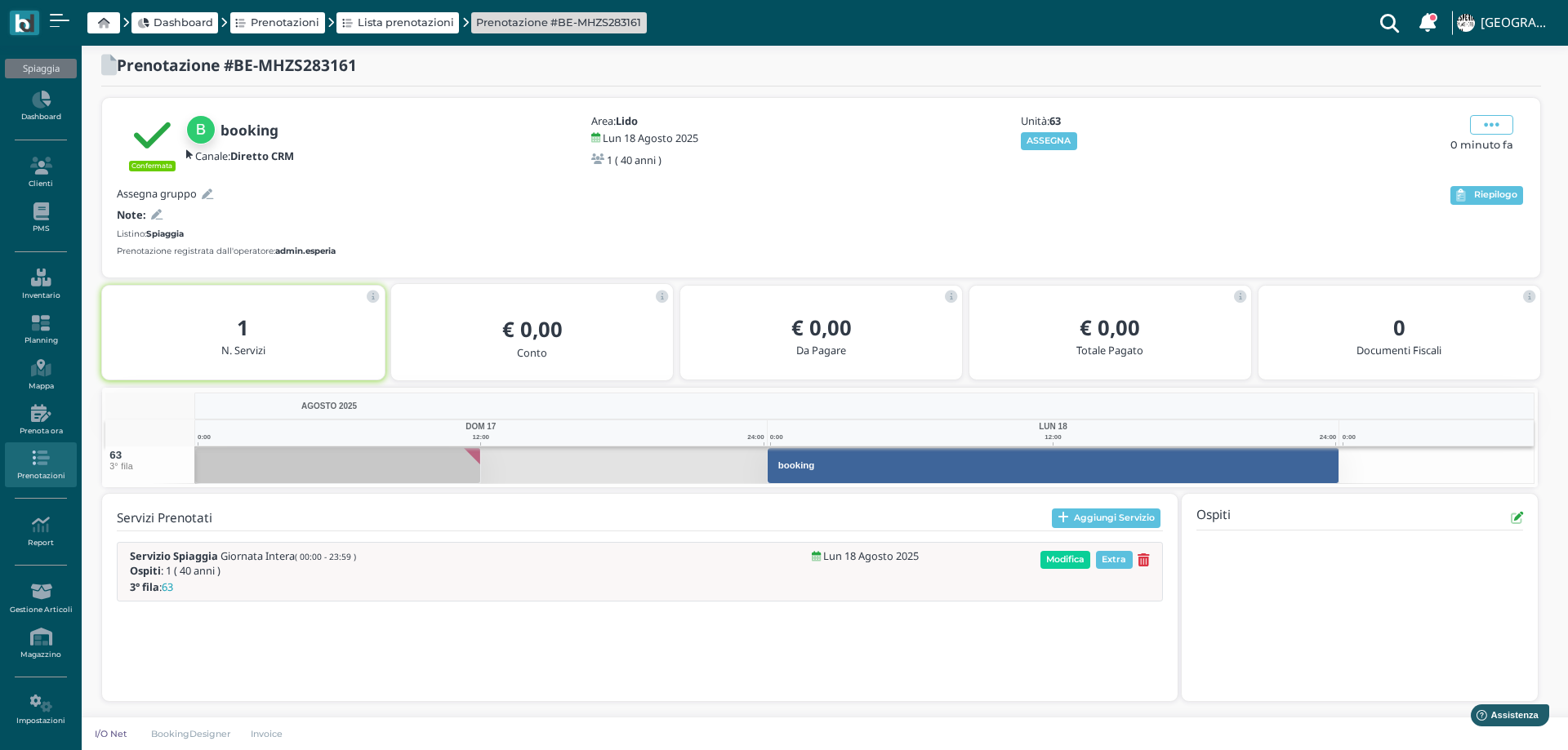
click at [1021, 229] on div at bounding box center [784, 375] width 1568 height 750
click at [1135, 557] on icon at bounding box center [1139, 560] width 12 height 14
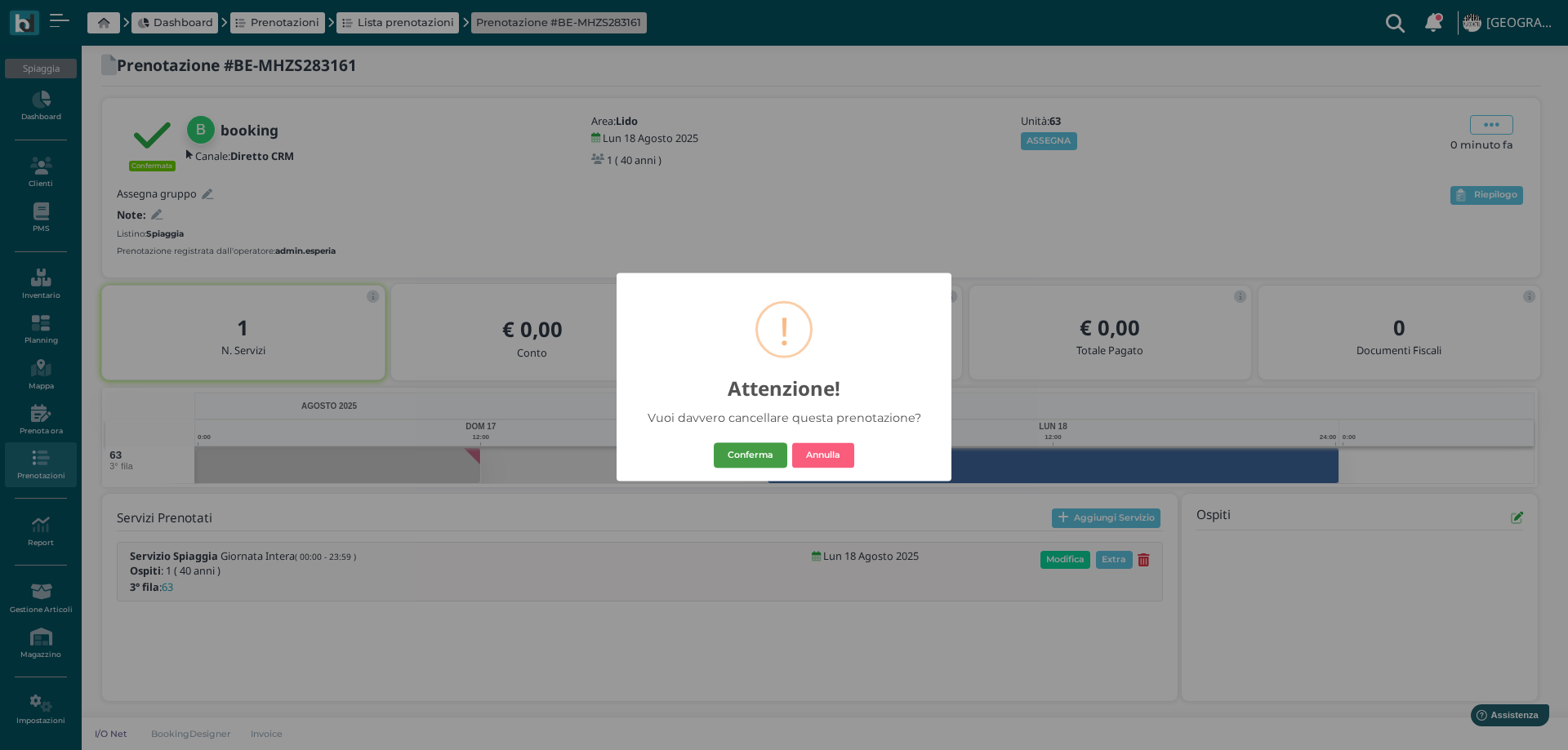
click at [757, 449] on button "Conferma" at bounding box center [751, 455] width 74 height 26
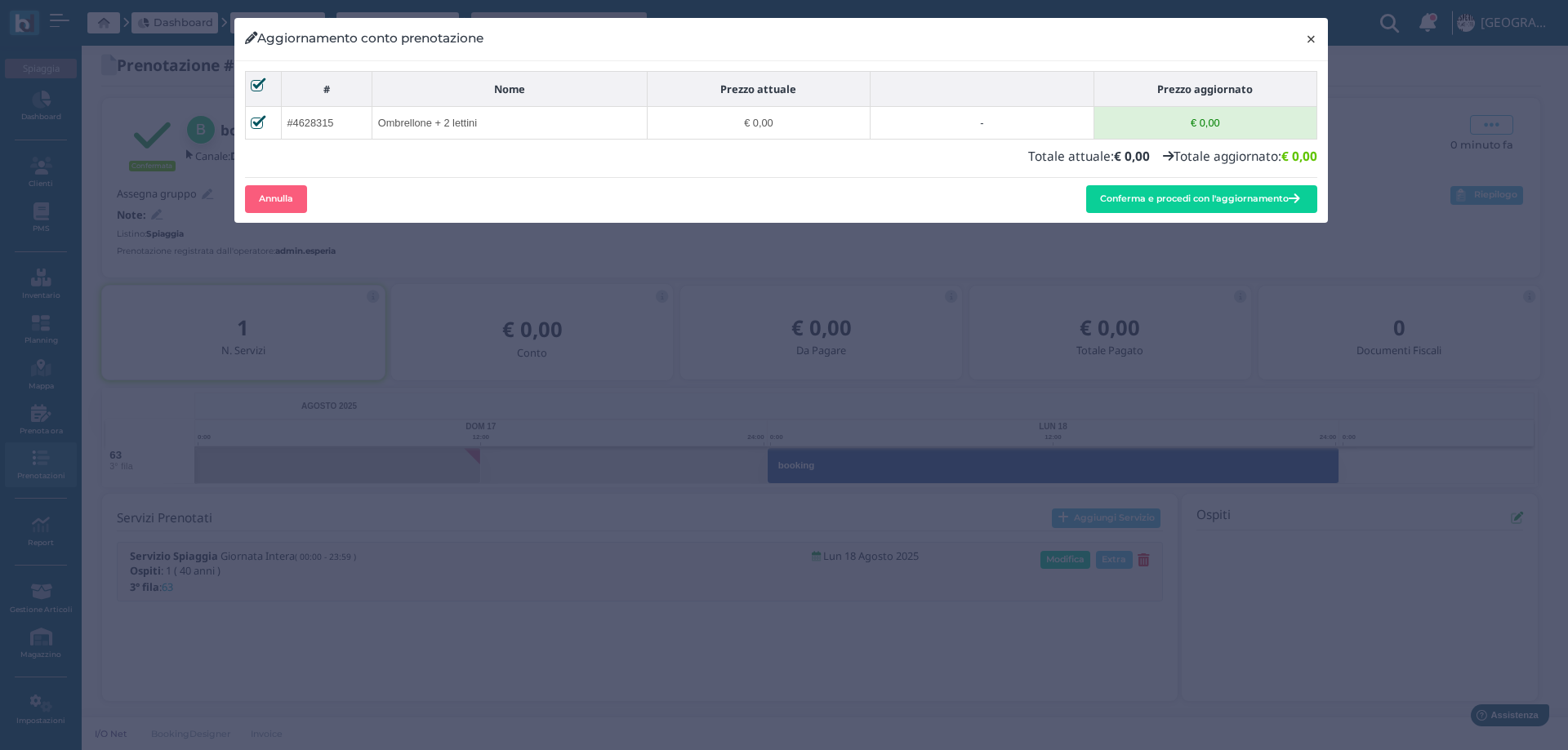
click at [1311, 40] on span "×" at bounding box center [1311, 39] width 12 height 21
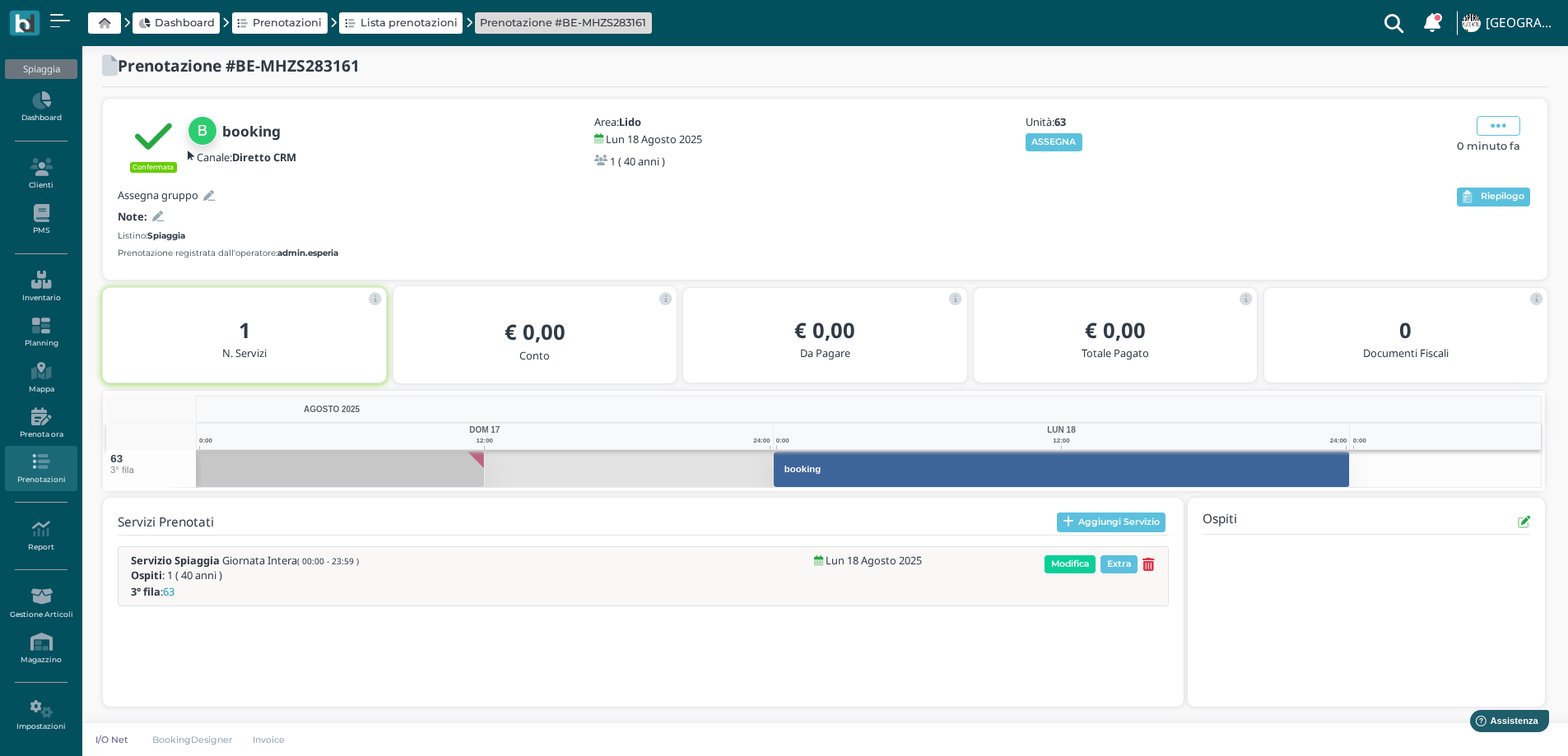
click at [1150, 561] on icon at bounding box center [1149, 565] width 12 height 14
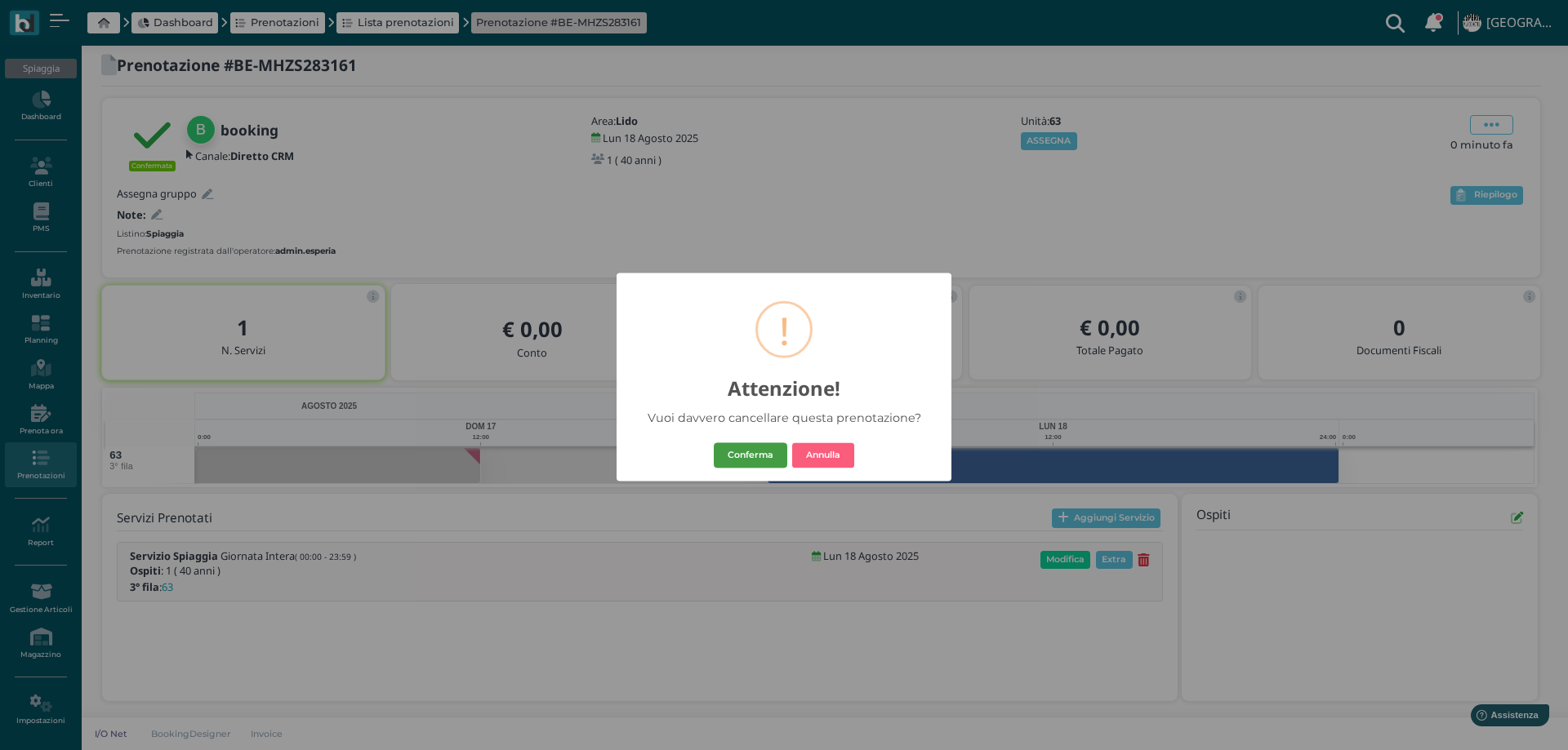
click at [752, 459] on button "Conferma" at bounding box center [751, 455] width 74 height 26
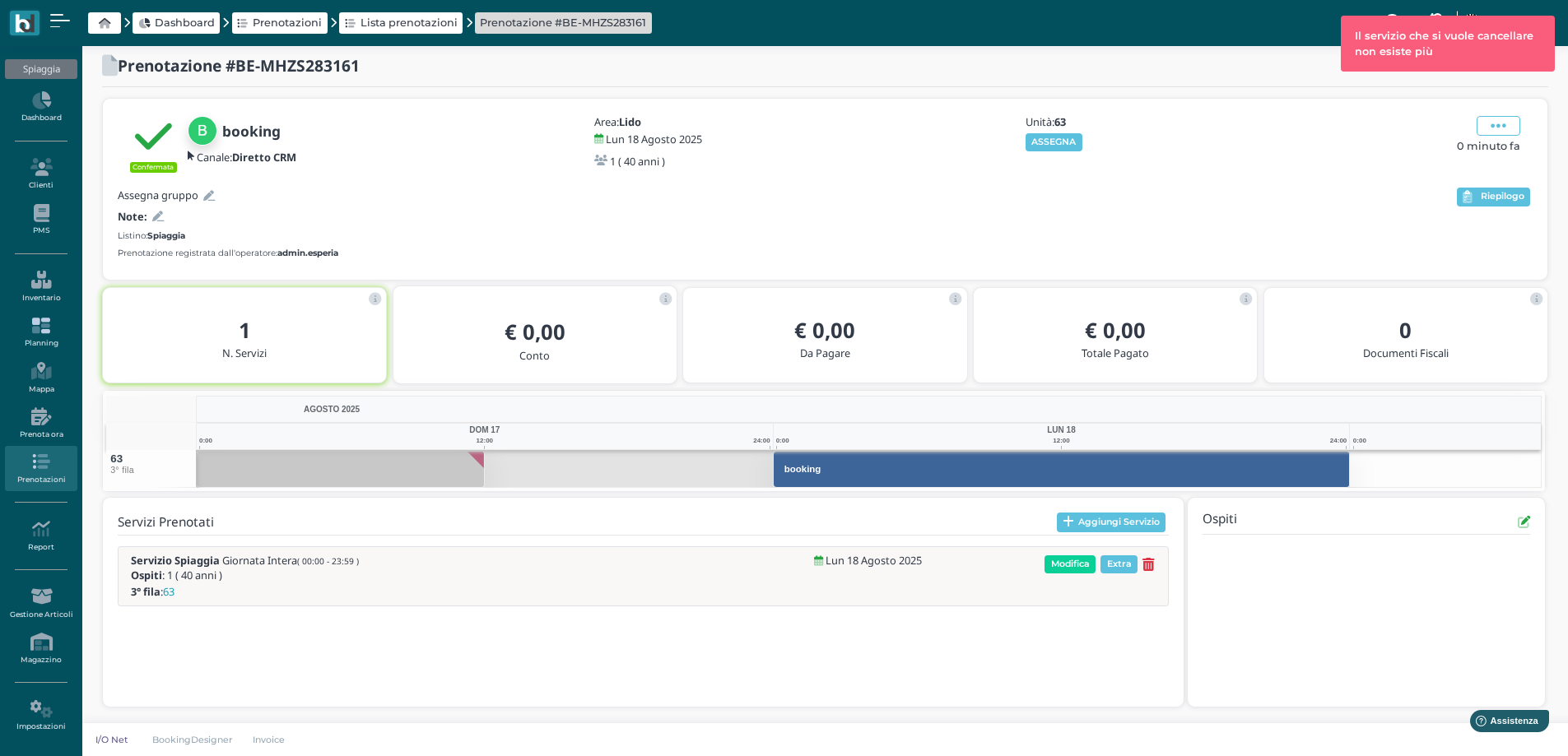
click at [44, 334] on icon at bounding box center [41, 326] width 72 height 18
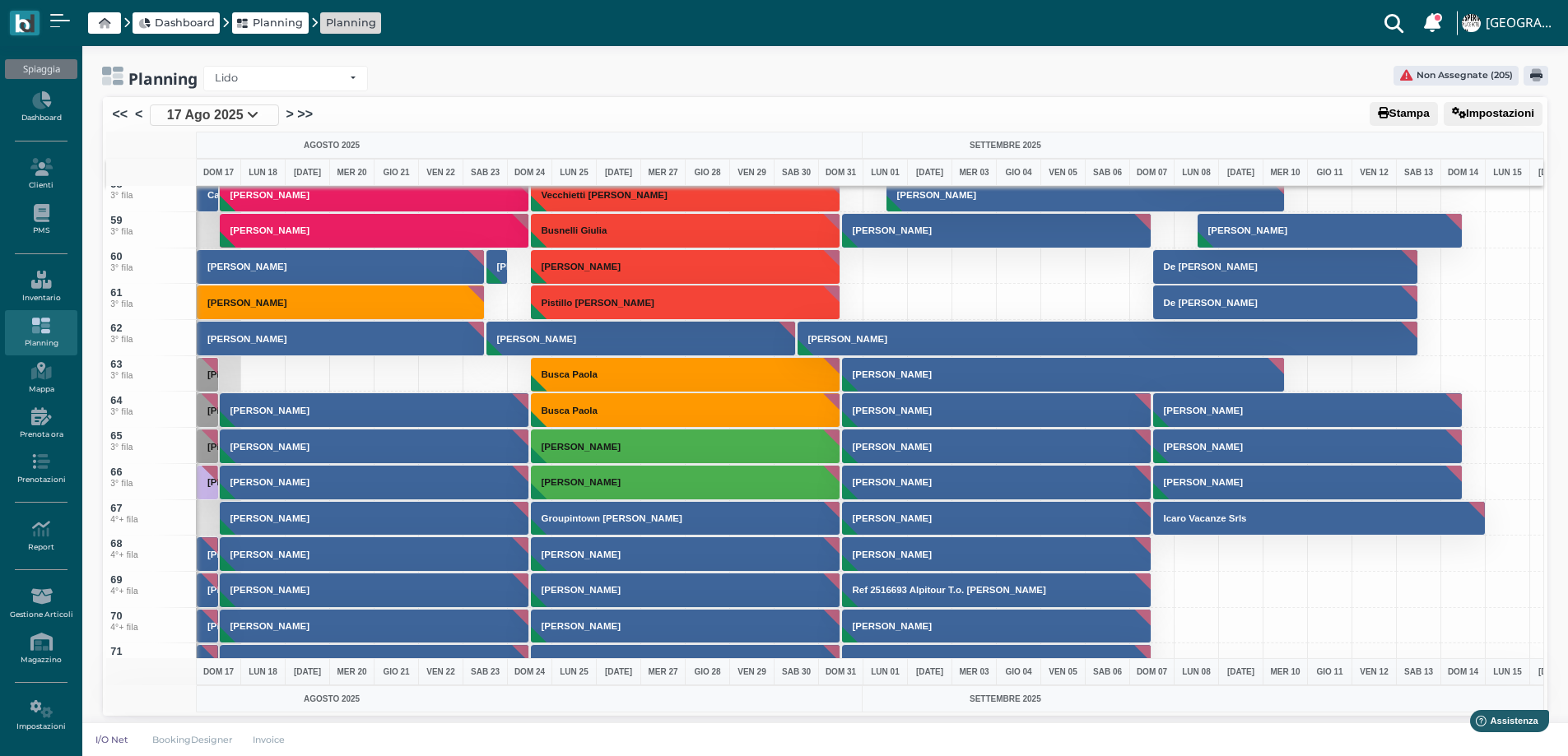
scroll to position [2058, 0]
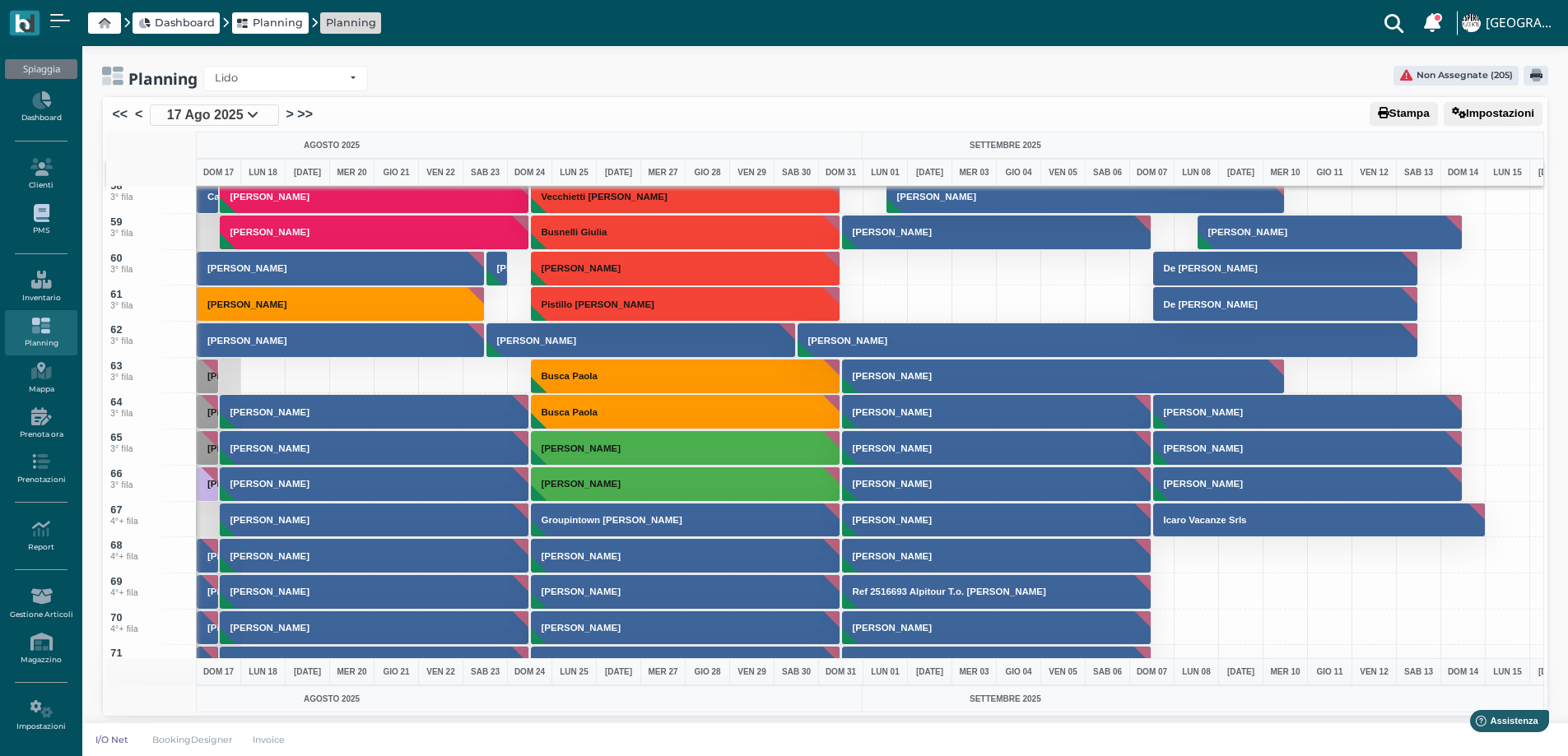
click at [43, 222] on link "PMS" at bounding box center [41, 220] width 72 height 45
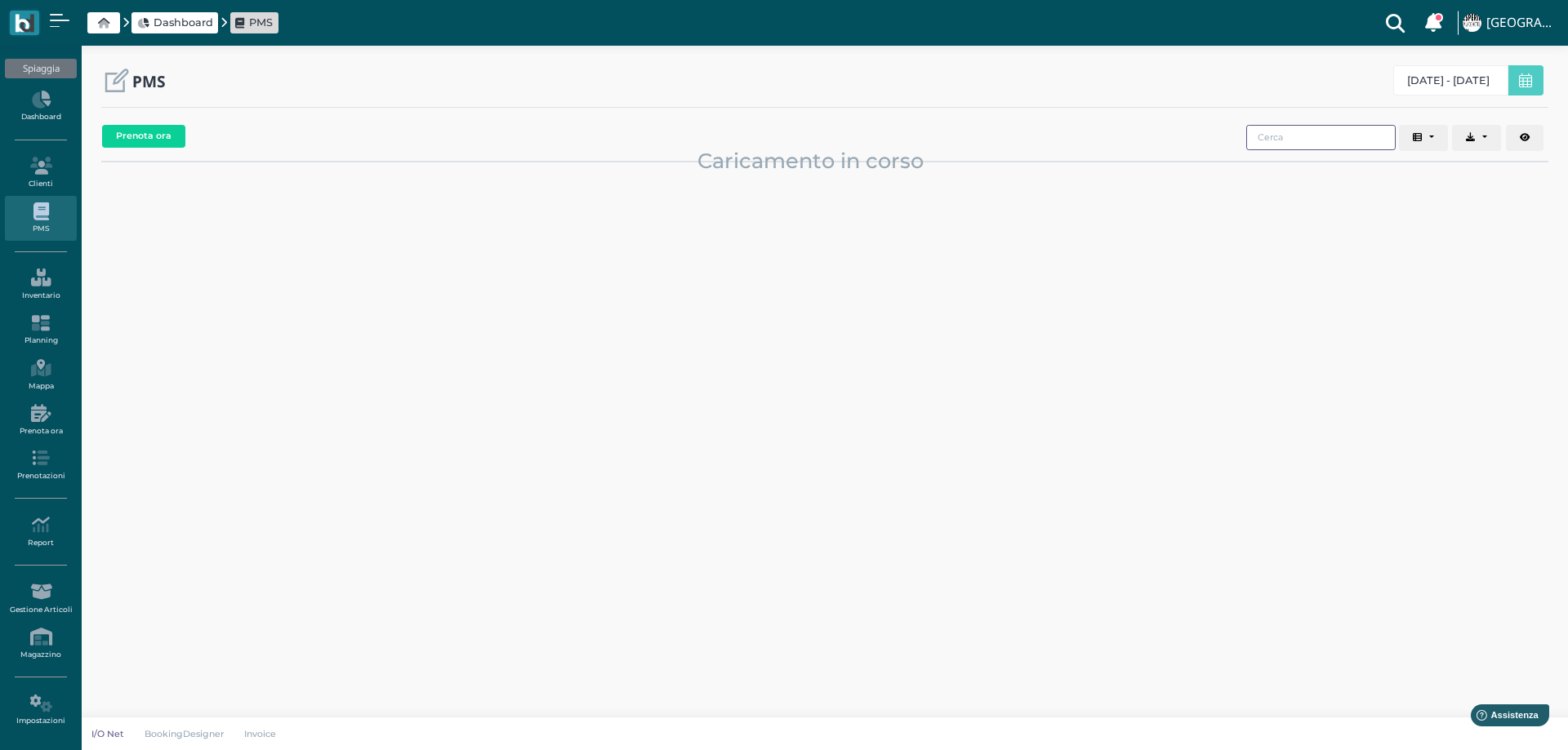
click at [1301, 140] on input "search" at bounding box center [1321, 137] width 149 height 25
type input "[PERSON_NAME]"
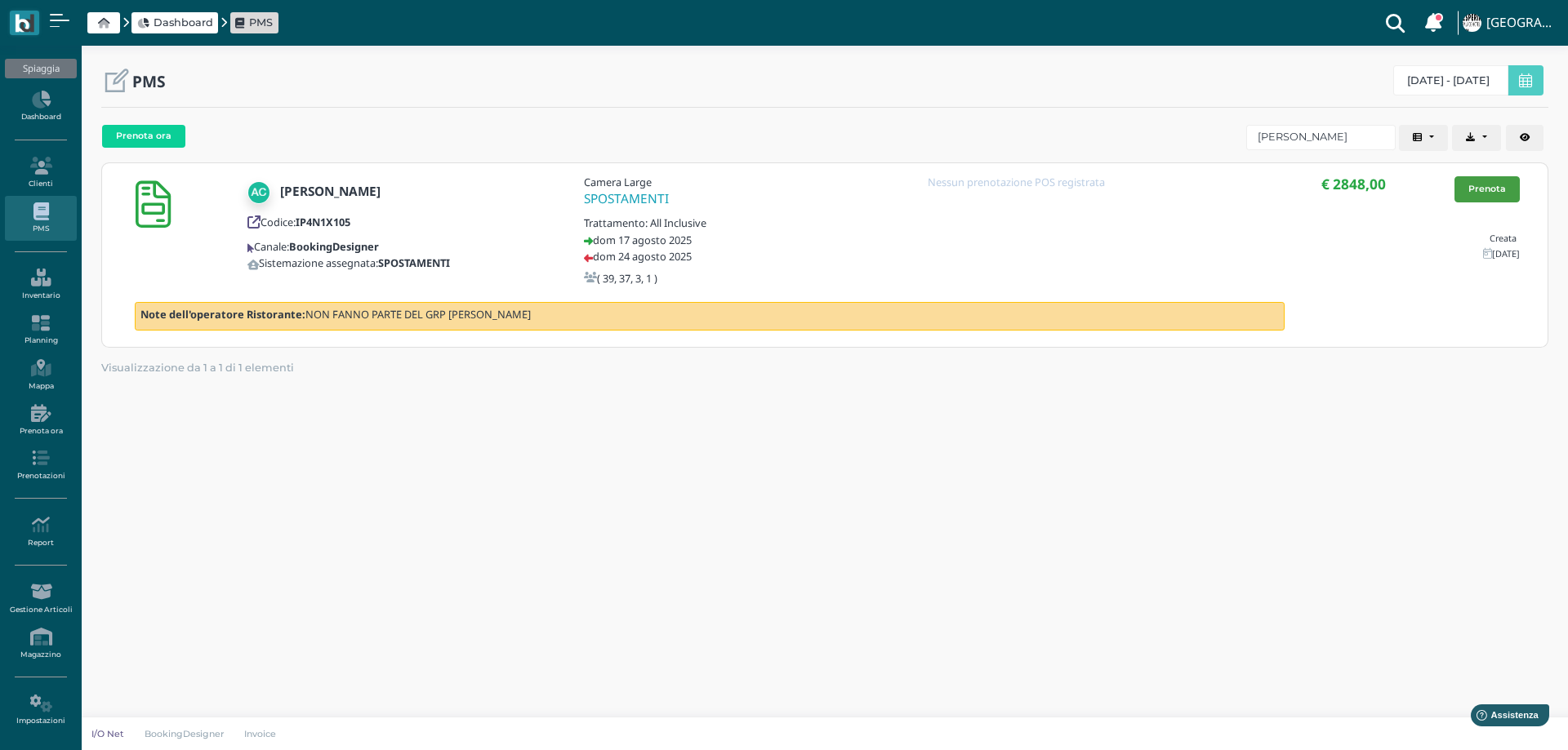
click at [1455, 197] on link "Prenota" at bounding box center [1487, 189] width 65 height 26
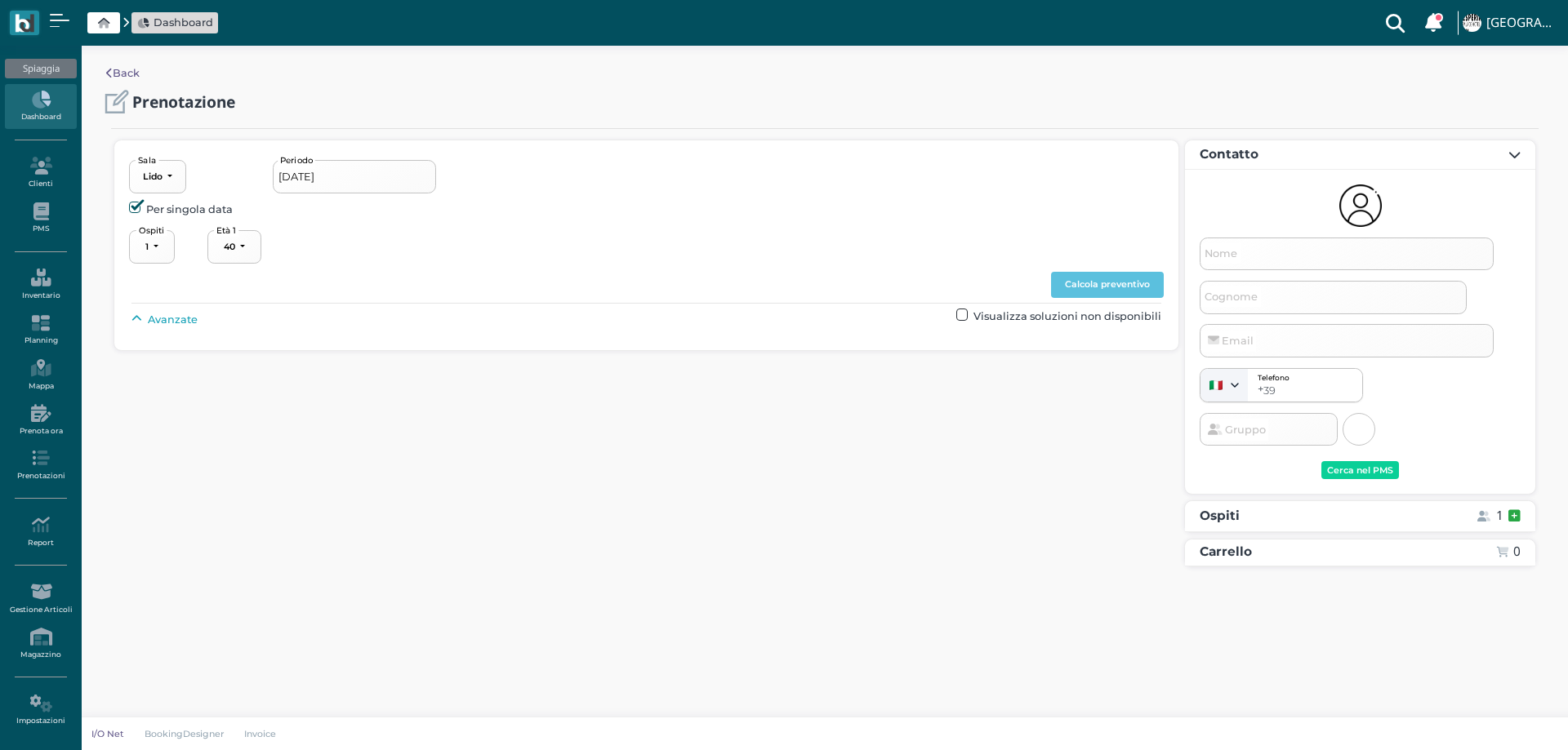
select select "40"
type input "[DATE] - [DATE]"
select select "4"
type input "[PERSON_NAME]"
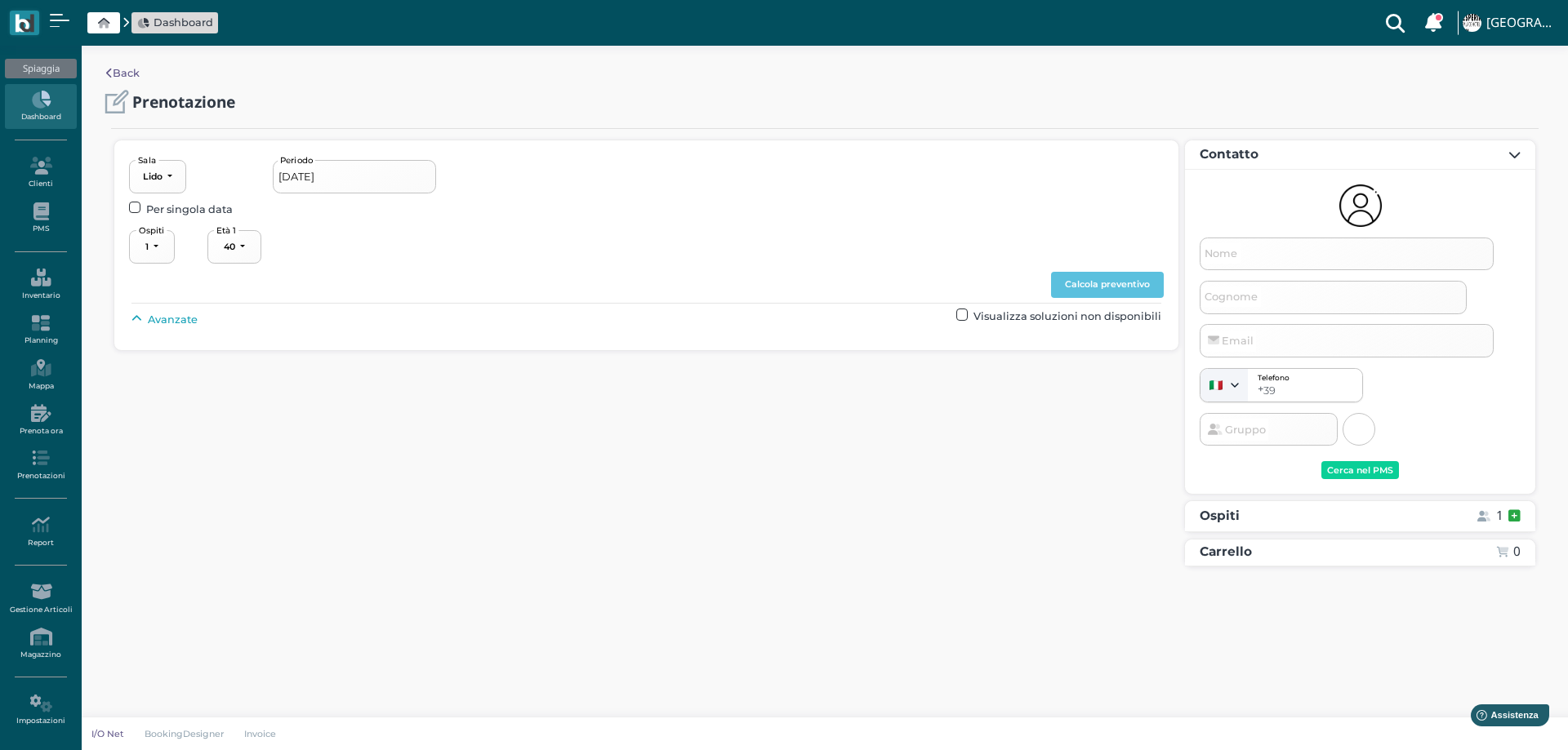
type input "[EMAIL_ADDRESS][DOMAIN_NAME]"
click at [196, 320] on div "Avanzate Visualizza soluzioni non disponibili" at bounding box center [645, 319] width 1028 height 21
select select "40"
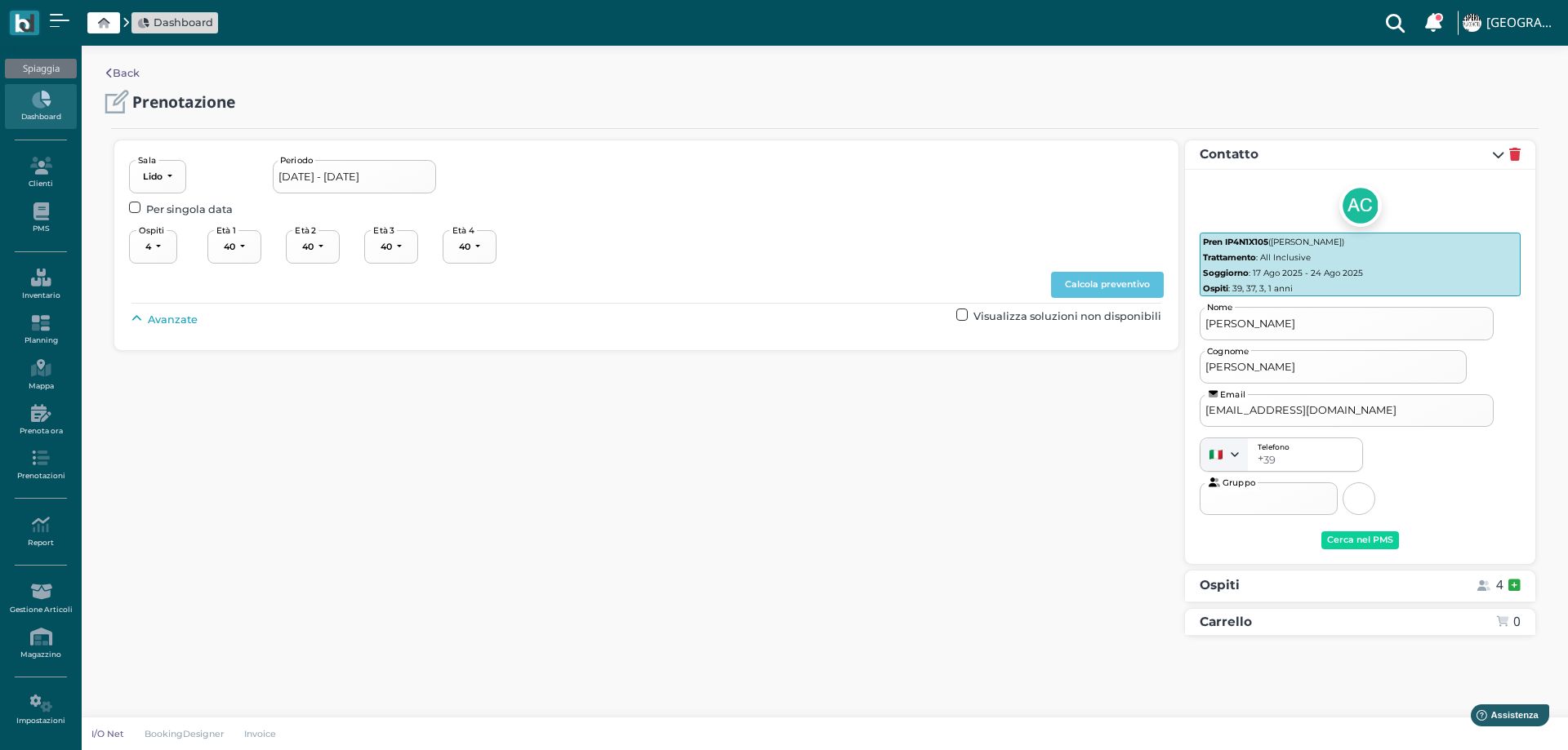
select select "39"
select select "37"
select select "3"
select select "1"
click at [173, 316] on span "Avanzate" at bounding box center [173, 320] width 50 height 15
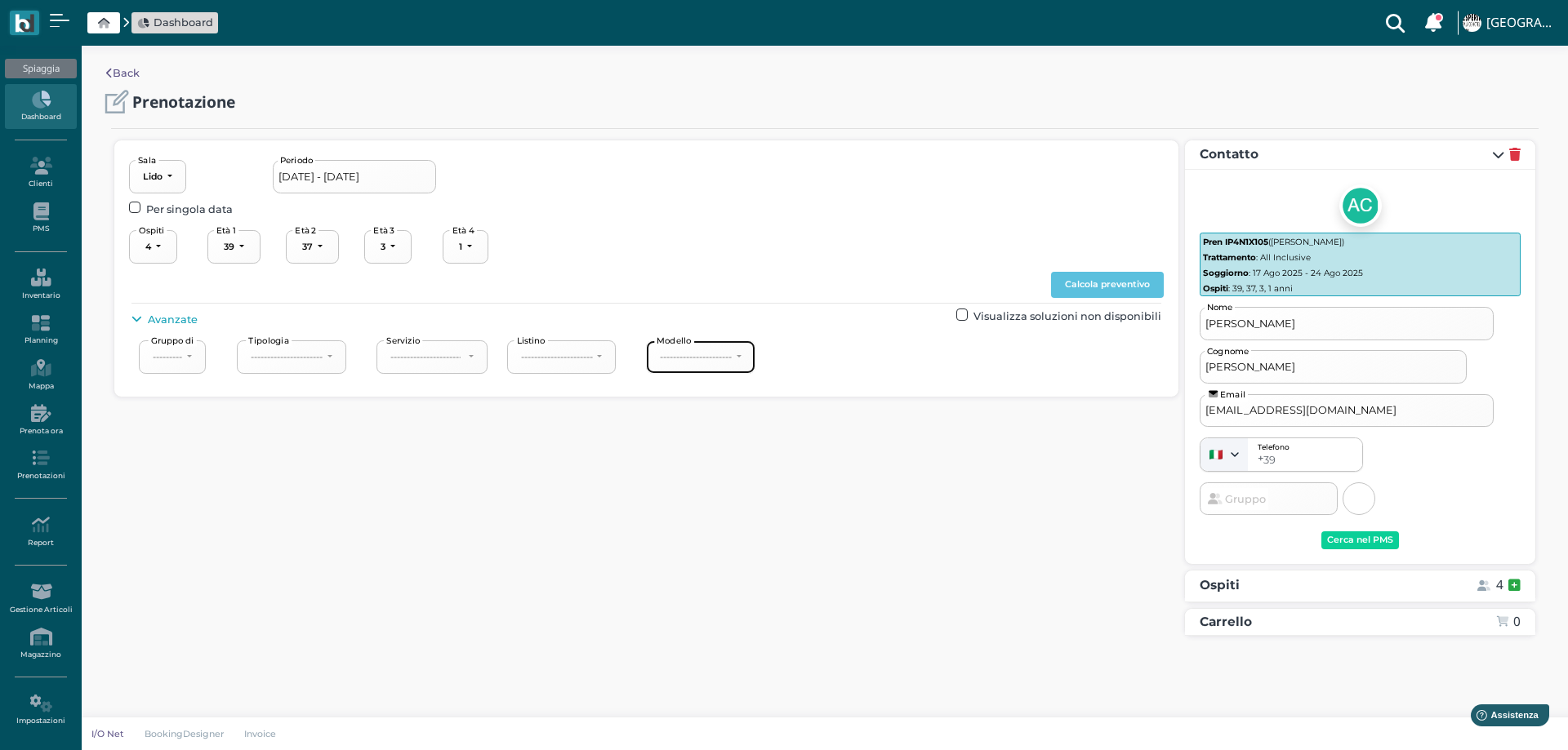
click at [727, 343] on button "----------------------" at bounding box center [700, 357] width 109 height 34
click at [692, 454] on span "3° fila" at bounding box center [683, 458] width 27 height 15
click at [1088, 288] on button "Calcola preventivo" at bounding box center [1107, 284] width 113 height 26
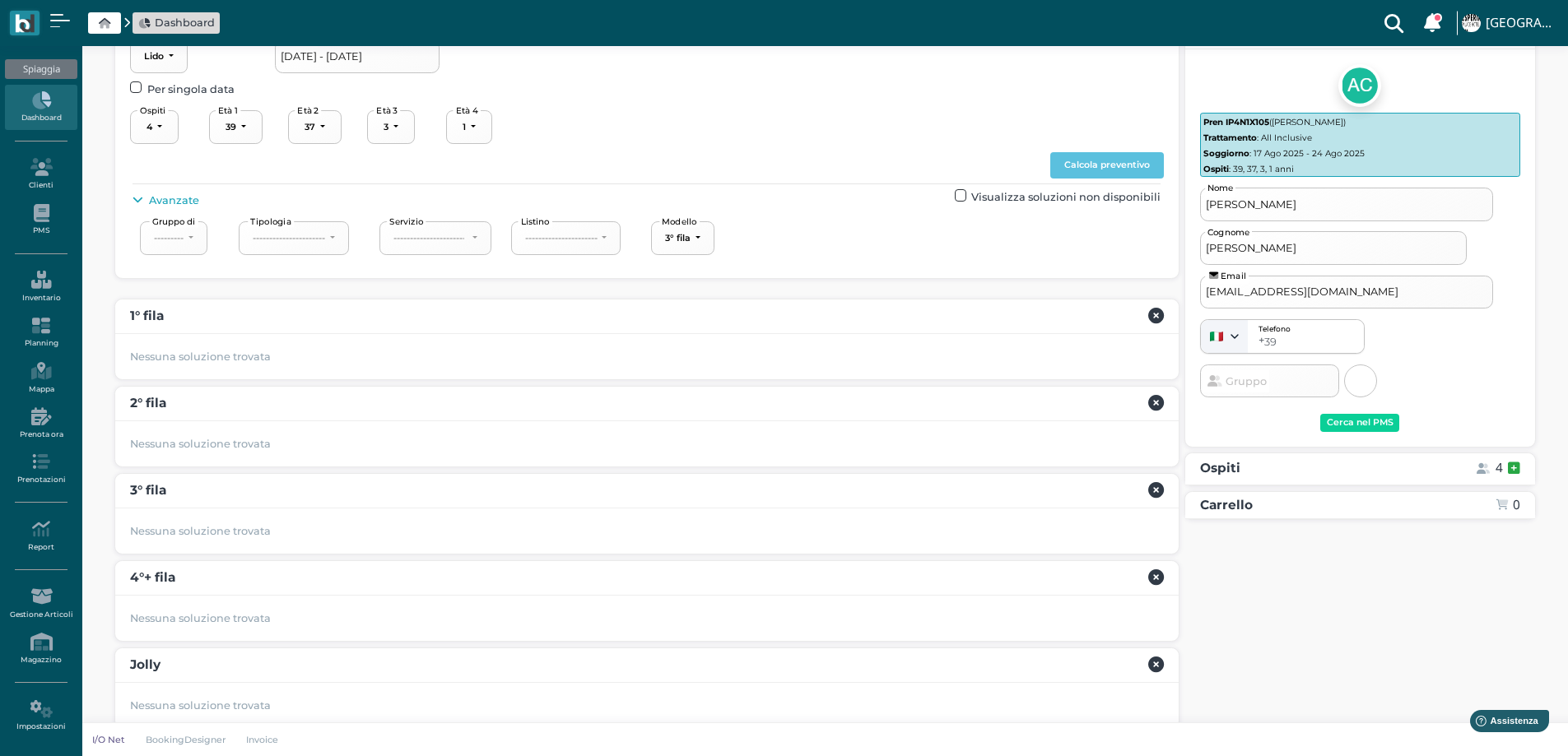
scroll to position [143, 0]
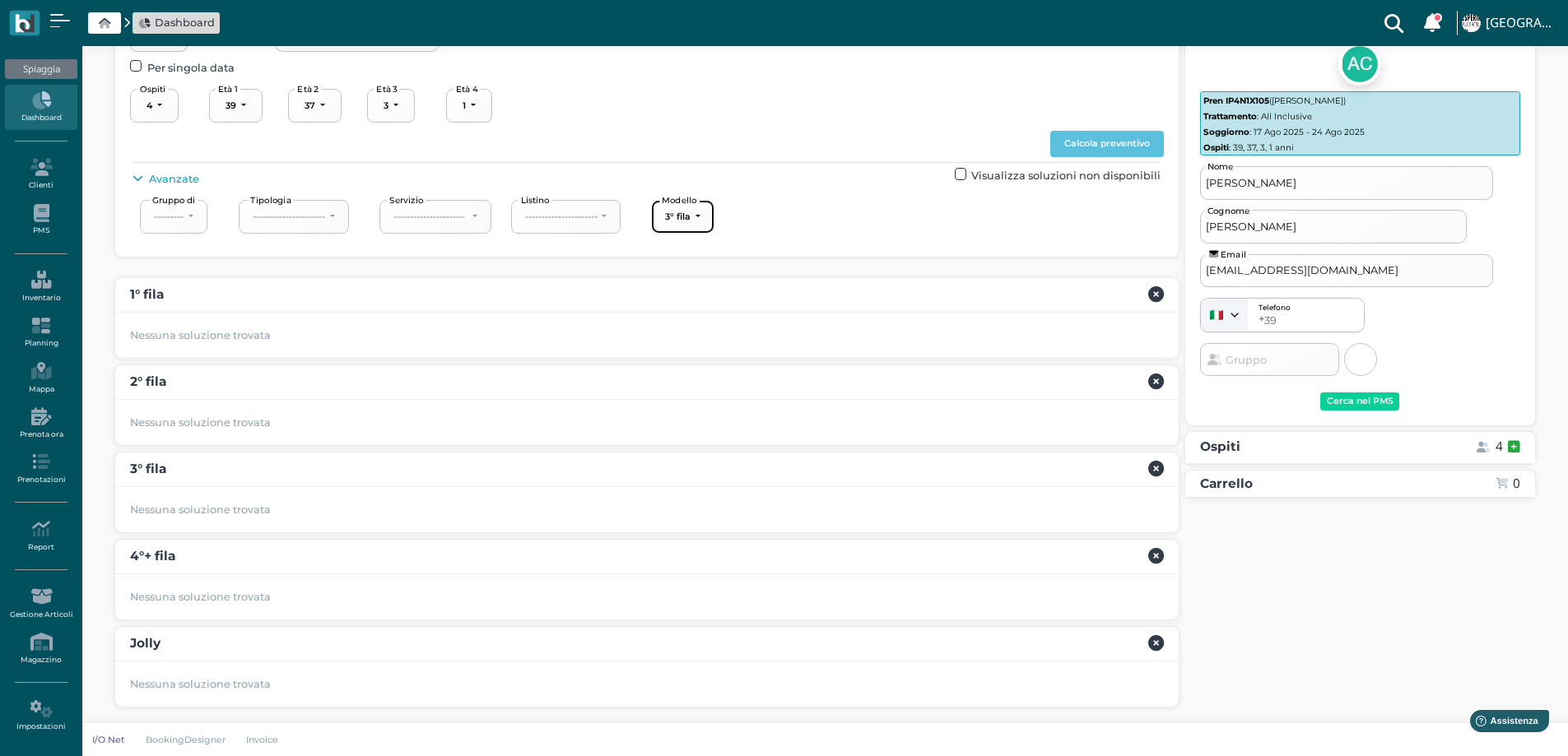
click at [690, 215] on div "3° fila" at bounding box center [677, 216] width 25 height 11
click at [701, 279] on span "1° fila" at bounding box center [688, 275] width 26 height 16
click at [1128, 135] on button "Calcola preventivo" at bounding box center [1107, 144] width 113 height 26
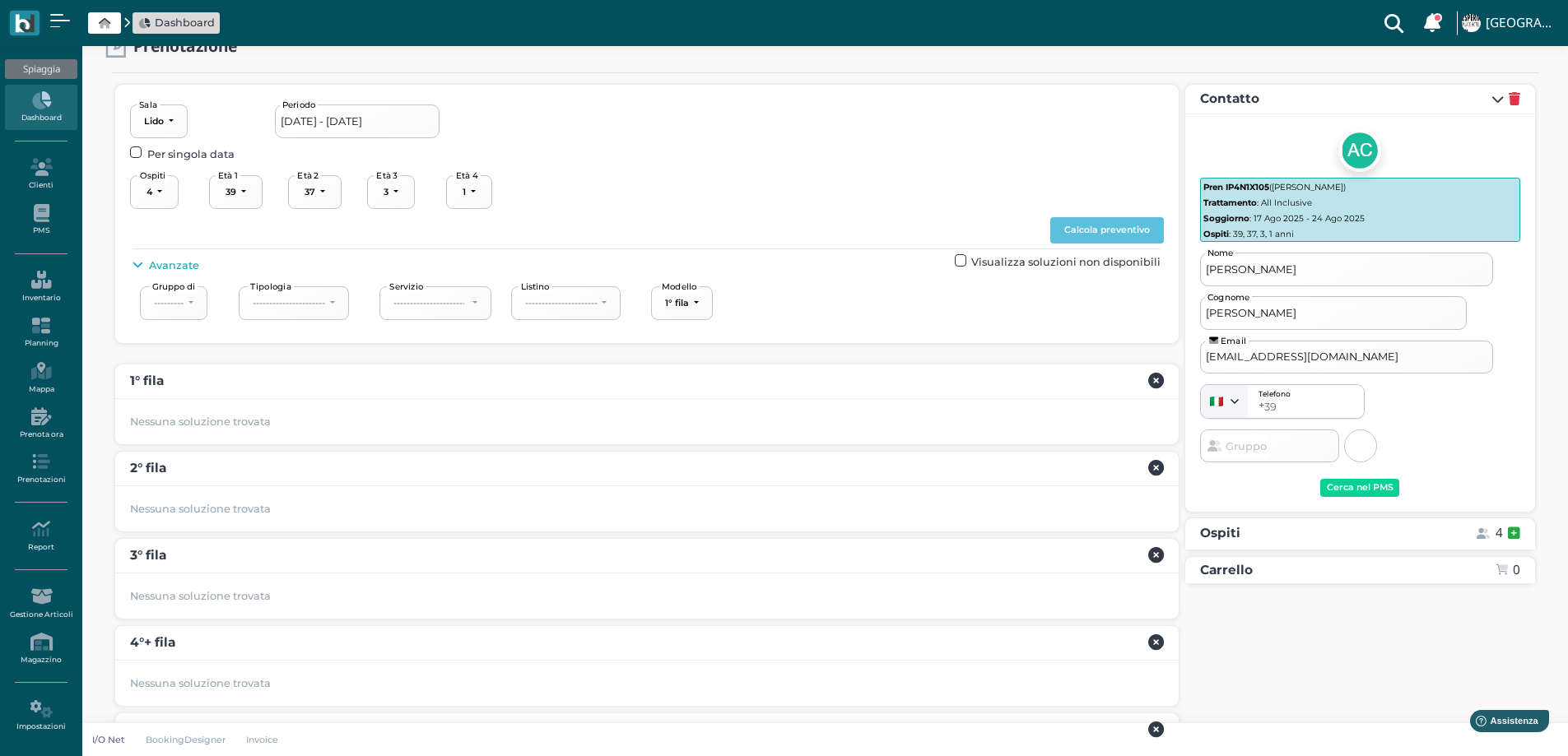
scroll to position [0, 0]
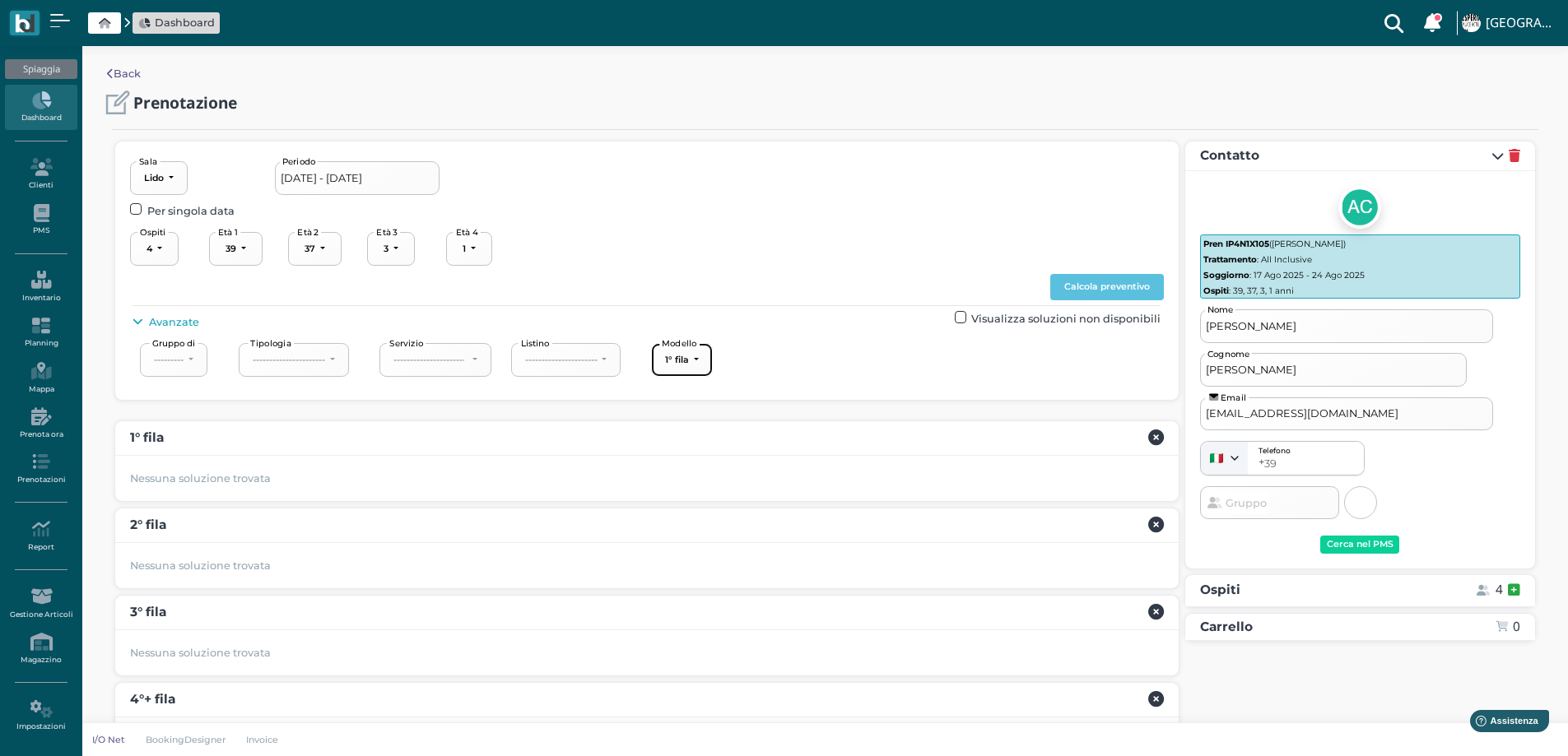
click at [684, 360] on div "1° fila" at bounding box center [677, 359] width 24 height 11
click at [696, 482] on span "4°+ fila" at bounding box center [692, 482] width 36 height 16
select select "240"
click at [1091, 289] on button "Calcola preventivo" at bounding box center [1107, 287] width 113 height 26
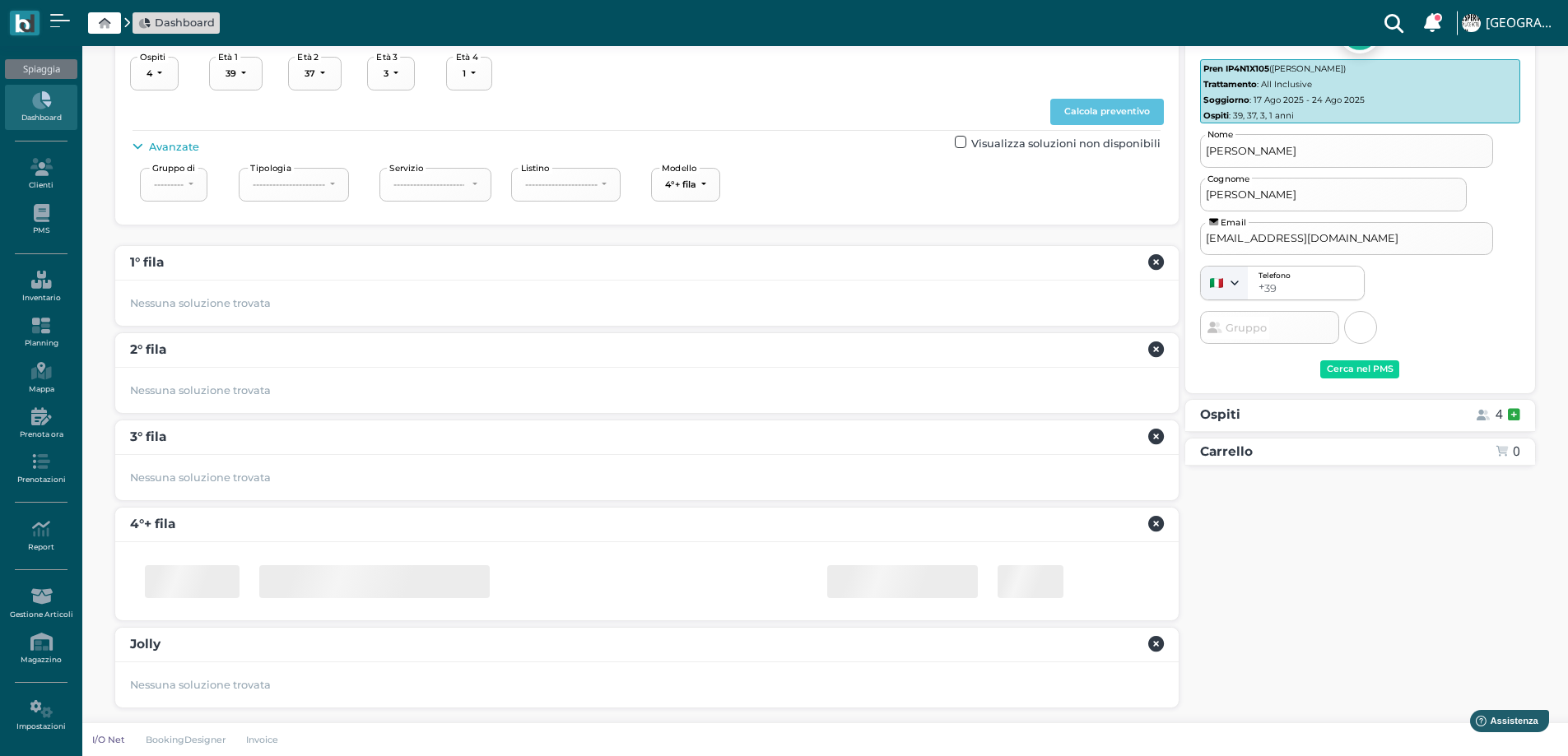
scroll to position [176, 0]
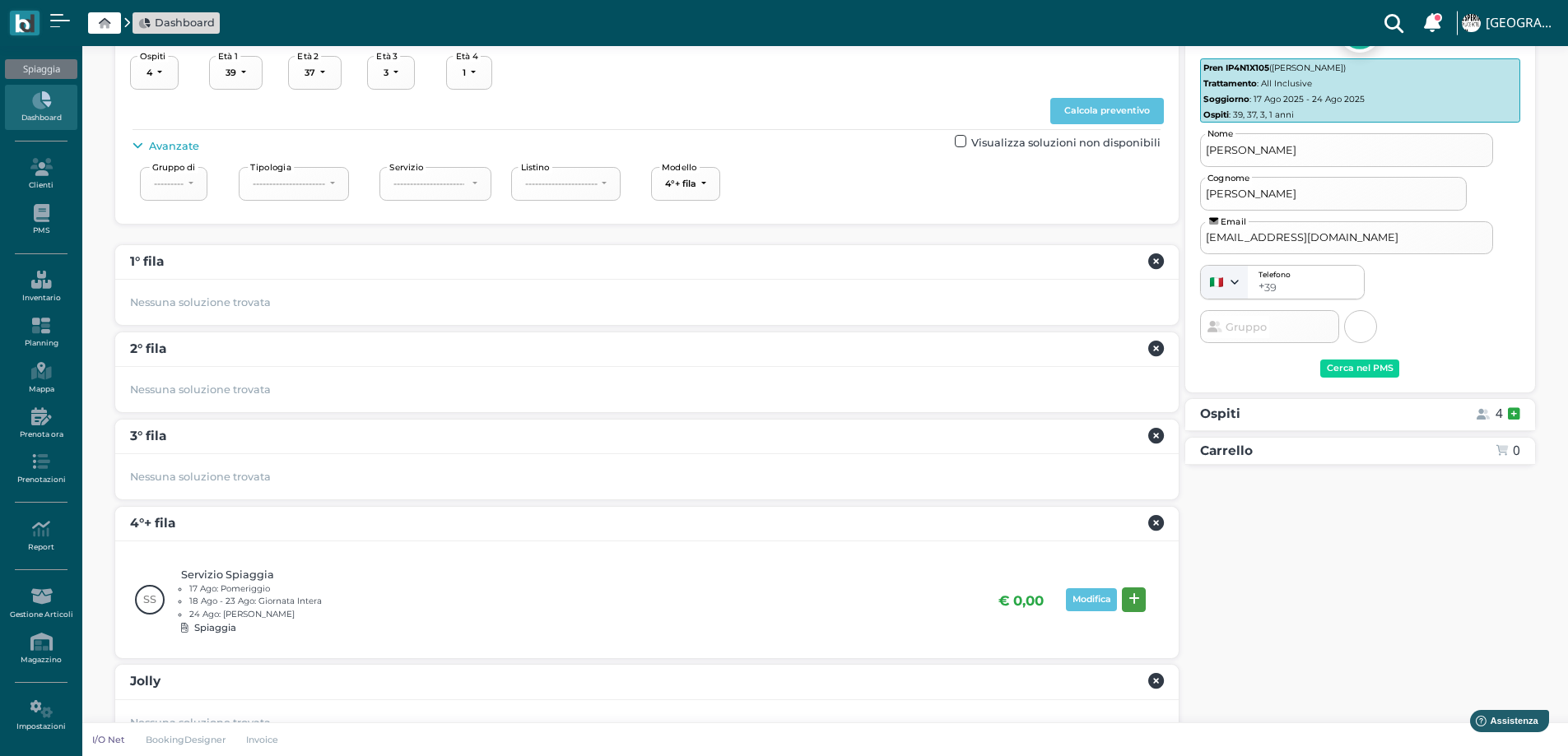
click at [1134, 604] on icon at bounding box center [1134, 599] width 11 height 12
click at [1473, 622] on button "Prenota" at bounding box center [1487, 630] width 66 height 26
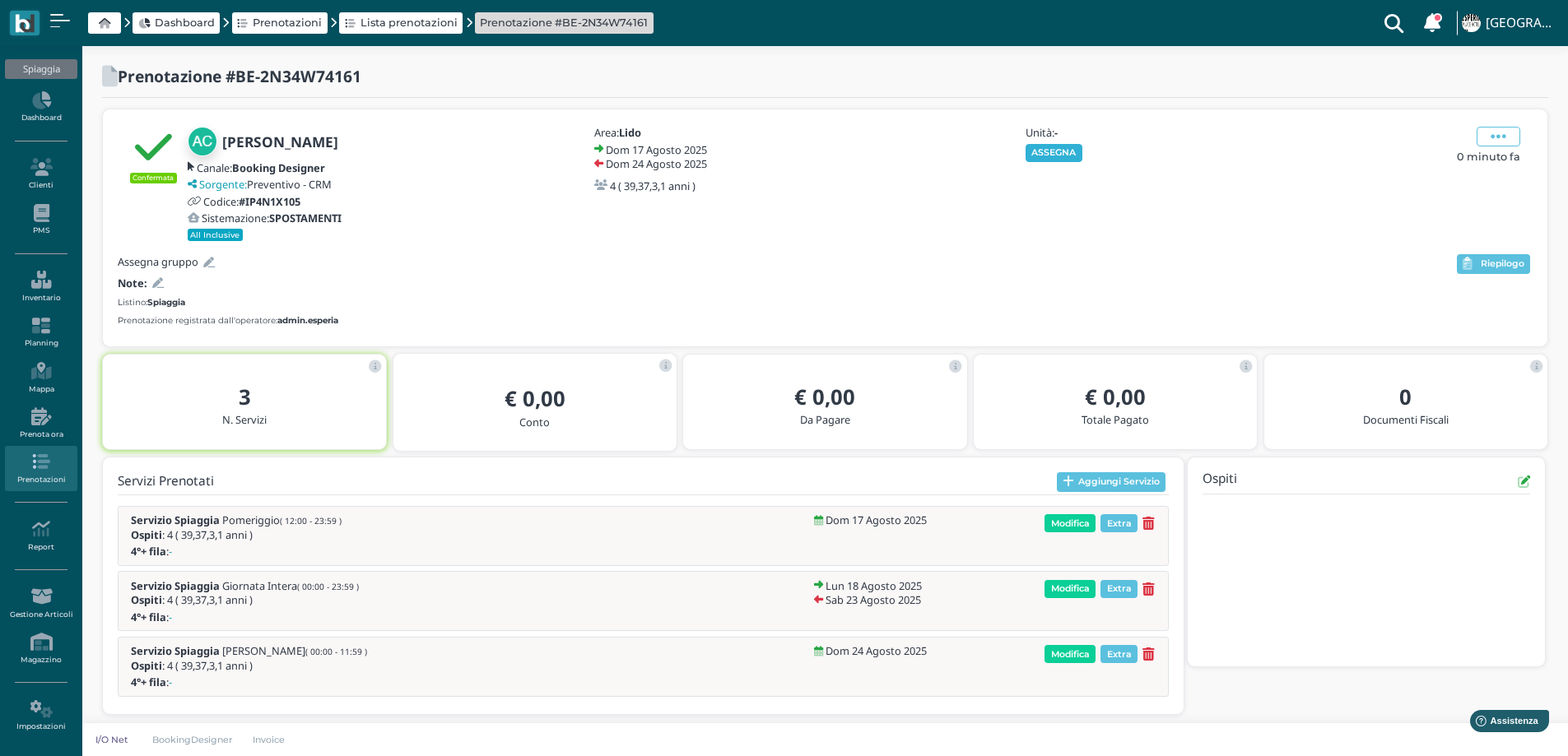
click at [1044, 152] on button "ASSEGNA" at bounding box center [1054, 152] width 57 height 18
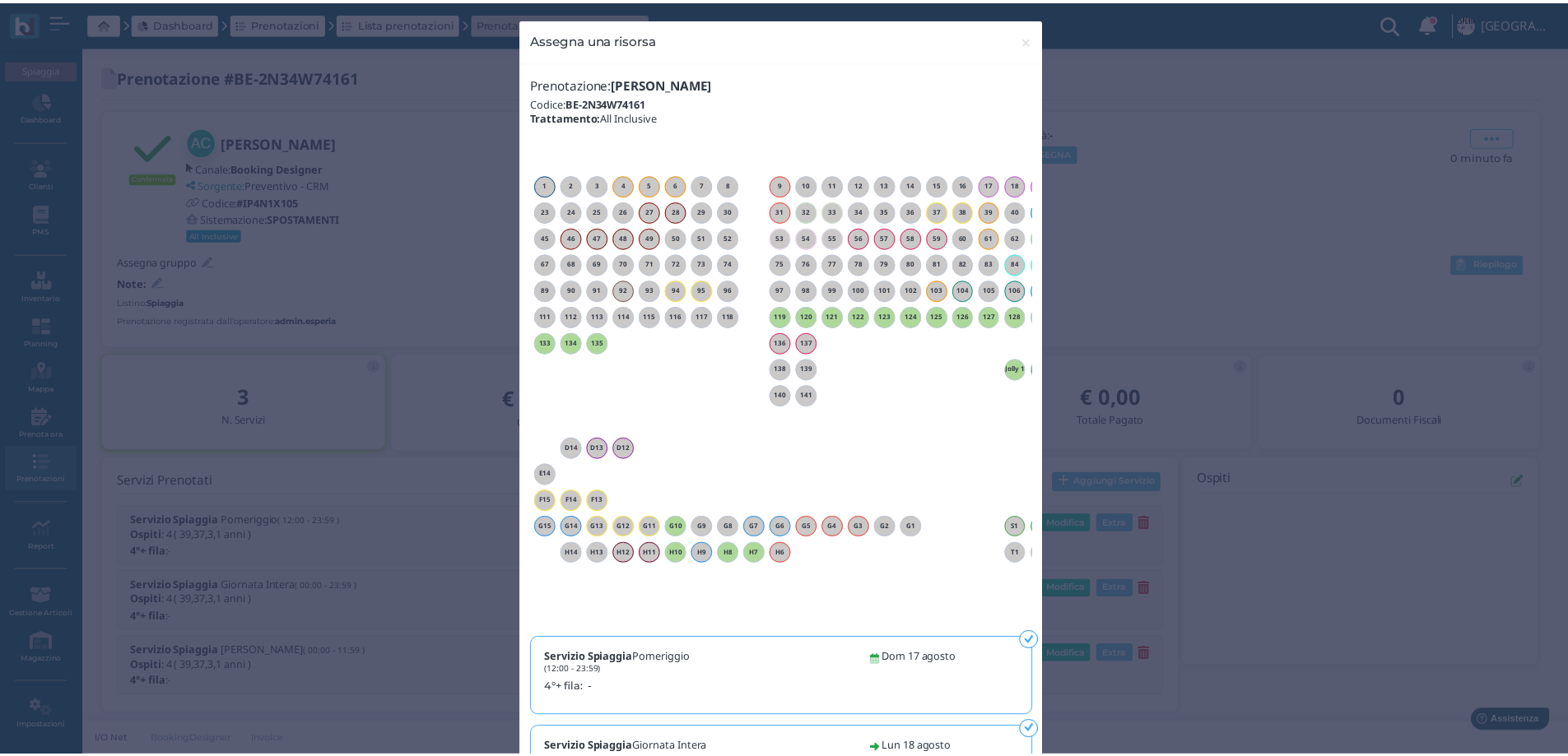
scroll to position [0, 149]
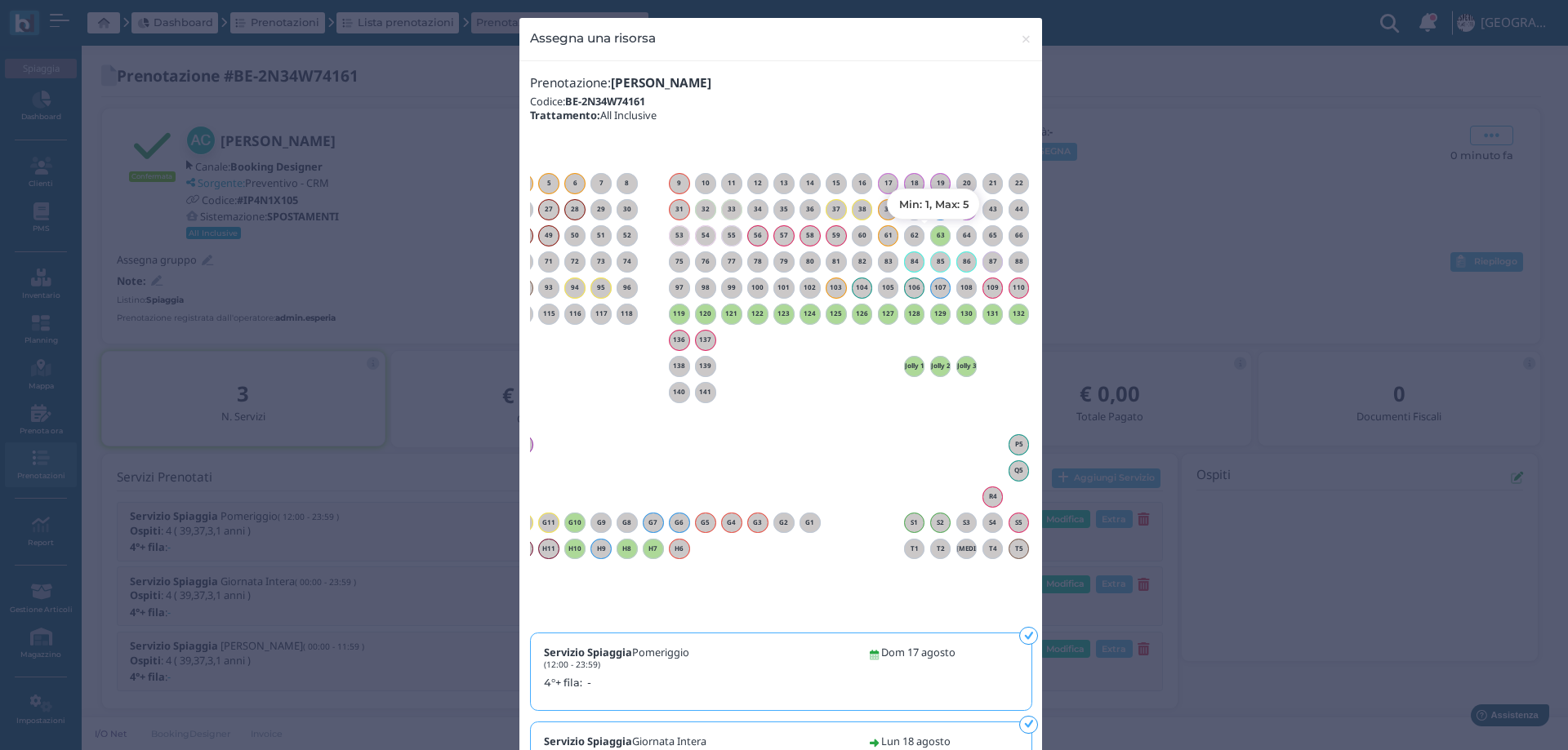
click at [937, 238] on h6 "63" at bounding box center [940, 235] width 21 height 8
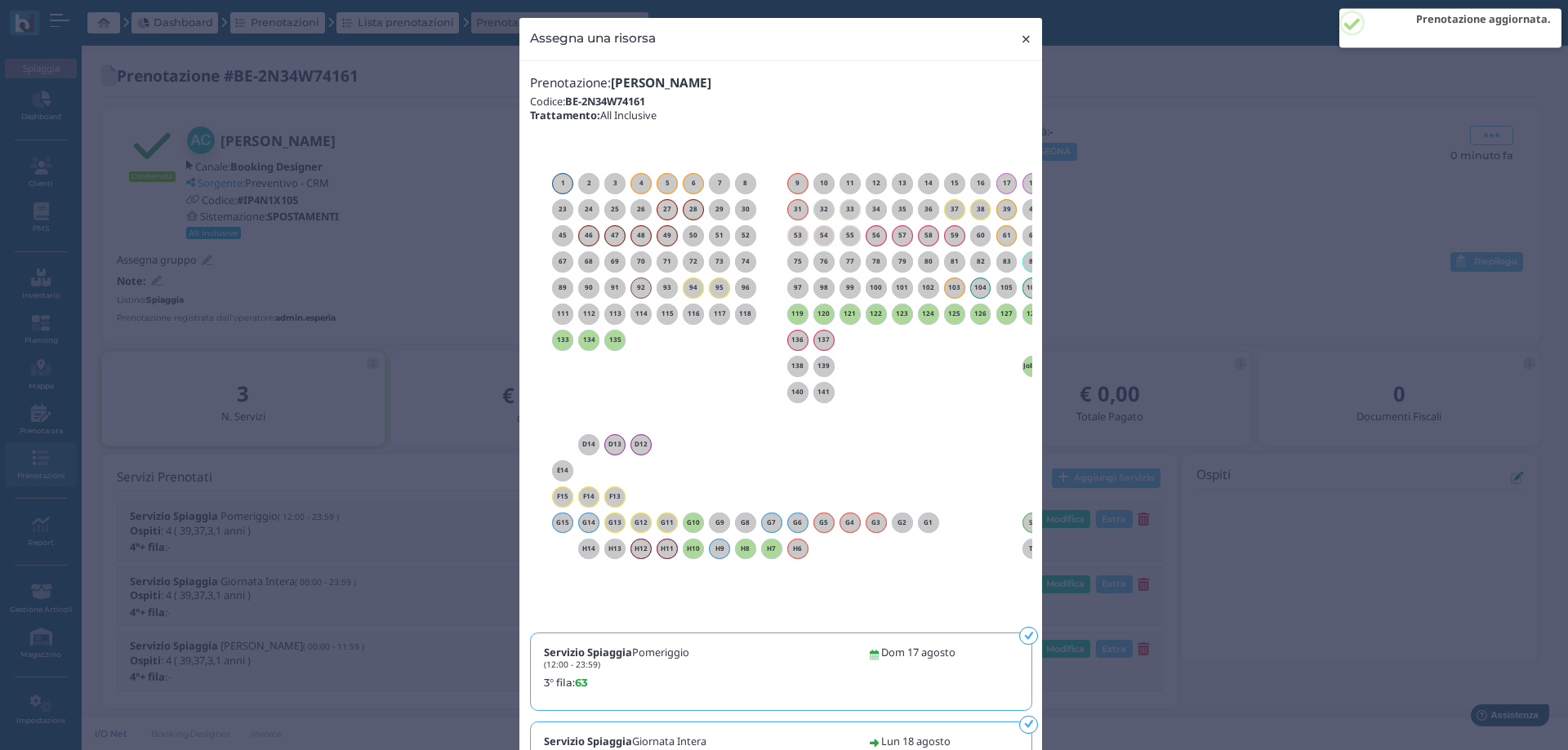
click at [1020, 43] on span "×" at bounding box center [1026, 39] width 12 height 21
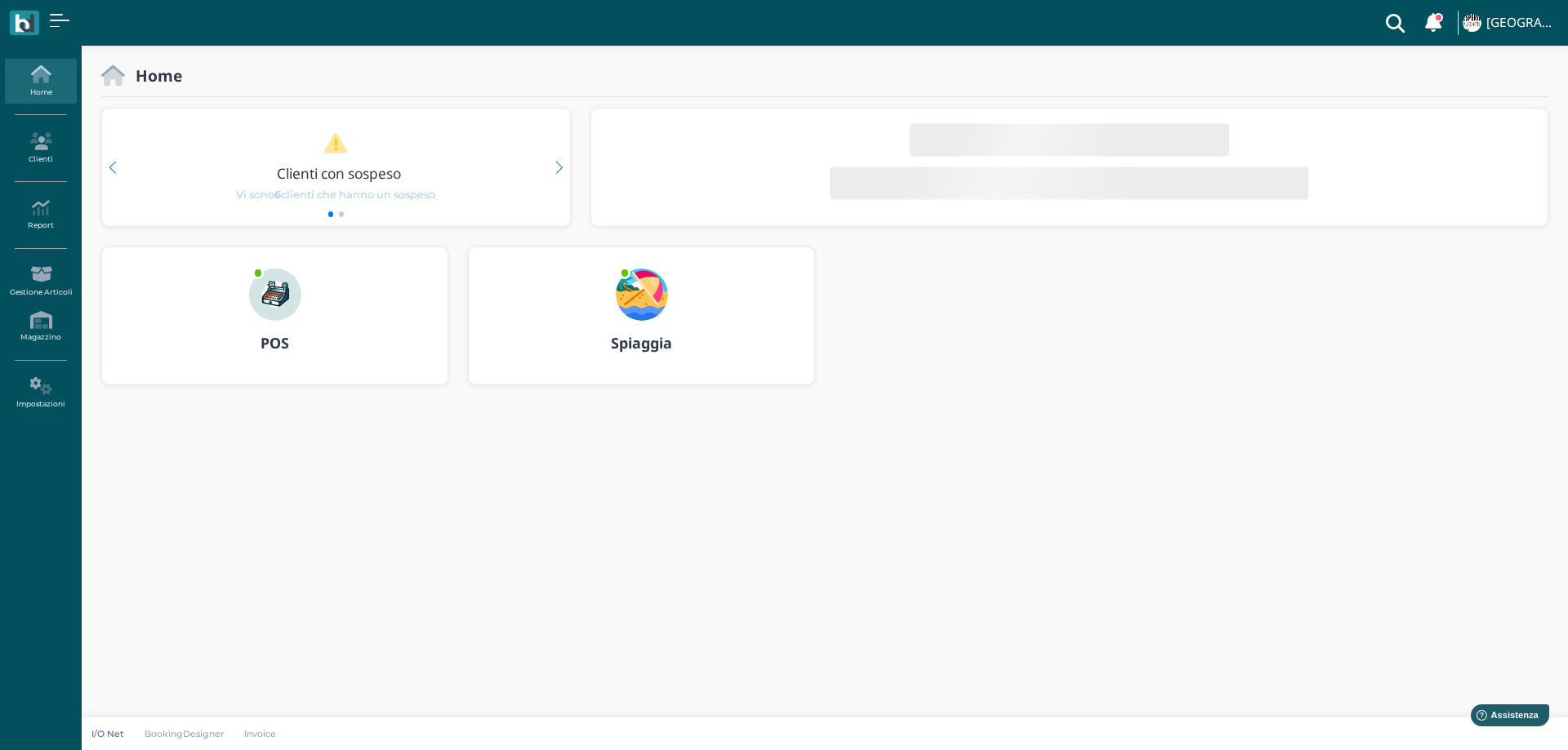
click at [655, 288] on img at bounding box center [642, 295] width 52 height 52
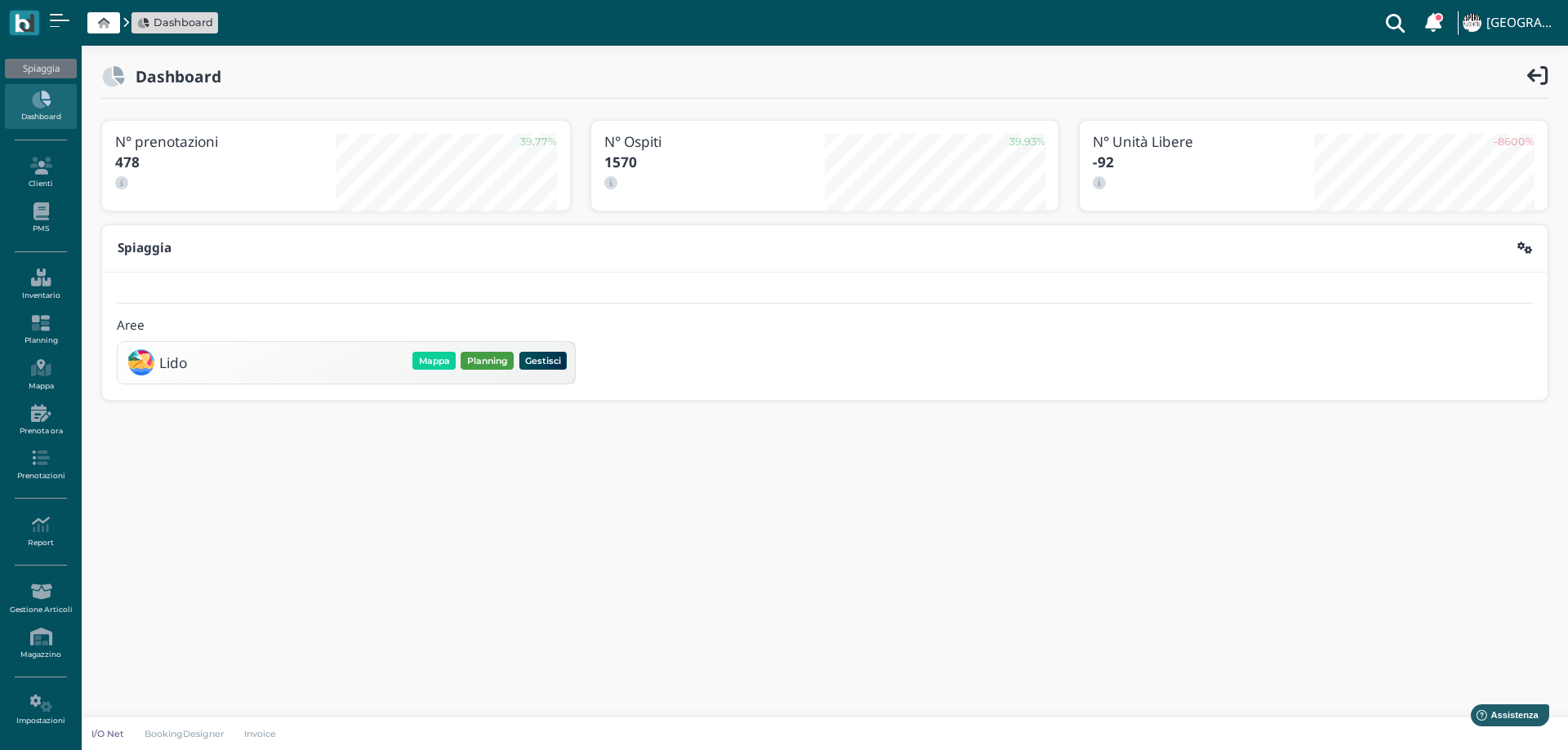
click at [500, 359] on button "Planning" at bounding box center [487, 361] width 53 height 18
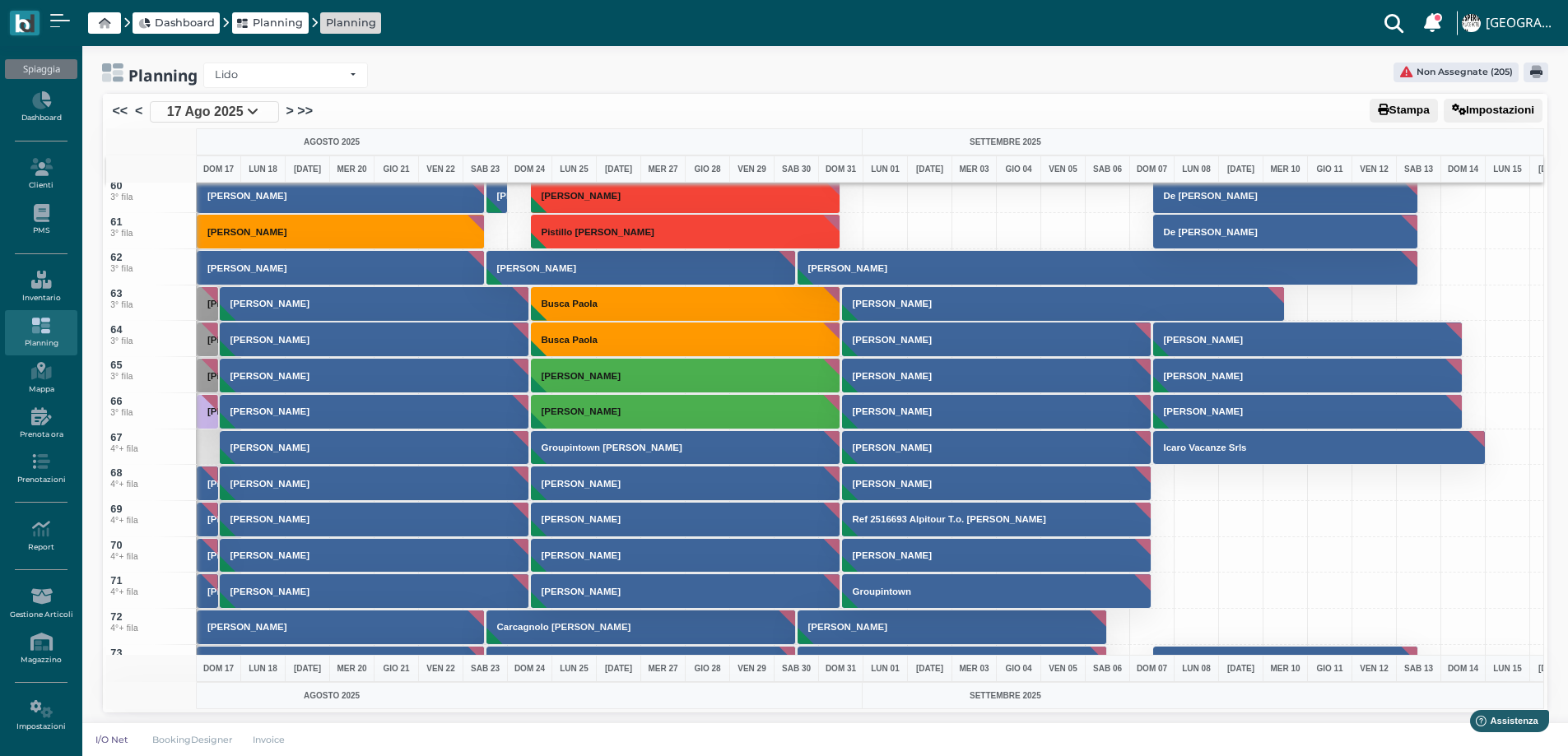
scroll to position [2140, 0]
